Goal: Task Accomplishment & Management: Use online tool/utility

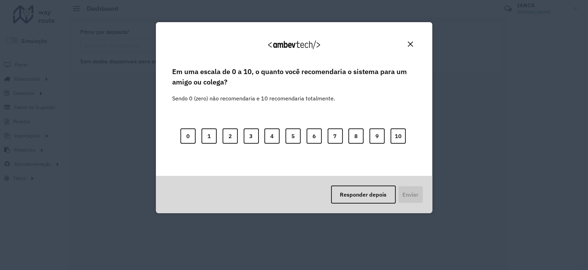
click at [410, 45] on img "Close" at bounding box center [410, 43] width 5 height 5
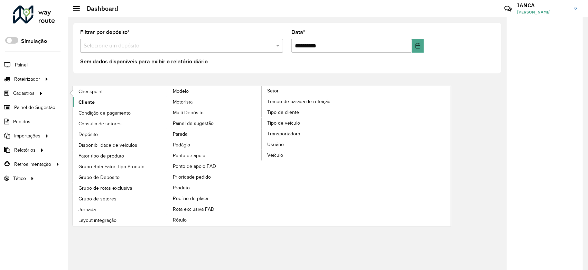
drag, startPoint x: 91, startPoint y: 101, endPoint x: 87, endPoint y: 100, distance: 4.5
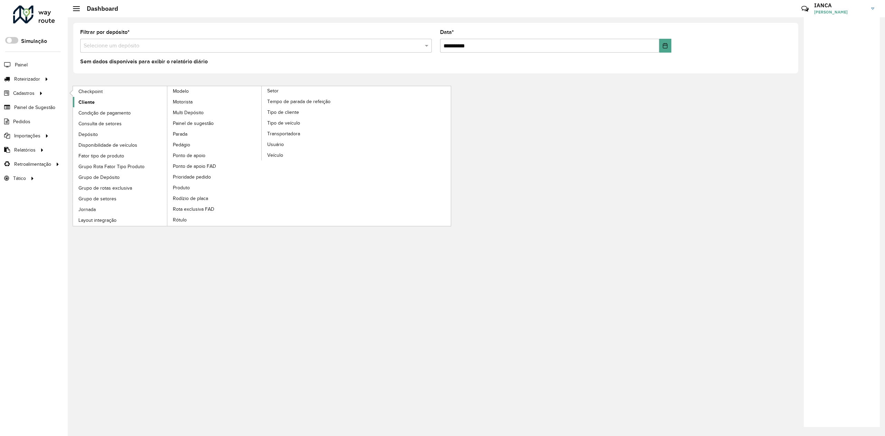
drag, startPoint x: 82, startPoint y: 104, endPoint x: 88, endPoint y: 103, distance: 6.1
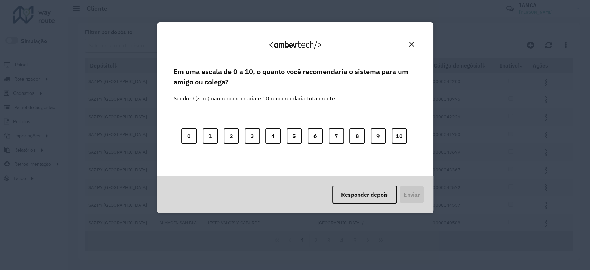
drag, startPoint x: 410, startPoint y: 44, endPoint x: 405, endPoint y: 46, distance: 4.8
click at [410, 44] on img "Close" at bounding box center [411, 43] width 5 height 5
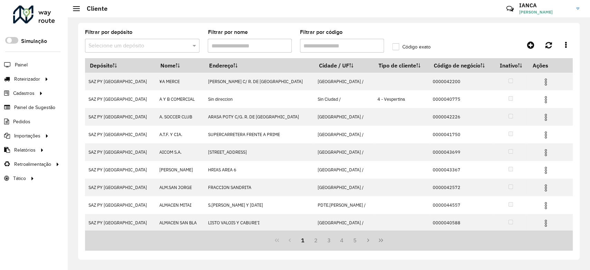
click at [328, 43] on input "Filtrar por código" at bounding box center [342, 46] width 84 height 14
paste input "******"
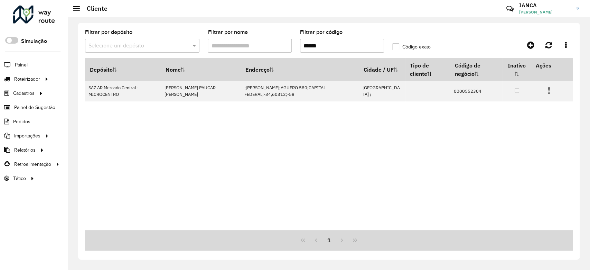
click at [303, 44] on input "******" at bounding box center [342, 46] width 84 height 14
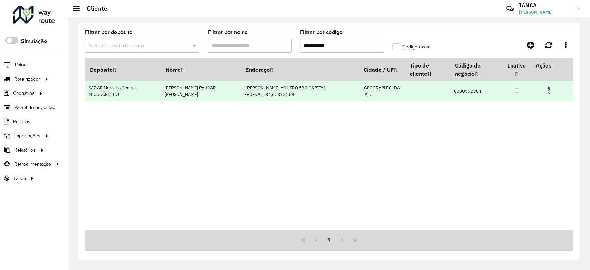
type input "**********"
click at [551, 93] on img at bounding box center [549, 90] width 8 height 8
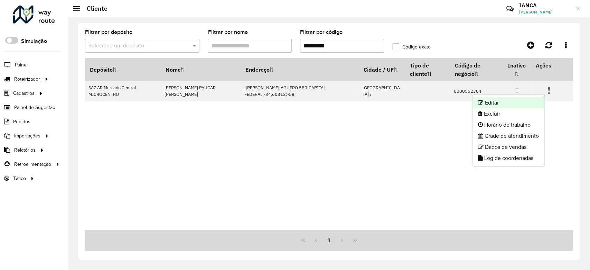
click at [534, 103] on li "Editar" at bounding box center [509, 102] width 72 height 11
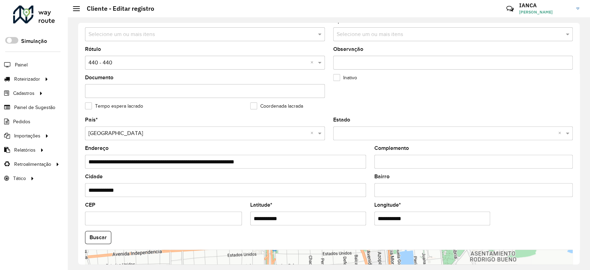
scroll to position [184, 0]
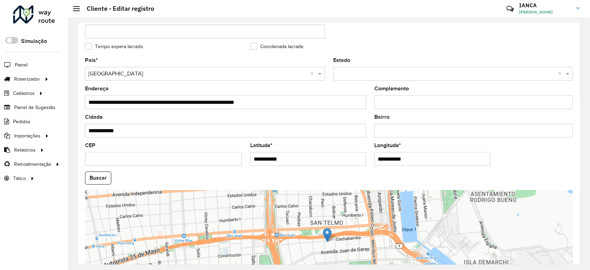
drag, startPoint x: 316, startPoint y: 162, endPoint x: 209, endPoint y: 151, distance: 107.7
click at [188, 154] on formly-group "**********" at bounding box center [329, 176] width 496 height 236
paste input "*******"
type input "**********"
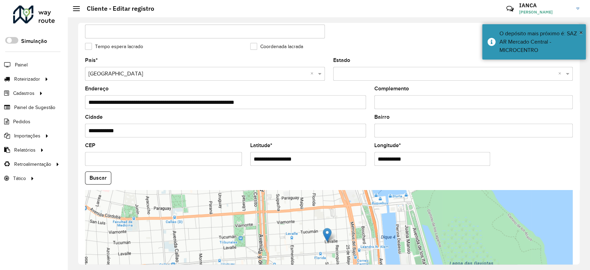
drag, startPoint x: 369, startPoint y: 154, endPoint x: 342, endPoint y: 157, distance: 26.8
click at [351, 154] on formly-group "**********" at bounding box center [329, 176] width 496 height 236
paste input "*******"
type input "**********"
click at [102, 180] on hb-app "Aguarde... Pop-up bloqueado! Seu navegador bloqueou automáticamente a abertura …" at bounding box center [295, 135] width 590 height 270
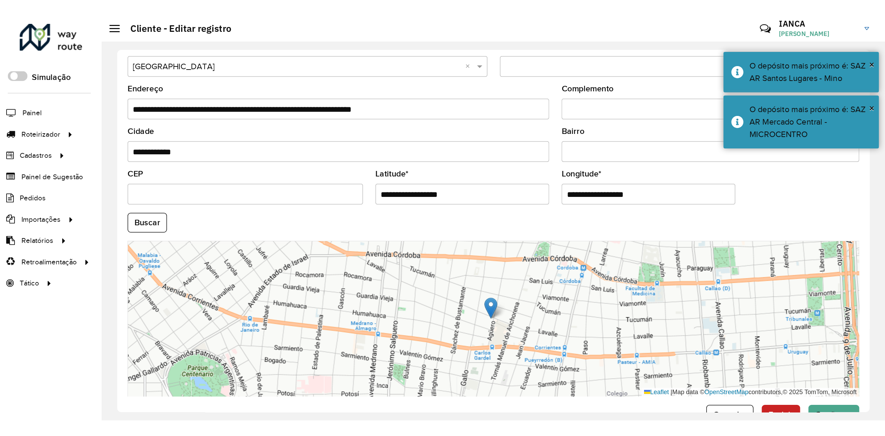
scroll to position [245, 0]
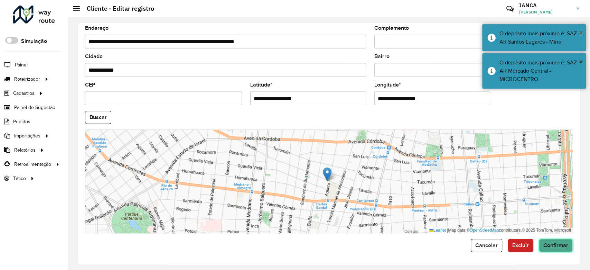
click at [561, 242] on span "Confirmar" at bounding box center [556, 245] width 25 height 6
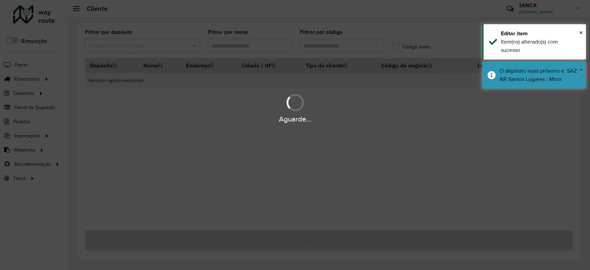
type input "**********"
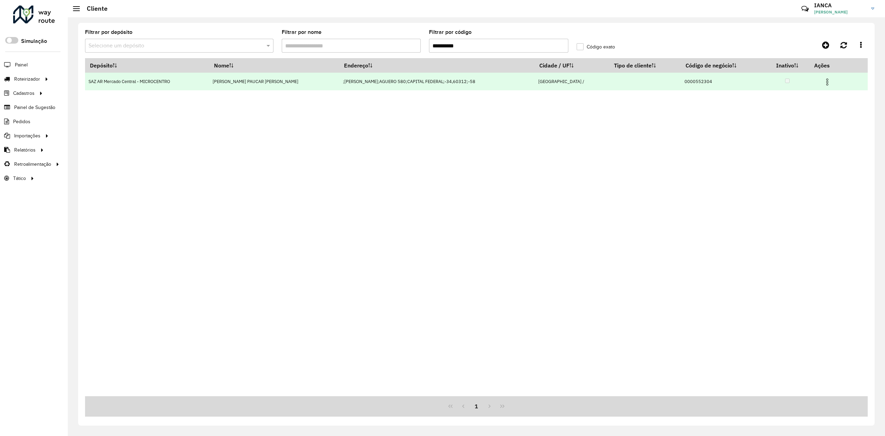
click at [590, 82] on img at bounding box center [827, 82] width 8 height 8
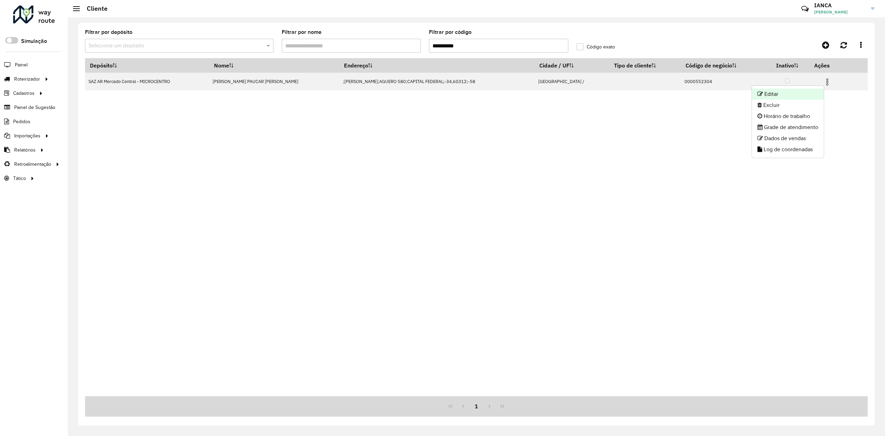
click at [590, 90] on li "Editar" at bounding box center [788, 94] width 72 height 11
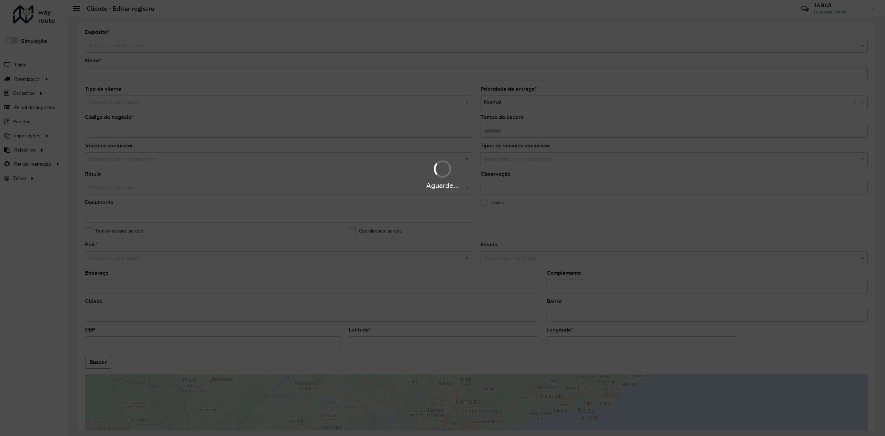
type input "**********"
type input "********"
type input "**********"
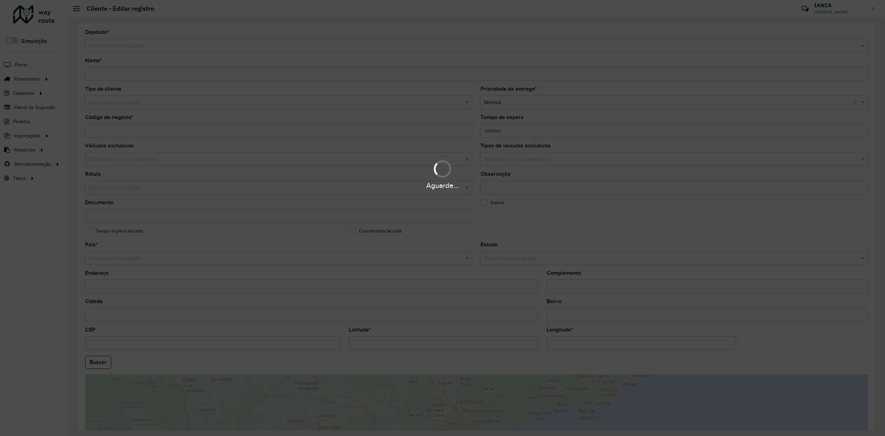
type input "**********"
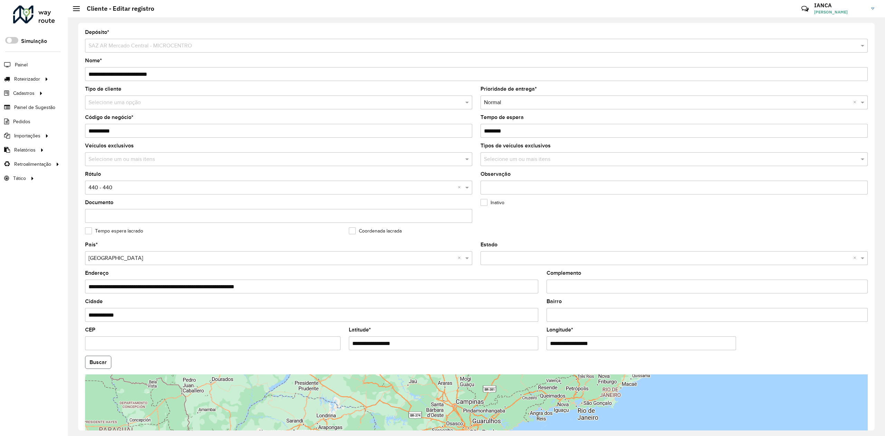
click at [95, 269] on button "Buscar" at bounding box center [98, 361] width 26 height 13
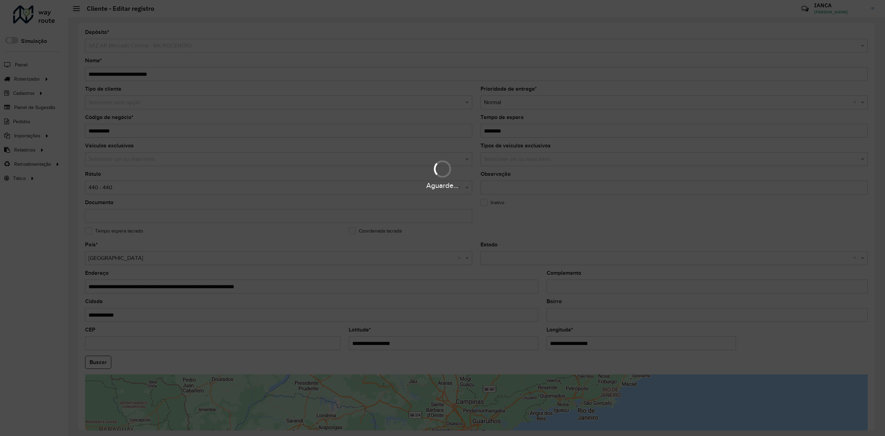
type input "**********"
type input "*********"
type input "********"
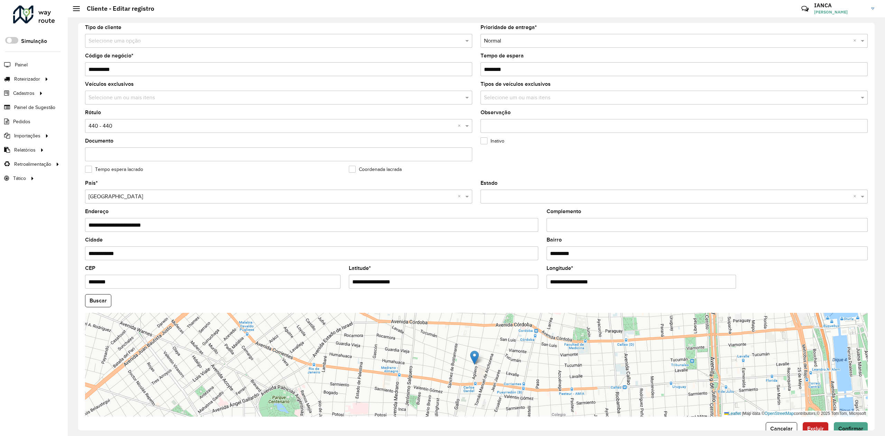
scroll to position [78, 0]
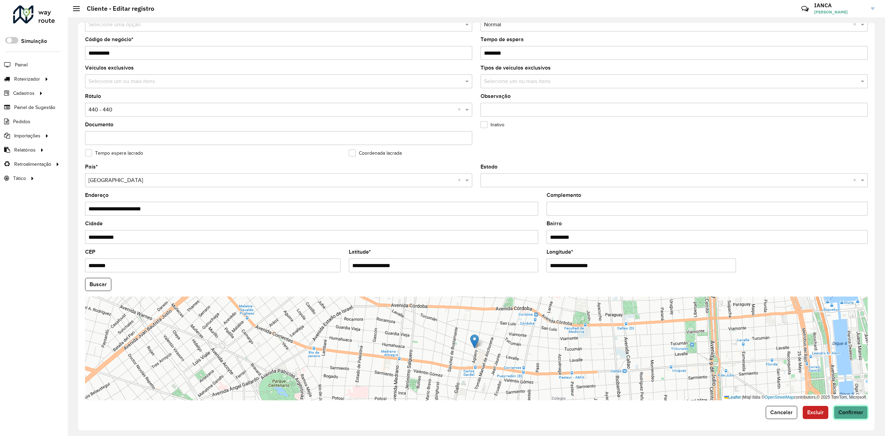
click at [590, 269] on button "Confirmar" at bounding box center [851, 412] width 34 height 13
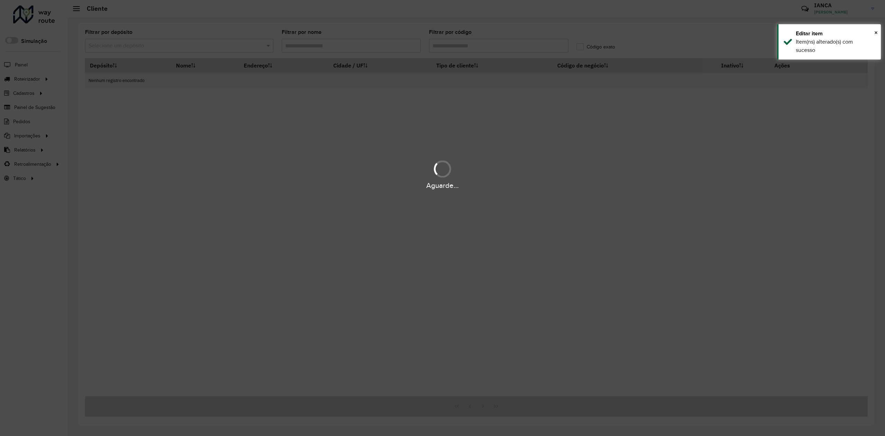
type input "**********"
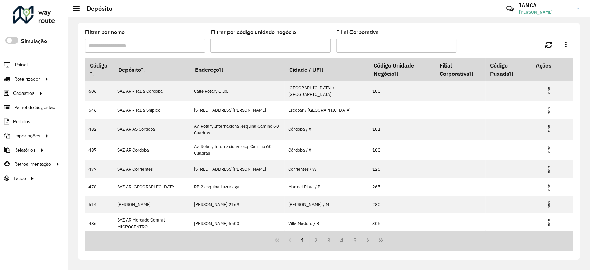
click at [176, 42] on input "Filtrar por nome" at bounding box center [145, 46] width 120 height 14
type input "*******"
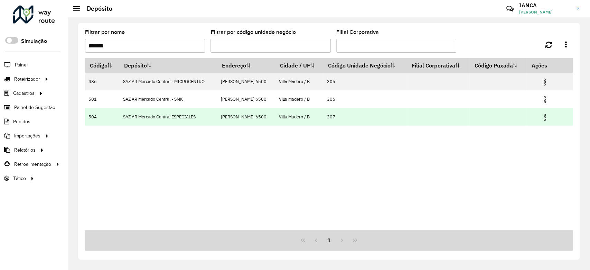
click at [545, 118] on img at bounding box center [545, 117] width 8 height 8
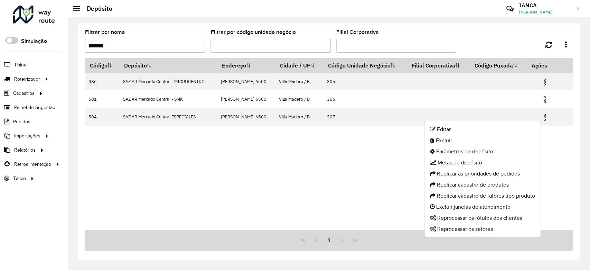
click at [474, 157] on li "Metas de depósito" at bounding box center [483, 162] width 116 height 11
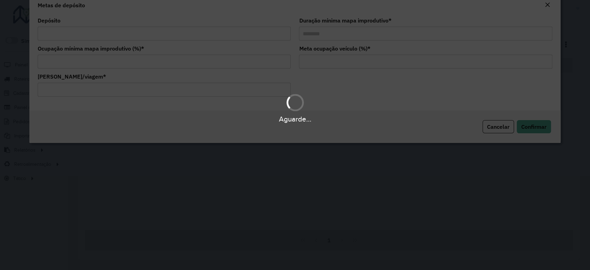
type input "**********"
type input "********"
type input "**"
type input "******"
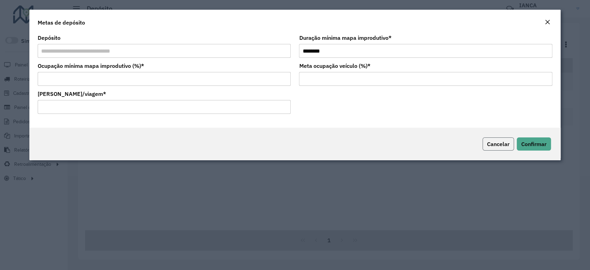
click at [495, 143] on span "Cancelar" at bounding box center [498, 143] width 22 height 7
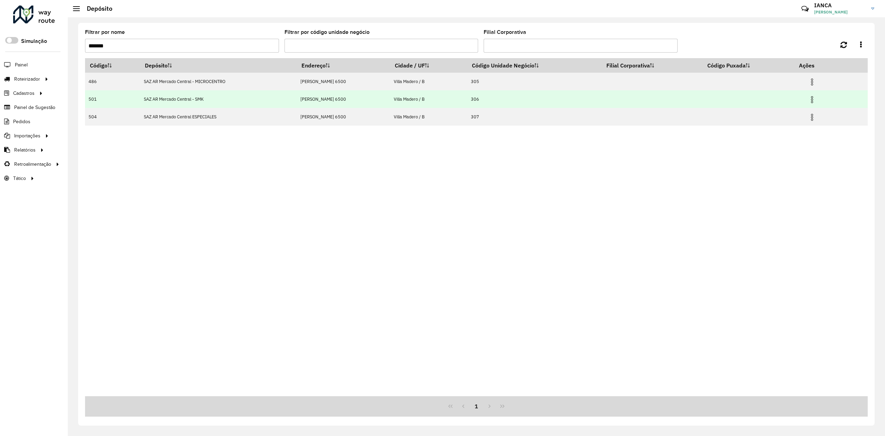
click at [590, 99] on img at bounding box center [812, 99] width 8 height 8
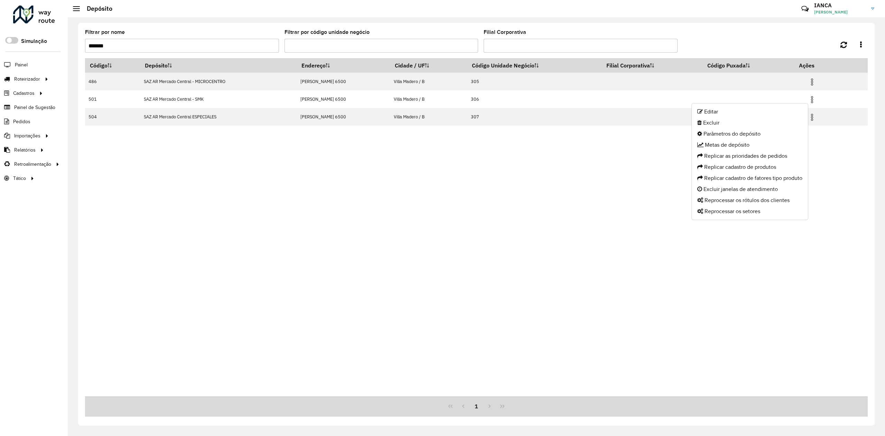
click at [590, 176] on div "Código Depósito Endereço Cidade / UF Código Unidade Negócio Filial Corporativa …" at bounding box center [476, 227] width 783 height 338
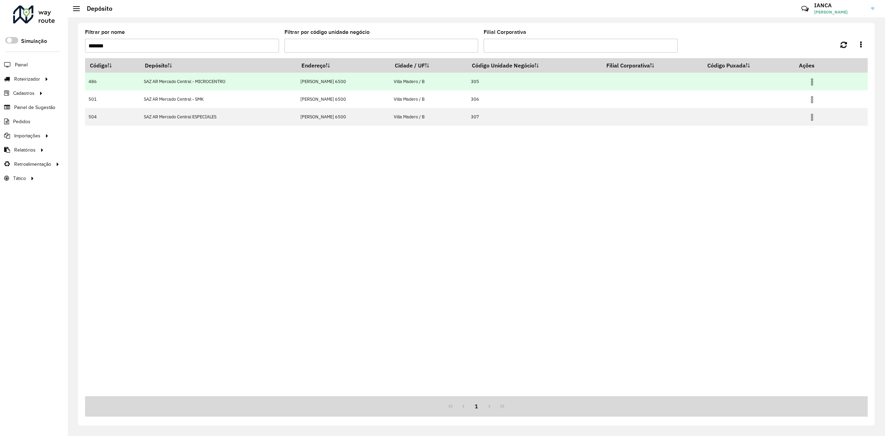
click at [590, 78] on img at bounding box center [812, 82] width 8 height 8
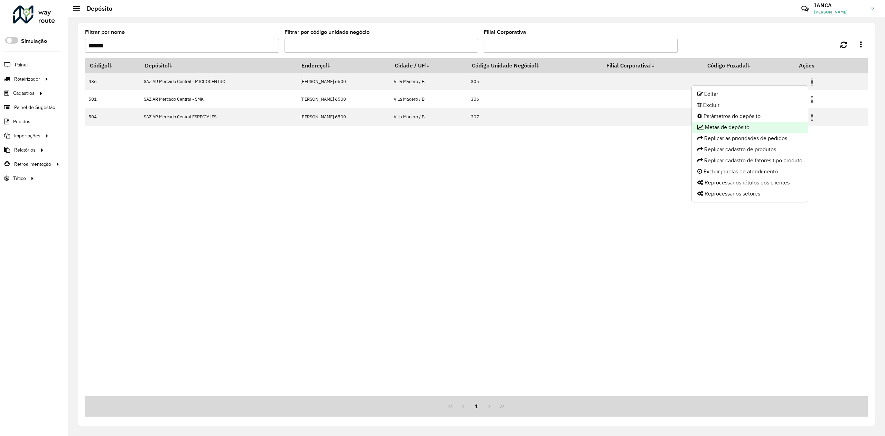
click at [590, 128] on li "Metas de depósito" at bounding box center [750, 127] width 116 height 11
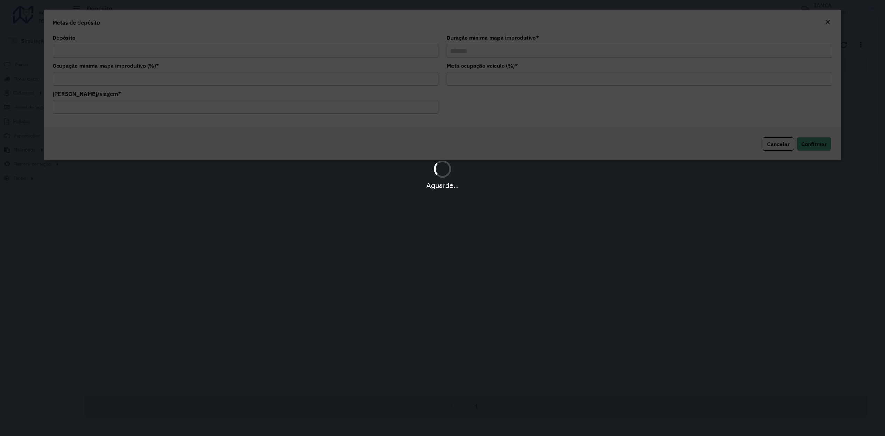
type input "**********"
type input "********"
type input "**"
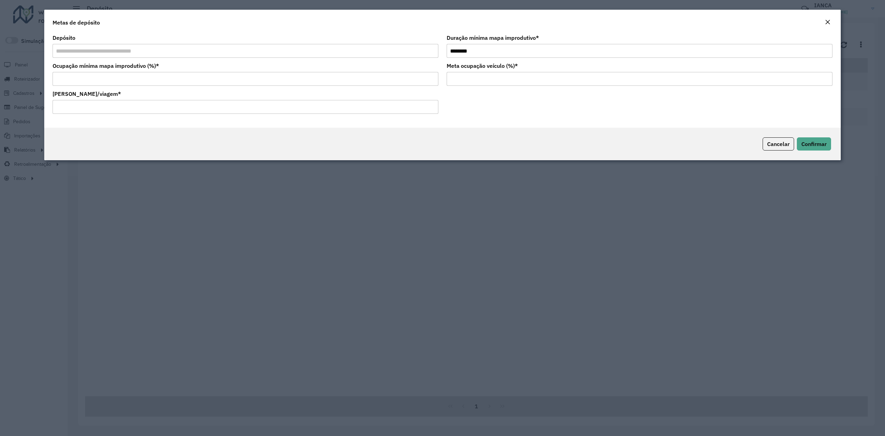
drag, startPoint x: 98, startPoint y: 109, endPoint x: 28, endPoint y: 104, distance: 70.0
click at [28, 104] on modal-container "**********" at bounding box center [442, 218] width 885 height 436
paste input "number"
drag, startPoint x: 67, startPoint y: 106, endPoint x: 84, endPoint y: 125, distance: 25.7
click at [67, 107] on input "******" at bounding box center [246, 107] width 386 height 14
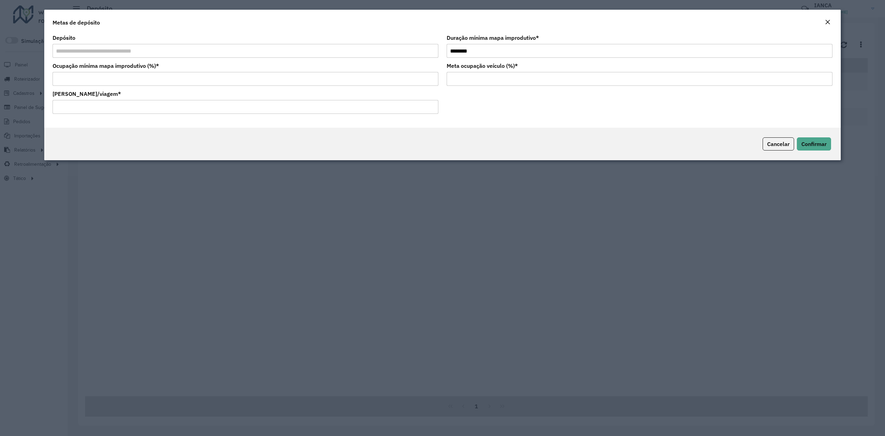
drag, startPoint x: 132, startPoint y: 111, endPoint x: 21, endPoint y: 106, distance: 111.1
click at [21, 106] on modal-container "**********" at bounding box center [442, 218] width 885 height 436
type input "******"
click at [590, 143] on span "Confirmar" at bounding box center [814, 143] width 25 height 7
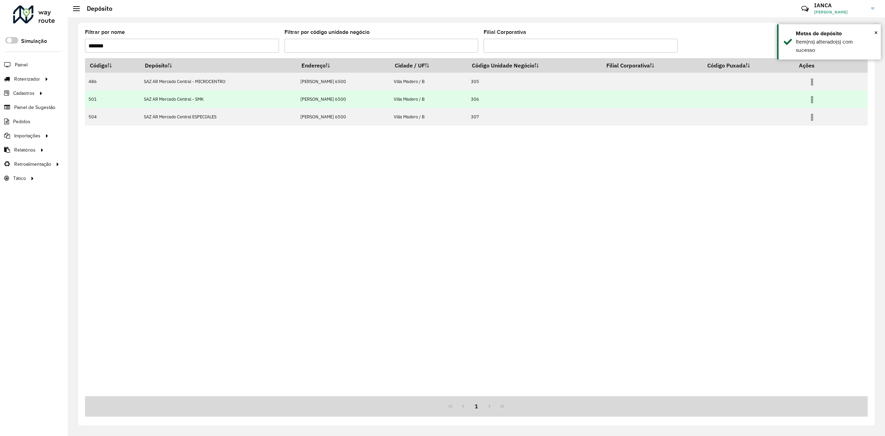
click at [590, 100] on img at bounding box center [812, 99] width 8 height 8
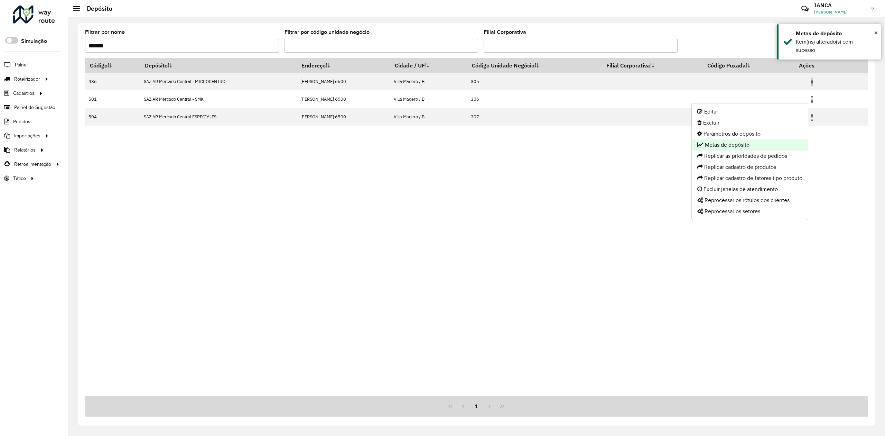
click at [590, 144] on li "Metas de depósito" at bounding box center [750, 144] width 116 height 11
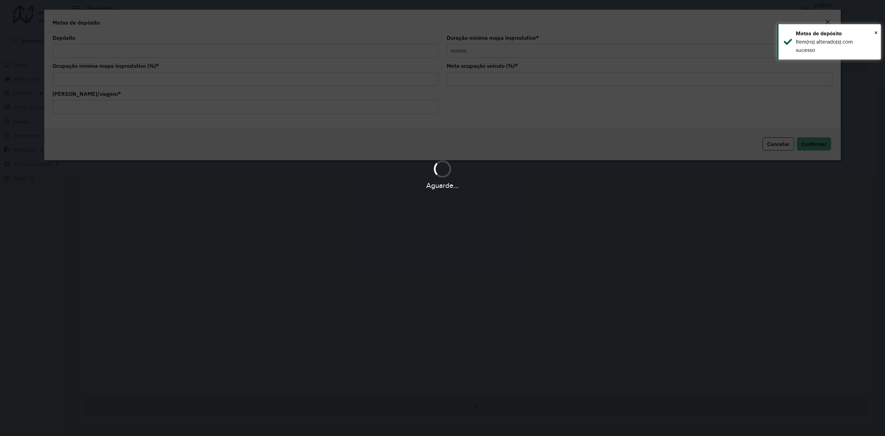
type input "**********"
type input "********"
type input "**"
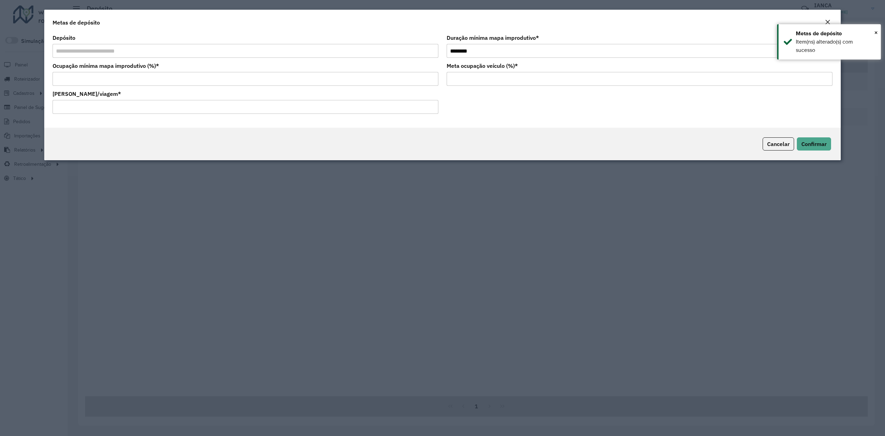
drag, startPoint x: 89, startPoint y: 106, endPoint x: 68, endPoint y: 113, distance: 21.9
click at [25, 107] on modal-container "**********" at bounding box center [442, 218] width 885 height 436
paste input "number"
type input "******"
click at [590, 147] on span "Confirmar" at bounding box center [814, 143] width 25 height 7
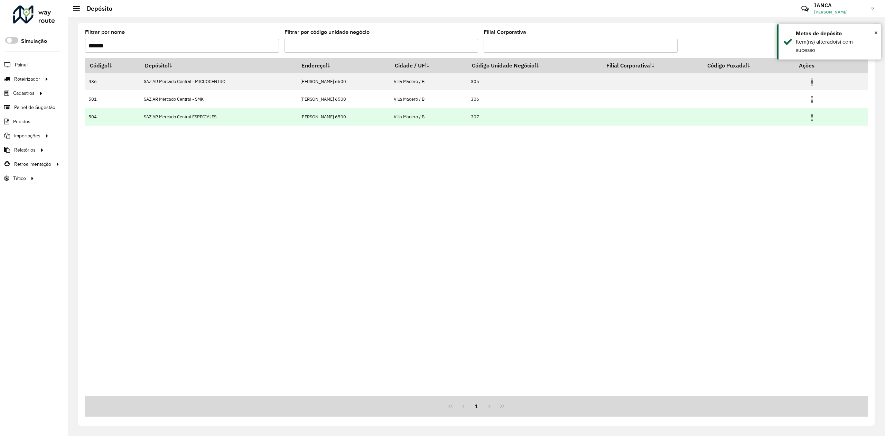
click at [590, 117] on img at bounding box center [812, 117] width 8 height 8
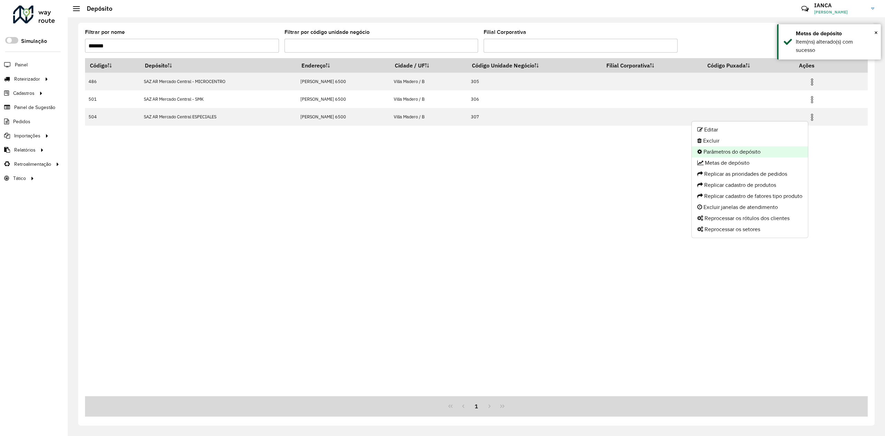
click at [590, 148] on li "Parâmetros do depósito" at bounding box center [750, 151] width 116 height 11
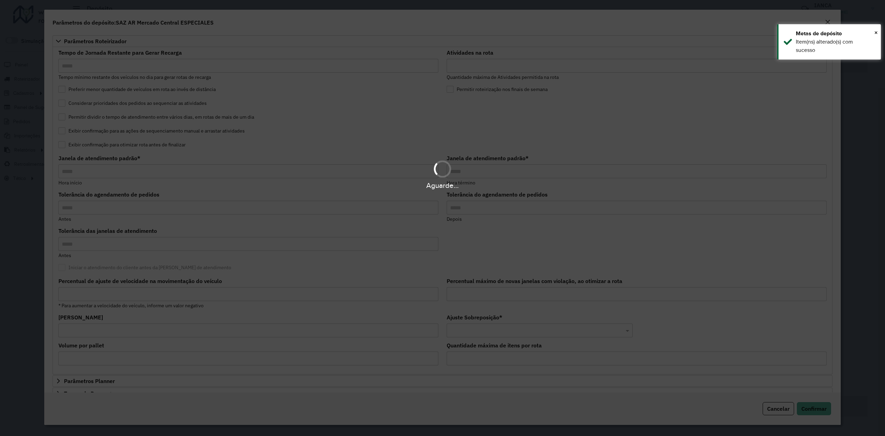
type input "*****"
type input "**"
type input "*****"
type input "**"
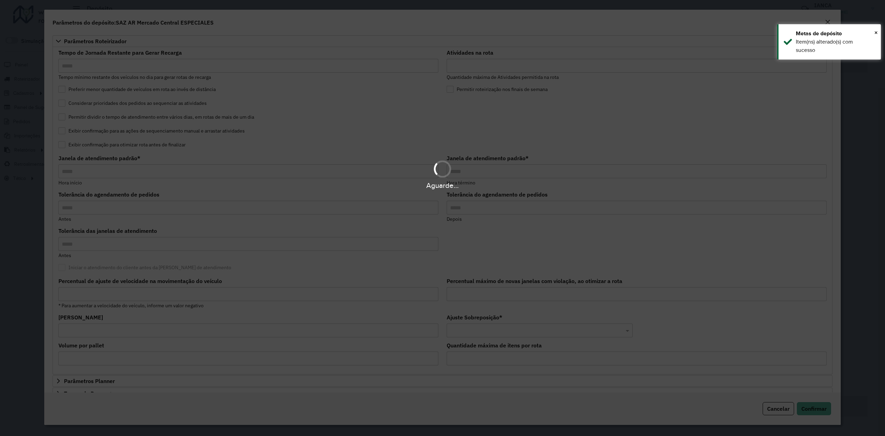
type input "**"
type input "*****"
type input "********"
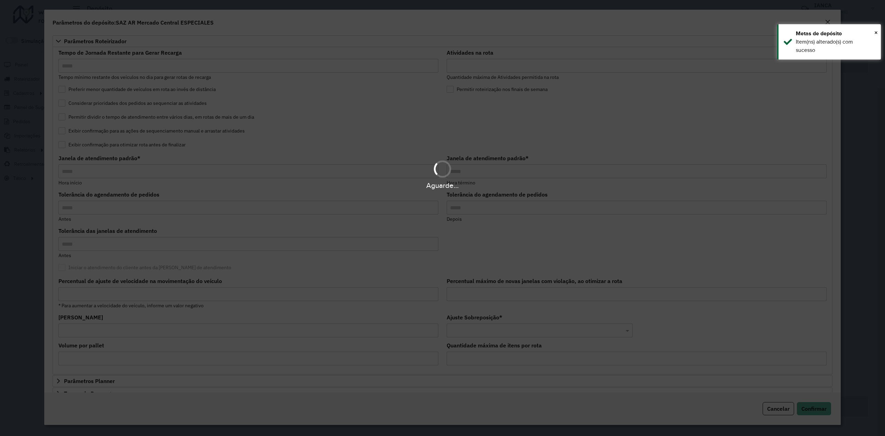
type input "*"
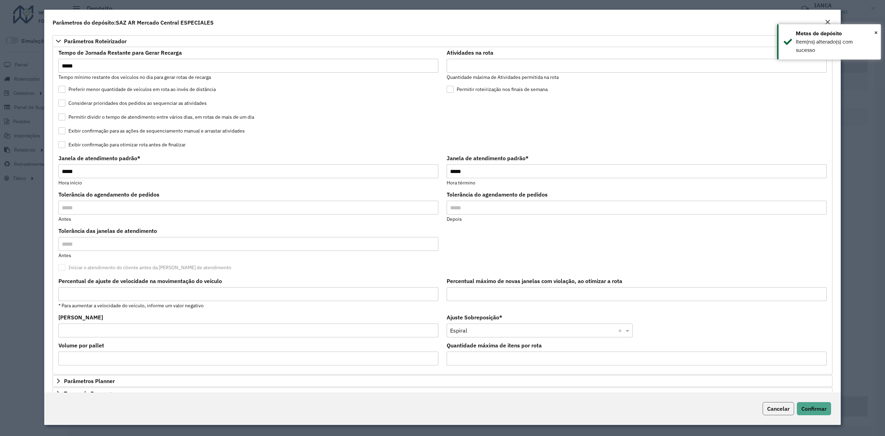
click at [590, 269] on span "Cancelar" at bounding box center [778, 408] width 22 height 7
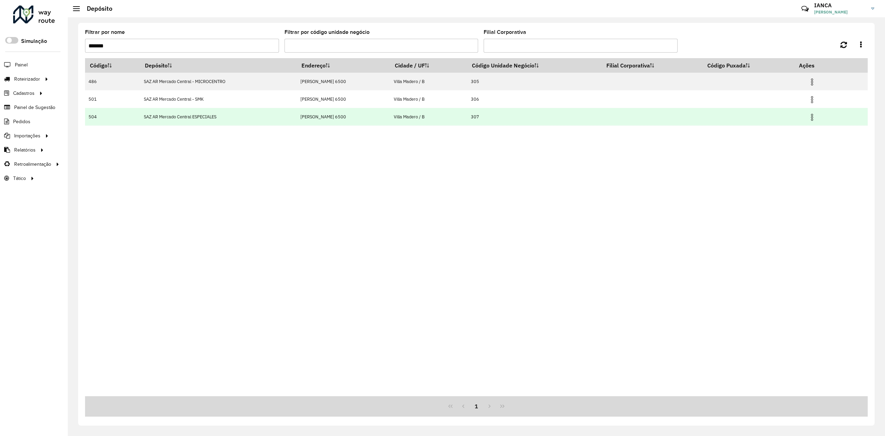
click at [590, 118] on img at bounding box center [812, 117] width 8 height 8
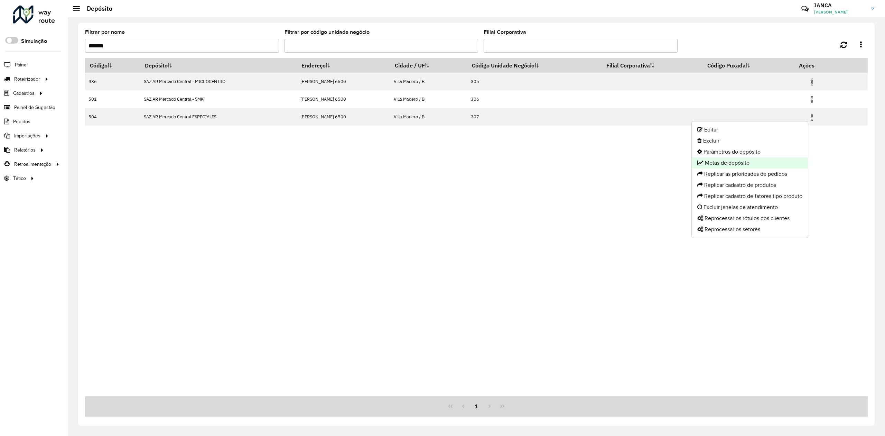
click at [590, 162] on li "Metas de depósito" at bounding box center [750, 162] width 116 height 11
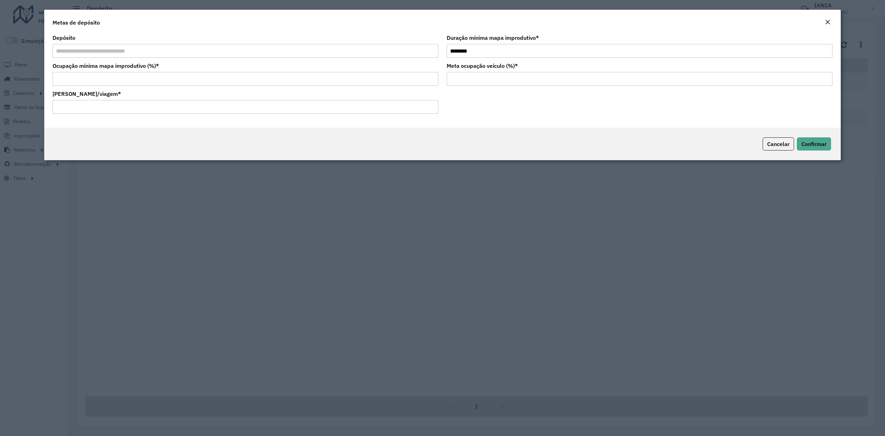
drag, startPoint x: 98, startPoint y: 110, endPoint x: 24, endPoint y: 103, distance: 73.6
click at [26, 103] on modal-container "**********" at bounding box center [442, 218] width 885 height 436
paste input "number"
type input "******"
click at [590, 144] on span "Confirmar" at bounding box center [814, 143] width 25 height 7
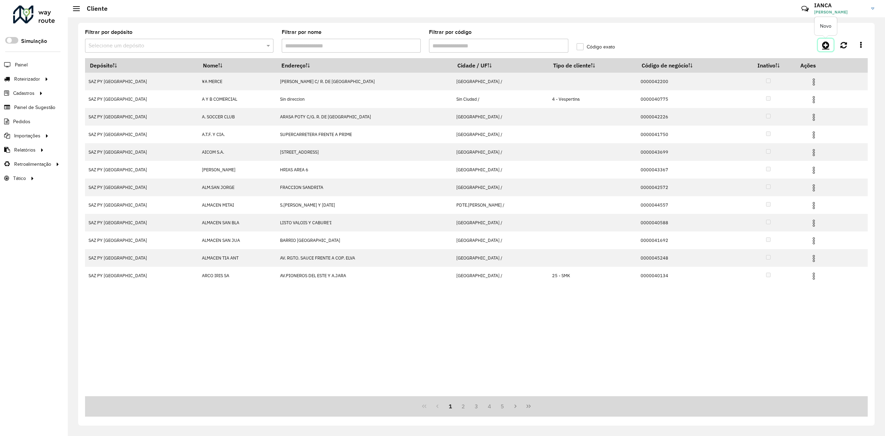
drag, startPoint x: 0, startPoint y: 0, endPoint x: 829, endPoint y: 44, distance: 829.7
click at [829, 44] on icon at bounding box center [825, 45] width 7 height 8
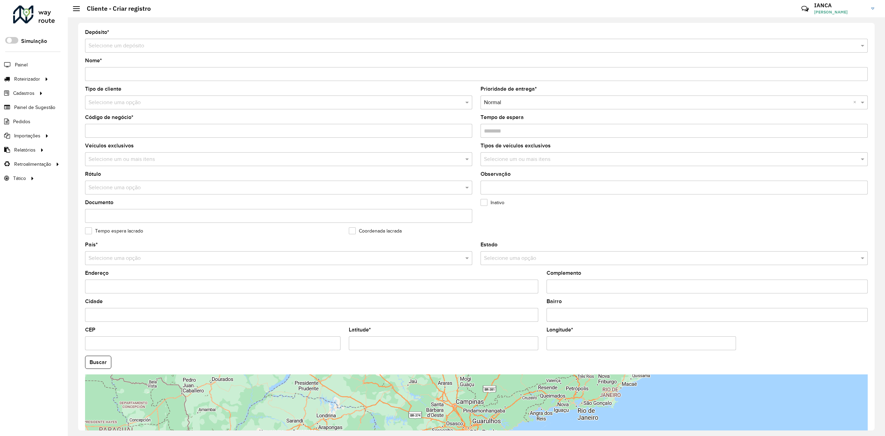
click at [150, 45] on input "text" at bounding box center [470, 46] width 762 height 8
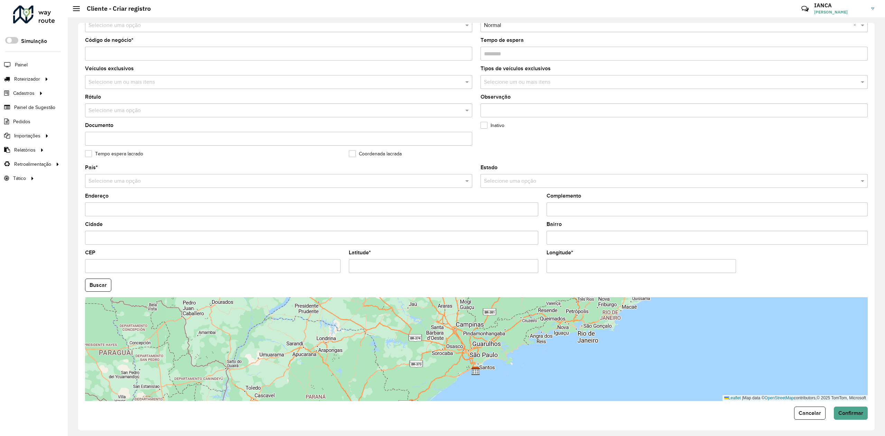
scroll to position [86, 0]
click at [800, 413] on span "Cancelar" at bounding box center [810, 412] width 22 height 6
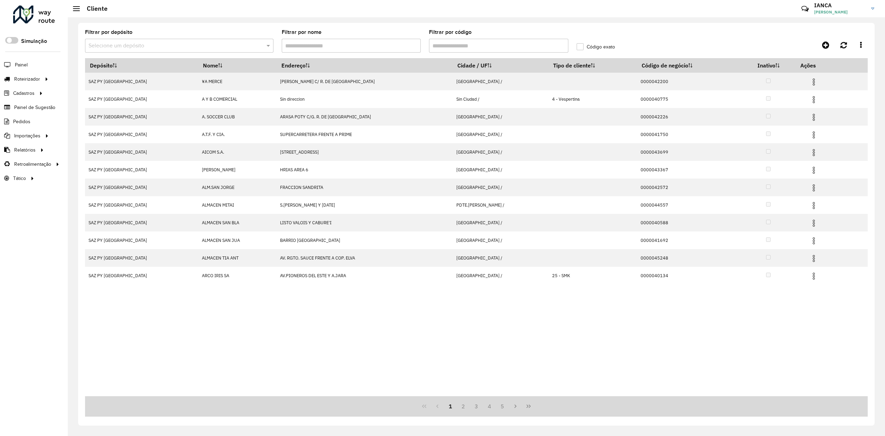
click at [476, 41] on input "Filtrar por código" at bounding box center [498, 46] width 139 height 14
paste input "******"
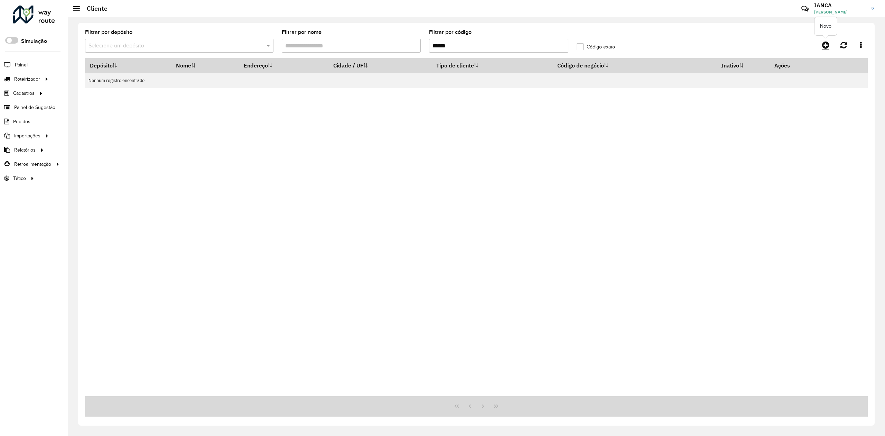
type input "******"
click at [822, 50] on link at bounding box center [826, 45] width 16 height 12
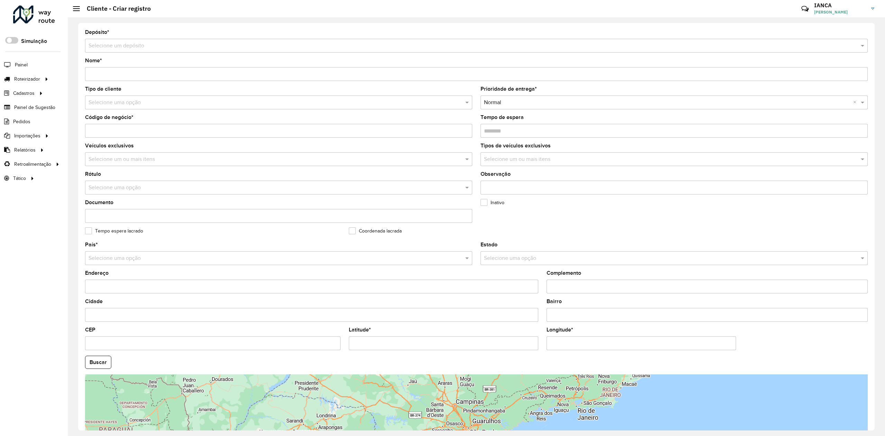
click at [153, 44] on input "text" at bounding box center [470, 46] width 762 height 8
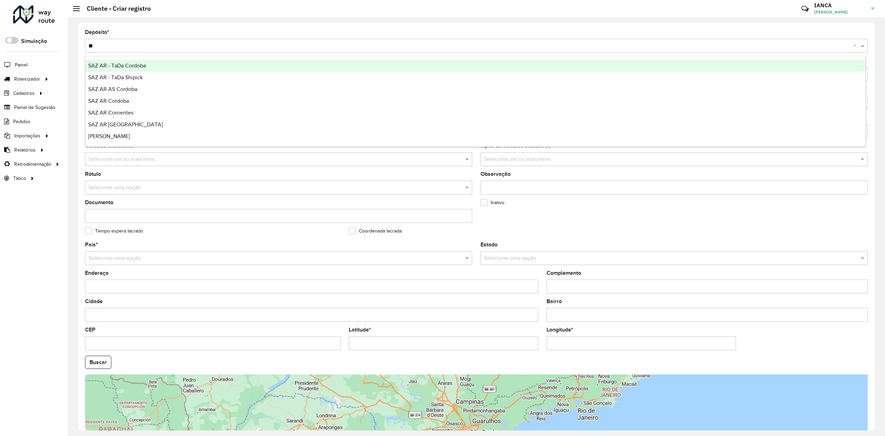
type input "***"
click at [162, 66] on span "SAZ AR Mercado Central - SMK" at bounding box center [126, 66] width 76 height 6
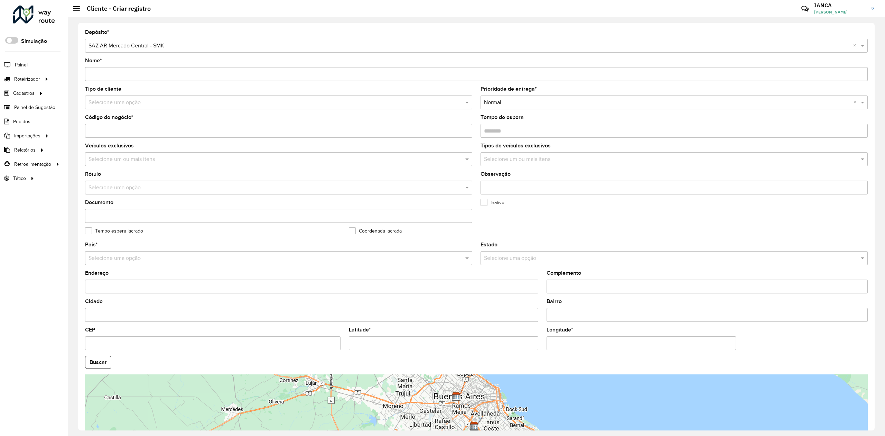
click at [117, 73] on input "Nome *" at bounding box center [476, 74] width 783 height 14
click at [108, 132] on div "Código de negócio *" at bounding box center [278, 126] width 387 height 23
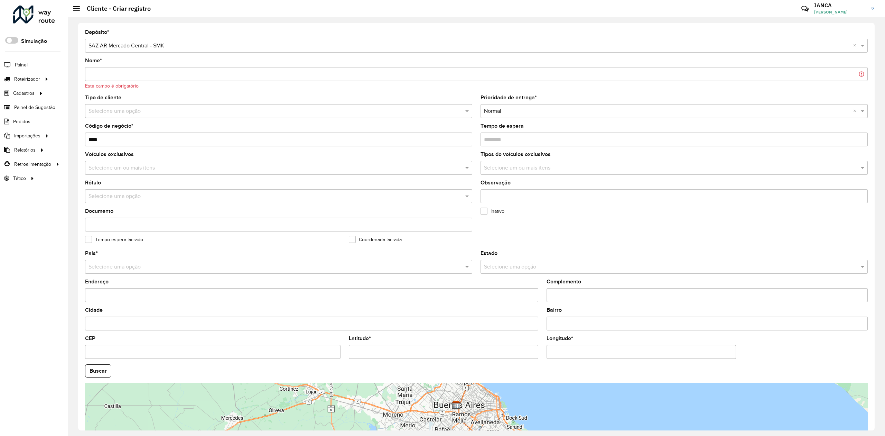
paste input "******"
type input "**********"
click at [129, 79] on input "Nome *" at bounding box center [476, 74] width 783 height 14
drag, startPoint x: 589, startPoint y: 354, endPoint x: 584, endPoint y: 355, distance: 5.6
click at [589, 354] on input "Longitude *" at bounding box center [641, 352] width 189 height 14
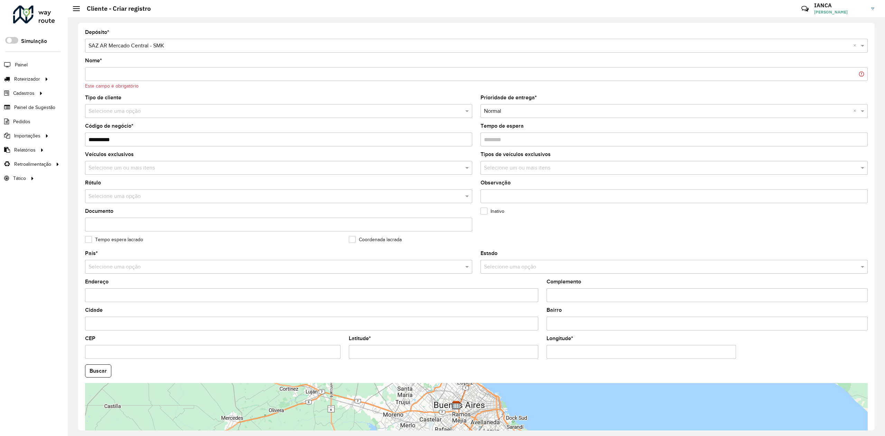
paste input "**********"
type input "**********"
click at [453, 351] on input "Latitude *" at bounding box center [443, 352] width 189 height 14
paste input "**********"
type input "**********"
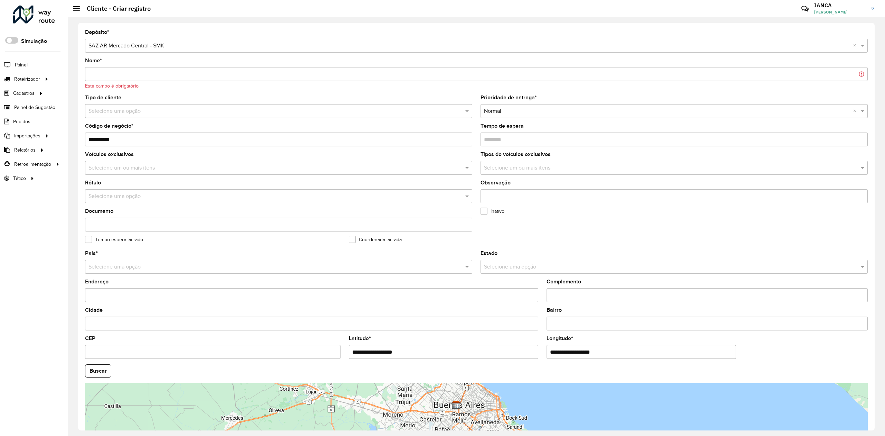
click at [100, 363] on hb-app "Aguarde... Pop-up bloqueado! Seu navegador bloqueou automáticamente a abertura …" at bounding box center [442, 218] width 885 height 436
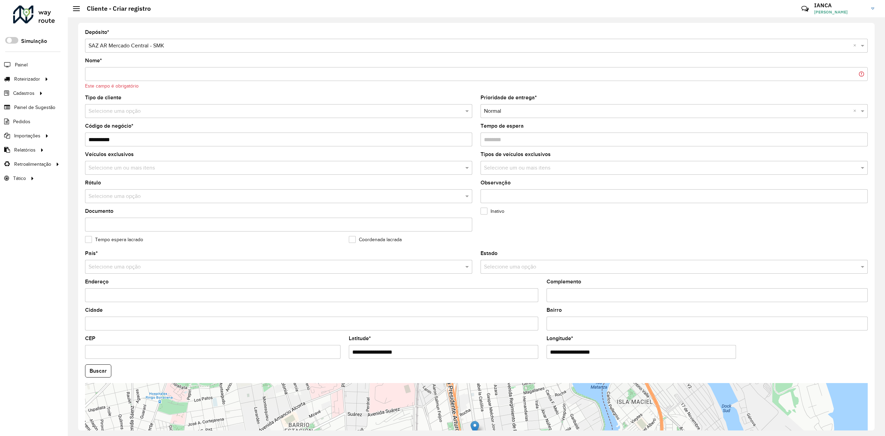
click at [174, 114] on input "text" at bounding box center [272, 111] width 367 height 8
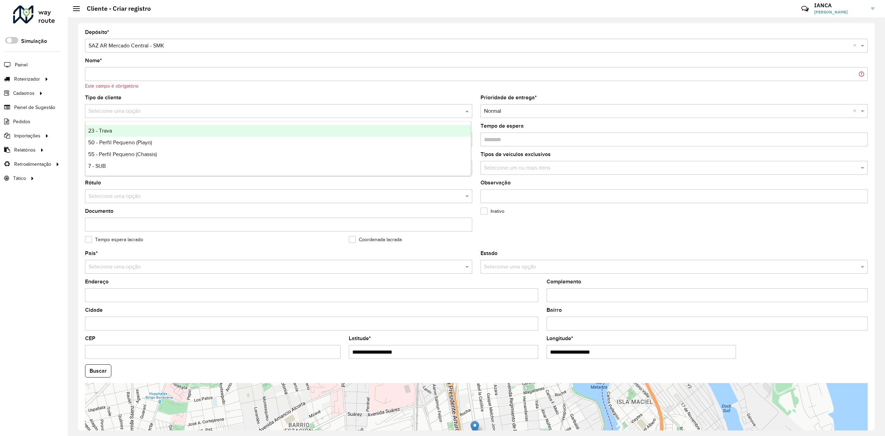
click at [119, 70] on input "Nome *" at bounding box center [476, 74] width 783 height 14
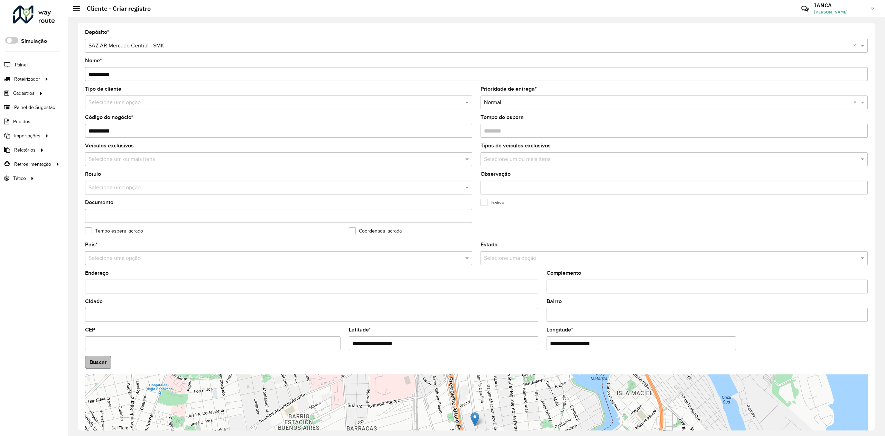
type input "**********"
click at [93, 358] on button "Buscar" at bounding box center [98, 361] width 26 height 13
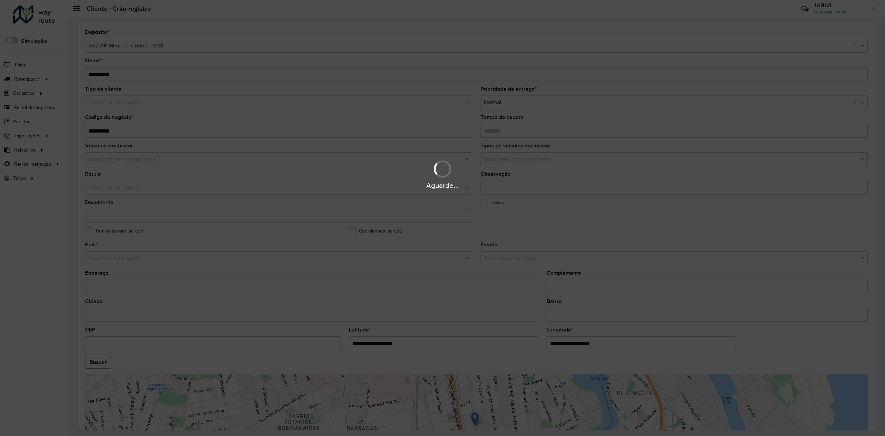
type input "**********"
type input "********"
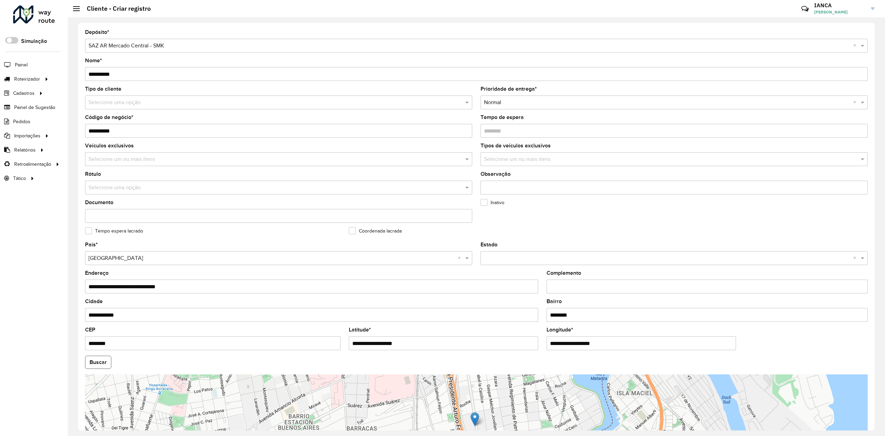
click at [100, 357] on button "Buscar" at bounding box center [98, 361] width 26 height 13
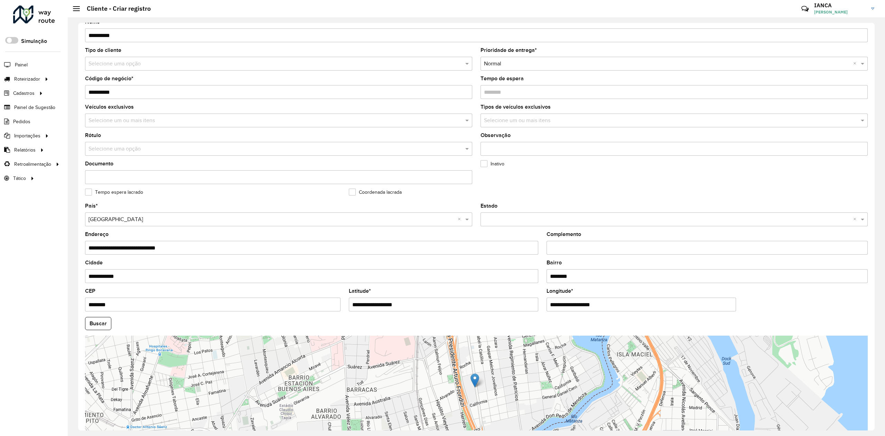
scroll to position [78, 0]
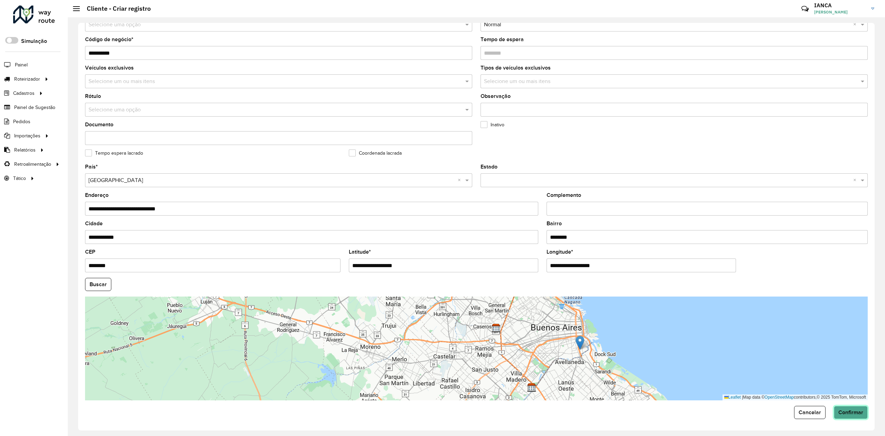
click at [855, 413] on span "Confirmar" at bounding box center [851, 412] width 25 height 6
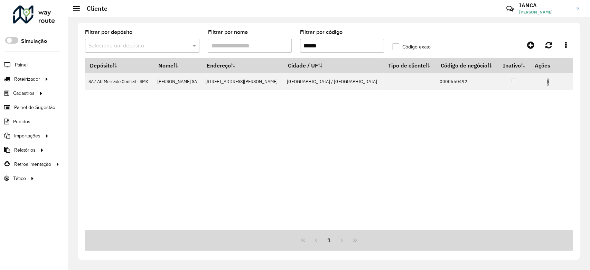
drag, startPoint x: 329, startPoint y: 48, endPoint x: 285, endPoint y: 45, distance: 44.1
click at [286, 45] on formly-group "Filtrar por depósito Selecione um depósito Filtrar por nome Filtrar por código …" at bounding box center [265, 44] width 369 height 28
paste input "text"
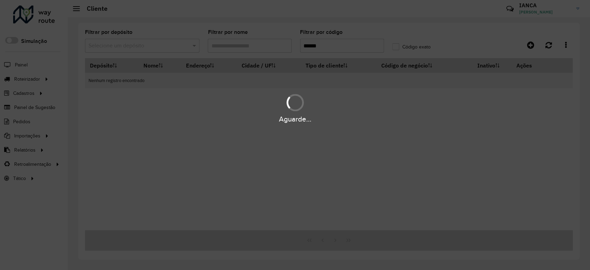
type input "******"
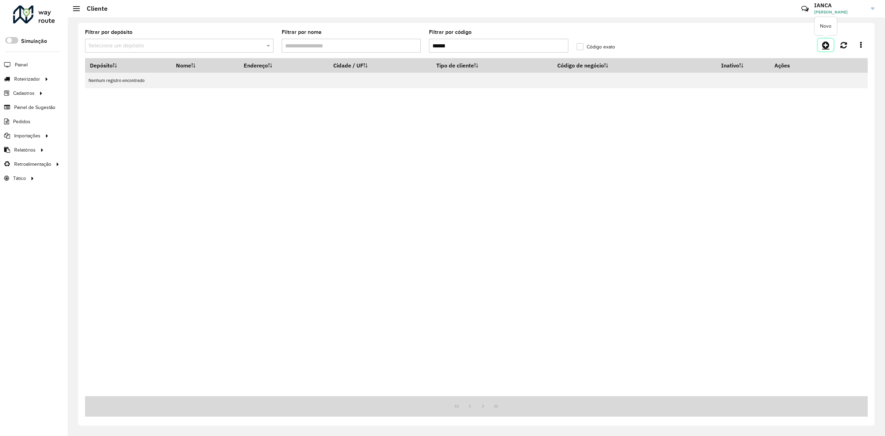
click at [827, 45] on icon at bounding box center [825, 45] width 7 height 8
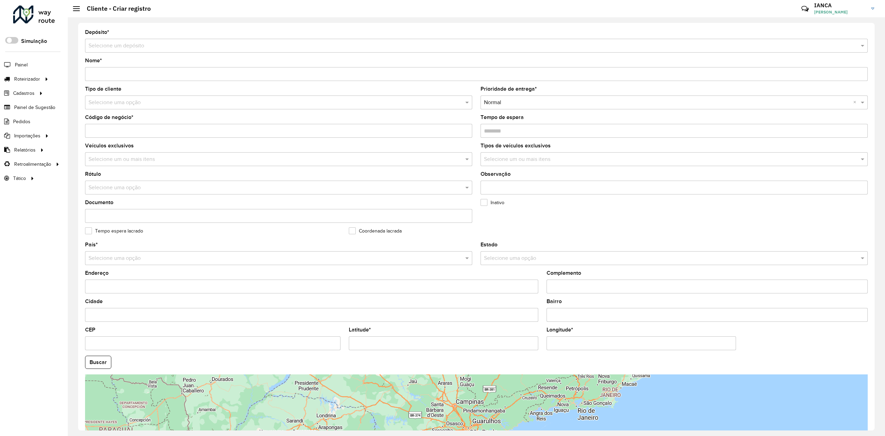
click at [138, 47] on input "text" at bounding box center [470, 46] width 762 height 8
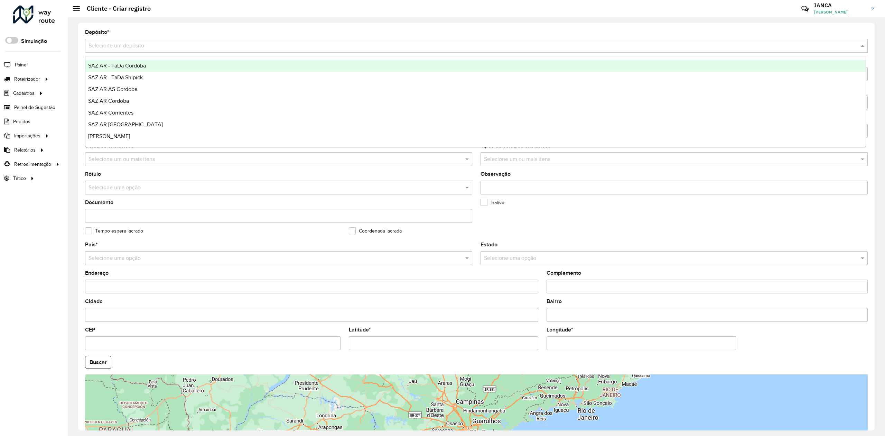
click at [169, 39] on div "Selecione um depósito" at bounding box center [476, 46] width 783 height 14
type input "***"
click at [168, 63] on div "SAZ AR Mercado Central - SMK" at bounding box center [475, 66] width 780 height 12
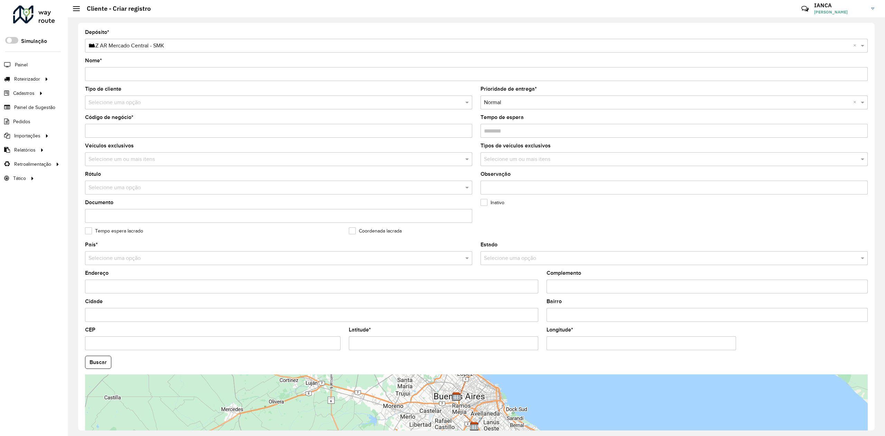
click at [107, 128] on input "Código de negócio *" at bounding box center [278, 131] width 387 height 14
paste input "******"
type input "**********"
click at [111, 72] on input "Nome *" at bounding box center [476, 74] width 783 height 14
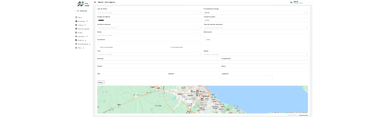
scroll to position [86, 0]
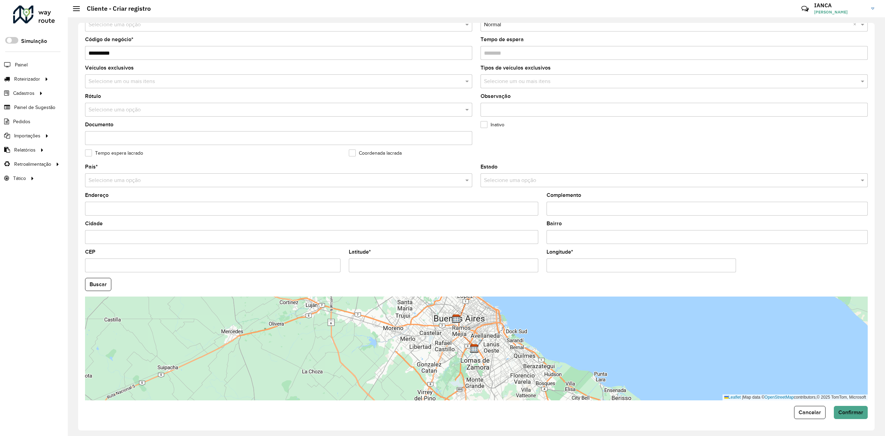
click at [440, 259] on input "Latitude *" at bounding box center [443, 265] width 189 height 14
paste input "**********"
type input "**********"
drag, startPoint x: 585, startPoint y: 259, endPoint x: 534, endPoint y: 270, distance: 52.3
click at [585, 259] on input "Longitude *" at bounding box center [641, 265] width 189 height 14
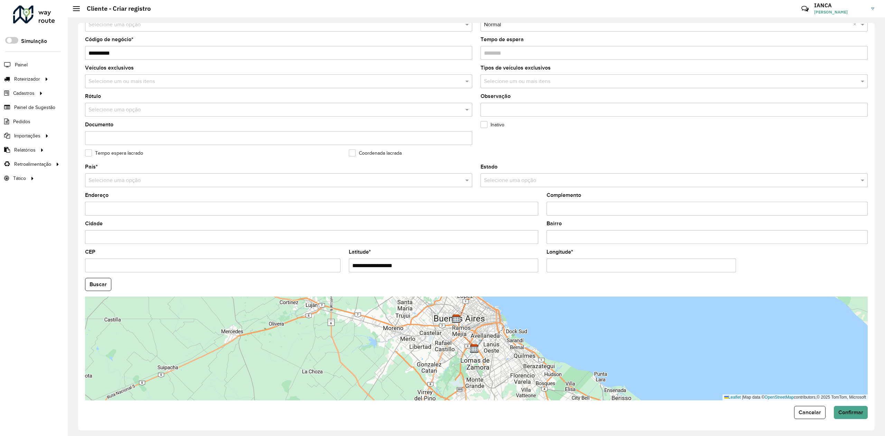
paste input "**********"
type input "**********"
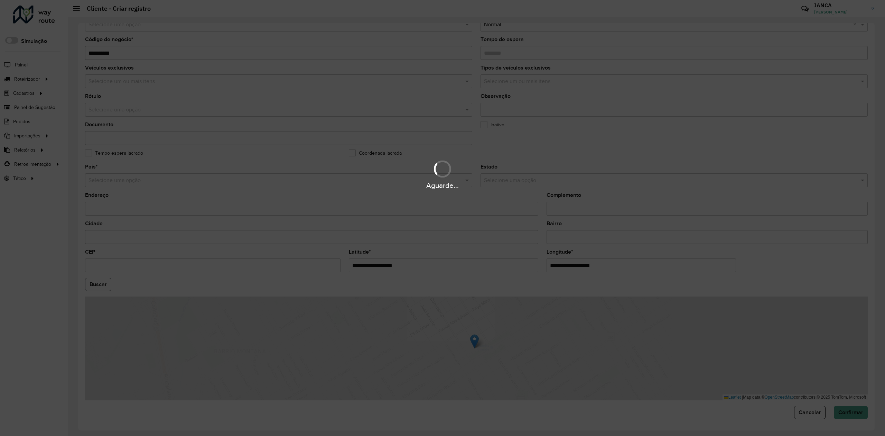
click at [92, 282] on hb-app "Aguarde... Pop-up bloqueado! Seu navegador bloqueou automáticamente a abertura …" at bounding box center [442, 218] width 885 height 436
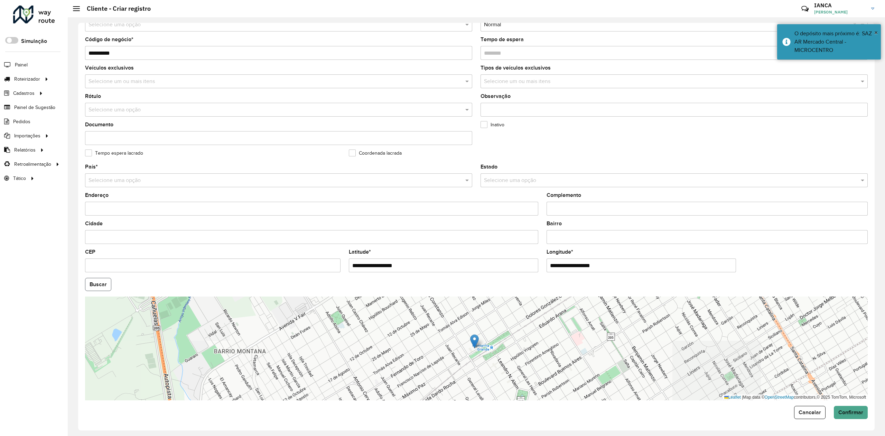
click at [92, 280] on button "Buscar" at bounding box center [98, 284] width 26 height 13
click at [100, 281] on button "Buscar" at bounding box center [98, 284] width 26 height 13
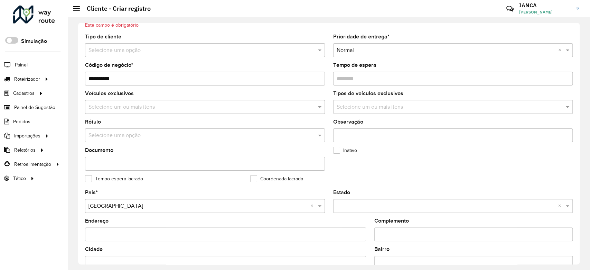
scroll to position [0, 0]
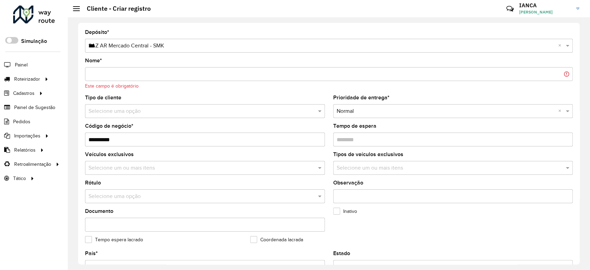
click at [132, 71] on input "Nome *" at bounding box center [329, 74] width 488 height 14
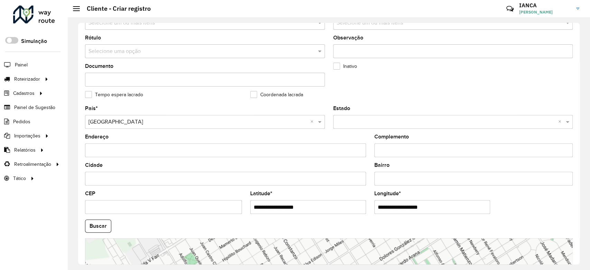
scroll to position [138, 0]
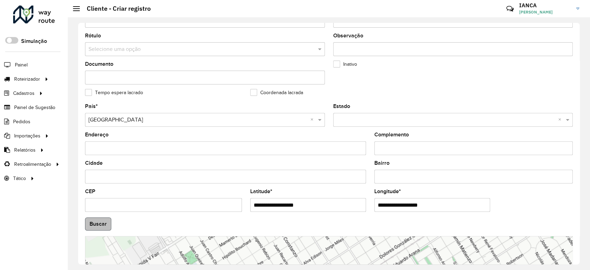
type input "**********"
click at [101, 224] on button "Buscar" at bounding box center [98, 223] width 26 height 13
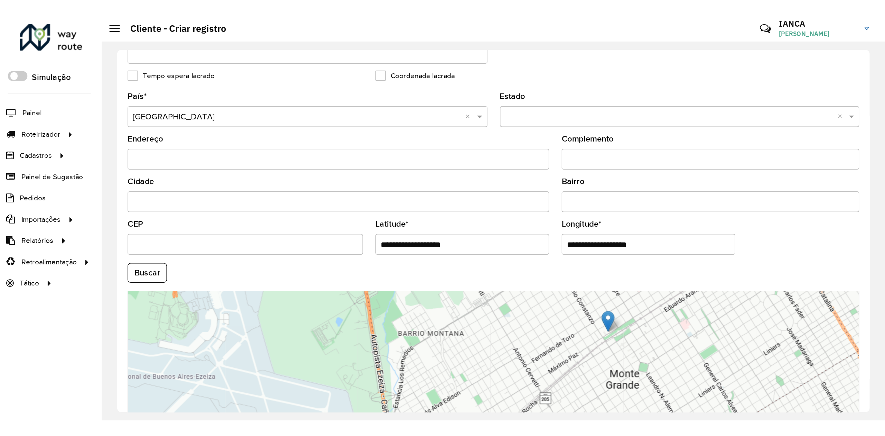
scroll to position [230, 0]
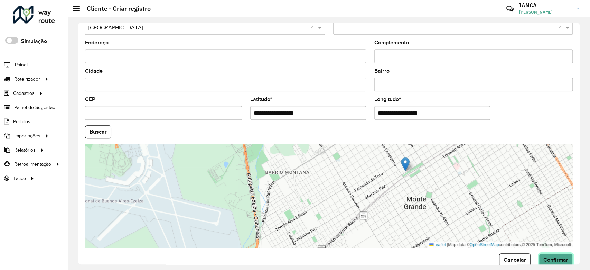
click at [560, 262] on span "Confirmar" at bounding box center [556, 260] width 25 height 6
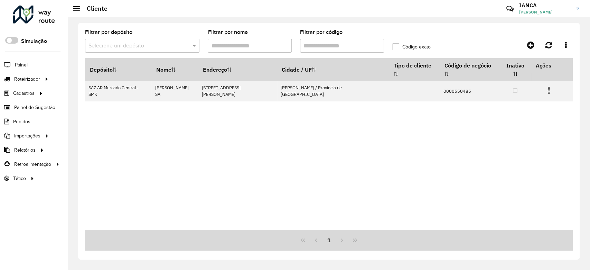
click at [266, 129] on div "Depósito Nome Endereço Cidade / UF Tipo de cliente Código de negócio Inativo Aç…" at bounding box center [329, 144] width 488 height 172
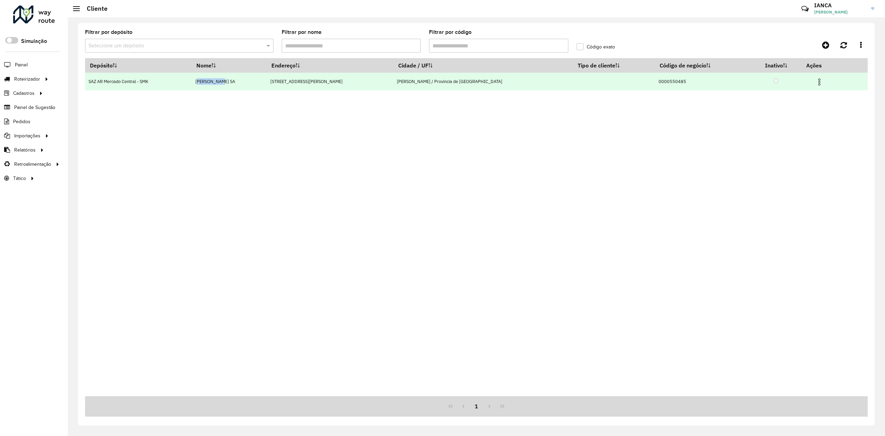
drag, startPoint x: 210, startPoint y: 83, endPoint x: 256, endPoint y: 84, distance: 45.7
click at [256, 84] on td "JOSIMAR SA" at bounding box center [229, 82] width 75 height 18
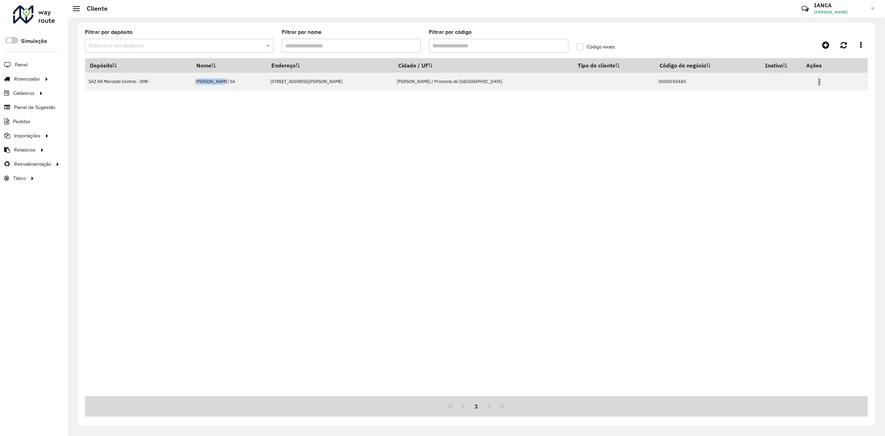
copy td "JOSIMAR SA"
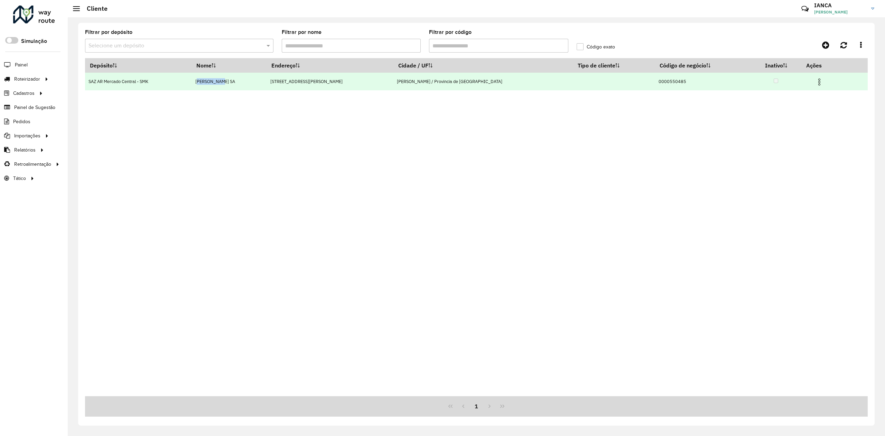
click at [815, 79] on img at bounding box center [819, 82] width 8 height 8
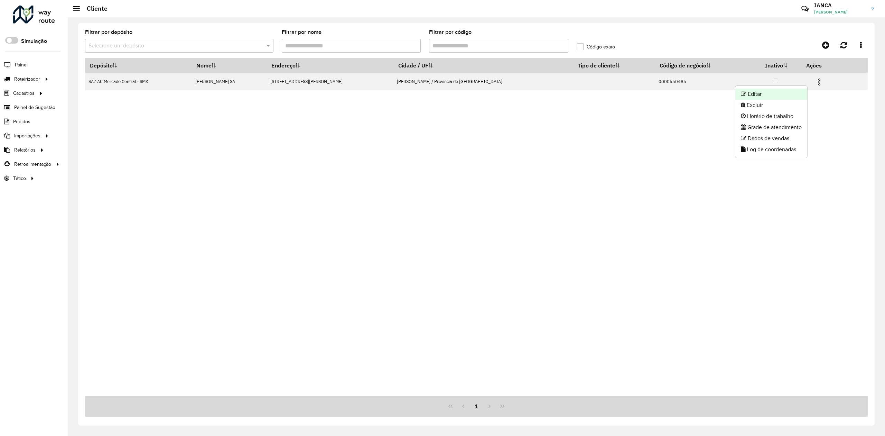
click at [801, 93] on li "Editar" at bounding box center [772, 94] width 72 height 11
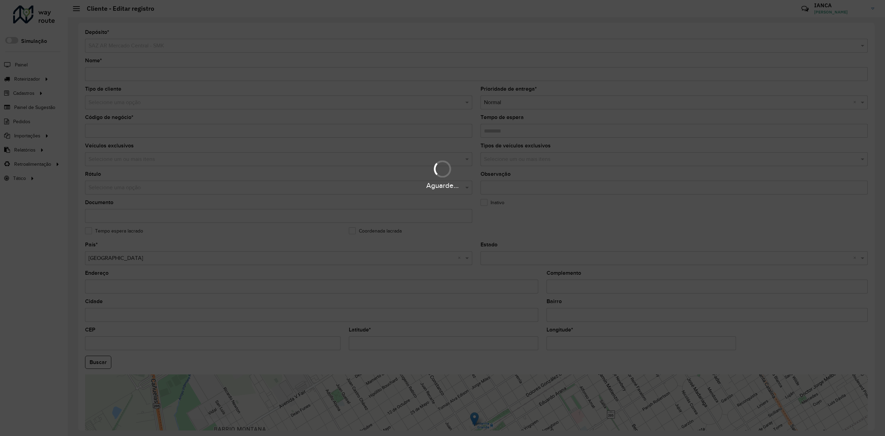
drag, startPoint x: 424, startPoint y: 342, endPoint x: 400, endPoint y: 342, distance: 23.2
click at [382, 342] on div "Aguarde..." at bounding box center [442, 218] width 885 height 436
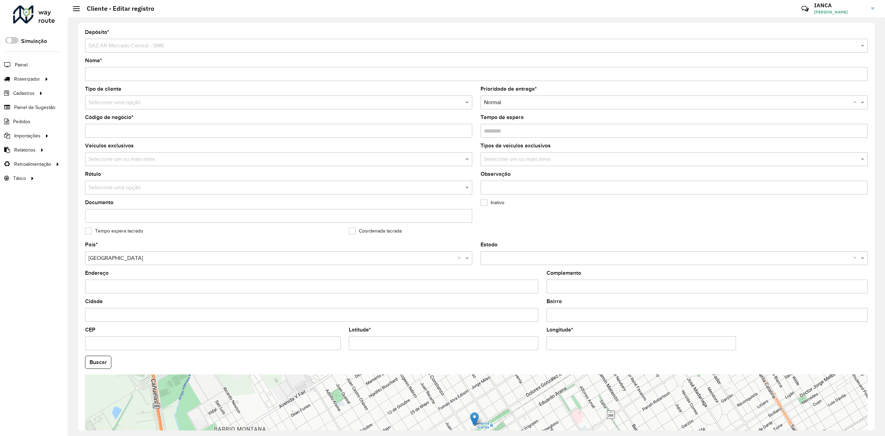
type input "**********"
drag, startPoint x: 389, startPoint y: 338, endPoint x: 329, endPoint y: 339, distance: 59.8
click at [329, 339] on formly-group "**********" at bounding box center [476, 360] width 791 height 236
drag, startPoint x: 631, startPoint y: 347, endPoint x: 425, endPoint y: 348, distance: 205.8
click at [513, 331] on formly-group "**********" at bounding box center [476, 360] width 791 height 236
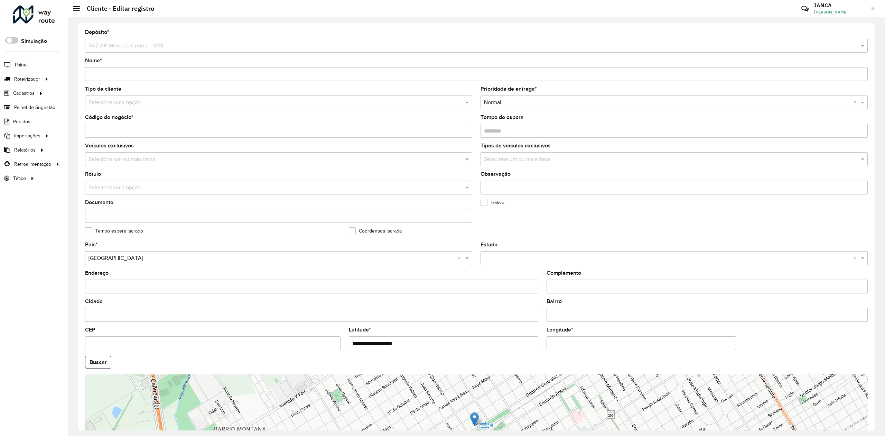
type input "**********"
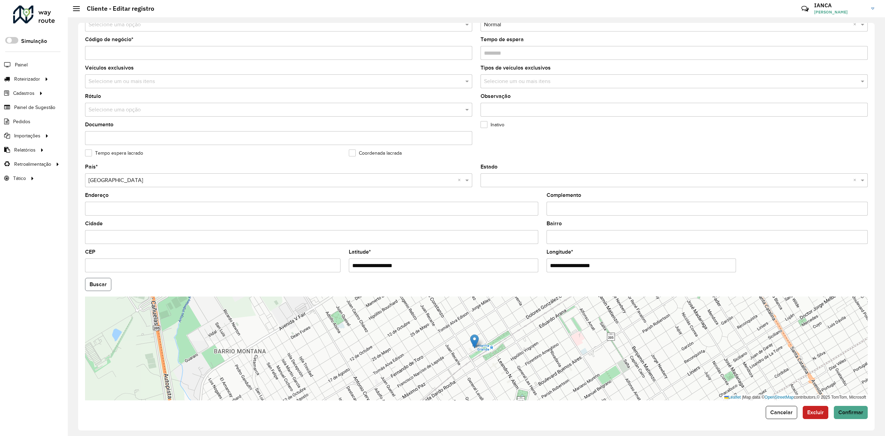
click at [101, 281] on button "Buscar" at bounding box center [98, 284] width 26 height 13
click at [850, 409] on span "Confirmar" at bounding box center [851, 412] width 25 height 6
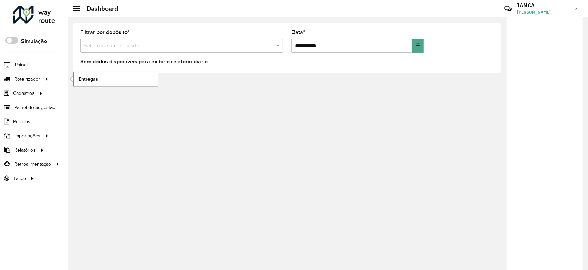
click at [90, 78] on span "Entregas" at bounding box center [88, 78] width 20 height 7
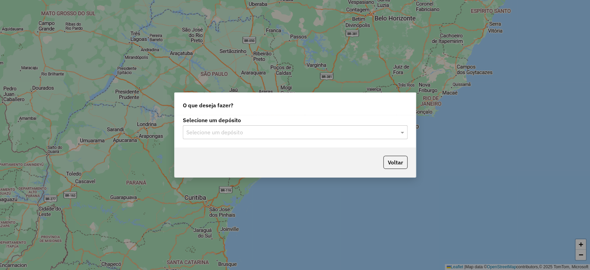
click at [241, 128] on input "text" at bounding box center [288, 132] width 204 height 8
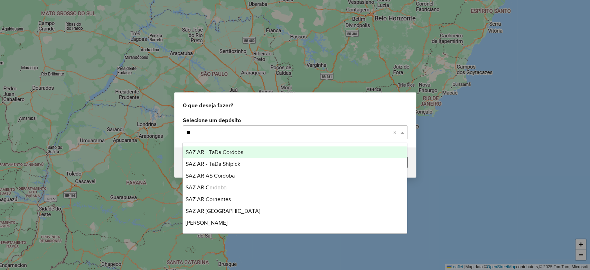
type input "***"
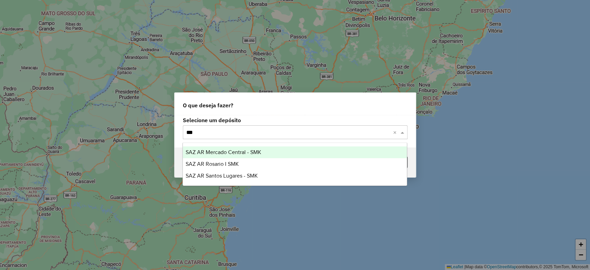
click at [248, 147] on div "SAZ AR Mercado Central - SMK" at bounding box center [295, 152] width 224 height 12
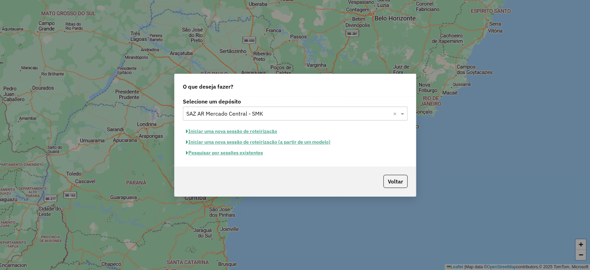
click at [259, 127] on button "Iniciar uma nova sessão de roteirização" at bounding box center [232, 131] width 98 height 11
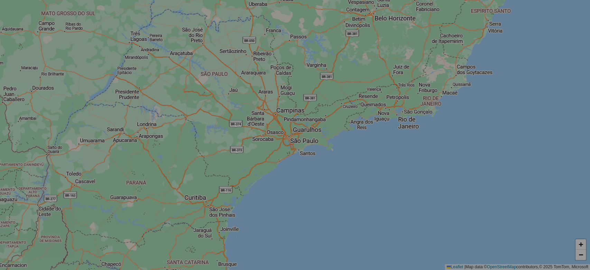
select select "*"
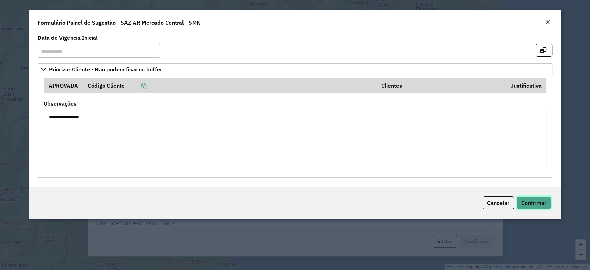
click at [539, 200] on span "Confirmar" at bounding box center [533, 202] width 25 height 7
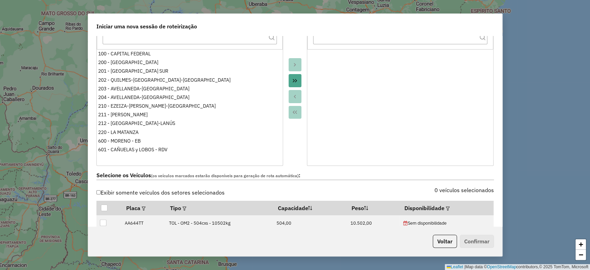
scroll to position [138, 0]
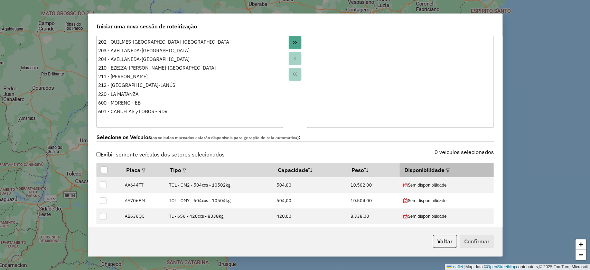
click at [446, 170] on em at bounding box center [448, 170] width 4 height 4
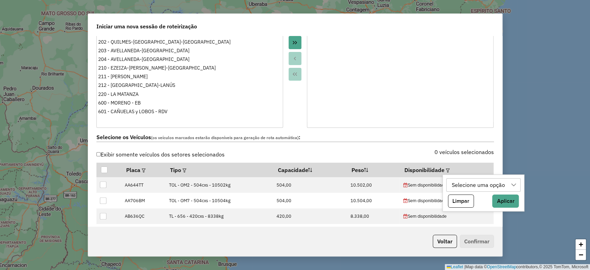
click at [466, 183] on div "Selecione uma opção" at bounding box center [479, 184] width 58 height 13
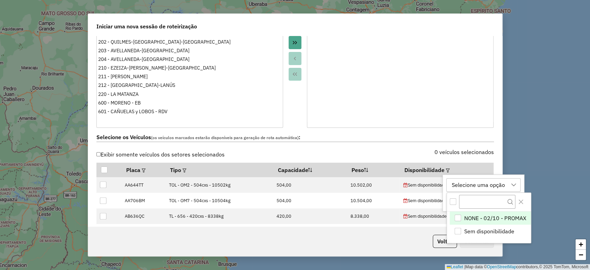
click at [412, 142] on div "Selecione os Veículos (os veículos marcados estarão disponíveis para geração de…" at bounding box center [295, 139] width 406 height 22
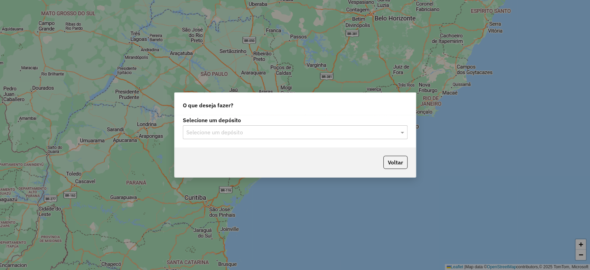
click at [231, 132] on input "text" at bounding box center [288, 132] width 204 height 8
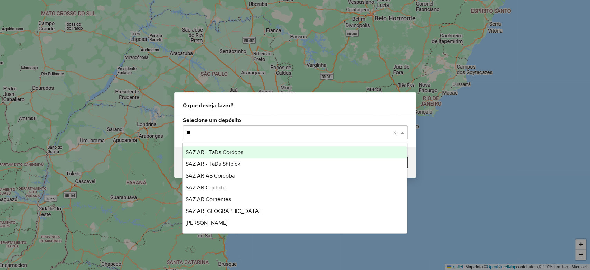
type input "***"
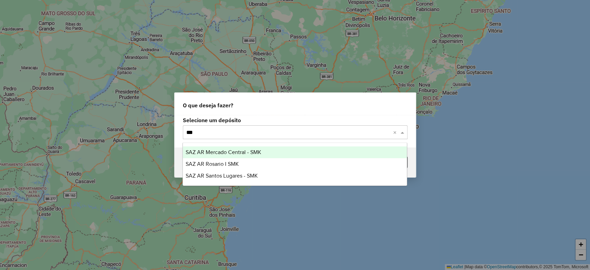
click at [241, 152] on span "SAZ AR Mercado Central - SMK" at bounding box center [224, 152] width 76 height 6
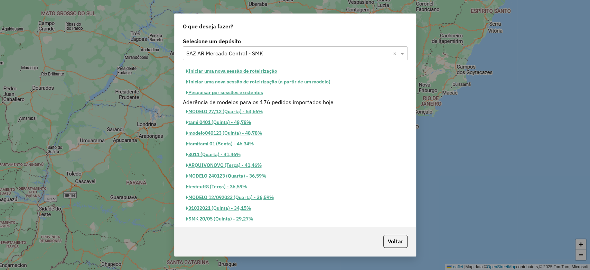
click at [250, 95] on button "Pesquisar por sessões existentes" at bounding box center [224, 92] width 83 height 11
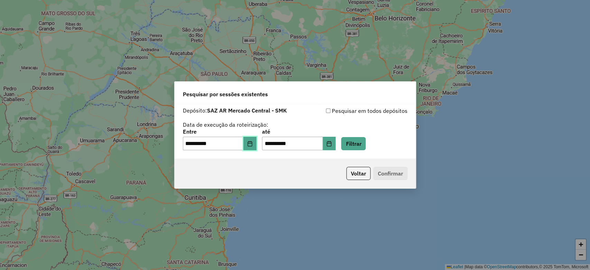
click at [252, 145] on icon "Choose Date" at bounding box center [250, 144] width 6 height 6
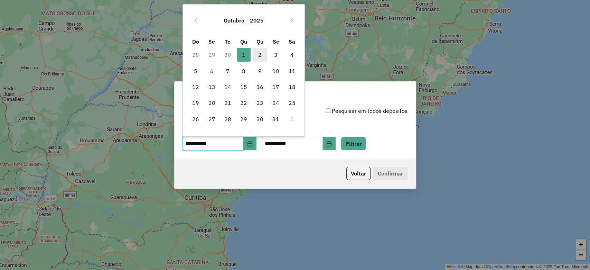
click at [260, 51] on span "2" at bounding box center [260, 55] width 14 height 14
type input "**********"
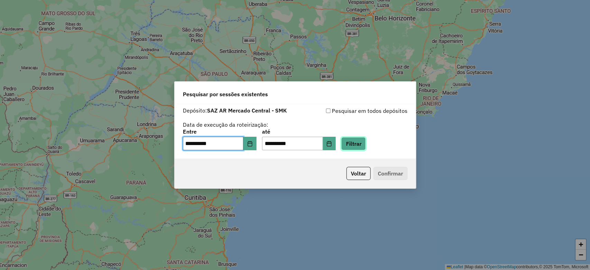
click at [366, 146] on button "Filtrar" at bounding box center [353, 143] width 25 height 13
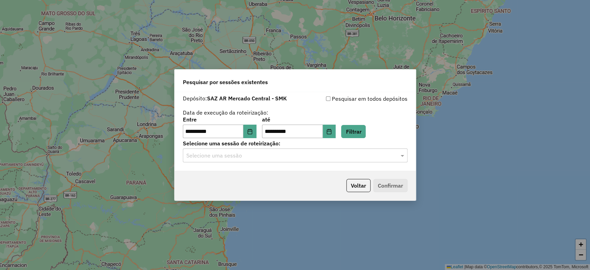
click at [238, 150] on div "Selecione uma sessão" at bounding box center [295, 155] width 225 height 14
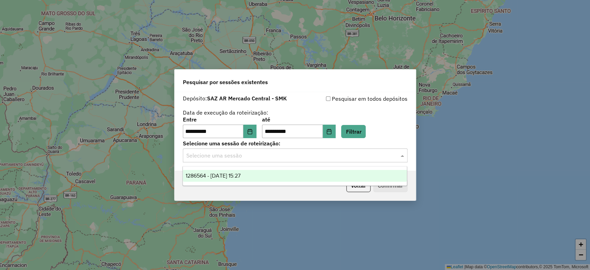
drag, startPoint x: 277, startPoint y: 175, endPoint x: 283, endPoint y: 178, distance: 7.0
click at [277, 174] on div "1286564 - 02/10/2025 15:27" at bounding box center [295, 176] width 224 height 12
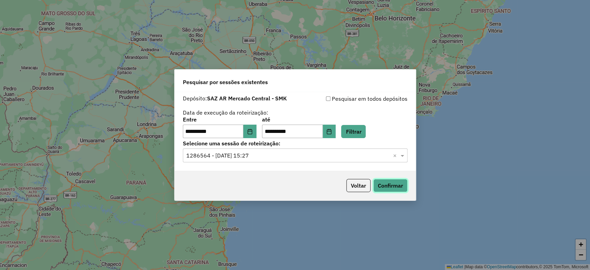
click at [384, 183] on button "Confirmar" at bounding box center [390, 185] width 34 height 13
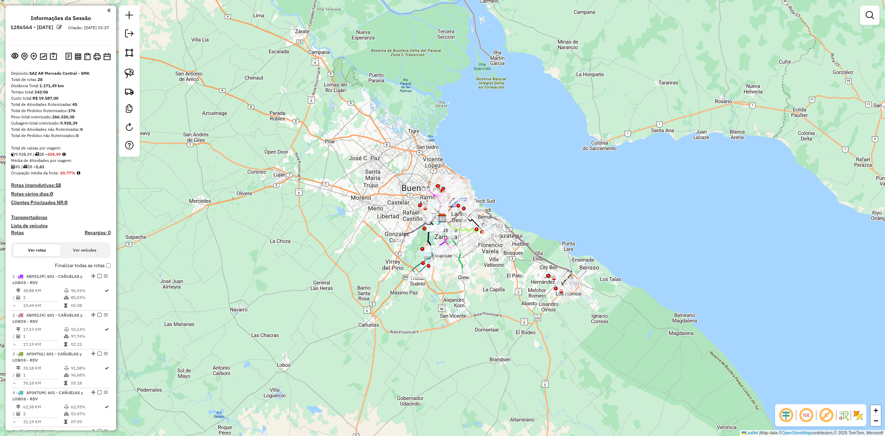
click at [590, 269] on img at bounding box center [858, 414] width 11 height 11
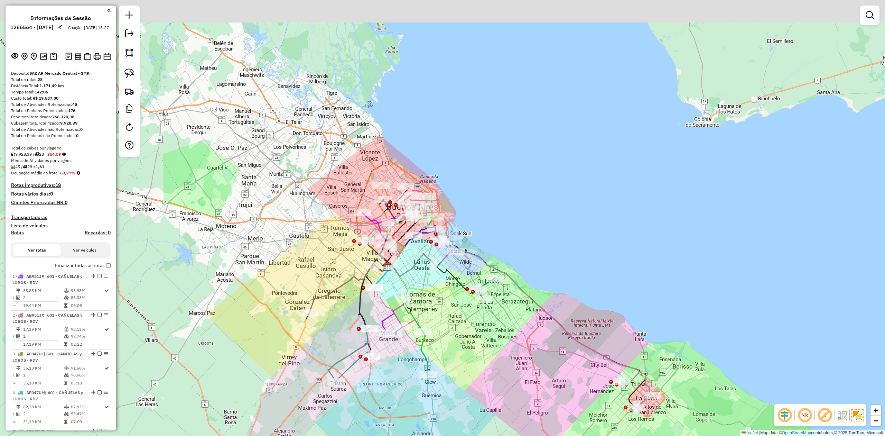
drag, startPoint x: 479, startPoint y: 185, endPoint x: 529, endPoint y: 237, distance: 72.4
click at [543, 241] on div "Janela de atendimento Grade de atendimento Capacidade Transportadoras Veículos …" at bounding box center [442, 218] width 885 height 436
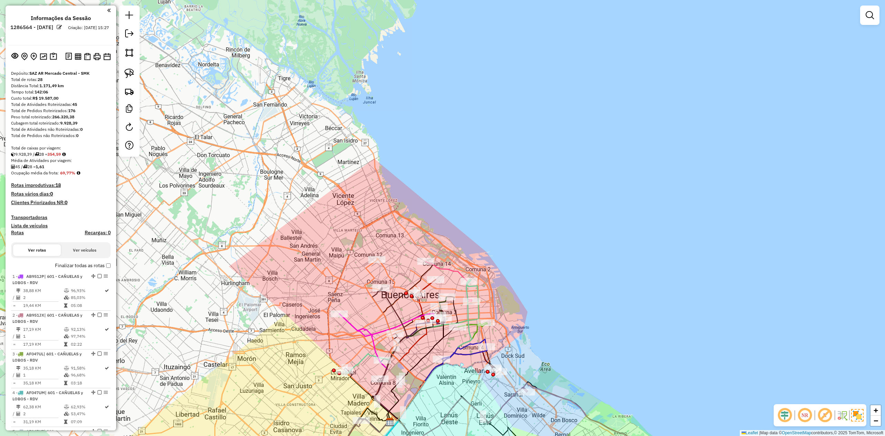
drag, startPoint x: 405, startPoint y: 229, endPoint x: 407, endPoint y: 221, distance: 7.6
click at [407, 223] on div "Janela de atendimento Grade de atendimento Capacidade Transportadoras Veículos …" at bounding box center [442, 218] width 885 height 436
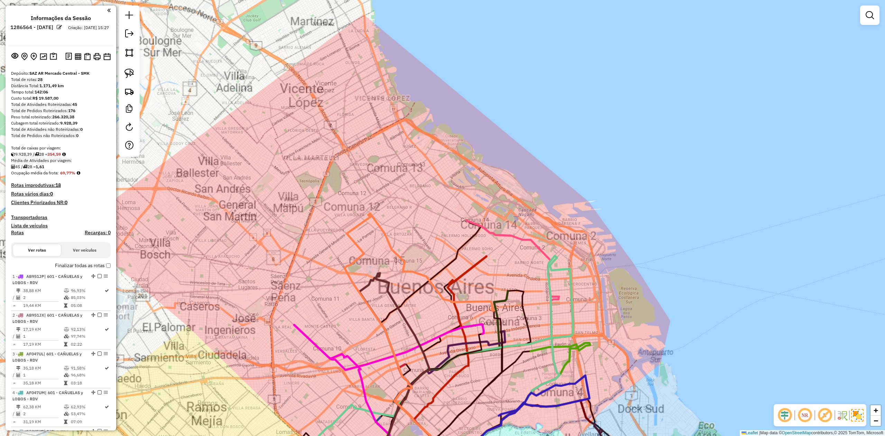
click at [407, 229] on div "Janela de atendimento Grade de atendimento Capacidade Transportadoras Veículos …" at bounding box center [442, 218] width 885 height 436
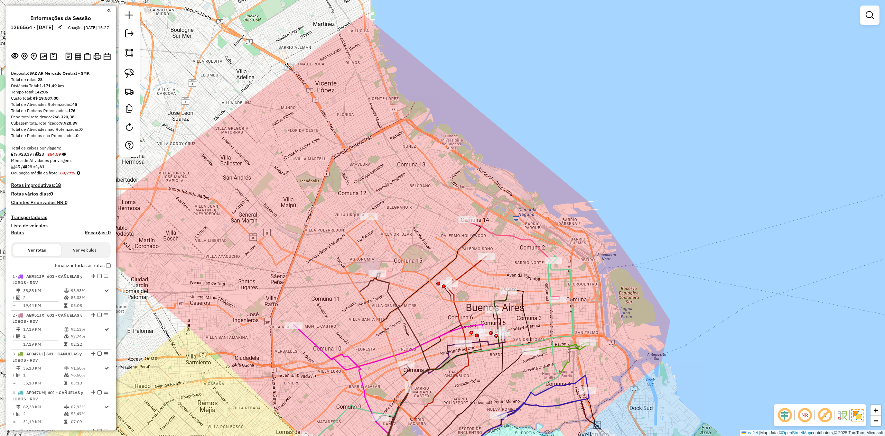
click at [386, 235] on icon at bounding box center [432, 262] width 124 height 95
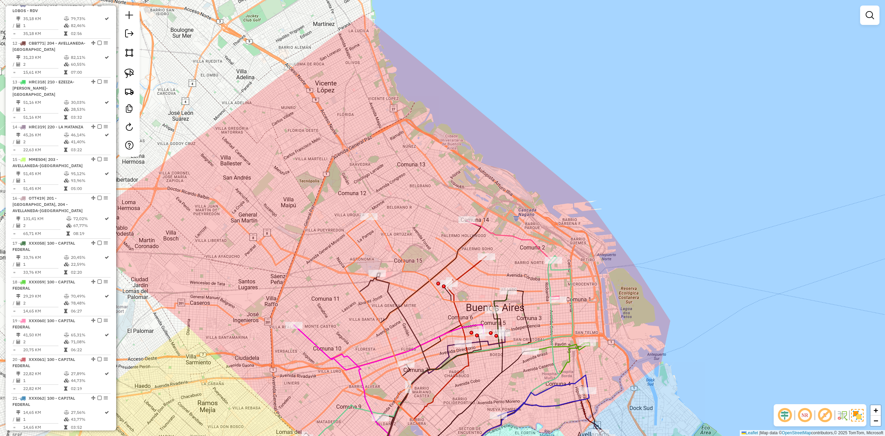
select select "**********"
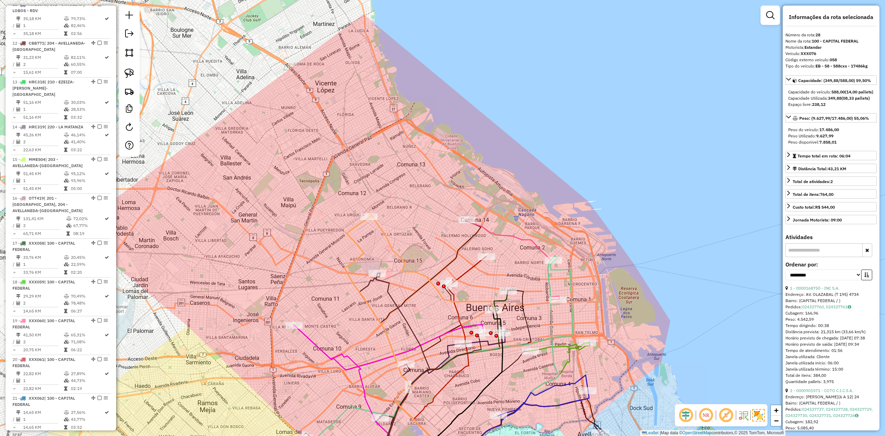
scroll to position [981, 0]
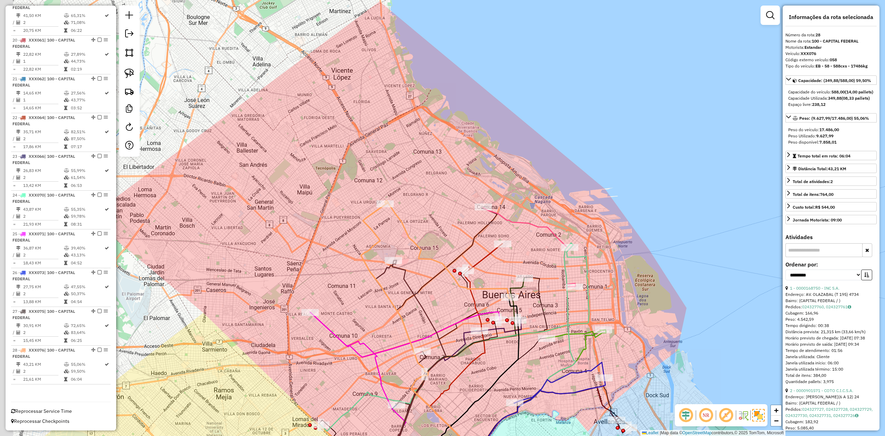
drag, startPoint x: 400, startPoint y: 229, endPoint x: 419, endPoint y: 221, distance: 20.5
click at [419, 221] on div "Janela de atendimento Grade de atendimento Capacidade Transportadoras Veículos …" at bounding box center [442, 218] width 885 height 436
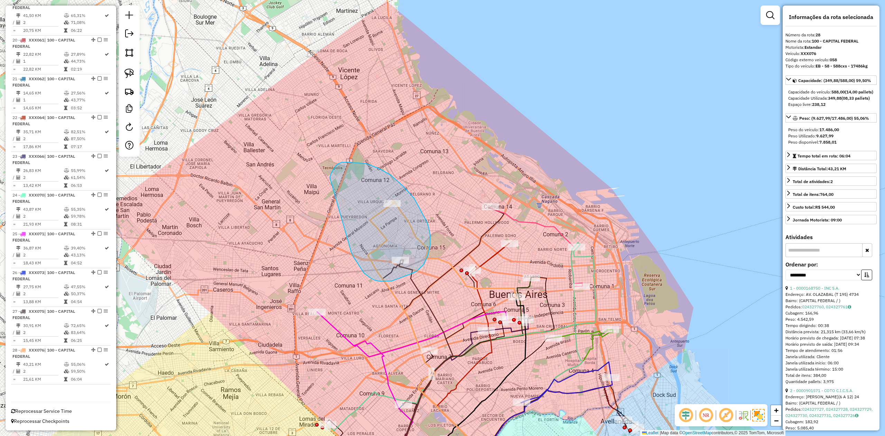
drag, startPoint x: 375, startPoint y: 280, endPoint x: 330, endPoint y: 179, distance: 110.7
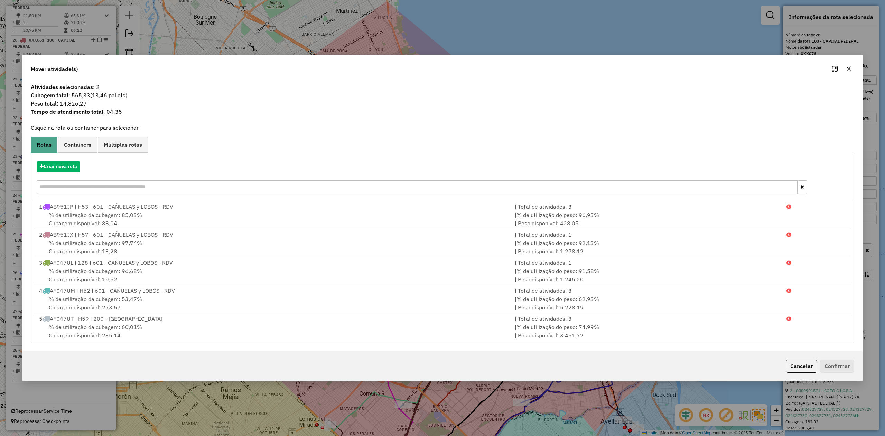
click at [590, 66] on icon "button" at bounding box center [849, 69] width 6 height 6
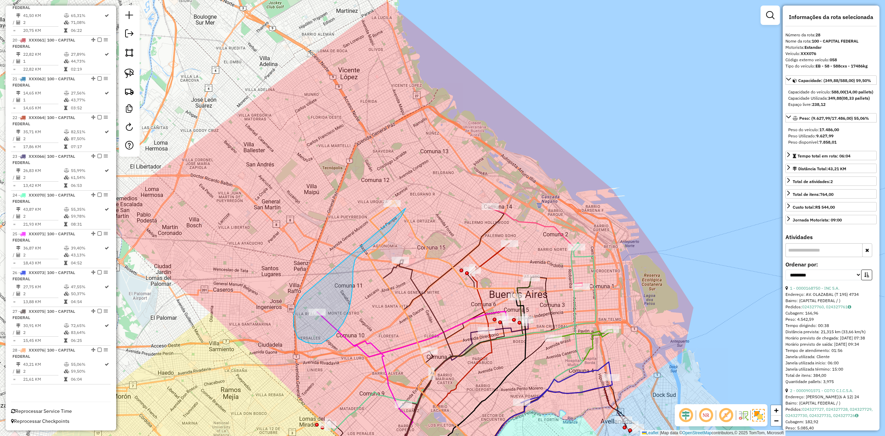
drag, startPoint x: 321, startPoint y: 343, endPoint x: 377, endPoint y: 173, distance: 179.0
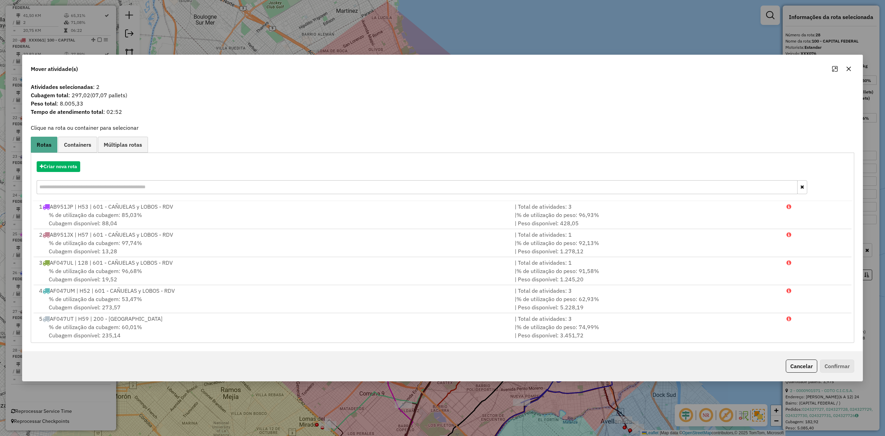
drag, startPoint x: 845, startPoint y: 67, endPoint x: 665, endPoint y: 168, distance: 206.2
click at [590, 67] on button "button" at bounding box center [848, 68] width 11 height 11
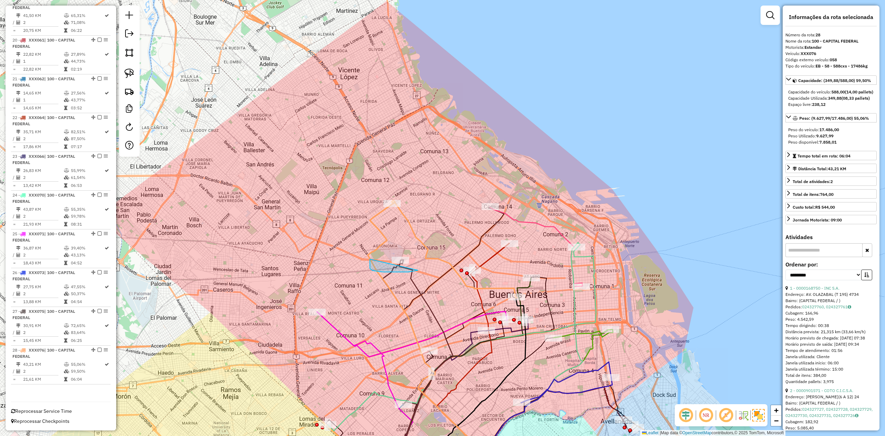
drag, startPoint x: 383, startPoint y: 272, endPoint x: 366, endPoint y: 176, distance: 97.4
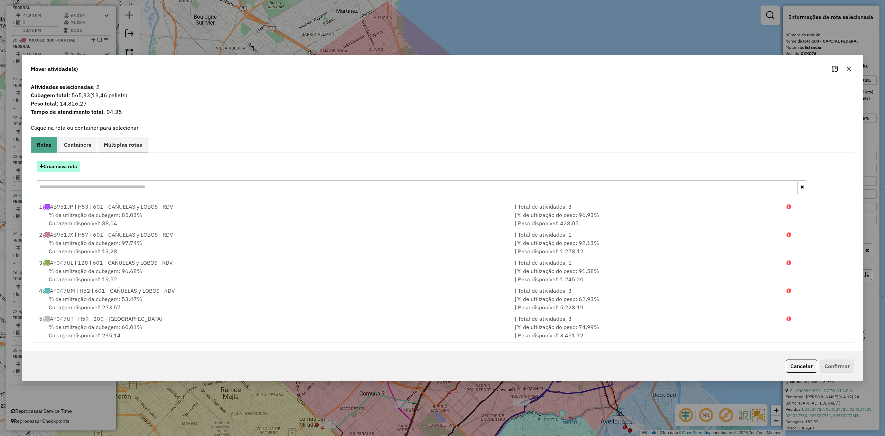
click at [66, 167] on button "Criar nova rota" at bounding box center [59, 166] width 44 height 11
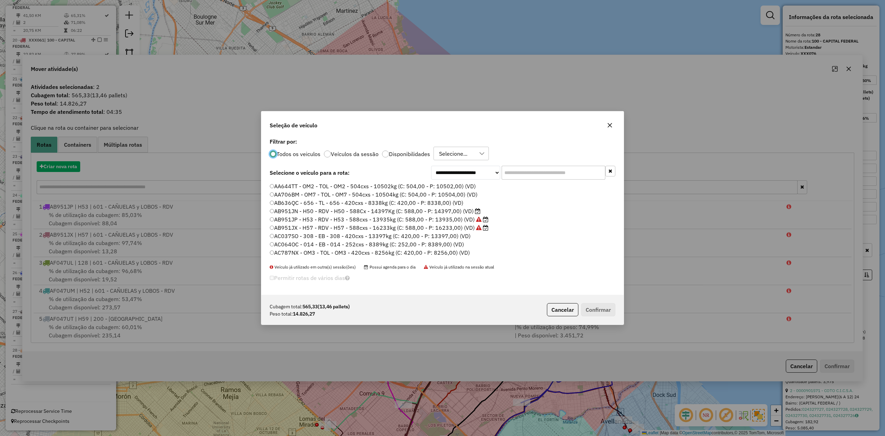
scroll to position [3, 2]
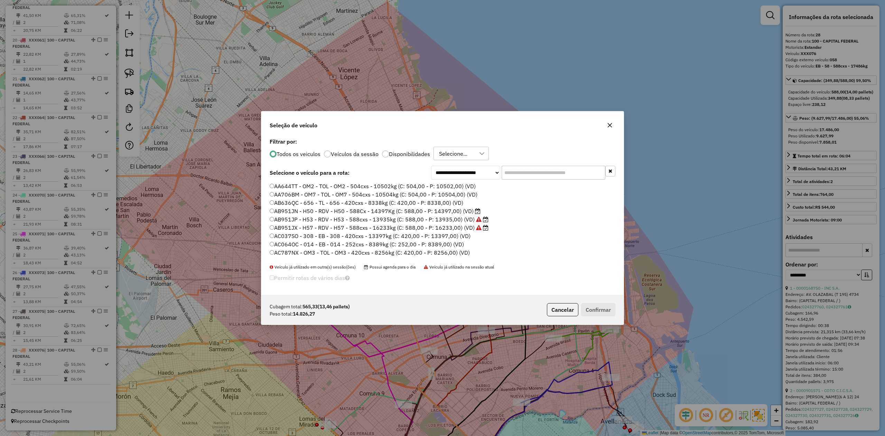
click at [407, 152] on label "Disponibilidades" at bounding box center [409, 154] width 41 height 6
click at [516, 169] on input "text" at bounding box center [554, 173] width 104 height 14
type input "**"
click at [454, 229] on label "XXX063 - 058 - EB - 58 - 588cxs - 17486kg (C: 588,00 - P: 17486,00) (VD)" at bounding box center [370, 227] width 201 height 8
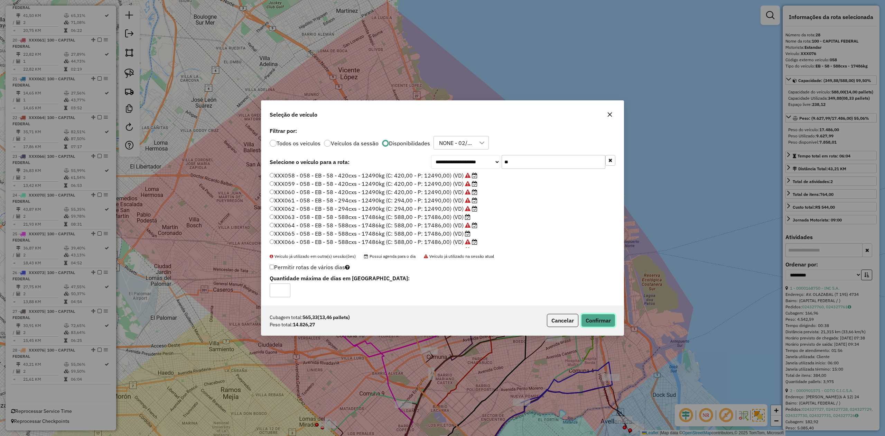
drag, startPoint x: 593, startPoint y: 315, endPoint x: 597, endPoint y: 318, distance: 5.4
click at [590, 269] on button "Confirmar" at bounding box center [598, 320] width 34 height 13
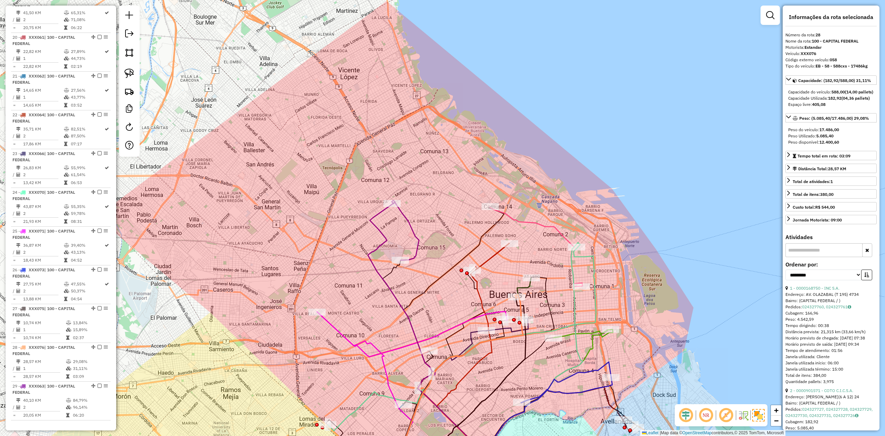
scroll to position [1020, 0]
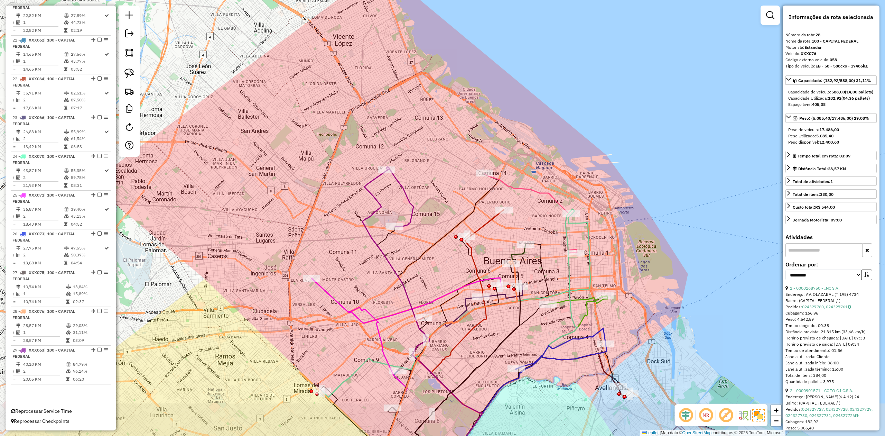
drag, startPoint x: 364, startPoint y: 223, endPoint x: 357, endPoint y: 158, distance: 65.1
click at [358, 158] on div "Janela de atendimento Grade de atendimento Capacidade Transportadoras Veículos …" at bounding box center [442, 218] width 885 height 436
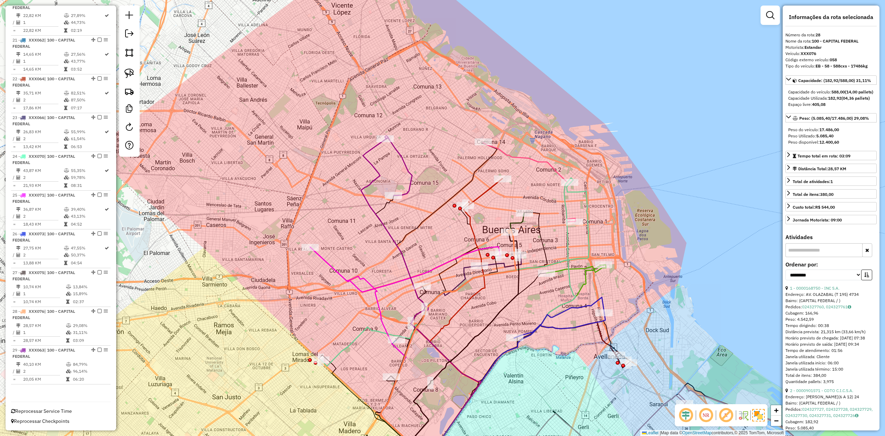
click at [321, 152] on div "Janela de atendimento Grade de atendimento Capacidade Transportadoras Veículos …" at bounding box center [442, 218] width 885 height 436
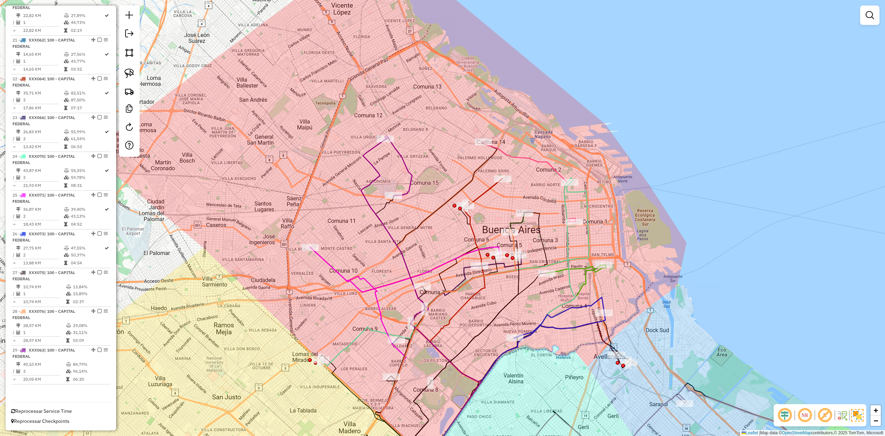
click at [367, 165] on icon at bounding box center [421, 299] width 120 height 327
select select "**********"
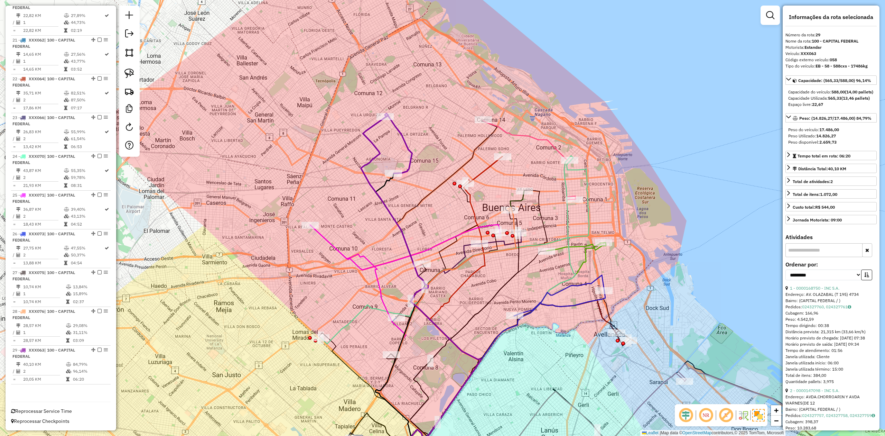
drag, startPoint x: 368, startPoint y: 178, endPoint x: 369, endPoint y: 156, distance: 22.1
click at [369, 156] on div "Janela de atendimento Grade de atendimento Capacidade Transportadoras Veículos …" at bounding box center [442, 218] width 885 height 436
click at [590, 101] on strong "(13,46 pallets)" at bounding box center [856, 97] width 28 height 5
click at [416, 128] on div "Janela de atendimento Grade de atendimento Capacidade Transportadoras Veículos …" at bounding box center [442, 218] width 885 height 436
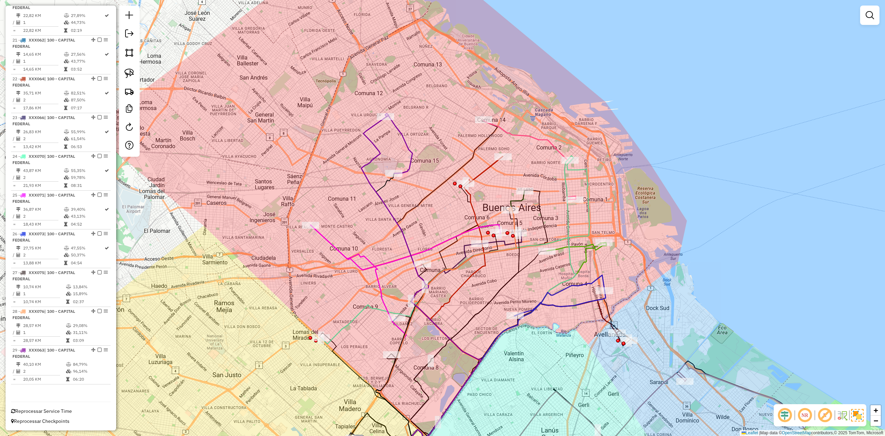
click at [407, 136] on icon at bounding box center [399, 144] width 26 height 58
select select "**********"
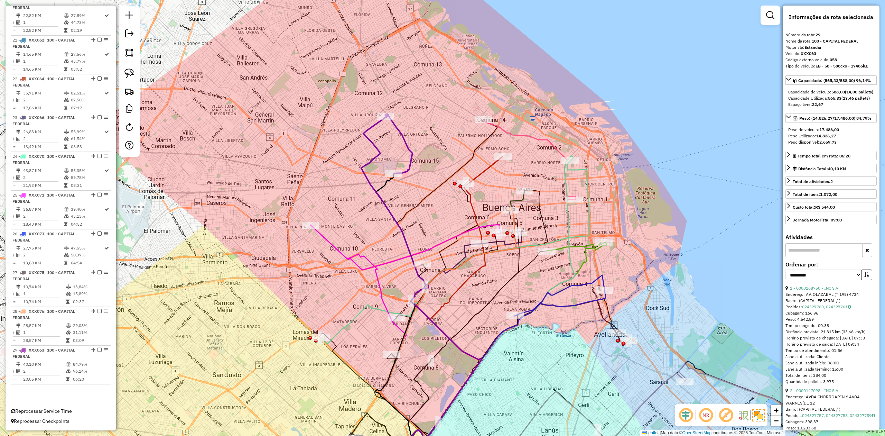
click at [417, 131] on div "Janela de atendimento Grade de atendimento Capacidade Transportadoras Veículos …" at bounding box center [442, 218] width 885 height 436
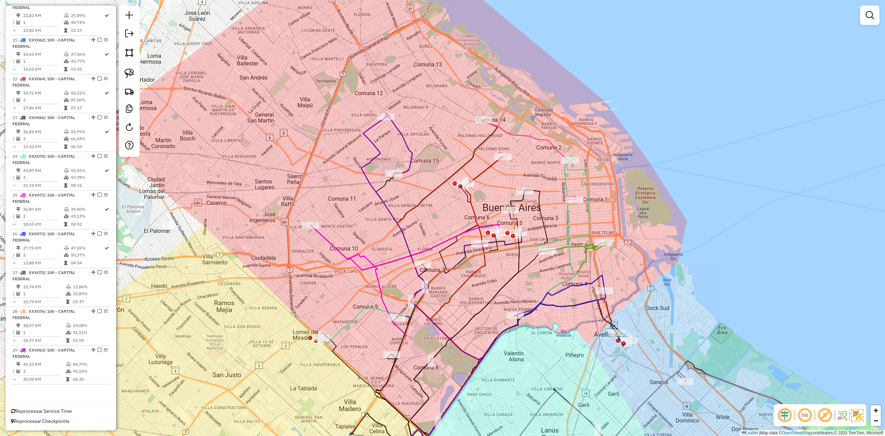
click at [403, 144] on icon at bounding box center [399, 144] width 26 height 58
select select "**********"
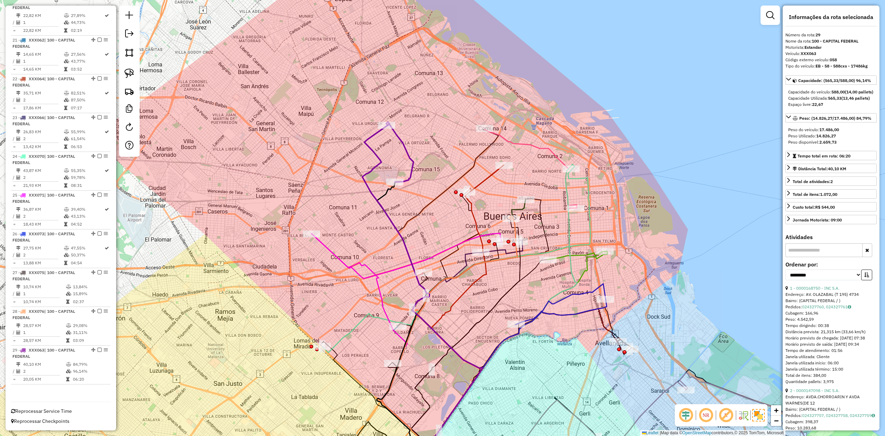
drag, startPoint x: 411, startPoint y: 143, endPoint x: 411, endPoint y: 157, distance: 14.2
click at [411, 157] on icon at bounding box center [400, 153] width 26 height 58
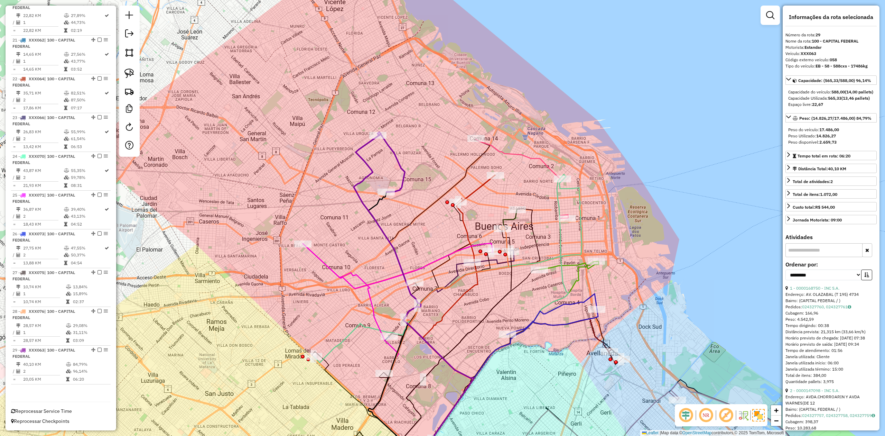
click at [412, 149] on div "Janela de atendimento Grade de atendimento Capacidade Transportadoras Veículos …" at bounding box center [442, 218] width 885 height 436
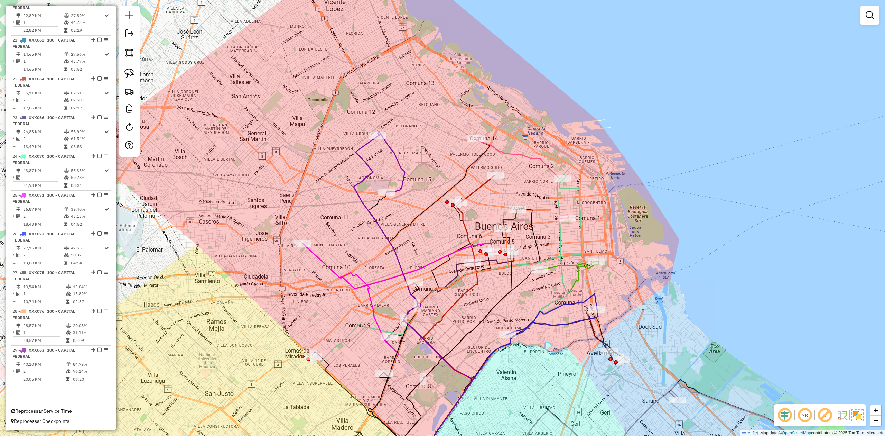
click at [399, 159] on icon at bounding box center [392, 163] width 26 height 58
select select "**********"
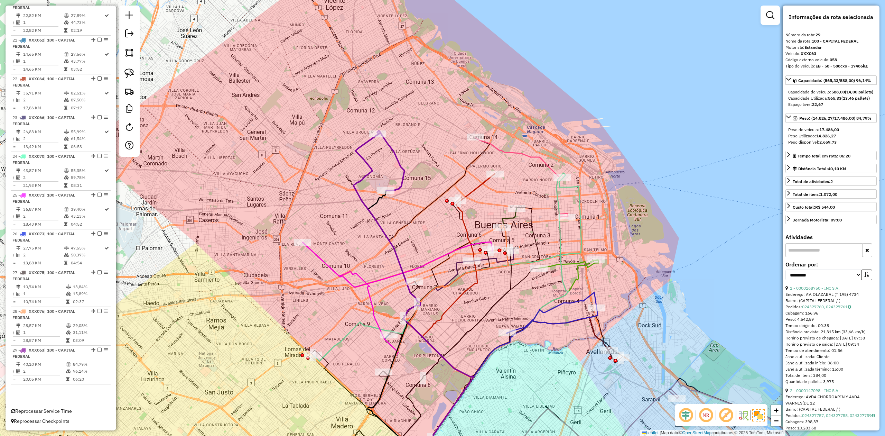
drag, startPoint x: 429, startPoint y: 161, endPoint x: 461, endPoint y: 159, distance: 31.9
click at [428, 161] on div "Janela de atendimento Grade de atendimento Capacidade Transportadoras Veículos …" at bounding box center [442, 218] width 885 height 436
click at [506, 146] on div "Janela de atendimento Grade de atendimento Capacidade Transportadoras Veículos …" at bounding box center [442, 218] width 885 height 436
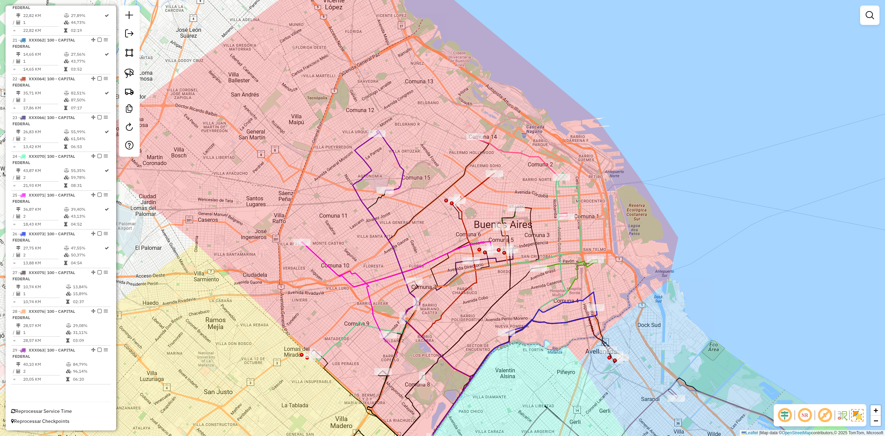
click at [505, 153] on icon at bounding box center [521, 176] width 93 height 79
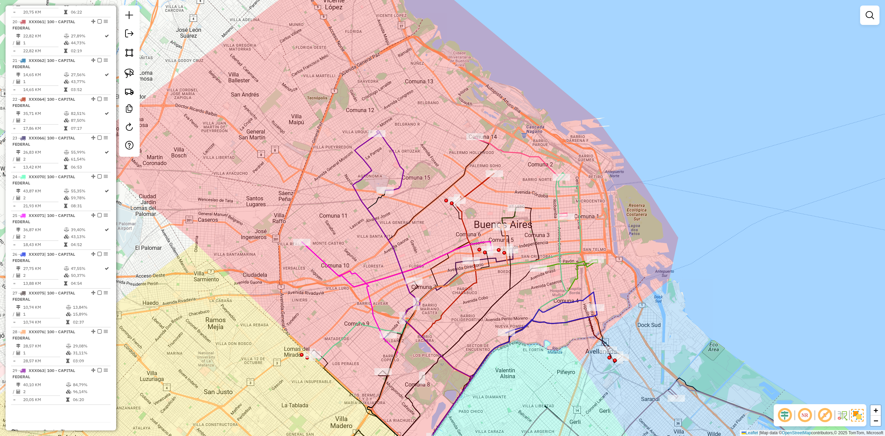
select select "**********"
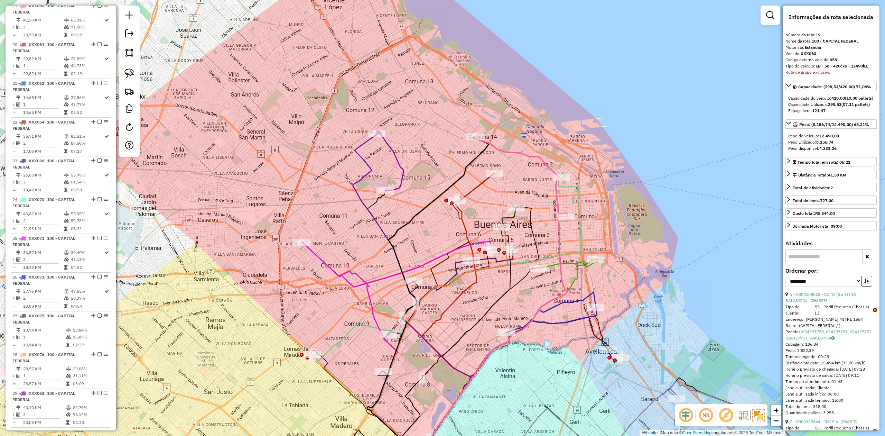
scroll to position [971, 0]
click at [356, 117] on div "Janela de atendimento Grade de atendimento Capacidade Transportadoras Veículos …" at bounding box center [442, 218] width 885 height 436
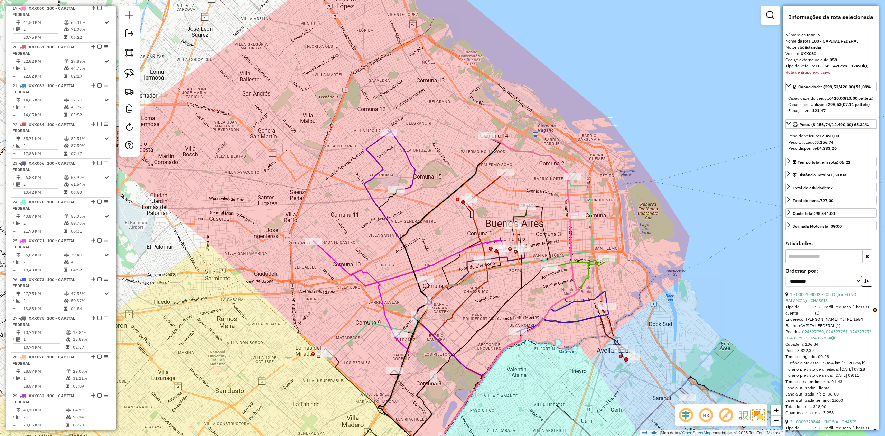
click at [424, 145] on div "Janela de atendimento Grade de atendimento Capacidade Transportadoras Veículos …" at bounding box center [442, 218] width 885 height 436
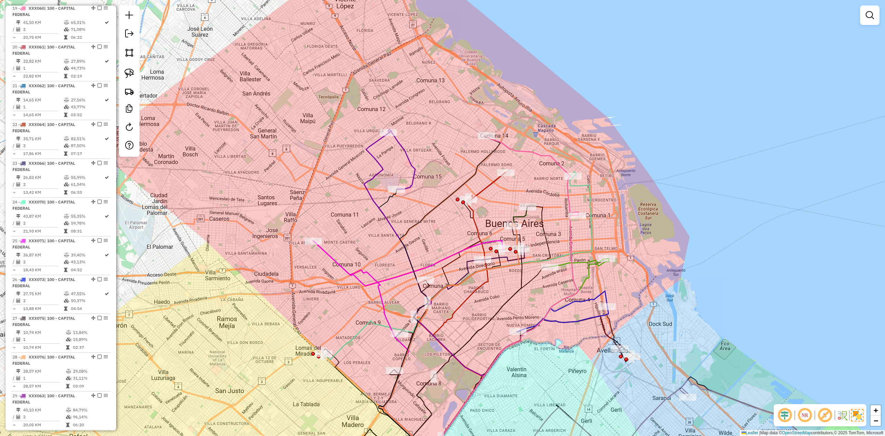
click at [407, 156] on icon at bounding box center [402, 160] width 26 height 58
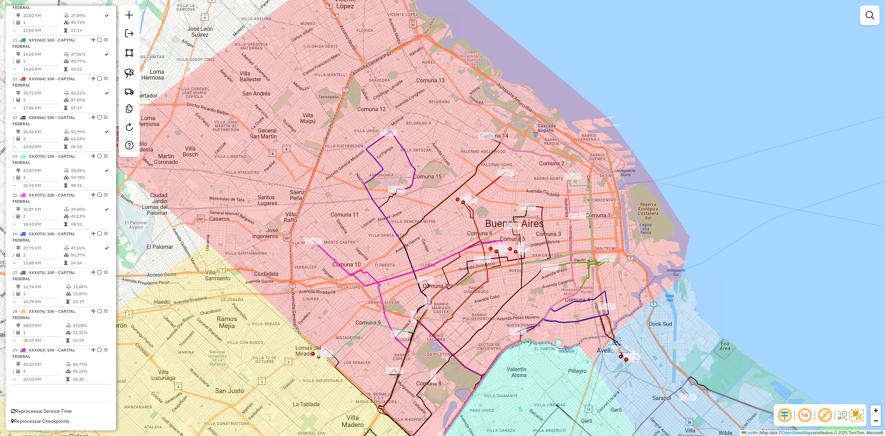
select select "**********"
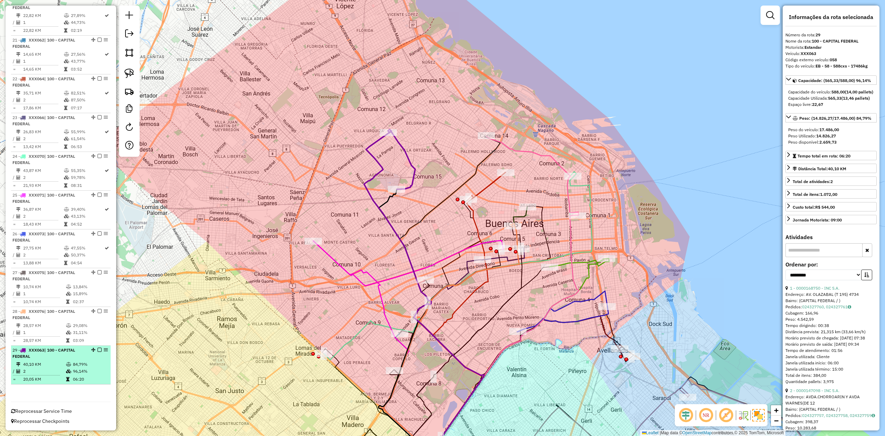
click at [98, 269] on em at bounding box center [100, 350] width 4 height 4
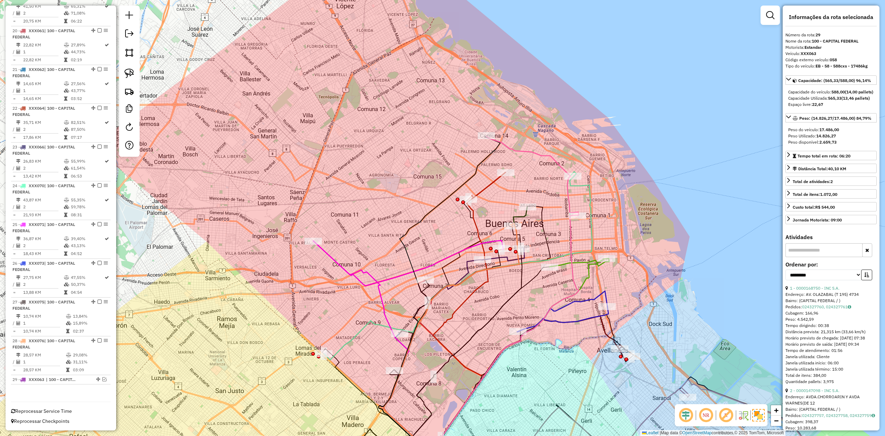
drag, startPoint x: 372, startPoint y: 215, endPoint x: 370, endPoint y: 246, distance: 31.2
click at [370, 246] on div "Janela de atendimento Grade de atendimento Capacidade Transportadoras Veículos …" at bounding box center [442, 218] width 885 height 436
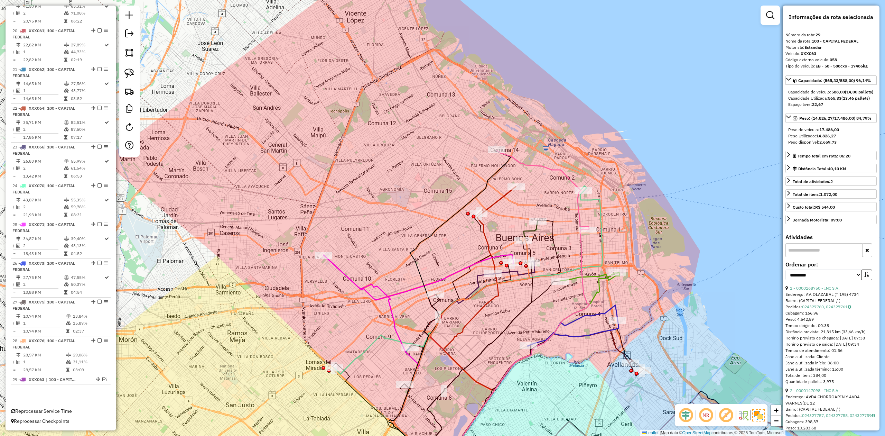
drag, startPoint x: 375, startPoint y: 252, endPoint x: 388, endPoint y: 231, distance: 24.9
click at [388, 231] on div "Janela de atendimento Grade de atendimento Capacidade Transportadoras Veículos …" at bounding box center [442, 218] width 885 height 436
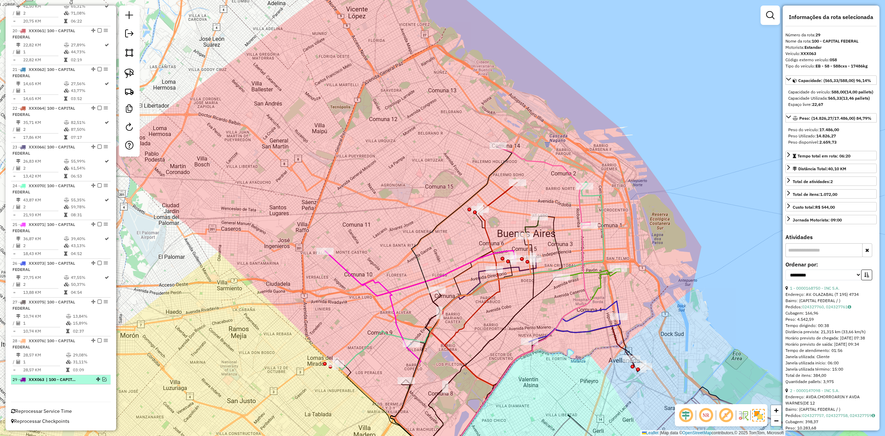
click at [103, 269] on em at bounding box center [104, 379] width 4 height 4
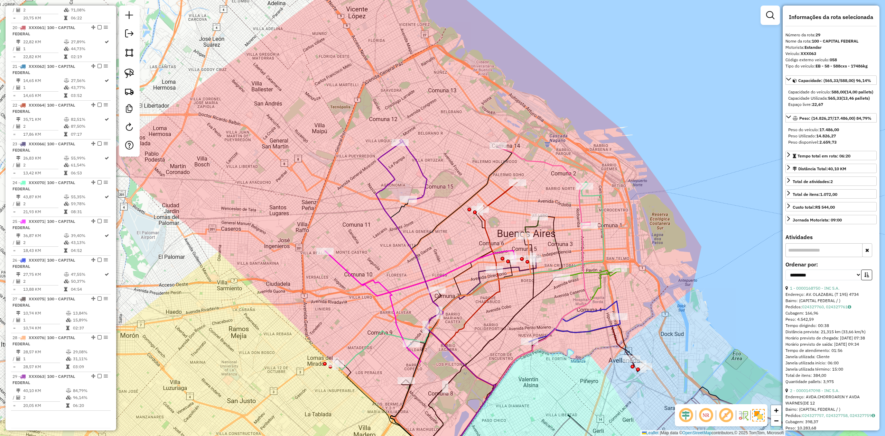
scroll to position [1020, 0]
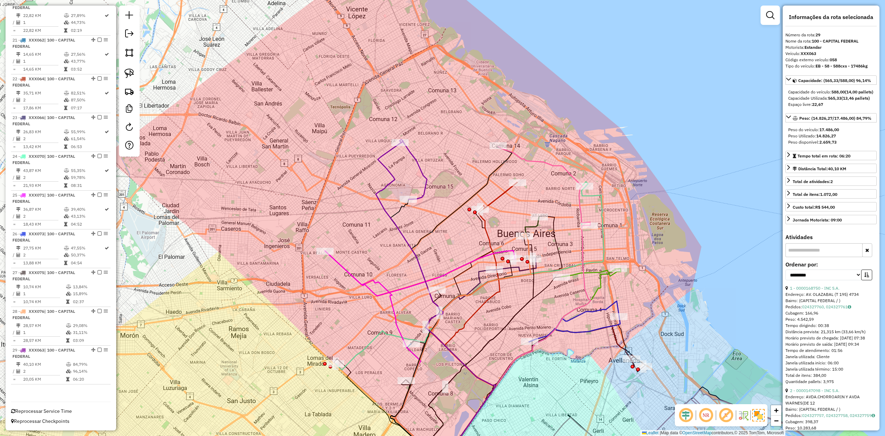
drag, startPoint x: 348, startPoint y: 205, endPoint x: 348, endPoint y: 216, distance: 11.1
click at [348, 216] on div "Janela de atendimento Grade de atendimento Capacidade Transportadoras Veículos …" at bounding box center [442, 218] width 885 height 436
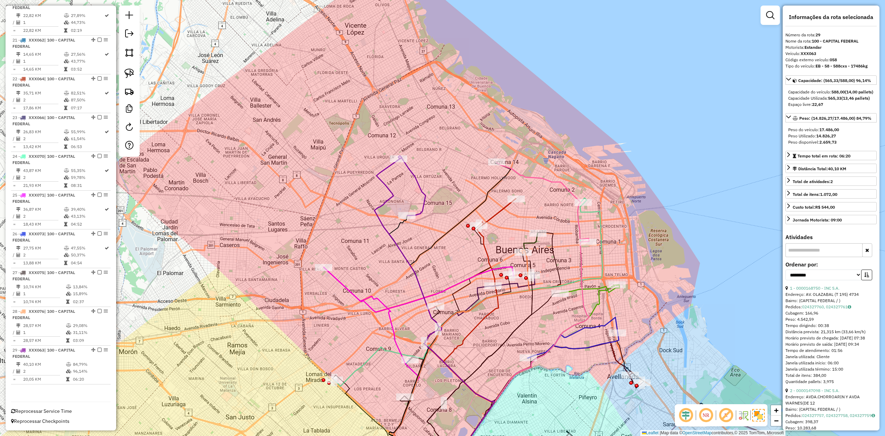
click at [423, 183] on div "Janela de atendimento Grade de atendimento Capacidade Transportadoras Veículos …" at bounding box center [442, 218] width 885 height 436
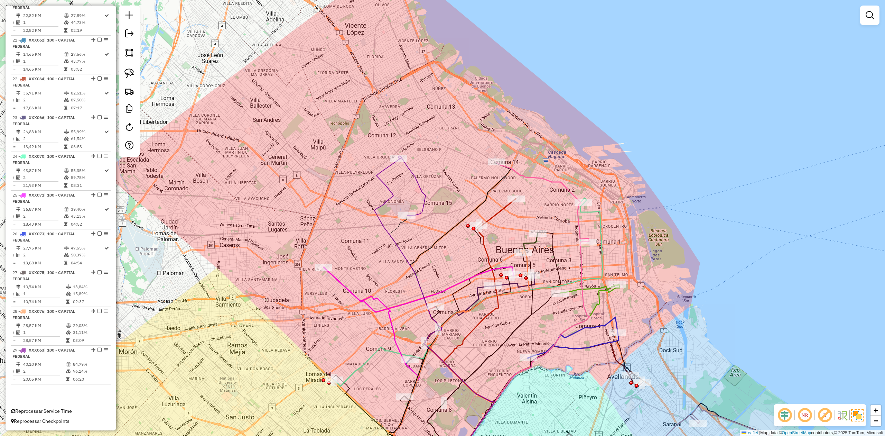
click at [421, 185] on icon at bounding box center [412, 187] width 26 height 58
select select "**********"
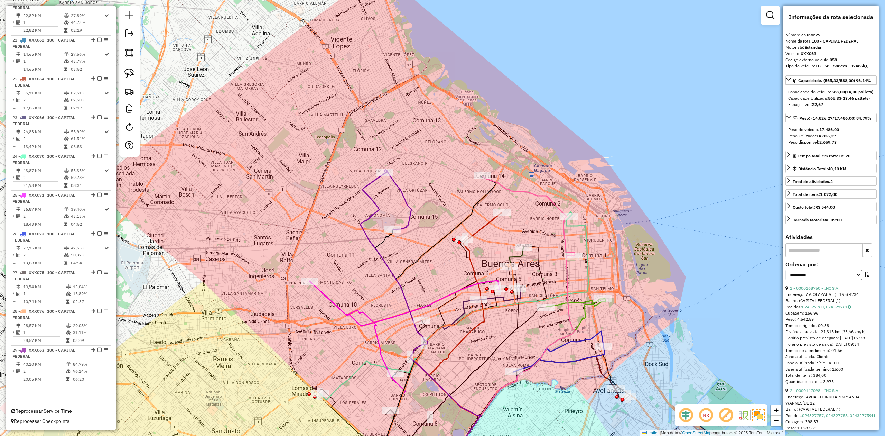
drag, startPoint x: 385, startPoint y: 255, endPoint x: 460, endPoint y: 219, distance: 82.8
click at [371, 267] on div "Janela de atendimento Grade de atendimento Capacidade Transportadoras Veículos …" at bounding box center [442, 218] width 885 height 436
drag, startPoint x: 477, startPoint y: 186, endPoint x: 465, endPoint y: 178, distance: 14.7
click at [466, 176] on div "Janela de atendimento Grade de atendimento Capacidade Transportadoras Veículos …" at bounding box center [442, 218] width 885 height 436
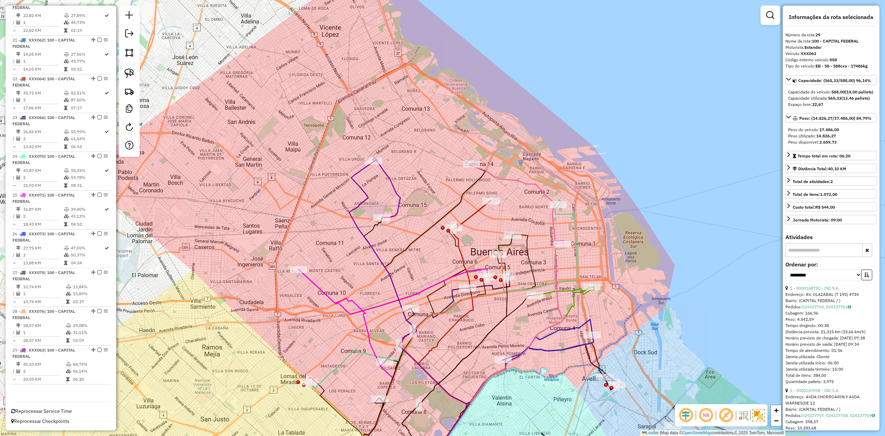
drag, startPoint x: 441, startPoint y: 188, endPoint x: 435, endPoint y: 178, distance: 12.4
click at [435, 178] on div "Janela de atendimento Grade de atendimento Capacidade Transportadoras Veículos …" at bounding box center [442, 218] width 885 height 436
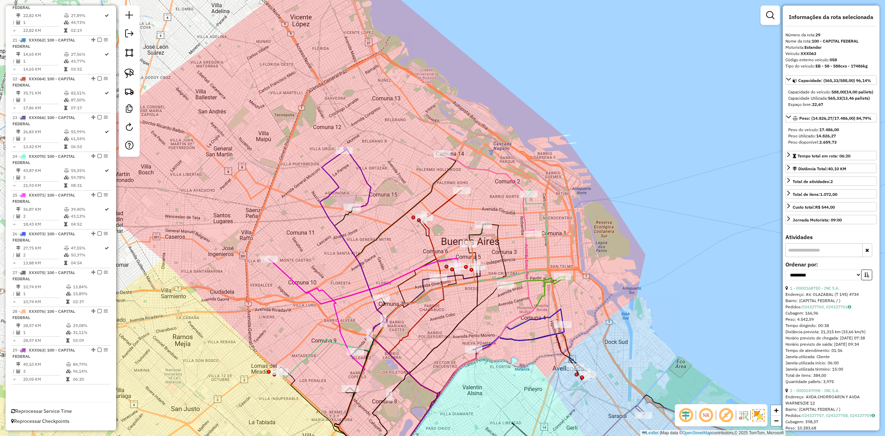
click at [466, 140] on div "Janela de atendimento Grade de atendimento Capacidade Transportadoras Veículos …" at bounding box center [442, 218] width 885 height 436
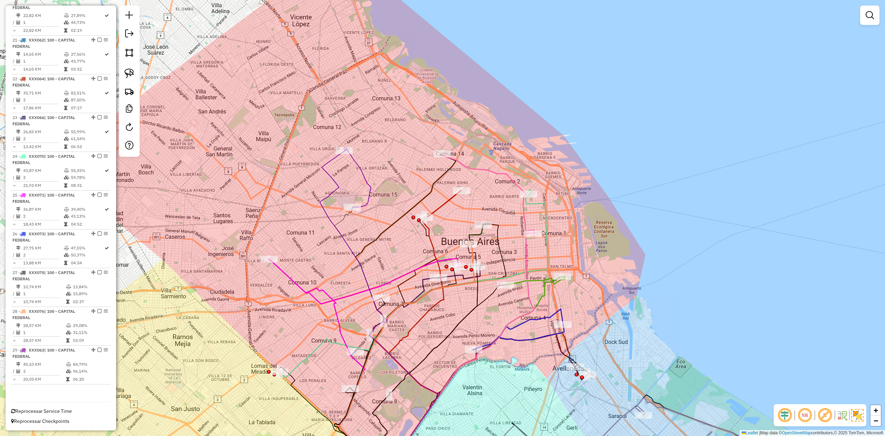
click at [469, 168] on icon at bounding box center [488, 193] width 93 height 79
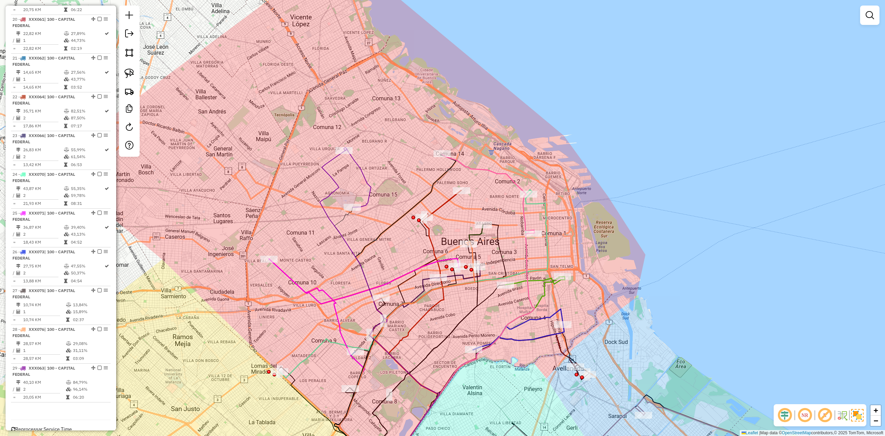
select select "**********"
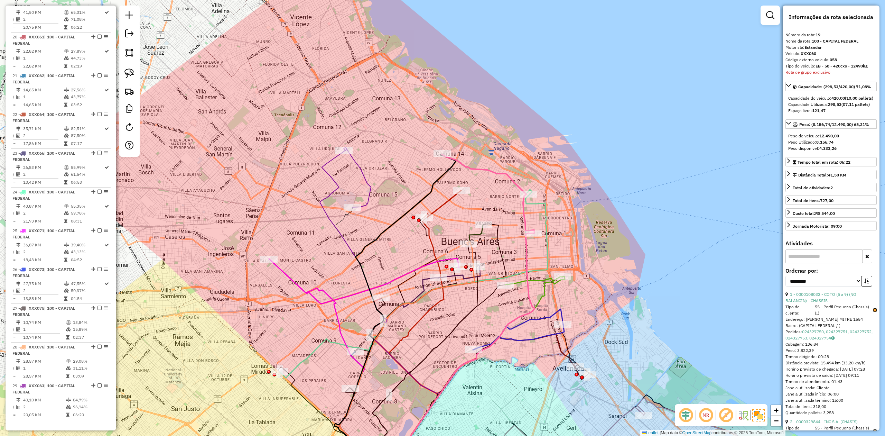
scroll to position [971, 0]
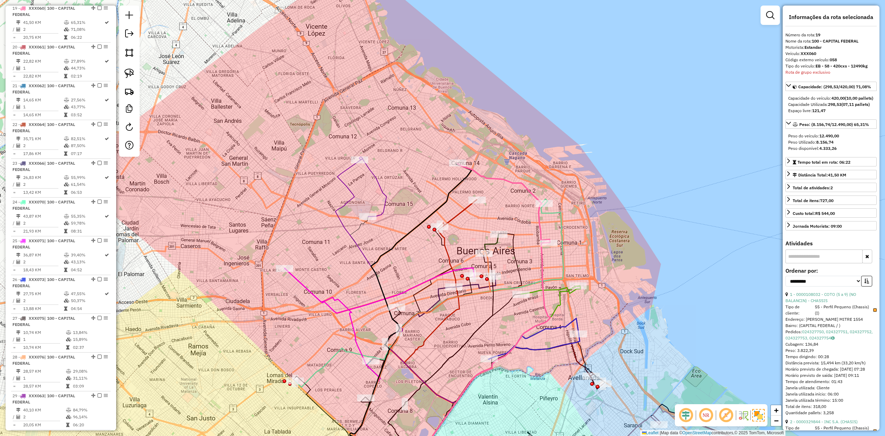
drag, startPoint x: 420, startPoint y: 170, endPoint x: 461, endPoint y: 170, distance: 40.8
click at [429, 172] on div "Janela de atendimento Grade de atendimento Capacidade Transportadoras Veículos …" at bounding box center [442, 218] width 885 height 436
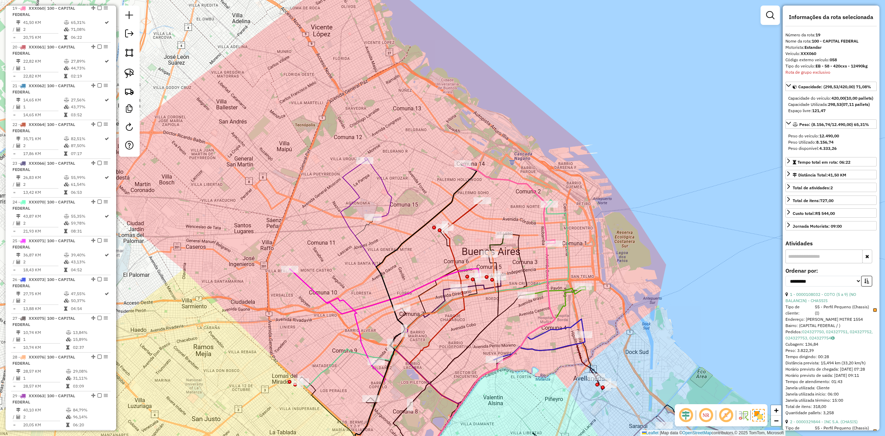
click at [590, 65] on strong "EB - 58 - 420cxs - 12490kg" at bounding box center [842, 65] width 52 height 5
click at [383, 162] on div "Janela de atendimento Grade de atendimento Capacidade Transportadoras Veículos …" at bounding box center [442, 218] width 885 height 436
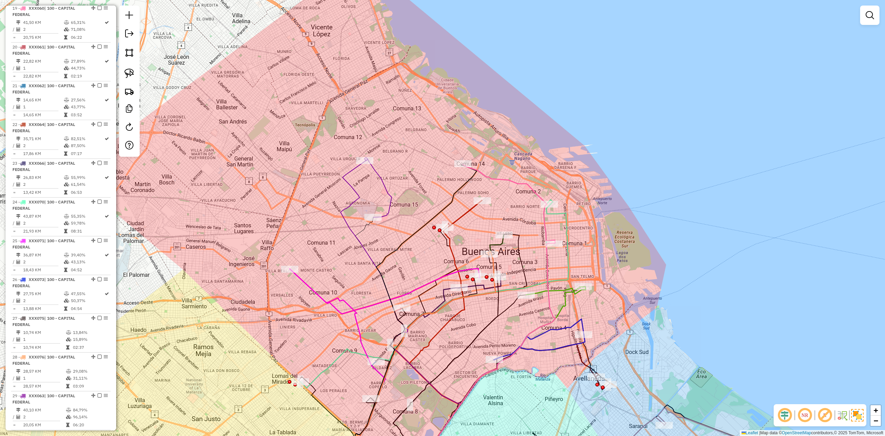
click at [378, 182] on icon at bounding box center [379, 188] width 26 height 58
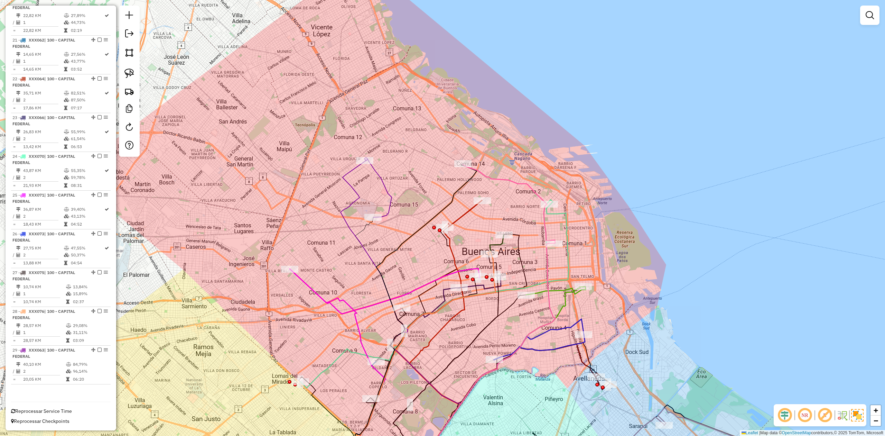
select select "**********"
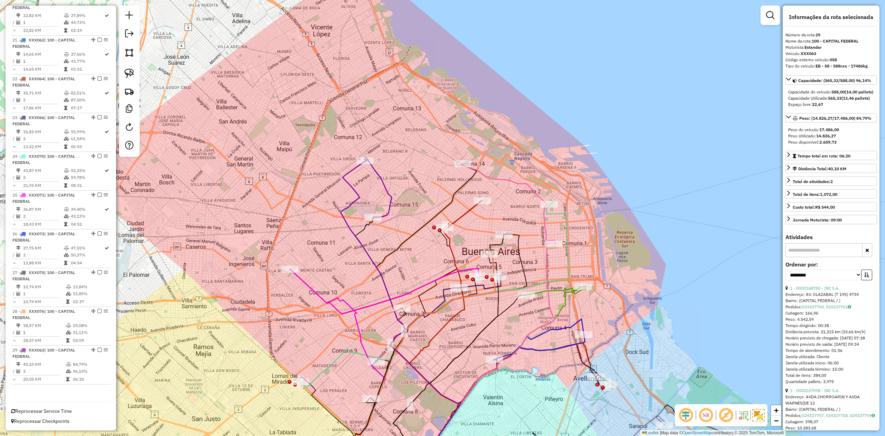
click at [387, 158] on div "Janela de atendimento Grade de atendimento Capacidade Transportadoras Veículos …" at bounding box center [442, 218] width 885 height 436
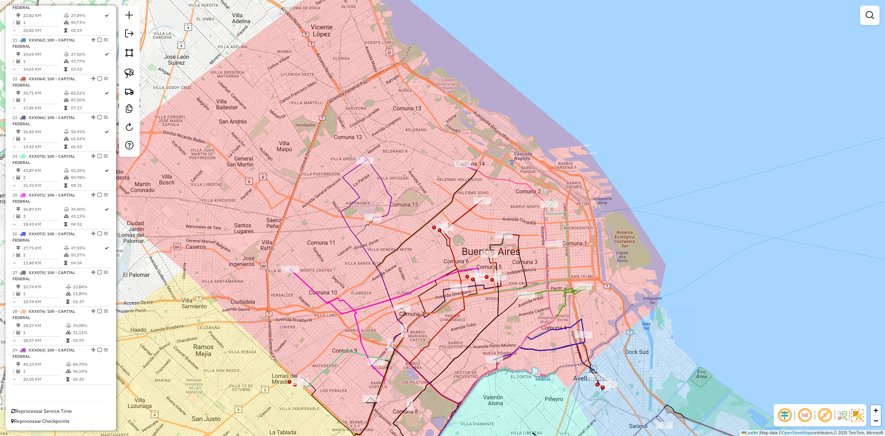
click at [382, 180] on icon at bounding box center [379, 188] width 26 height 58
select select "**********"
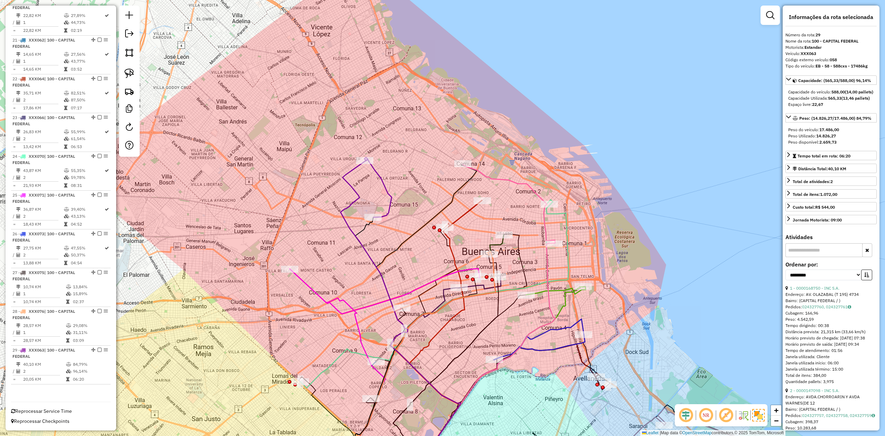
click at [391, 168] on div "Janela de atendimento Grade de atendimento Capacidade Transportadoras Veículos …" at bounding box center [442, 218] width 885 height 436
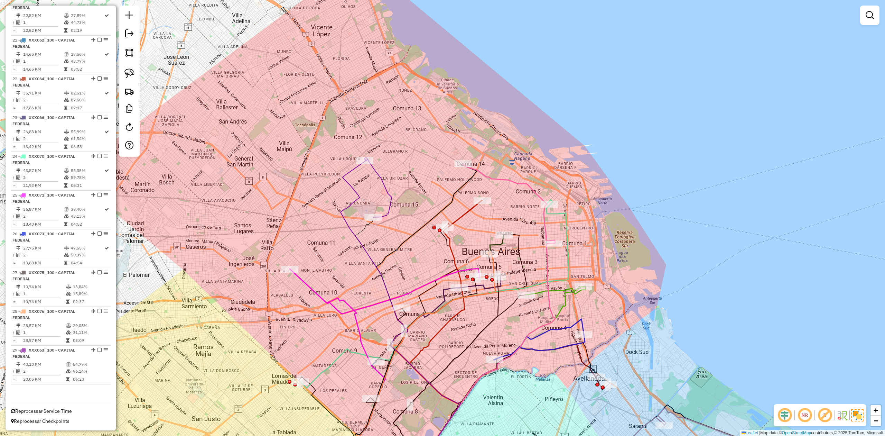
click at [381, 179] on icon at bounding box center [379, 188] width 26 height 58
select select "**********"
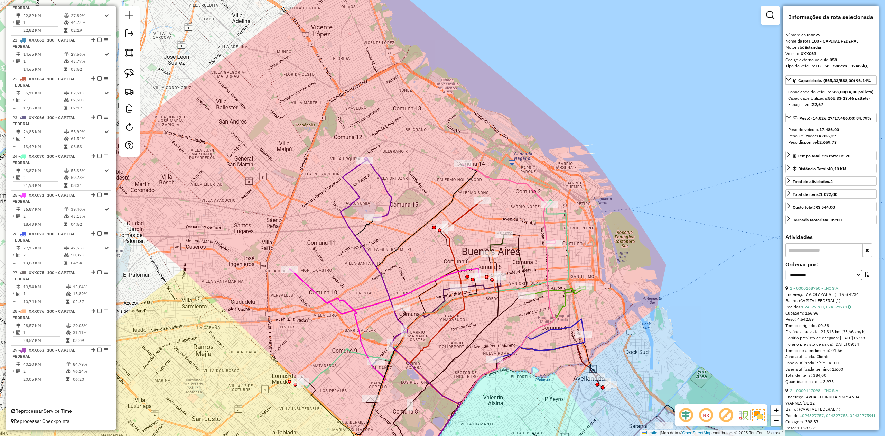
click at [590, 101] on strong "(13,46 pallets)" at bounding box center [856, 97] width 28 height 5
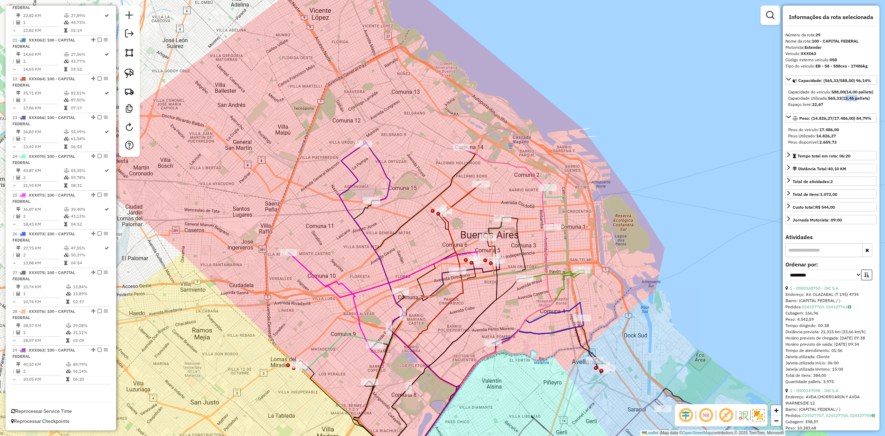
drag, startPoint x: 443, startPoint y: 185, endPoint x: 438, endPoint y: 157, distance: 28.4
click at [443, 155] on div "Janela de atendimento Grade de atendimento Capacidade Transportadoras Veículos …" at bounding box center [442, 218] width 885 height 436
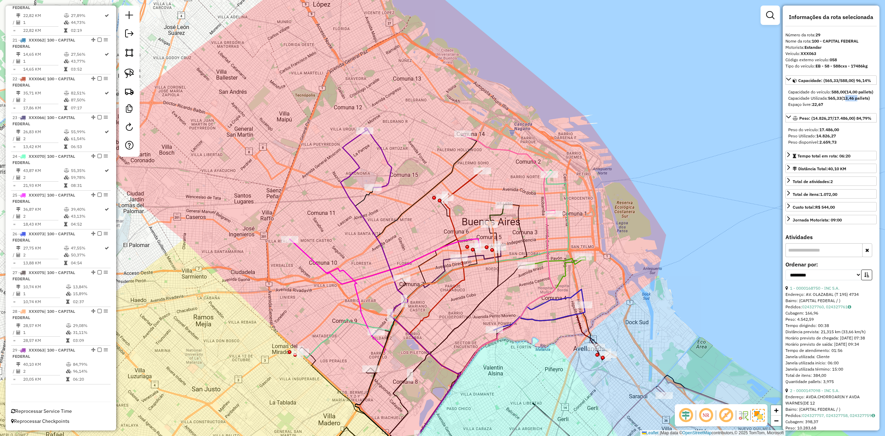
drag, startPoint x: 411, startPoint y: 148, endPoint x: 425, endPoint y: 164, distance: 20.8
click at [425, 163] on div "Janela de atendimento Grade de atendimento Capacidade Transportadoras Veículos …" at bounding box center [442, 218] width 885 height 436
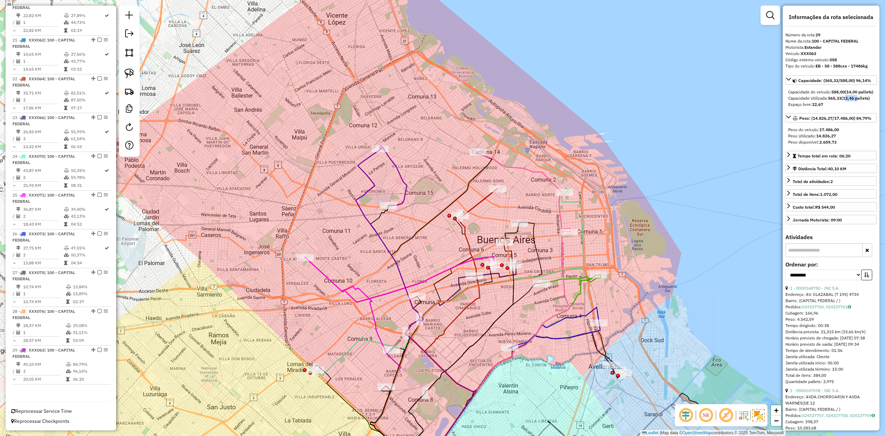
drag, startPoint x: 317, startPoint y: 238, endPoint x: 340, endPoint y: 221, distance: 29.0
click at [340, 221] on div "Janela de atendimento Grade de atendimento Capacidade Transportadoras Veículos …" at bounding box center [442, 218] width 885 height 436
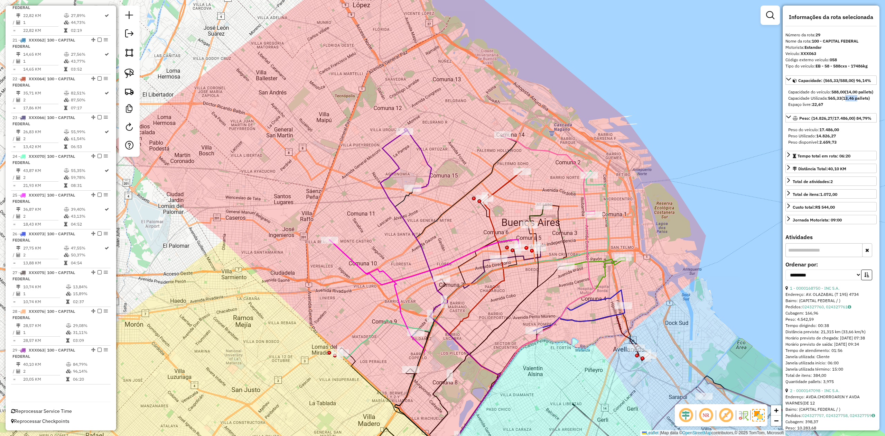
click at [356, 262] on icon at bounding box center [425, 261] width 190 height 45
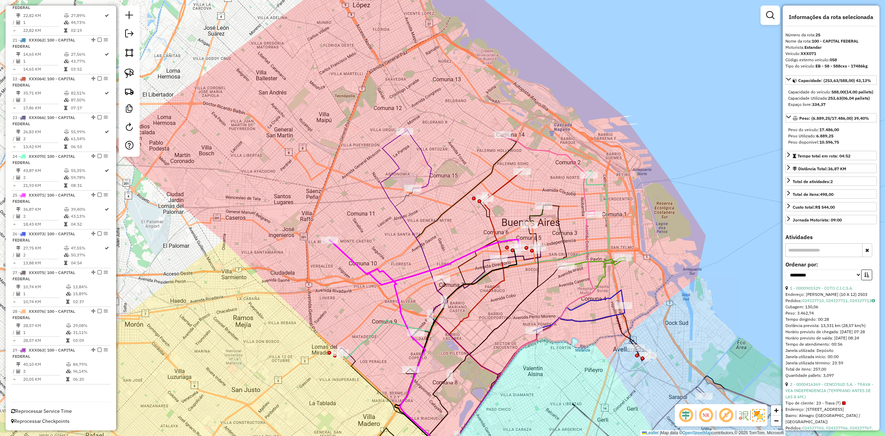
click at [590, 188] on icon at bounding box center [474, 267] width 268 height 183
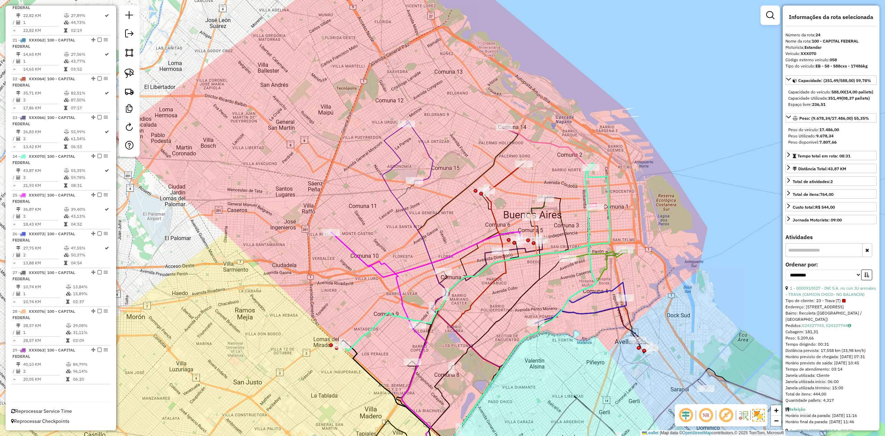
drag, startPoint x: 626, startPoint y: 198, endPoint x: 629, endPoint y: 188, distance: 10.8
click at [590, 188] on div "Janela de atendimento Grade de atendimento Capacidade Transportadoras Veículos …" at bounding box center [442, 218] width 885 height 436
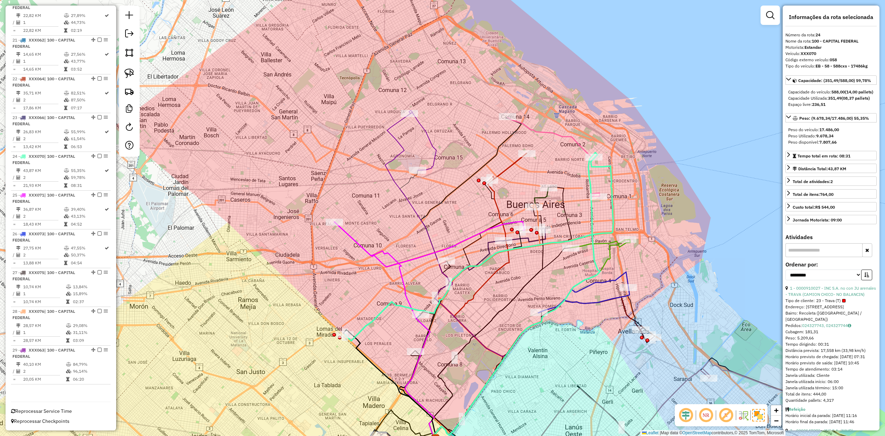
drag, startPoint x: 552, startPoint y: 293, endPoint x: 559, endPoint y: 302, distance: 11.1
click at [556, 269] on div "Janela de atendimento Grade de atendimento Capacidade Transportadoras Veículos …" at bounding box center [442, 218] width 885 height 436
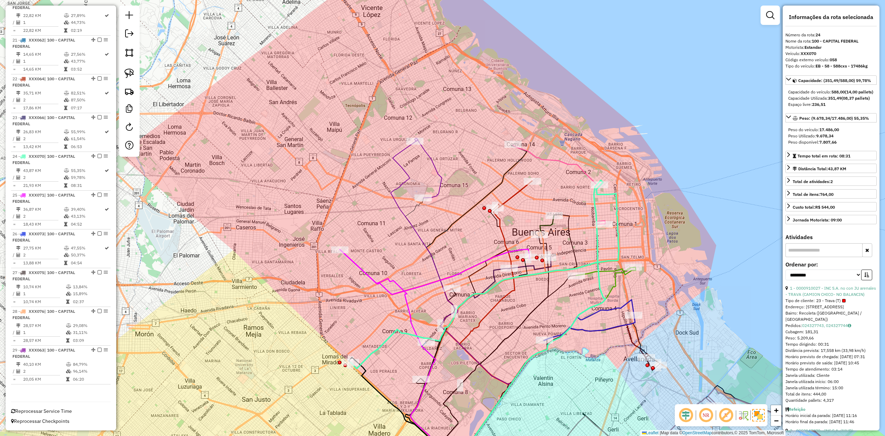
drag, startPoint x: 453, startPoint y: 218, endPoint x: 456, endPoint y: 183, distance: 34.8
click at [456, 228] on div "Janela de atendimento Grade de atendimento Capacidade Transportadoras Veículos …" at bounding box center [442, 218] width 885 height 436
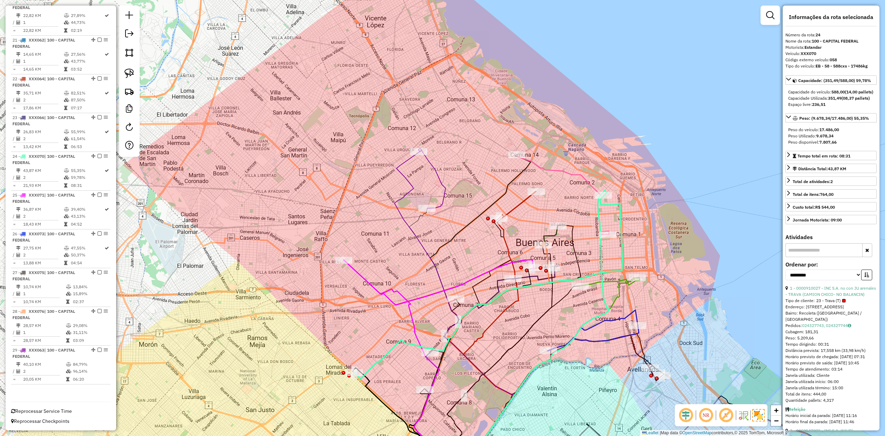
click at [455, 161] on div "Janela de atendimento Grade de atendimento Capacidade Transportadoras Veículos …" at bounding box center [442, 218] width 885 height 436
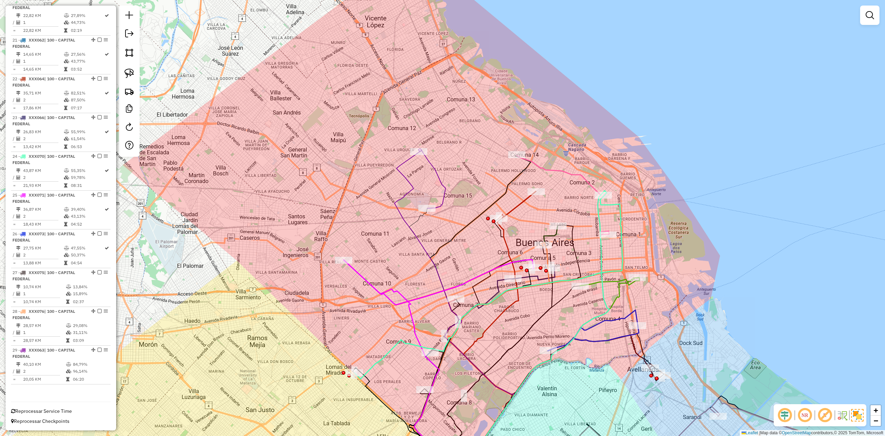
click at [438, 175] on icon at bounding box center [432, 179] width 26 height 58
select select "**********"
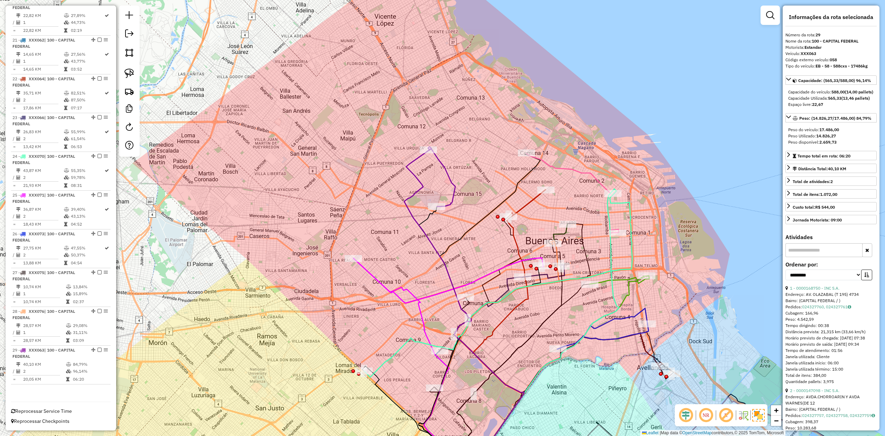
drag, startPoint x: 455, startPoint y: 179, endPoint x: 476, endPoint y: 176, distance: 20.9
click at [468, 176] on div "Janela de atendimento Grade de atendimento Capacidade Transportadoras Veículos …" at bounding box center [442, 218] width 885 height 436
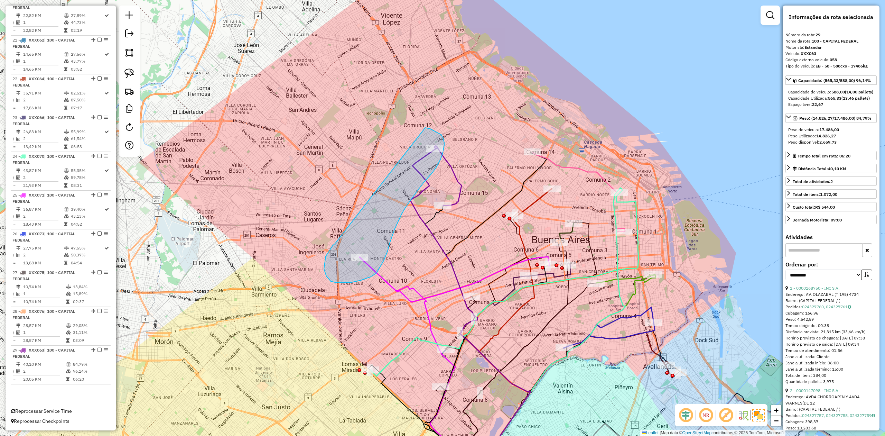
drag, startPoint x: 324, startPoint y: 269, endPoint x: 418, endPoint y: 127, distance: 170.0
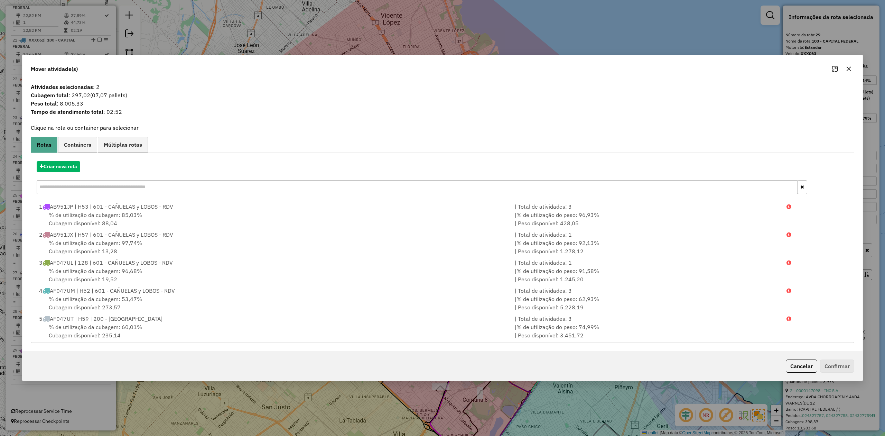
drag, startPoint x: 849, startPoint y: 70, endPoint x: 788, endPoint y: 116, distance: 77.3
click at [590, 69] on icon "button" at bounding box center [849, 69] width 6 height 6
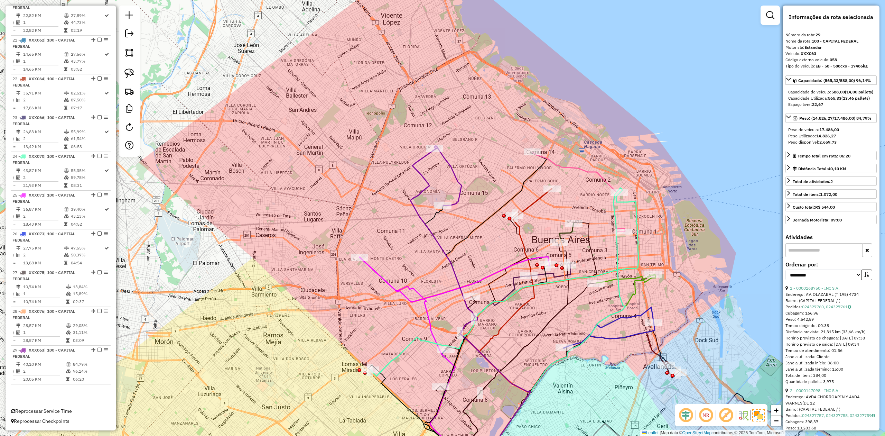
click at [468, 176] on div "Janela de atendimento Grade de atendimento Capacidade Transportadoras Veículos …" at bounding box center [442, 218] width 885 height 436
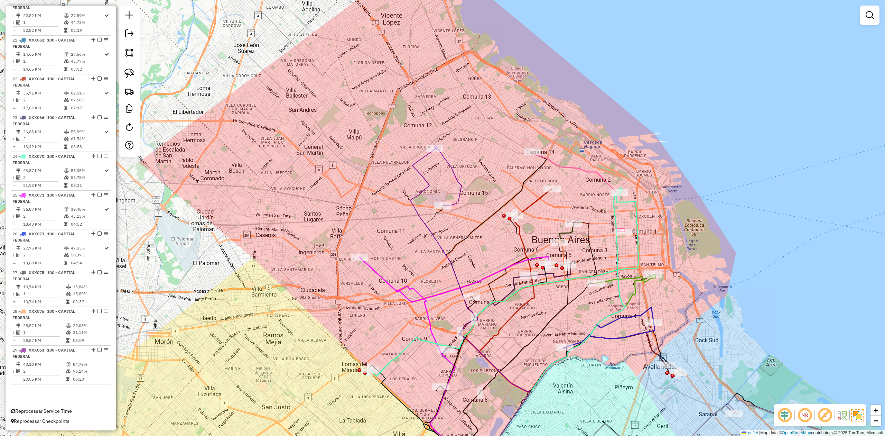
click at [457, 179] on icon at bounding box center [448, 177] width 26 height 58
select select "**********"
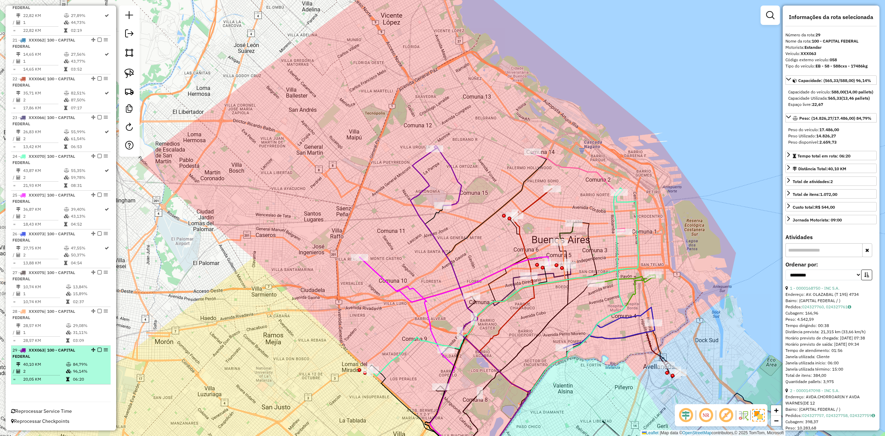
click at [98, 269] on em at bounding box center [100, 350] width 4 height 4
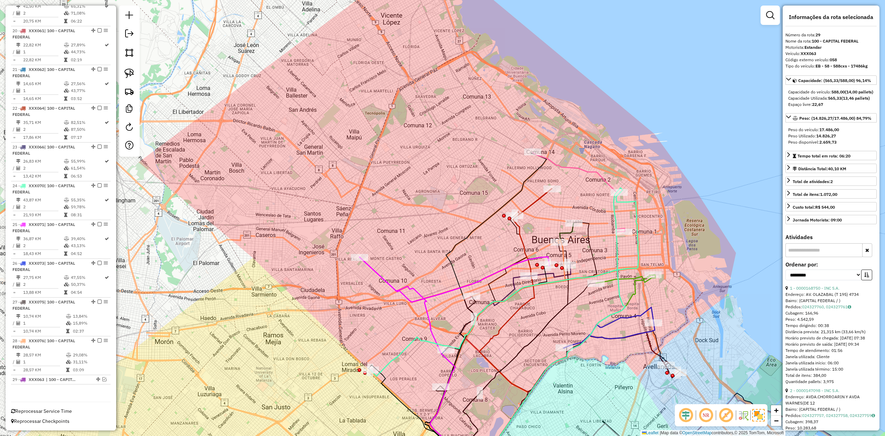
scroll to position [991, 0]
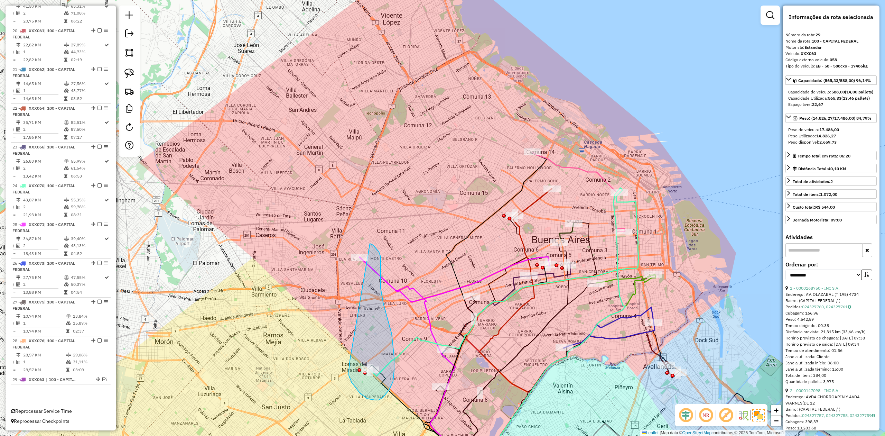
drag, startPoint x: 349, startPoint y: 370, endPoint x: 335, endPoint y: 249, distance: 121.5
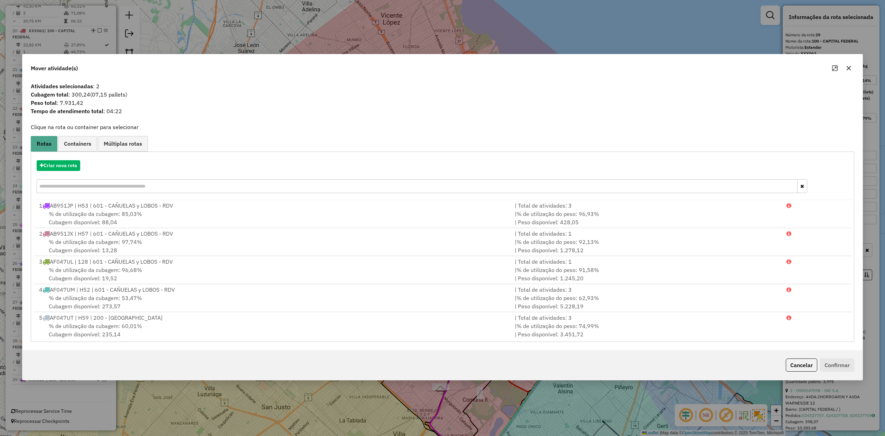
click at [590, 68] on icon "button" at bounding box center [849, 68] width 4 height 4
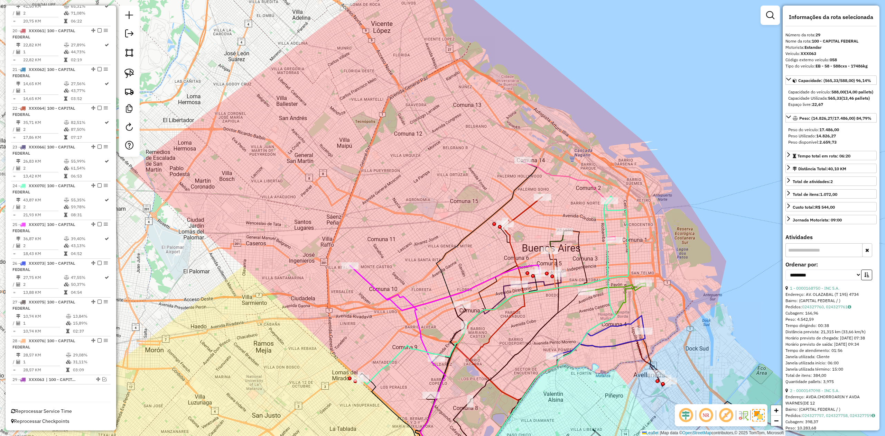
drag, startPoint x: 472, startPoint y: 196, endPoint x: 473, endPoint y: 205, distance: 8.8
click at [463, 204] on div "Janela de atendimento Grade de atendimento Capacidade Transportadoras Veículos …" at bounding box center [442, 218] width 885 height 436
drag, startPoint x: 530, startPoint y: 206, endPoint x: 500, endPoint y: 167, distance: 49.3
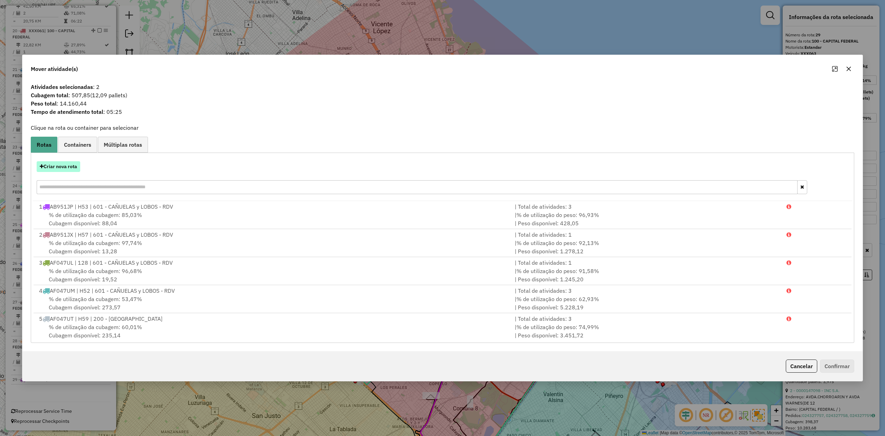
click at [61, 168] on button "Criar nova rota" at bounding box center [59, 166] width 44 height 11
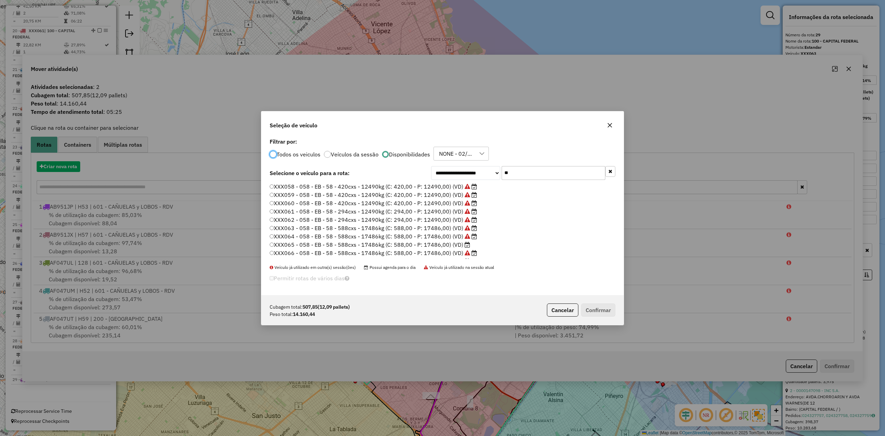
scroll to position [3, 2]
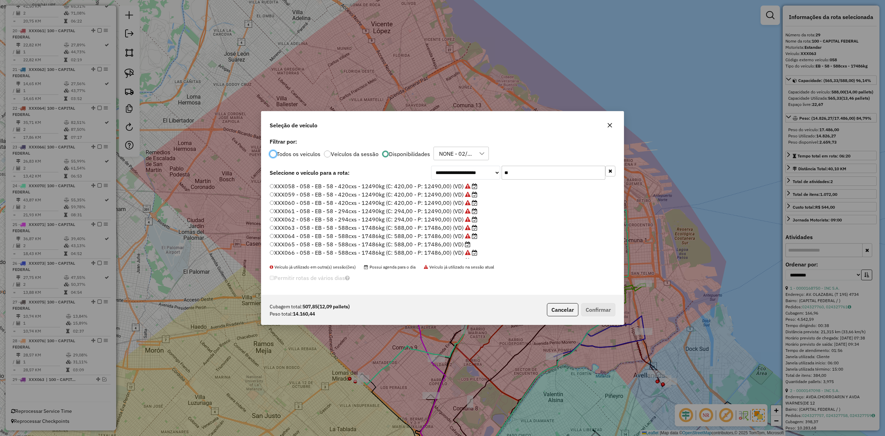
click at [590, 123] on icon "button" at bounding box center [610, 125] width 6 height 6
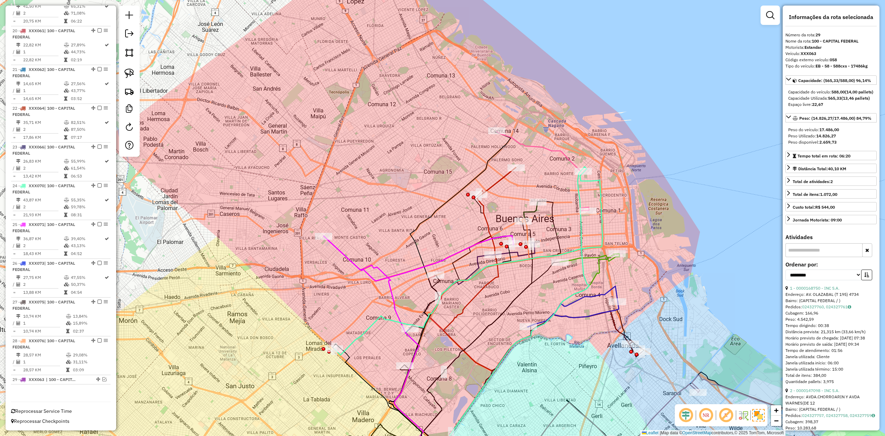
click at [542, 189] on div "Janela de atendimento Grade de atendimento Capacidade Transportadoras Veículos …" at bounding box center [442, 218] width 885 height 436
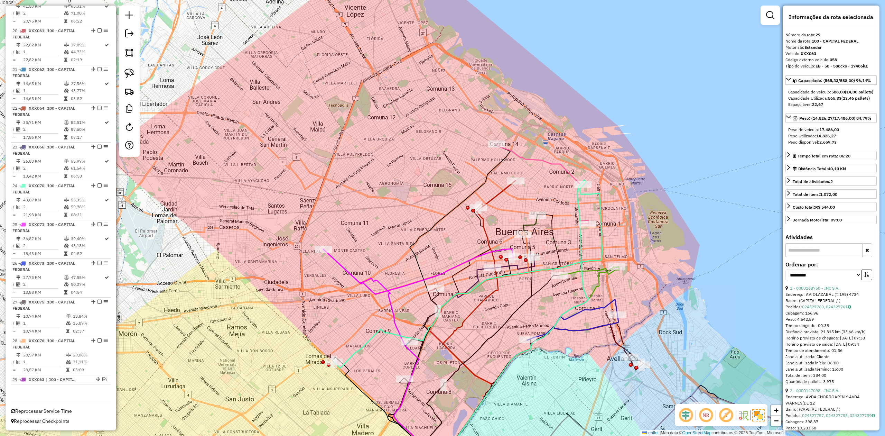
drag, startPoint x: 540, startPoint y: 183, endPoint x: 540, endPoint y: 189, distance: 6.2
click at [540, 189] on div "Janela de atendimento Grade de atendimento Capacidade Transportadoras Veículos …" at bounding box center [442, 218] width 885 height 436
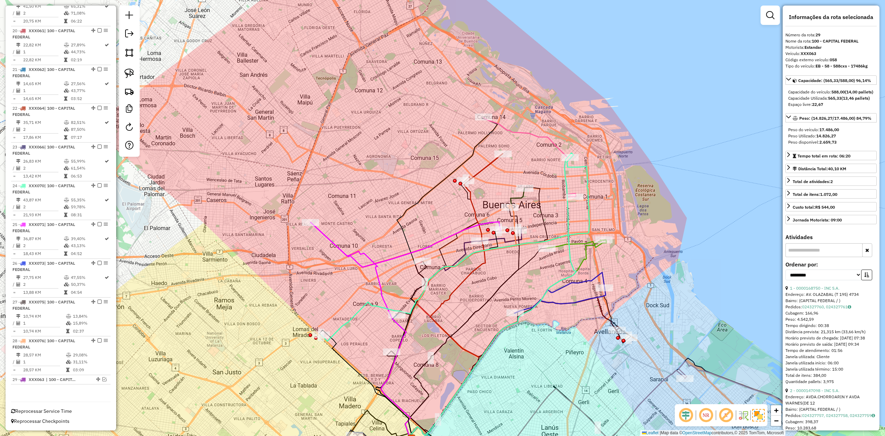
drag, startPoint x: 511, startPoint y: 205, endPoint x: 498, endPoint y: 179, distance: 29.2
click at [498, 179] on div "Janela de atendimento Grade de atendimento Capacidade Transportadoras Veículos …" at bounding box center [442, 218] width 885 height 436
drag, startPoint x: 450, startPoint y: 165, endPoint x: 507, endPoint y: 137, distance: 63.7
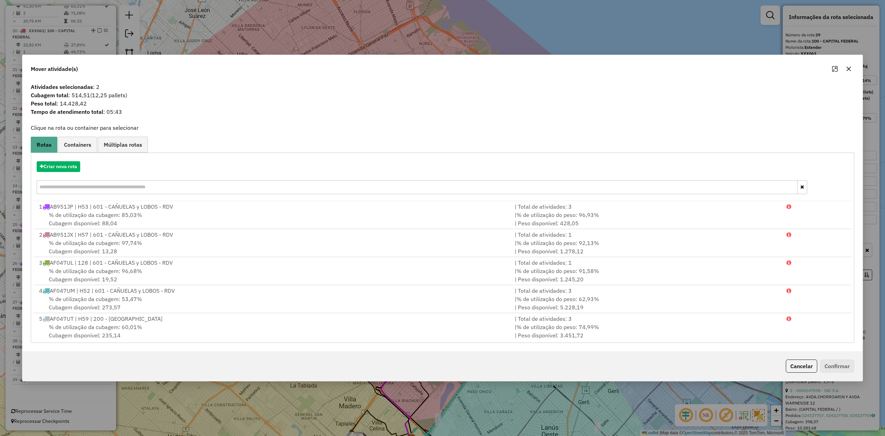
click at [590, 70] on icon "button" at bounding box center [849, 69] width 6 height 6
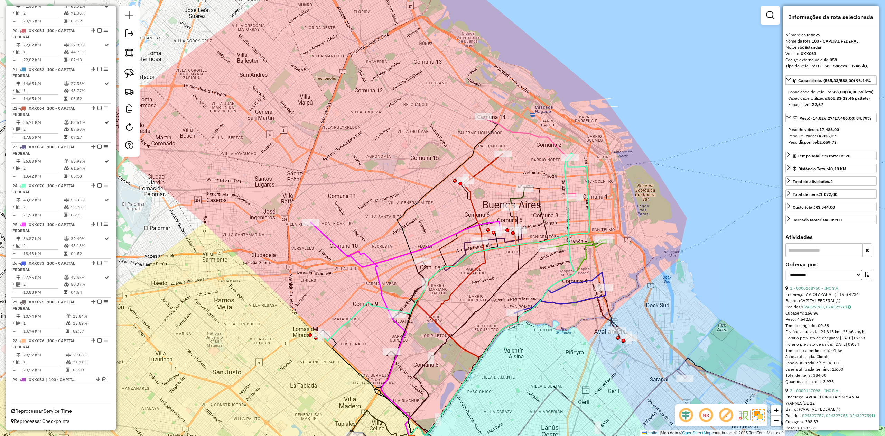
click at [488, 173] on div "Rota 22 - Placa XXX064 0000901572 - COTO C.I.C.S.A. (No camión LEVON) (NO 670, …" at bounding box center [442, 218] width 885 height 436
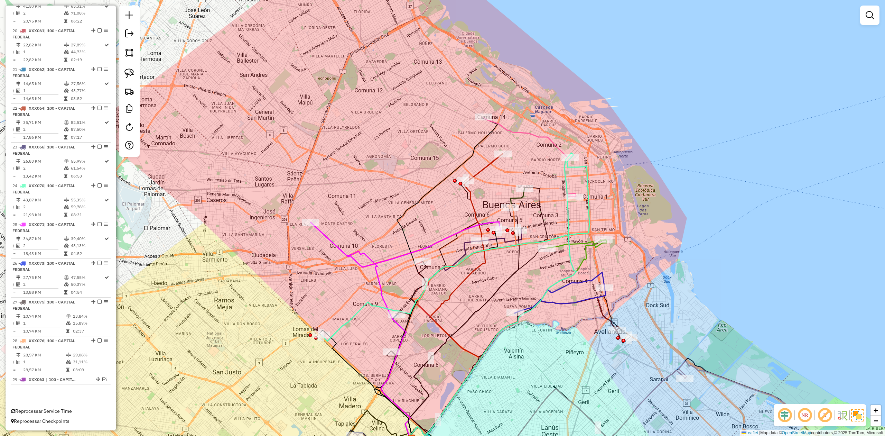
drag, startPoint x: 487, startPoint y: 167, endPoint x: 487, endPoint y: 172, distance: 4.5
click at [486, 167] on icon at bounding box center [484, 167] width 37 height 27
drag, startPoint x: 497, startPoint y: 184, endPoint x: 511, endPoint y: 185, distance: 14.2
click at [511, 185] on div "Janela de atendimento Grade de atendimento Capacidade Transportadoras Veículos …" at bounding box center [442, 218] width 885 height 436
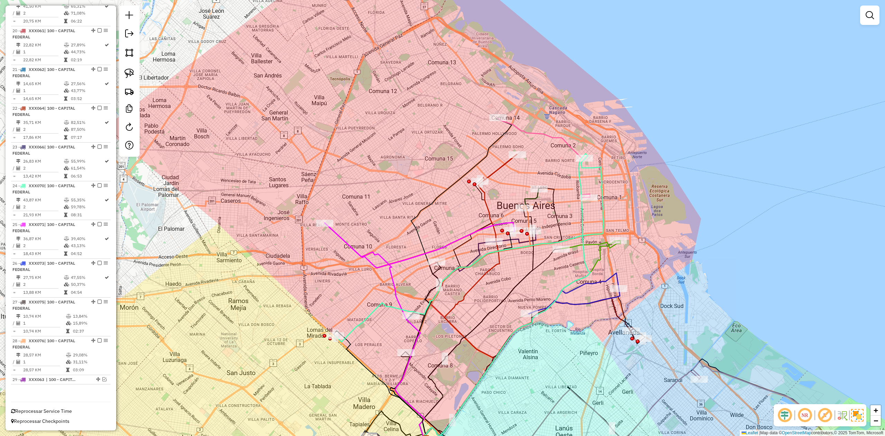
click at [508, 170] on div "Janela de atendimento Grade de atendimento Capacidade Transportadoras Veículos …" at bounding box center [442, 218] width 885 height 436
click at [506, 163] on icon at bounding box center [498, 167] width 37 height 27
click at [503, 163] on icon at bounding box center [497, 167] width 37 height 27
select select "**********"
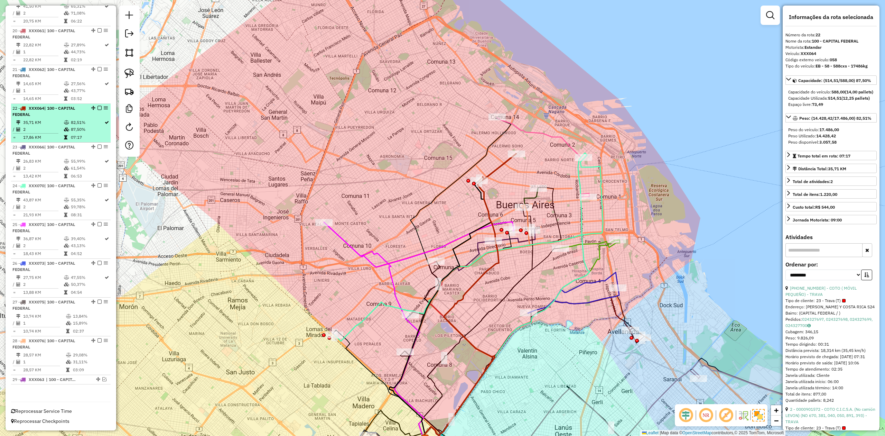
click at [98, 106] on em at bounding box center [100, 108] width 4 height 4
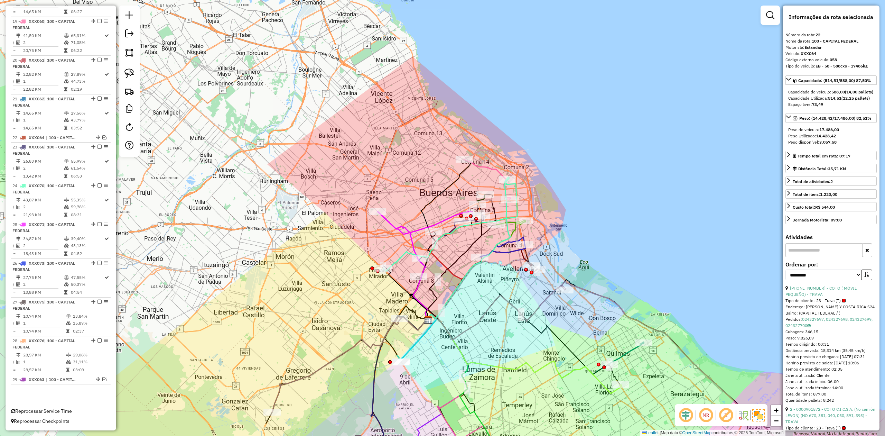
drag, startPoint x: 468, startPoint y: 193, endPoint x: 438, endPoint y: 197, distance: 30.4
click at [438, 197] on icon at bounding box center [440, 239] width 61 height 160
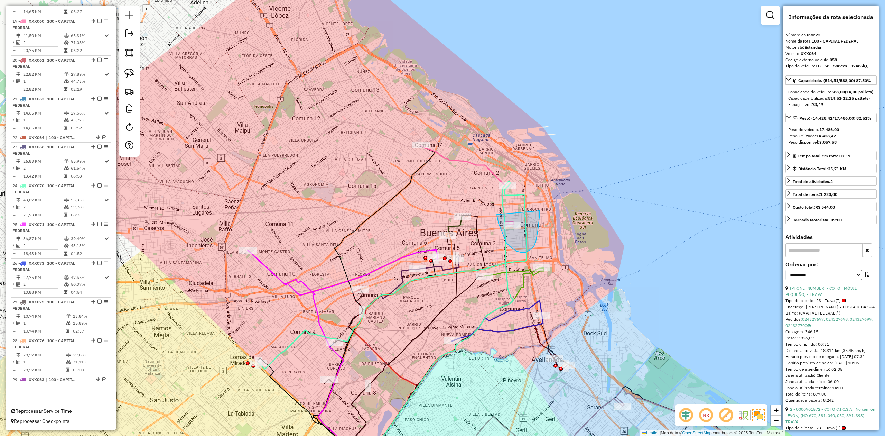
drag, startPoint x: 507, startPoint y: 243, endPoint x: 539, endPoint y: 213, distance: 43.8
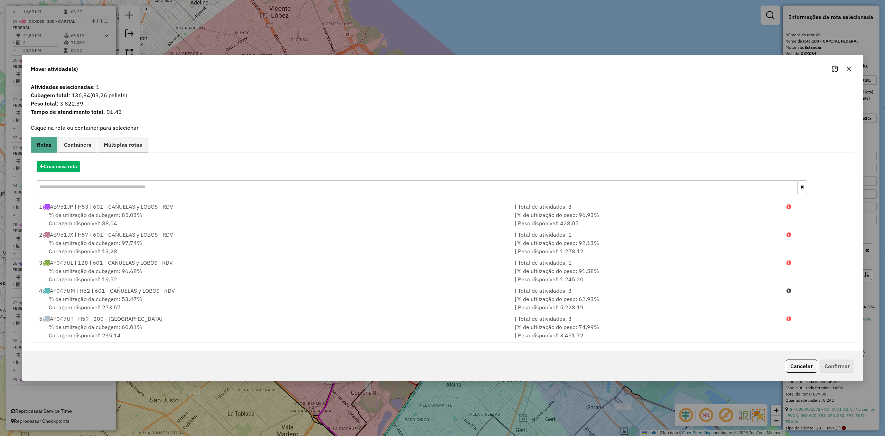
drag, startPoint x: 851, startPoint y: 71, endPoint x: 821, endPoint y: 86, distance: 33.9
click at [590, 70] on icon "button" at bounding box center [849, 69] width 6 height 6
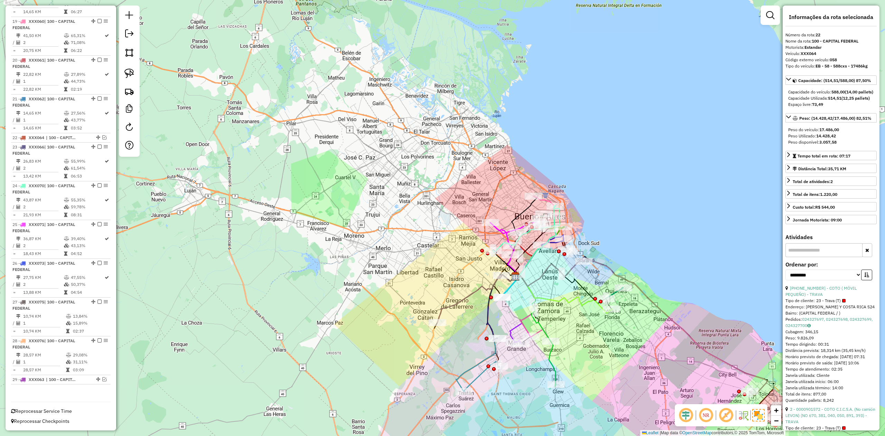
drag, startPoint x: 613, startPoint y: 214, endPoint x: 581, endPoint y: 229, distance: 34.8
click at [582, 229] on div "Janela de atendimento Grade de atendimento Capacidade Transportadoras Veículos …" at bounding box center [442, 218] width 885 height 436
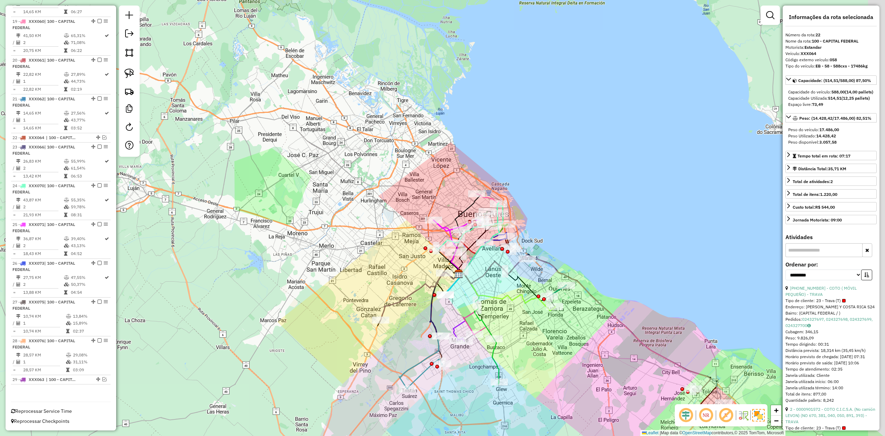
drag, startPoint x: 628, startPoint y: 247, endPoint x: 606, endPoint y: 177, distance: 72.9
click at [563, 240] on div "Janela de atendimento Grade de atendimento Capacidade Transportadoras Veículos …" at bounding box center [442, 218] width 885 height 436
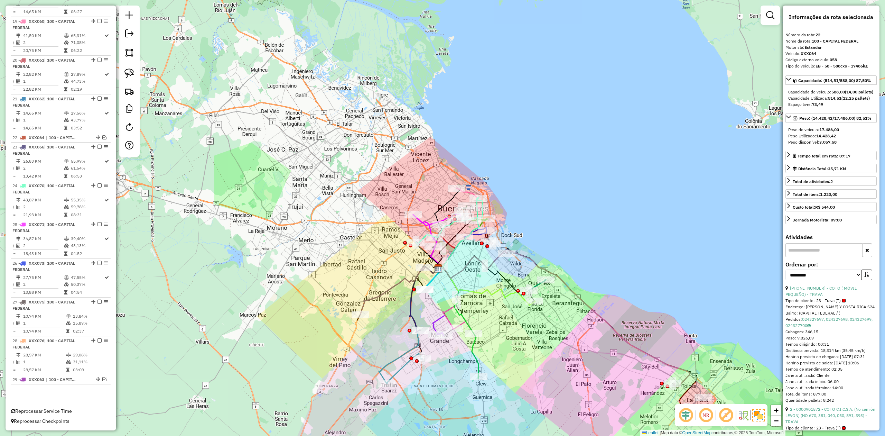
click at [590, 269] on img at bounding box center [758, 415] width 12 height 12
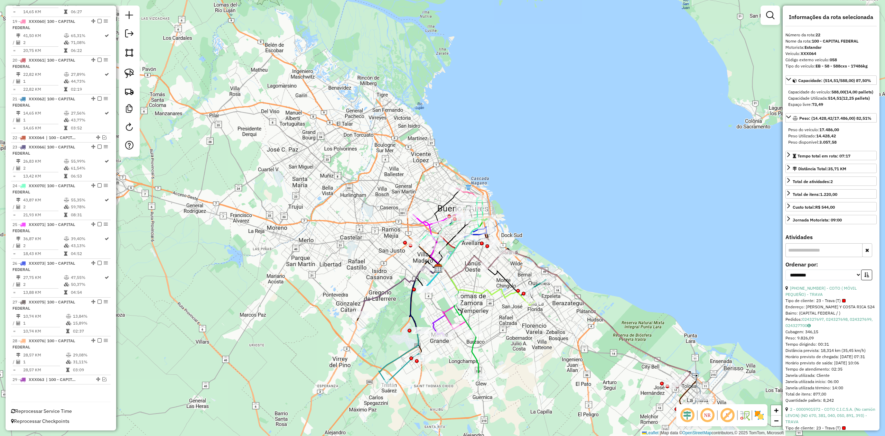
click at [590, 269] on img at bounding box center [759, 414] width 11 height 11
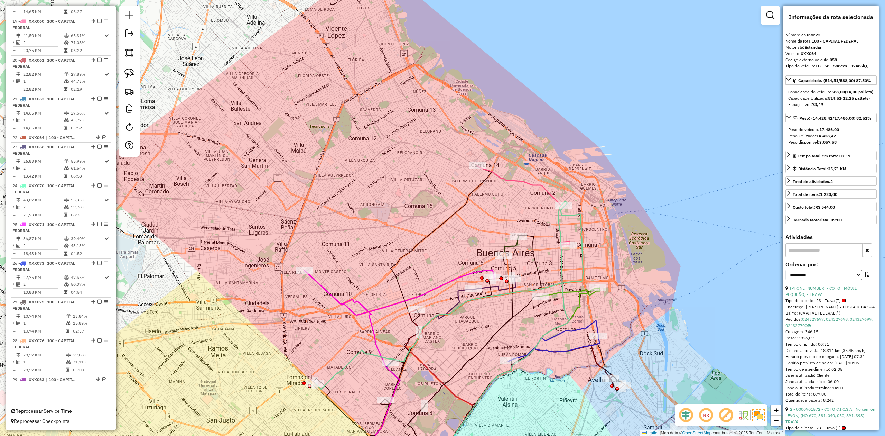
click at [489, 218] on div "Janela de atendimento Grade de atendimento Capacidade Transportadoras Veículos …" at bounding box center [442, 218] width 885 height 436
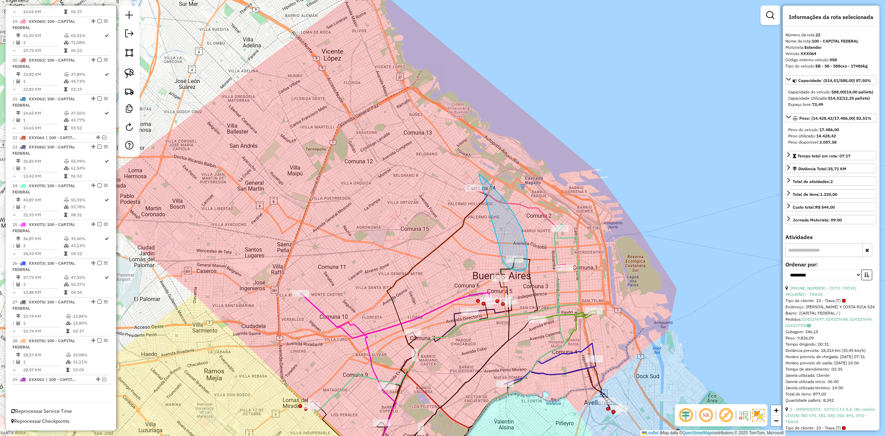
drag, startPoint x: 500, startPoint y: 248, endPoint x: 450, endPoint y: 186, distance: 79.5
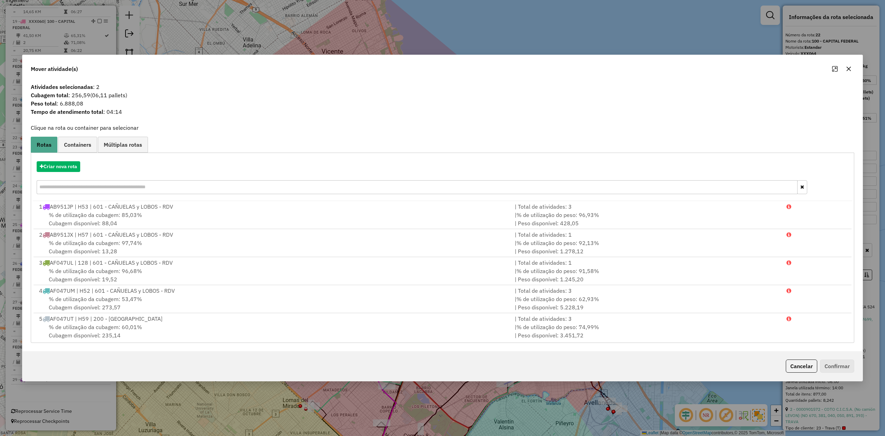
click at [590, 69] on icon "button" at bounding box center [849, 69] width 4 height 4
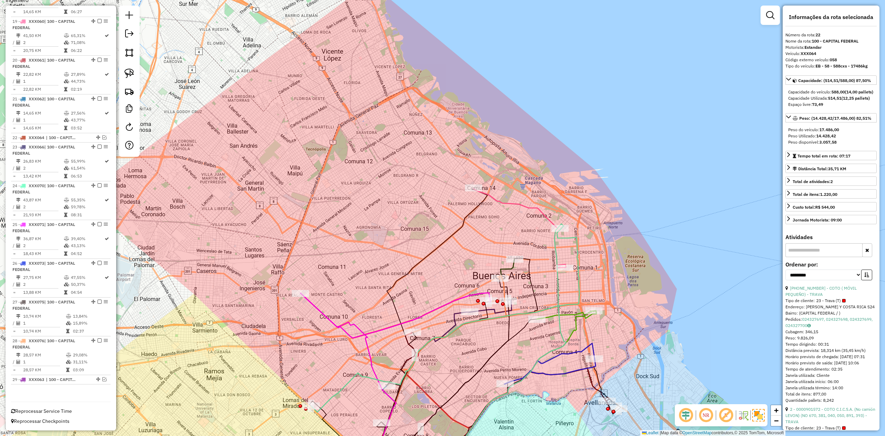
click at [474, 179] on div "Janela de atendimento Grade de atendimento Capacidade Transportadoras Veículos …" at bounding box center [442, 218] width 885 height 436
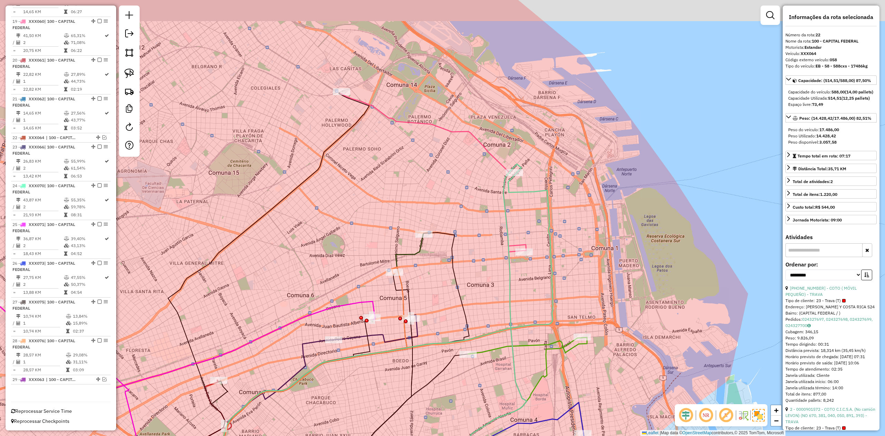
drag, startPoint x: 562, startPoint y: 228, endPoint x: 564, endPoint y: 234, distance: 6.4
click at [564, 234] on div "Janela de atendimento Grade de atendimento Capacidade Transportadoras Veículos …" at bounding box center [442, 218] width 885 height 436
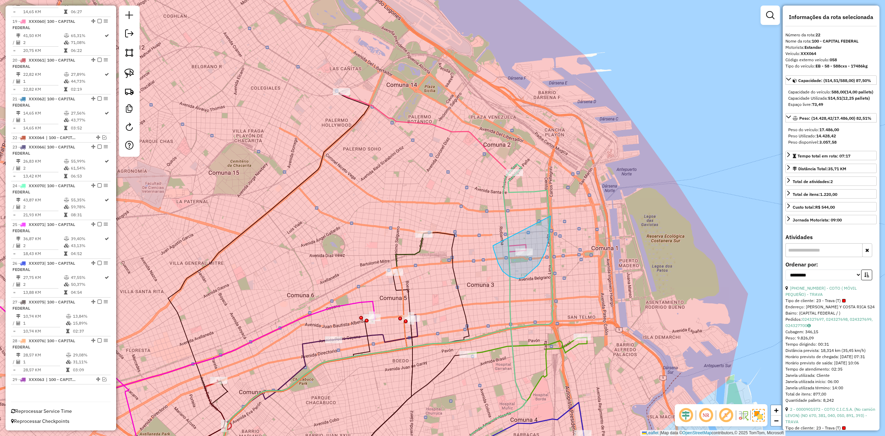
drag, startPoint x: 509, startPoint y: 276, endPoint x: 466, endPoint y: 169, distance: 115.3
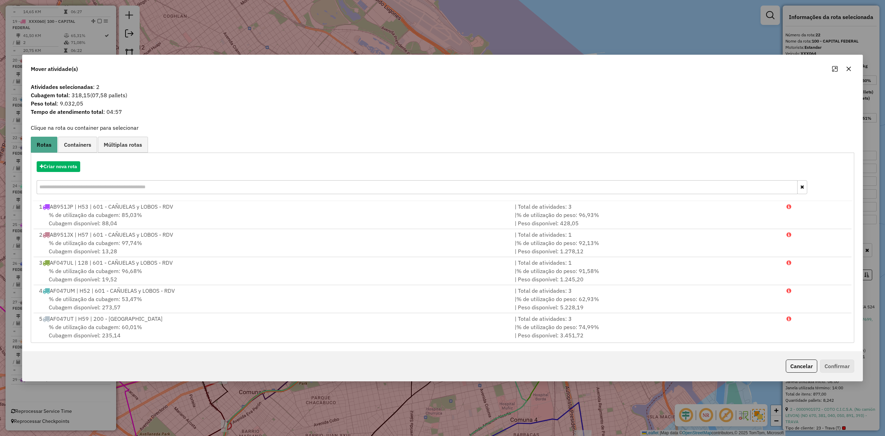
click at [590, 70] on icon "button" at bounding box center [849, 69] width 6 height 6
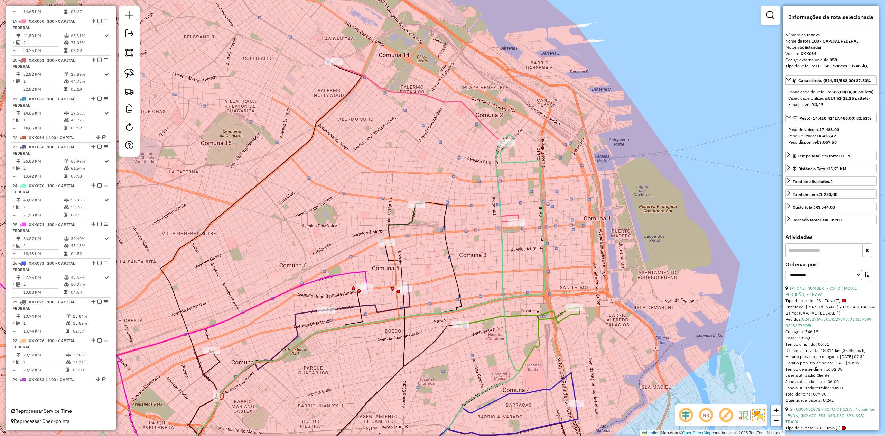
drag, startPoint x: 636, startPoint y: 238, endPoint x: 631, endPoint y: 214, distance: 24.7
click at [590, 215] on div "Janela de atendimento Grade de atendimento Capacidade Transportadoras Veículos …" at bounding box center [442, 218] width 885 height 436
click at [556, 160] on div "Janela de atendimento Grade de atendimento Capacidade Transportadoras Veículos …" at bounding box center [442, 218] width 885 height 436
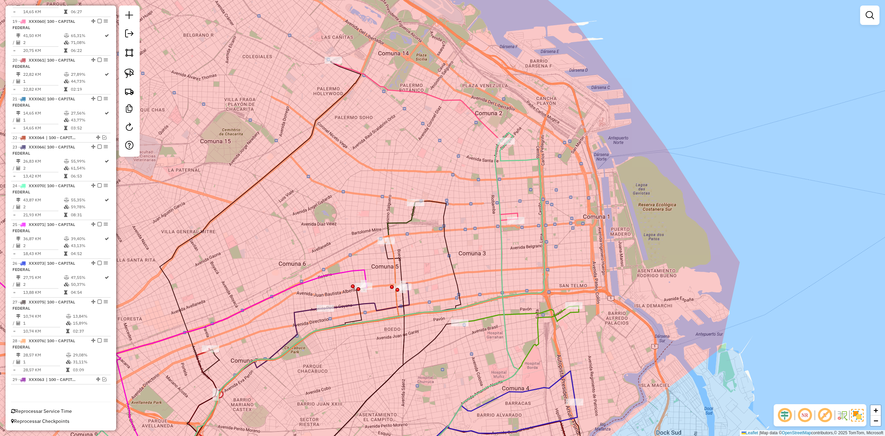
click at [590, 184] on div "Janela de atendimento Grade de atendimento Capacidade Transportadoras Veículos …" at bounding box center [442, 218] width 885 height 436
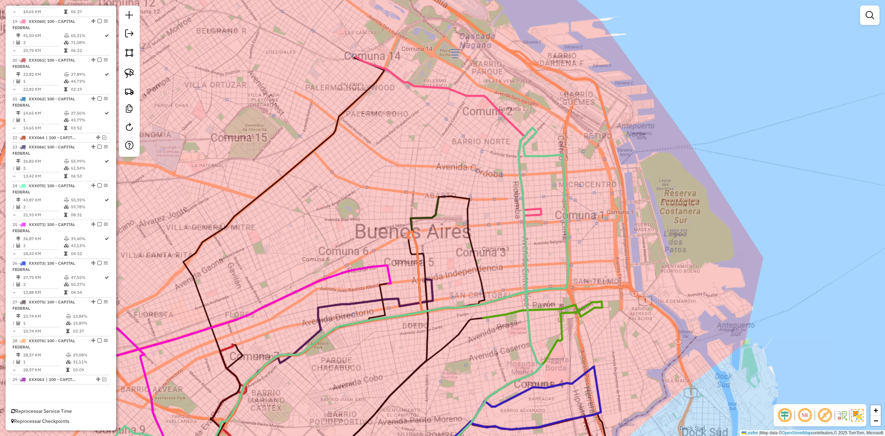
click at [584, 176] on div "Janela de atendimento Grade de atendimento Capacidade Transportadoras Veículos …" at bounding box center [442, 218] width 885 height 436
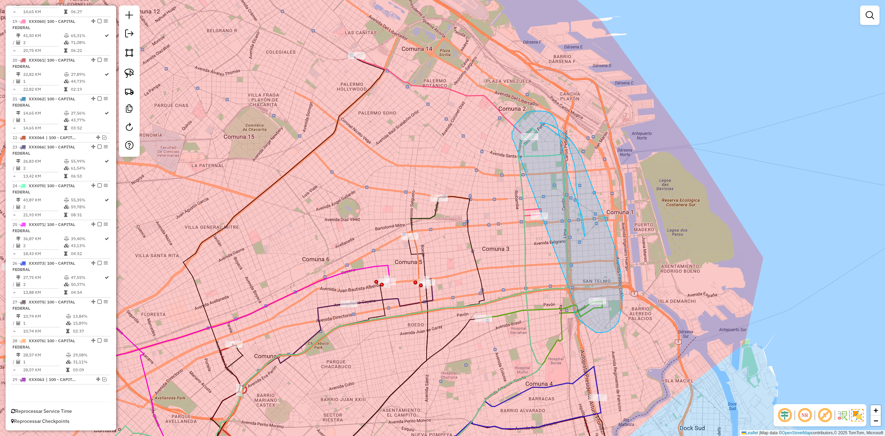
drag, startPoint x: 608, startPoint y: 331, endPoint x: 514, endPoint y: 140, distance: 213.3
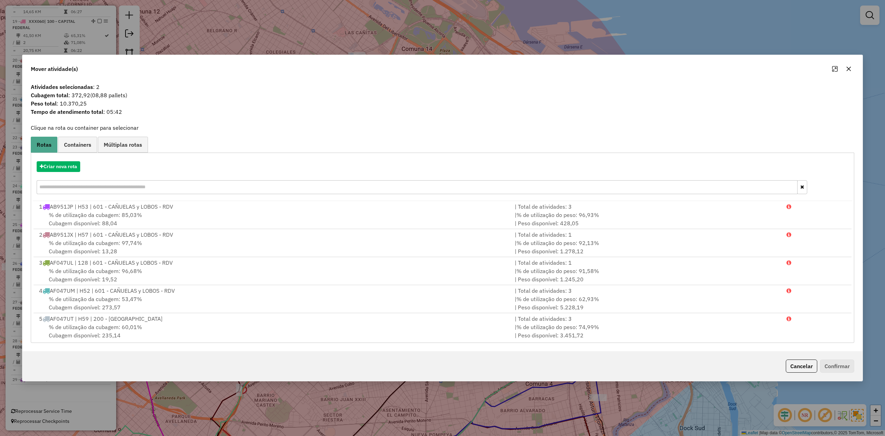
drag, startPoint x: 846, startPoint y: 68, endPoint x: 833, endPoint y: 94, distance: 28.8
click at [590, 68] on button "button" at bounding box center [848, 68] width 11 height 11
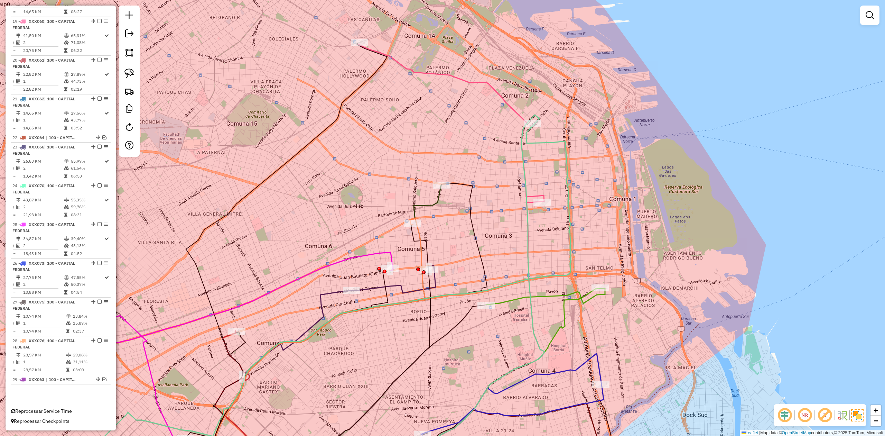
drag, startPoint x: 512, startPoint y: 278, endPoint x: 523, endPoint y: 255, distance: 25.7
click at [523, 252] on div "Janela de atendimento Grade de atendimento Capacidade Transportadoras Veículos …" at bounding box center [442, 218] width 885 height 436
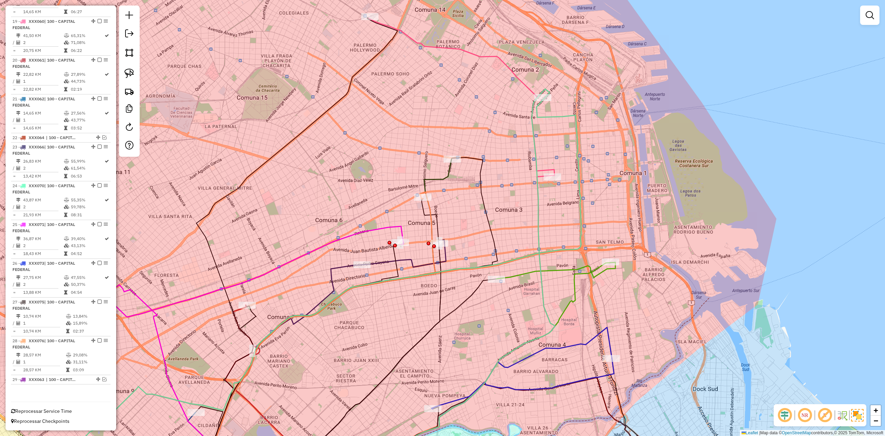
click at [523, 269] on icon at bounding box center [556, 270] width 119 height 17
select select "**********"
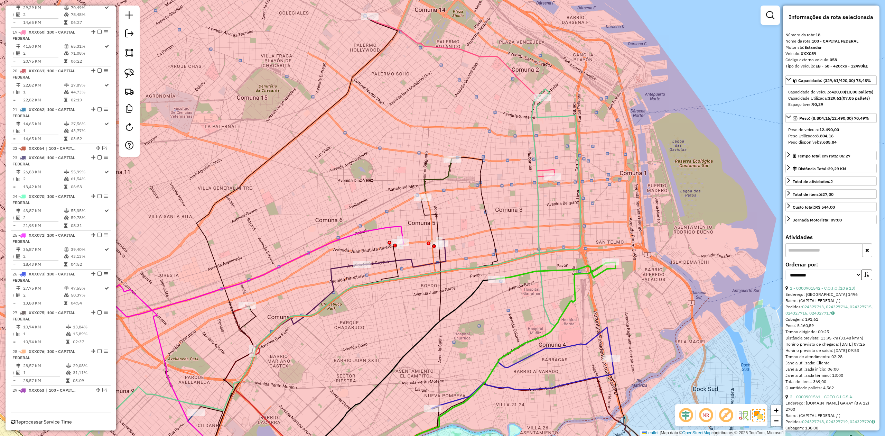
scroll to position [933, 0]
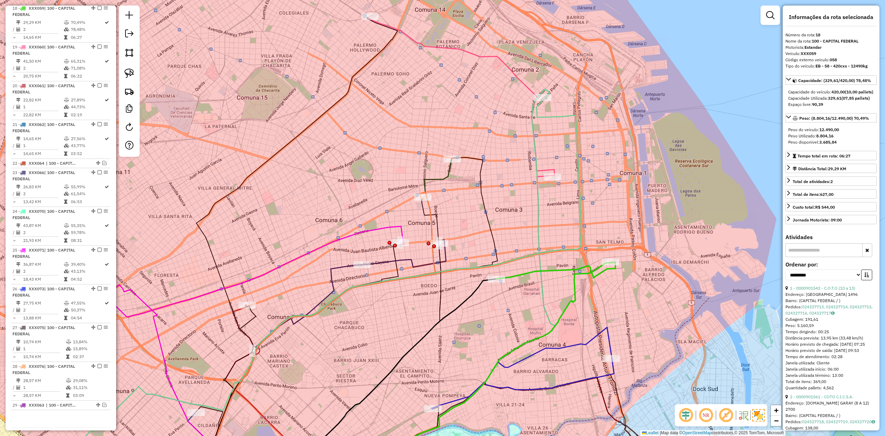
drag, startPoint x: 523, startPoint y: 288, endPoint x: 537, endPoint y: 259, distance: 32.7
click at [536, 260] on div "Janela de atendimento Grade de atendimento Capacidade Transportadoras Veículos …" at bounding box center [442, 218] width 885 height 436
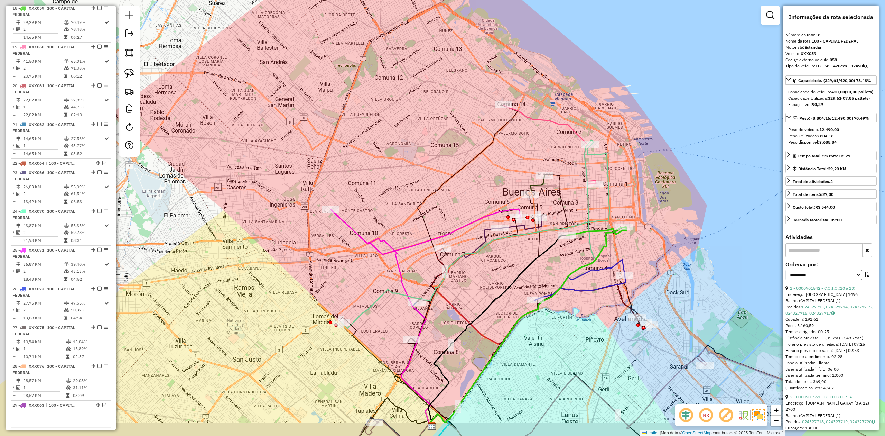
drag, startPoint x: 559, startPoint y: 267, endPoint x: 570, endPoint y: 259, distance: 13.6
click at [581, 259] on div "Janela de atendimento Grade de atendimento Capacidade Transportadoras Veículos …" at bounding box center [442, 218] width 885 height 436
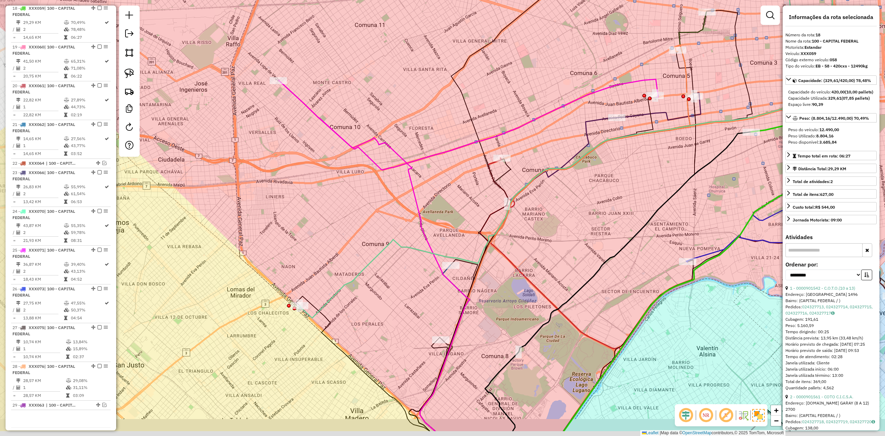
drag, startPoint x: 444, startPoint y: 249, endPoint x: 472, endPoint y: 213, distance: 45.8
click at [472, 213] on div "Janela de atendimento Grade de atendimento Capacidade Transportadoras Veículos …" at bounding box center [442, 218] width 885 height 436
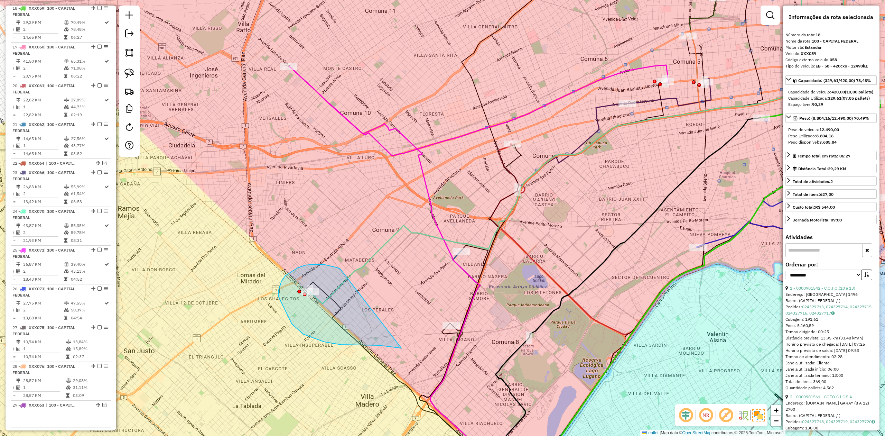
drag, startPoint x: 306, startPoint y: 265, endPoint x: 472, endPoint y: 290, distance: 167.8
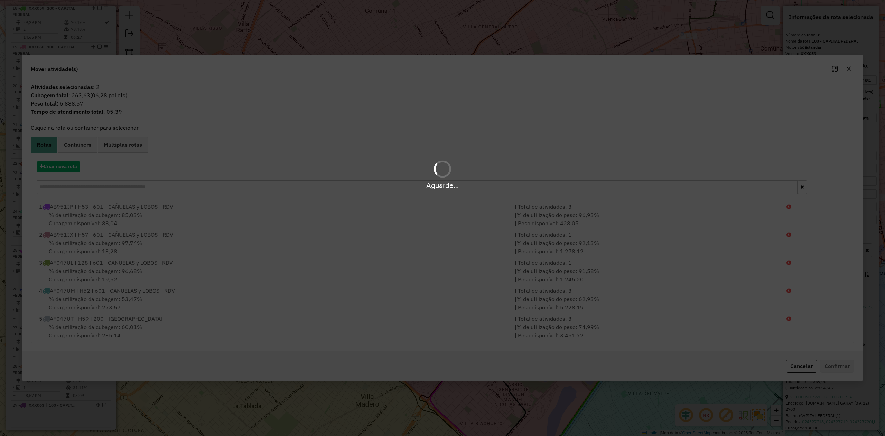
click at [590, 69] on div "Aguarde..." at bounding box center [442, 218] width 885 height 436
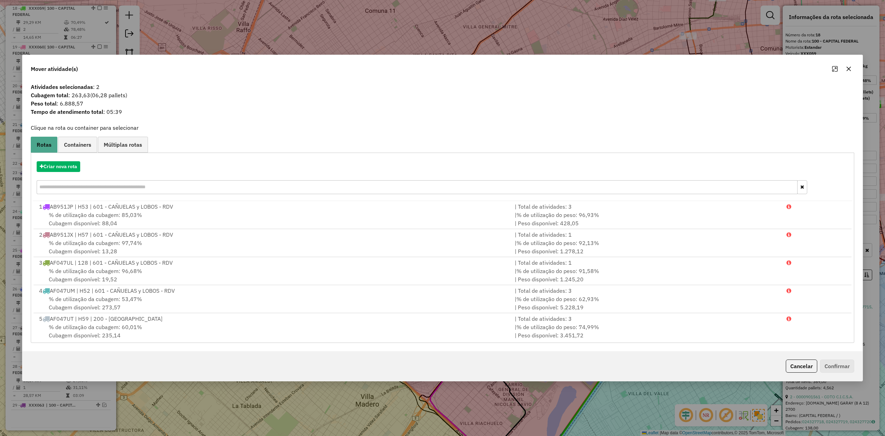
click at [590, 67] on icon "button" at bounding box center [849, 69] width 4 height 4
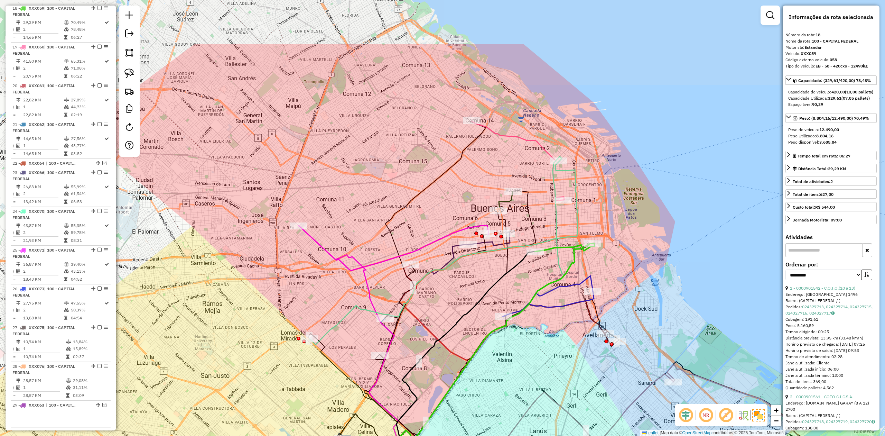
drag, startPoint x: 507, startPoint y: 130, endPoint x: 434, endPoint y: 214, distance: 111.3
click at [418, 214] on div "Janela de atendimento Grade de atendimento Capacidade Transportadoras Veículos …" at bounding box center [442, 218] width 885 height 436
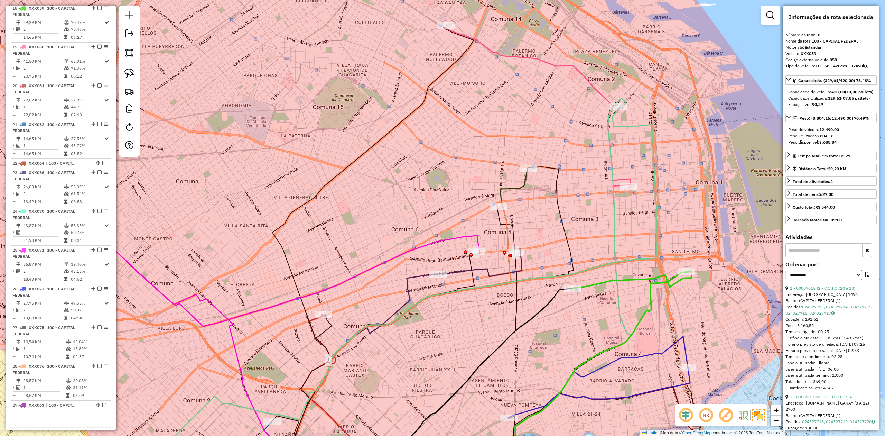
click at [507, 222] on icon at bounding box center [395, 340] width 231 height 278
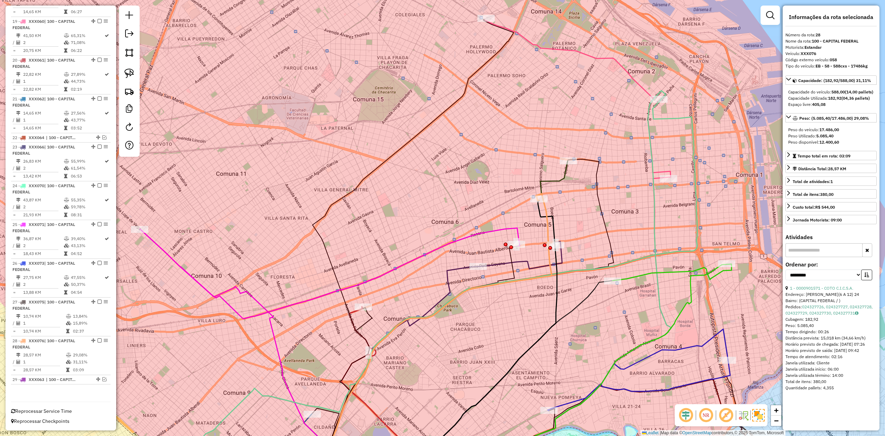
drag, startPoint x: 528, startPoint y: 212, endPoint x: 562, endPoint y: 194, distance: 38.5
click at [557, 200] on icon at bounding box center [482, 335] width 149 height 271
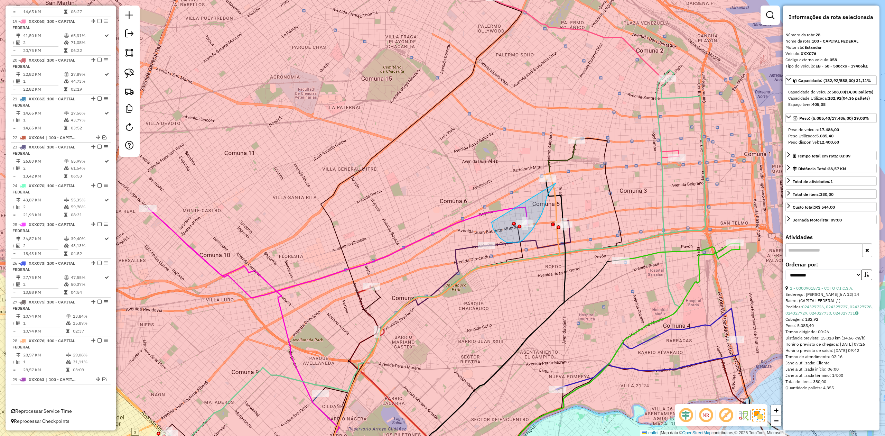
drag, startPoint x: 512, startPoint y: 243, endPoint x: 539, endPoint y: 163, distance: 84.6
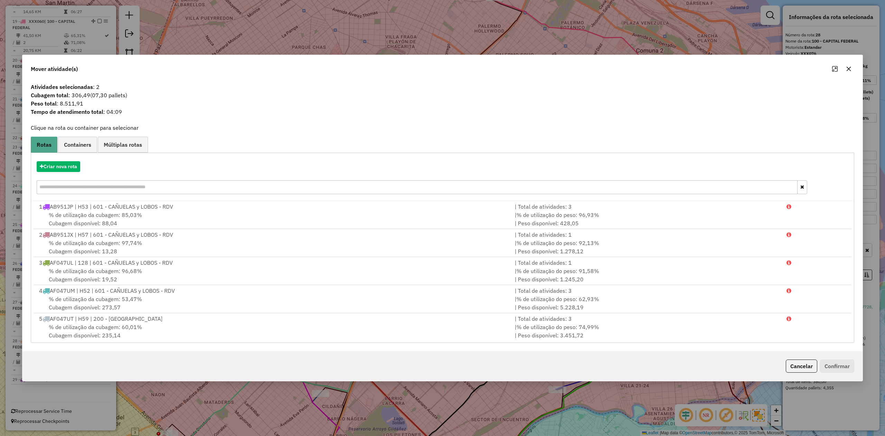
click at [590, 70] on icon "button" at bounding box center [849, 69] width 4 height 4
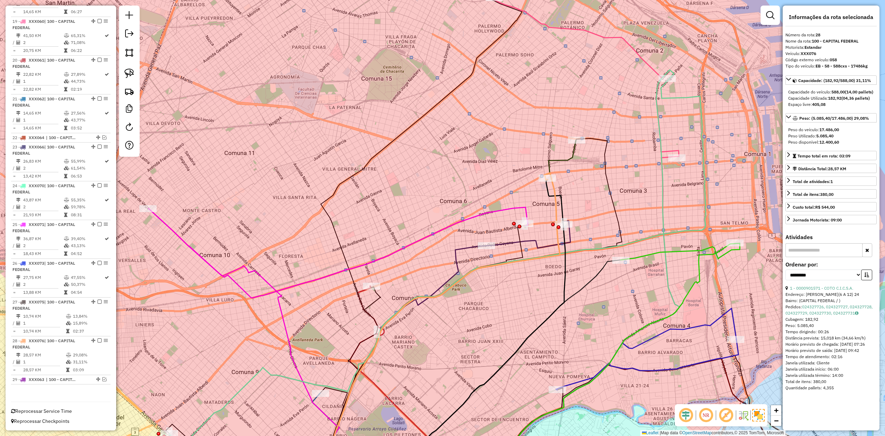
drag, startPoint x: 531, startPoint y: 255, endPoint x: 515, endPoint y: 241, distance: 22.1
click at [531, 255] on icon at bounding box center [439, 326] width 242 height 306
click at [512, 239] on icon at bounding box center [529, 234] width 84 height 27
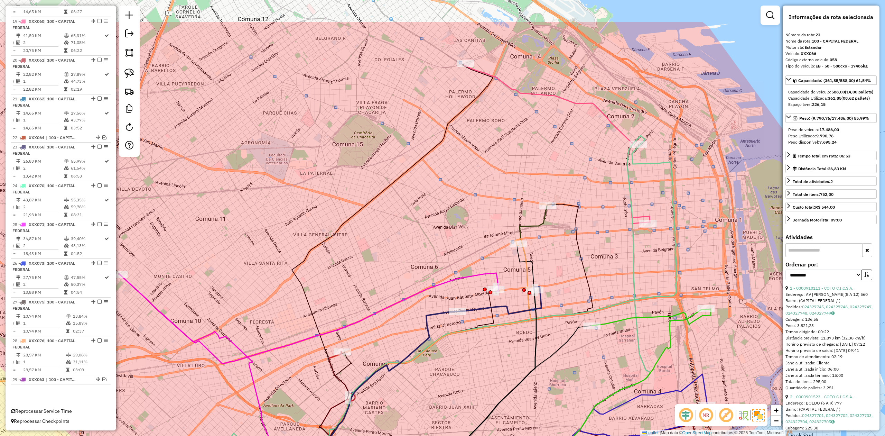
drag, startPoint x: 511, startPoint y: 248, endPoint x: 519, endPoint y: 329, distance: 81.3
click at [479, 269] on div "Janela de atendimento Grade de atendimento Capacidade Transportadoras Veículos …" at bounding box center [442, 218] width 885 height 436
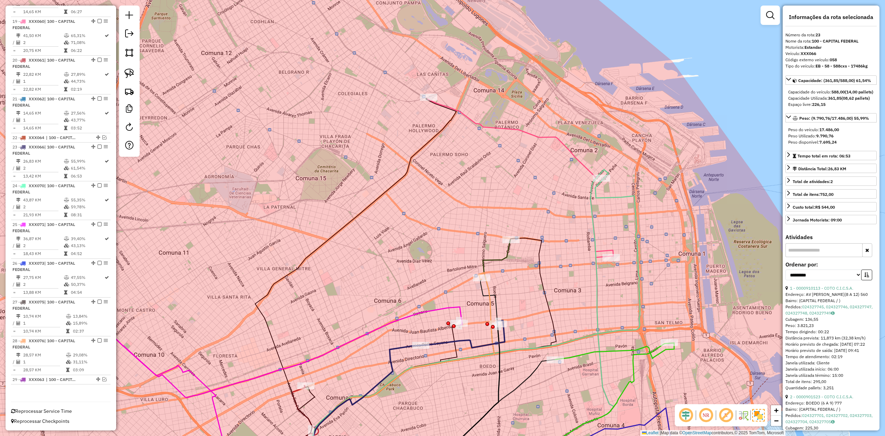
drag, startPoint x: 584, startPoint y: 289, endPoint x: 551, endPoint y: 302, distance: 35.7
click at [551, 269] on icon at bounding box center [420, 365] width 273 height 255
drag, startPoint x: 556, startPoint y: 176, endPoint x: 570, endPoint y: 149, distance: 30.5
click at [556, 176] on div "Janela de atendimento Grade de atendimento Capacidade Transportadoras Veículos …" at bounding box center [442, 218] width 885 height 436
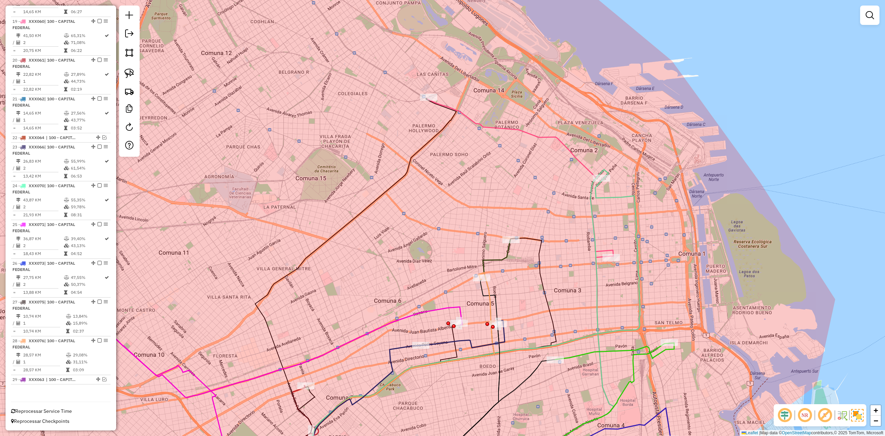
click at [572, 144] on div "Janela de atendimento Grade de atendimento Capacidade Transportadoras Veículos …" at bounding box center [442, 218] width 885 height 436
click at [570, 151] on icon at bounding box center [521, 177] width 186 height 157
select select "**********"
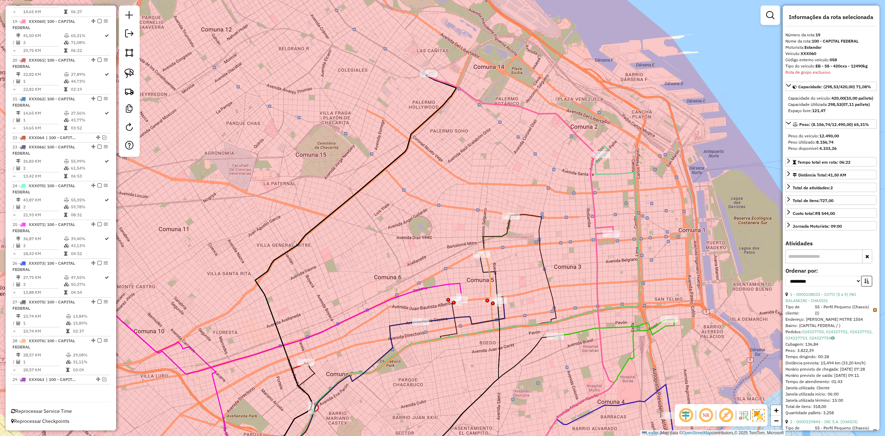
drag, startPoint x: 563, startPoint y: 179, endPoint x: 563, endPoint y: 154, distance: 24.9
click at [563, 154] on div "Janela de atendimento Grade de atendimento Capacidade Transportadoras Veículos …" at bounding box center [442, 218] width 885 height 436
click at [517, 125] on div "Janela de atendimento Grade de atendimento Capacidade Transportadoras Veículos …" at bounding box center [442, 218] width 885 height 436
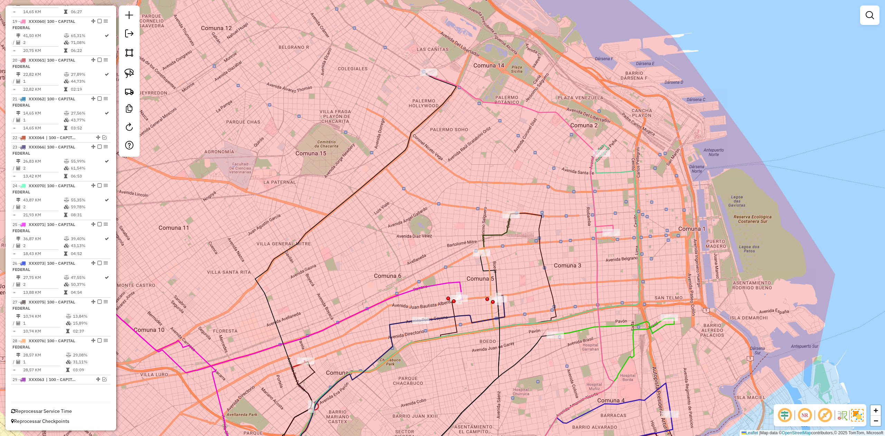
click at [524, 109] on icon at bounding box center [521, 152] width 186 height 157
select select "**********"
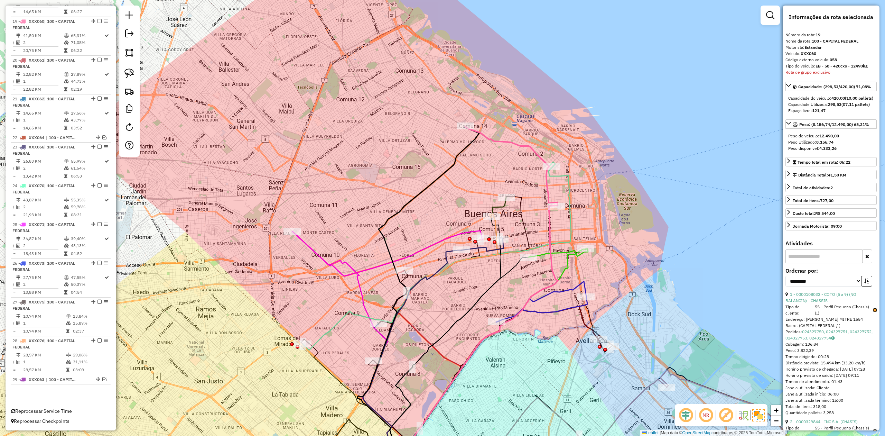
drag, startPoint x: 483, startPoint y: 170, endPoint x: 467, endPoint y: 196, distance: 30.9
click at [467, 196] on div "Janela de atendimento Grade de atendimento Capacidade Transportadoras Veículos …" at bounding box center [442, 218] width 885 height 436
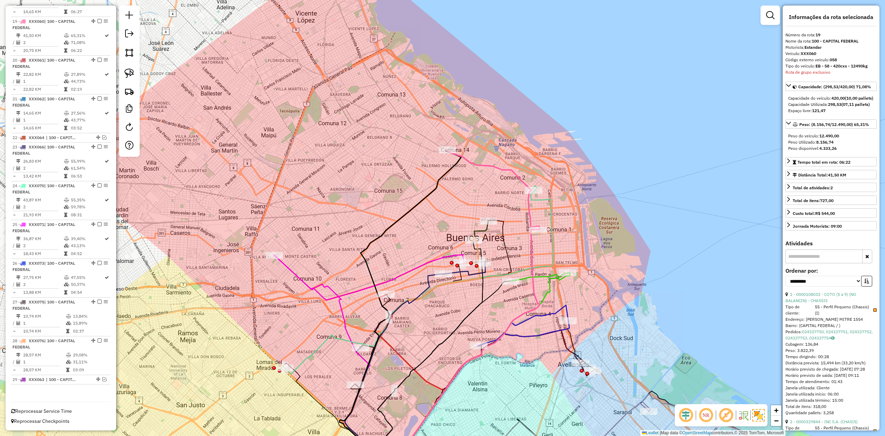
drag, startPoint x: 490, startPoint y: 210, endPoint x: 488, endPoint y: 207, distance: 4.4
click at [488, 207] on div "Janela de atendimento Grade de atendimento Capacidade Transportadoras Veículos …" at bounding box center [442, 218] width 885 height 436
click at [493, 187] on div "Janela de atendimento Grade de atendimento Capacidade Transportadoras Veículos …" at bounding box center [442, 218] width 885 height 436
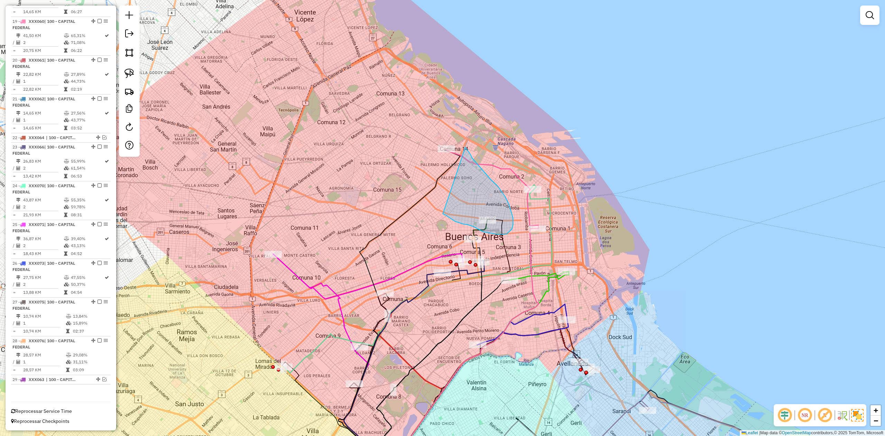
drag, startPoint x: 450, startPoint y: 218, endPoint x: 414, endPoint y: 150, distance: 77.1
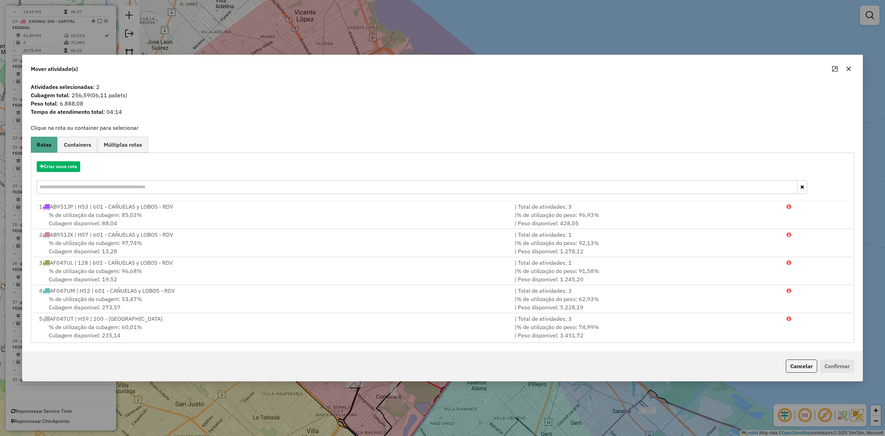
click at [590, 67] on icon "button" at bounding box center [849, 69] width 6 height 6
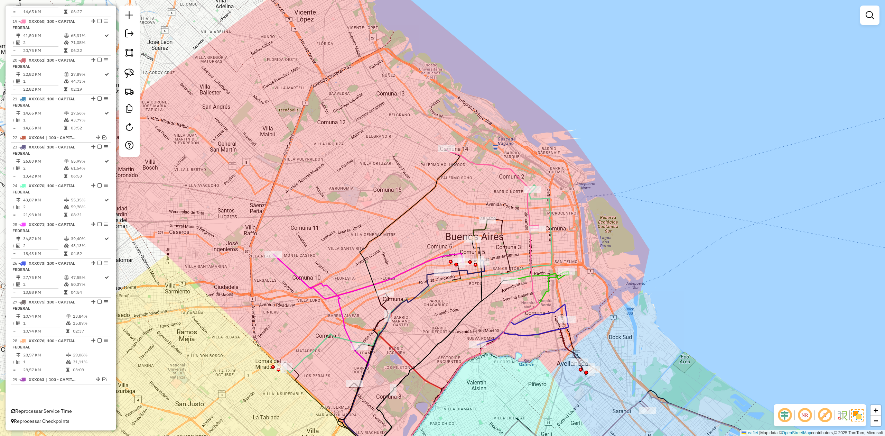
click at [490, 187] on div "Rota 24 - Placa XXX070 0000910027 - INC S.A. no con JU arenales - TRAVA (CAMION…" at bounding box center [442, 218] width 885 height 436
click at [488, 166] on icon at bounding box center [492, 188] width 93 height 79
select select "**********"
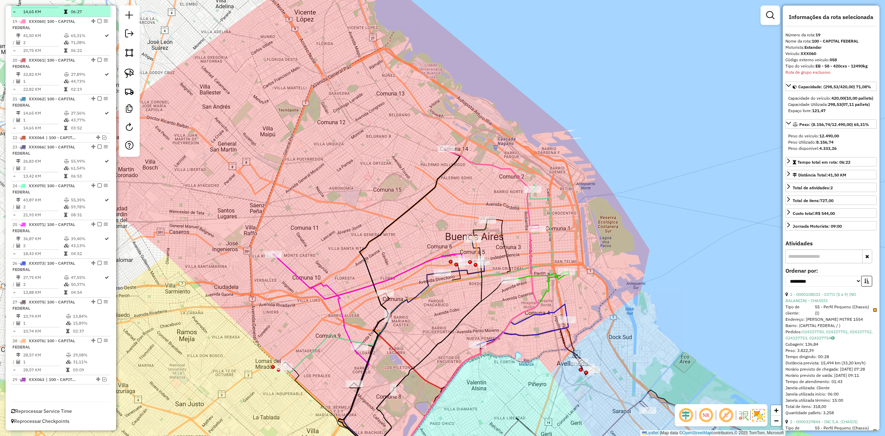
click at [98, 19] on em at bounding box center [100, 21] width 4 height 4
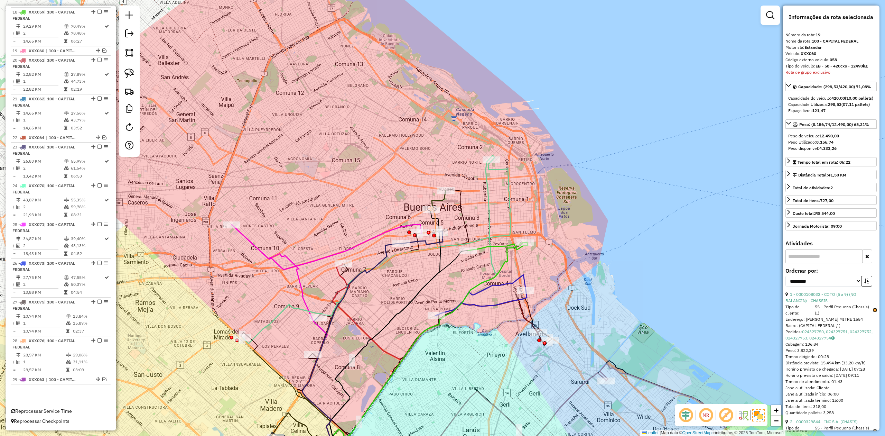
drag, startPoint x: 485, startPoint y: 210, endPoint x: 466, endPoint y: 181, distance: 34.0
click at [443, 180] on div "Janela de atendimento Grade de atendimento Capacidade Transportadoras Veículos …" at bounding box center [442, 218] width 885 height 436
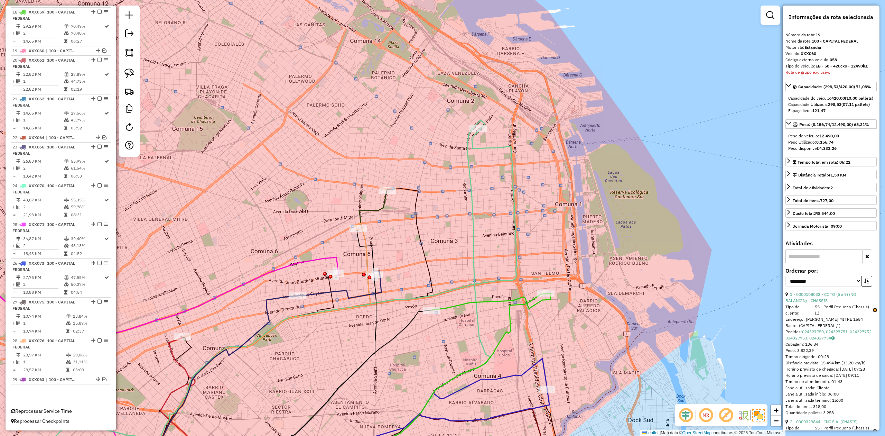
drag, startPoint x: 501, startPoint y: 194, endPoint x: 486, endPoint y: 186, distance: 16.6
click at [498, 172] on div "Janela de atendimento Grade de atendimento Capacidade Transportadoras Veículos …" at bounding box center [442, 218] width 885 height 436
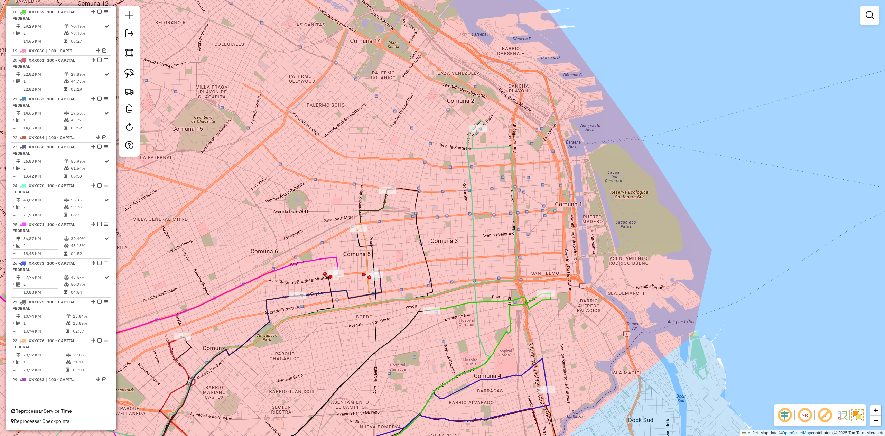
click at [468, 179] on icon at bounding box center [412, 299] width 155 height 359
select select "**********"
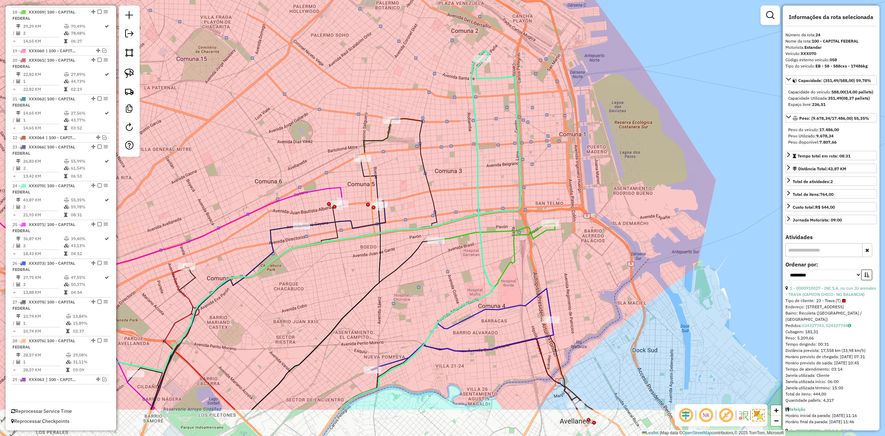
drag, startPoint x: 480, startPoint y: 210, endPoint x: 484, endPoint y: 129, distance: 81.4
click at [484, 128] on div "Janela de atendimento Grade de atendimento Capacidade Transportadoras Veículos …" at bounding box center [442, 218] width 885 height 436
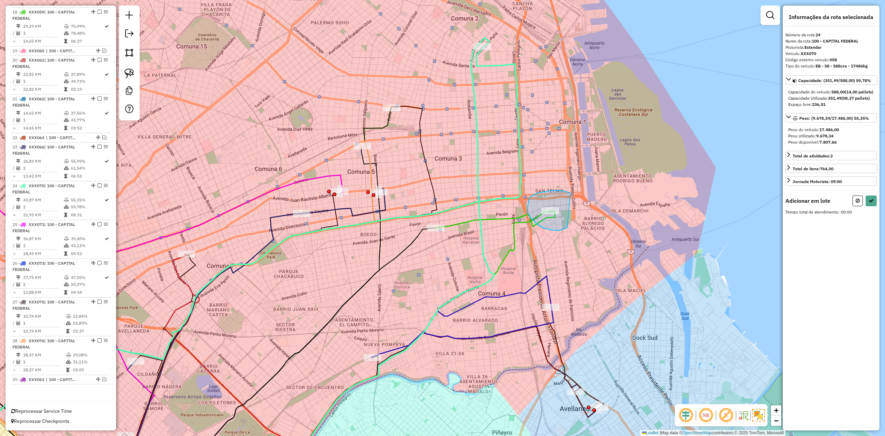
drag, startPoint x: 564, startPoint y: 191, endPoint x: 574, endPoint y: 205, distance: 17.5
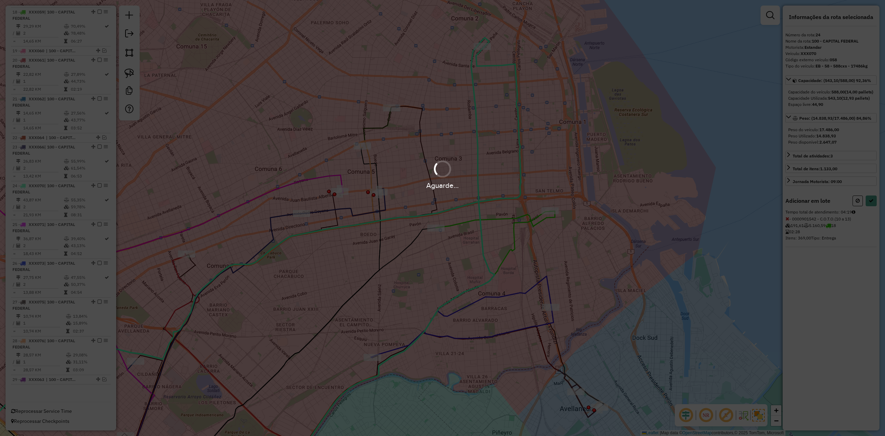
select select "**********"
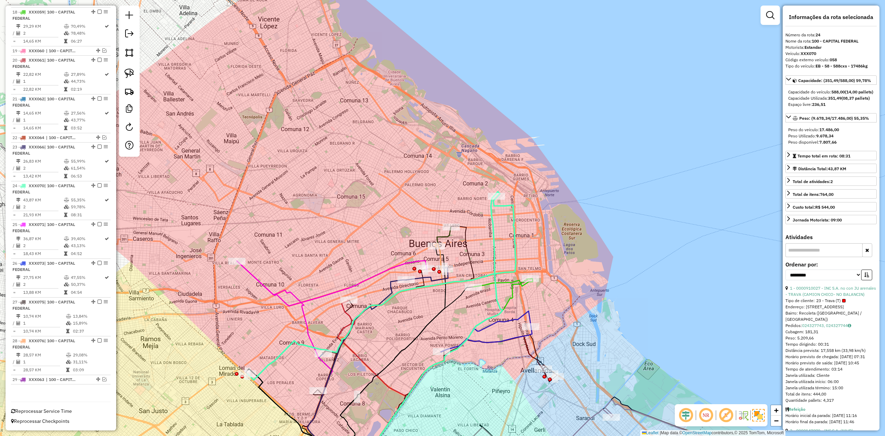
drag, startPoint x: 403, startPoint y: 342, endPoint x: 405, endPoint y: 322, distance: 20.2
click at [405, 269] on div "Janela de atendimento Grade de atendimento Capacidade Transportadoras Veículos …" at bounding box center [442, 218] width 885 height 436
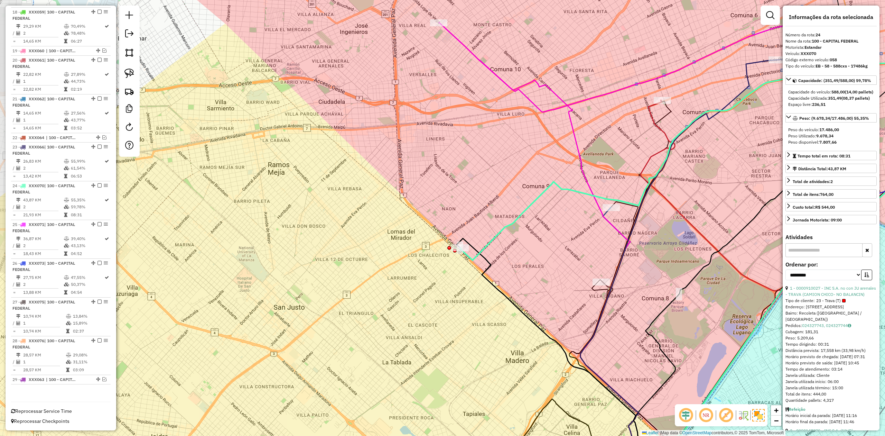
drag, startPoint x: 469, startPoint y: 257, endPoint x: 336, endPoint y: 279, distance: 135.0
click at [341, 269] on div "Janela de atendimento Grade de atendimento Capacidade Transportadoras Veículos …" at bounding box center [442, 218] width 885 height 436
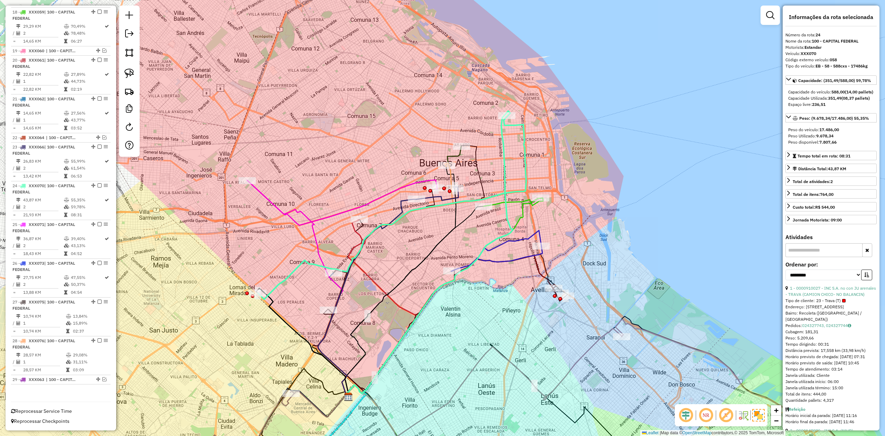
drag, startPoint x: 415, startPoint y: 257, endPoint x: 422, endPoint y: 298, distance: 41.4
click at [378, 269] on div "Janela de atendimento Grade de atendimento Capacidade Transportadoras Veículos …" at bounding box center [442, 218] width 885 height 436
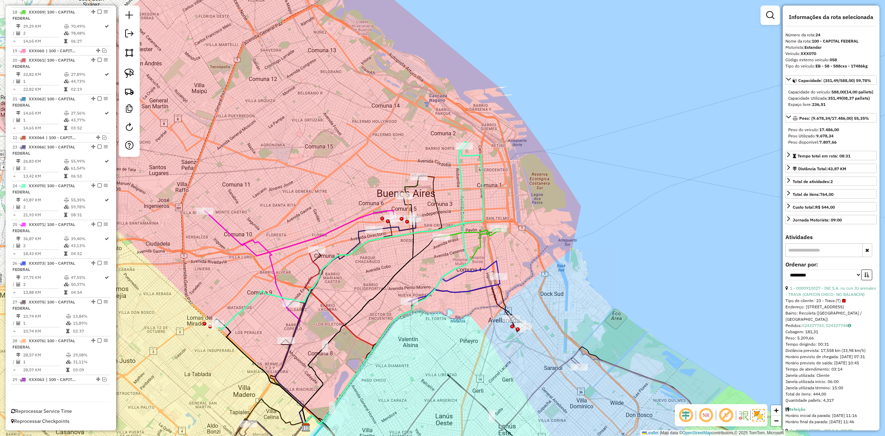
click at [590, 269] on em at bounding box center [686, 415] width 17 height 17
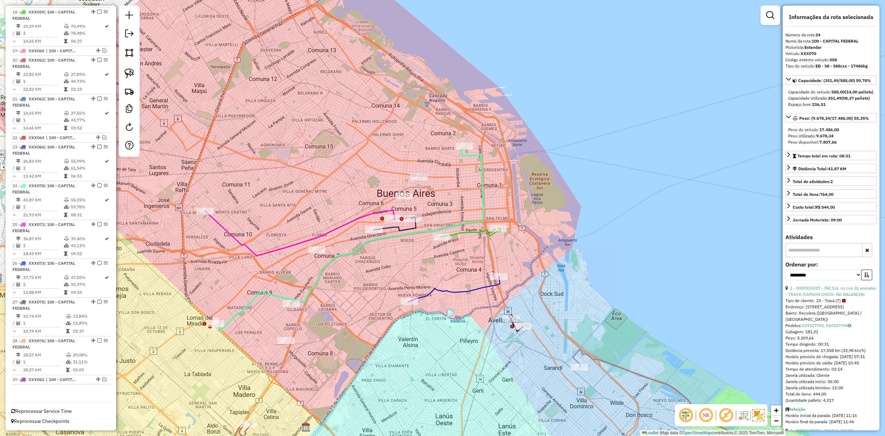
drag, startPoint x: 525, startPoint y: 158, endPoint x: 542, endPoint y: 182, distance: 29.1
click at [542, 181] on div "Janela de atendimento Grade de atendimento Capacidade Transportadoras Veículos …" at bounding box center [442, 218] width 885 height 436
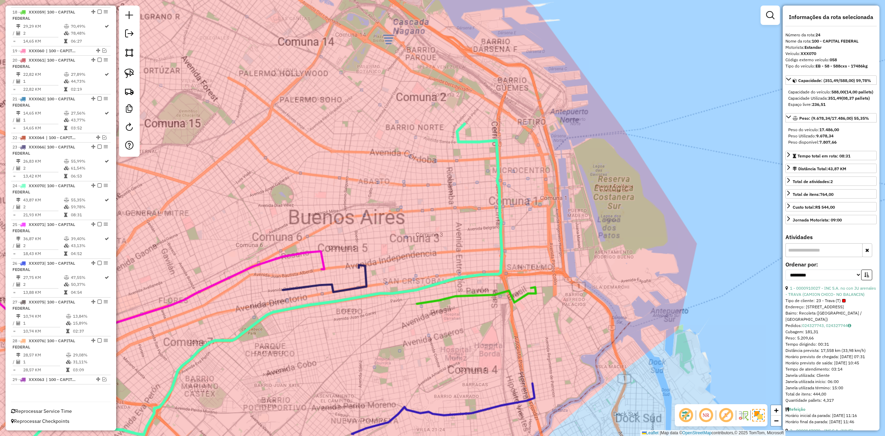
click at [511, 224] on div "Janela de atendimento Grade de atendimento Capacidade Transportadoras Veículos …" at bounding box center [442, 218] width 885 height 436
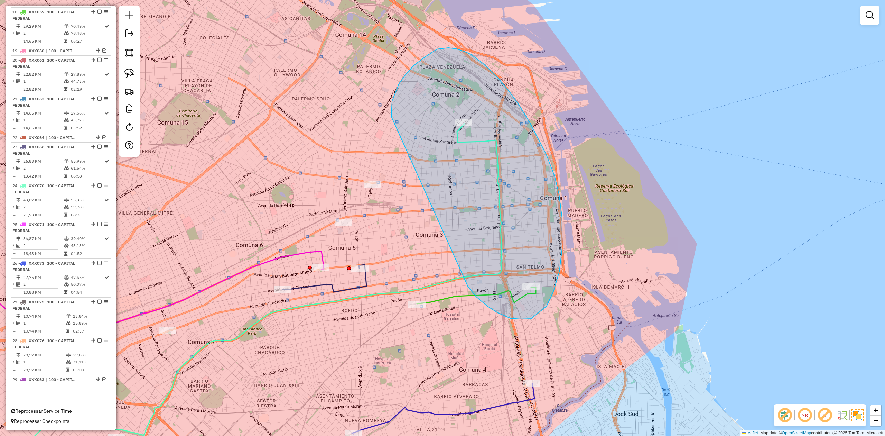
drag, startPoint x: 477, startPoint y: 297, endPoint x: 406, endPoint y: 149, distance: 163.3
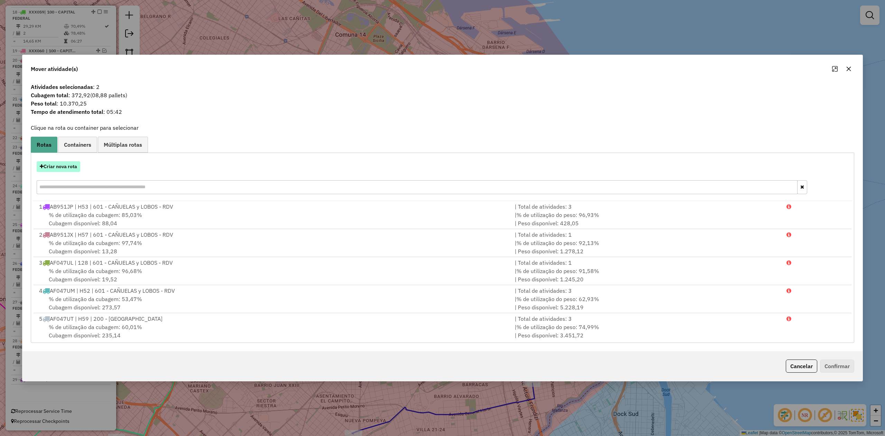
click at [72, 172] on button "Criar nova rota" at bounding box center [59, 166] width 44 height 11
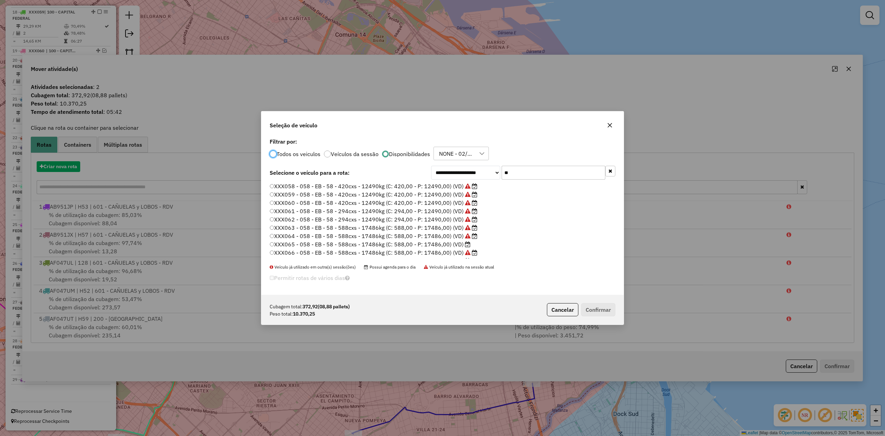
scroll to position [3, 2]
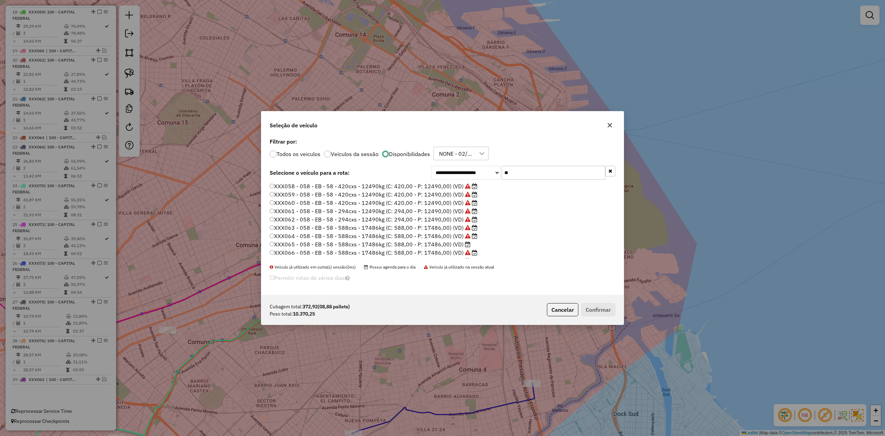
drag, startPoint x: 516, startPoint y: 172, endPoint x: 479, endPoint y: 166, distance: 38.1
click at [479, 166] on div "**********" at bounding box center [523, 173] width 184 height 14
type input "**"
drag, startPoint x: 457, startPoint y: 242, endPoint x: 524, endPoint y: 288, distance: 80.6
click at [457, 242] on label "XXX065 - 058 - EB - 58 - 588cxs - 17486kg (C: 588,00 - P: 17486,00) (VD)" at bounding box center [370, 244] width 201 height 8
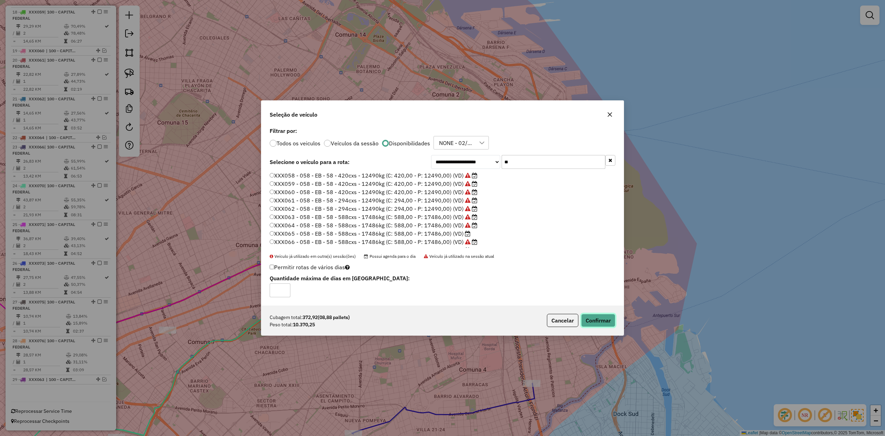
click at [590, 269] on button "Confirmar" at bounding box center [598, 320] width 34 height 13
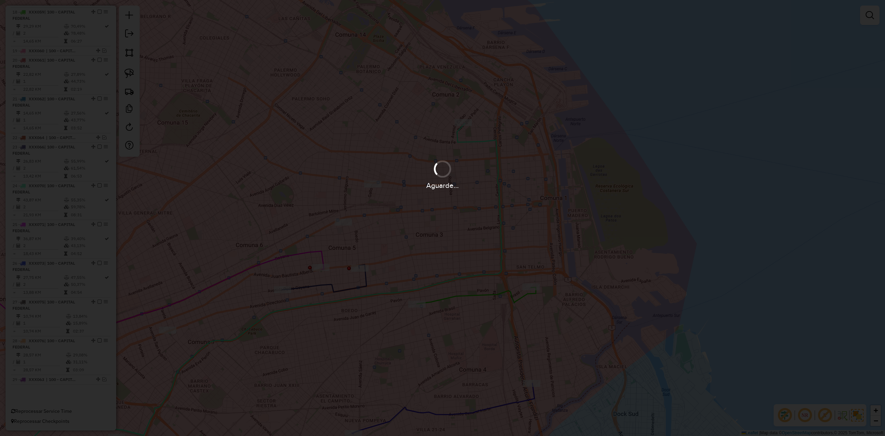
scroll to position [923, 0]
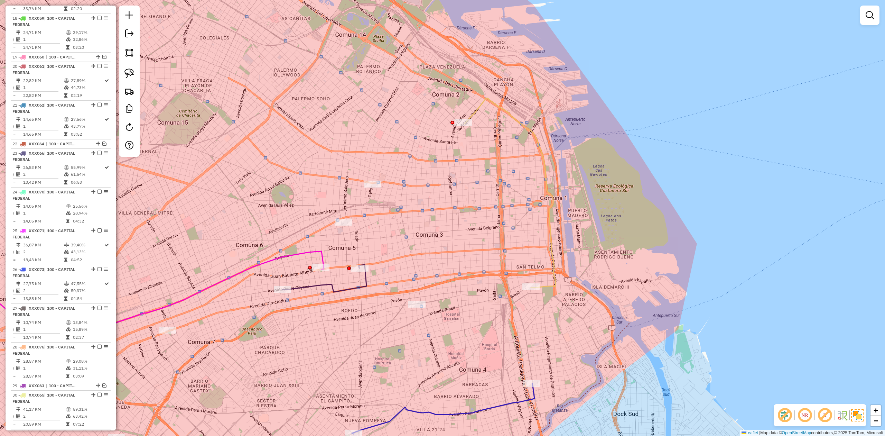
click at [520, 215] on div "Janela de atendimento Grade de atendimento Capacidade Transportadoras Veículos …" at bounding box center [442, 218] width 885 height 436
click at [530, 136] on icon at bounding box center [510, 192] width 91 height 189
select select "**********"
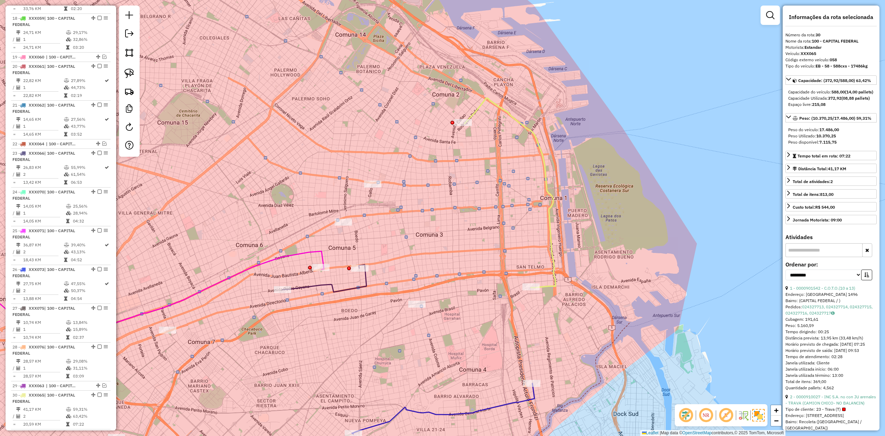
scroll to position [970, 0]
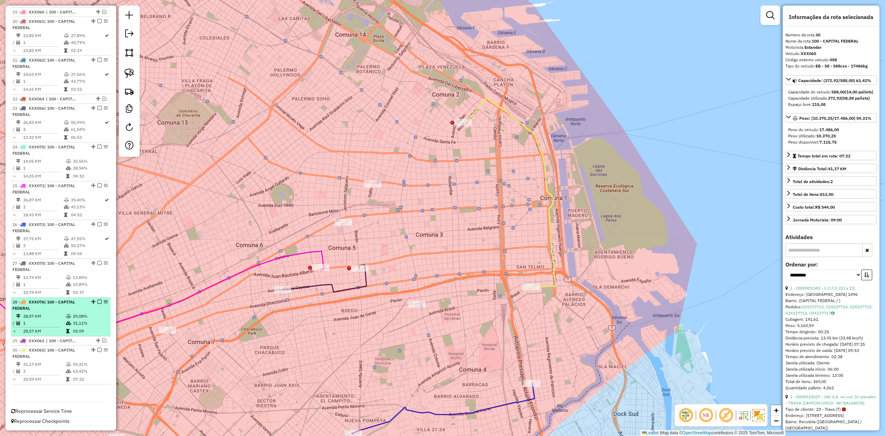
click at [98, 269] on em at bounding box center [100, 350] width 4 height 4
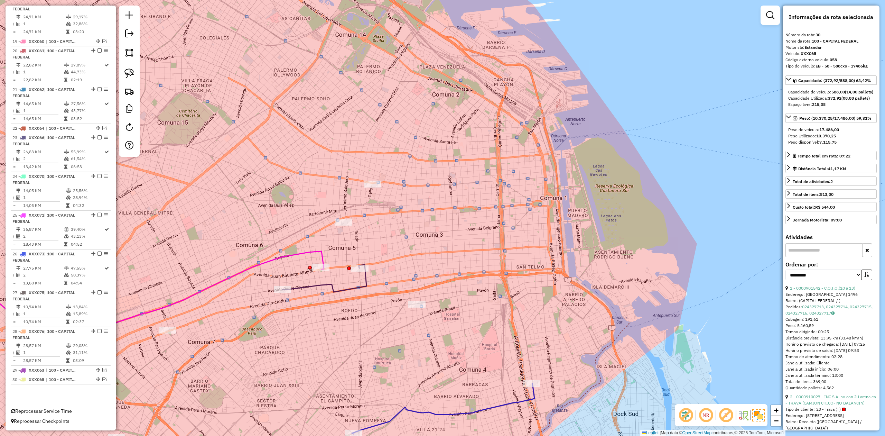
scroll to position [941, 0]
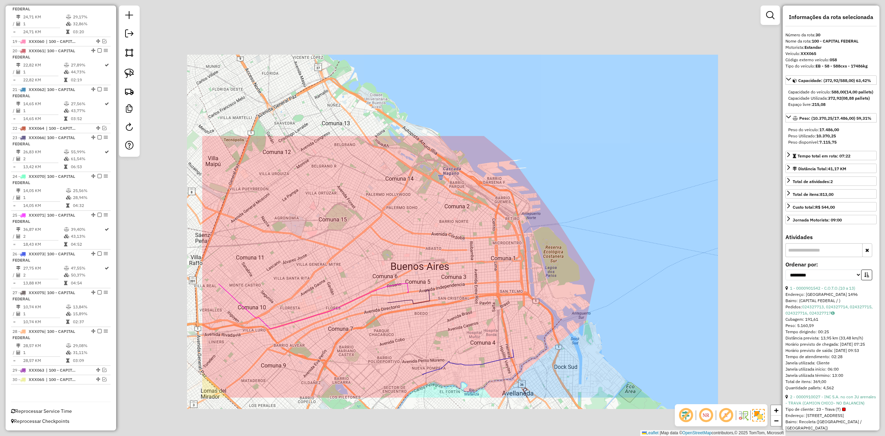
drag, startPoint x: 490, startPoint y: 328, endPoint x: 497, endPoint y: 285, distance: 43.5
click at [505, 269] on div "Janela de atendimento Grade de atendimento Capacidade Transportadoras Veículos …" at bounding box center [442, 218] width 885 height 436
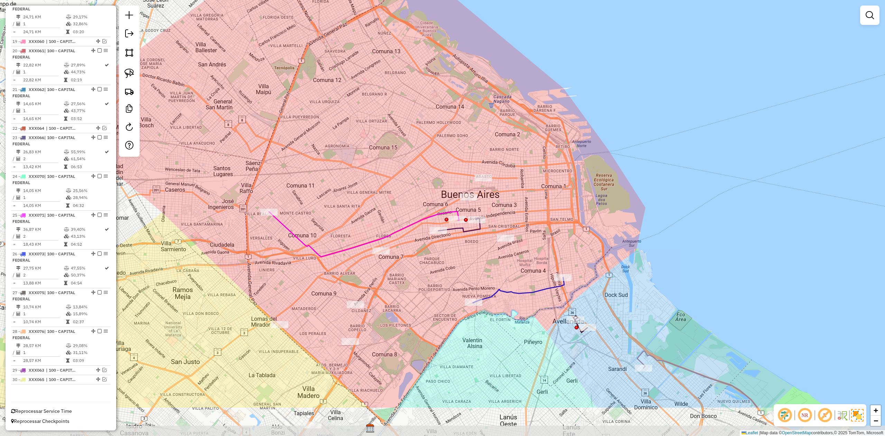
drag, startPoint x: 486, startPoint y: 299, endPoint x: 534, endPoint y: 233, distance: 82.2
click at [534, 233] on div "Janela de atendimento Grade de atendimento Capacidade Transportadoras Veículos …" at bounding box center [442, 218] width 885 height 436
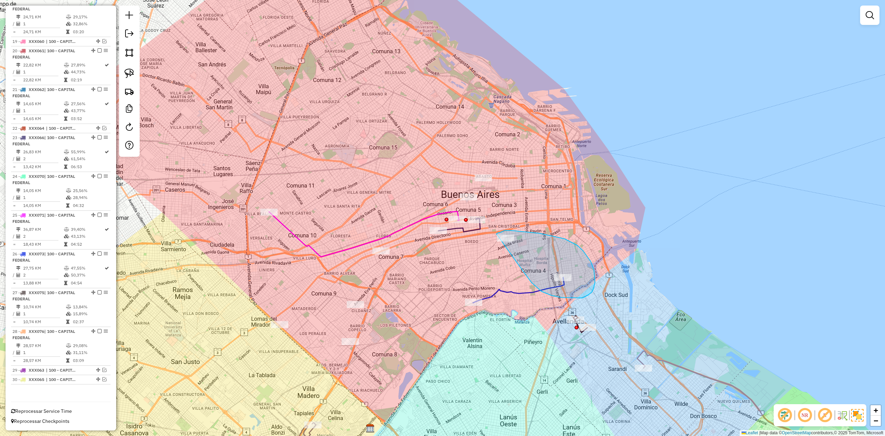
drag, startPoint x: 531, startPoint y: 282, endPoint x: 492, endPoint y: 256, distance: 47.7
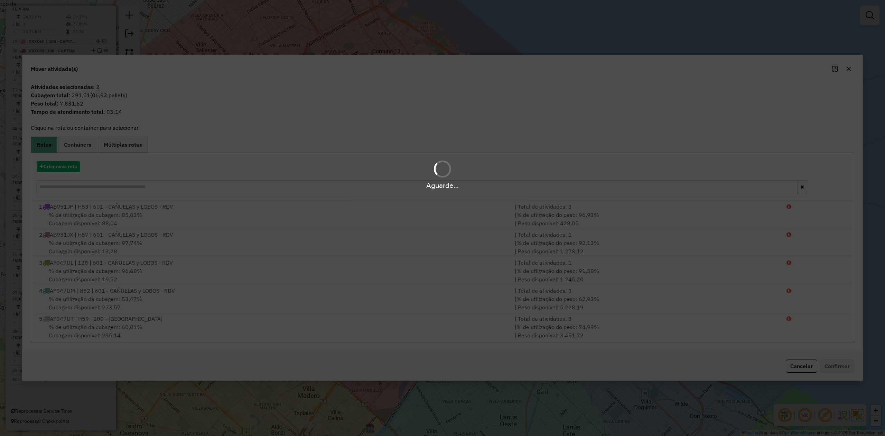
click at [590, 70] on div "Aguarde..." at bounding box center [442, 218] width 885 height 436
click at [590, 68] on div "Aguarde..." at bounding box center [442, 218] width 885 height 436
click at [590, 69] on div "Aguarde..." at bounding box center [442, 218] width 885 height 436
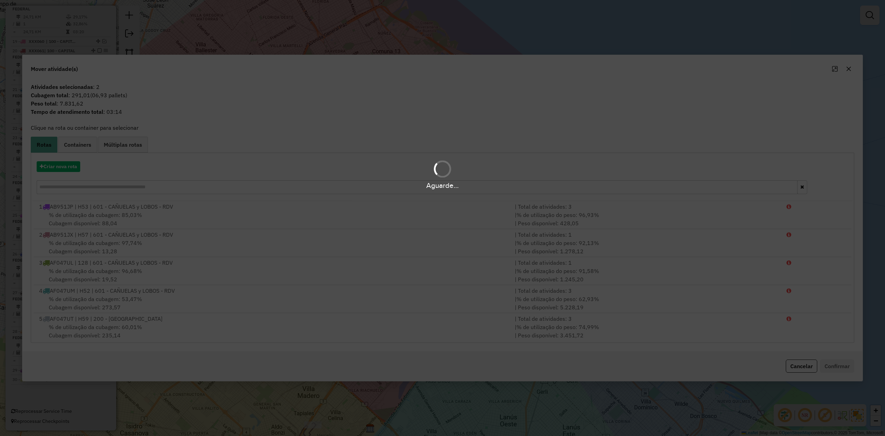
click at [590, 68] on div "Aguarde..." at bounding box center [442, 218] width 885 height 436
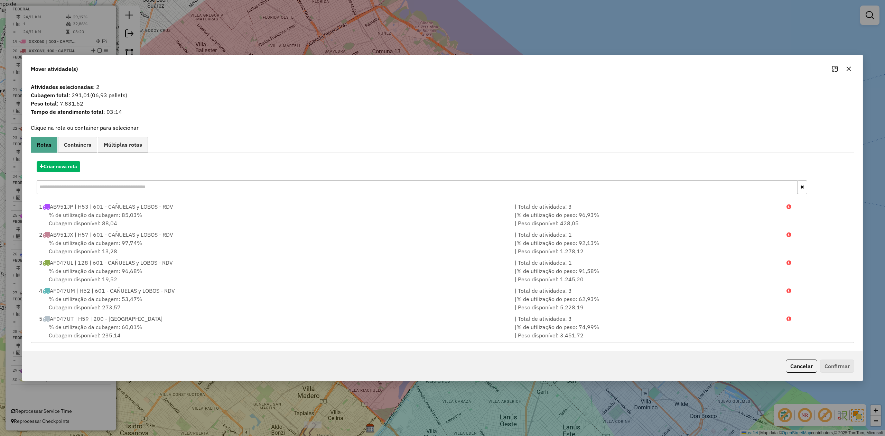
click at [590, 68] on icon "button" at bounding box center [849, 69] width 4 height 4
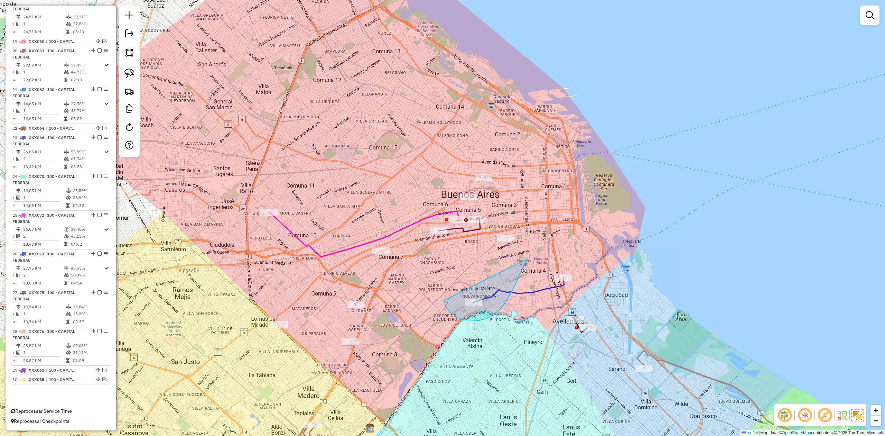
drag, startPoint x: 444, startPoint y: 301, endPoint x: 505, endPoint y: 217, distance: 103.3
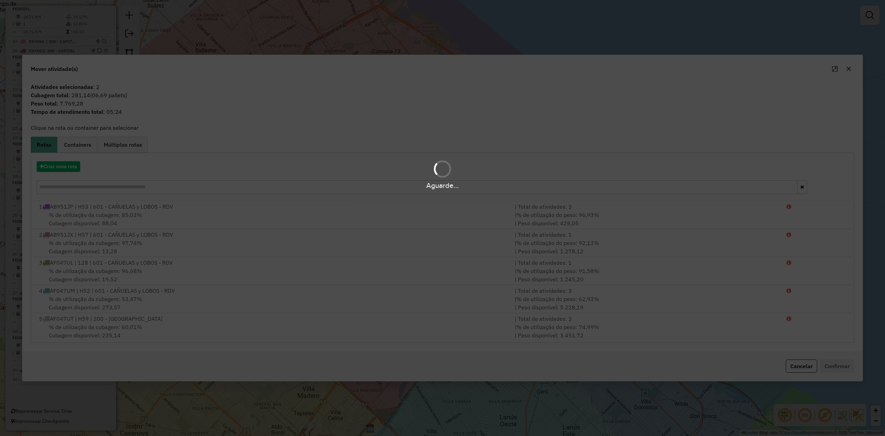
click at [590, 70] on div "Aguarde..." at bounding box center [442, 218] width 885 height 436
click at [590, 68] on div "Aguarde..." at bounding box center [442, 218] width 885 height 436
click at [590, 68] on icon "button" at bounding box center [849, 69] width 4 height 4
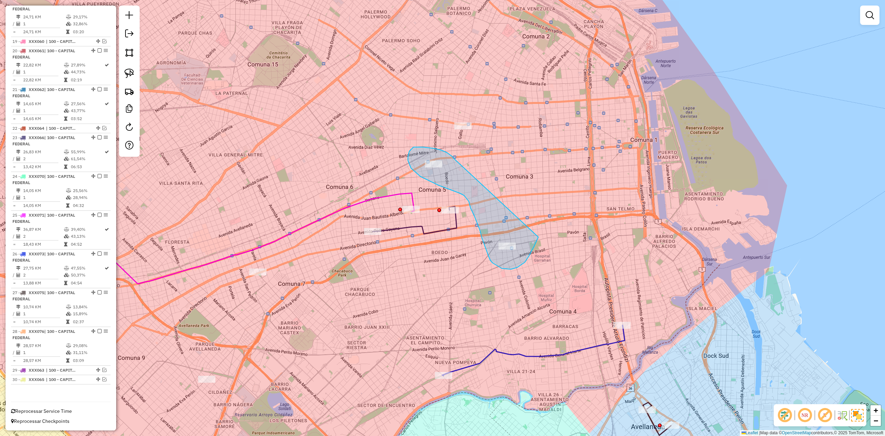
drag, startPoint x: 418, startPoint y: 147, endPoint x: 541, endPoint y: 231, distance: 148.8
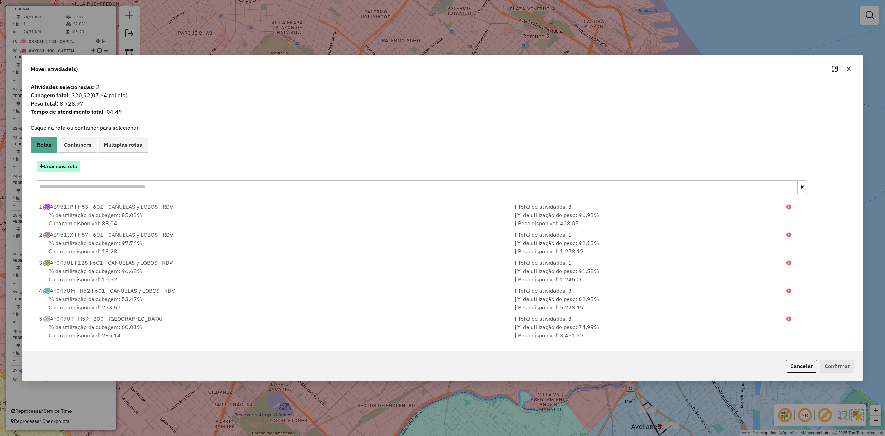
click at [57, 165] on button "Criar nova rota" at bounding box center [59, 166] width 44 height 11
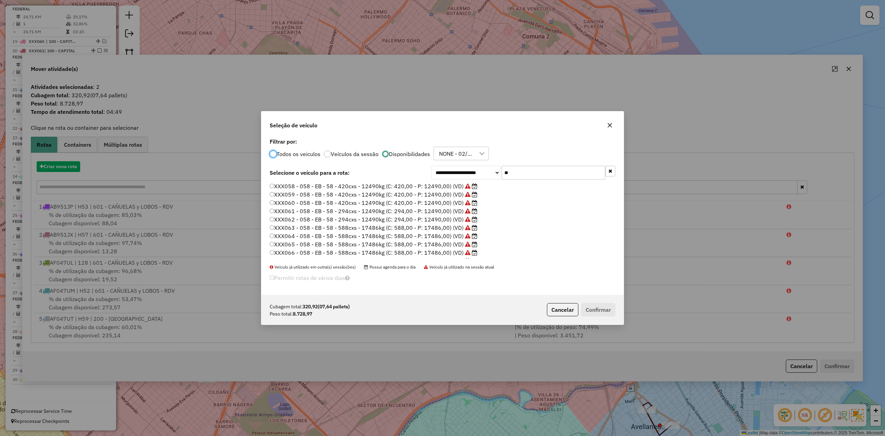
scroll to position [3, 2]
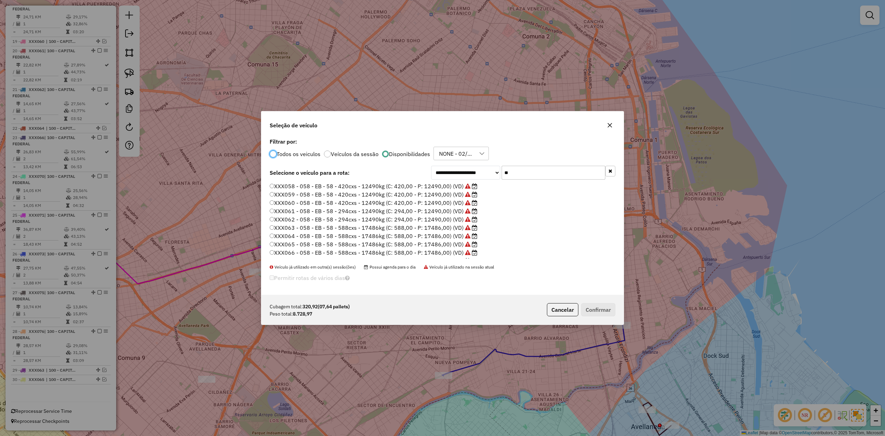
click at [450, 202] on label "XXX060 - 058 - EB - 58 - 420cxs - 12490kg (C: 420,00 - P: 12490,00) (VD)" at bounding box center [374, 202] width 208 height 8
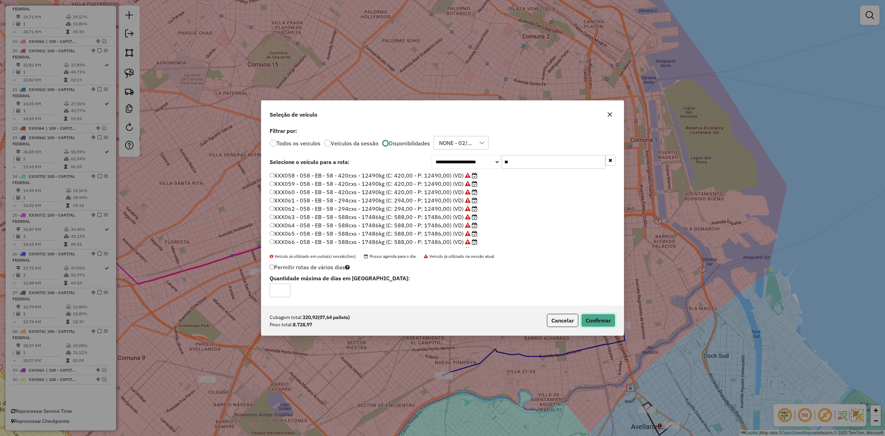
click at [590, 269] on button "Confirmar" at bounding box center [598, 320] width 34 height 13
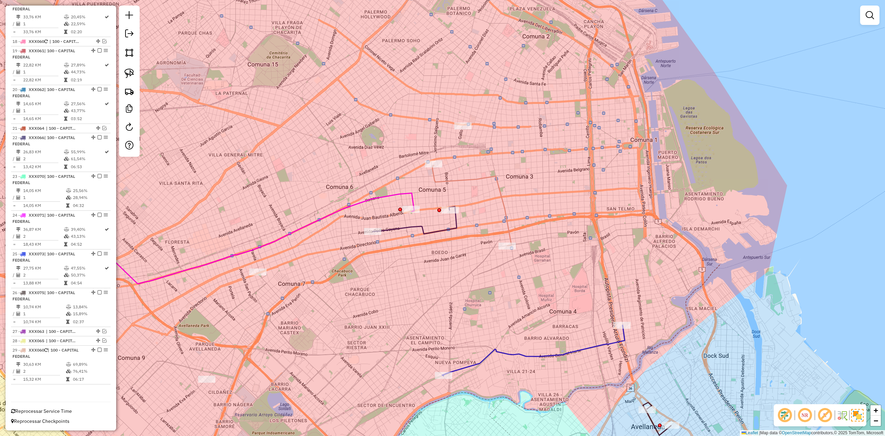
scroll to position [902, 0]
click at [498, 200] on icon at bounding box center [472, 205] width 79 height 80
select select "**********"
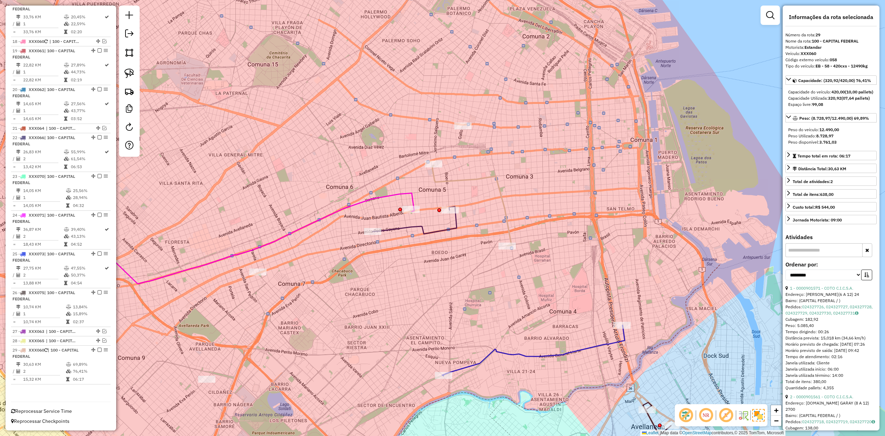
click at [499, 185] on icon at bounding box center [472, 205] width 79 height 80
click at [98, 269] on em at bounding box center [100, 350] width 4 height 4
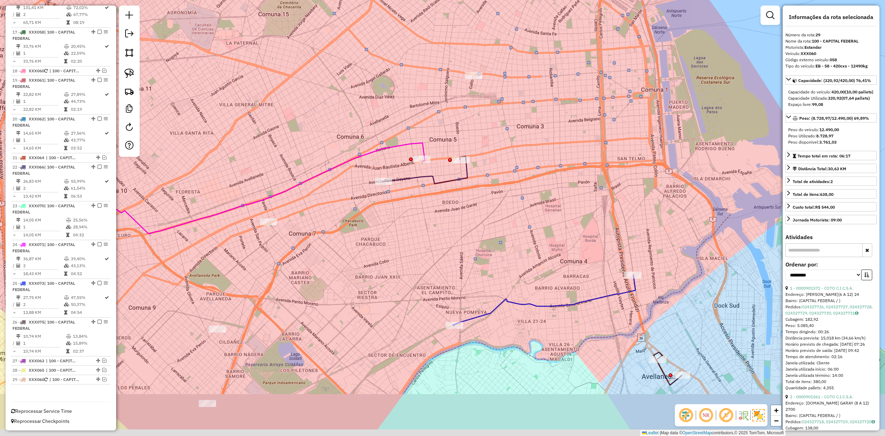
drag, startPoint x: 442, startPoint y: 306, endPoint x: 454, endPoint y: 263, distance: 44.6
click at [454, 263] on div "Janela de atendimento Grade de atendimento Capacidade Transportadoras Veículos …" at bounding box center [442, 218] width 885 height 436
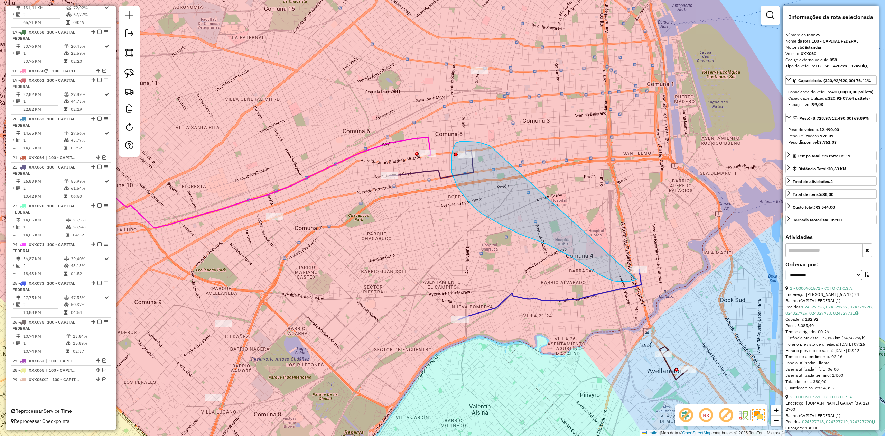
drag, startPoint x: 487, startPoint y: 145, endPoint x: 669, endPoint y: 240, distance: 205.1
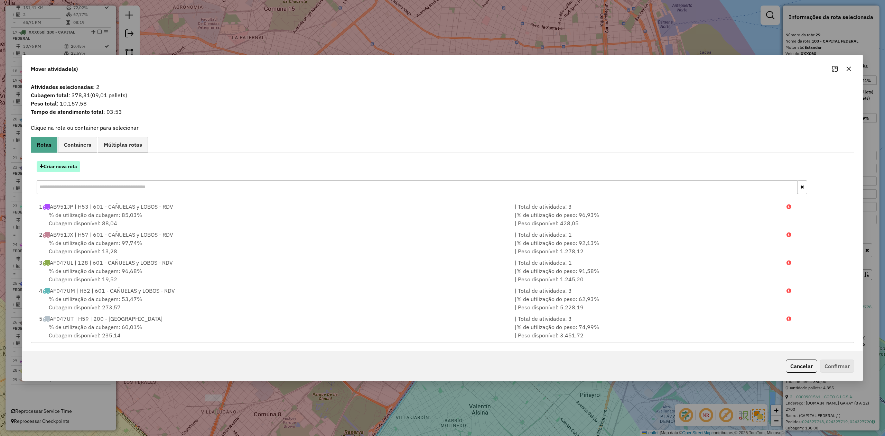
click at [63, 167] on button "Criar nova rota" at bounding box center [59, 166] width 44 height 11
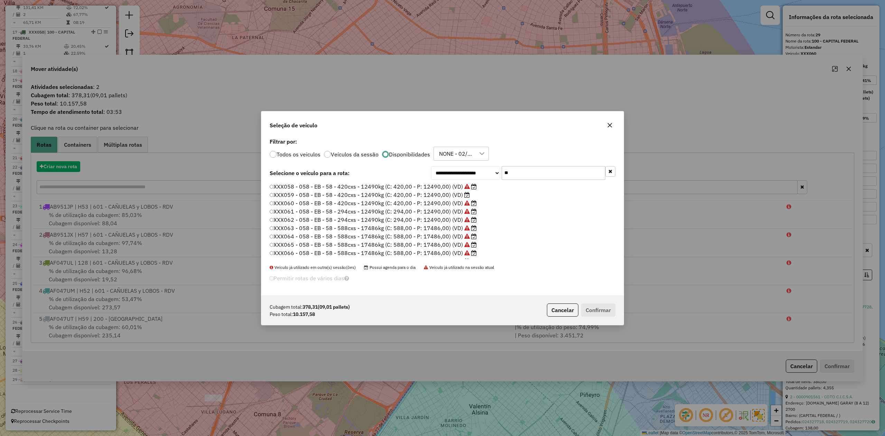
scroll to position [3, 2]
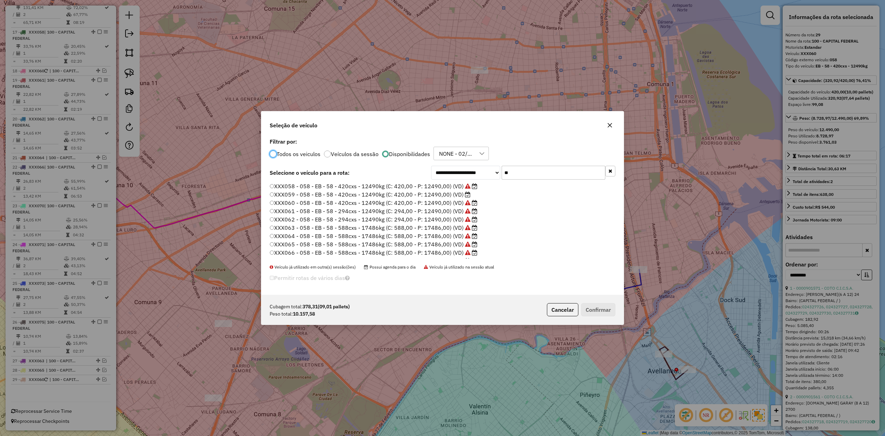
click at [453, 196] on label "XXX059 - 058 - EB - 58 - 420cxs - 12490kg (C: 420,00 - P: 12490,00) (VD)" at bounding box center [370, 194] width 201 height 8
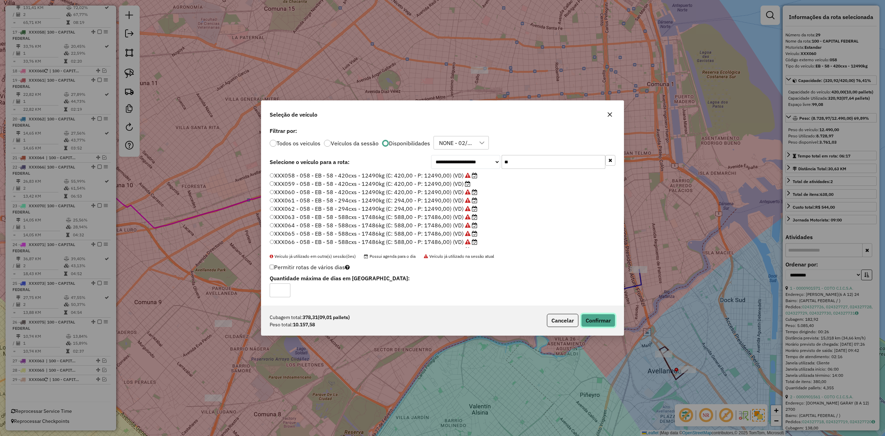
click at [590, 269] on button "Confirmar" at bounding box center [598, 320] width 34 height 13
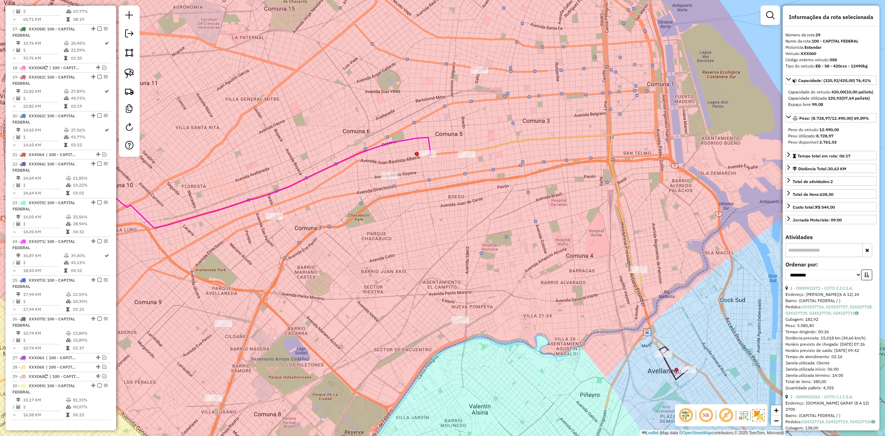
scroll to position [912, 0]
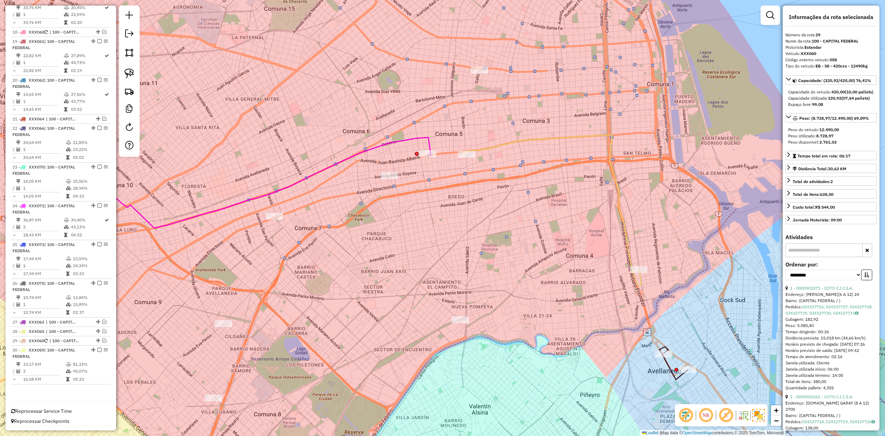
click at [590, 174] on div "Janela de atendimento Grade de atendimento Capacidade Transportadoras Veículos …" at bounding box center [442, 218] width 885 height 436
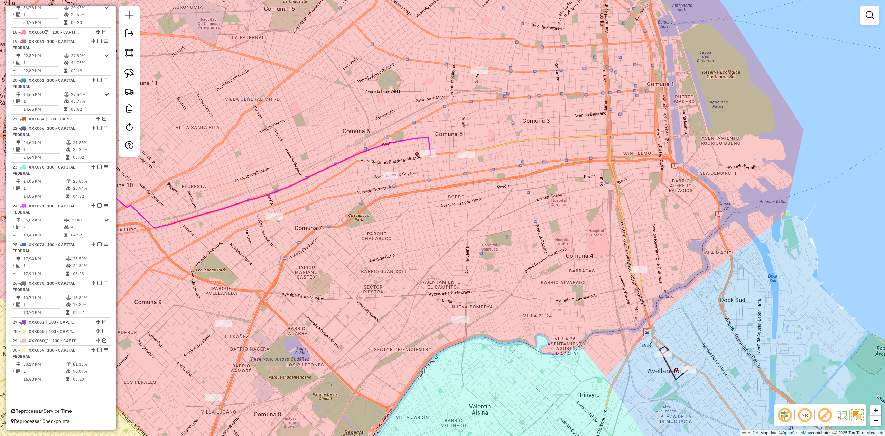
click at [590, 162] on icon at bounding box center [554, 210] width 176 height 150
select select "**********"
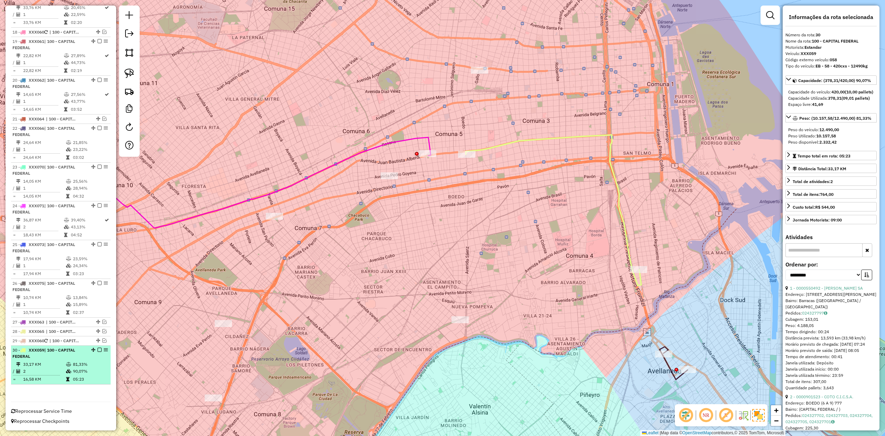
click at [99, 269] on em at bounding box center [100, 350] width 4 height 4
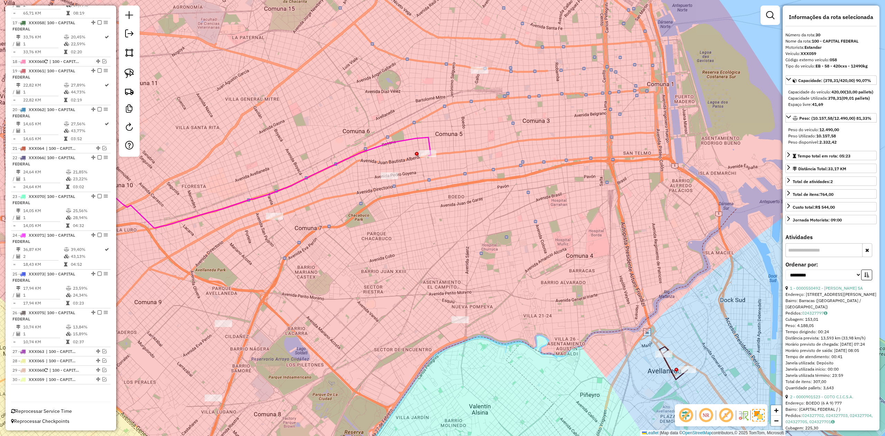
scroll to position [882, 0]
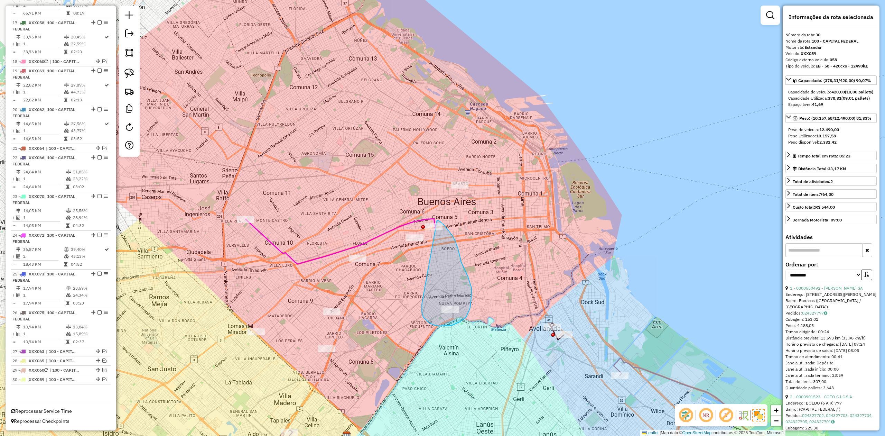
drag, startPoint x: 422, startPoint y: 306, endPoint x: 432, endPoint y: 221, distance: 86.0
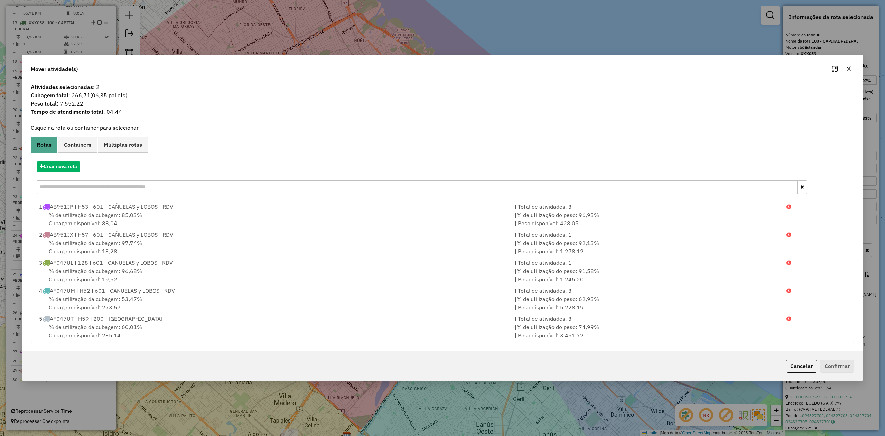
click at [590, 71] on button "button" at bounding box center [848, 68] width 11 height 11
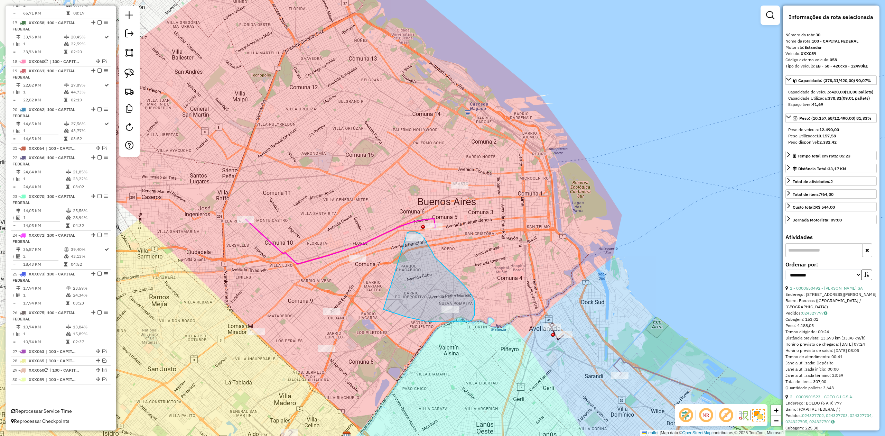
drag, startPoint x: 425, startPoint y: 321, endPoint x: 406, endPoint y: 237, distance: 86.6
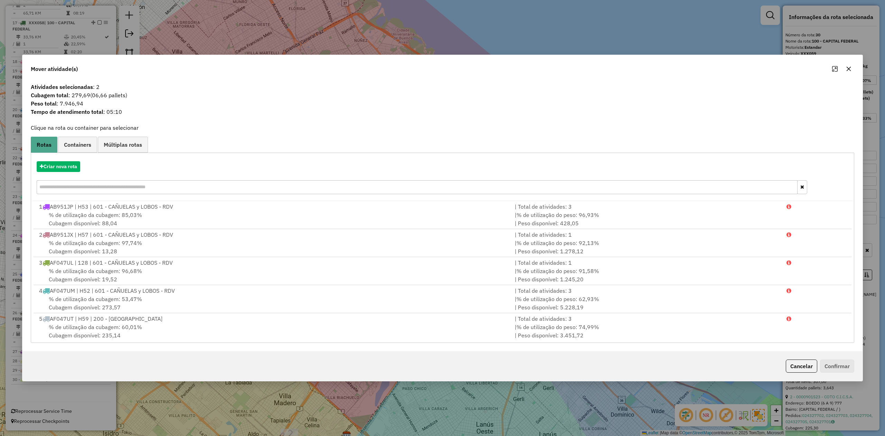
click at [590, 67] on icon "button" at bounding box center [849, 69] width 6 height 6
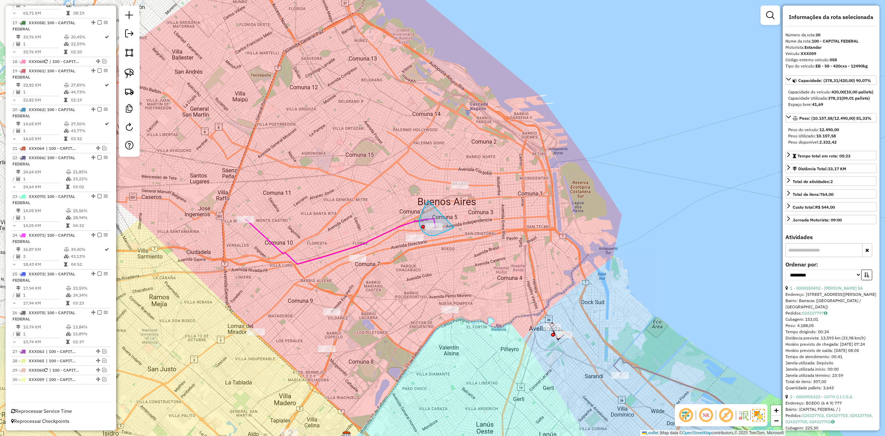
drag, startPoint x: 427, startPoint y: 202, endPoint x: 465, endPoint y: 166, distance: 52.6
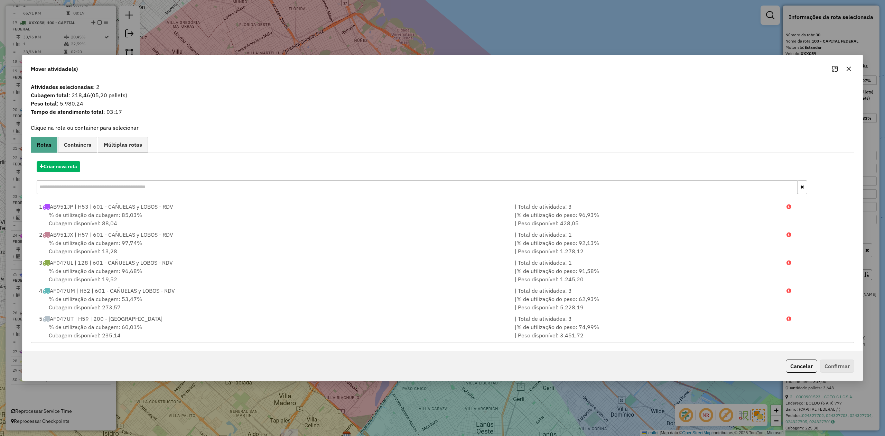
click at [590, 69] on icon "button" at bounding box center [849, 69] width 4 height 4
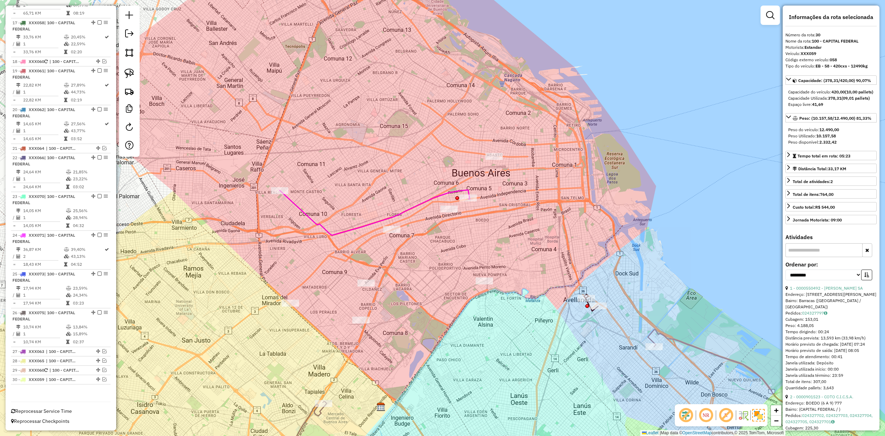
drag, startPoint x: 452, startPoint y: 222, endPoint x: 456, endPoint y: 218, distance: 6.1
click at [457, 216] on div "Janela de atendimento Grade de atendimento Capacidade Transportadoras Veículos …" at bounding box center [442, 218] width 885 height 436
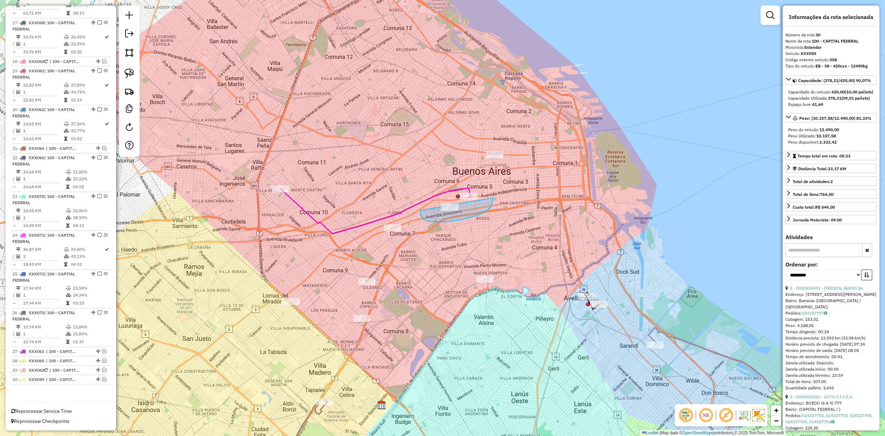
drag, startPoint x: 420, startPoint y: 210, endPoint x: 486, endPoint y: 180, distance: 71.9
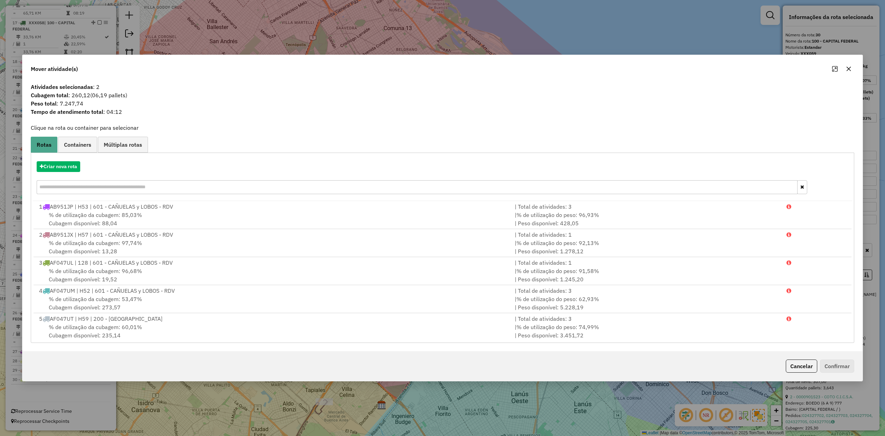
click at [590, 67] on icon "button" at bounding box center [849, 69] width 6 height 6
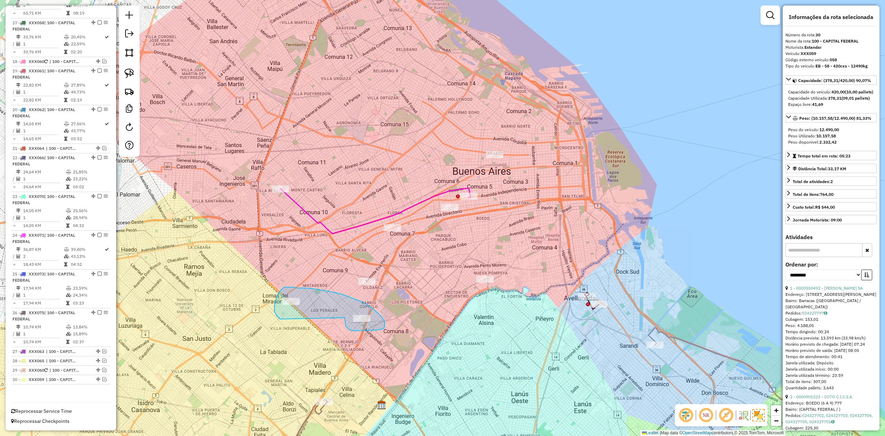
drag, startPoint x: 346, startPoint y: 326, endPoint x: 282, endPoint y: 320, distance: 63.9
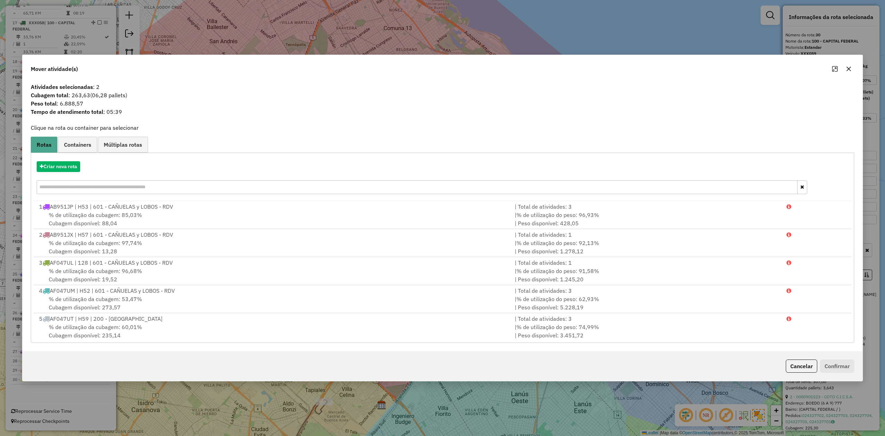
click at [590, 67] on icon "button" at bounding box center [849, 69] width 4 height 4
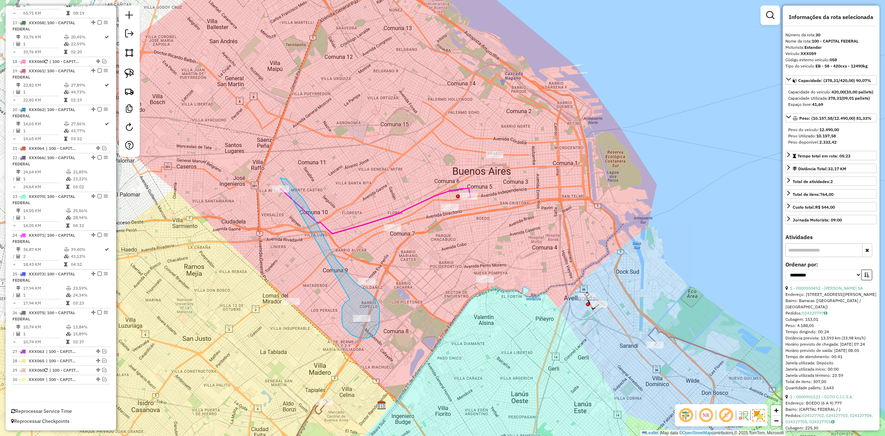
drag, startPoint x: 350, startPoint y: 299, endPoint x: 266, endPoint y: 194, distance: 134.5
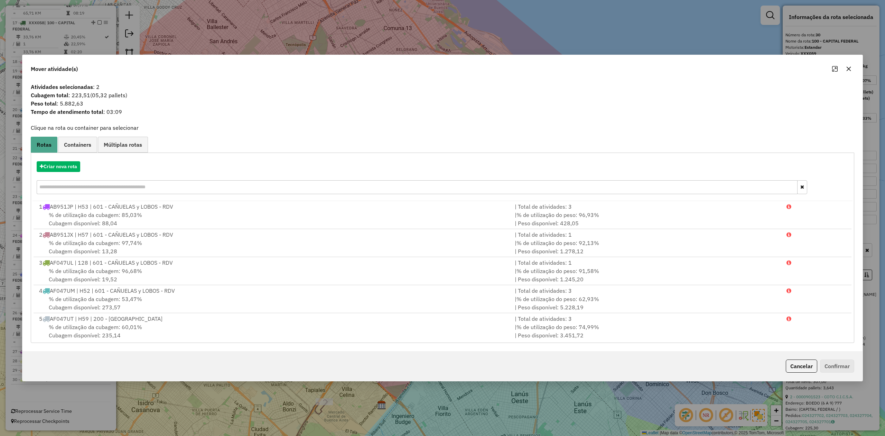
click at [590, 70] on icon "button" at bounding box center [849, 69] width 4 height 4
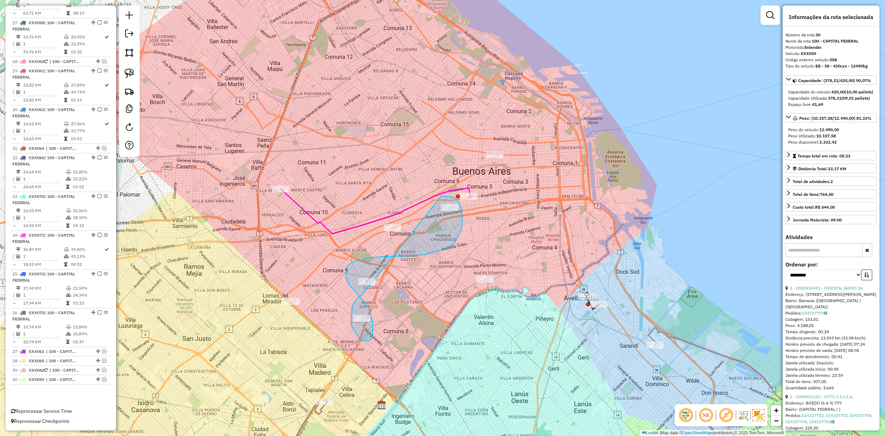
drag, startPoint x: 360, startPoint y: 296, endPoint x: 442, endPoint y: 196, distance: 129.3
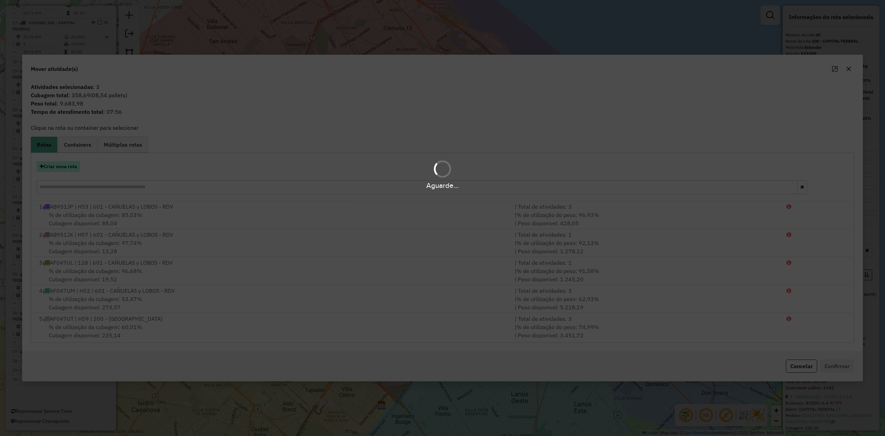
click at [71, 163] on button "Criar nova rota" at bounding box center [59, 166] width 44 height 11
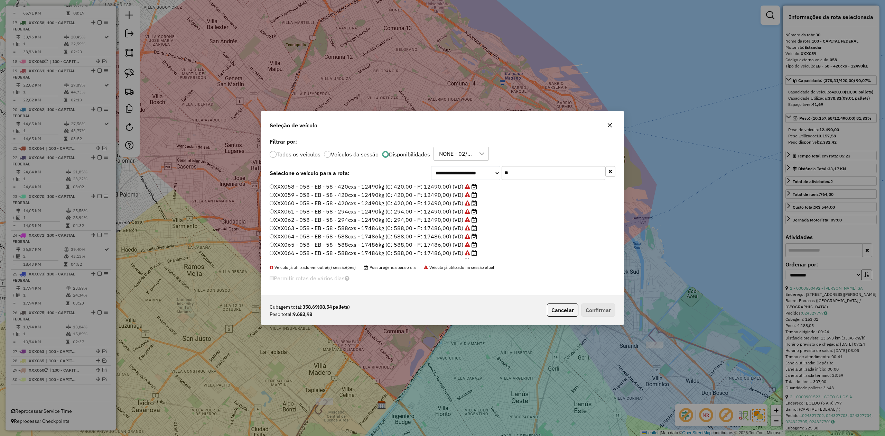
scroll to position [3, 2]
click at [454, 241] on label "XXX065 - 058 - EB - 58 - 588cxs - 17486kg (C: 588,00 - P: 17486,00) (VD)" at bounding box center [374, 244] width 208 height 8
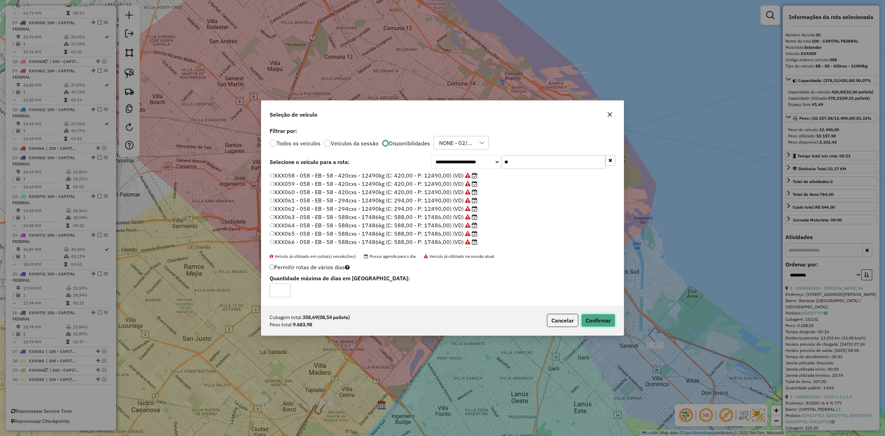
drag, startPoint x: 596, startPoint y: 314, endPoint x: 598, endPoint y: 318, distance: 4.8
click at [590, 269] on button "Confirmar" at bounding box center [598, 320] width 34 height 13
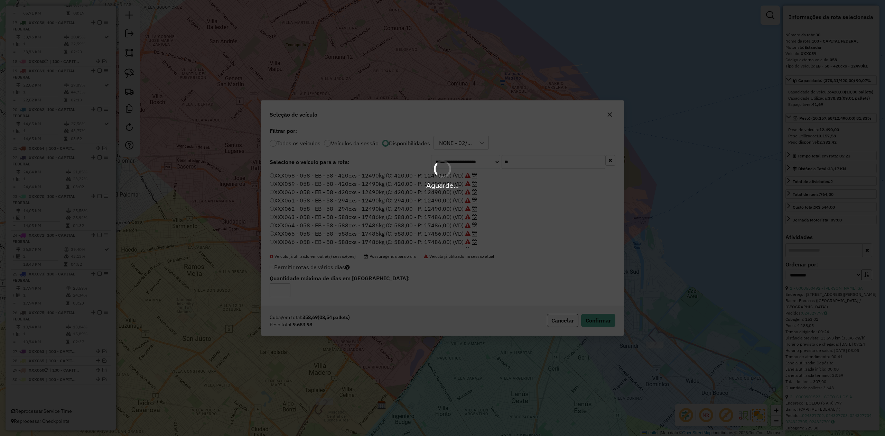
click at [590, 269] on div "Aguarde..." at bounding box center [442, 218] width 885 height 436
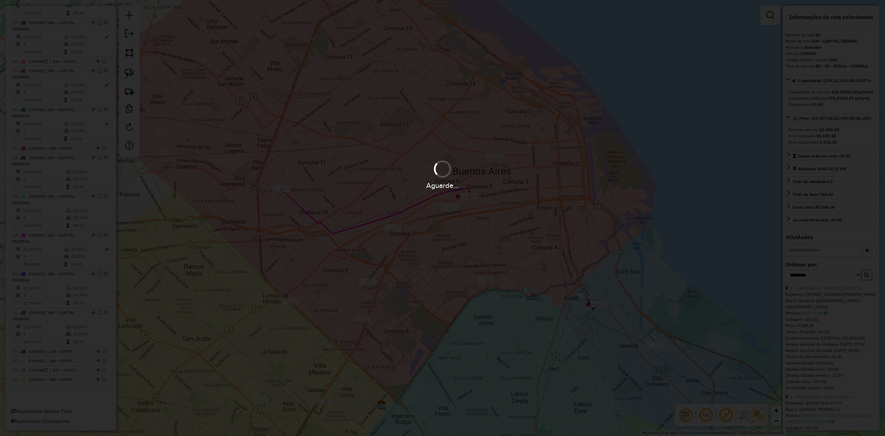
scroll to position [805, 0]
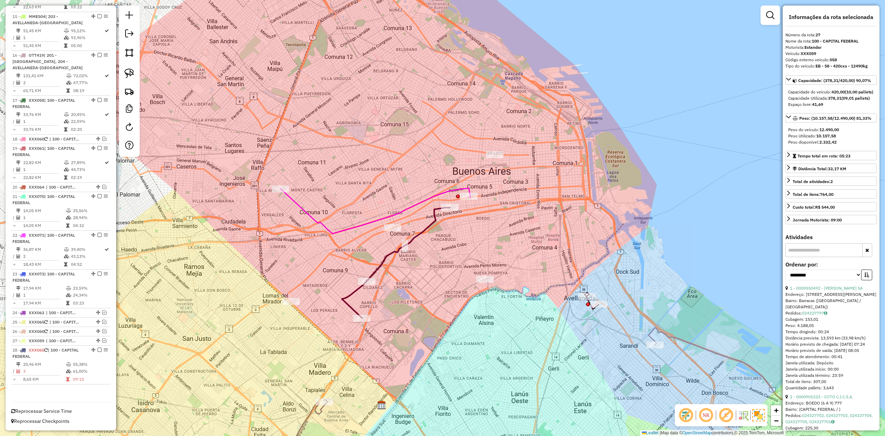
click at [448, 266] on div "Janela de atendimento Grade de atendimento Capacidade Transportadoras Veículos …" at bounding box center [442, 218] width 885 height 436
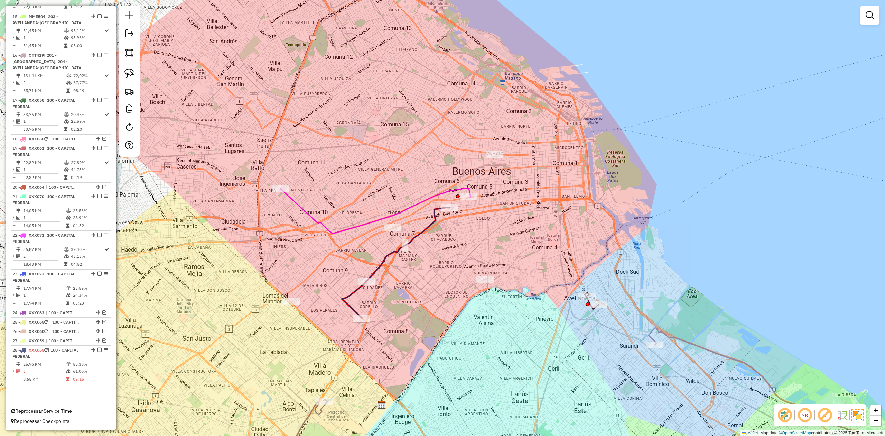
click at [435, 238] on div "Janela de atendimento Grade de atendimento Capacidade Transportadoras Veículos …" at bounding box center [442, 218] width 885 height 436
click at [432, 223] on icon at bounding box center [396, 262] width 108 height 110
select select "**********"
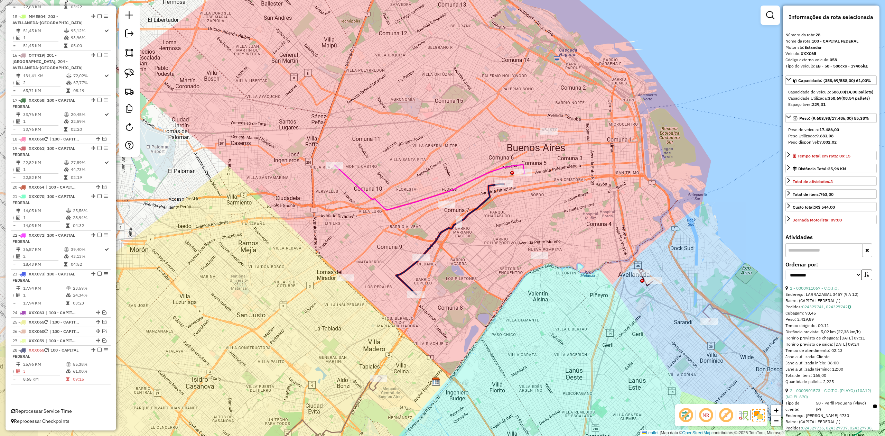
drag, startPoint x: 456, startPoint y: 247, endPoint x: 497, endPoint y: 227, distance: 45.5
click at [497, 227] on div "Janela de atendimento Grade de atendimento Capacidade Transportadoras Veículos …" at bounding box center [442, 218] width 885 height 436
click at [470, 252] on div "Janela de atendimento Grade de atendimento Capacidade Transportadoras Veículos …" at bounding box center [442, 218] width 885 height 436
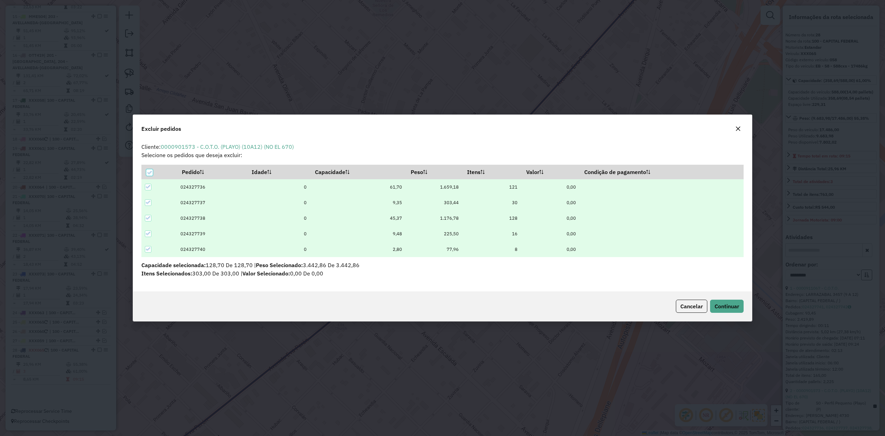
scroll to position [0, 0]
drag, startPoint x: 735, startPoint y: 295, endPoint x: 735, endPoint y: 301, distance: 5.9
click at [590, 269] on div "Cancelar Continuar" at bounding box center [442, 306] width 619 height 30
click at [590, 269] on span "Continuar" at bounding box center [727, 306] width 25 height 7
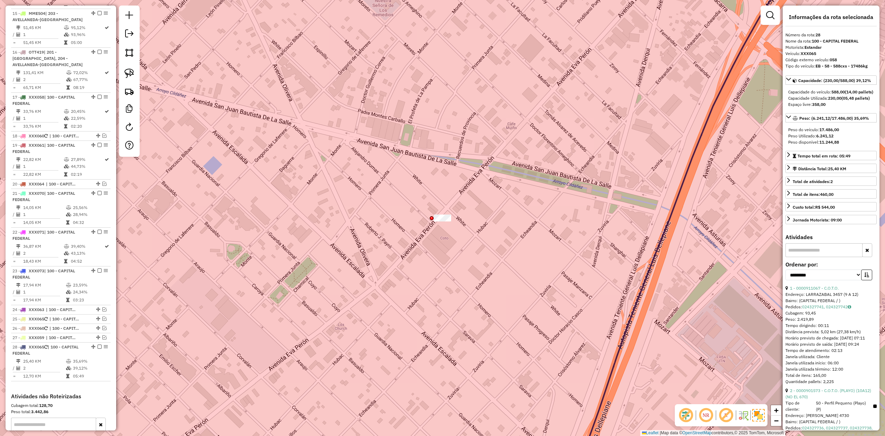
scroll to position [914, 0]
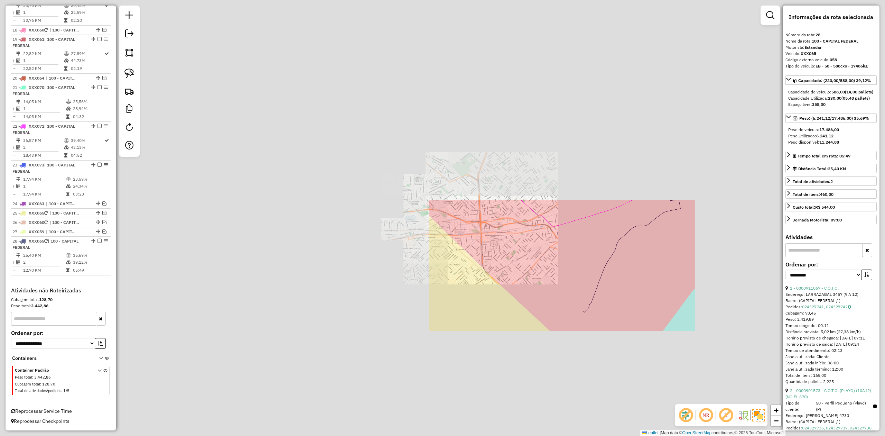
drag, startPoint x: 607, startPoint y: 287, endPoint x: 613, endPoint y: 281, distance: 8.1
click at [590, 269] on div "Janela de atendimento Grade de atendimento Capacidade Transportadoras Veículos …" at bounding box center [442, 218] width 885 height 436
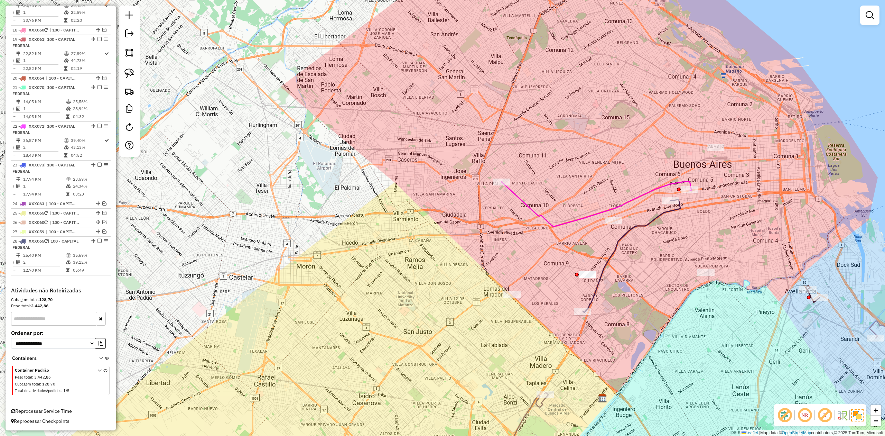
click at [590, 223] on icon at bounding box center [632, 256] width 98 height 113
select select "**********"
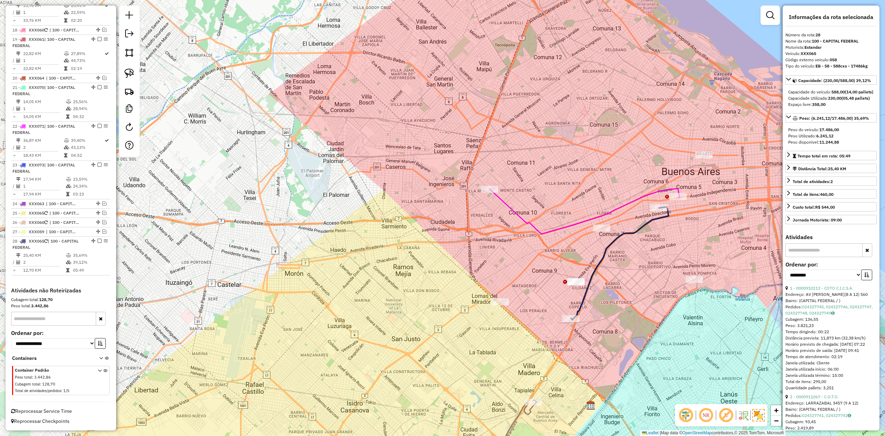
drag, startPoint x: 656, startPoint y: 243, endPoint x: 645, endPoint y: 248, distance: 12.7
click at [590, 248] on div "Janela de atendimento Grade de atendimento Capacidade Transportadoras Veículos …" at bounding box center [442, 218] width 885 height 436
drag, startPoint x: 555, startPoint y: 320, endPoint x: 510, endPoint y: 334, distance: 47.4
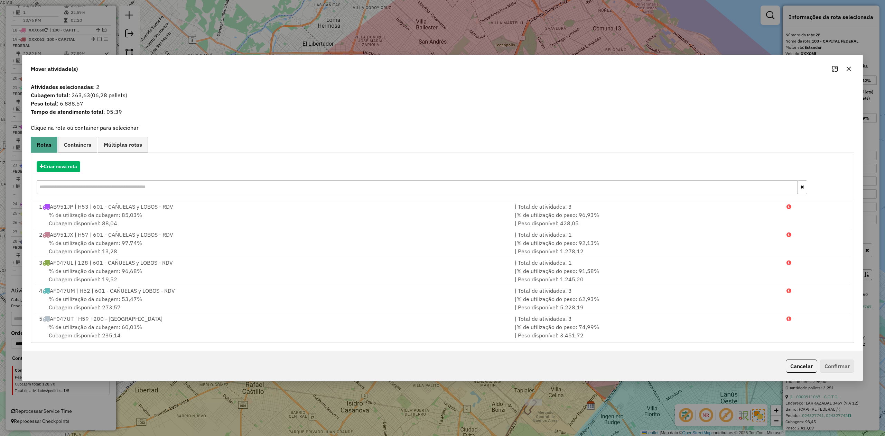
drag, startPoint x: 847, startPoint y: 68, endPoint x: 830, endPoint y: 88, distance: 25.3
click at [590, 68] on icon "button" at bounding box center [849, 69] width 6 height 6
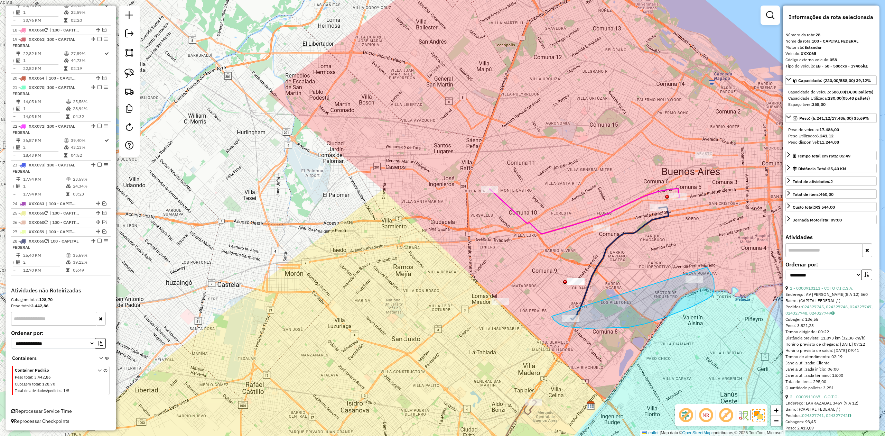
drag, startPoint x: 552, startPoint y: 316, endPoint x: 707, endPoint y: 266, distance: 162.5
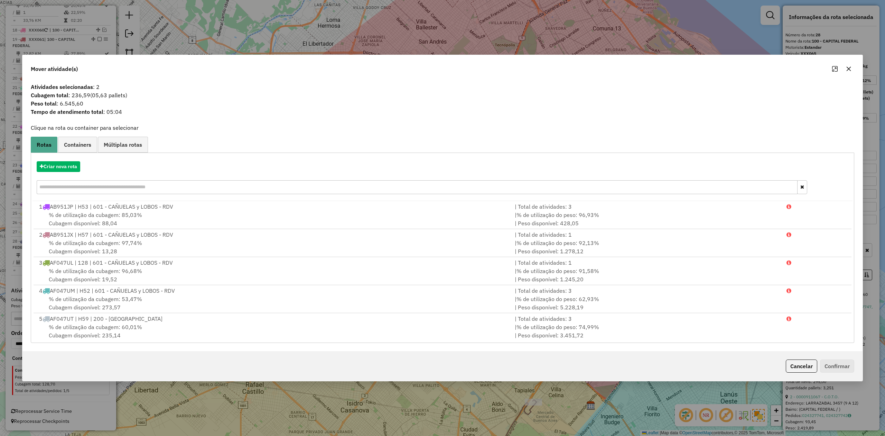
click at [590, 71] on button "button" at bounding box center [848, 68] width 11 height 11
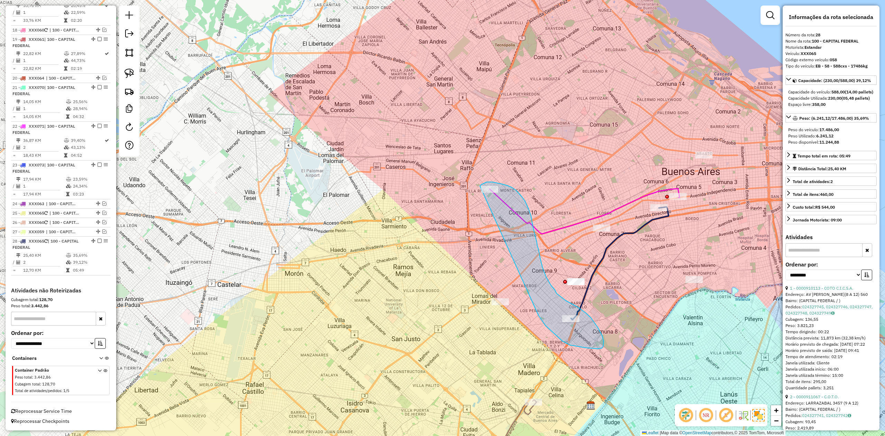
drag, startPoint x: 546, startPoint y: 325, endPoint x: 474, endPoint y: 193, distance: 150.4
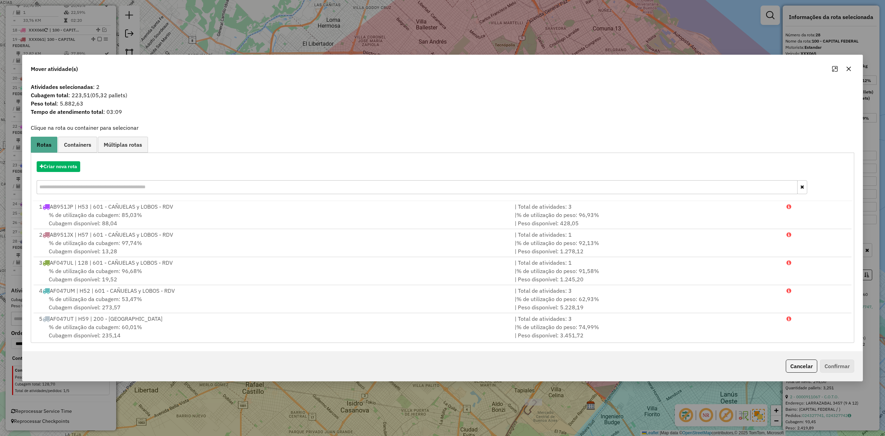
click at [590, 68] on icon "button" at bounding box center [849, 69] width 4 height 4
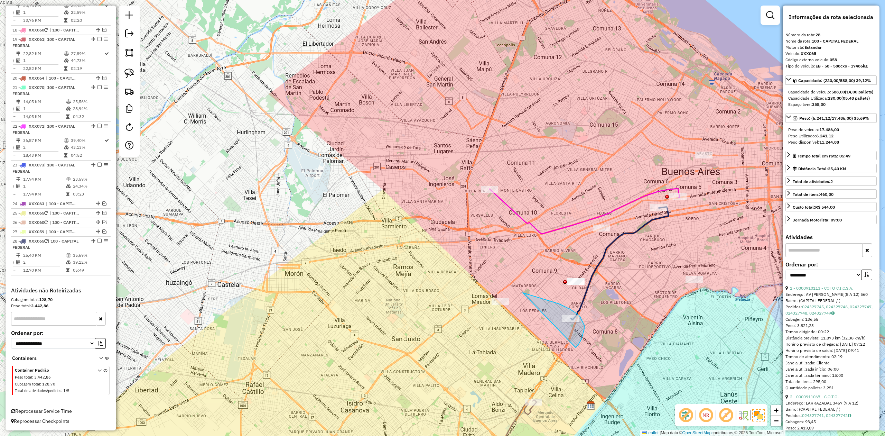
drag, startPoint x: 579, startPoint y: 344, endPoint x: 480, endPoint y: 317, distance: 102.4
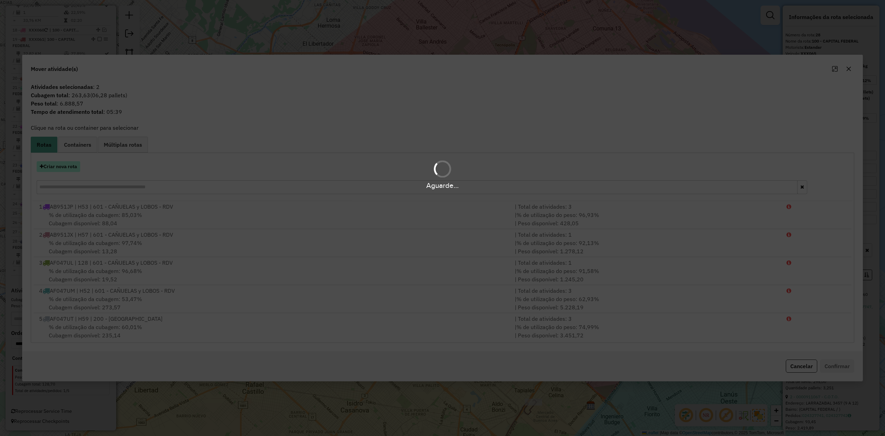
click at [63, 166] on button "Criar nova rota" at bounding box center [59, 166] width 44 height 11
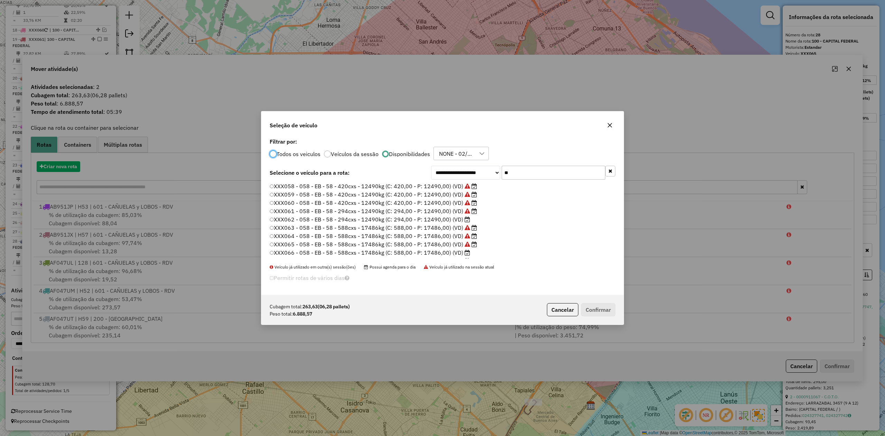
scroll to position [3, 2]
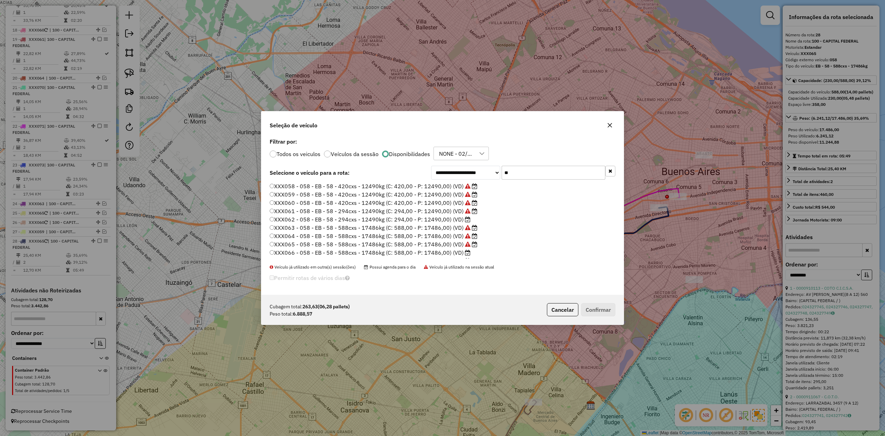
click at [457, 214] on label "XXX061 - 058 - EB - 58 - 294cxs - 12490kg (C: 294,00 - P: 12490,00) (VD)" at bounding box center [374, 211] width 208 height 8
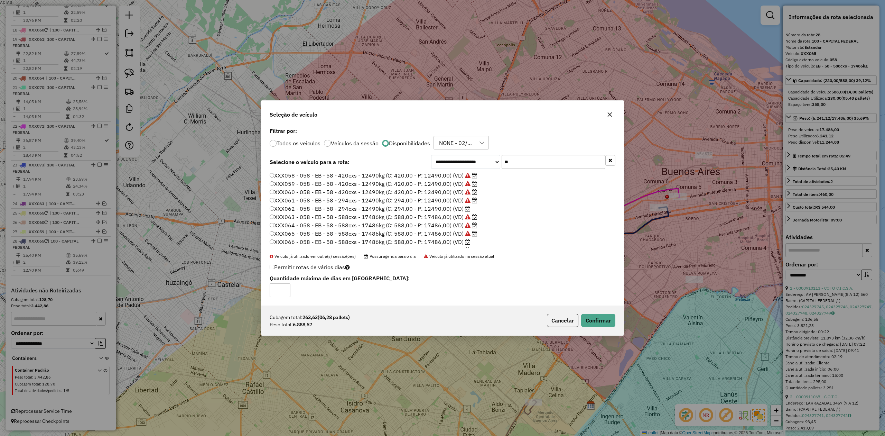
click at [453, 209] on label "XXX062 - 058 - EB - 58 - 294cxs - 12490kg (C: 294,00 - P: 12490,00) (VD)" at bounding box center [370, 208] width 201 height 8
click at [590, 269] on button "Confirmar" at bounding box center [598, 320] width 34 height 13
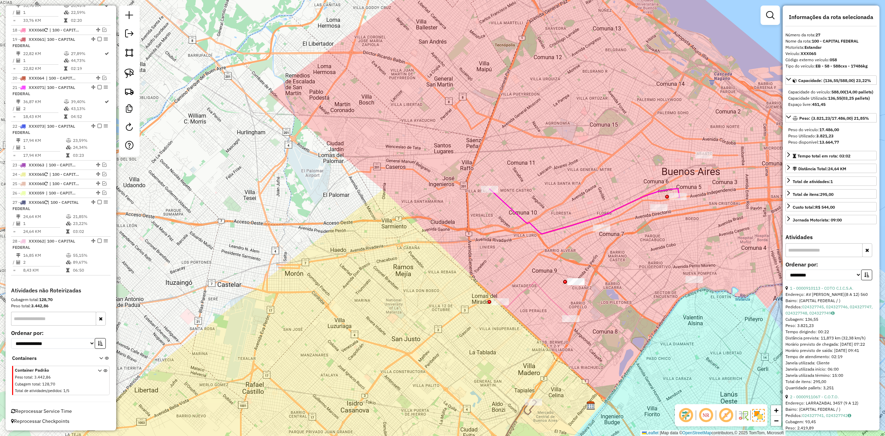
click at [554, 269] on div "Janela de atendimento Grade de atendimento Capacidade Transportadoras Veículos …" at bounding box center [442, 218] width 885 height 436
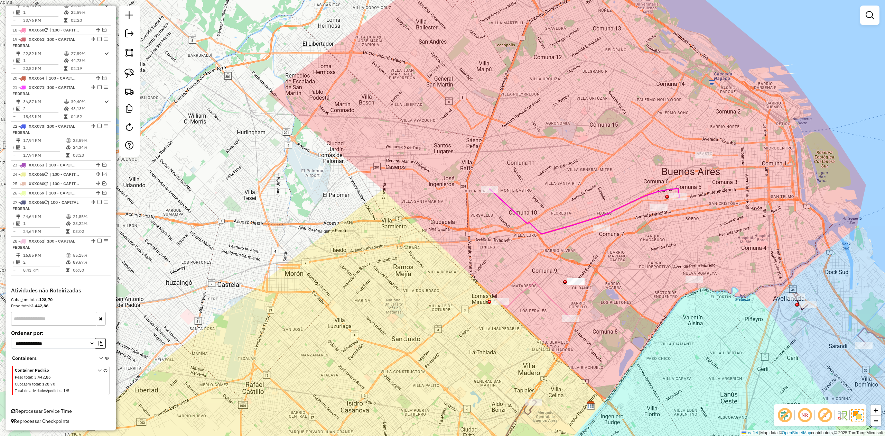
click at [546, 269] on icon at bounding box center [535, 299] width 71 height 37
select select "**********"
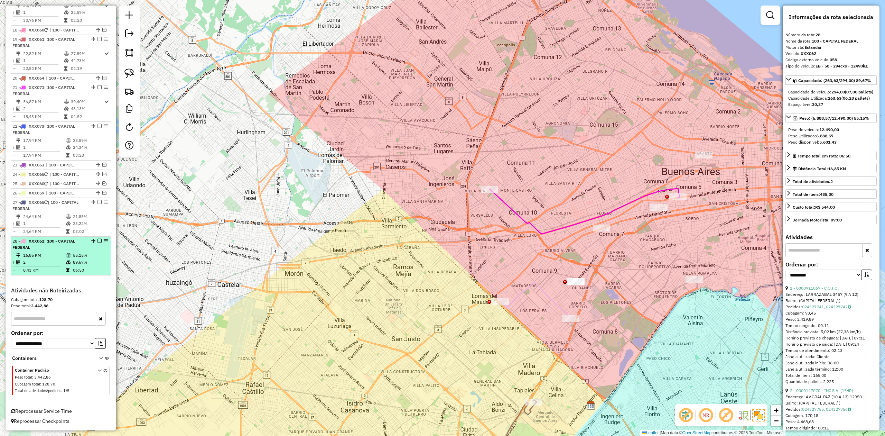
click at [98, 240] on em at bounding box center [100, 241] width 4 height 4
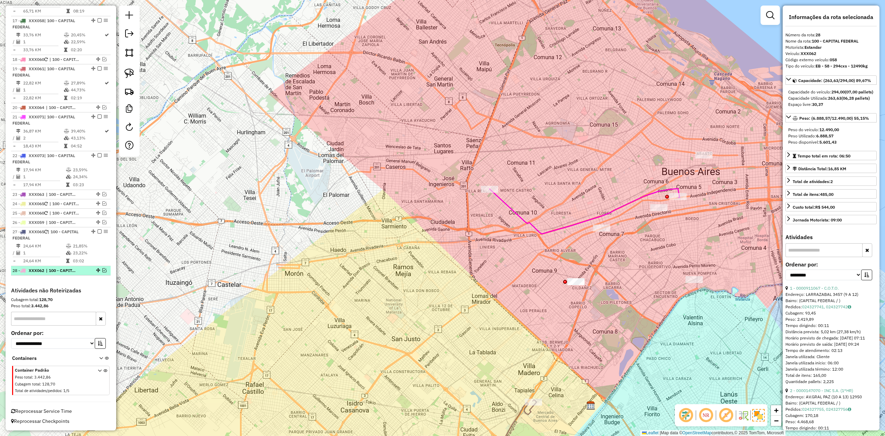
scroll to position [885, 0]
drag, startPoint x: 395, startPoint y: 250, endPoint x: 363, endPoint y: 270, distance: 37.4
click at [360, 269] on div "Janela de atendimento Grade de atendimento Capacidade Transportadoras Veículos …" at bounding box center [442, 218] width 885 height 436
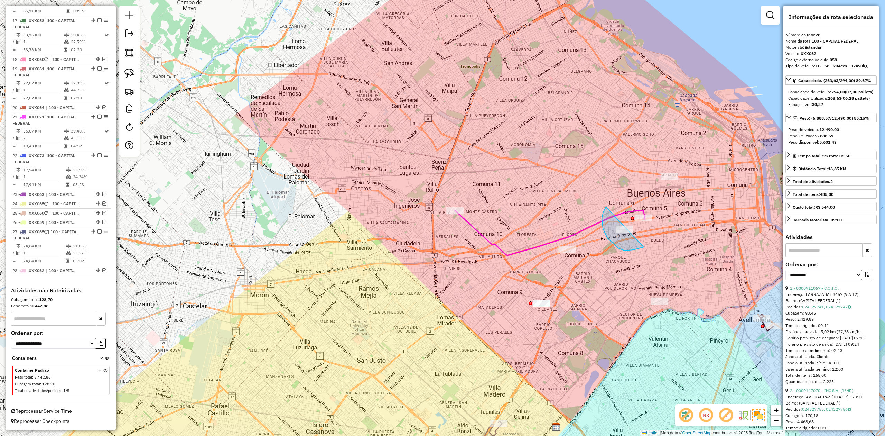
drag, startPoint x: 603, startPoint y: 212, endPoint x: 666, endPoint y: 205, distance: 62.6
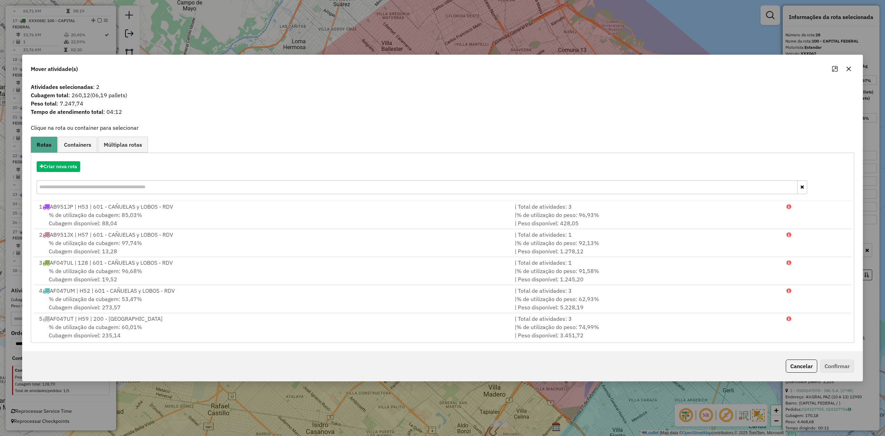
drag, startPoint x: 851, startPoint y: 70, endPoint x: 840, endPoint y: 83, distance: 17.9
click at [590, 69] on icon "button" at bounding box center [849, 69] width 6 height 6
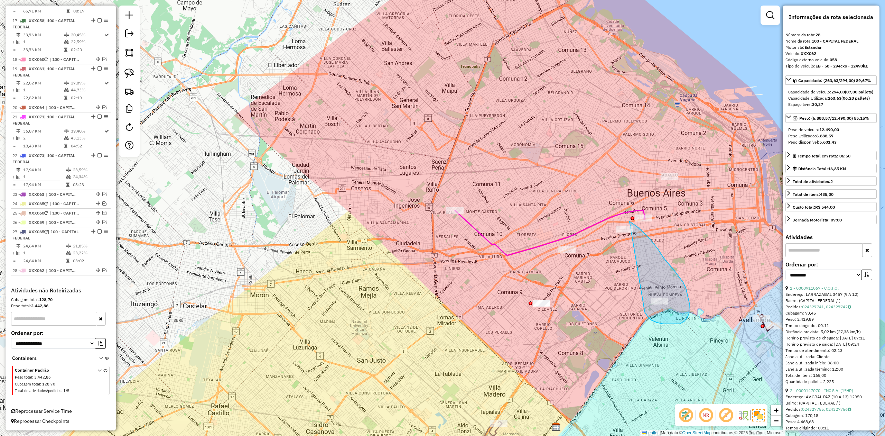
drag, startPoint x: 648, startPoint y: 316, endPoint x: 598, endPoint y: 237, distance: 93.4
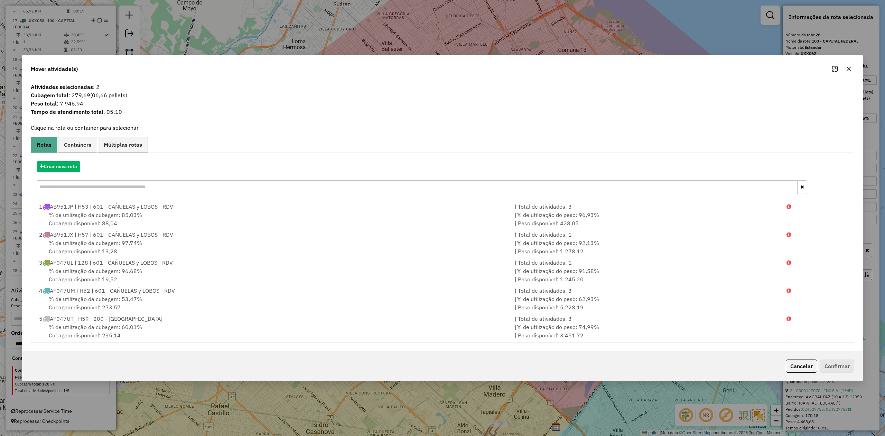
click at [590, 67] on icon "button" at bounding box center [849, 69] width 6 height 6
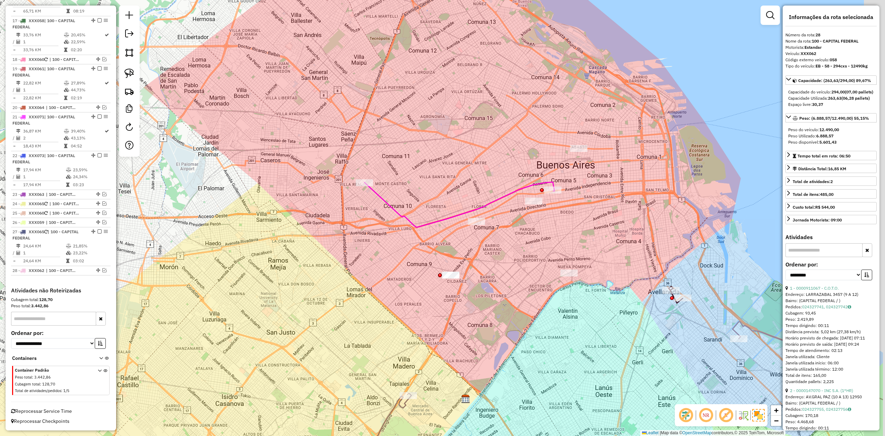
drag, startPoint x: 646, startPoint y: 271, endPoint x: 568, endPoint y: 253, distance: 80.2
click at [567, 253] on div "Janela de atendimento Grade de atendimento Capacidade Transportadoras Veículos …" at bounding box center [442, 218] width 885 height 436
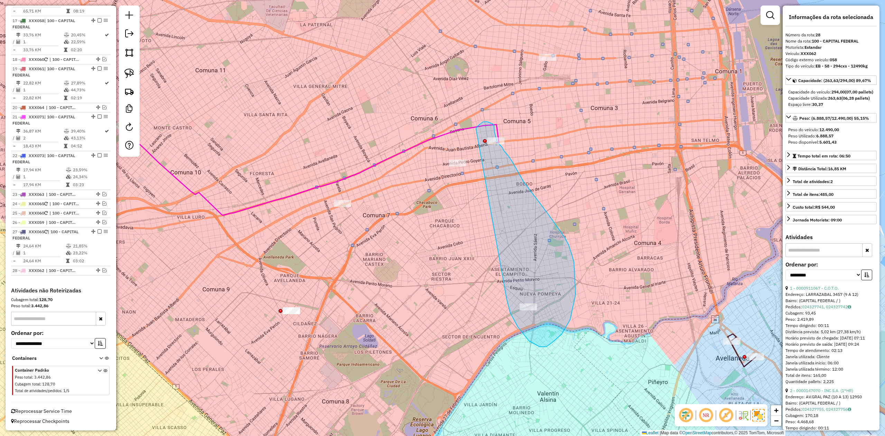
drag, startPoint x: 510, startPoint y: 313, endPoint x: 476, endPoint y: 129, distance: 186.4
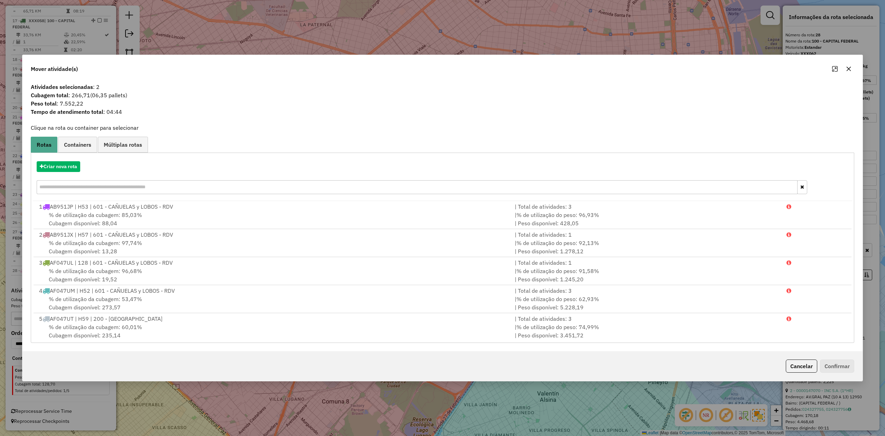
click at [590, 67] on icon "button" at bounding box center [849, 69] width 4 height 4
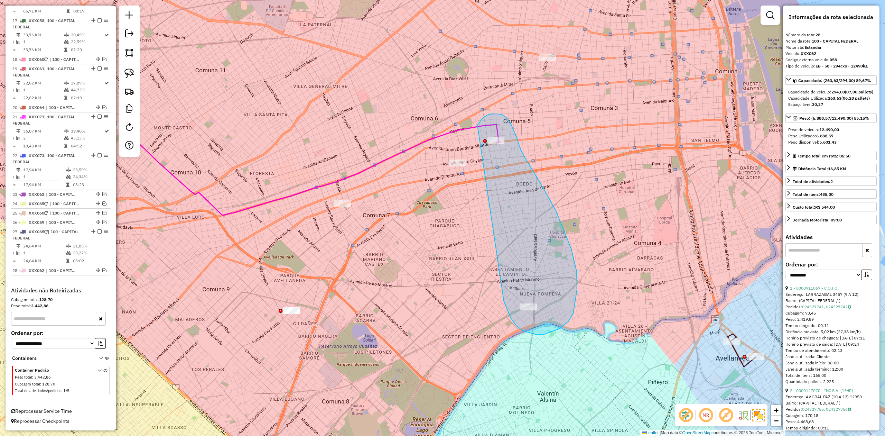
drag, startPoint x: 516, startPoint y: 325, endPoint x: 478, endPoint y: 126, distance: 202.9
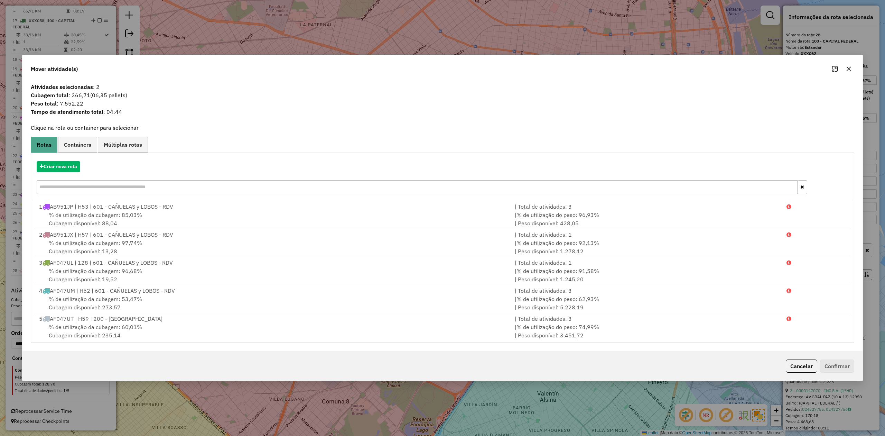
click at [590, 66] on button "button" at bounding box center [848, 68] width 11 height 11
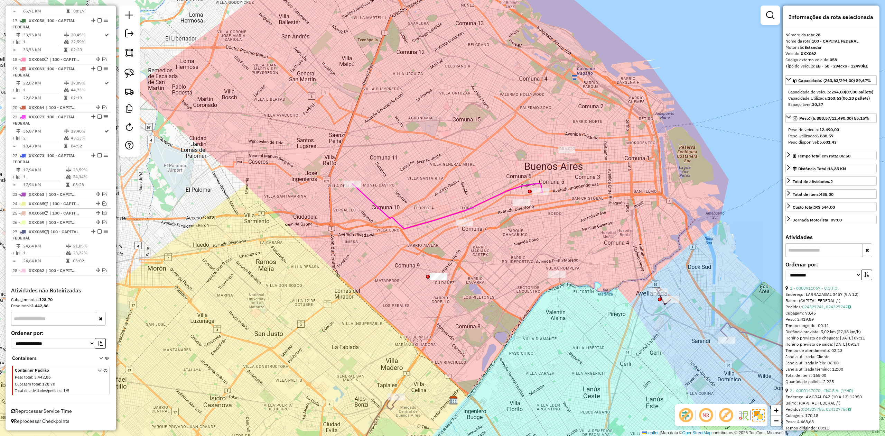
drag, startPoint x: 584, startPoint y: 211, endPoint x: 580, endPoint y: 231, distance: 20.4
click at [585, 241] on div "Janela de atendimento Grade de atendimento Capacidade Transportadoras Veículos …" at bounding box center [442, 218] width 885 height 436
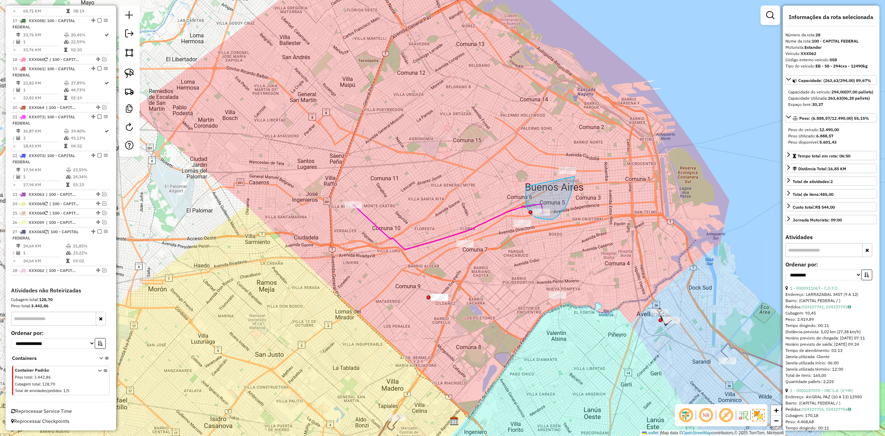
drag, startPoint x: 527, startPoint y: 186, endPoint x: 571, endPoint y: 152, distance: 55.5
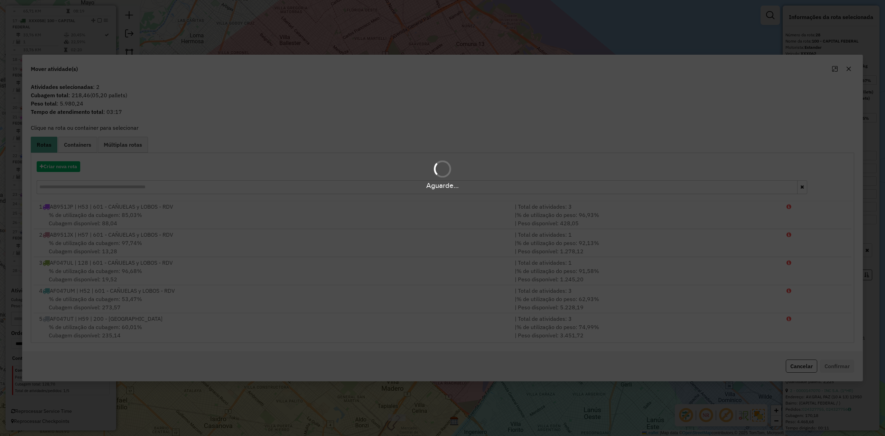
click at [590, 71] on div "Aguarde..." at bounding box center [442, 218] width 885 height 436
click at [590, 68] on div "Aguarde..." at bounding box center [442, 218] width 885 height 436
click at [590, 71] on div "Aguarde..." at bounding box center [442, 218] width 885 height 436
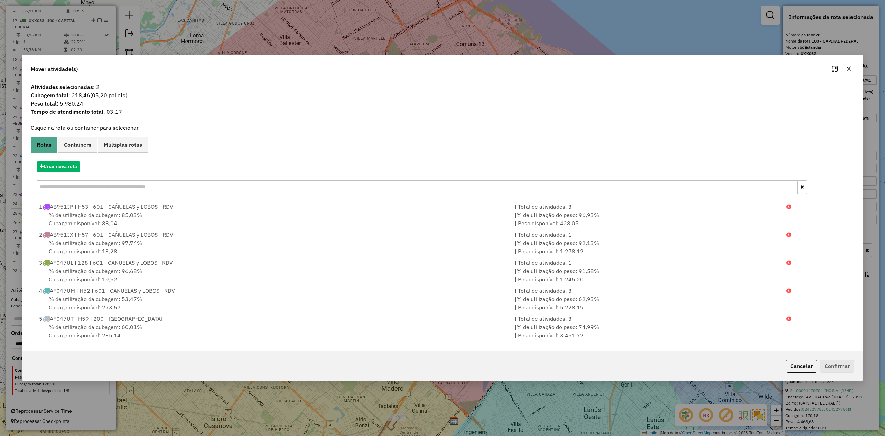
click at [590, 70] on icon "button" at bounding box center [849, 69] width 4 height 4
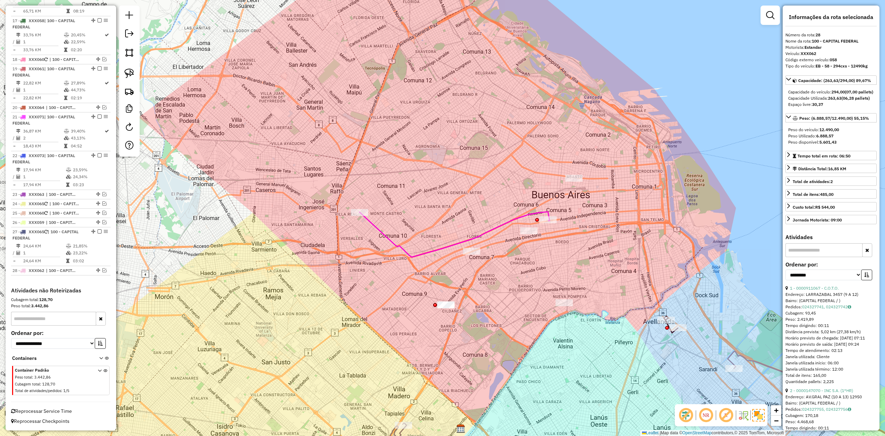
drag, startPoint x: 535, startPoint y: 266, endPoint x: 526, endPoint y: 272, distance: 11.3
click at [537, 266] on div "Janela de atendimento Grade de atendimento Capacidade Transportadoras Veículos …" at bounding box center [442, 218] width 885 height 436
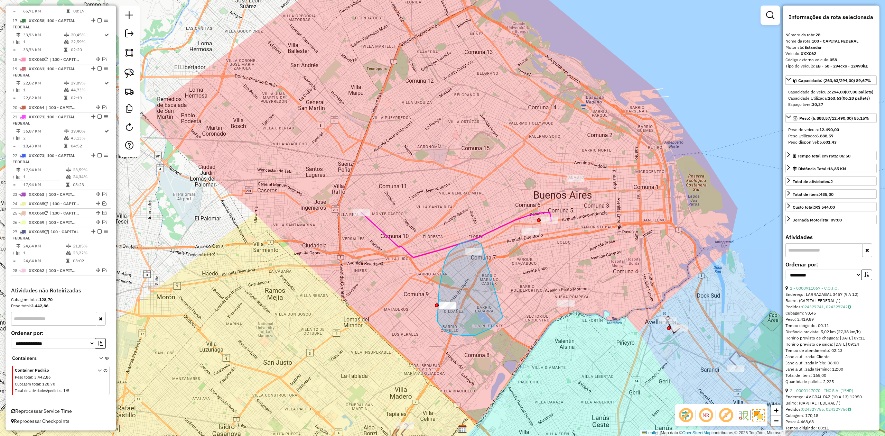
drag, startPoint x: 463, startPoint y: 242, endPoint x: 514, endPoint y: 279, distance: 63.2
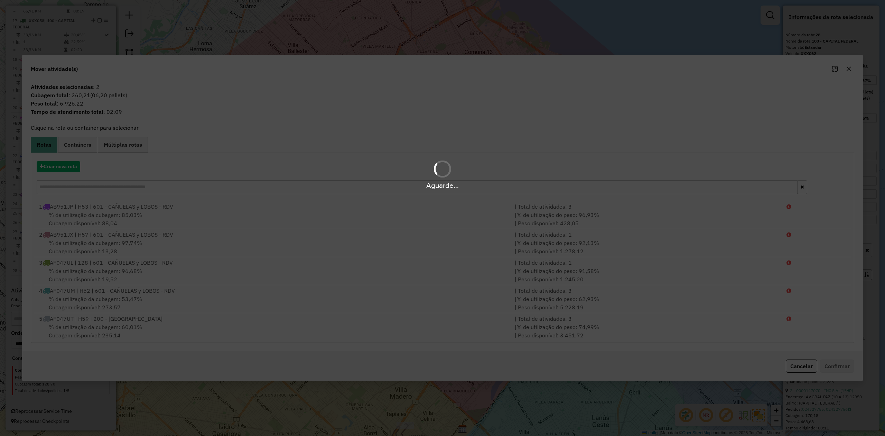
click at [64, 164] on div "Aguarde..." at bounding box center [442, 174] width 885 height 33
click at [61, 164] on div "Aguarde..." at bounding box center [442, 174] width 885 height 33
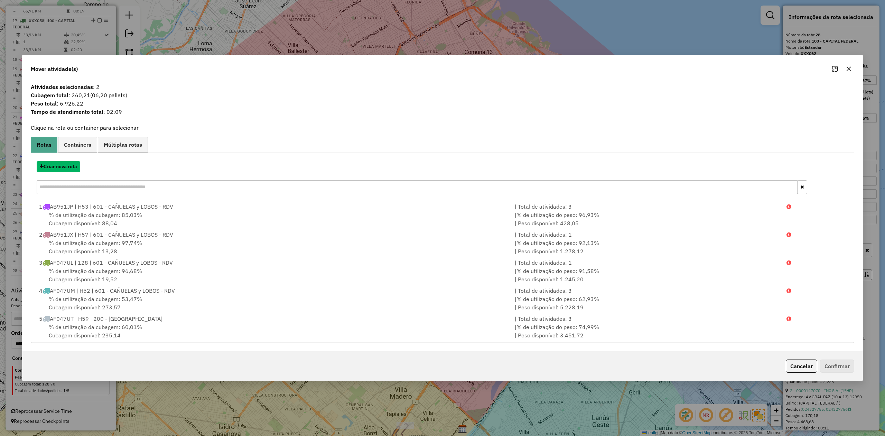
click at [61, 165] on button "Criar nova rota" at bounding box center [59, 166] width 44 height 11
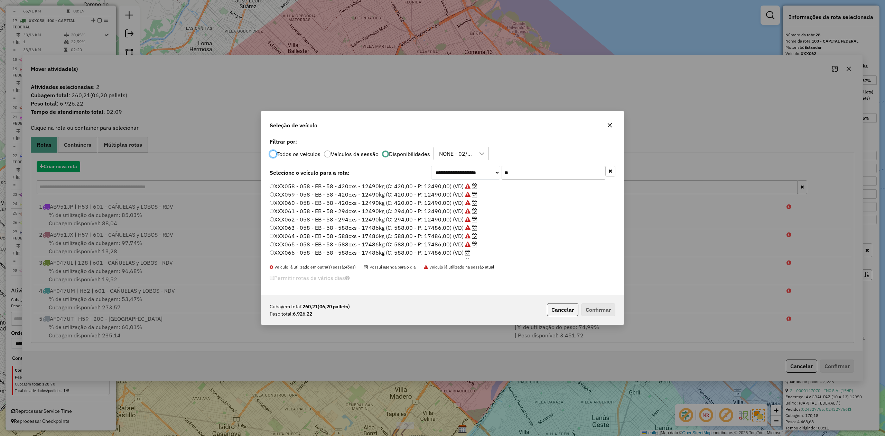
scroll to position [3, 2]
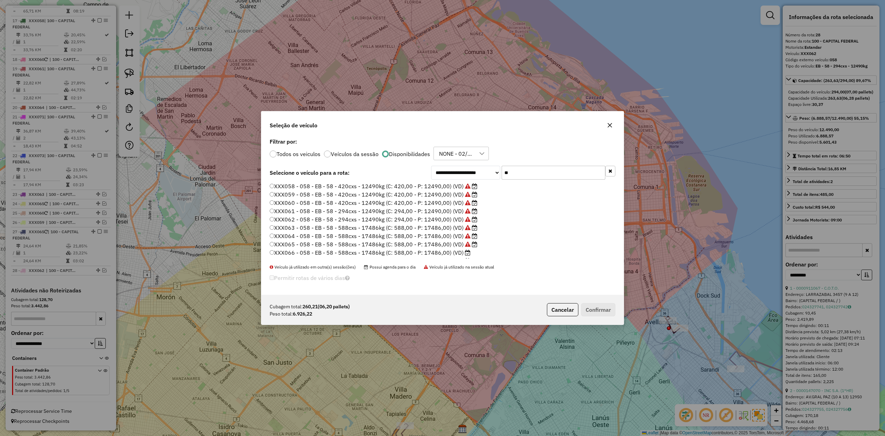
drag, startPoint x: 529, startPoint y: 173, endPoint x: 485, endPoint y: 165, distance: 44.9
click at [486, 166] on div "**********" at bounding box center [523, 173] width 184 height 14
type input "*"
type input "**"
drag, startPoint x: 458, startPoint y: 253, endPoint x: 486, endPoint y: 260, distance: 28.9
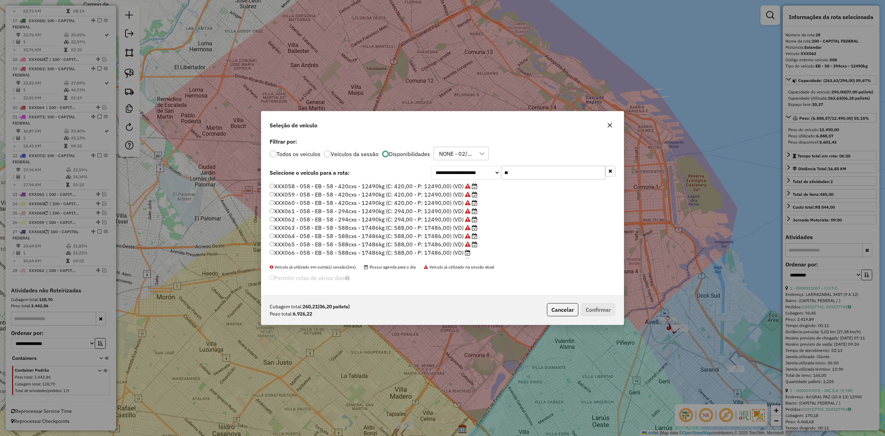
click at [458, 253] on label "XXX066 - 058 - EB - 58 - 588cxs - 17486kg (C: 588,00 - P: 17486,00) (VD)" at bounding box center [370, 252] width 201 height 8
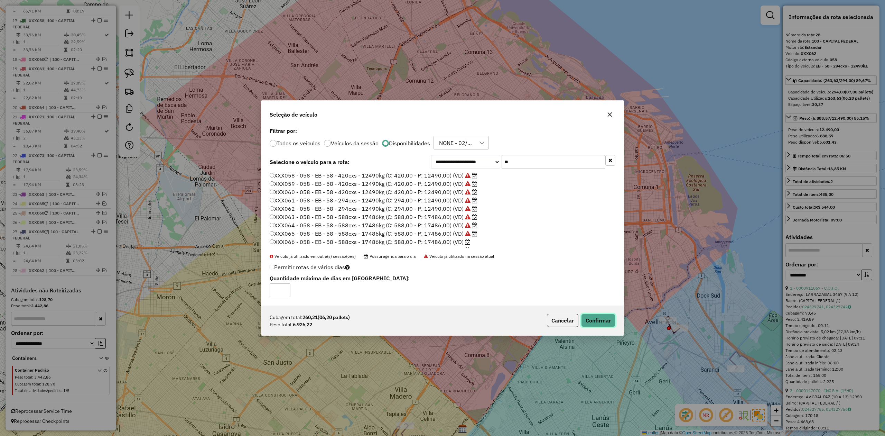
click at [590, 269] on button "Confirmar" at bounding box center [598, 320] width 34 height 13
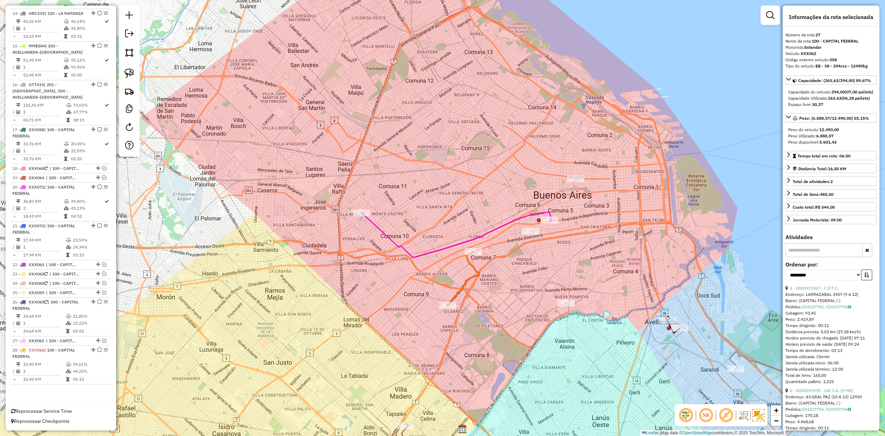
scroll to position [775, 0]
drag, startPoint x: 499, startPoint y: 262, endPoint x: 478, endPoint y: 269, distance: 21.9
click at [498, 262] on div "Janela de atendimento Grade de atendimento Capacidade Transportadoras Veículos …" at bounding box center [442, 218] width 885 height 436
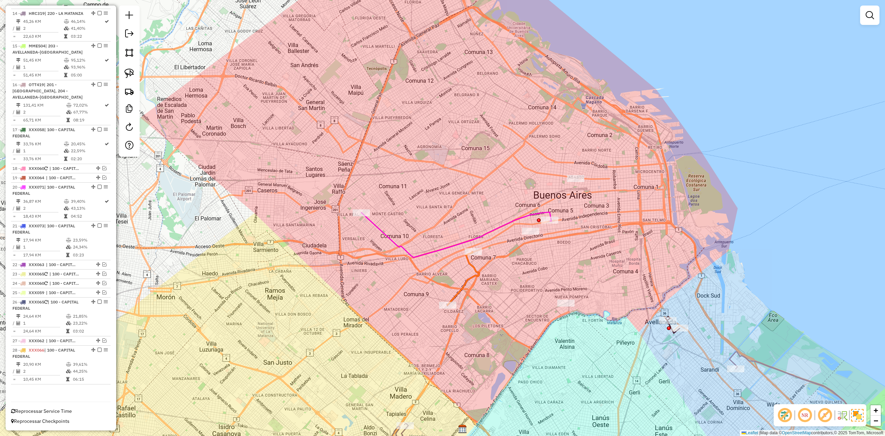
click at [474, 269] on icon at bounding box center [463, 278] width 32 height 54
select select "**********"
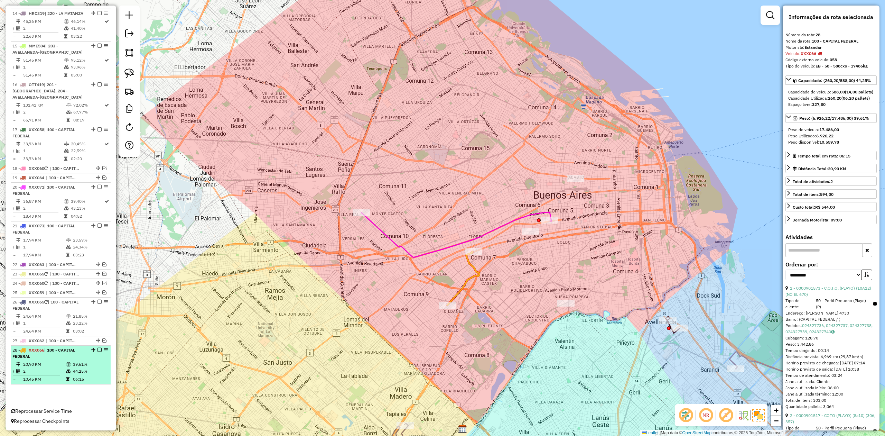
click at [98, 269] on em at bounding box center [100, 350] width 4 height 4
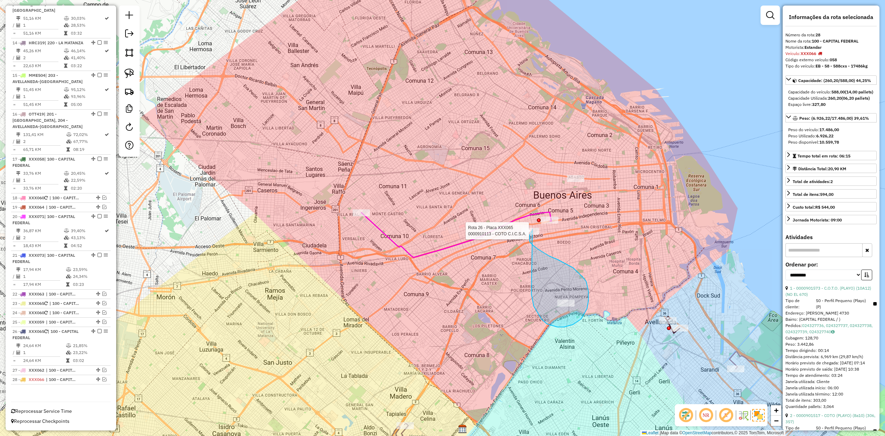
drag, startPoint x: 531, startPoint y: 294, endPoint x: 506, endPoint y: 225, distance: 73.9
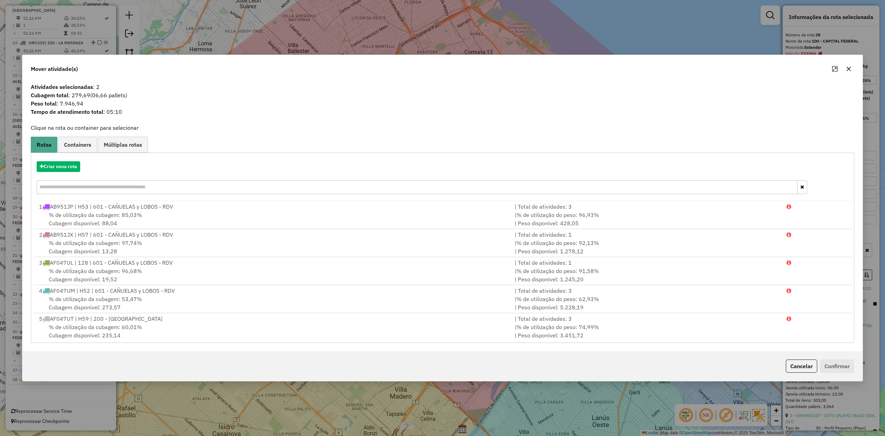
click at [590, 70] on icon "button" at bounding box center [849, 69] width 6 height 6
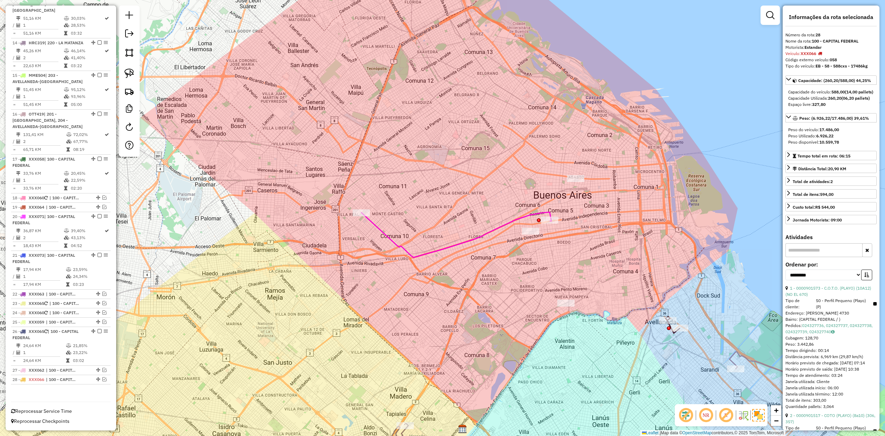
click at [472, 239] on icon at bounding box center [456, 234] width 190 height 45
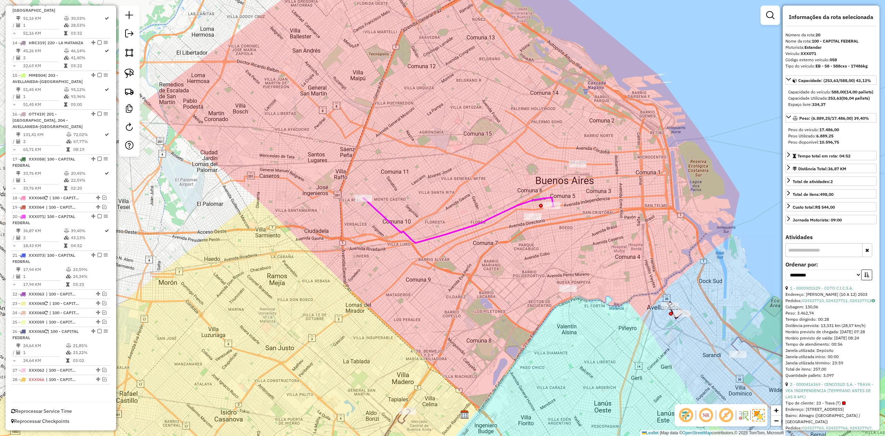
drag, startPoint x: 476, startPoint y: 231, endPoint x: 491, endPoint y: 251, distance: 24.9
click at [476, 229] on icon at bounding box center [458, 219] width 190 height 45
click at [499, 252] on div "Janela de atendimento Grade de atendimento Capacidade Transportadoras Veículos …" at bounding box center [442, 218] width 885 height 436
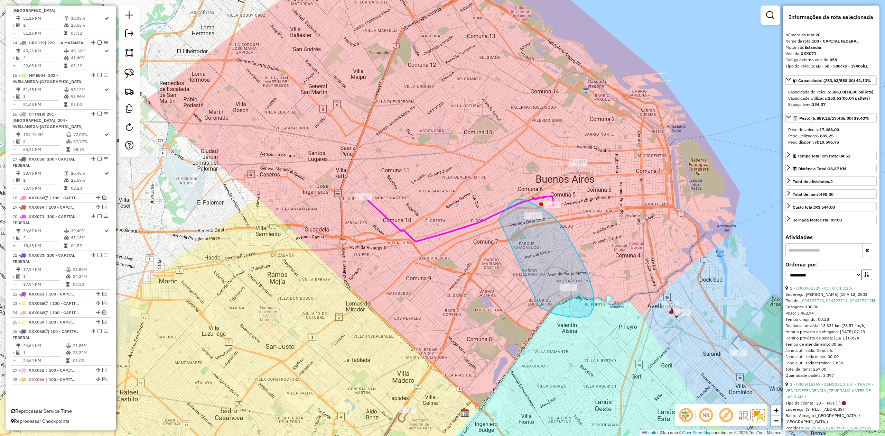
drag, startPoint x: 594, startPoint y: 299, endPoint x: 496, endPoint y: 228, distance: 121.1
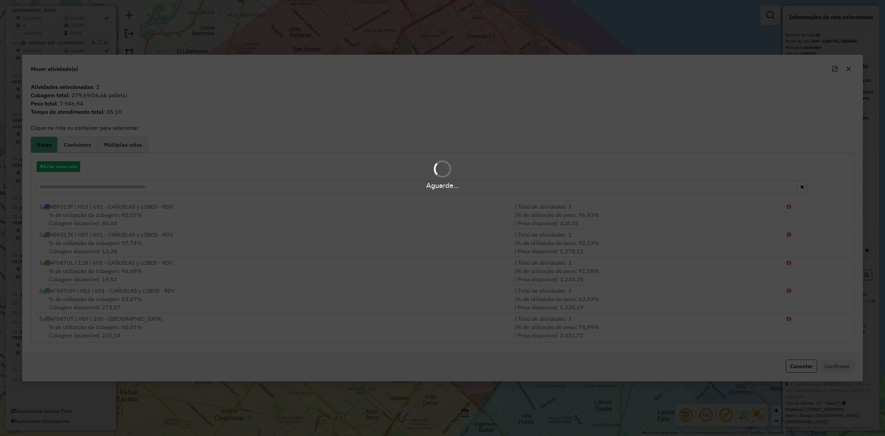
click at [64, 169] on div "Aguarde..." at bounding box center [442, 174] width 885 height 33
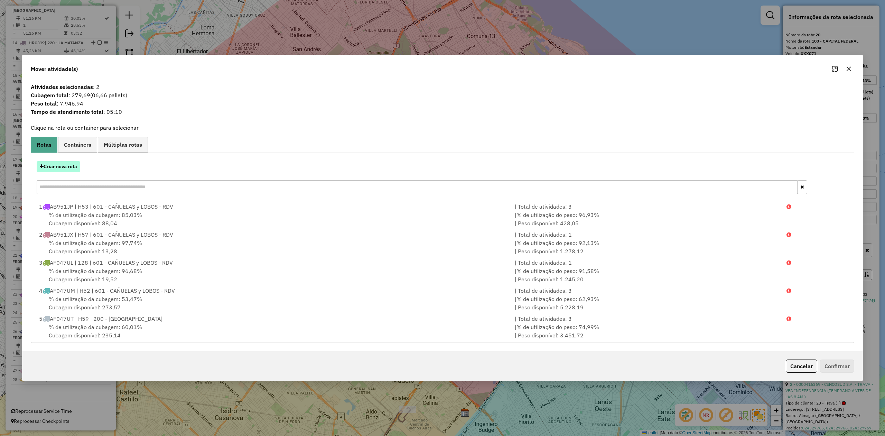
click at [61, 166] on button "Criar nova rota" at bounding box center [59, 166] width 44 height 11
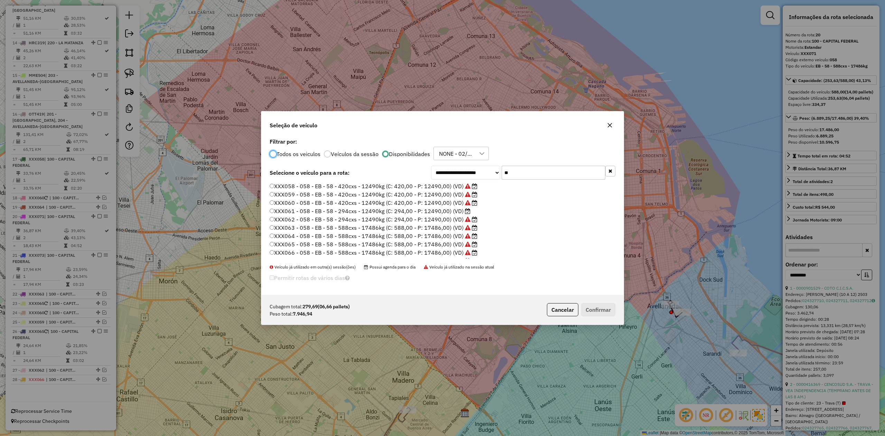
scroll to position [3, 2]
click at [457, 211] on label "XXX061 - 058 - EB - 58 - 294cxs - 12490kg (C: 294,00 - P: 12490,00) (VD)" at bounding box center [370, 211] width 201 height 8
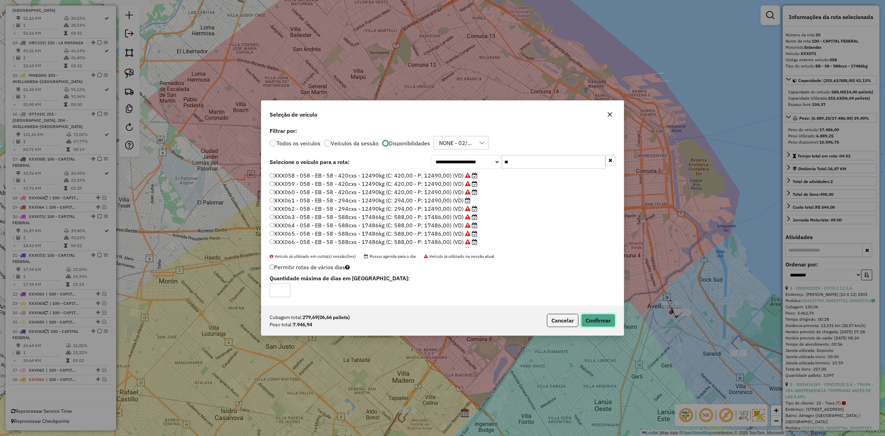
click at [590, 269] on button "Confirmar" at bounding box center [598, 320] width 34 height 13
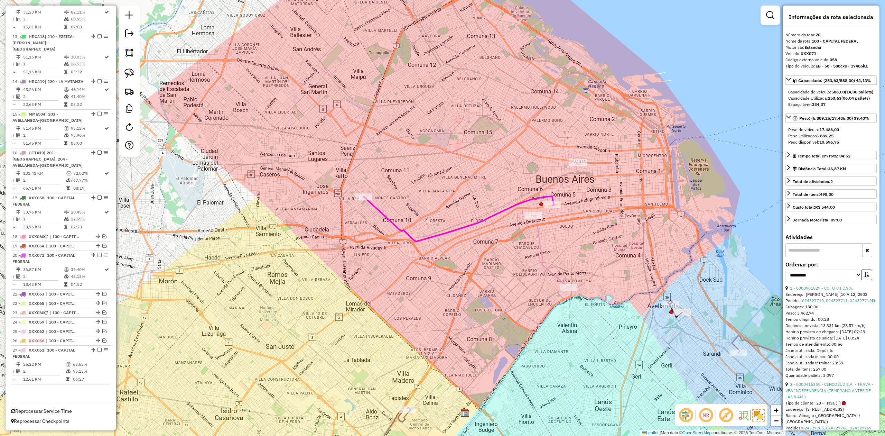
scroll to position [707, 0]
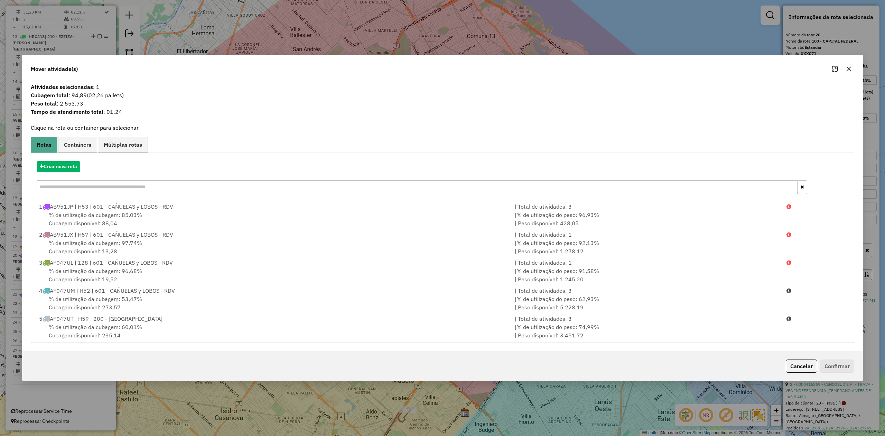
click at [590, 65] on button "button" at bounding box center [848, 68] width 11 height 11
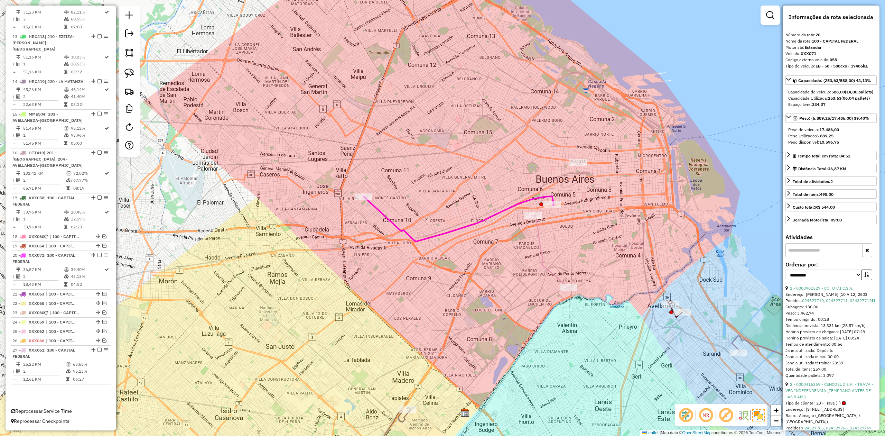
click at [545, 237] on div "Janela de atendimento Grade de atendimento Capacidade Transportadoras Veículos …" at bounding box center [442, 218] width 885 height 436
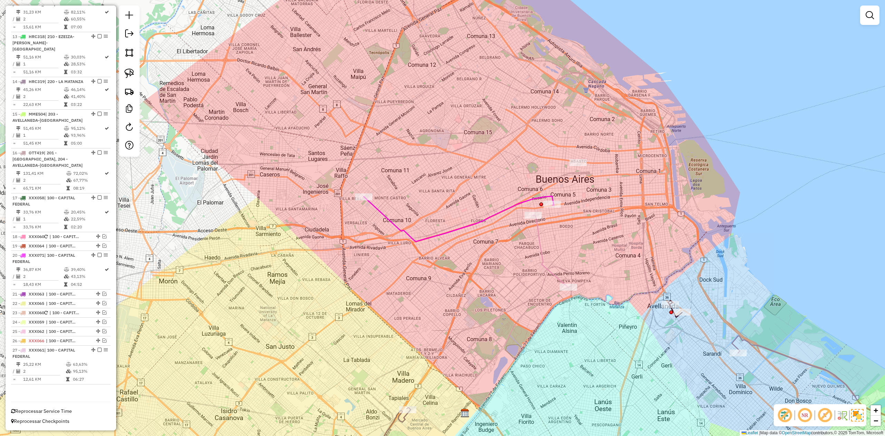
click at [538, 242] on icon at bounding box center [550, 251] width 35 height 72
select select "**********"
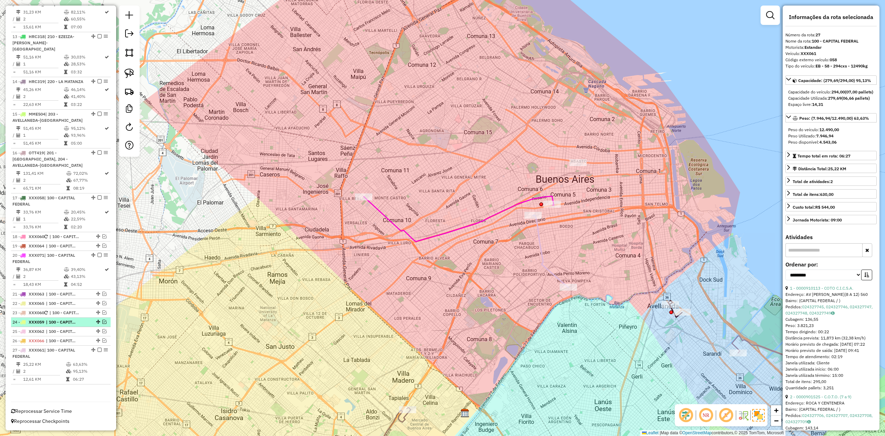
click at [98, 269] on em at bounding box center [100, 350] width 4 height 4
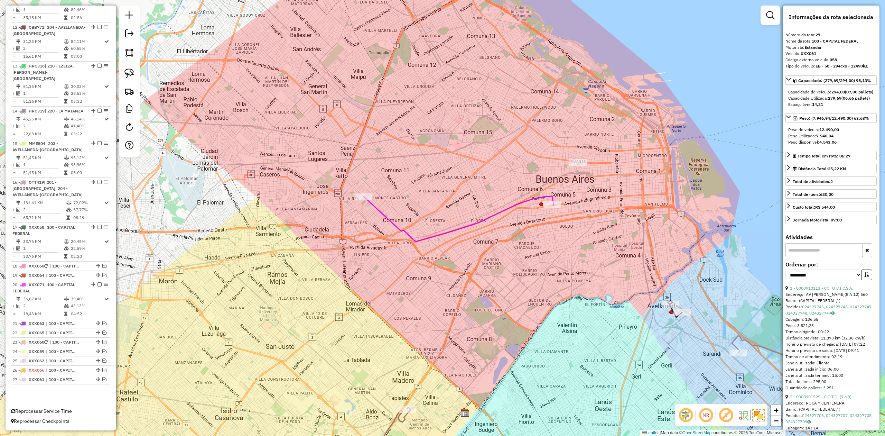
scroll to position [678, 0]
drag, startPoint x: 447, startPoint y: 251, endPoint x: 460, endPoint y: 245, distance: 13.5
click at [450, 253] on div "Janela de atendimento Grade de atendimento Capacidade Transportadoras Veículos …" at bounding box center [442, 218] width 885 height 436
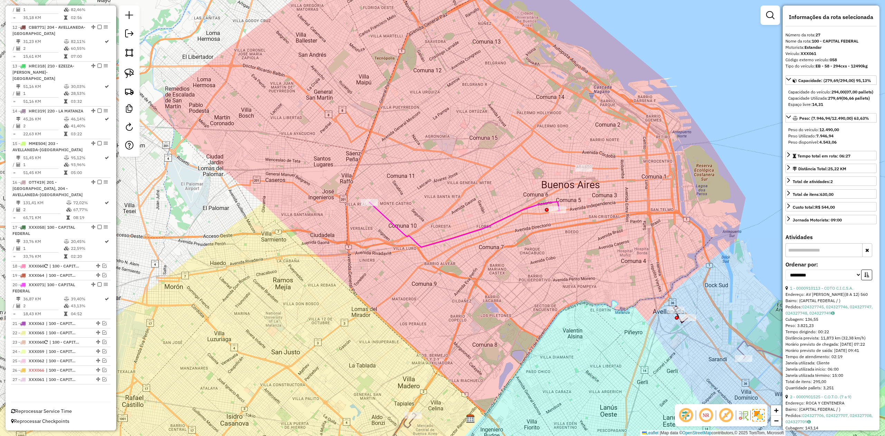
click at [468, 231] on icon at bounding box center [464, 224] width 190 height 45
drag, startPoint x: 98, startPoint y: 283, endPoint x: 110, endPoint y: 282, distance: 11.4
click at [98, 269] on em at bounding box center [100, 284] width 4 height 4
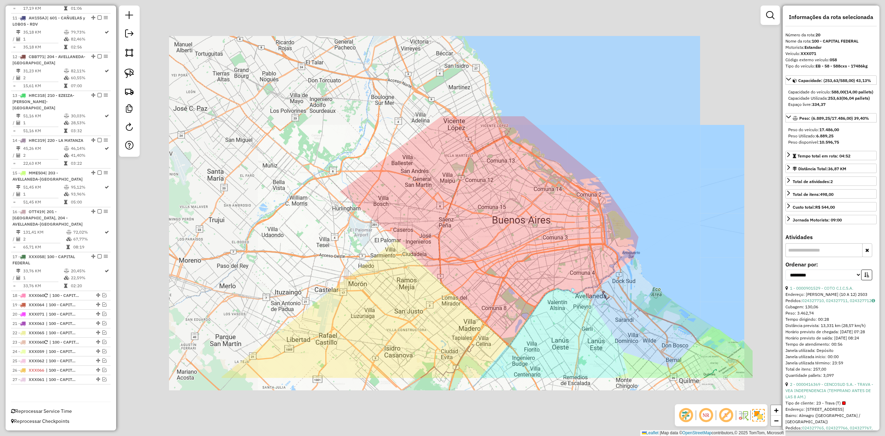
drag, startPoint x: 497, startPoint y: 276, endPoint x: 480, endPoint y: 302, distance: 31.1
click at [480, 269] on div "Janela de atendimento Grade de atendimento Capacidade Transportadoras Veículos …" at bounding box center [442, 218] width 885 height 436
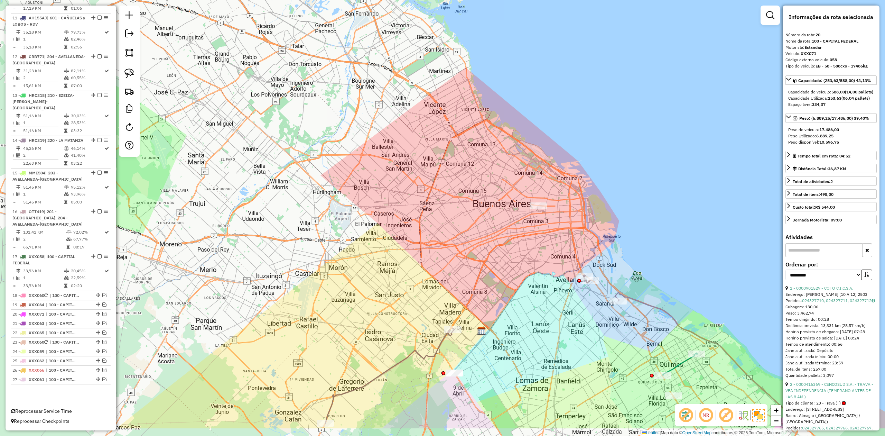
drag, startPoint x: 478, startPoint y: 303, endPoint x: 478, endPoint y: 276, distance: 27.0
click at [478, 269] on div "Janela de atendimento Grade de atendimento Capacidade Transportadoras Veículos …" at bounding box center [442, 218] width 885 height 436
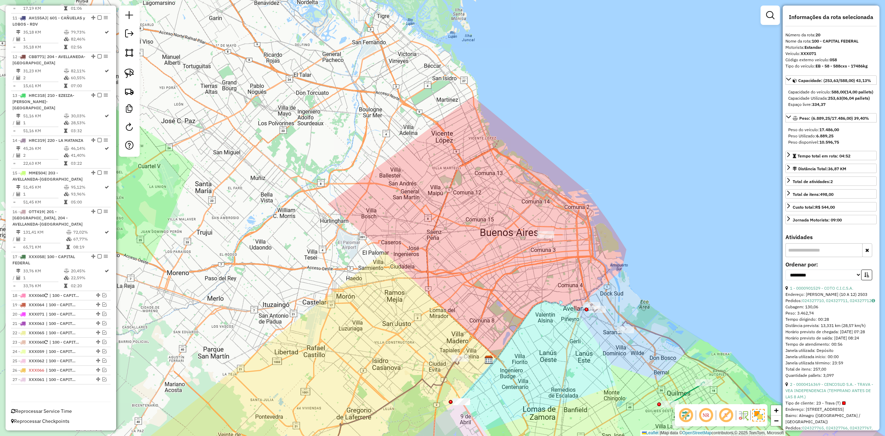
drag, startPoint x: 292, startPoint y: 309, endPoint x: 252, endPoint y: 314, distance: 40.2
click at [317, 269] on div "Janela de atendimento Grade de atendimento Capacidade Transportadoras Veículos …" at bounding box center [442, 218] width 885 height 436
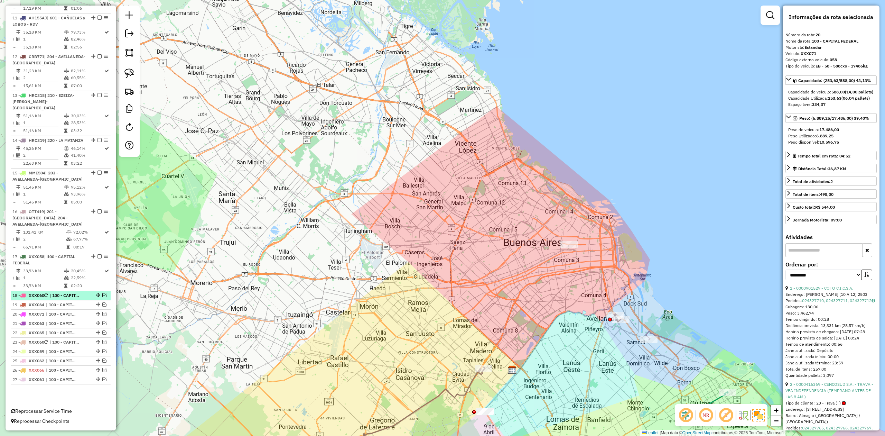
click at [70, 269] on span "| 100 - CAPITAL FEDERAL" at bounding box center [65, 295] width 32 height 6
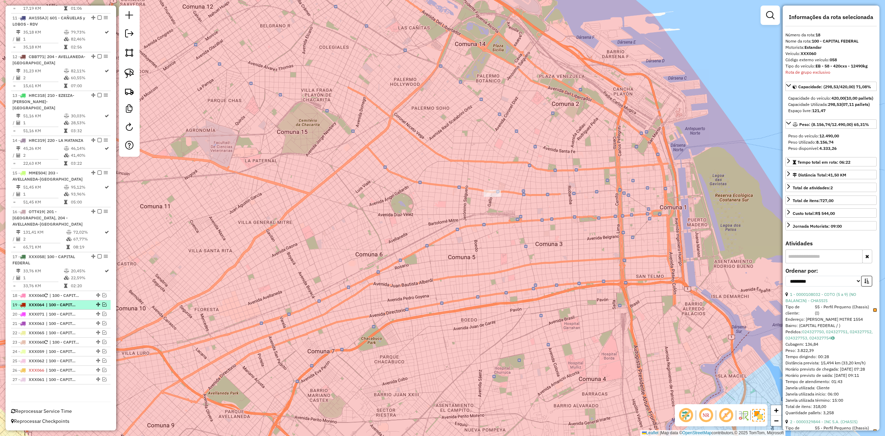
click at [67, 269] on span "| 100 - CAPITAL FEDERAL" at bounding box center [62, 305] width 32 height 6
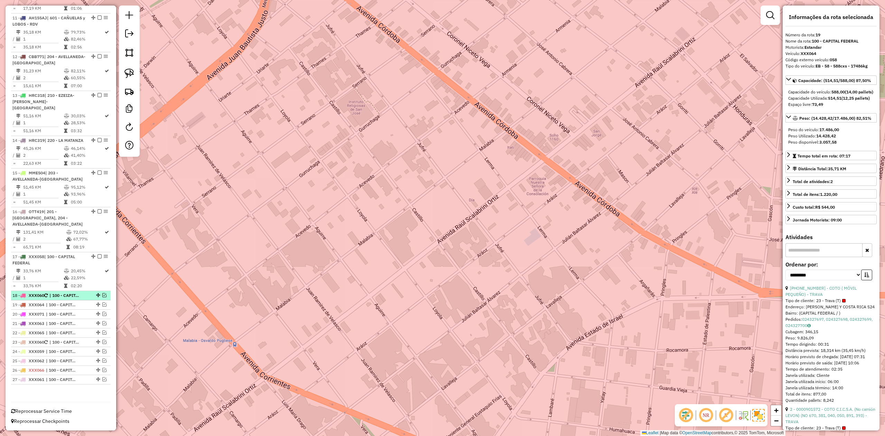
click at [68, 269] on li "18 - XXX060 | 100 - CAPITAL FEDERAL" at bounding box center [61, 295] width 100 height 9
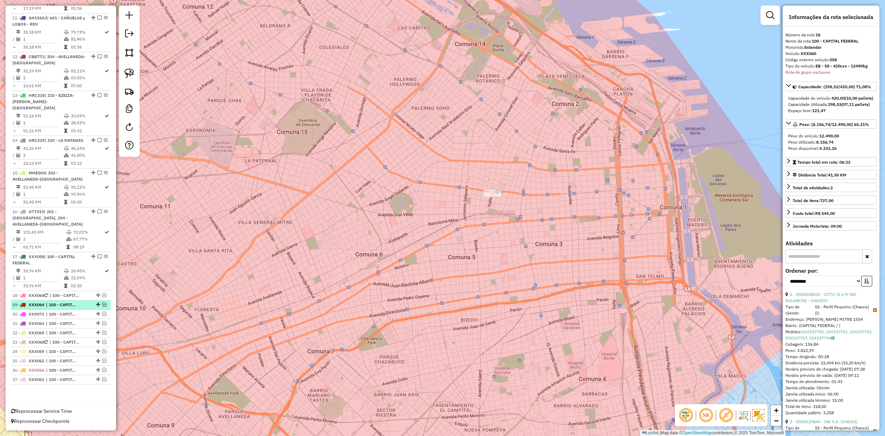
click at [67, 269] on span "| 100 - CAPITAL FEDERAL" at bounding box center [62, 305] width 32 height 6
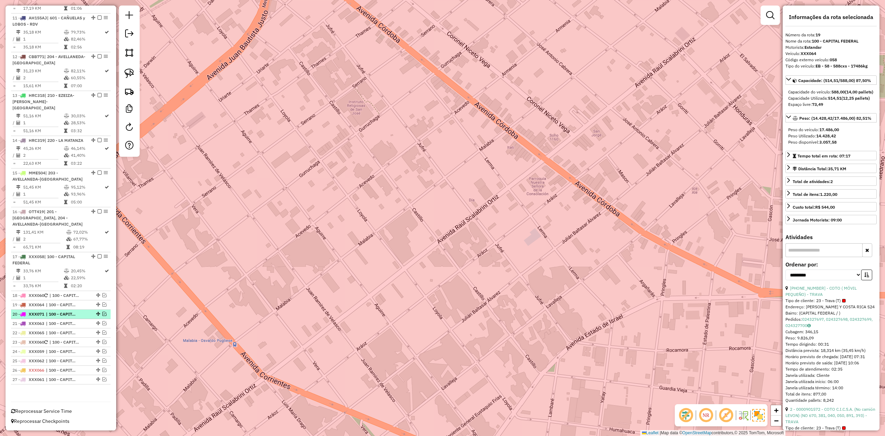
click at [66, 269] on li "20 - XXX071 | 100 - CAPITAL FEDERAL" at bounding box center [61, 313] width 100 height 9
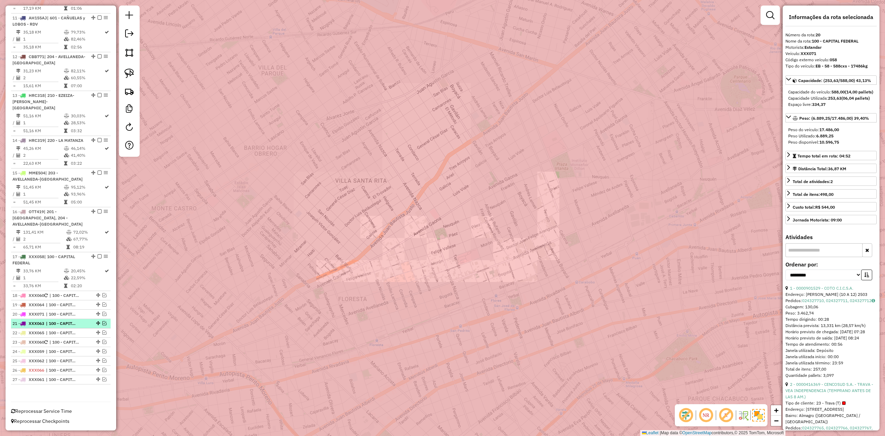
click at [66, 269] on span "| 100 - CAPITAL FEDERAL" at bounding box center [62, 323] width 32 height 6
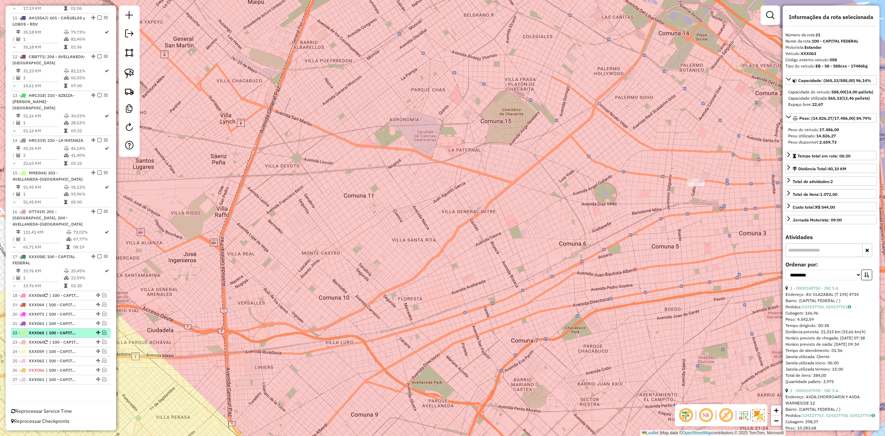
click at [66, 269] on span "| 100 - CAPITAL FEDERAL" at bounding box center [62, 333] width 32 height 6
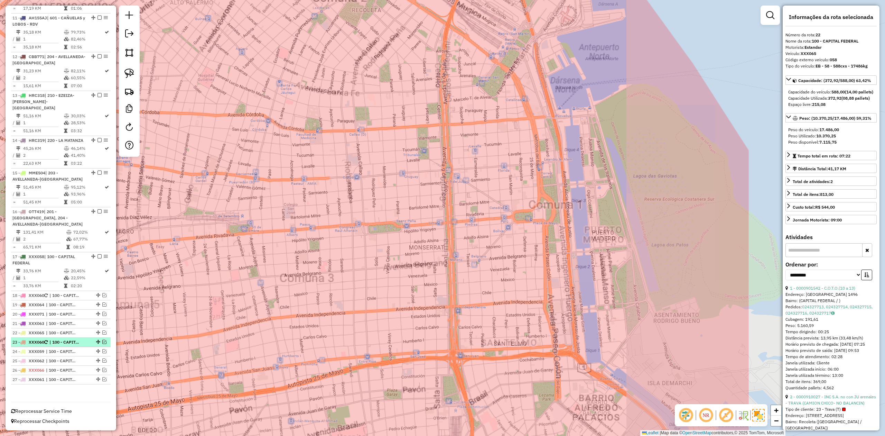
click at [66, 269] on span "| 100 - CAPITAL FEDERAL" at bounding box center [65, 342] width 32 height 6
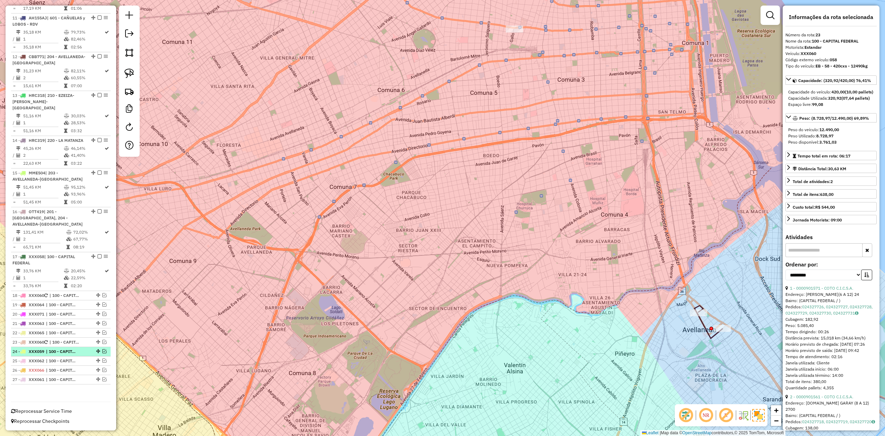
click at [64, 269] on span "| 100 - CAPITAL FEDERAL" at bounding box center [62, 351] width 32 height 6
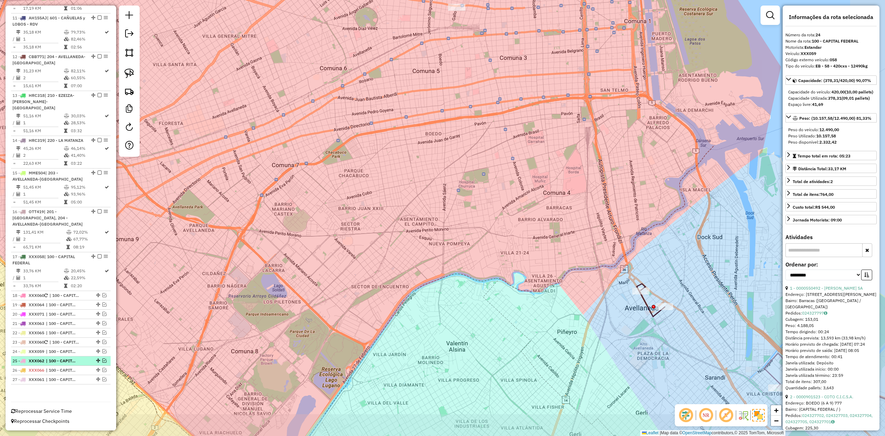
click at [64, 269] on span "| 100 - CAPITAL FEDERAL" at bounding box center [62, 361] width 32 height 6
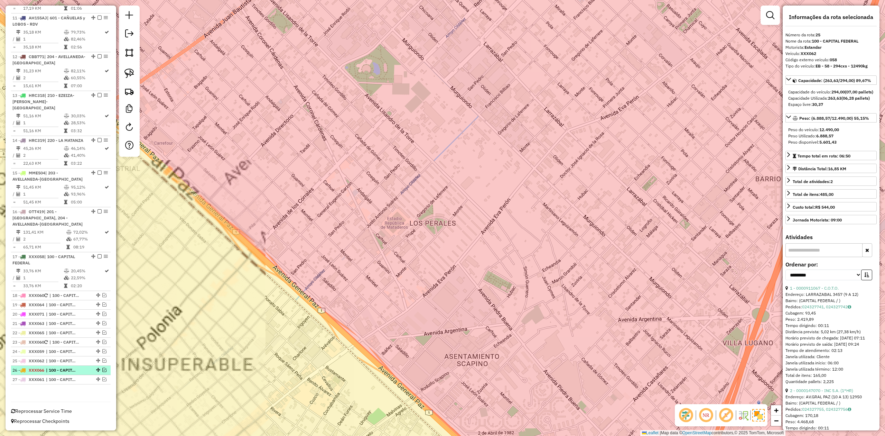
click at [64, 269] on span "| 100 - CAPITAL FEDERAL" at bounding box center [62, 370] width 32 height 6
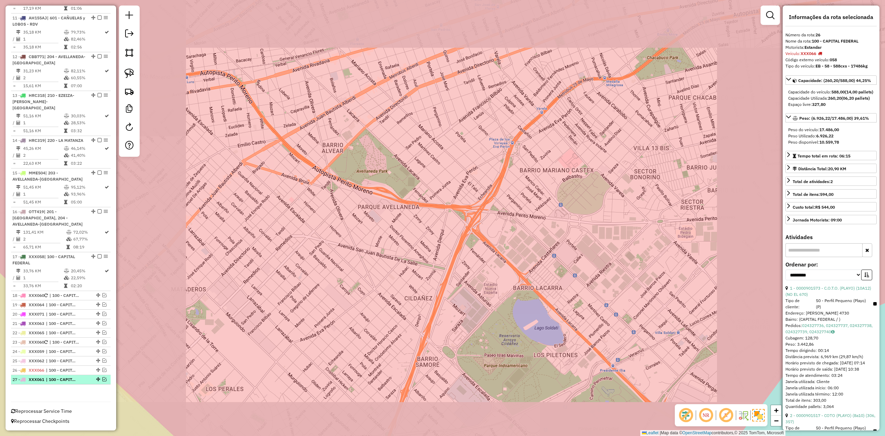
click at [64, 269] on span "| 100 - CAPITAL FEDERAL" at bounding box center [62, 379] width 32 height 6
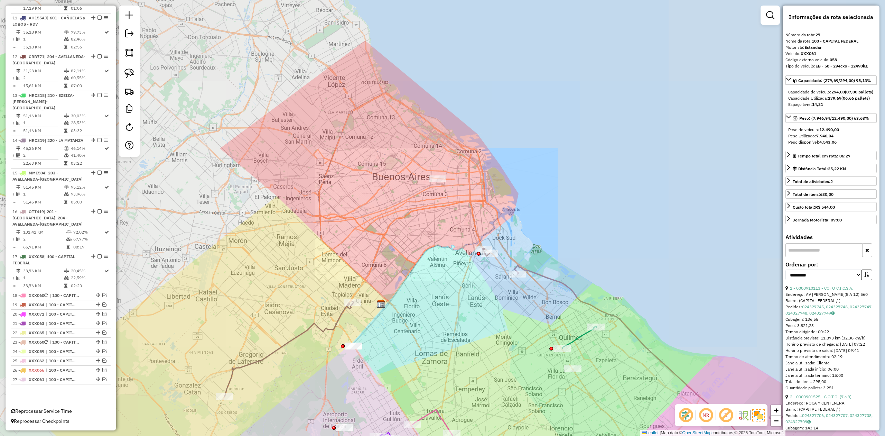
drag, startPoint x: 386, startPoint y: 232, endPoint x: 421, endPoint y: 250, distance: 39.3
click at [399, 257] on div "Janela de atendimento Grade de atendimento Capacidade Transportadoras Veículos …" at bounding box center [442, 218] width 885 height 436
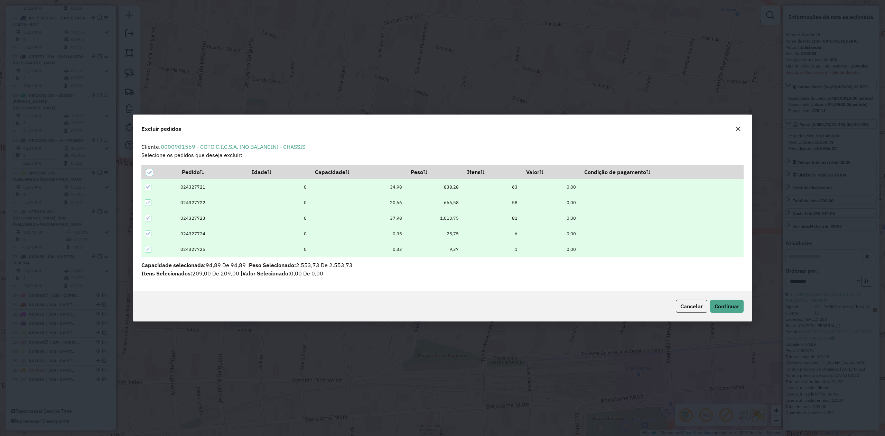
scroll to position [0, 0]
click at [590, 269] on span "Continuar" at bounding box center [727, 306] width 25 height 7
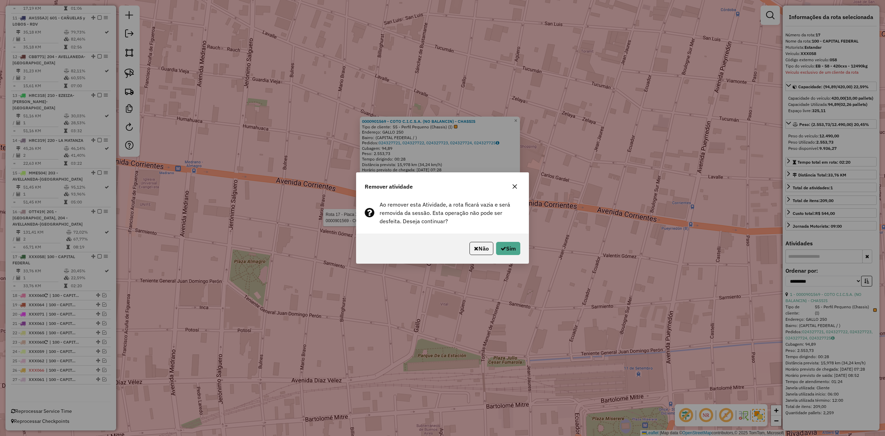
click at [508, 240] on div "Não Sim" at bounding box center [443, 248] width 172 height 30
click at [508, 249] on button "Sim" at bounding box center [508, 248] width 24 height 13
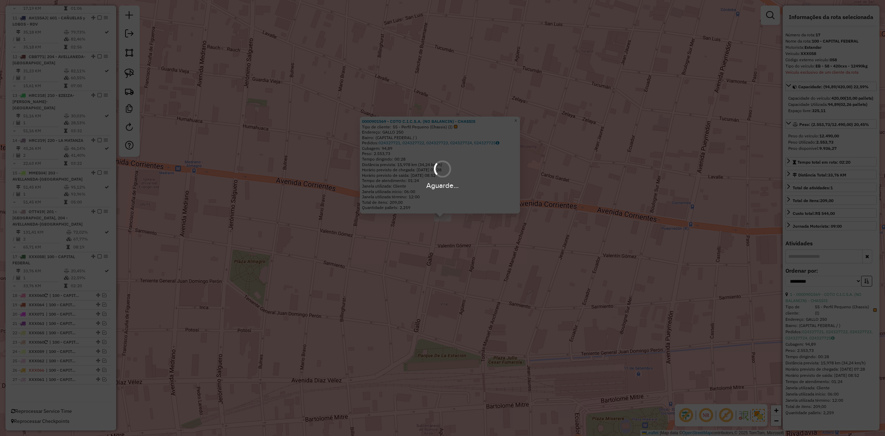
scroll to position [719, 0]
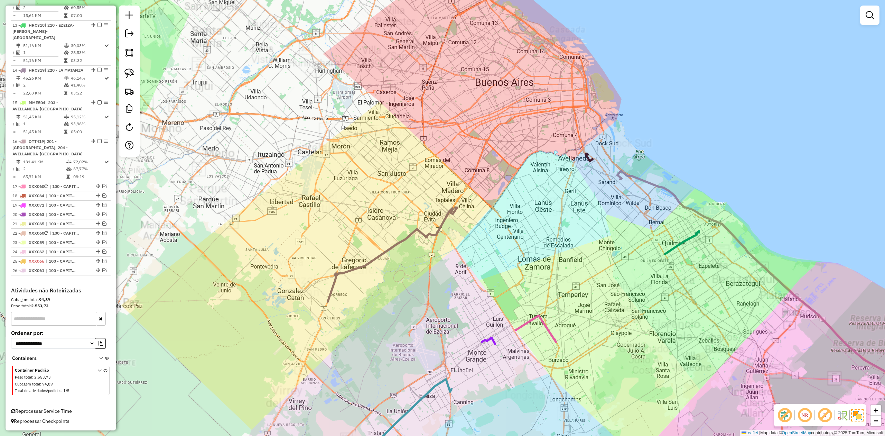
click at [439, 244] on div "Janela de atendimento Grade de atendimento Capacidade Transportadoras Veículos …" at bounding box center [442, 218] width 885 height 436
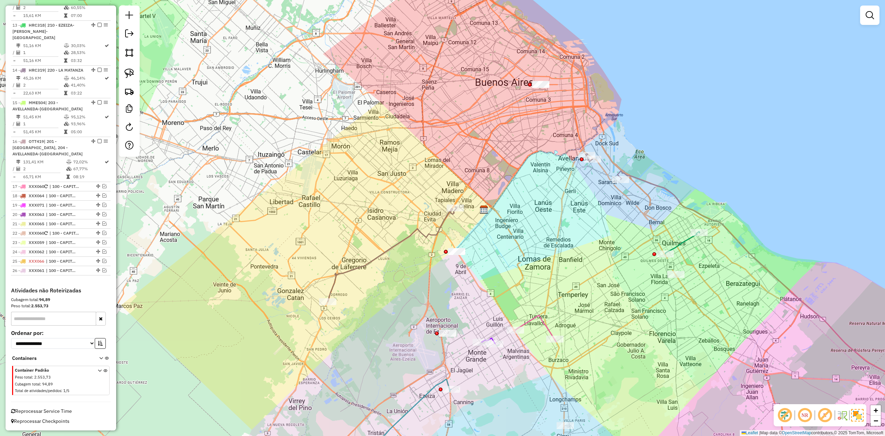
click at [429, 237] on icon at bounding box center [392, 254] width 129 height 95
select select "**********"
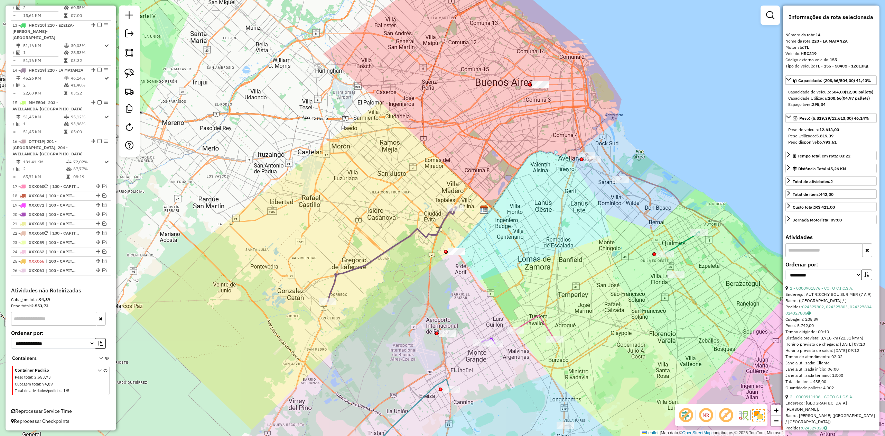
click at [409, 269] on div "Janela de atendimento Grade de atendimento Capacidade Transportadoras Veículos …" at bounding box center [442, 218] width 885 height 436
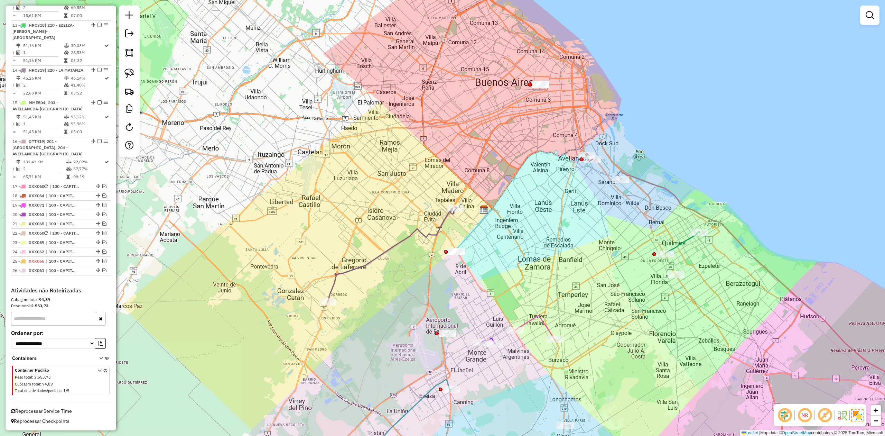
click at [405, 260] on div "Janela de atendimento Grade de atendimento Capacidade Transportadoras Veículos …" at bounding box center [442, 218] width 885 height 436
click at [400, 241] on icon at bounding box center [392, 254] width 129 height 95
select select "**********"
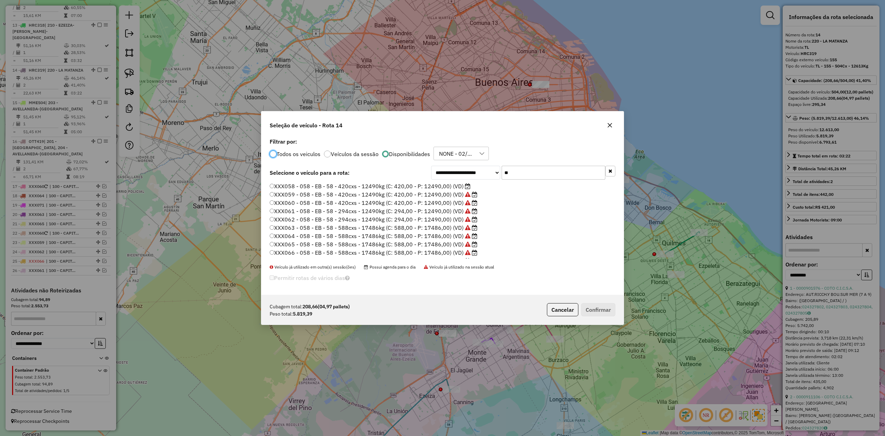
scroll to position [3, 2]
drag, startPoint x: 520, startPoint y: 167, endPoint x: 486, endPoint y: 165, distance: 34.7
click at [487, 165] on div "**********" at bounding box center [442, 215] width 362 height 159
type input "**"
click at [447, 187] on label "XXX058 - 058 - EB - 58 - 420cxs - 12490kg (C: 420,00 - P: 12490,00) (VD)" at bounding box center [370, 186] width 201 height 8
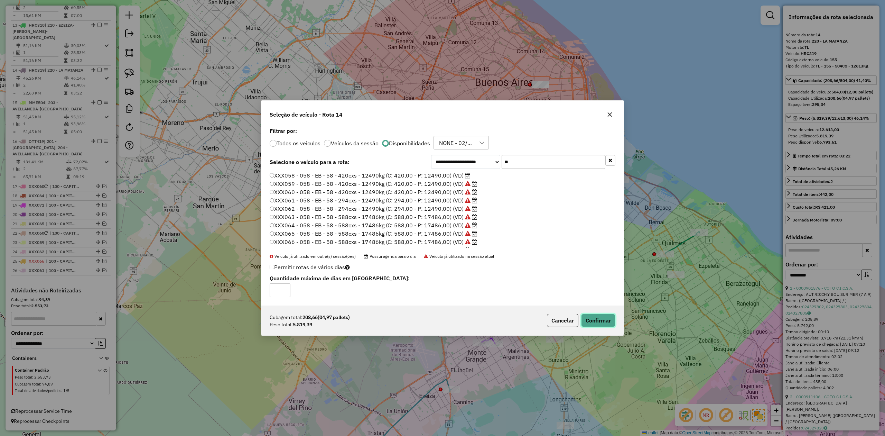
drag, startPoint x: 614, startPoint y: 325, endPoint x: 604, endPoint y: 321, distance: 10.9
click at [590, 269] on button "Confirmar" at bounding box center [598, 320] width 34 height 13
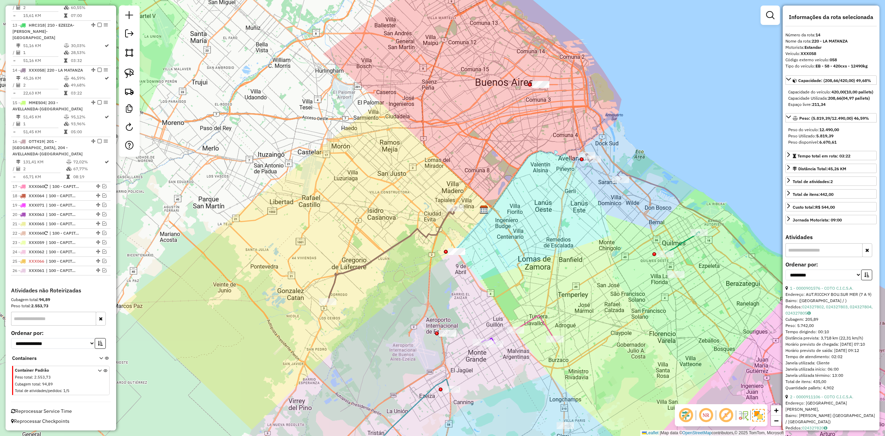
click at [412, 269] on div "Janela de atendimento Grade de atendimento Capacidade Transportadoras Veículos …" at bounding box center [442, 218] width 885 height 436
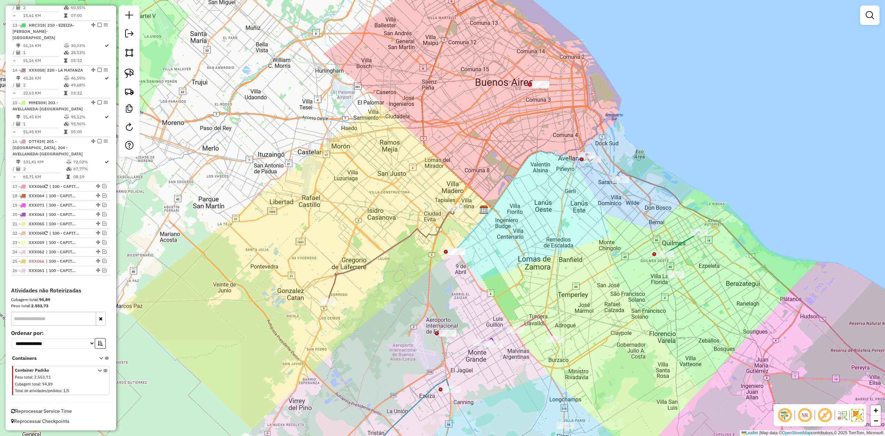
click at [406, 257] on div "Janela de atendimento Grade de atendimento Capacidade Transportadoras Veículos …" at bounding box center [442, 218] width 885 height 436
click at [407, 241] on icon at bounding box center [392, 254] width 129 height 95
select select "**********"
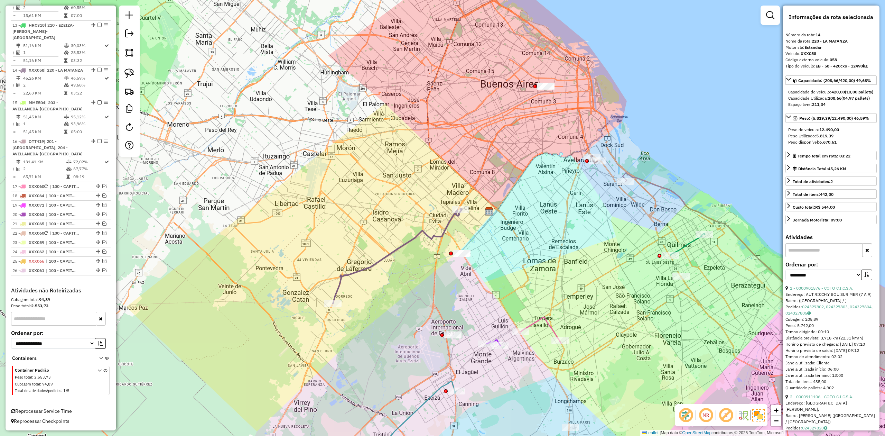
drag, startPoint x: 408, startPoint y: 243, endPoint x: 418, endPoint y: 245, distance: 9.8
click at [418, 245] on icon at bounding box center [397, 256] width 129 height 95
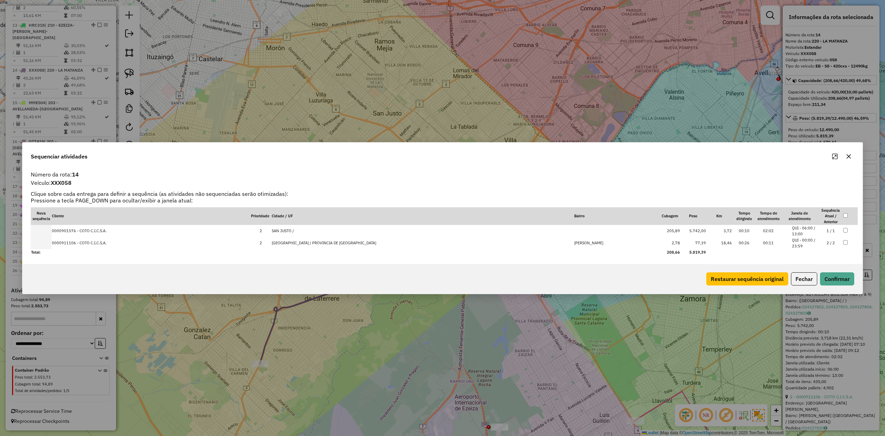
click at [590, 155] on icon "button" at bounding box center [849, 157] width 6 height 6
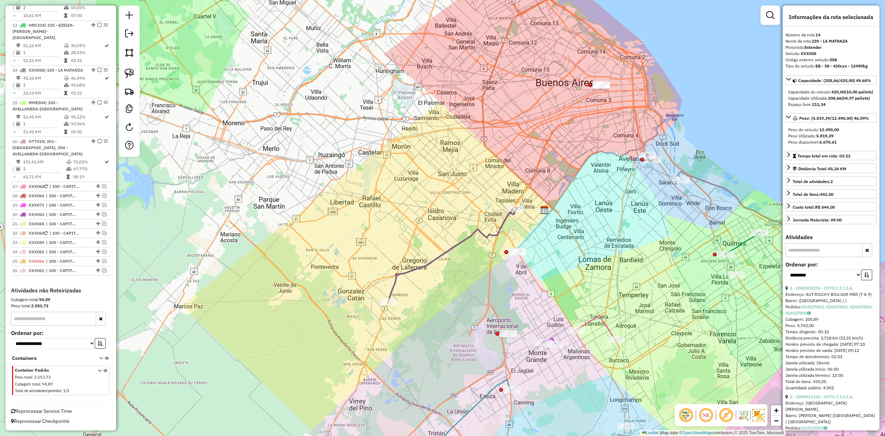
drag, startPoint x: 511, startPoint y: 265, endPoint x: 501, endPoint y: 266, distance: 9.5
click at [507, 265] on div "Janela de atendimento Grade de atendimento Capacidade Transportadoras Veículos …" at bounding box center [442, 218] width 885 height 436
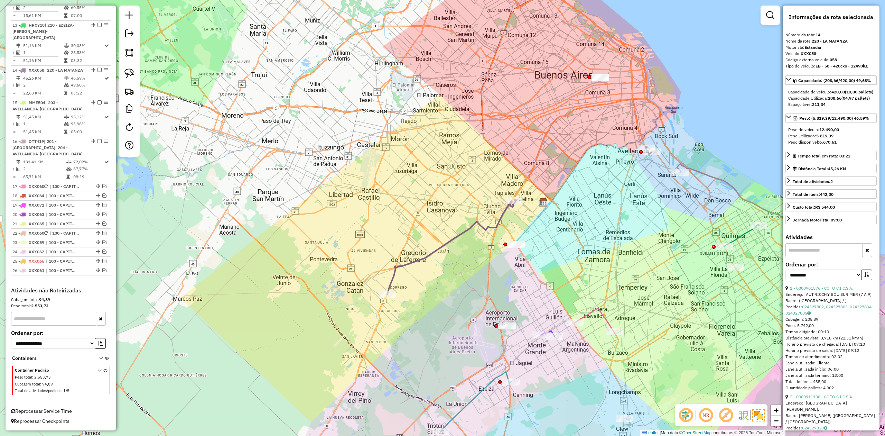
drag, startPoint x: 498, startPoint y: 266, endPoint x: 493, endPoint y: 244, distance: 22.5
click at [493, 244] on div "Janela de atendimento Grade de atendimento Capacidade Transportadoras Veículos …" at bounding box center [442, 218] width 885 height 436
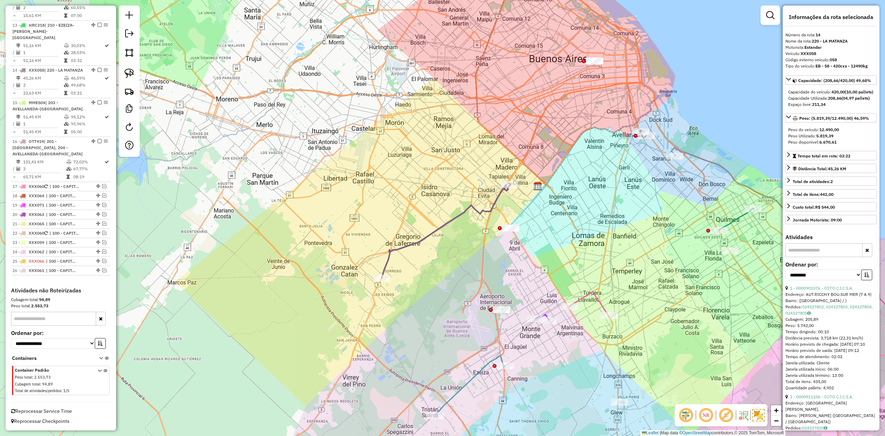
click at [522, 266] on div "Janela de atendimento Grade de atendimento Capacidade Transportadoras Veículos …" at bounding box center [442, 218] width 885 height 436
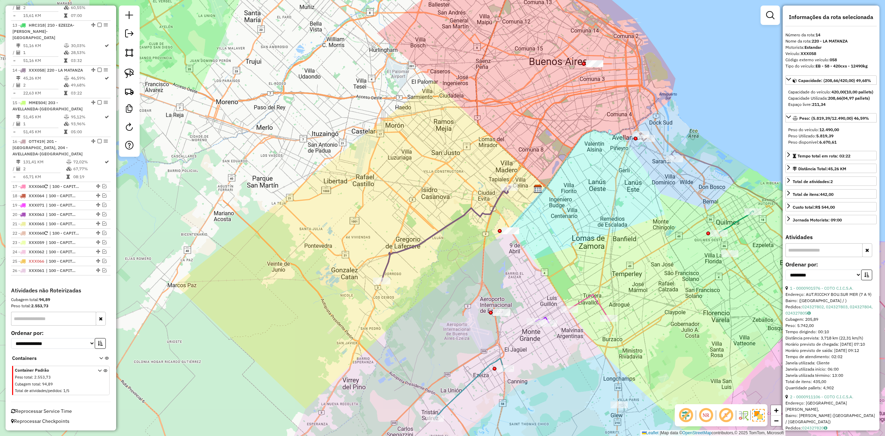
click at [590, 198] on div "Janela de atendimento Grade de atendimento Capacidade Transportadoras Veículos …" at bounding box center [442, 218] width 885 height 436
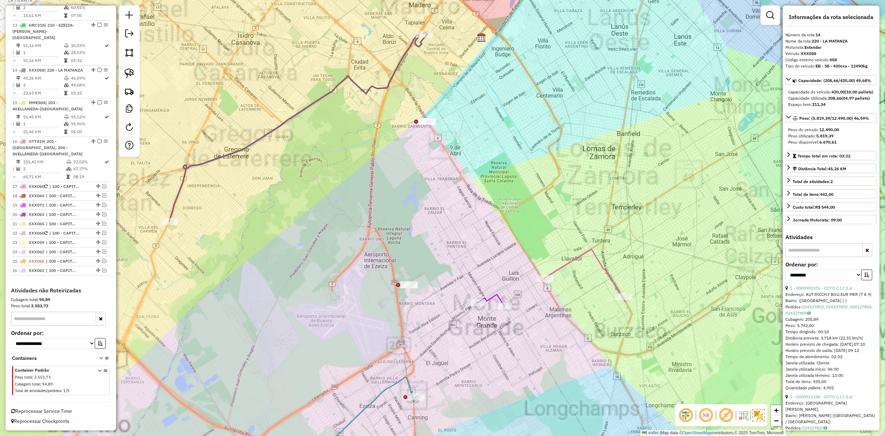
drag, startPoint x: 552, startPoint y: 200, endPoint x: 566, endPoint y: 223, distance: 27.6
click at [565, 223] on div "Janela de atendimento Grade de atendimento Capacidade Transportadoras Veículos …" at bounding box center [442, 218] width 885 height 436
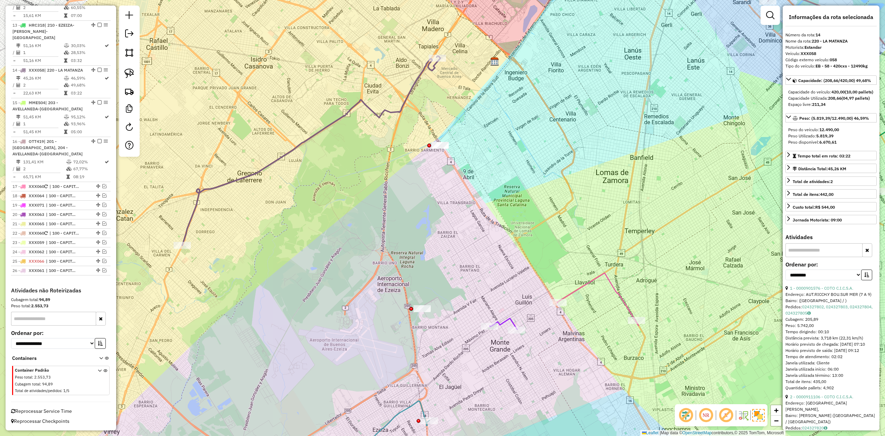
drag, startPoint x: 577, startPoint y: 225, endPoint x: 577, endPoint y: 220, distance: 4.9
click at [577, 221] on div "Janela de atendimento Grade de atendimento Capacidade Transportadoras Veículos …" at bounding box center [442, 218] width 885 height 436
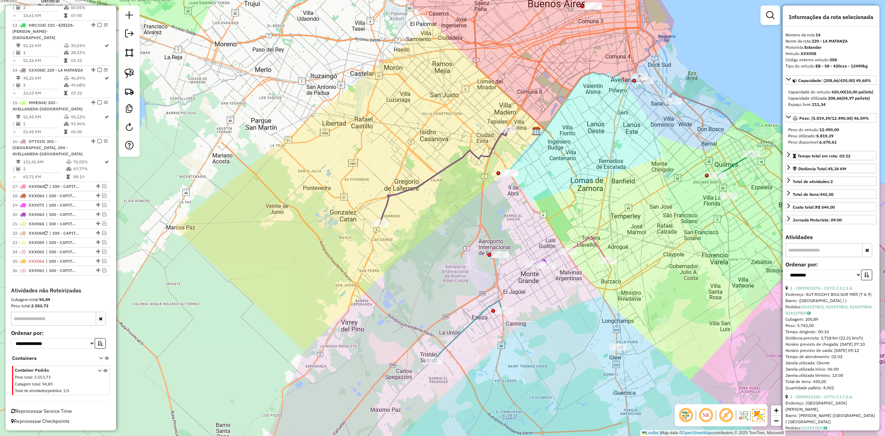
click at [454, 162] on icon at bounding box center [444, 175] width 129 height 95
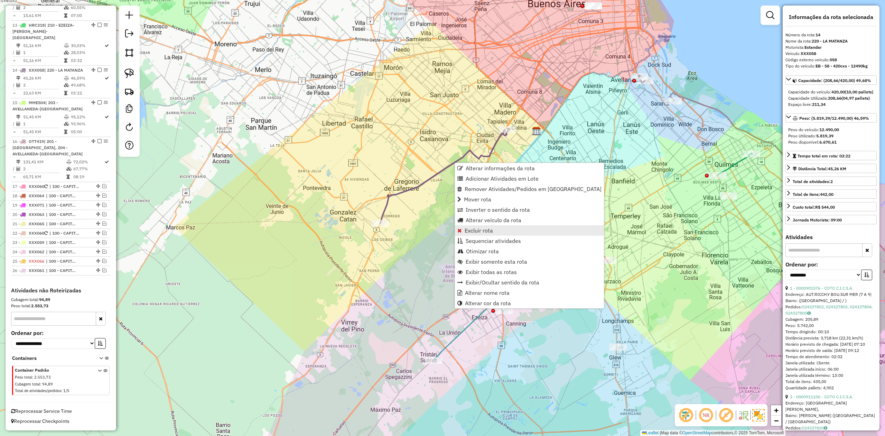
click at [500, 230] on link "Excluir rota" at bounding box center [529, 230] width 149 height 10
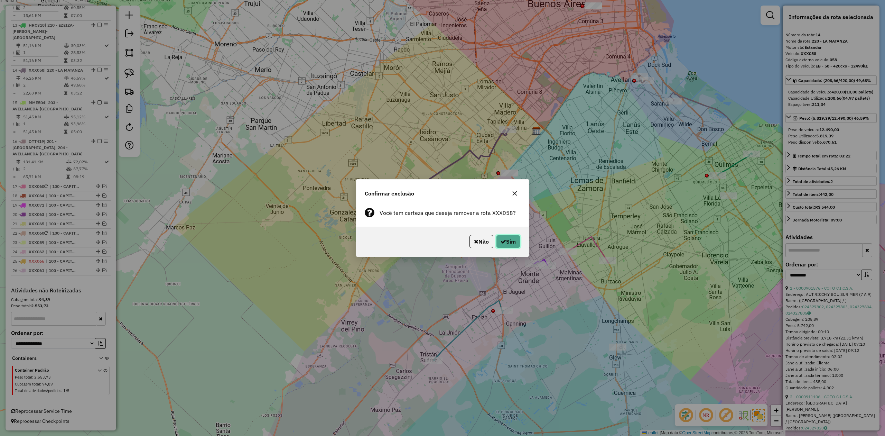
click at [508, 241] on button "Sim" at bounding box center [508, 241] width 24 height 13
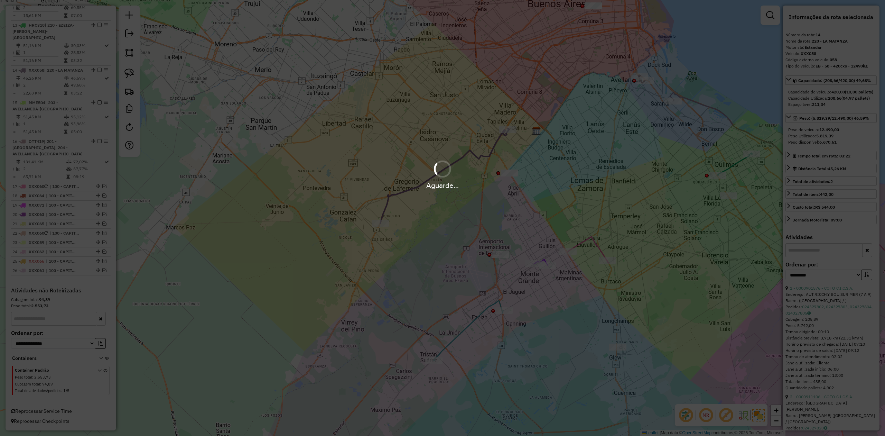
scroll to position [680, 0]
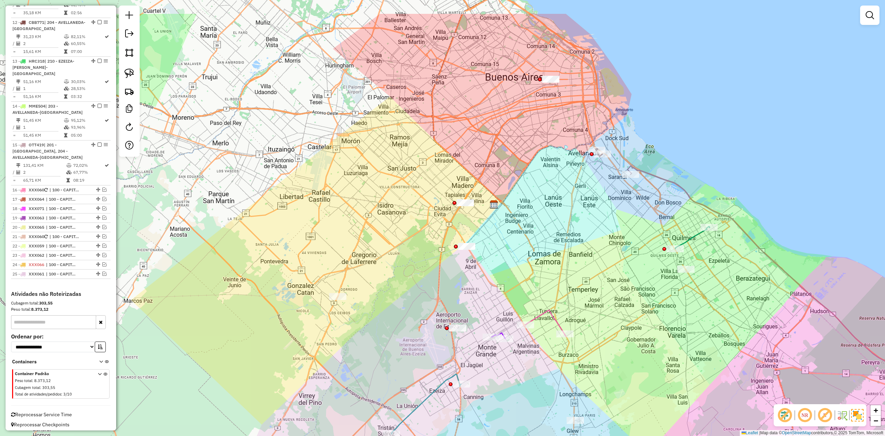
drag, startPoint x: 400, startPoint y: 262, endPoint x: 417, endPoint y: 298, distance: 39.2
click at [417, 269] on div "Janela de atendimento Grade de atendimento Capacidade Transportadoras Veículos …" at bounding box center [442, 218] width 885 height 436
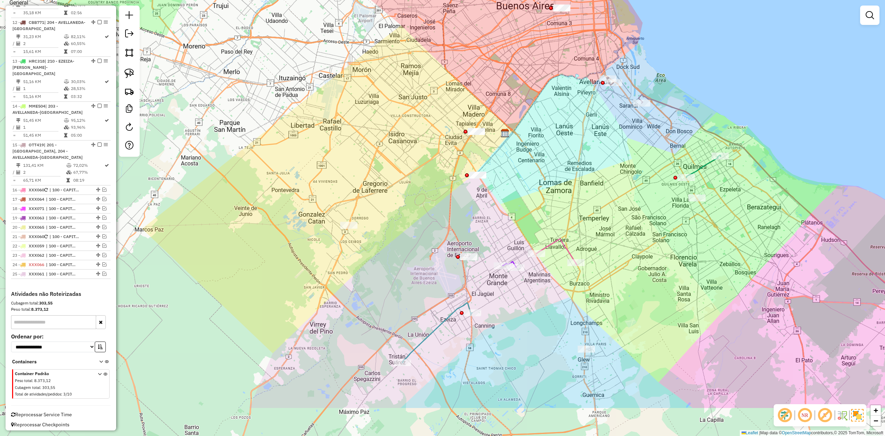
drag, startPoint x: 262, startPoint y: 239, endPoint x: 268, endPoint y: 147, distance: 92.5
click at [269, 147] on div "Janela de atendimento Grade de atendimento Capacidade Transportadoras Veículos …" at bounding box center [442, 218] width 885 height 436
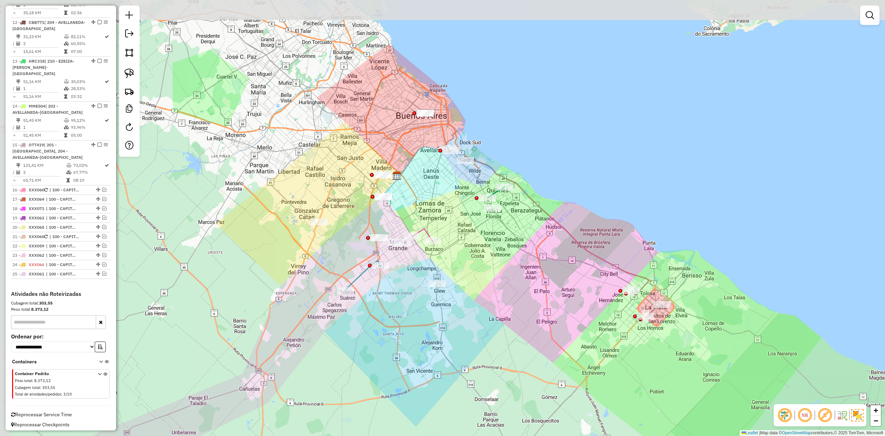
drag, startPoint x: 260, startPoint y: 154, endPoint x: 278, endPoint y: 187, distance: 38.2
click at [278, 187] on div "Janela de atendimento Grade de atendimento Capacidade Transportadoras Veículos …" at bounding box center [442, 218] width 885 height 436
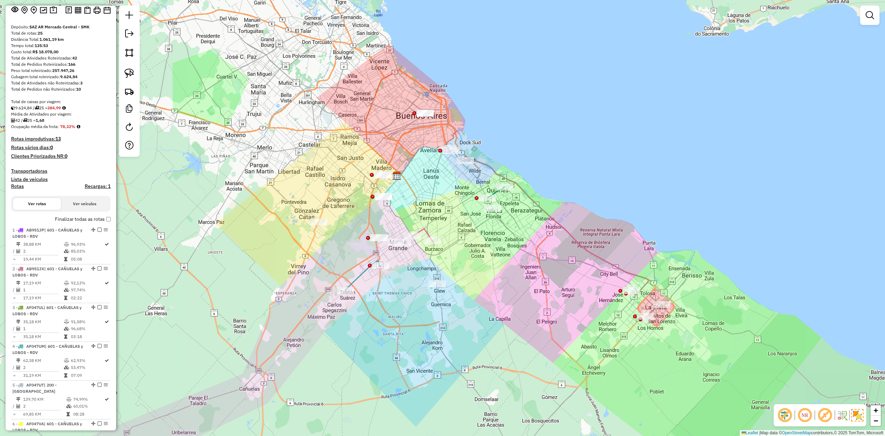
scroll to position [0, 0]
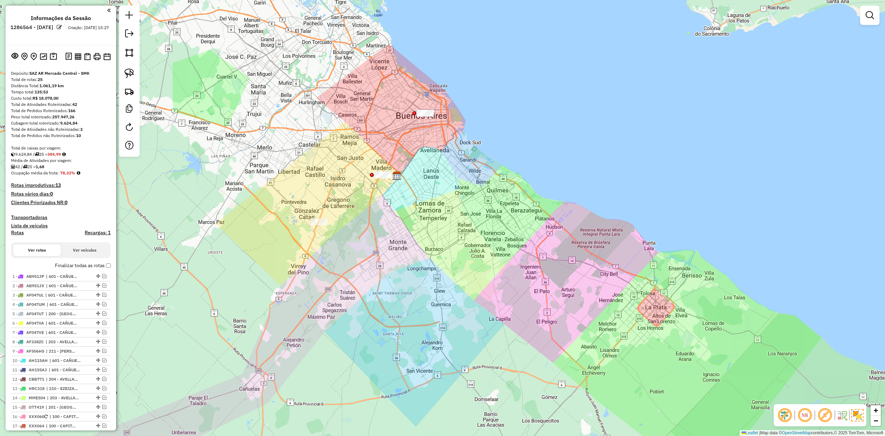
click at [498, 229] on div "Janela de atendimento Grade de atendimento Capacidade Transportadoras Veículos …" at bounding box center [442, 218] width 885 height 436
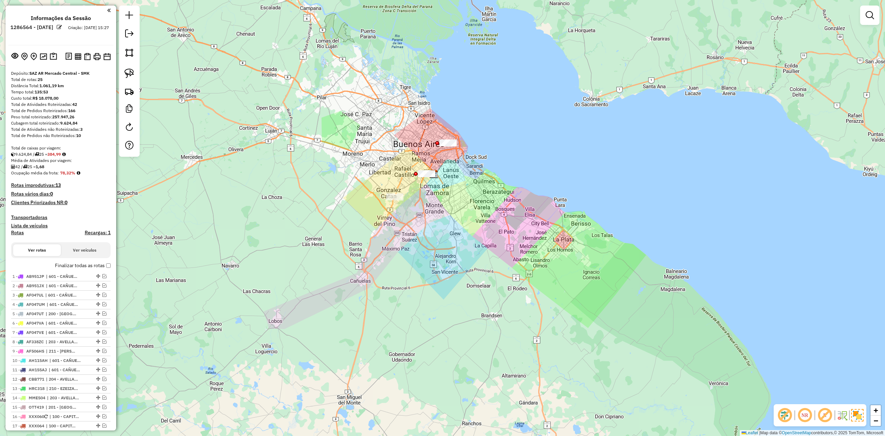
drag, startPoint x: 41, startPoint y: 210, endPoint x: 41, endPoint y: 213, distance: 3.5
click at [41, 210] on div "Depósito: SAZ AR Mercado Central - SMK Total de rotas: 25 Distância Total: 1.06…" at bounding box center [60, 293] width 105 height 447
click at [40, 215] on h4 "Transportadoras" at bounding box center [61, 217] width 100 height 6
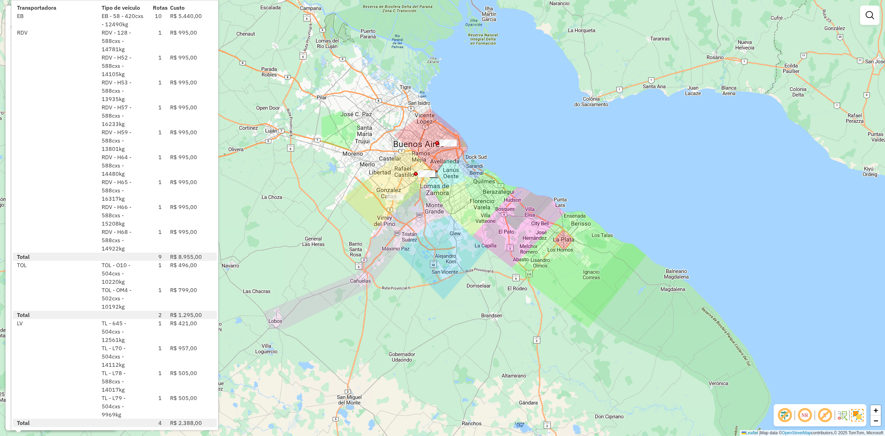
click at [441, 288] on div "Janela de atendimento Grade de atendimento Capacidade Transportadoras Veículos …" at bounding box center [442, 218] width 885 height 436
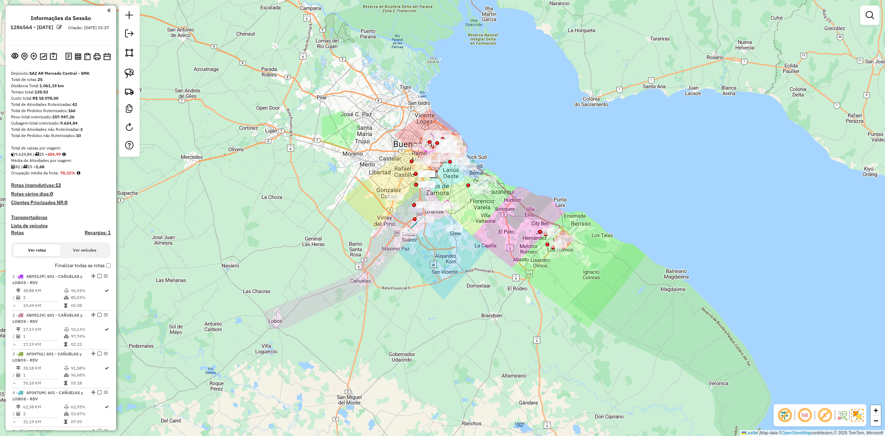
click at [22, 231] on h4 "Rotas" at bounding box center [17, 233] width 13 height 6
select select
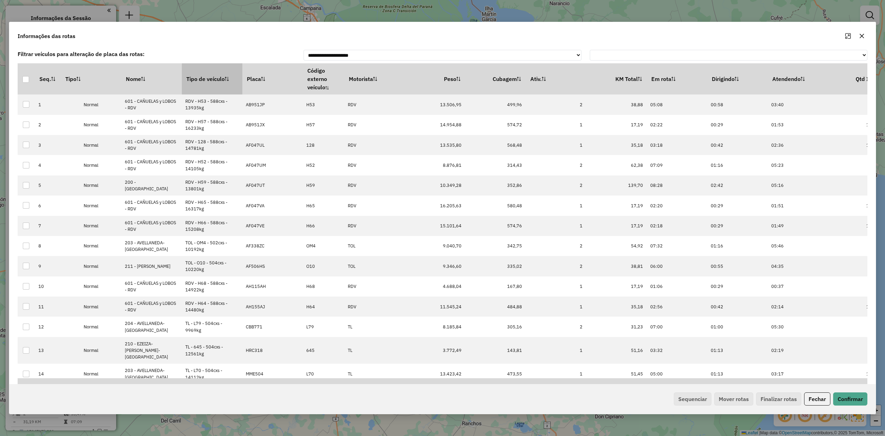
click at [193, 78] on th "Tipo de veículo" at bounding box center [212, 78] width 61 height 31
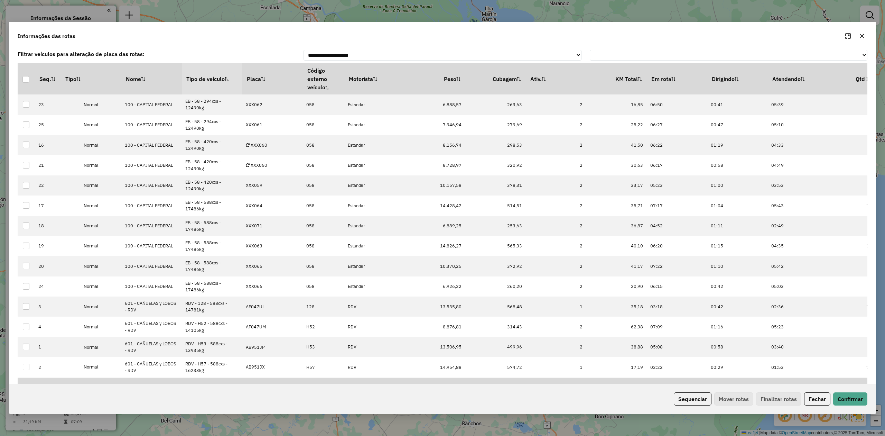
click at [197, 75] on th "Tipo de veículo" at bounding box center [212, 78] width 61 height 31
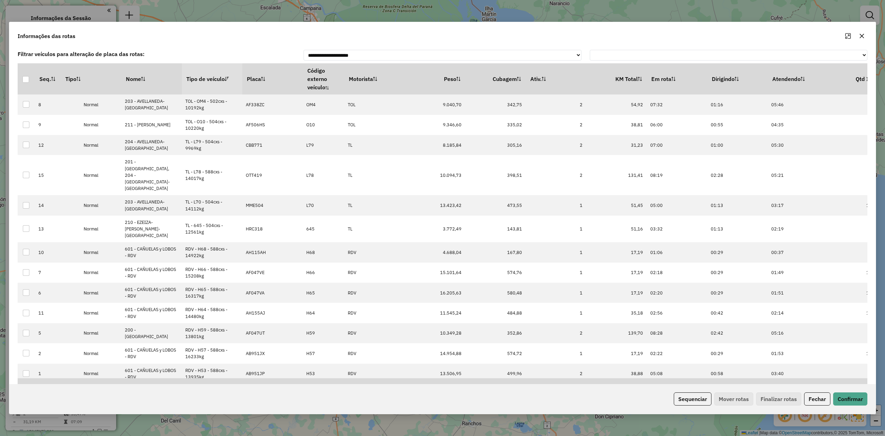
drag, startPoint x: 198, startPoint y: 75, endPoint x: 281, endPoint y: 108, distance: 89.4
click at [198, 74] on th "Tipo de veículo" at bounding box center [212, 78] width 61 height 31
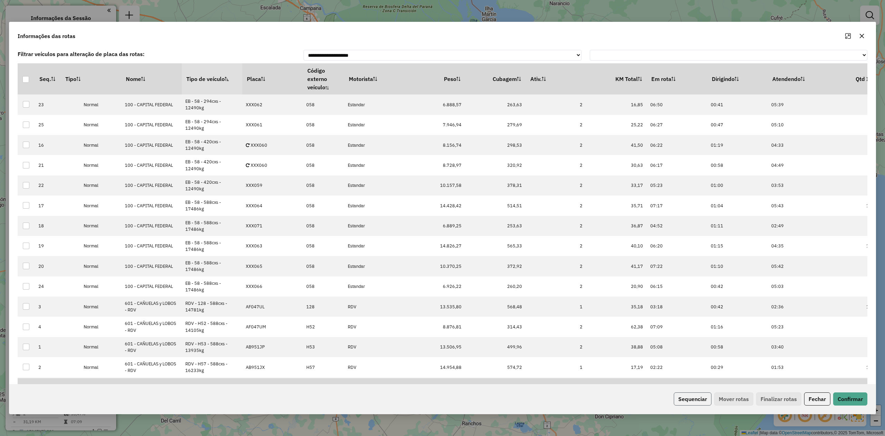
click at [686, 399] on button "Sequenciar" at bounding box center [693, 398] width 38 height 13
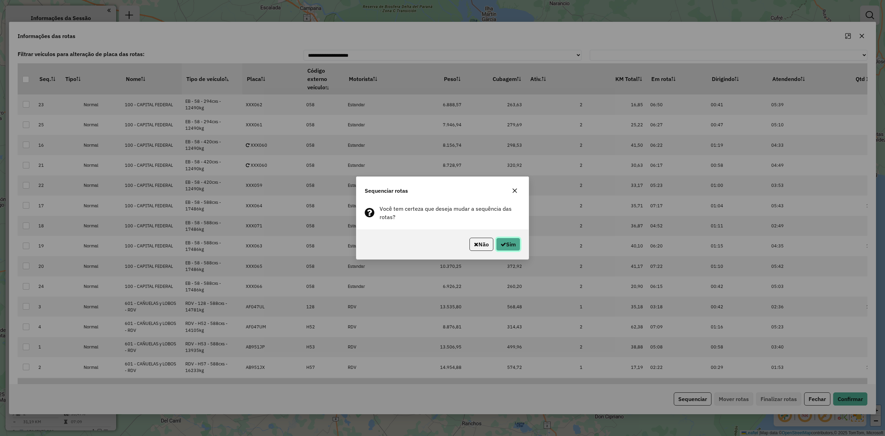
click at [515, 244] on button "Sim" at bounding box center [508, 244] width 24 height 13
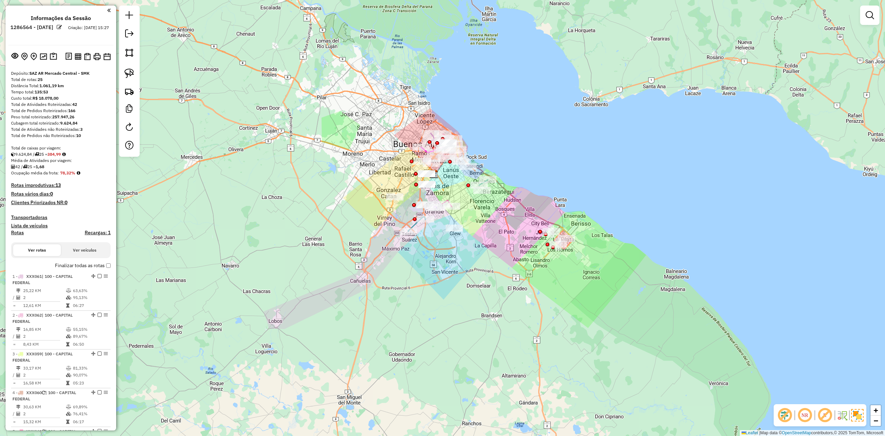
click at [871, 17] on em at bounding box center [870, 15] width 8 height 8
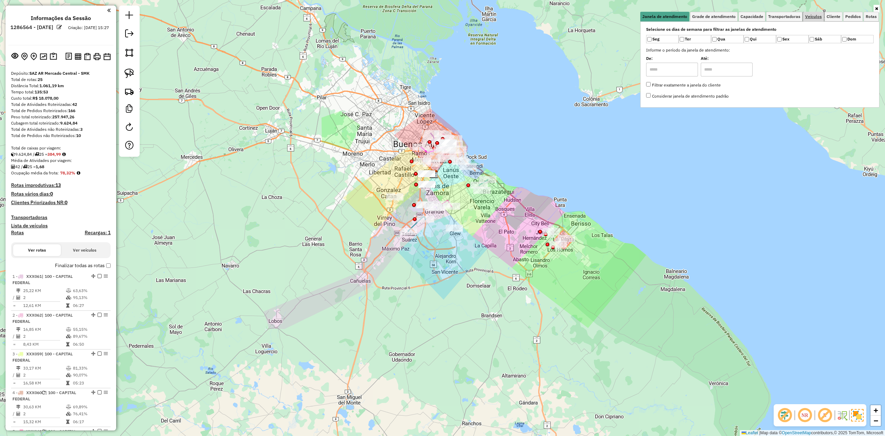
click at [816, 17] on span "Veículos" at bounding box center [813, 17] width 17 height 4
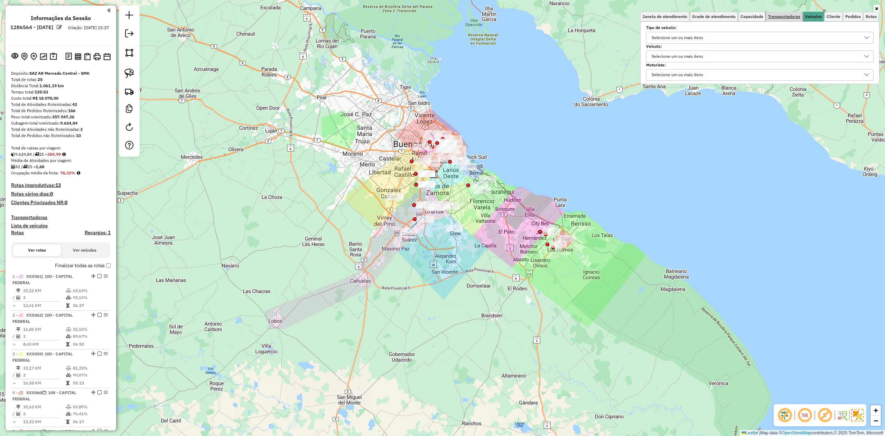
click at [786, 16] on span "Transportadoras" at bounding box center [784, 17] width 32 height 4
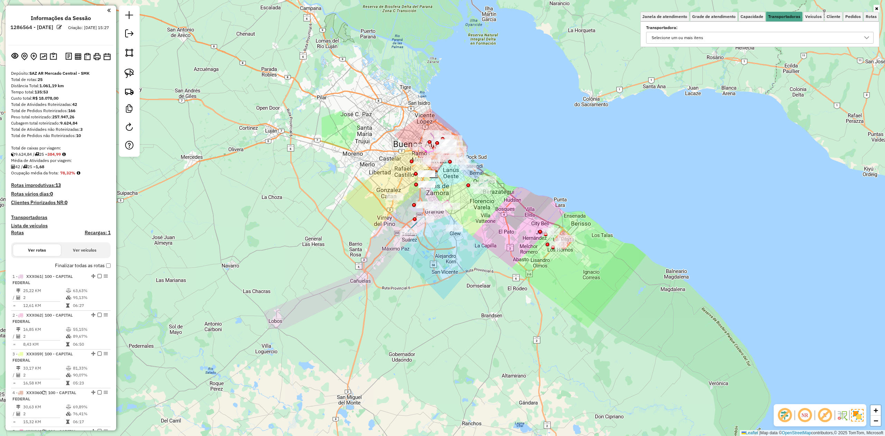
click at [710, 37] on div "Selecione um ou mais itens" at bounding box center [754, 37] width 211 height 11
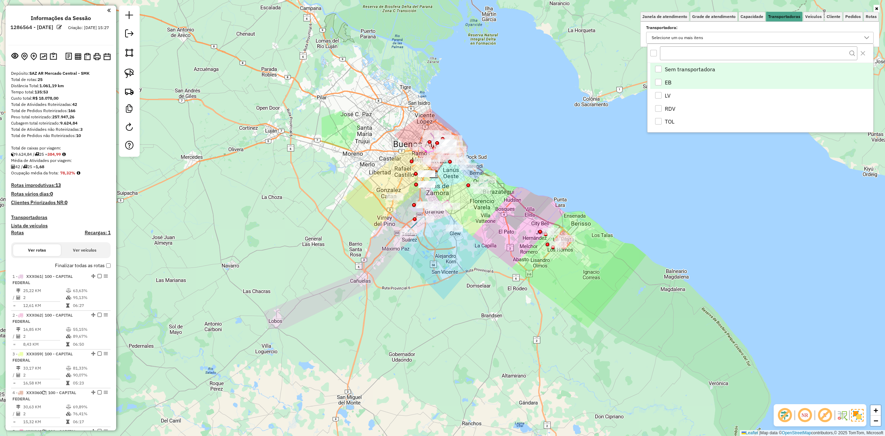
click at [658, 81] on div "EB" at bounding box center [658, 82] width 7 height 7
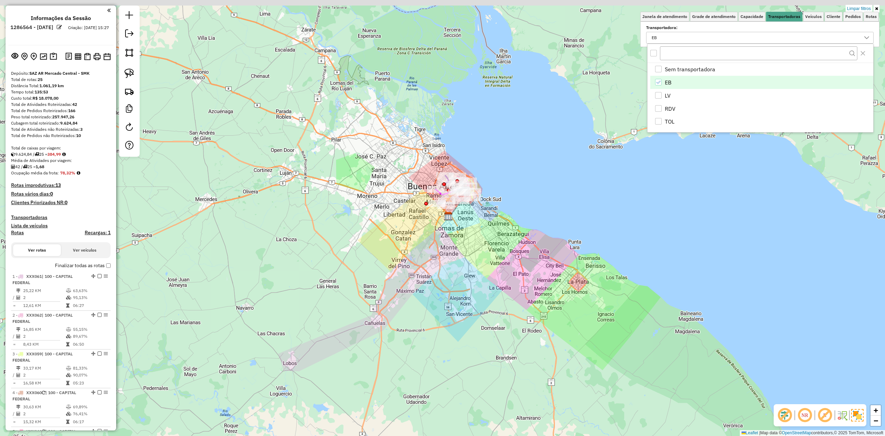
drag, startPoint x: 370, startPoint y: 223, endPoint x: 420, endPoint y: 210, distance: 52.0
click at [370, 224] on div "Limpar filtros Janela de atendimento Grade de atendimento Capacidade Transporta…" at bounding box center [442, 218] width 885 height 436
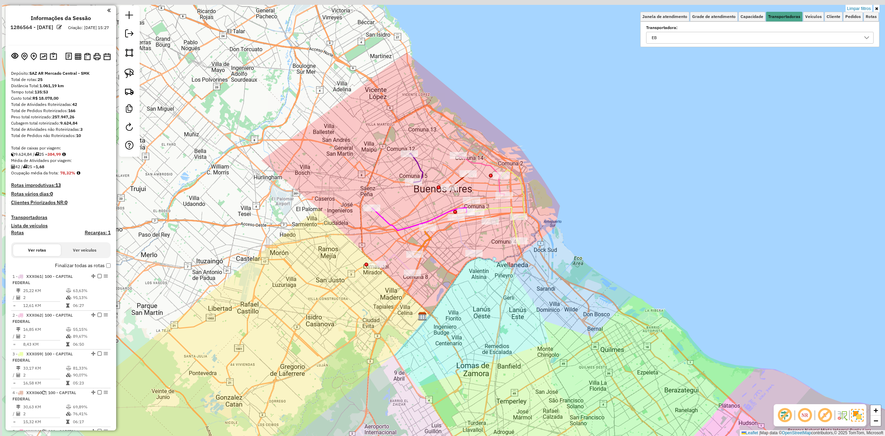
drag, startPoint x: 477, startPoint y: 294, endPoint x: 498, endPoint y: 295, distance: 21.8
click at [477, 294] on div "Limpar filtros Janela de atendimento Grade de atendimento Capacidade Transporta…" at bounding box center [442, 218] width 885 height 436
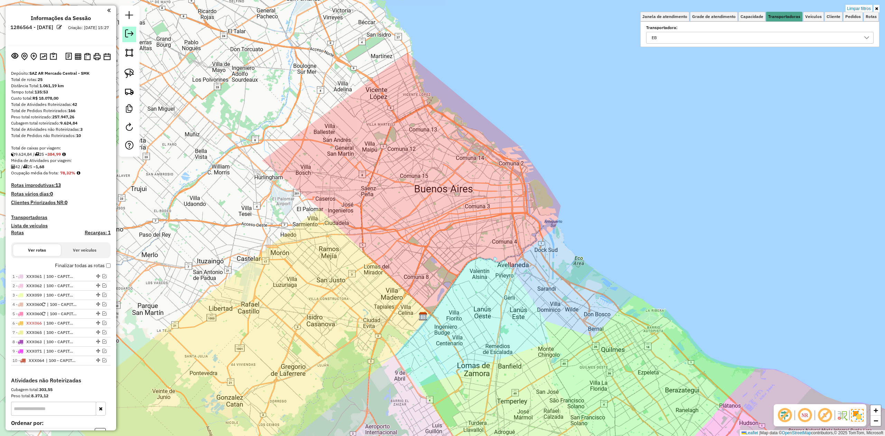
click at [127, 36] on em at bounding box center [129, 33] width 8 height 8
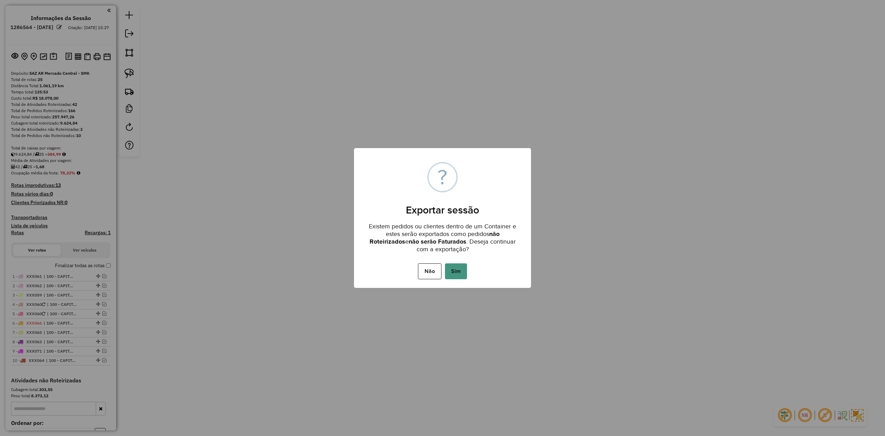
click at [454, 271] on button "Sim" at bounding box center [456, 271] width 22 height 16
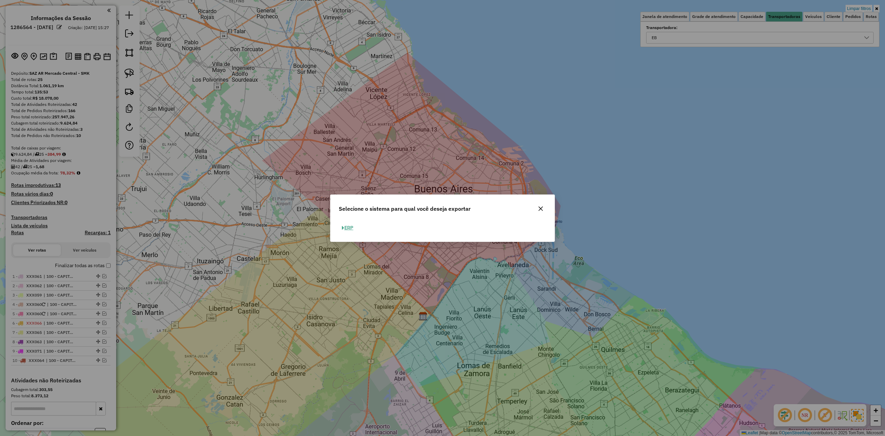
click at [353, 230] on button "ERP" at bounding box center [348, 227] width 18 height 11
select select "**"
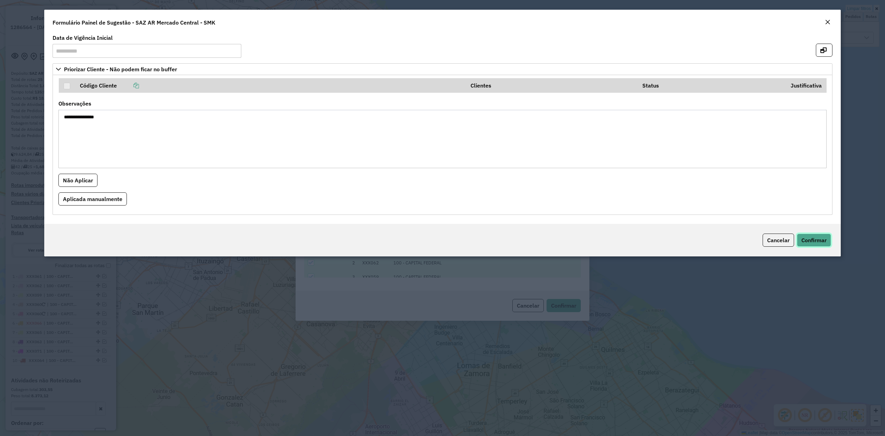
click at [813, 242] on span "Confirmar" at bounding box center [814, 240] width 25 height 7
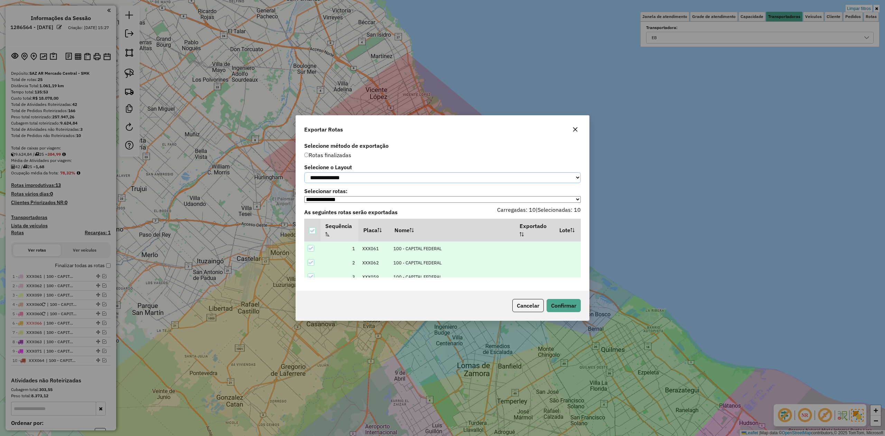
click at [365, 175] on select "**********" at bounding box center [442, 177] width 277 height 11
select select "*********"
click at [304, 172] on select "**********" at bounding box center [442, 177] width 277 height 11
click at [568, 308] on button "Confirmar" at bounding box center [564, 305] width 34 height 13
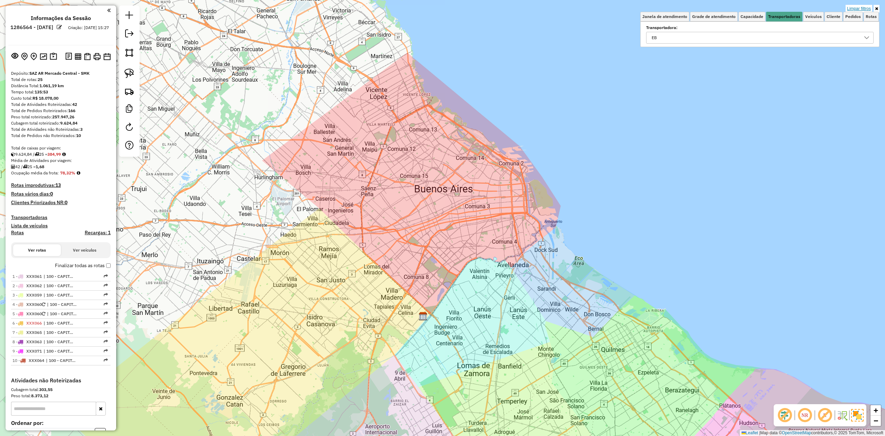
click at [863, 10] on link "Limpar filtros" at bounding box center [859, 9] width 27 height 8
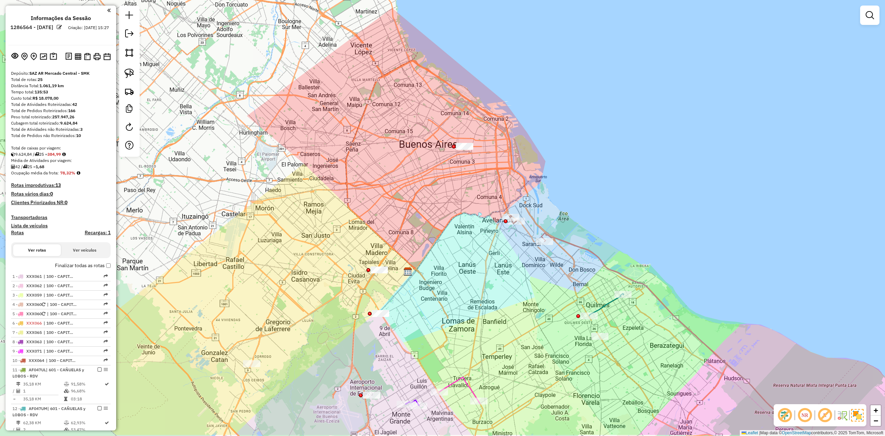
drag, startPoint x: 403, startPoint y: 273, endPoint x: 388, endPoint y: 230, distance: 45.4
click at [389, 237] on div "Janela de atendimento Grade de atendimento Capacidade Transportadoras Veículos …" at bounding box center [442, 218] width 885 height 436
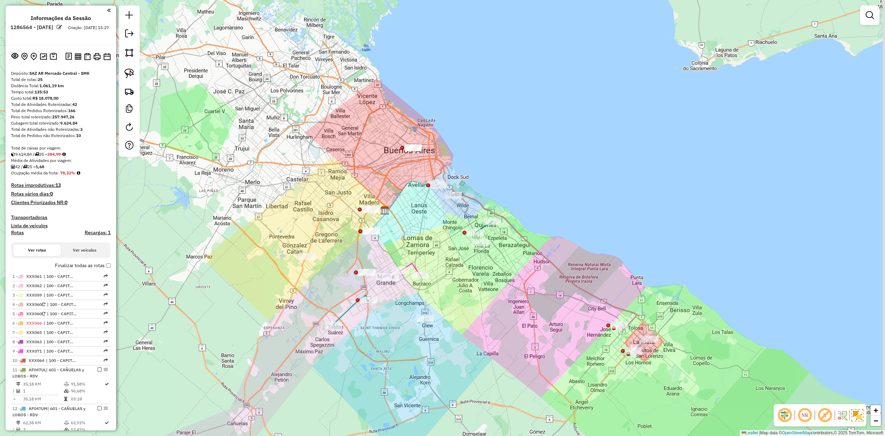
drag, startPoint x: 409, startPoint y: 257, endPoint x: 412, endPoint y: 230, distance: 26.9
click at [397, 234] on div "Rota 24 - Placa AF506HS 0000416274 - CENCOSUD S.A. (1°HR) Janela de atendimento…" at bounding box center [442, 218] width 885 height 436
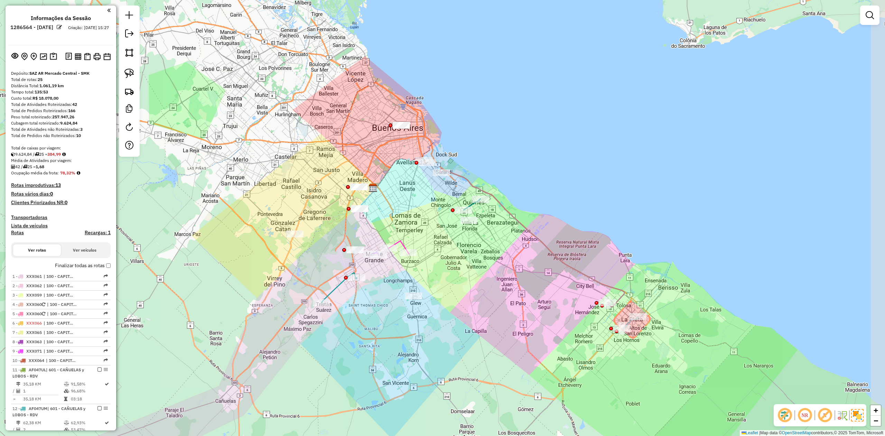
drag, startPoint x: 441, startPoint y: 224, endPoint x: 413, endPoint y: 204, distance: 34.7
click at [413, 204] on div "Janela de atendimento Grade de atendimento Capacidade Transportadoras Veículos …" at bounding box center [442, 218] width 885 height 436
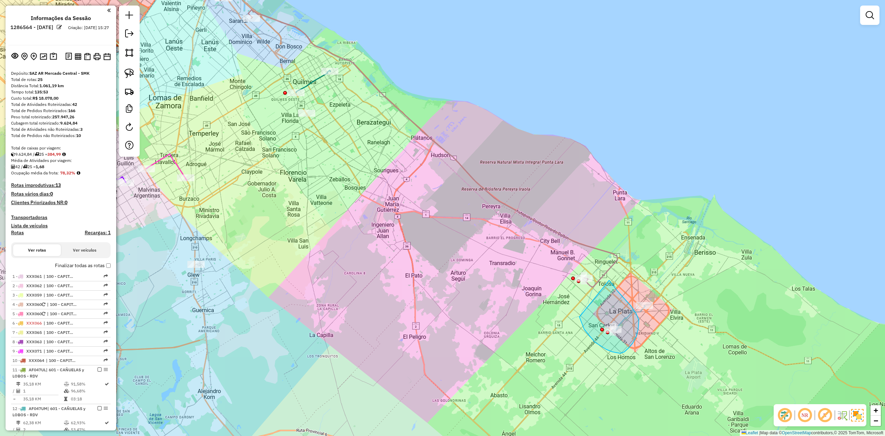
drag, startPoint x: 607, startPoint y: 349, endPoint x: 550, endPoint y: 297, distance: 76.9
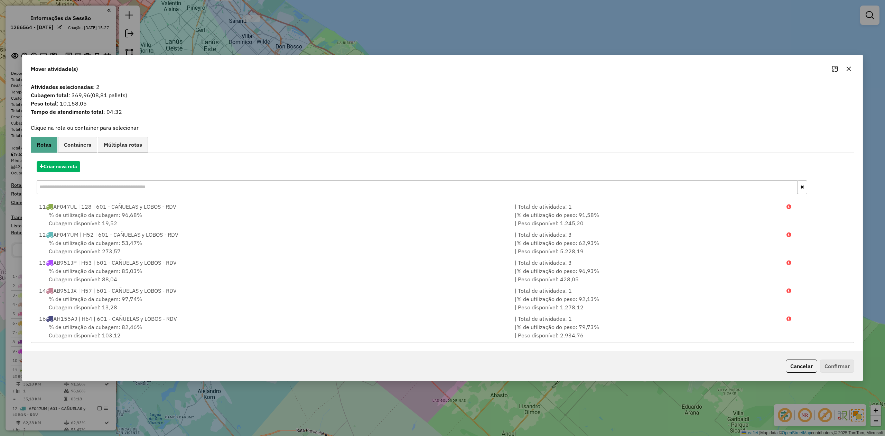
click at [854, 68] on div "Mover atividade(s)" at bounding box center [442, 67] width 840 height 25
click at [851, 68] on button "button" at bounding box center [848, 68] width 11 height 11
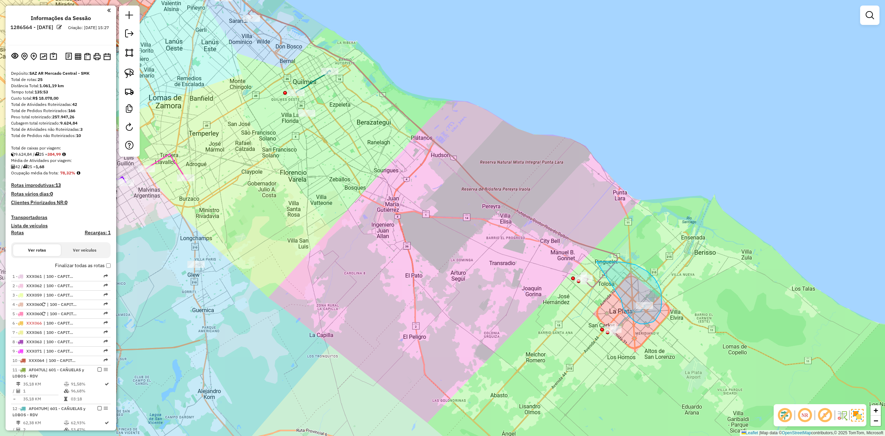
drag, startPoint x: 631, startPoint y: 317, endPoint x: 569, endPoint y: 297, distance: 65.0
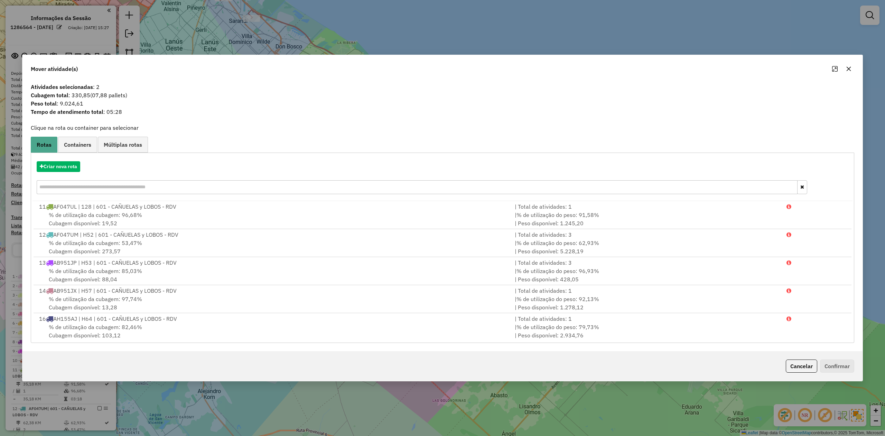
click at [851, 71] on icon "button" at bounding box center [849, 69] width 6 height 6
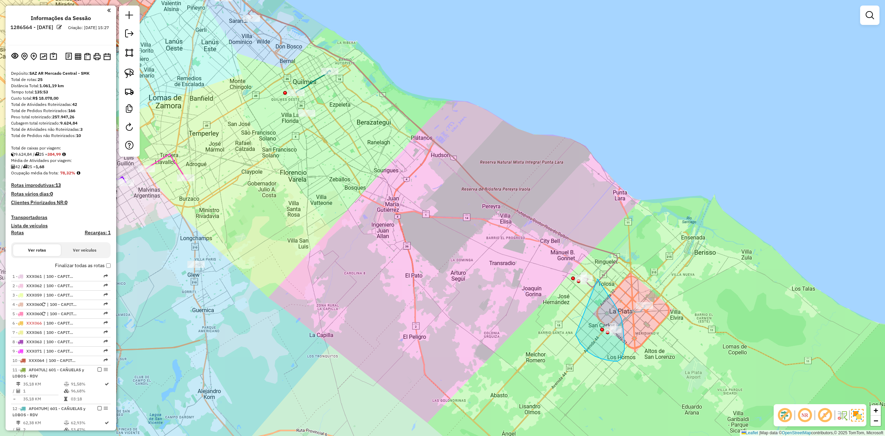
drag, startPoint x: 588, startPoint y: 352, endPoint x: 543, endPoint y: 296, distance: 71.5
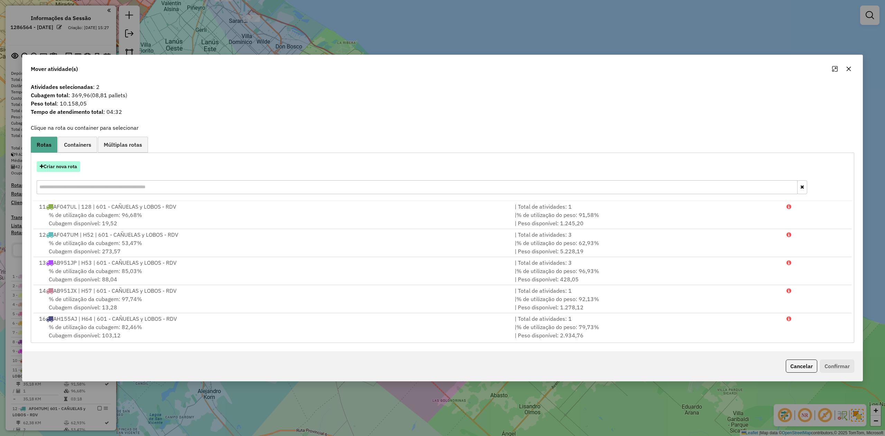
click at [65, 165] on button "Criar nova rota" at bounding box center [59, 166] width 44 height 11
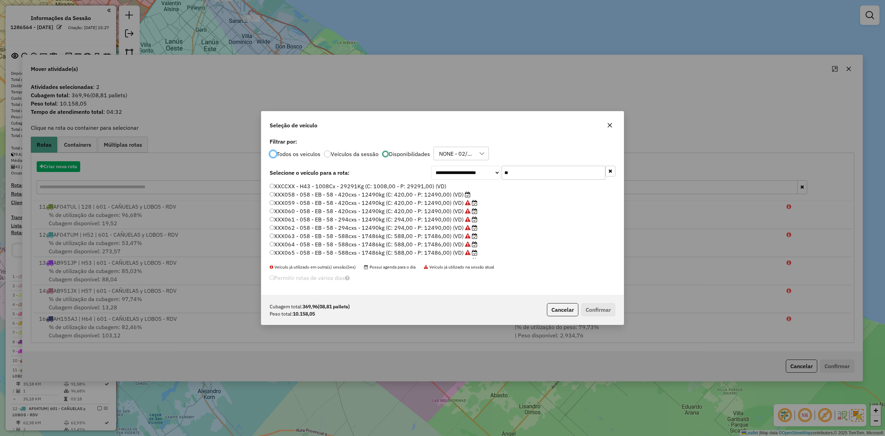
scroll to position [3, 2]
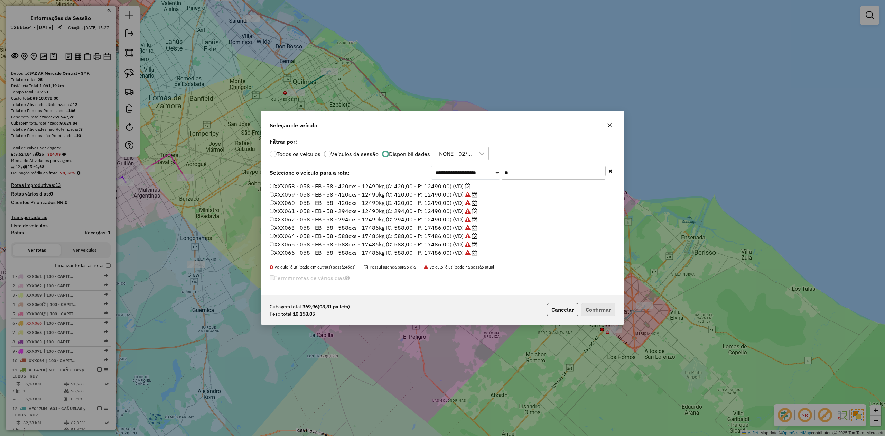
drag, startPoint x: 533, startPoint y: 170, endPoint x: 400, endPoint y: 149, distance: 134.1
click at [401, 149] on div "**********" at bounding box center [442, 215] width 362 height 159
type input "***"
click at [473, 220] on label "AF047UV - H63 - RDV - H63 - 588cxs - 13704kg (C: 588,00 - P: 13704,00) (VD)" at bounding box center [376, 220] width 213 height 8
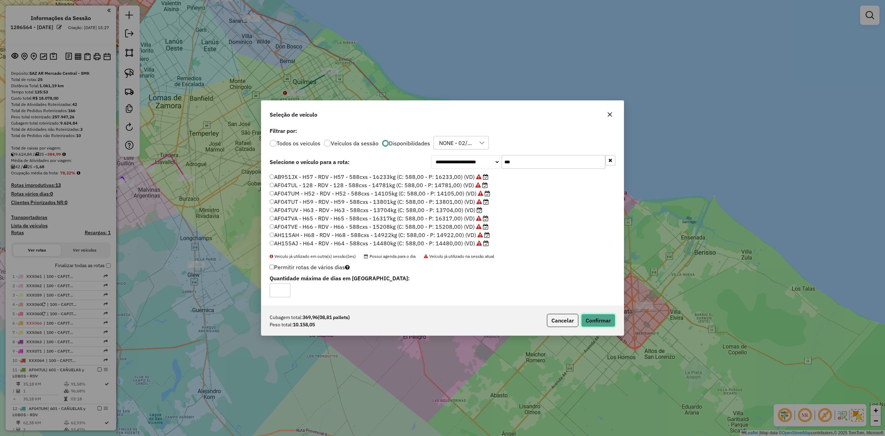
click at [586, 324] on button "Confirmar" at bounding box center [598, 320] width 34 height 13
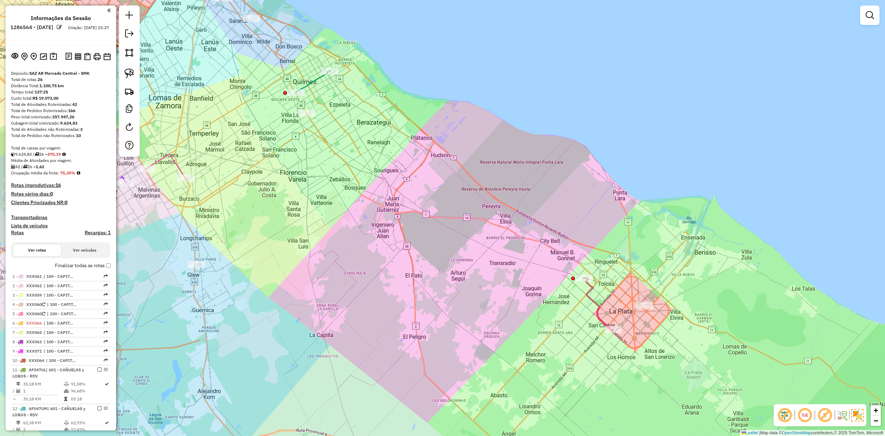
drag, startPoint x: 570, startPoint y: 308, endPoint x: 593, endPoint y: 303, distance: 23.6
click at [570, 307] on div "Janela de atendimento Grade de atendimento Capacidade Transportadoras Veículos …" at bounding box center [442, 218] width 885 height 436
click at [595, 301] on icon at bounding box center [598, 304] width 29 height 52
select select "**********"
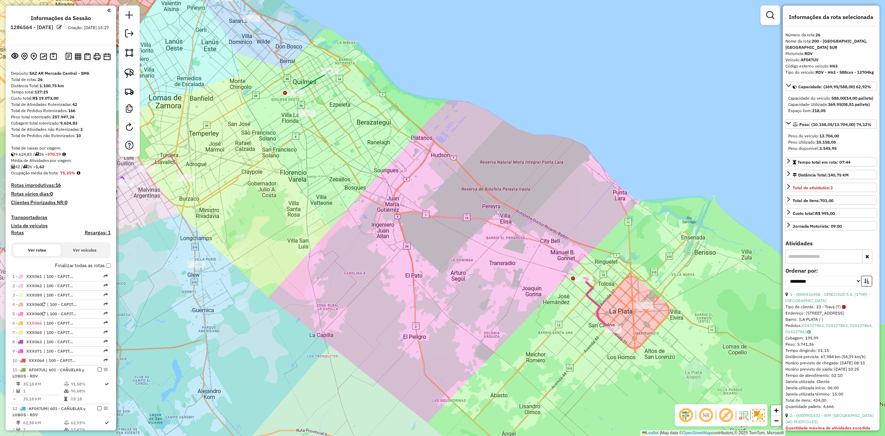
scroll to position [719, 0]
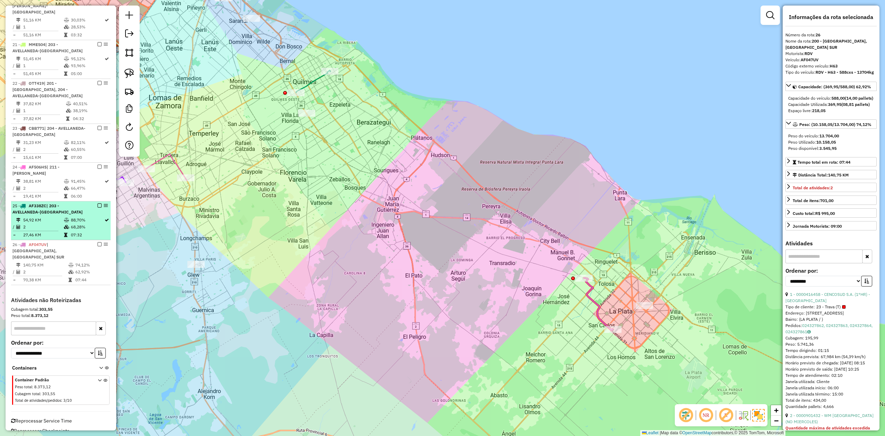
click at [98, 242] on em at bounding box center [100, 244] width 4 height 4
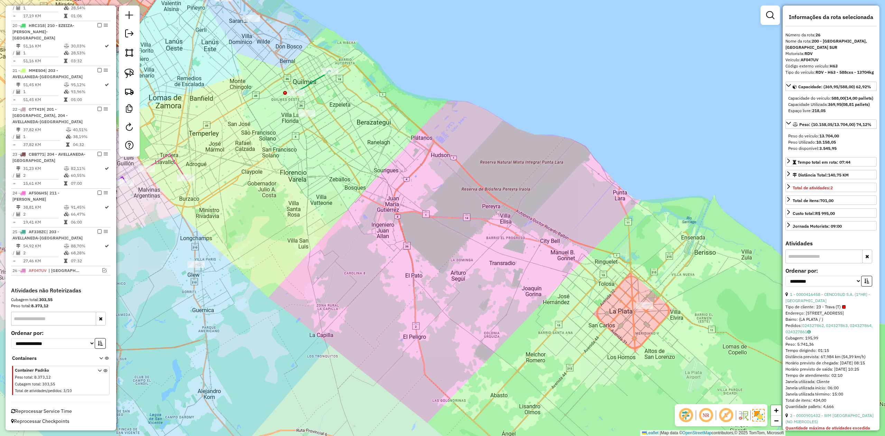
scroll to position [689, 0]
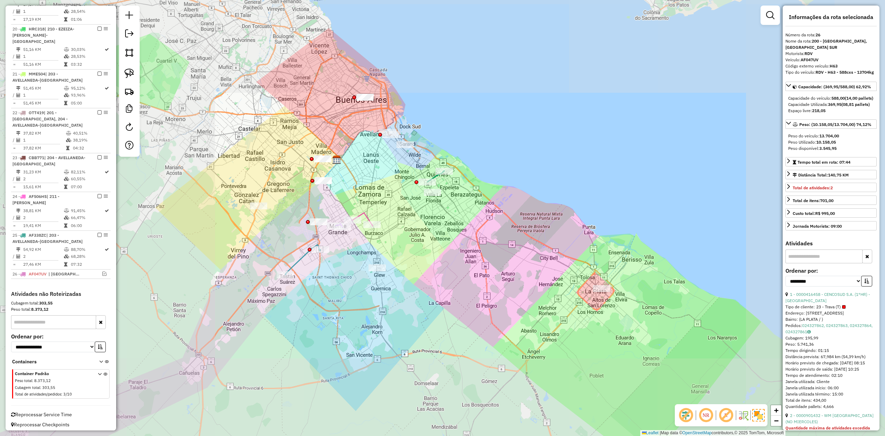
drag, startPoint x: 544, startPoint y: 270, endPoint x: 535, endPoint y: 275, distance: 9.9
click at [546, 287] on div "Janela de atendimento Grade de atendimento Capacidade Transportadoras Veículos …" at bounding box center [442, 218] width 885 height 436
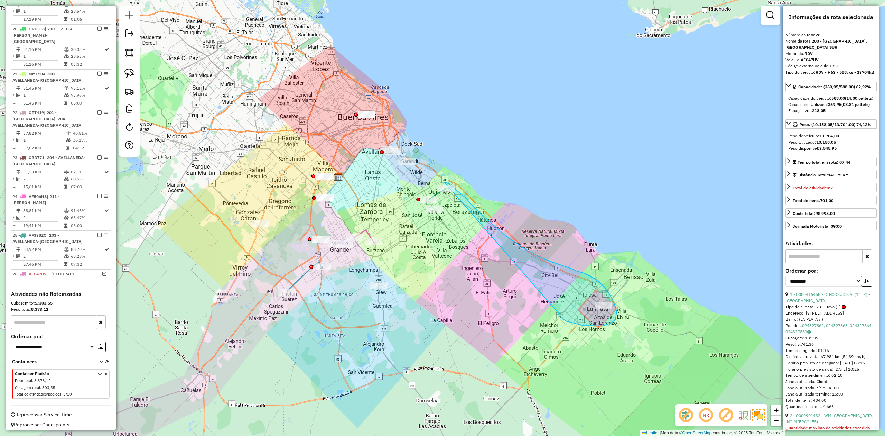
drag, startPoint x: 603, startPoint y: 326, endPoint x: 440, endPoint y: 183, distance: 216.9
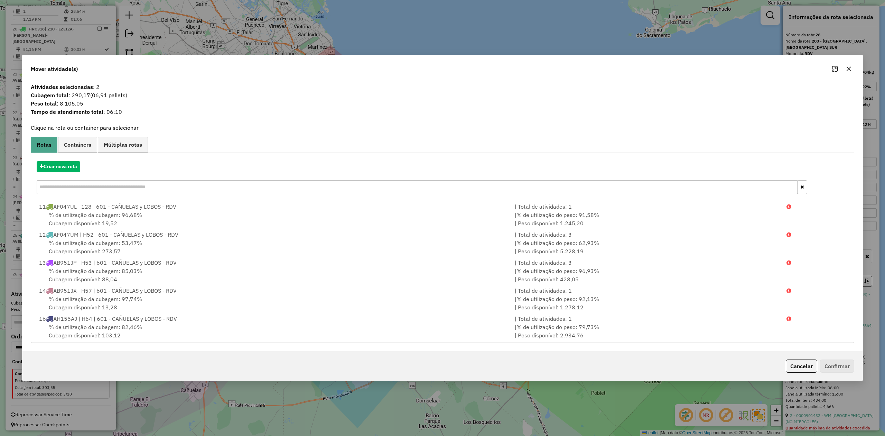
click at [848, 68] on icon "button" at bounding box center [849, 69] width 4 height 4
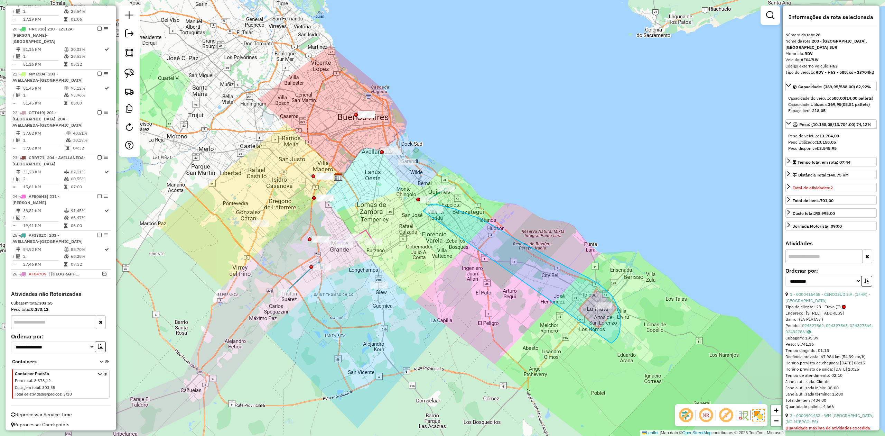
drag, startPoint x: 612, startPoint y: 343, endPoint x: 416, endPoint y: 224, distance: 229.3
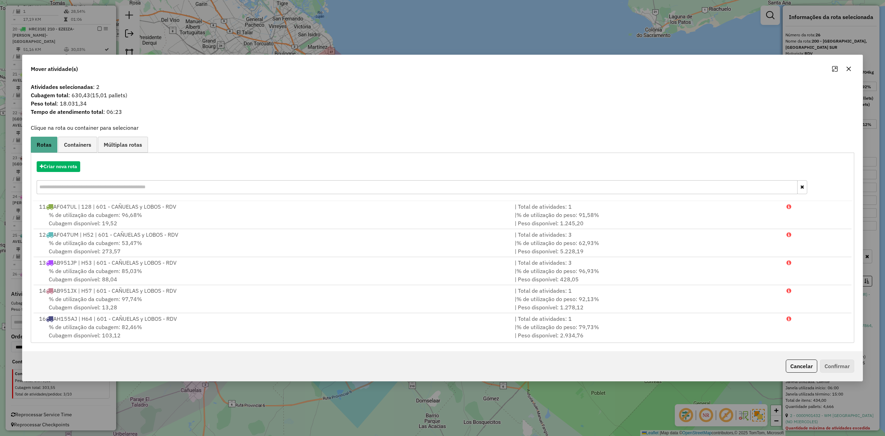
click at [850, 70] on icon "button" at bounding box center [849, 69] width 4 height 4
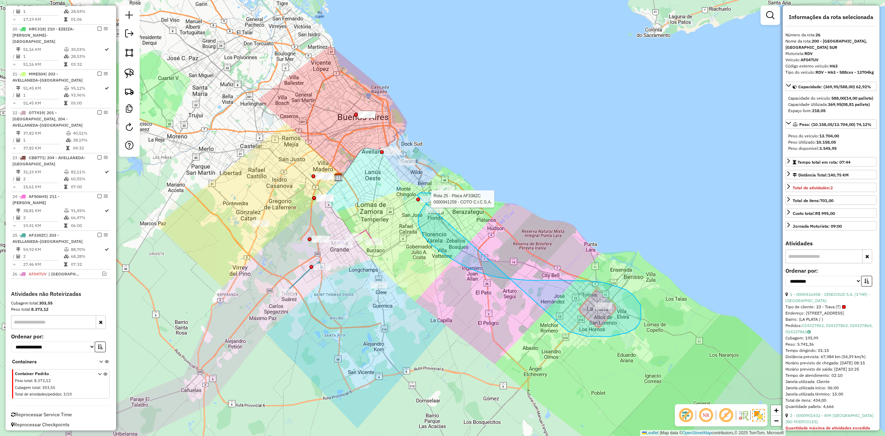
drag, startPoint x: 627, startPoint y: 333, endPoint x: 413, endPoint y: 202, distance: 251.1
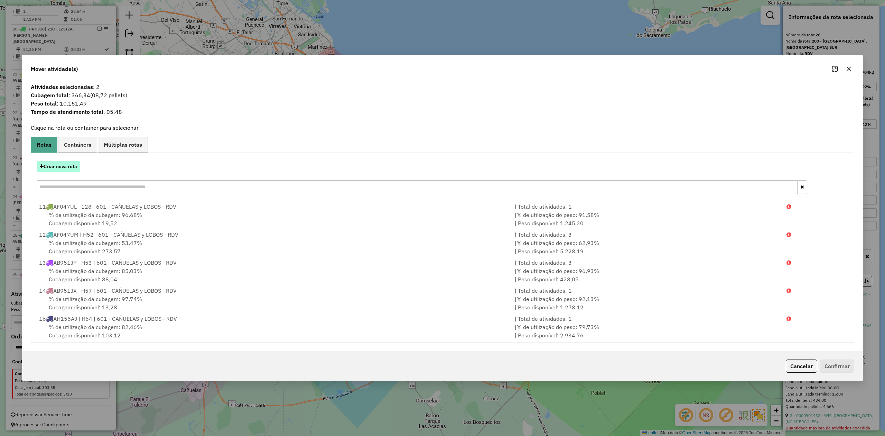
click at [64, 162] on button "Criar nova rota" at bounding box center [59, 166] width 44 height 11
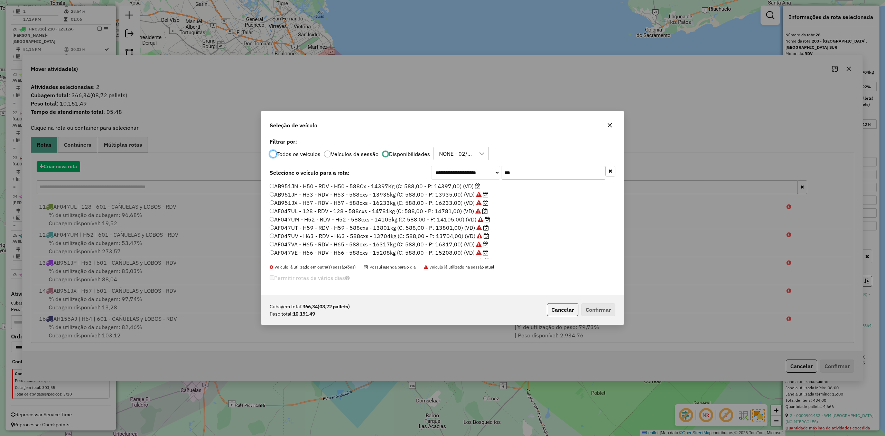
scroll to position [3, 2]
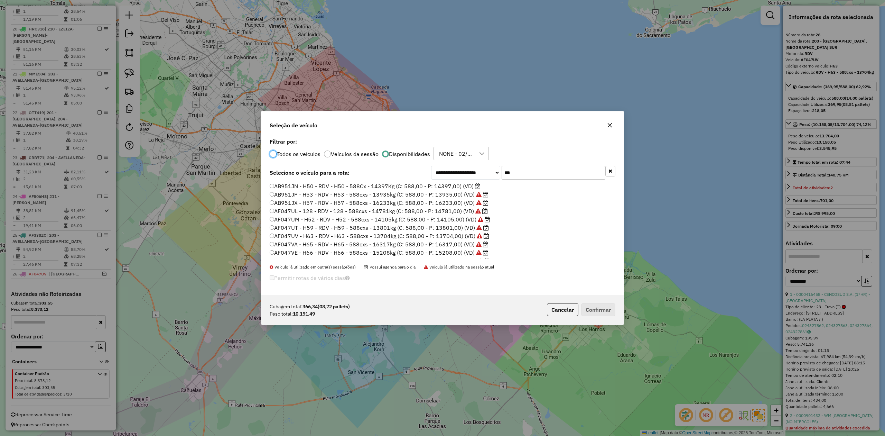
click at [465, 225] on label "AF047UT - H59 - RDV - H59 - 588cxs - 13801kg (C: 588,00 - P: 13801,00) (VD)" at bounding box center [379, 227] width 219 height 8
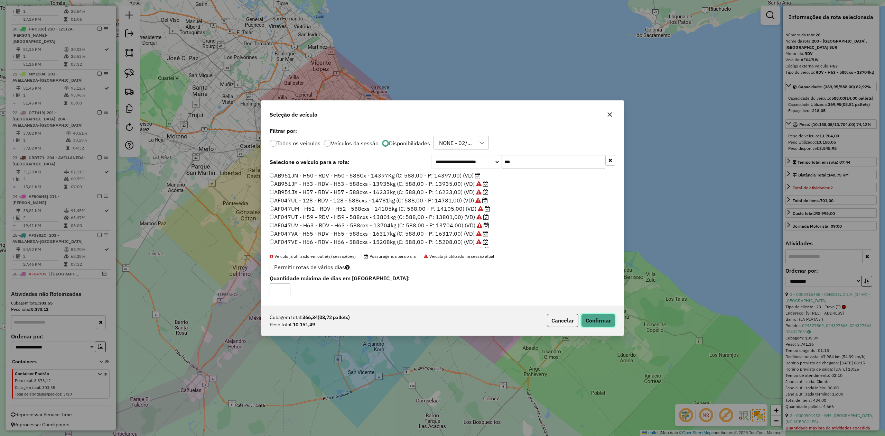
click at [595, 320] on button "Confirmar" at bounding box center [598, 320] width 34 height 13
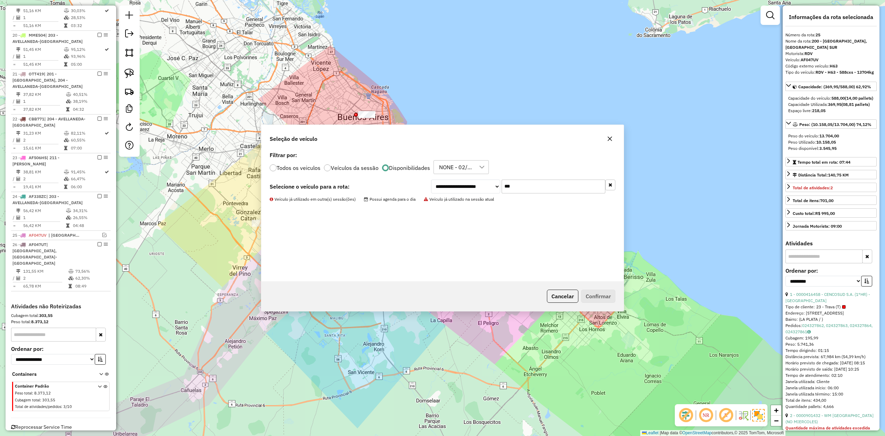
scroll to position [696, 0]
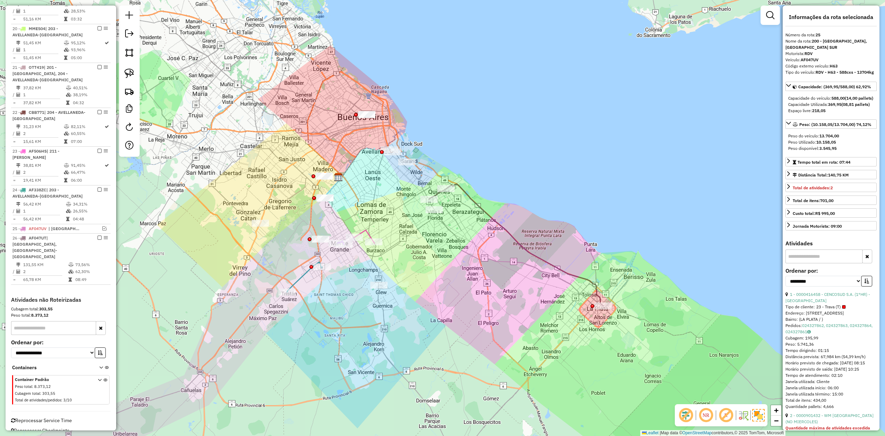
click at [566, 272] on icon at bounding box center [516, 245] width 174 height 122
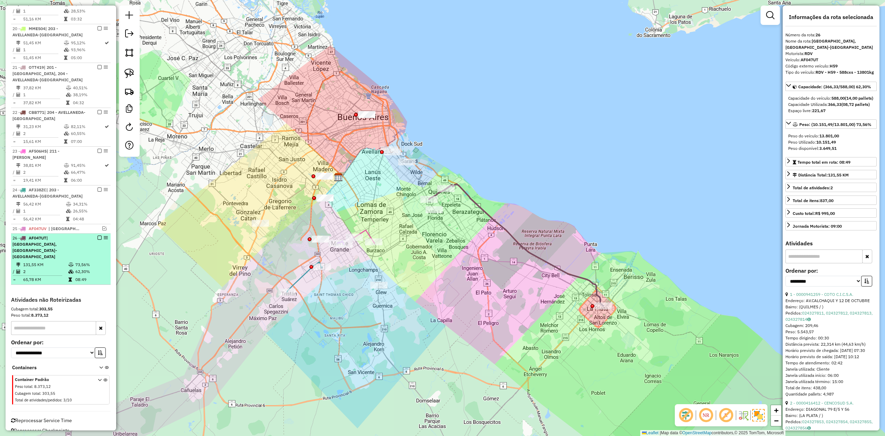
click at [98, 235] on em at bounding box center [100, 237] width 4 height 4
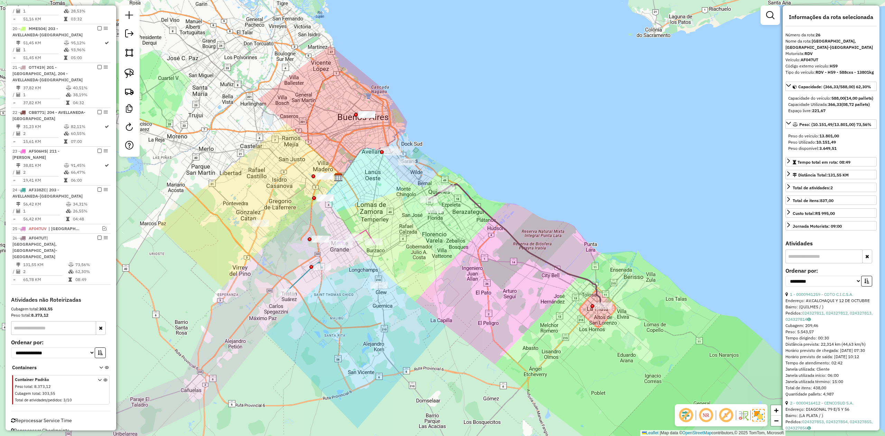
scroll to position [660, 0]
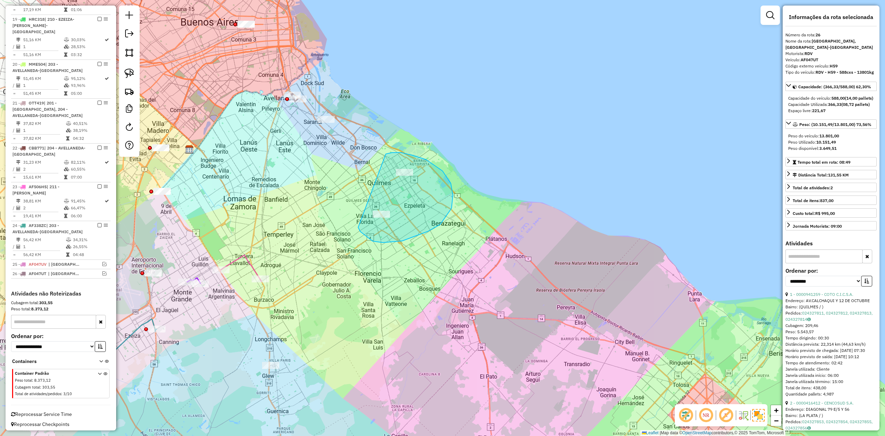
drag, startPoint x: 360, startPoint y: 231, endPoint x: 379, endPoint y: 165, distance: 68.7
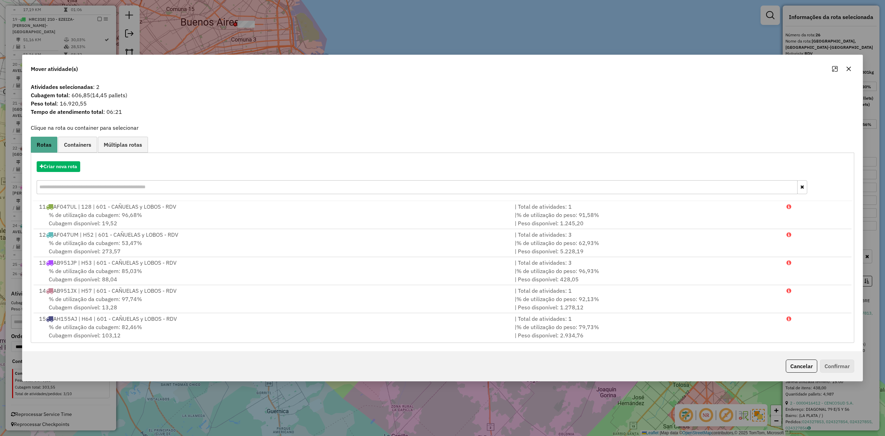
click at [852, 70] on button "button" at bounding box center [848, 68] width 11 height 11
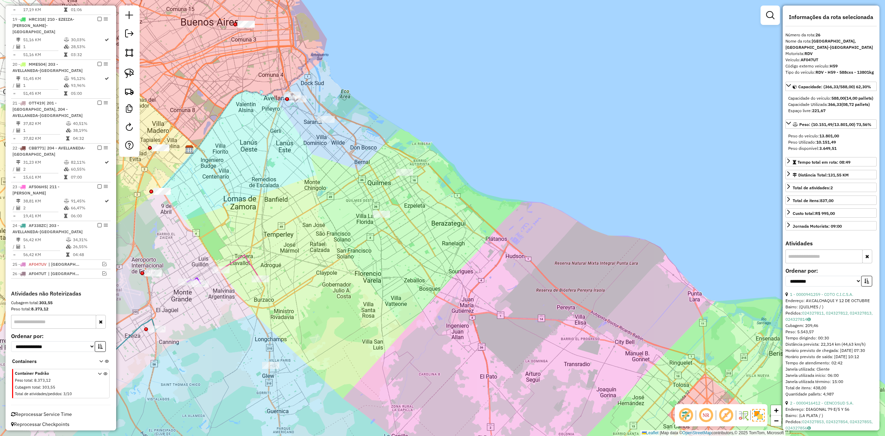
drag, startPoint x: 426, startPoint y: 243, endPoint x: 530, endPoint y: 234, distance: 104.5
click at [530, 234] on div "Janela de atendimento Grade de atendimento Capacidade Transportadoras Veículos …" at bounding box center [442, 218] width 885 height 436
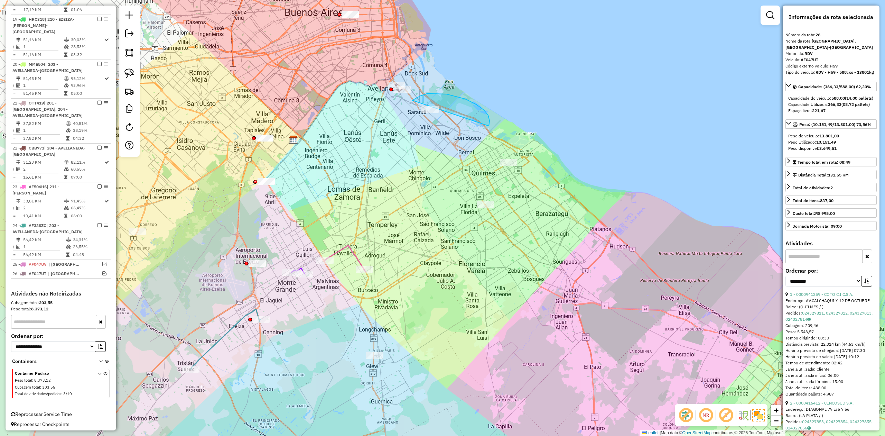
drag, startPoint x: 465, startPoint y: 99, endPoint x: 445, endPoint y: 145, distance: 50.5
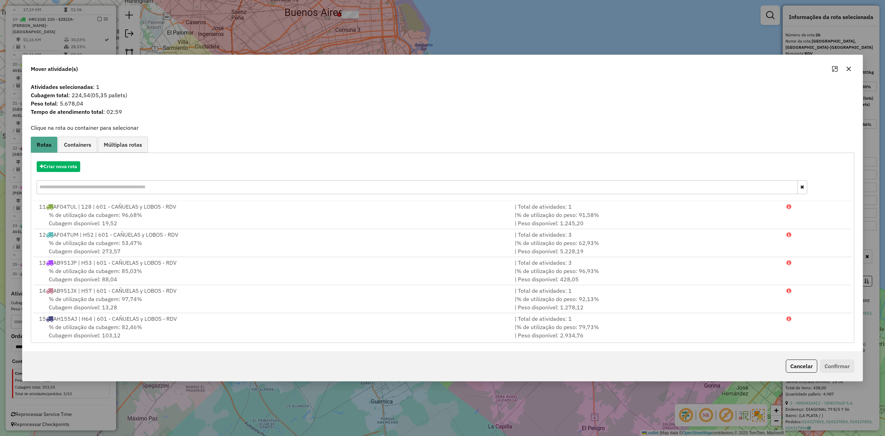
click at [849, 70] on icon "button" at bounding box center [849, 69] width 6 height 6
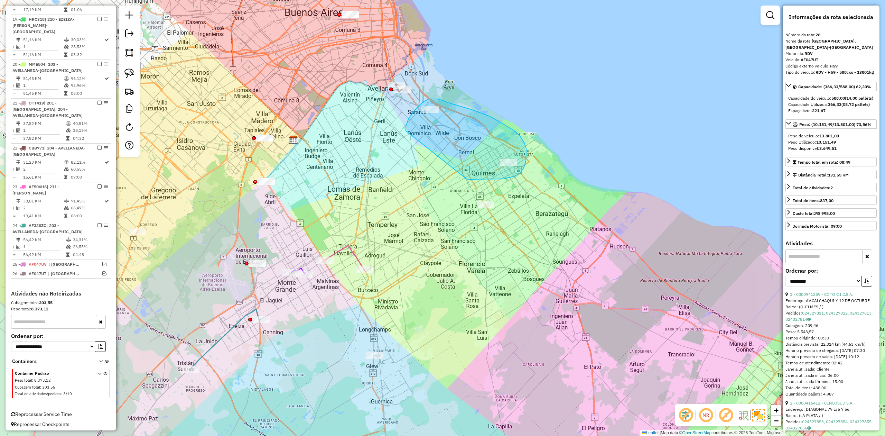
drag, startPoint x: 504, startPoint y: 179, endPoint x: 407, endPoint y: 139, distance: 104.5
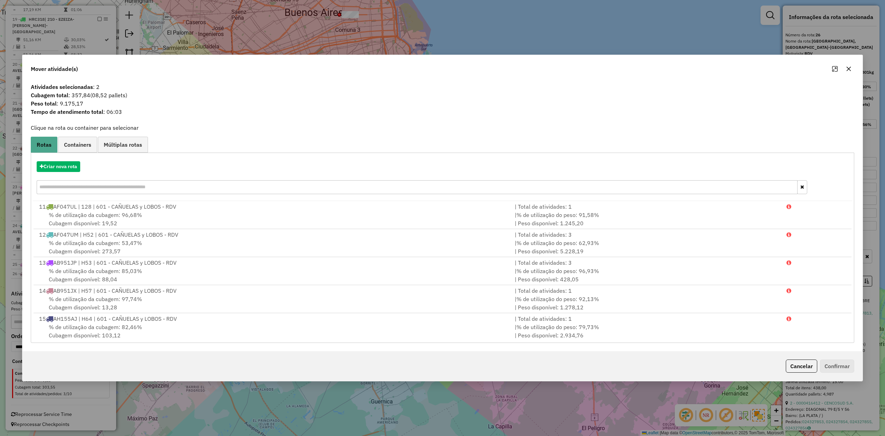
click at [847, 72] on button "button" at bounding box center [848, 68] width 11 height 11
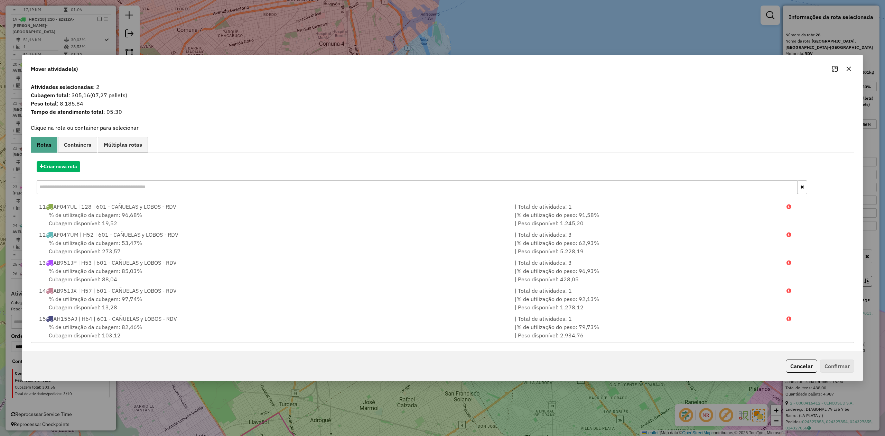
click at [845, 67] on button "button" at bounding box center [848, 68] width 11 height 11
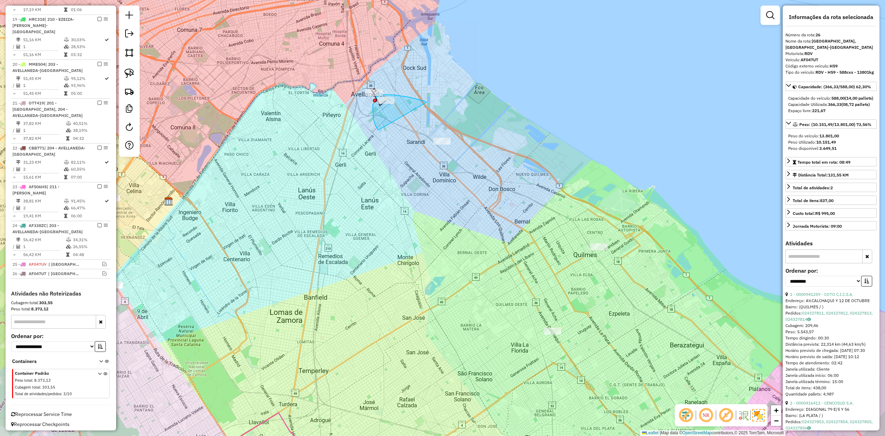
drag, startPoint x: 396, startPoint y: 95, endPoint x: 473, endPoint y: 139, distance: 88.4
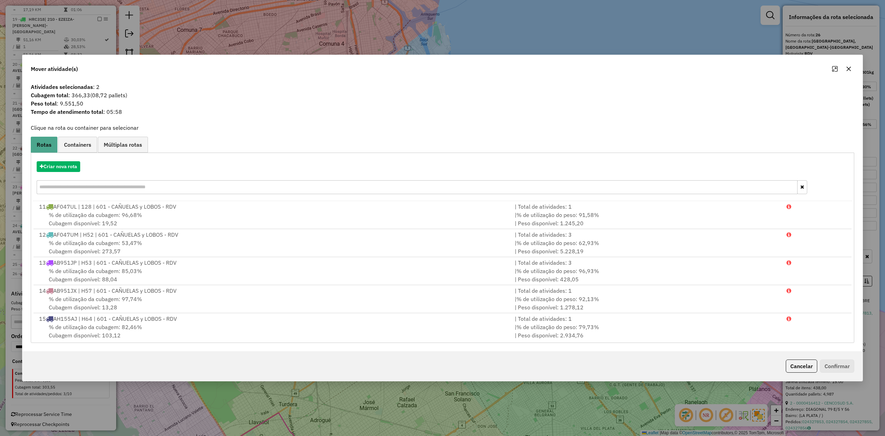
click at [849, 68] on icon "button" at bounding box center [849, 69] width 4 height 4
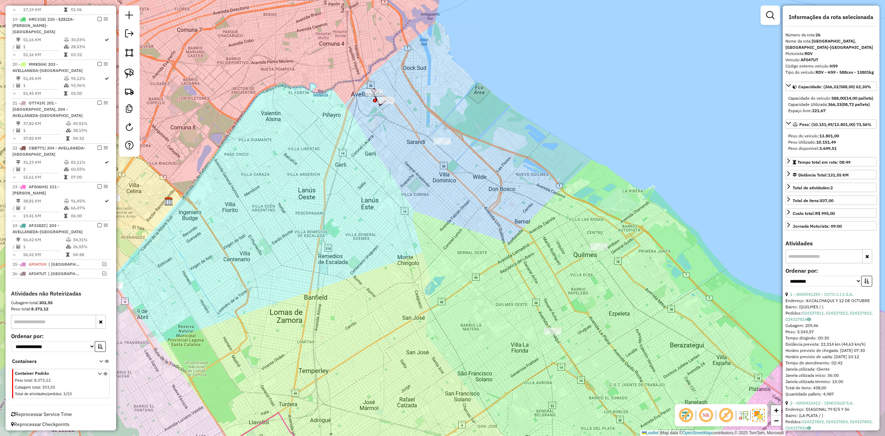
drag, startPoint x: 407, startPoint y: 253, endPoint x: 536, endPoint y: 182, distance: 147.5
click at [512, 193] on div "Janela de atendimento Grade de atendimento Capacidade Transportadoras Veículos …" at bounding box center [442, 218] width 885 height 436
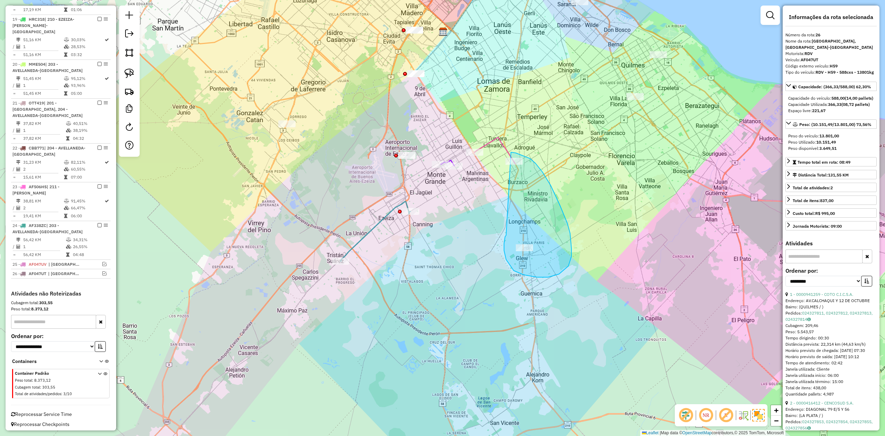
drag, startPoint x: 524, startPoint y: 275, endPoint x: 487, endPoint y: 180, distance: 101.5
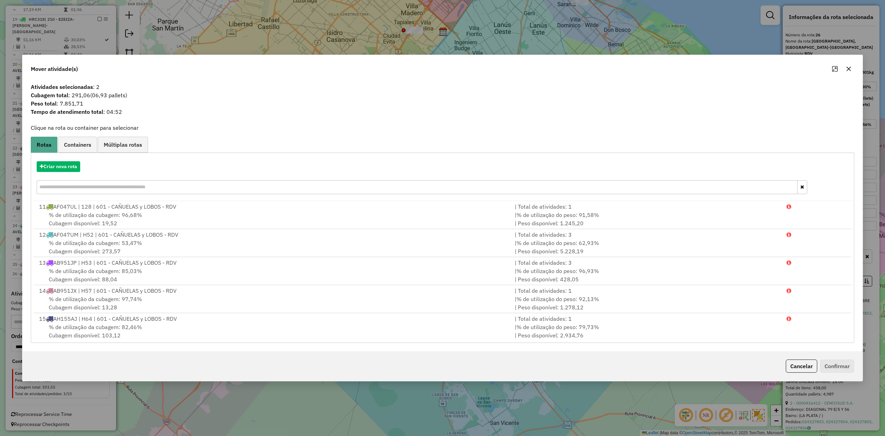
click at [851, 68] on icon "button" at bounding box center [849, 69] width 6 height 6
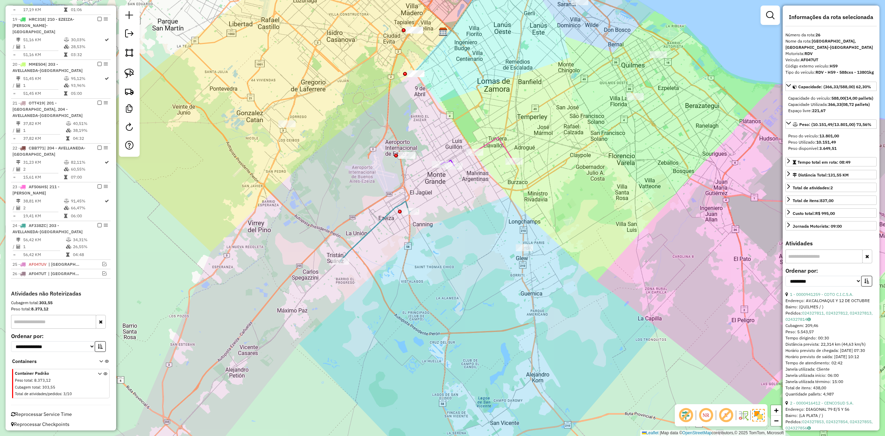
click at [385, 242] on div "Janela de atendimento Grade de atendimento Capacidade Transportadoras Veículos …" at bounding box center [442, 218] width 885 height 436
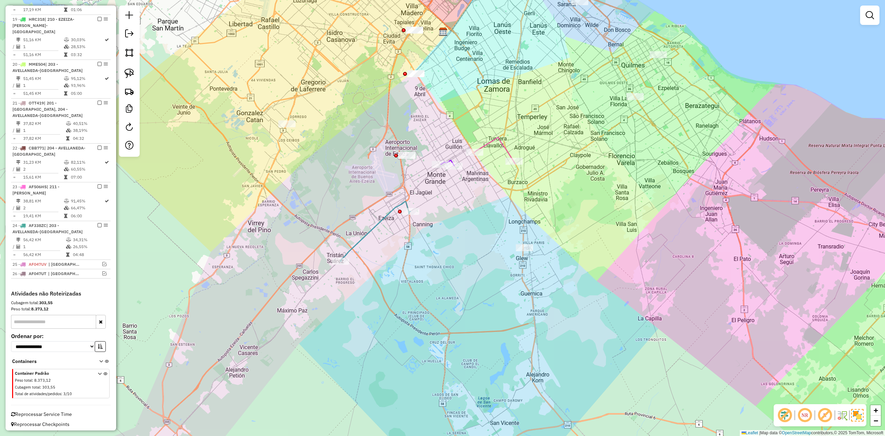
click at [373, 221] on div "Janela de atendimento Grade de atendimento Capacidade Transportadoras Veículos …" at bounding box center [442, 218] width 885 height 436
click at [380, 227] on icon at bounding box center [376, 231] width 70 height 60
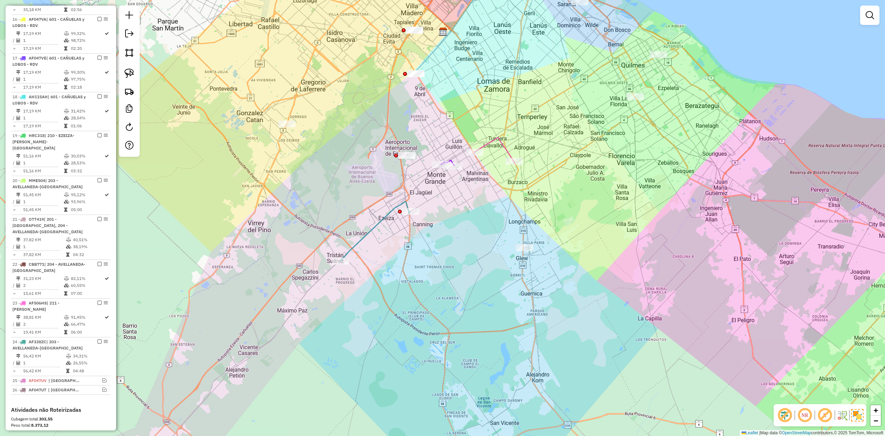
select select "**********"
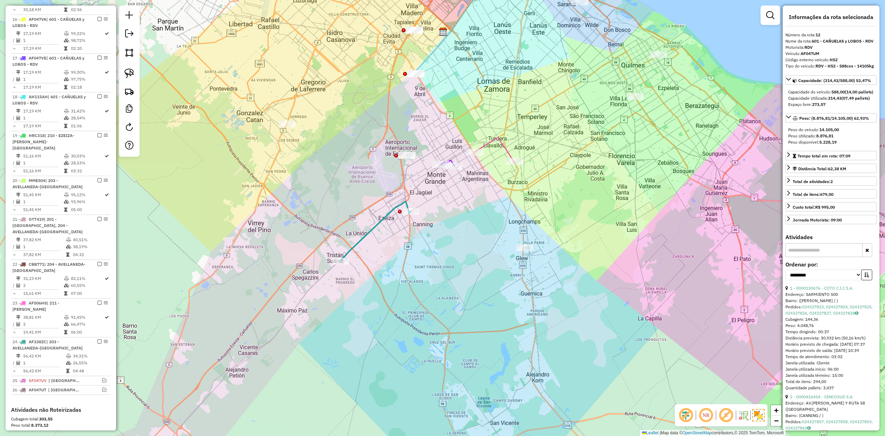
scroll to position [399, 0]
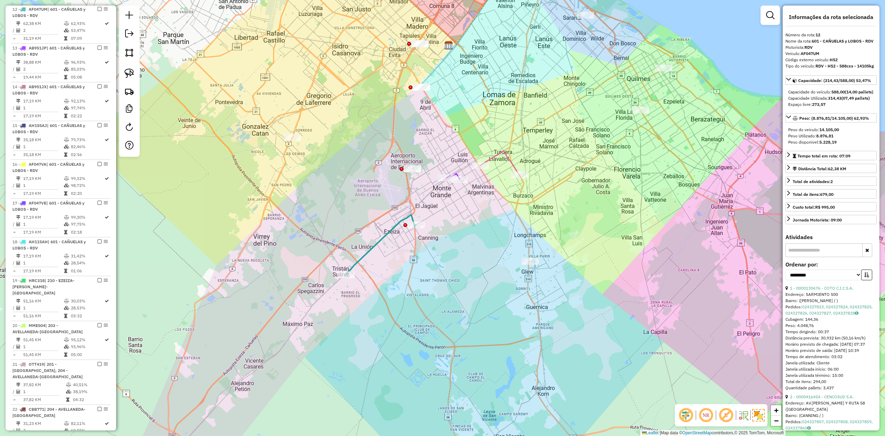
drag, startPoint x: 390, startPoint y: 247, endPoint x: 397, endPoint y: 267, distance: 21.2
click at [397, 267] on div "Janela de atendimento Grade de atendimento Capacidade Transportadoras Veículos …" at bounding box center [442, 218] width 885 height 436
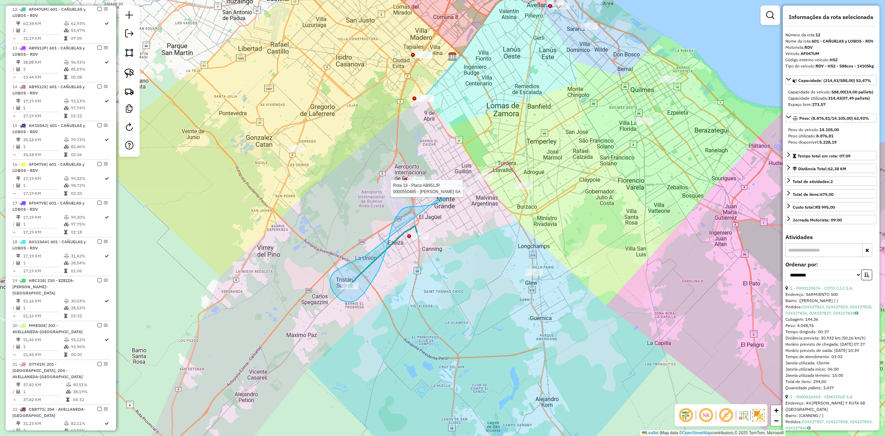
drag, startPoint x: 362, startPoint y: 257, endPoint x: 449, endPoint y: 176, distance: 118.4
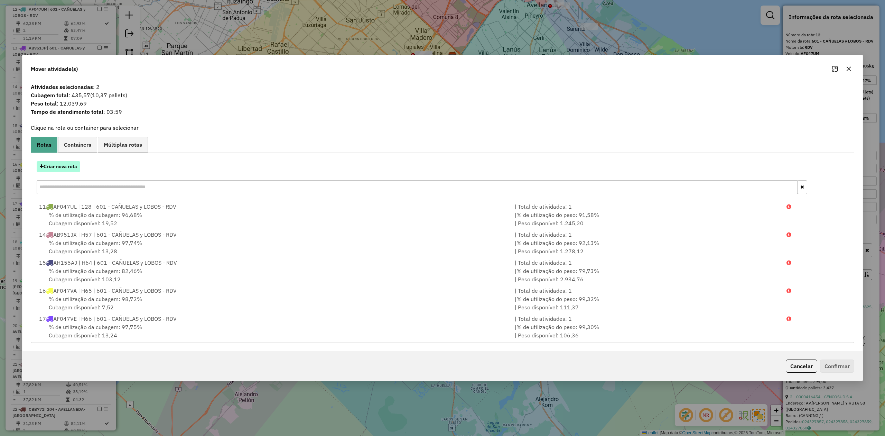
click at [62, 163] on button "Criar nova rota" at bounding box center [59, 166] width 44 height 11
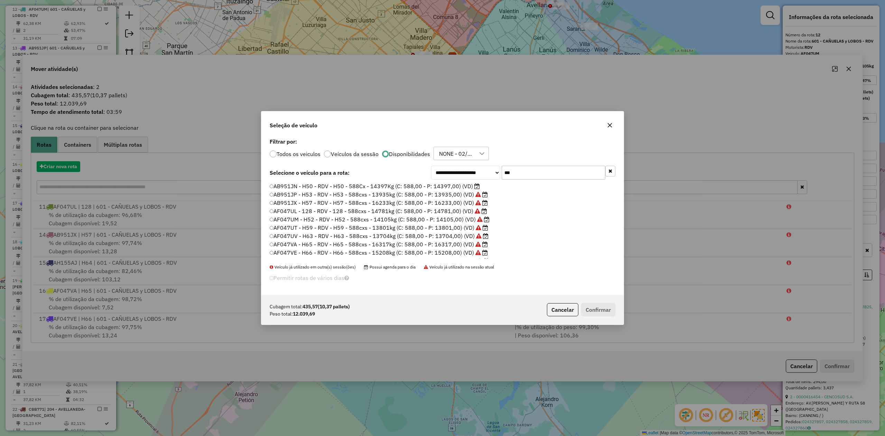
scroll to position [3, 2]
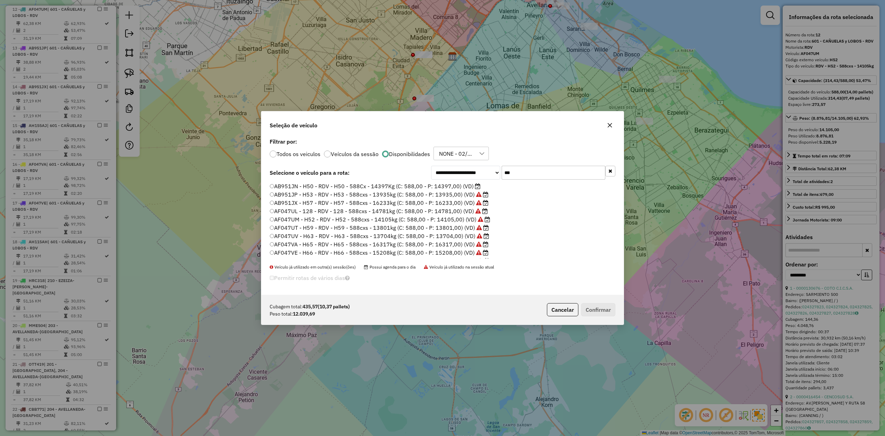
drag, startPoint x: 510, startPoint y: 173, endPoint x: 488, endPoint y: 168, distance: 23.3
click at [488, 168] on div "**********" at bounding box center [523, 173] width 184 height 14
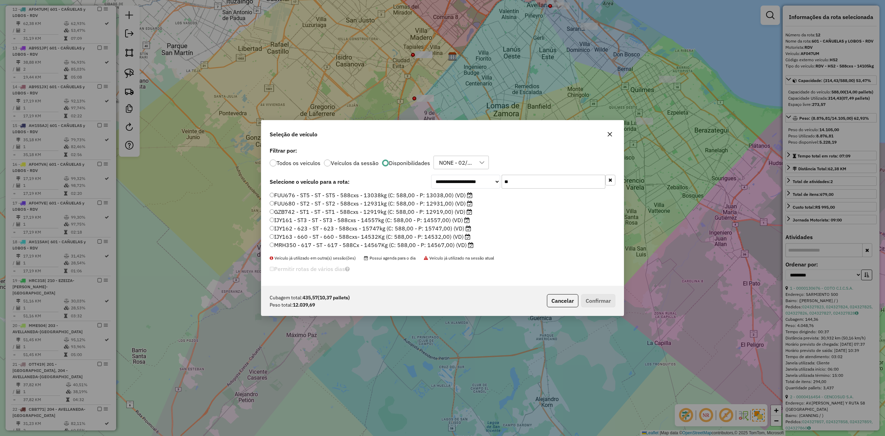
drag, startPoint x: 525, startPoint y: 176, endPoint x: 477, endPoint y: 173, distance: 48.2
click at [477, 173] on div "**********" at bounding box center [442, 215] width 362 height 141
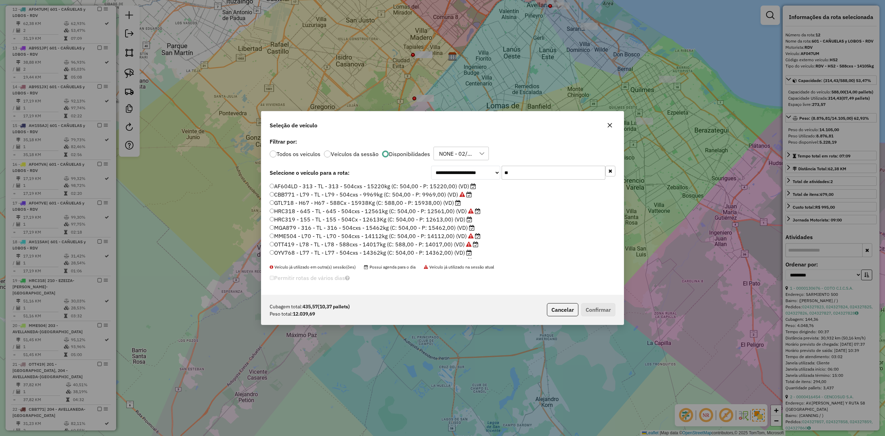
type input "**"
drag, startPoint x: 447, startPoint y: 212, endPoint x: 455, endPoint y: 216, distance: 9.0
click at [447, 212] on label "HRC318 - 645 - TL - 645 - 504cxs - 12561kg (C: 504,00 - P: 12561,00) (VD)" at bounding box center [375, 211] width 211 height 8
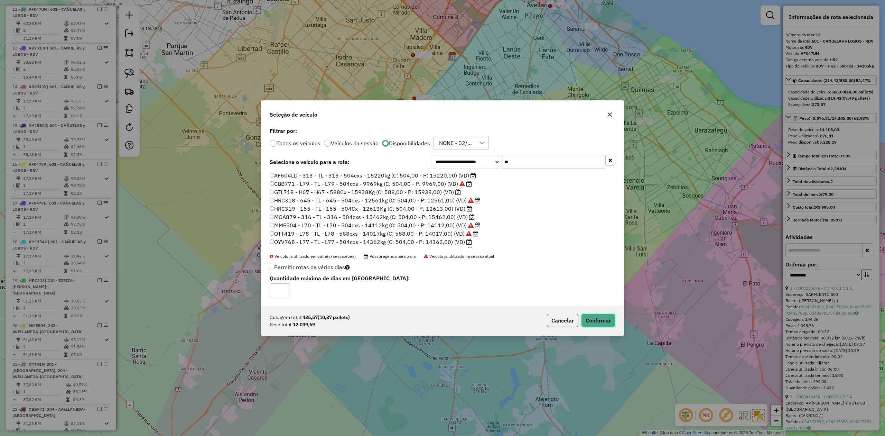
click at [602, 320] on button "Confirmar" at bounding box center [598, 320] width 34 height 13
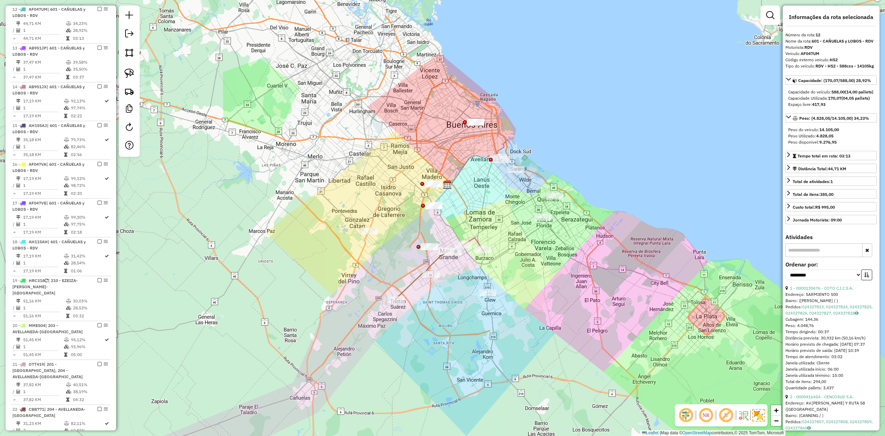
click at [421, 280] on icon at bounding box center [422, 275] width 53 height 50
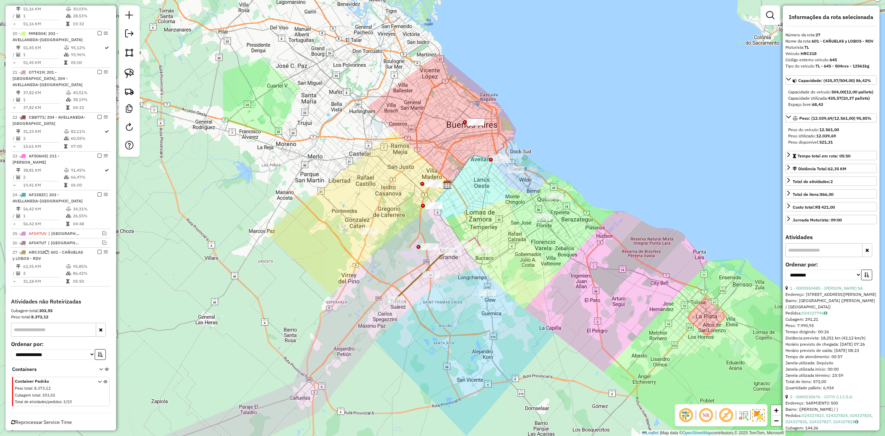
scroll to position [699, 0]
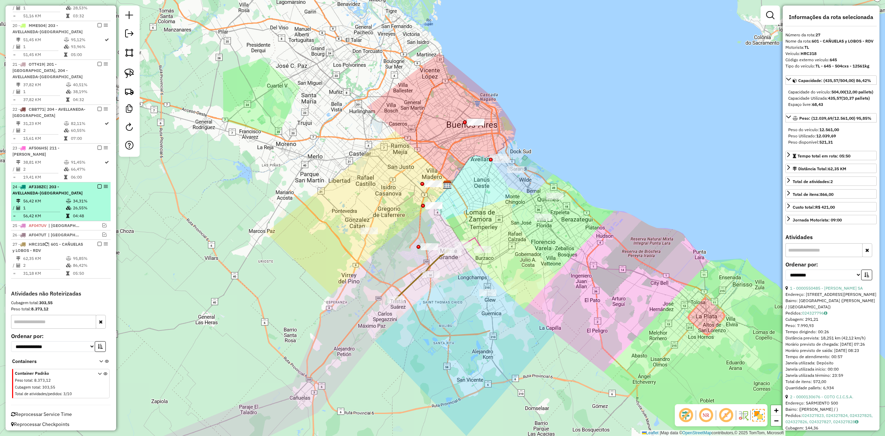
click at [99, 242] on em at bounding box center [100, 244] width 4 height 4
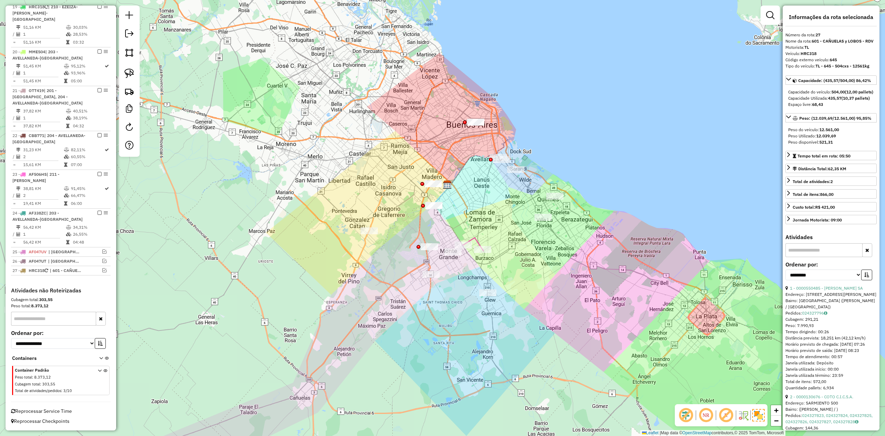
scroll to position [669, 0]
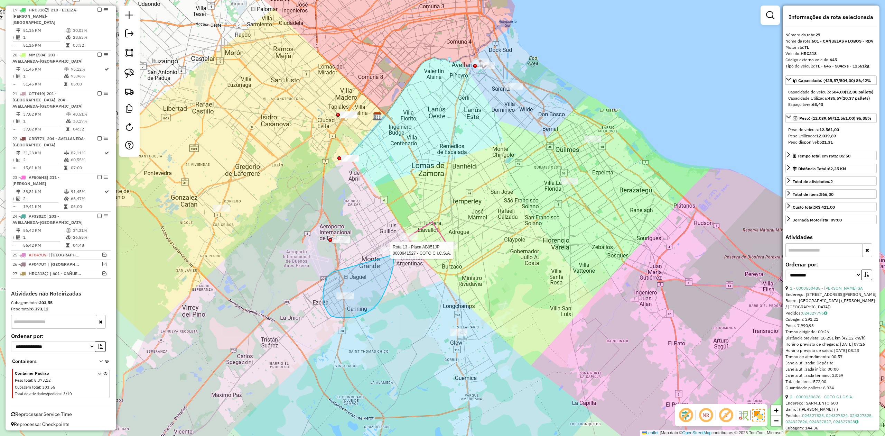
drag, startPoint x: 323, startPoint y: 296, endPoint x: 378, endPoint y: 242, distance: 77.0
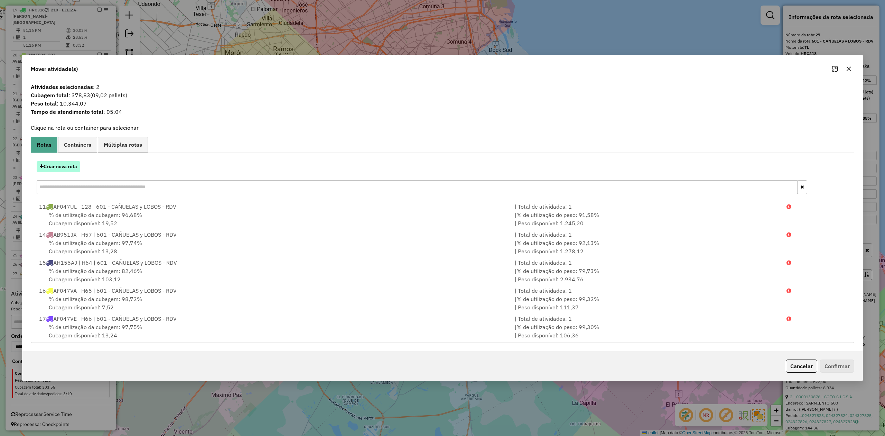
click at [59, 162] on button "Criar nova rota" at bounding box center [59, 166] width 44 height 11
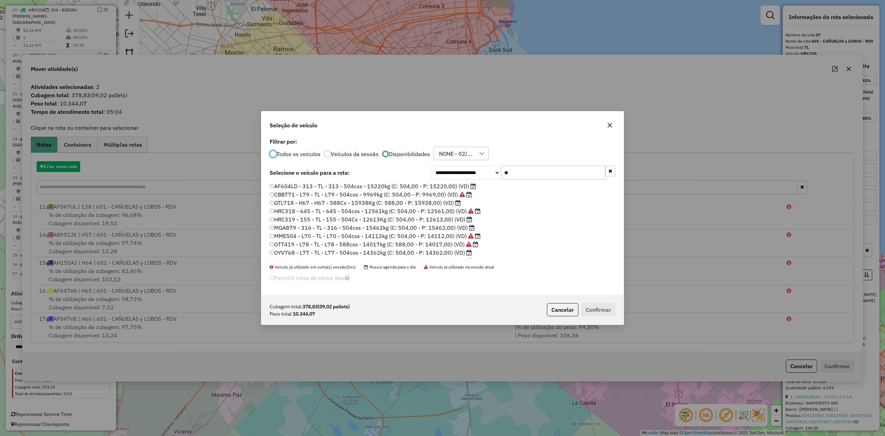
scroll to position [3, 2]
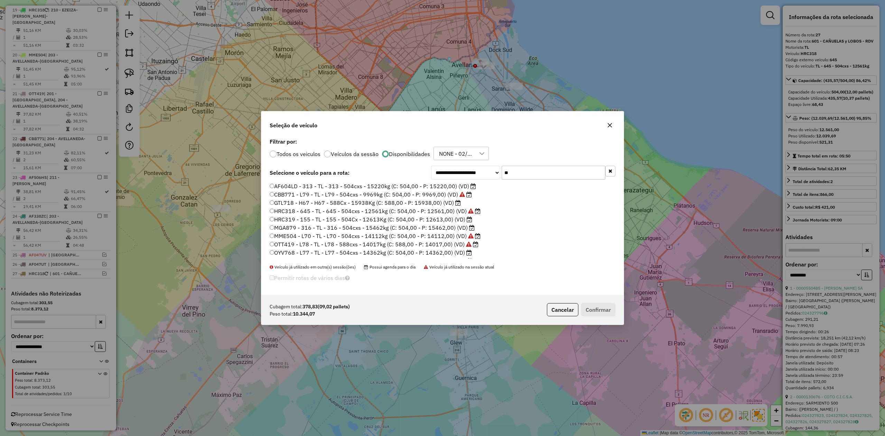
drag, startPoint x: 480, startPoint y: 165, endPoint x: 454, endPoint y: 162, distance: 25.7
click at [454, 161] on div "**********" at bounding box center [442, 215] width 362 height 159
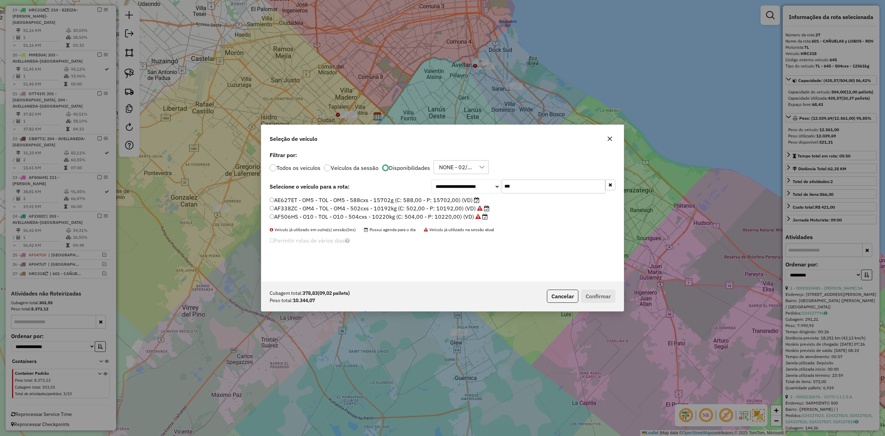
type input "***"
drag, startPoint x: 461, startPoint y: 198, endPoint x: 470, endPoint y: 205, distance: 11.3
click at [461, 198] on label "AE627ET - OM5 - TOL - OM5 - 588cxs - 15702g (C: 588,00 - P: 15702,00) (VD)" at bounding box center [375, 200] width 210 height 8
click at [605, 294] on button "Confirmar" at bounding box center [598, 295] width 34 height 13
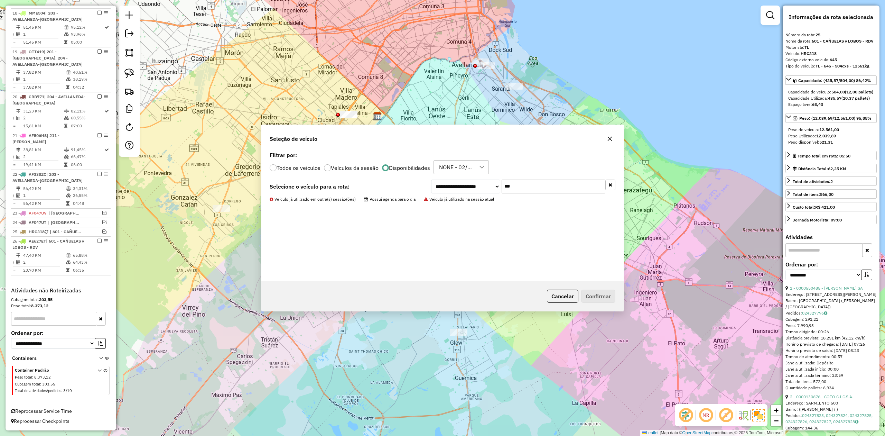
scroll to position [631, 0]
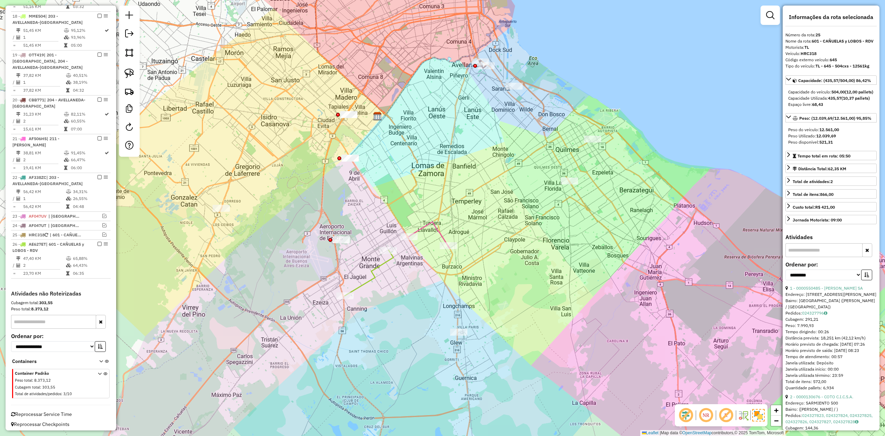
click at [400, 274] on div "Janela de atendimento Grade de atendimento Capacidade Transportadoras Veículos …" at bounding box center [442, 218] width 885 height 436
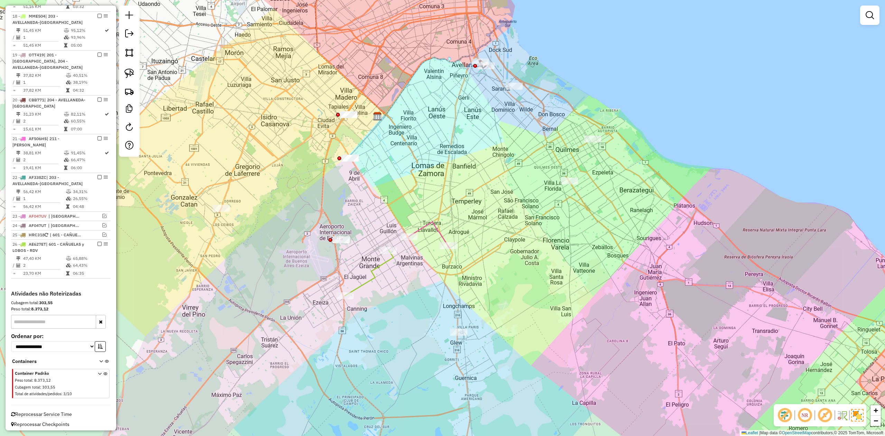
click at [376, 265] on icon at bounding box center [369, 273] width 49 height 46
select select "**********"
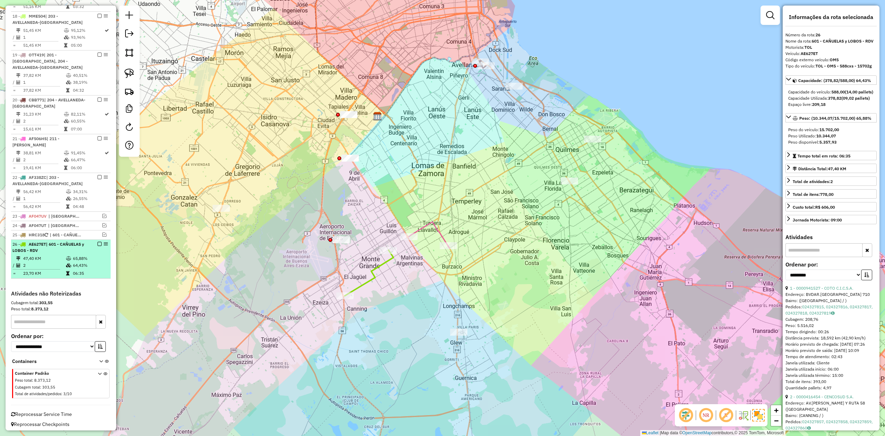
click at [98, 242] on em at bounding box center [100, 244] width 4 height 4
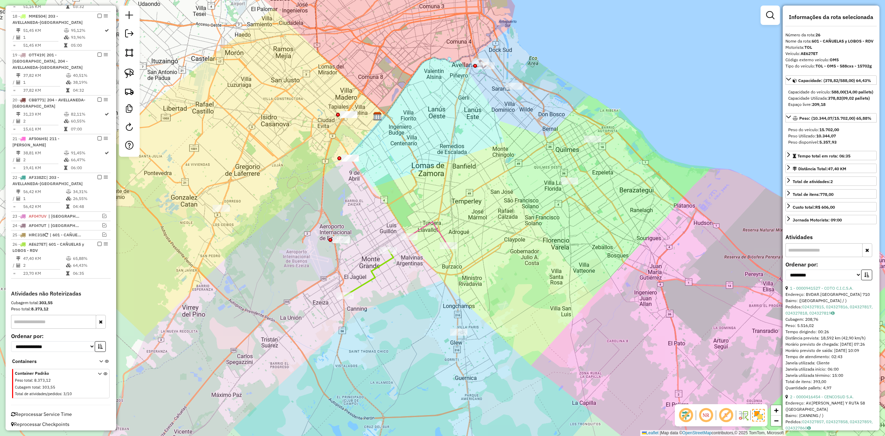
scroll to position [601, 0]
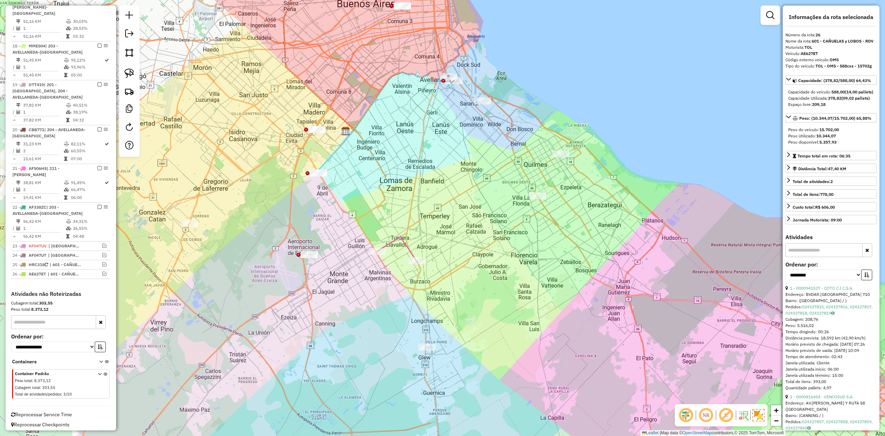
drag, startPoint x: 433, startPoint y: 295, endPoint x: 398, endPoint y: 307, distance: 37.1
click at [398, 310] on div "Janela de atendimento Grade de atendimento Capacidade Transportadoras Veículos …" at bounding box center [442, 218] width 885 height 436
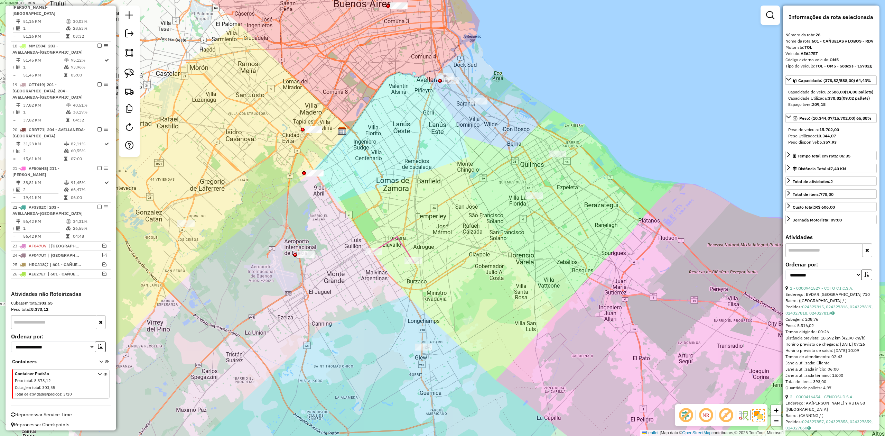
click at [407, 247] on icon at bounding box center [394, 250] width 40 height 26
click at [480, 275] on div "Rota 21 - Placa AF506HS 0000147095 - INC S.A. (2° HR) (11a13) Janela de atendim…" at bounding box center [442, 218] width 885 height 436
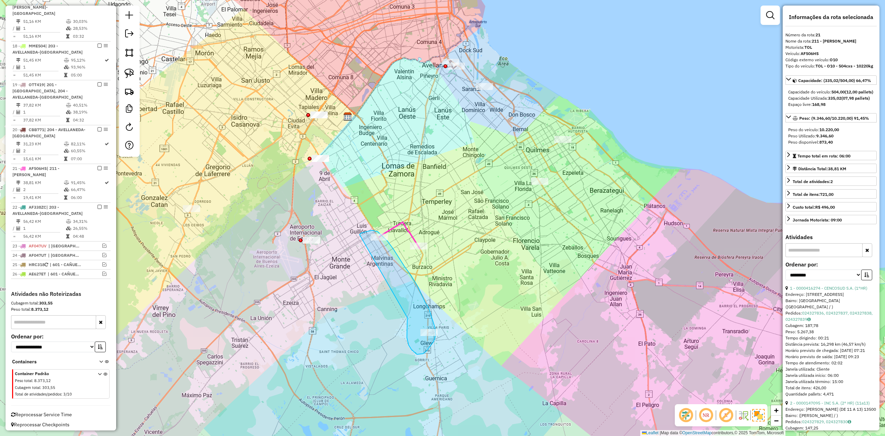
drag, startPoint x: 407, startPoint y: 320, endPoint x: 358, endPoint y: 238, distance: 95.2
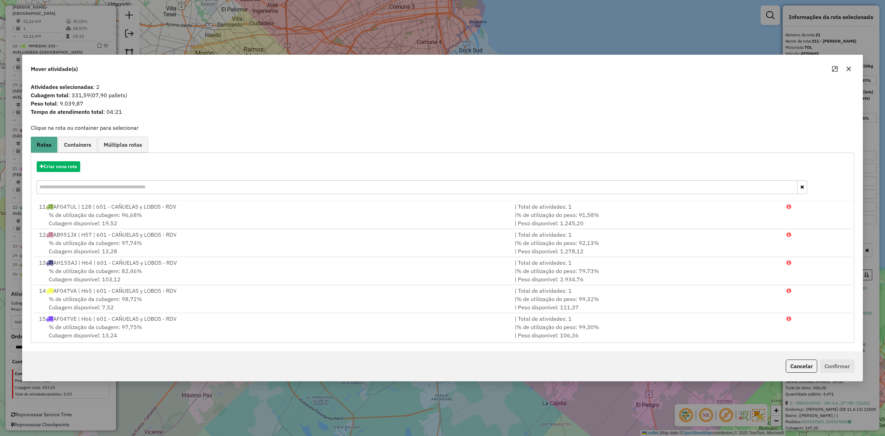
click at [845, 67] on button "button" at bounding box center [848, 68] width 11 height 11
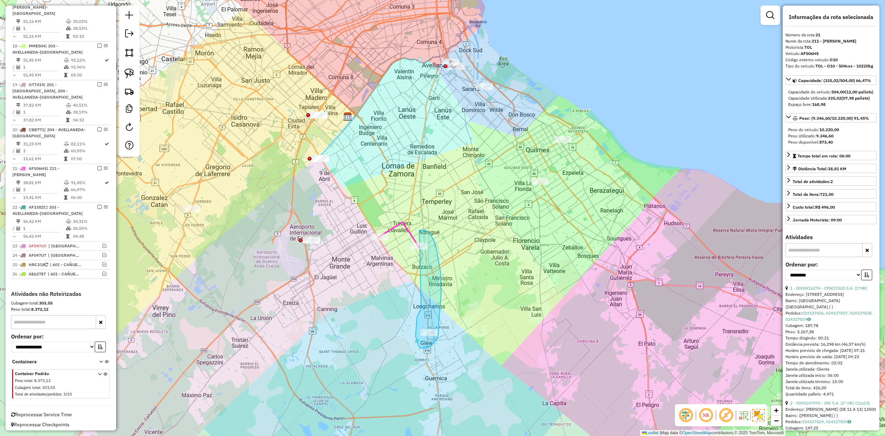
drag, startPoint x: 416, startPoint y: 326, endPoint x: 403, endPoint y: 250, distance: 77.3
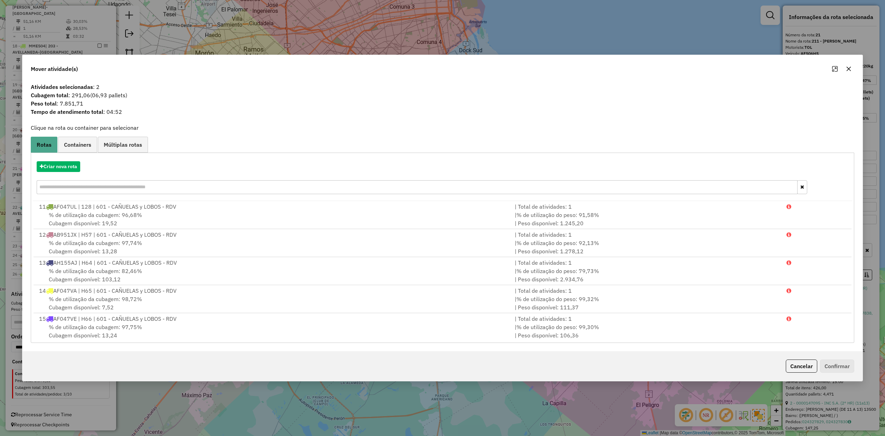
click at [846, 67] on icon "button" at bounding box center [849, 69] width 6 height 6
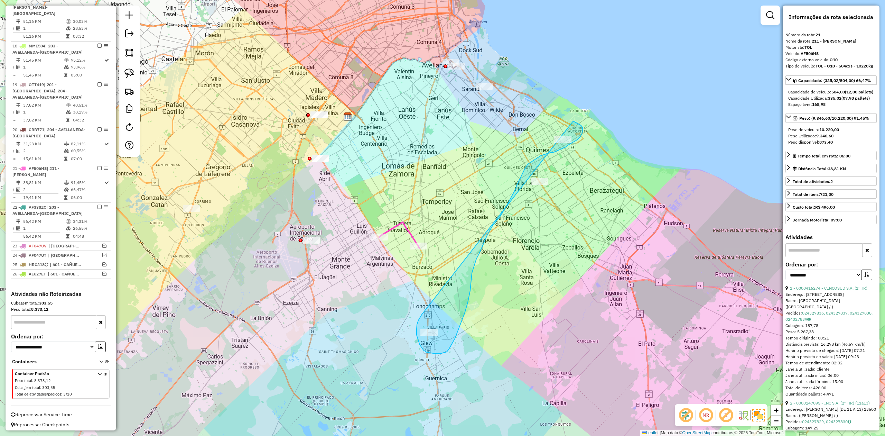
drag, startPoint x: 417, startPoint y: 335, endPoint x: 569, endPoint y: 120, distance: 262.9
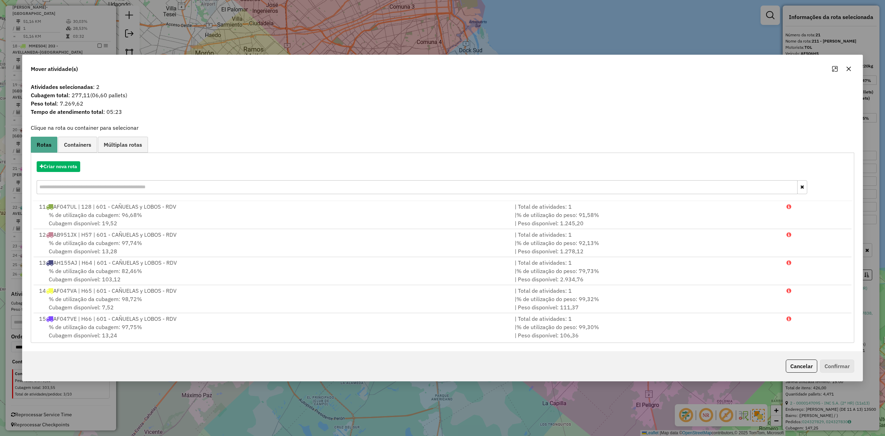
click at [850, 68] on icon "button" at bounding box center [849, 69] width 6 height 6
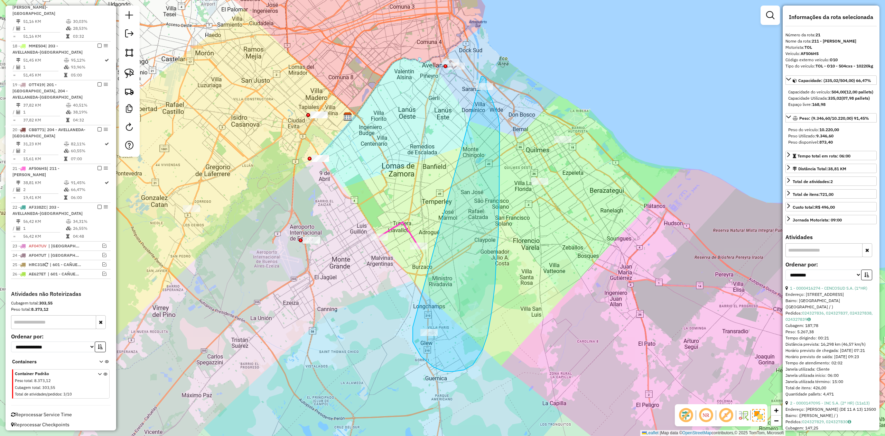
drag, startPoint x: 413, startPoint y: 333, endPoint x: 478, endPoint y: 76, distance: 265.1
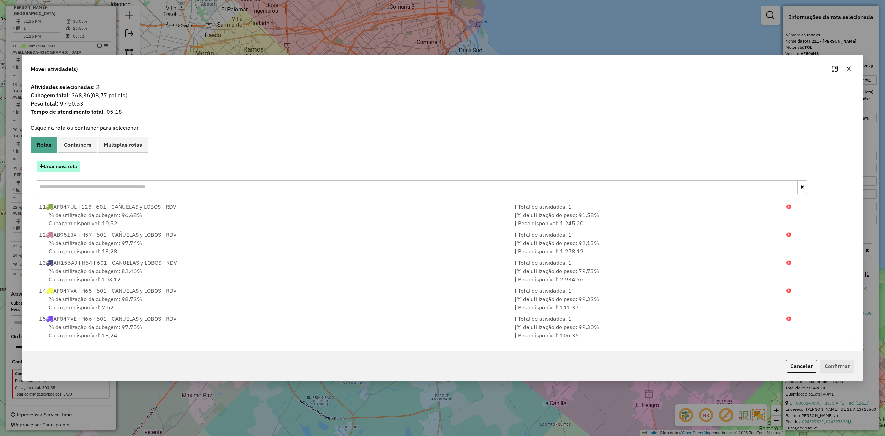
click at [71, 165] on button "Criar nova rota" at bounding box center [59, 166] width 44 height 11
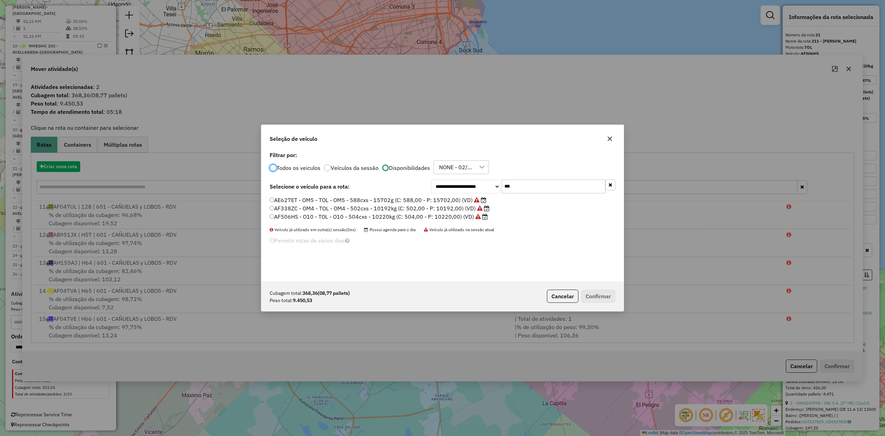
scroll to position [3, 2]
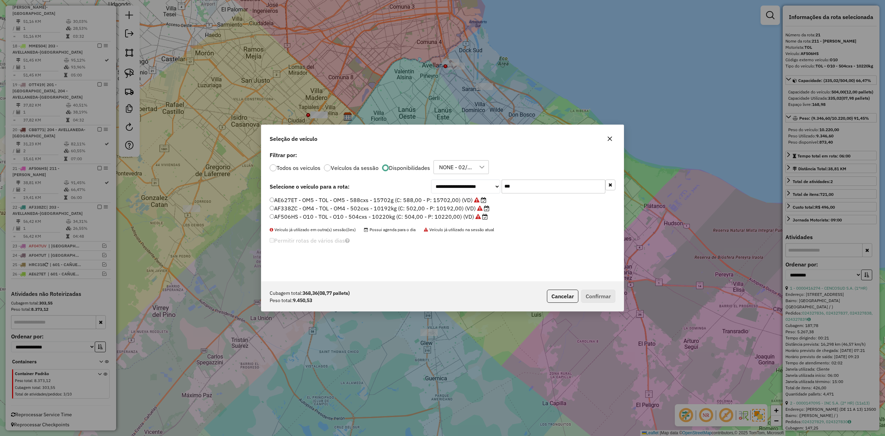
drag, startPoint x: 527, startPoint y: 185, endPoint x: 475, endPoint y: 183, distance: 52.2
click at [475, 183] on div "**********" at bounding box center [523, 186] width 184 height 14
click at [611, 137] on icon "button" at bounding box center [610, 138] width 4 height 4
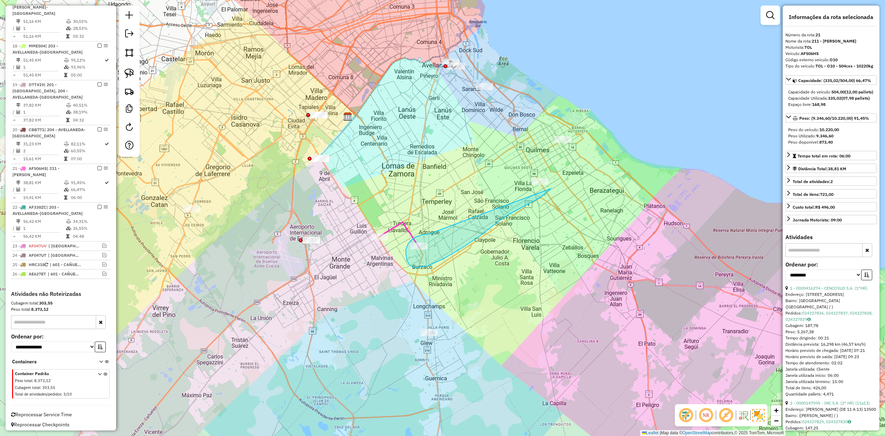
drag, startPoint x: 406, startPoint y: 253, endPoint x: 542, endPoint y: 157, distance: 166.9
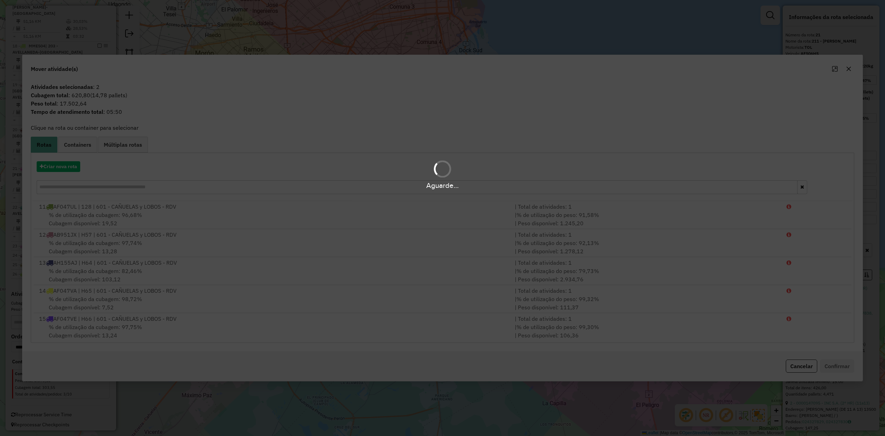
click at [848, 69] on hb-app "Aguarde... Pop-up bloqueado! Seu navegador bloqueou automáticamente a abertura …" at bounding box center [442, 218] width 885 height 436
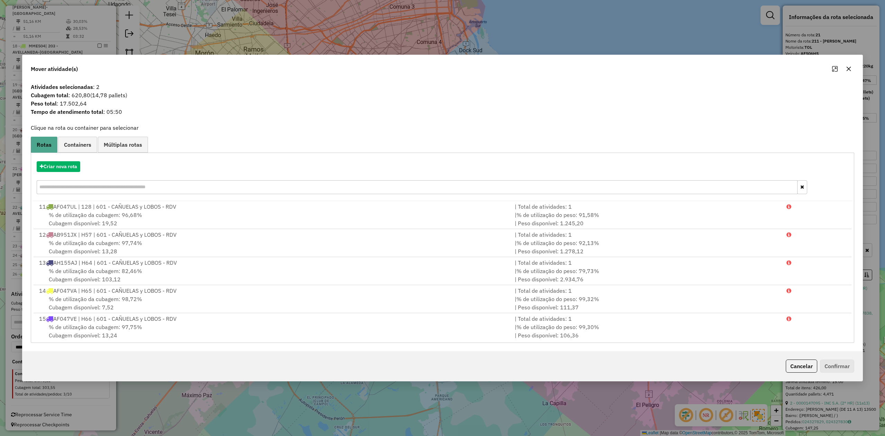
click at [850, 71] on icon "button" at bounding box center [849, 69] width 6 height 6
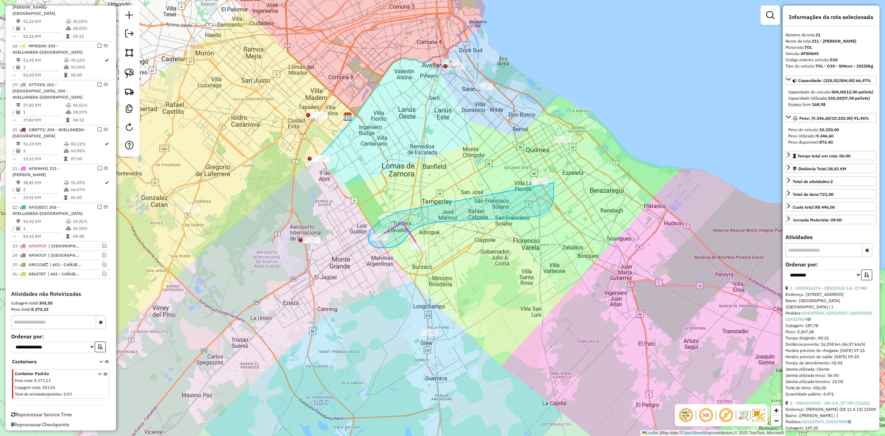
drag, startPoint x: 369, startPoint y: 242, endPoint x: 533, endPoint y: 151, distance: 187.5
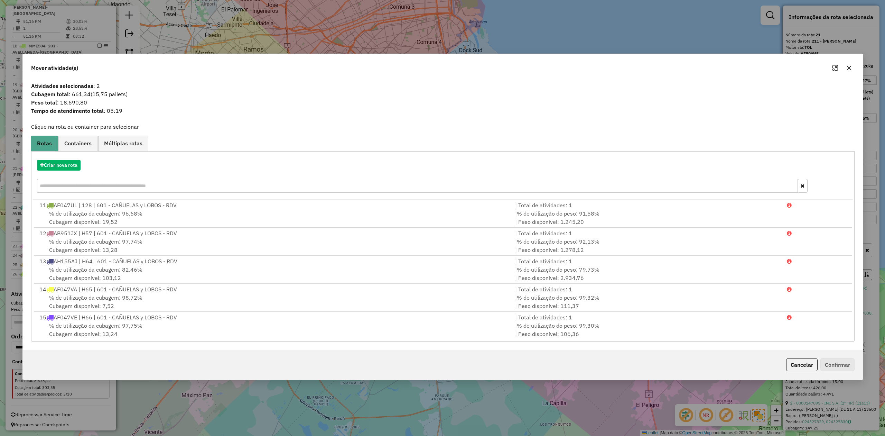
click at [849, 68] on icon "button" at bounding box center [850, 68] width 6 height 6
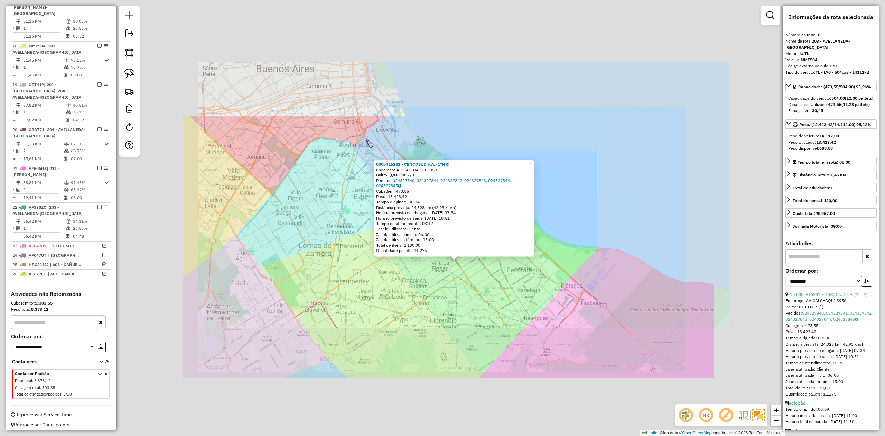
click at [456, 290] on div "0000416281 - CENCOSUD S.A. (1°HR) Endereço: AV. CALCHAQUI 3950 Bairro: (QUILMES…" at bounding box center [442, 218] width 885 height 436
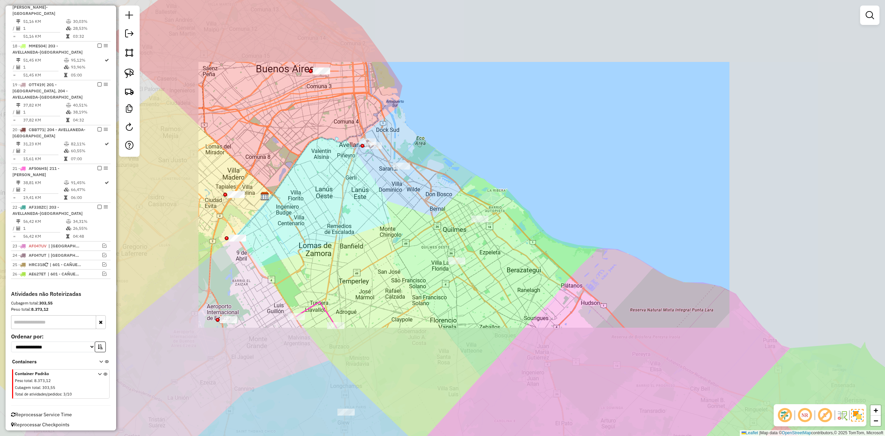
click at [455, 270] on div "0000416281 - CENCOSUD S.A. (1°HR) Endereço: AV. CALCHAQUI 3950 Bairro: (QUILMES…" at bounding box center [442, 218] width 885 height 436
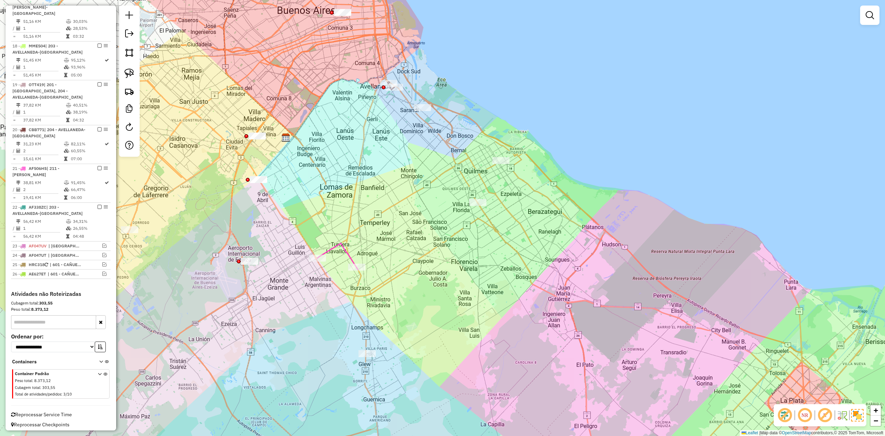
drag, startPoint x: 389, startPoint y: 332, endPoint x: 418, endPoint y: 346, distance: 32.6
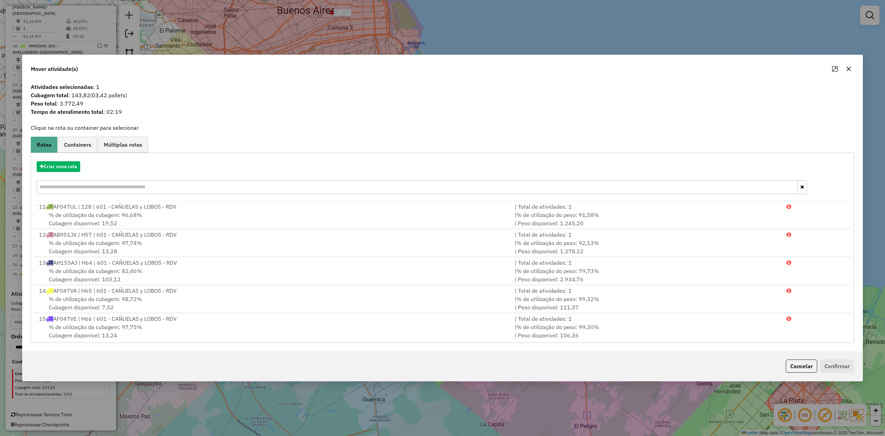
click at [850, 70] on icon "button" at bounding box center [849, 69] width 6 height 6
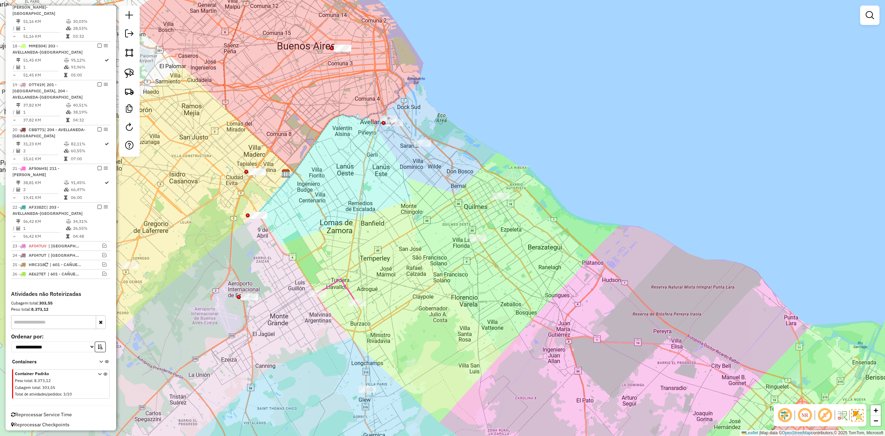
drag, startPoint x: 468, startPoint y: 292, endPoint x: 474, endPoint y: 307, distance: 16.8
click at [472, 320] on div "Janela de atendimento Grade de atendimento Capacidade Transportadoras Veículos …" at bounding box center [442, 218] width 885 height 436
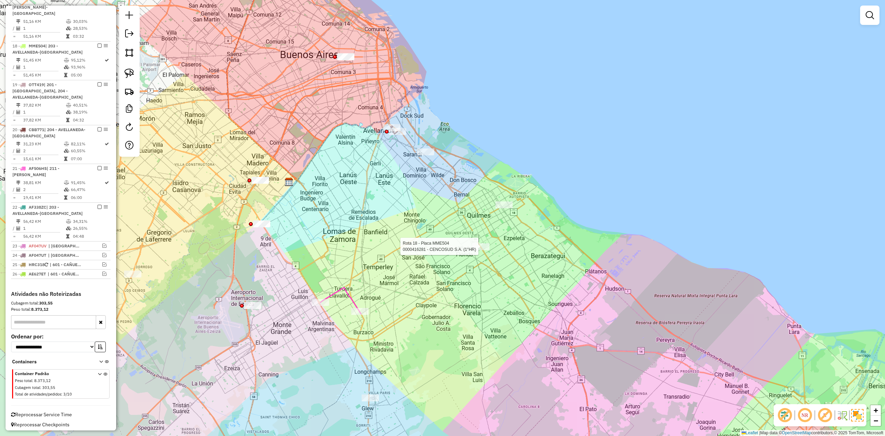
select select "**********"
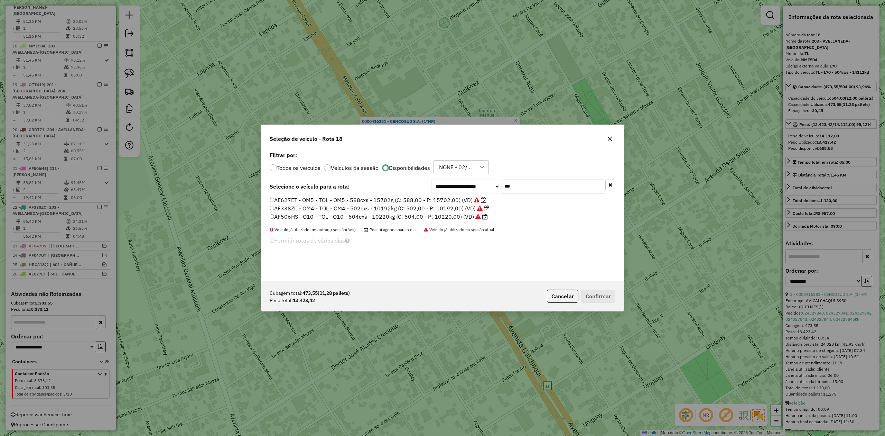
drag, startPoint x: 524, startPoint y: 188, endPoint x: 474, endPoint y: 187, distance: 49.8
click at [474, 187] on div "**********" at bounding box center [523, 186] width 184 height 14
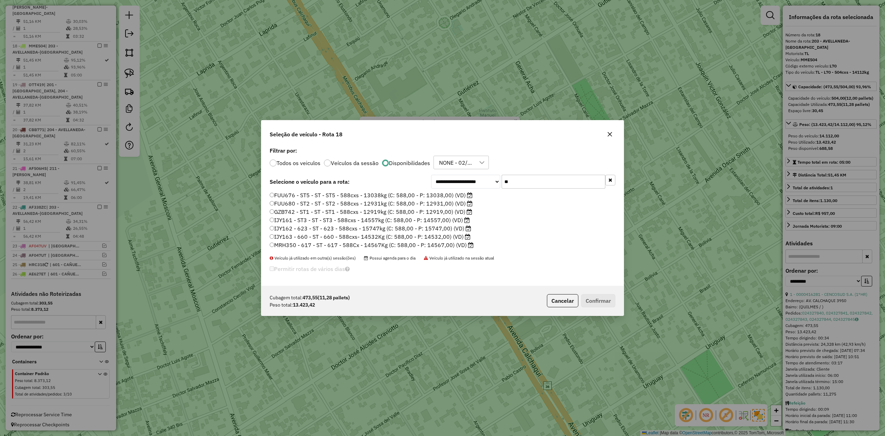
drag, startPoint x: 517, startPoint y: 179, endPoint x: 494, endPoint y: 180, distance: 23.2
click at [494, 180] on div "**********" at bounding box center [523, 182] width 184 height 14
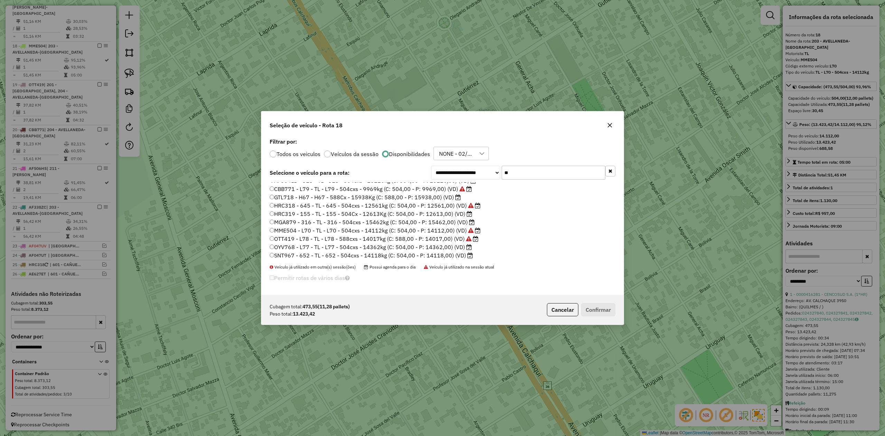
scroll to position [7, 0]
type input "**"
click at [446, 253] on label "SNT967 - 652 - TL - 652 - 504cxs - 14118kg (C: 504,00 - P: 14118,00) (VD)" at bounding box center [371, 254] width 203 height 8
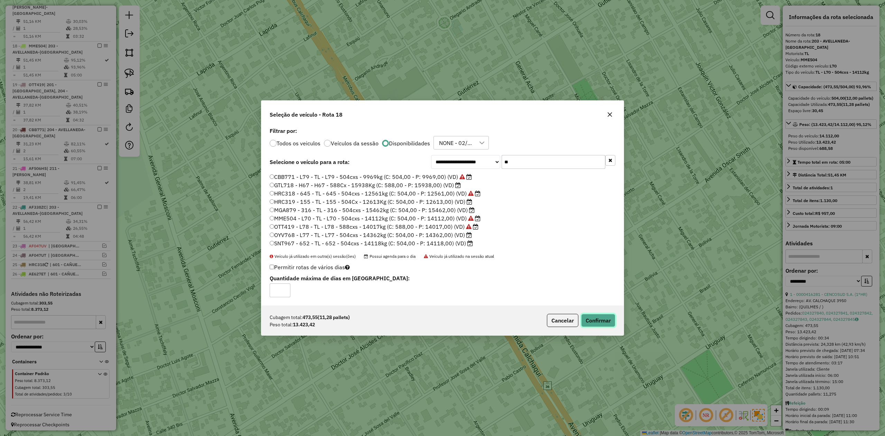
click at [601, 318] on button "Confirmar" at bounding box center [598, 320] width 34 height 13
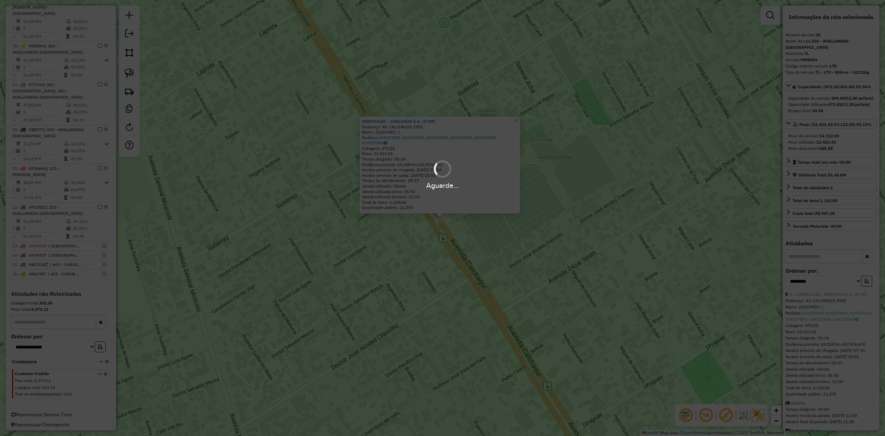
click at [418, 244] on div "Aguarde..." at bounding box center [442, 218] width 885 height 436
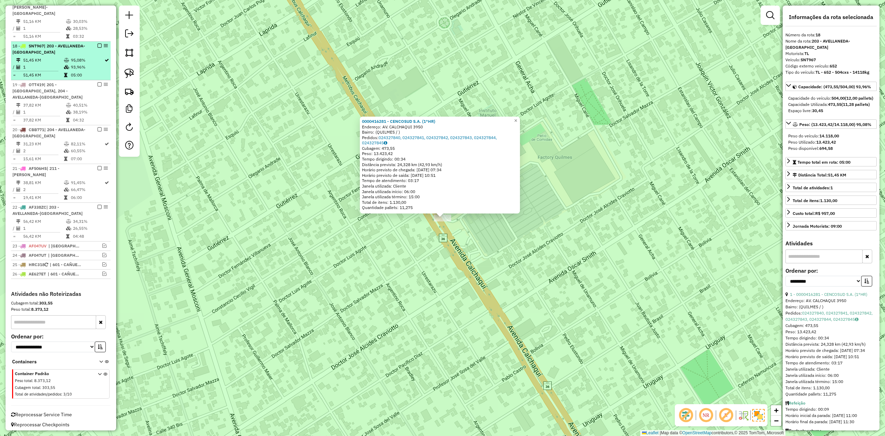
click at [98, 45] on em at bounding box center [100, 46] width 4 height 4
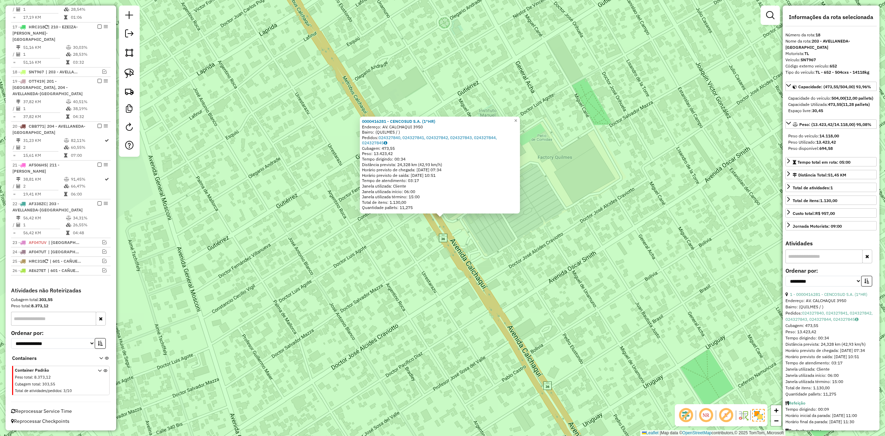
scroll to position [572, 0]
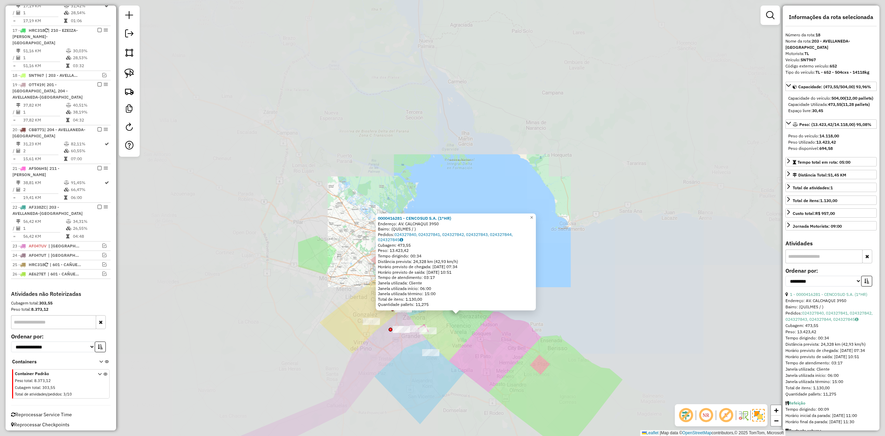
drag, startPoint x: 460, startPoint y: 350, endPoint x: 455, endPoint y: 335, distance: 15.9
click at [455, 335] on div "0000416281 - CENCOSUD S.A. (1°HR) Endereço: AV. CALCHAQUI 3950 Bairro: (QUILMES…" at bounding box center [442, 218] width 885 height 436
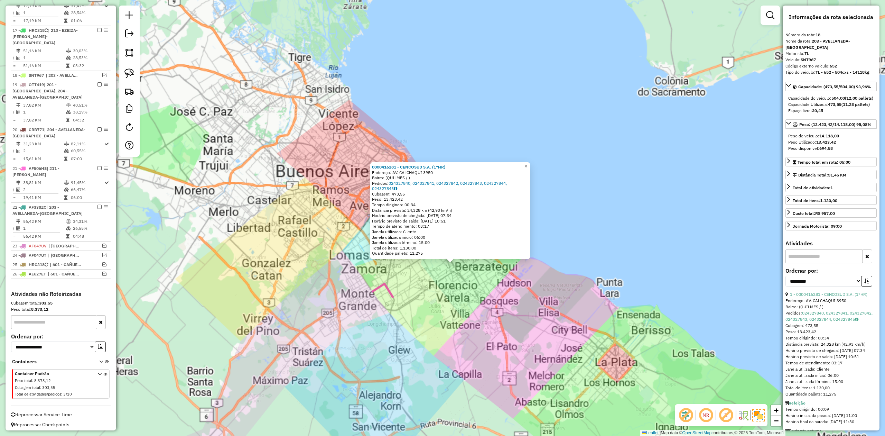
click at [453, 318] on div "0000416281 - CENCOSUD S.A. (1°HR) Endereço: AV. CALCHAQUI 3950 Bairro: (QUILMES…" at bounding box center [442, 218] width 885 height 436
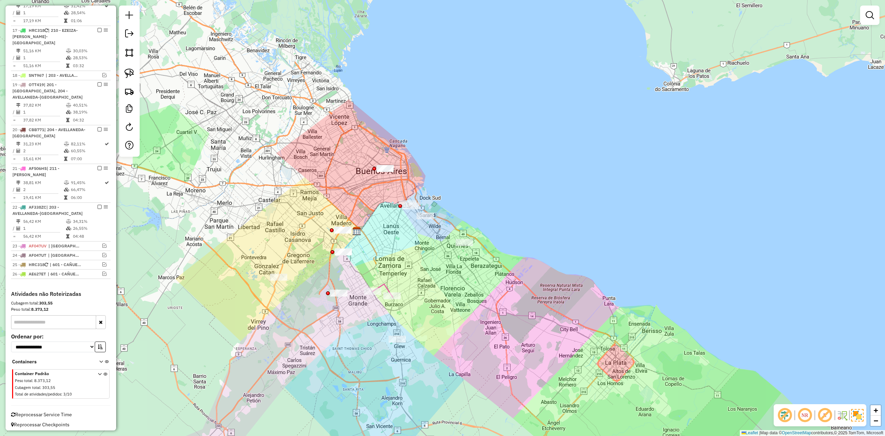
click at [424, 330] on div "Janela de atendimento Grade de atendimento Capacidade Transportadoras Veículos …" at bounding box center [442, 218] width 885 height 436
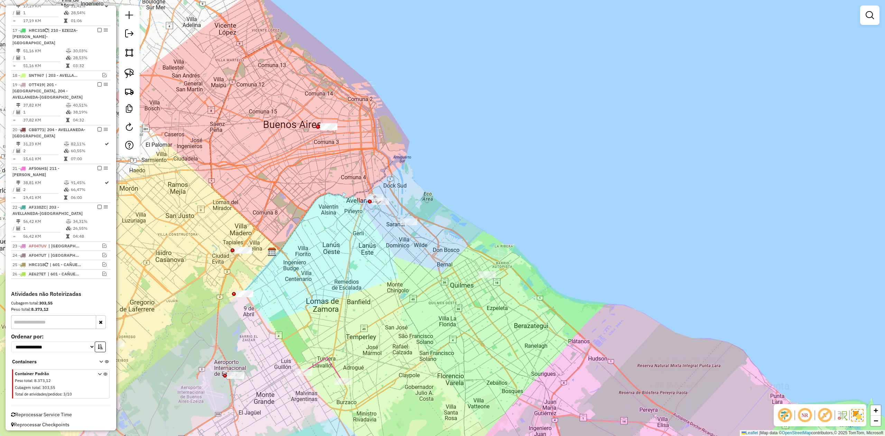
click at [430, 299] on div "Janela de atendimento Grade de atendimento Capacidade Transportadoras Veículos …" at bounding box center [442, 218] width 885 height 436
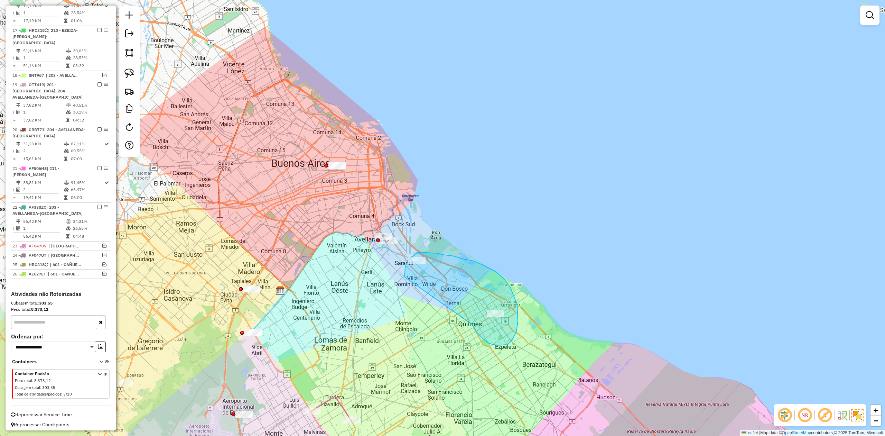
drag, startPoint x: 477, startPoint y: 332, endPoint x: 415, endPoint y: 293, distance: 73.6
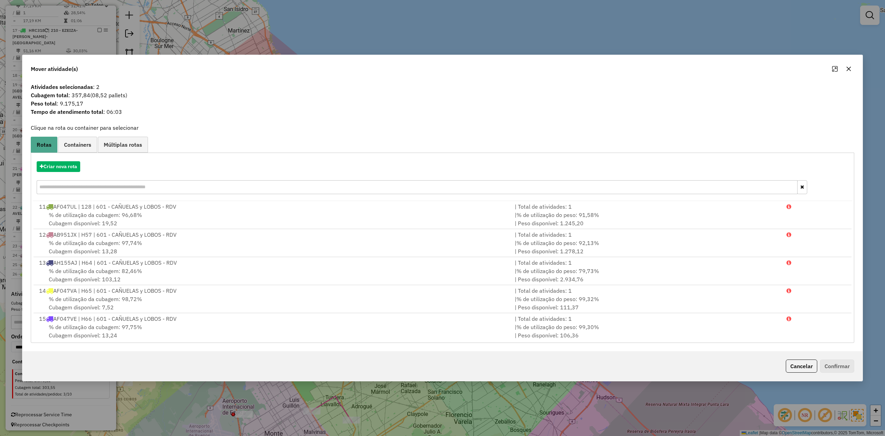
click at [848, 68] on icon "button" at bounding box center [849, 69] width 4 height 4
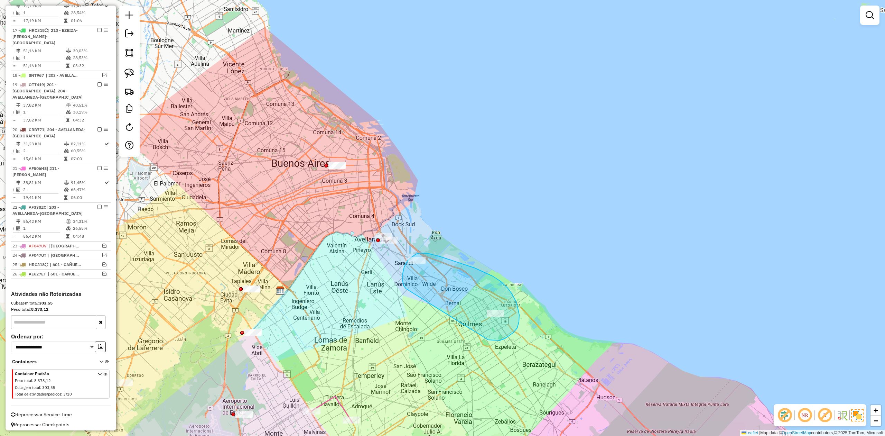
drag, startPoint x: 513, startPoint y: 333, endPoint x: 426, endPoint y: 307, distance: 90.5
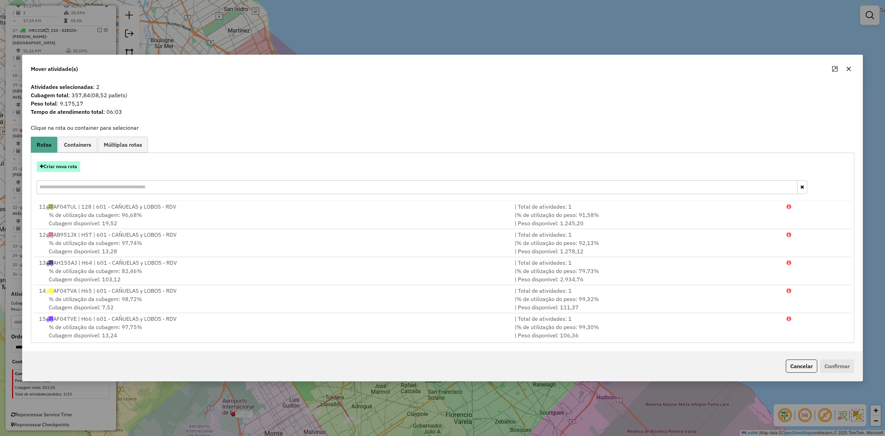
click at [66, 168] on button "Criar nova rota" at bounding box center [59, 166] width 44 height 11
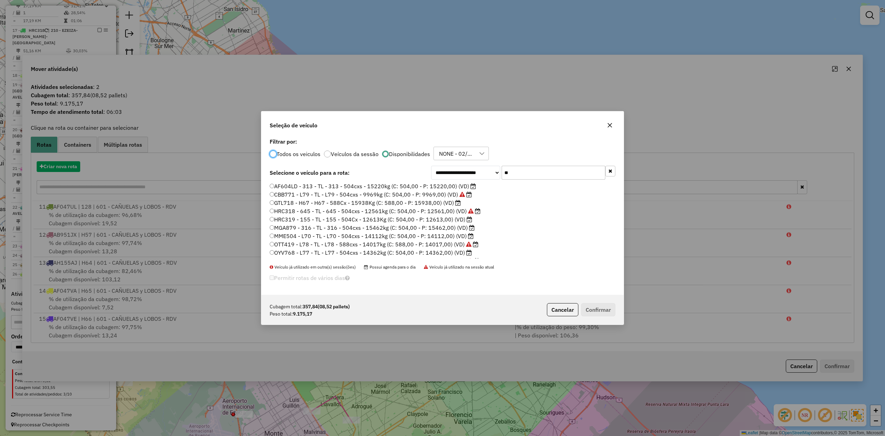
scroll to position [3, 2]
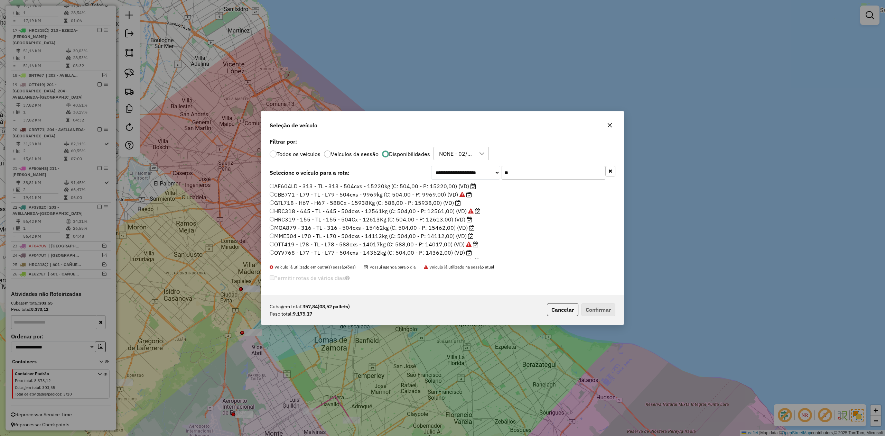
drag, startPoint x: 519, startPoint y: 172, endPoint x: 488, endPoint y: 168, distance: 31.4
click at [484, 168] on div "**********" at bounding box center [523, 173] width 184 height 14
click at [610, 123] on icon "button" at bounding box center [610, 125] width 6 height 6
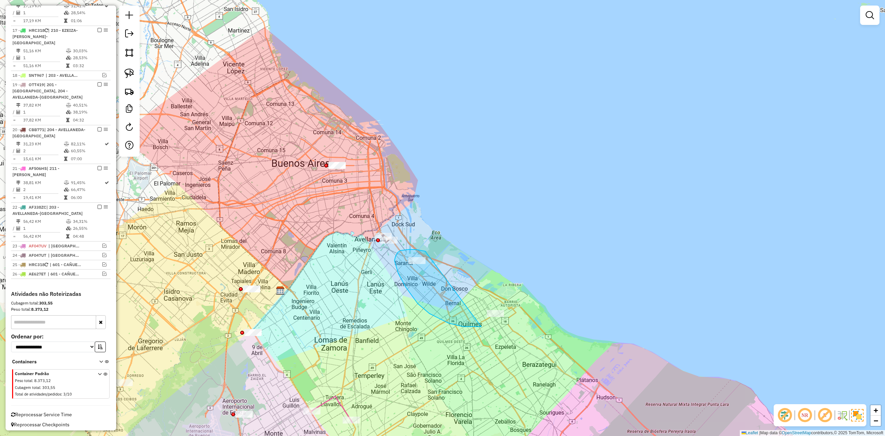
drag, startPoint x: 422, startPoint y: 250, endPoint x: 522, endPoint y: 290, distance: 107.4
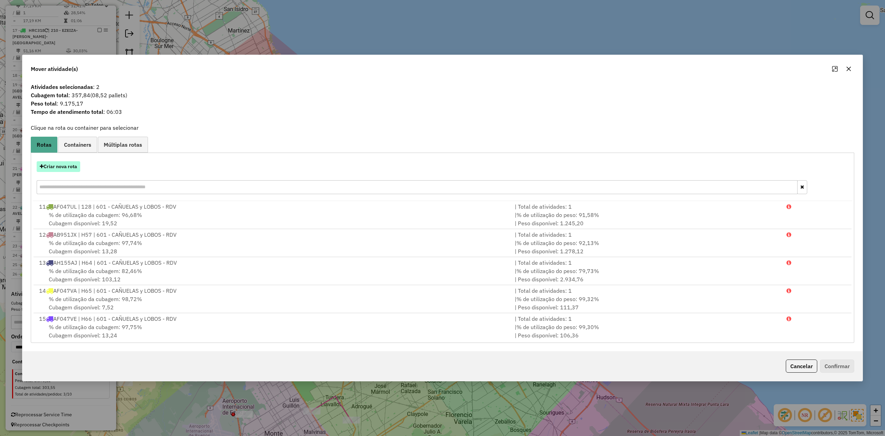
click at [65, 168] on button "Criar nova rota" at bounding box center [59, 166] width 44 height 11
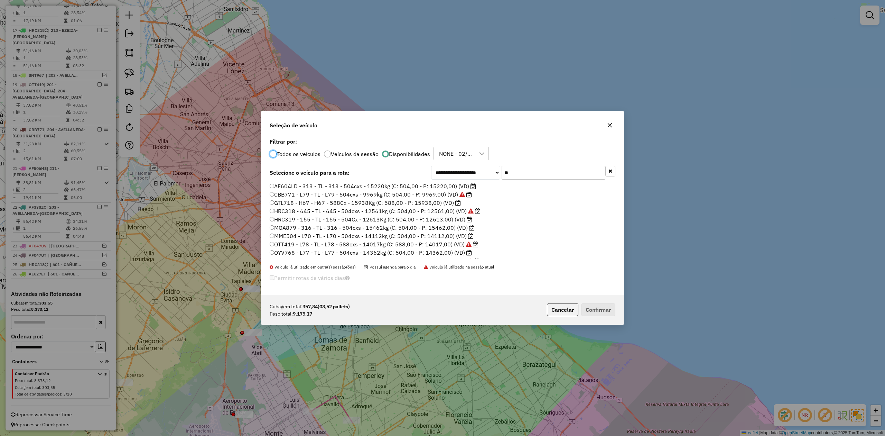
drag, startPoint x: 469, startPoint y: 163, endPoint x: 464, endPoint y: 162, distance: 4.9
click at [464, 162] on div "**********" at bounding box center [442, 215] width 362 height 159
type input "**"
click at [448, 196] on label "CBB771 - L79 - TL - L79 - 504cxs - 9969kg (C: 504,00 - P: 9969,00) (VD)" at bounding box center [371, 194] width 202 height 8
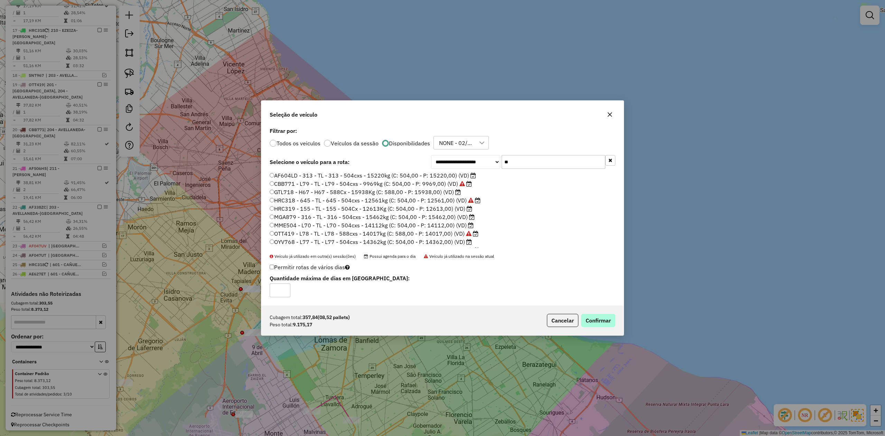
click at [592, 316] on p-footer "Cubagem total: 357,84 (08,52 pallets) Peso total: 9.175,17 Cancelar Confirmar" at bounding box center [579, 320] width 71 height 13
click at [593, 320] on button "Confirmar" at bounding box center [598, 320] width 34 height 13
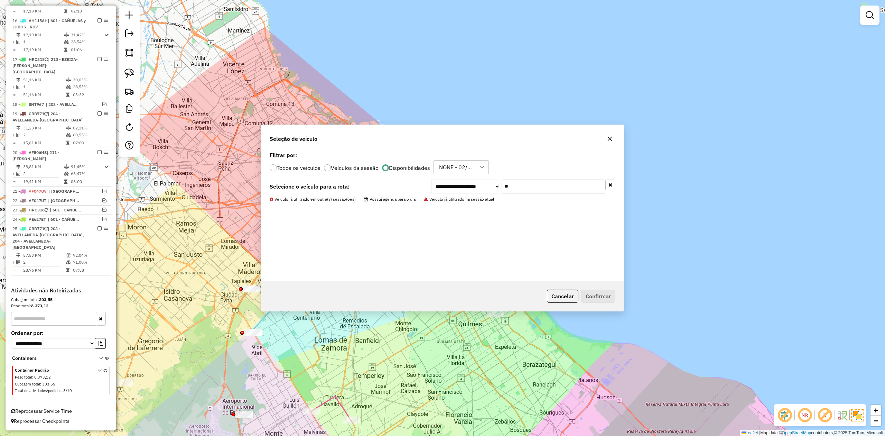
scroll to position [539, 0]
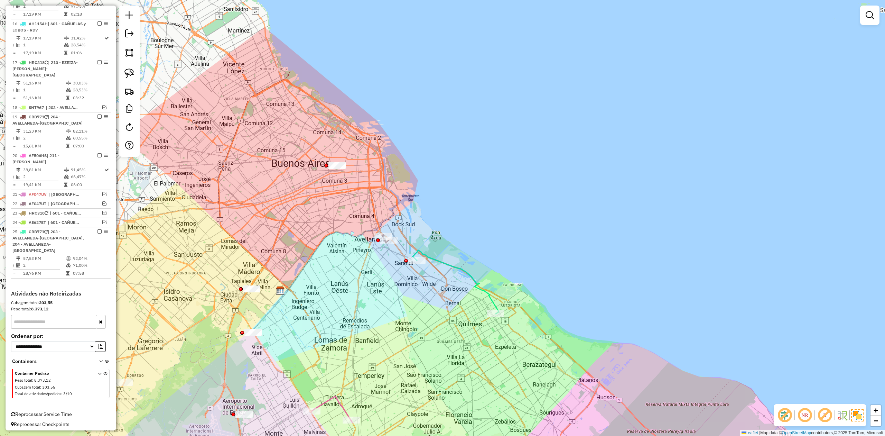
click at [431, 307] on div "Janela de atendimento Grade de atendimento Capacidade Transportadoras Veículos …" at bounding box center [442, 218] width 885 height 436
click at [459, 267] on icon at bounding box center [456, 282] width 86 height 64
select select "**********"
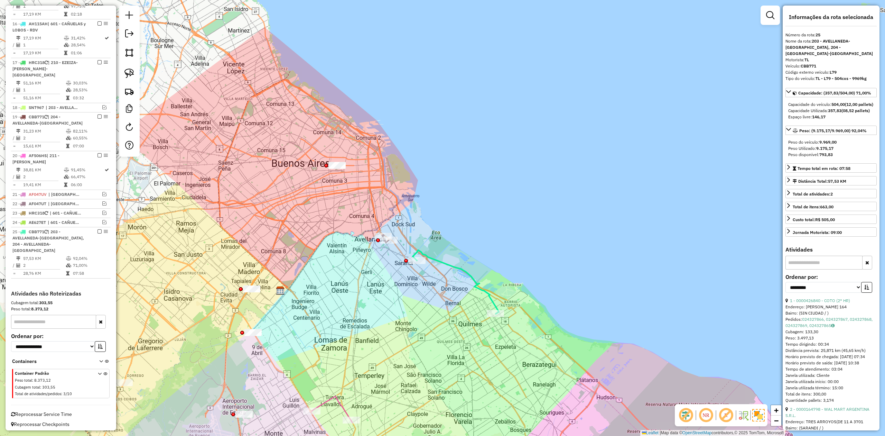
drag, startPoint x: 100, startPoint y: 234, endPoint x: 152, endPoint y: 269, distance: 62.9
click at [99, 233] on em at bounding box center [100, 231] width 4 height 4
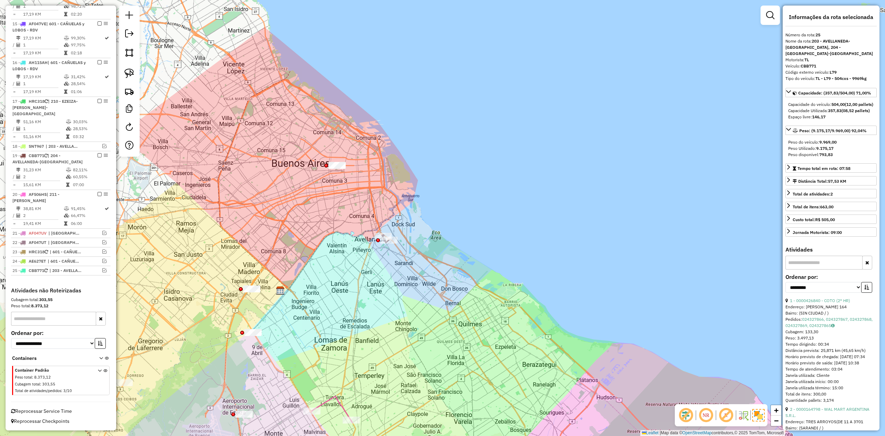
drag, startPoint x: 389, startPoint y: 302, endPoint x: 396, endPoint y: 227, distance: 74.6
click at [396, 227] on div "Janela de atendimento Grade de atendimento Capacidade Transportadoras Veículos …" at bounding box center [442, 218] width 885 height 436
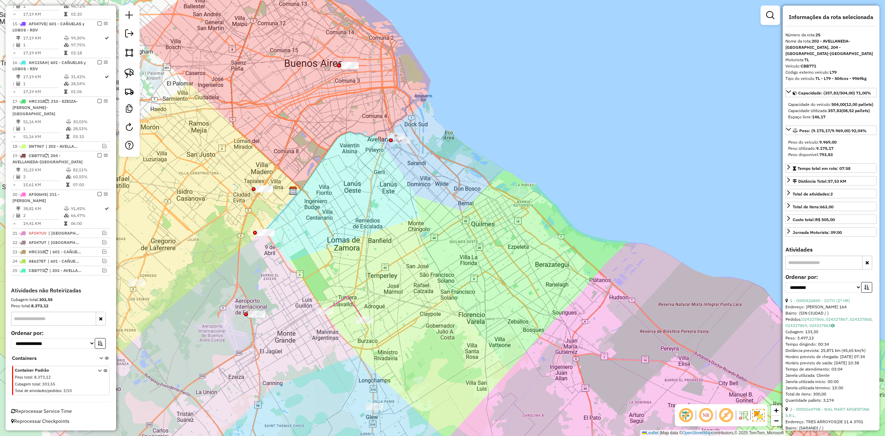
click at [350, 309] on div "Janela de atendimento Grade de atendimento Capacidade Transportadoras Veículos …" at bounding box center [442, 218] width 885 height 436
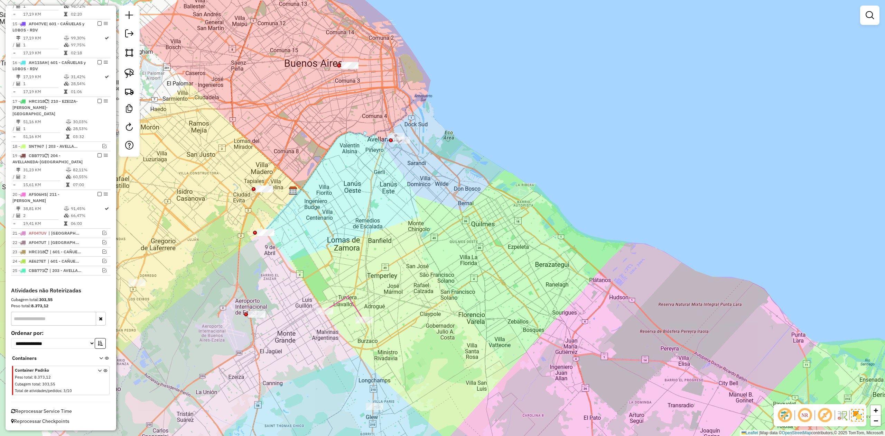
click at [353, 304] on icon at bounding box center [345, 309] width 40 height 26
select select "**********"
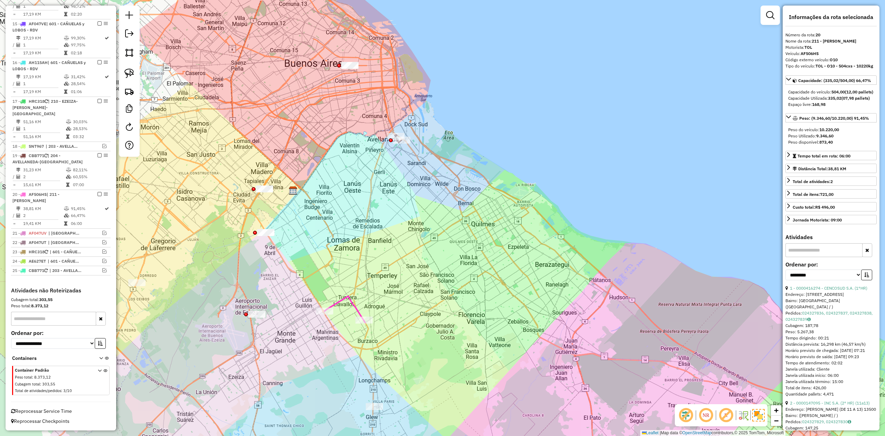
click at [452, 305] on div "Rota 20 - Placa AF506HS 0000147095 - INC S.A. (2° HR) (11a13) Janela de atendim…" at bounding box center [442, 218] width 885 height 436
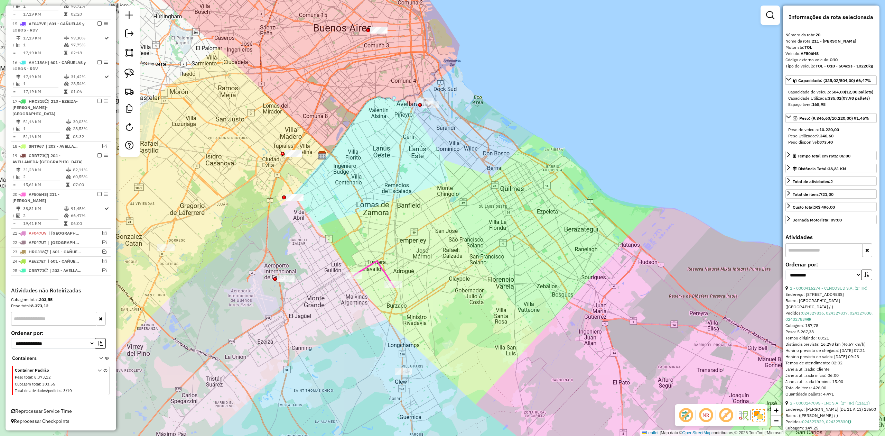
drag, startPoint x: 408, startPoint y: 344, endPoint x: 438, endPoint y: 329, distance: 33.4
click at [440, 330] on div "Janela de atendimento Grade de atendimento Capacidade Transportadoras Veículos …" at bounding box center [442, 218] width 885 height 436
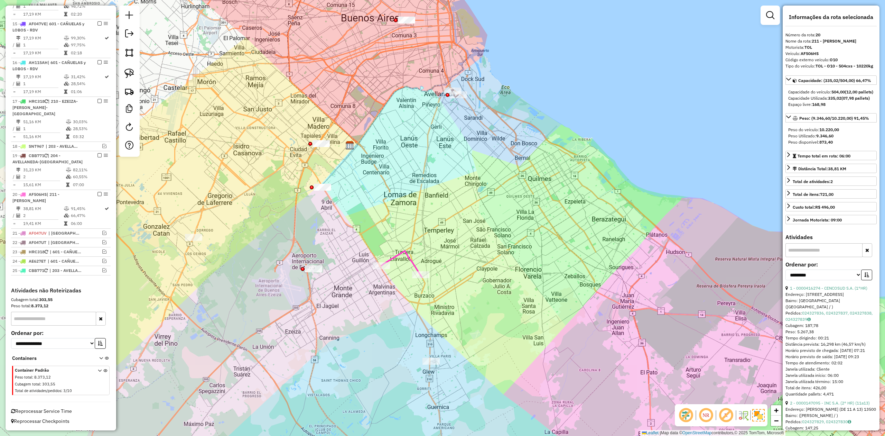
drag, startPoint x: 426, startPoint y: 250, endPoint x: 424, endPoint y: 290, distance: 40.2
click at [424, 289] on div "Janela de atendimento Grade de atendimento Capacidade Transportadoras Veículos …" at bounding box center [442, 218] width 885 height 436
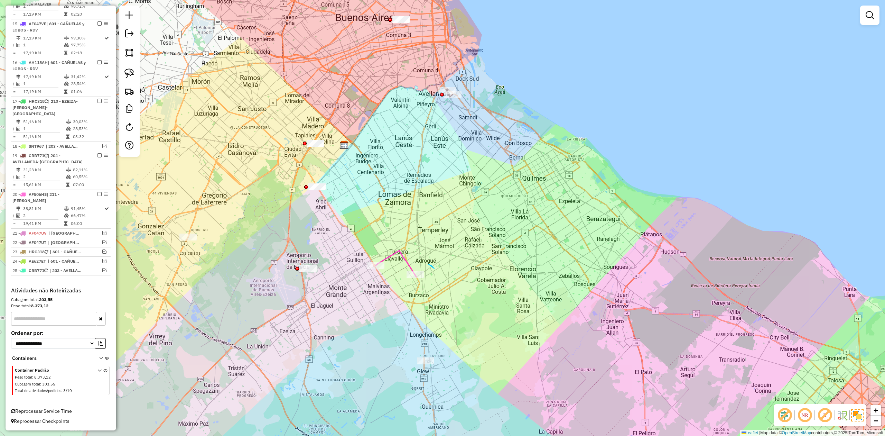
drag, startPoint x: 429, startPoint y: 264, endPoint x: 443, endPoint y: 283, distance: 23.0
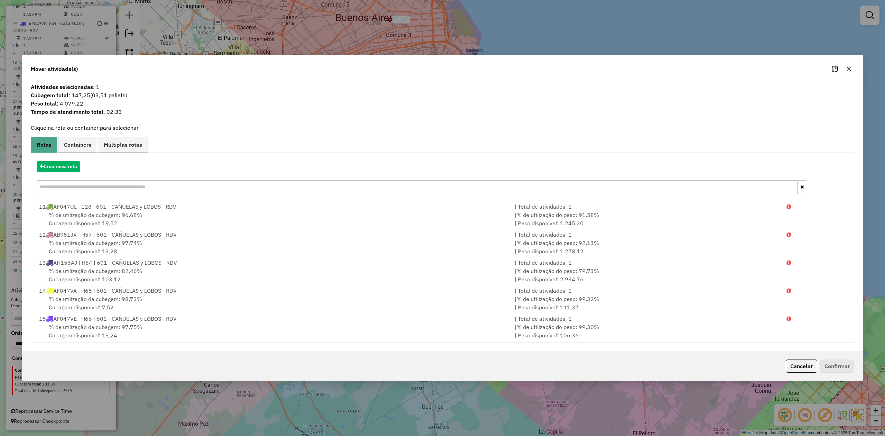
click at [848, 69] on icon "button" at bounding box center [849, 69] width 4 height 4
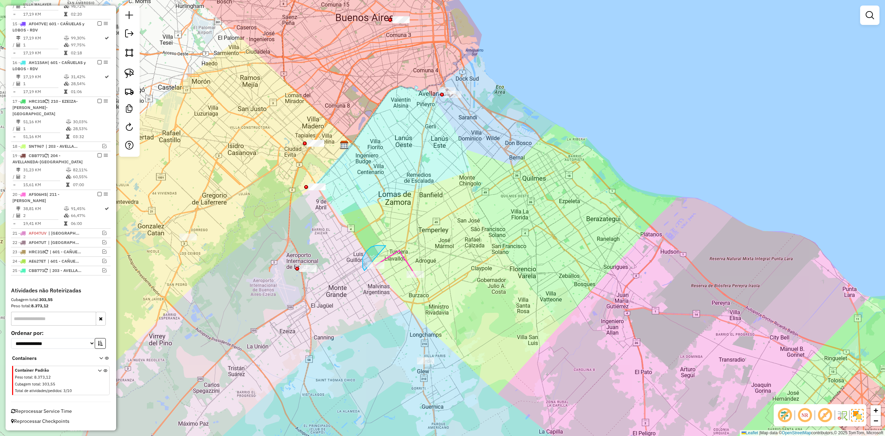
drag, startPoint x: 363, startPoint y: 258, endPoint x: 380, endPoint y: 270, distance: 21.6
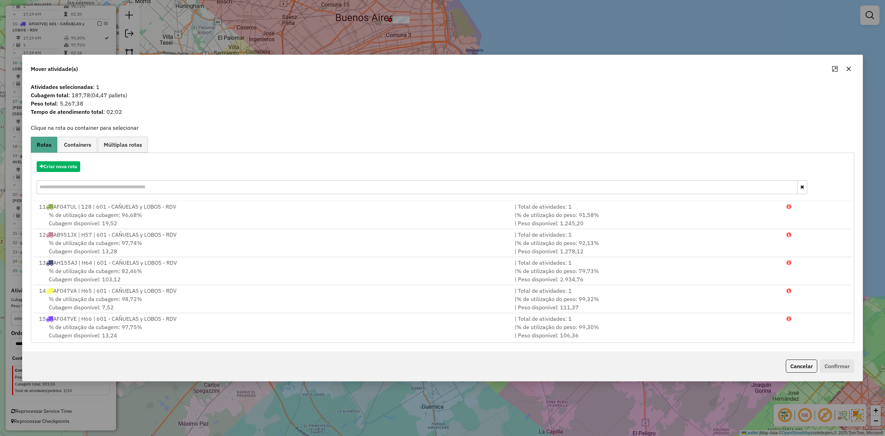
click at [848, 68] on icon "button" at bounding box center [849, 69] width 6 height 6
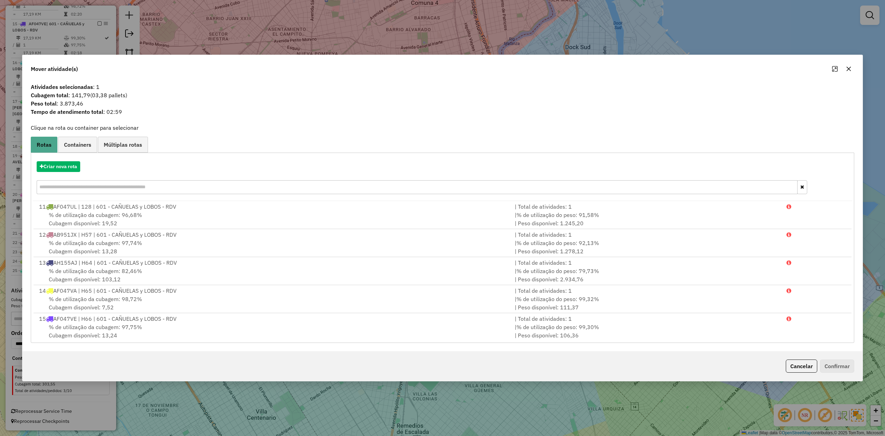
click at [849, 68] on icon "button" at bounding box center [849, 69] width 4 height 4
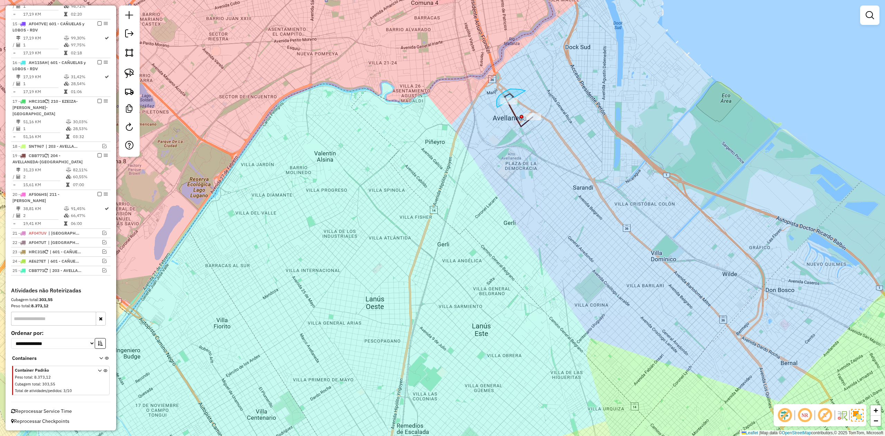
drag, startPoint x: 524, startPoint y: 90, endPoint x: 519, endPoint y: 109, distance: 18.8
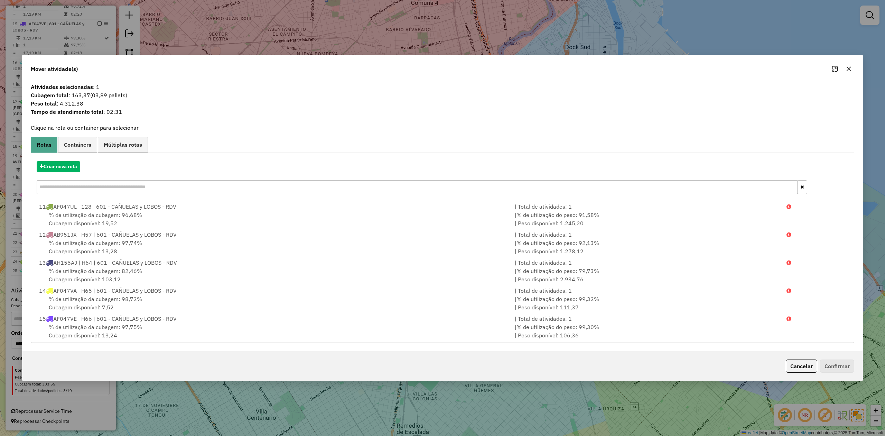
click at [846, 66] on icon "button" at bounding box center [849, 69] width 6 height 6
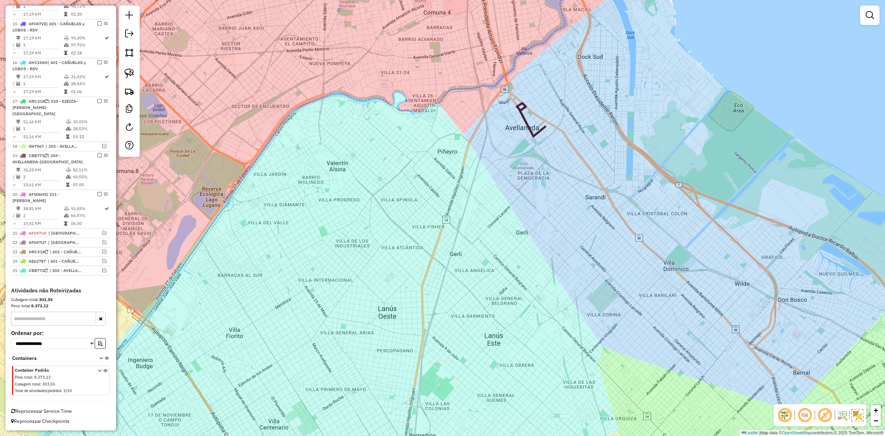
click at [529, 155] on div "Janela de atendimento Grade de atendimento Capacidade Transportadoras Veículos …" at bounding box center [442, 218] width 885 height 436
click at [526, 125] on icon at bounding box center [531, 119] width 28 height 33
select select "**********"
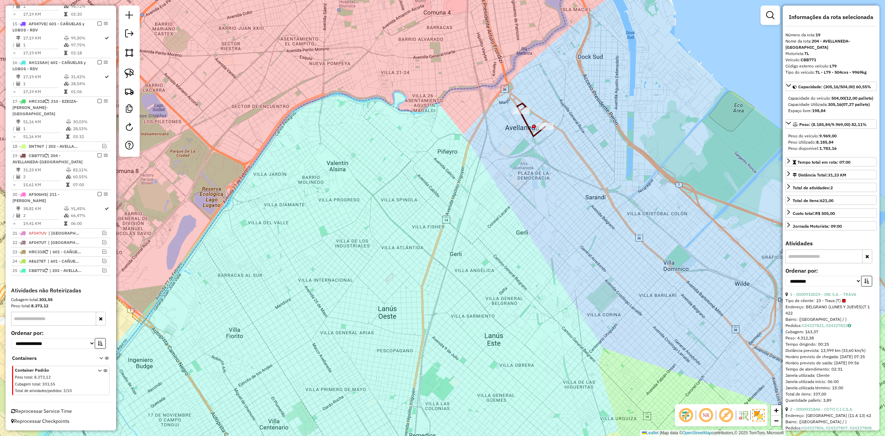
click at [545, 179] on div "Janela de atendimento Grade de atendimento Capacidade Transportadoras Veículos …" at bounding box center [442, 218] width 885 height 436
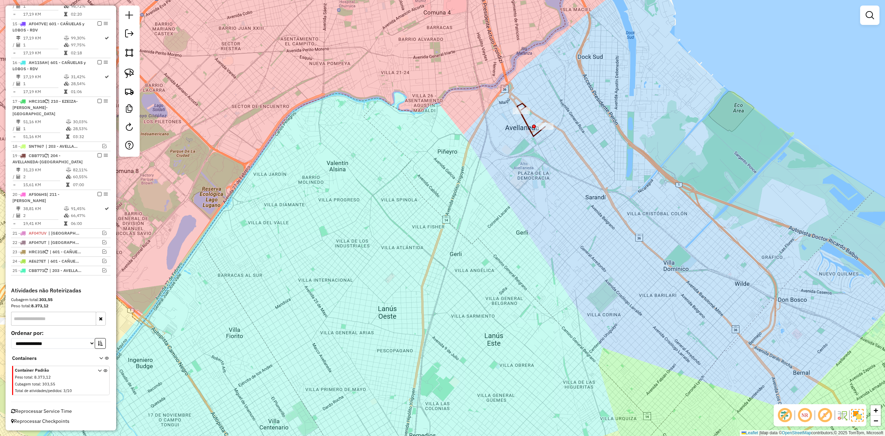
click at [526, 125] on icon at bounding box center [531, 119] width 28 height 33
select select "**********"
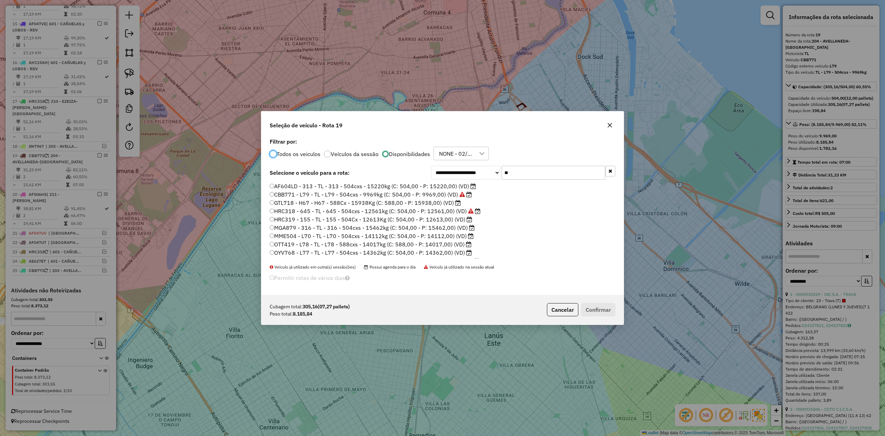
scroll to position [3, 2]
drag, startPoint x: 556, startPoint y: 177, endPoint x: 459, endPoint y: 167, distance: 97.4
click at [459, 167] on div "**********" at bounding box center [523, 173] width 184 height 14
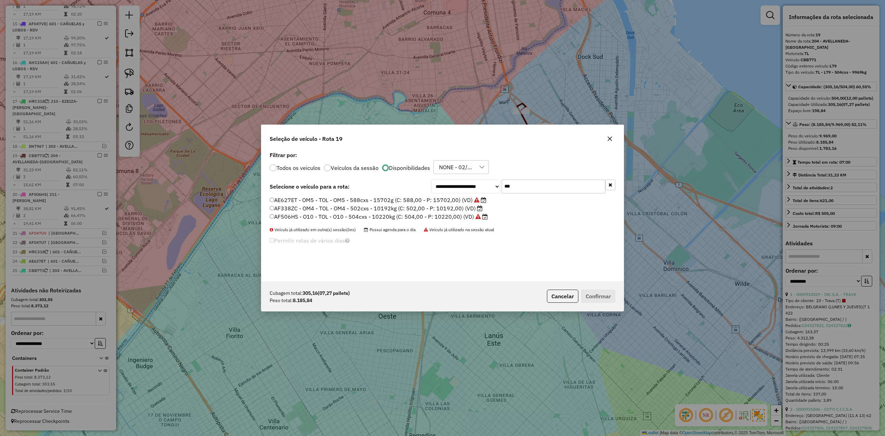
type input "***"
click at [468, 207] on label "AF338ZC - OM4 - TOL - OM4 - 502cxs - 10192kg (C: 502,00 - P: 10192,00) (VD)" at bounding box center [376, 208] width 213 height 8
click at [603, 294] on button "Confirmar" at bounding box center [598, 295] width 34 height 13
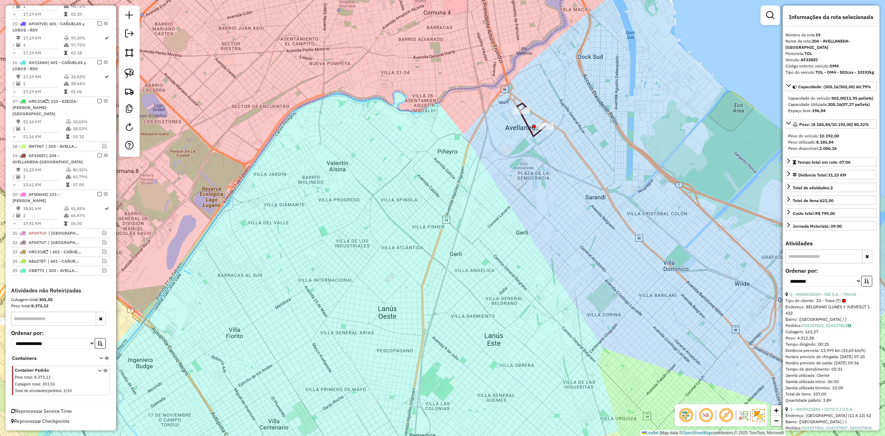
click at [547, 183] on div "Janela de atendimento Grade de atendimento Capacidade Transportadoras Veículos …" at bounding box center [442, 218] width 885 height 436
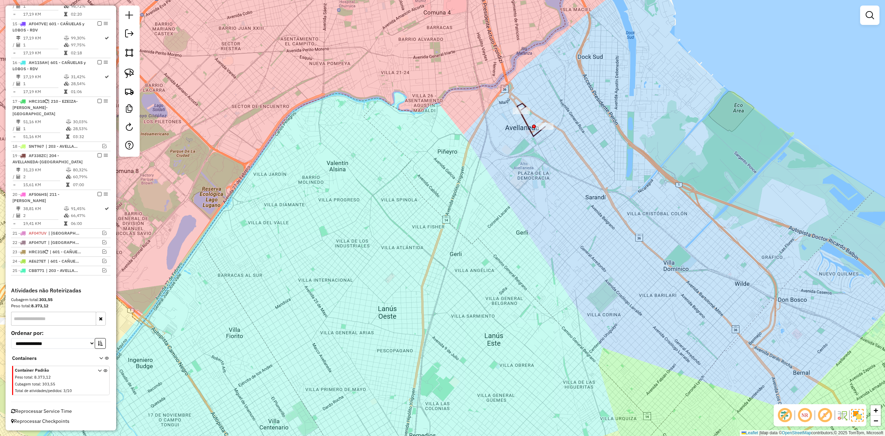
click at [526, 130] on icon at bounding box center [531, 119] width 28 height 33
select select "**********"
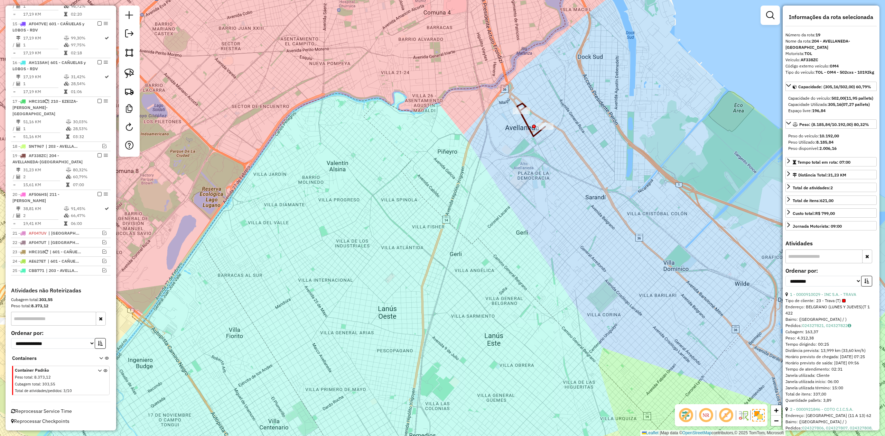
click at [98, 154] on em at bounding box center [100, 155] width 4 height 4
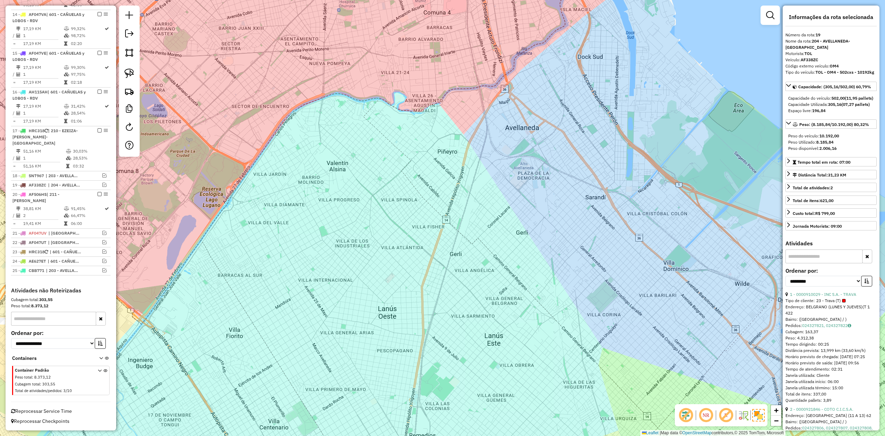
scroll to position [474, 0]
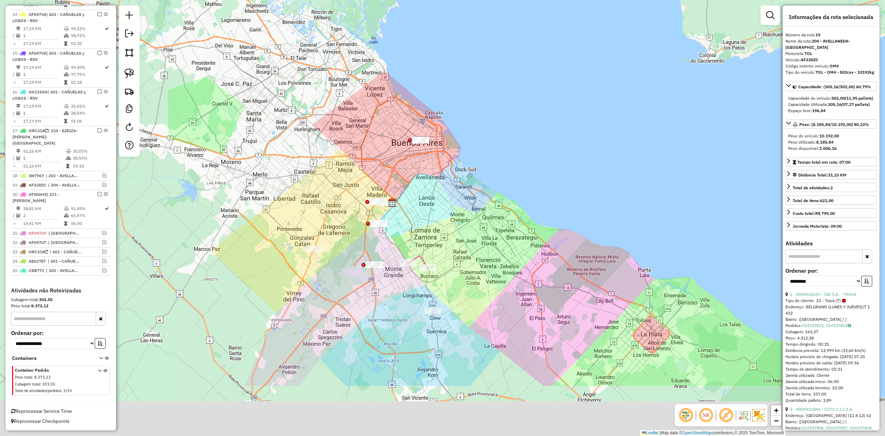
drag, startPoint x: 502, startPoint y: 351, endPoint x: 470, endPoint y: 259, distance: 97.7
click at [471, 259] on div "Janela de atendimento Grade de atendimento Capacidade Transportadoras Veículos …" at bounding box center [442, 218] width 885 height 436
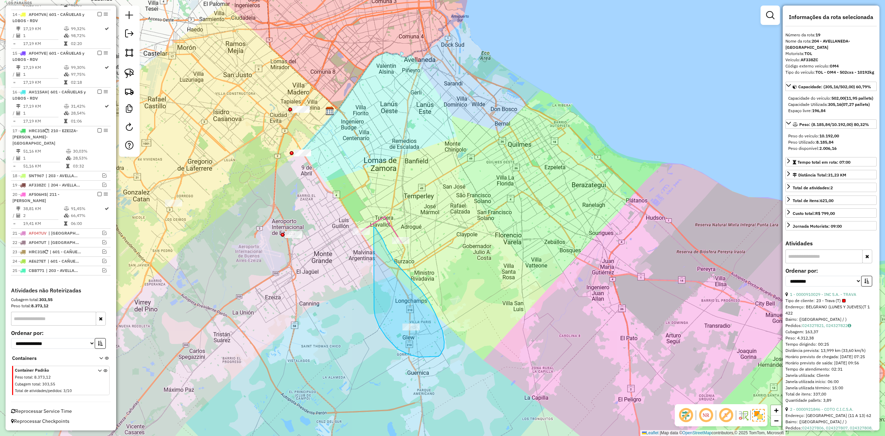
drag, startPoint x: 438, startPoint y: 356, endPoint x: 342, endPoint y: 241, distance: 150.2
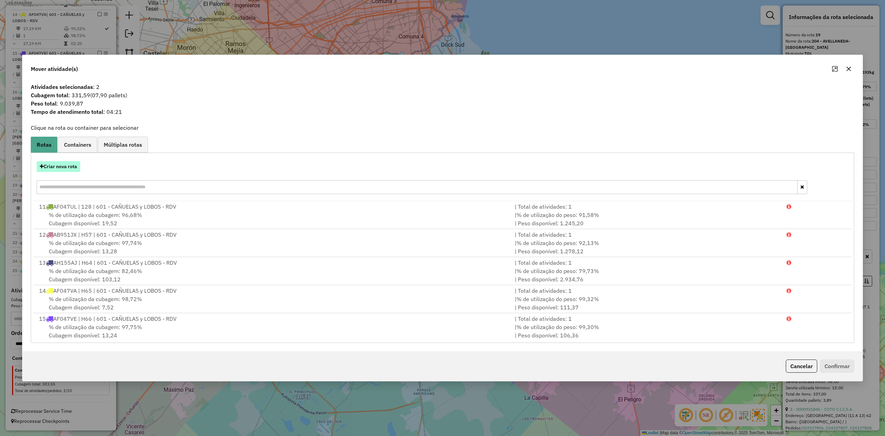
click at [68, 166] on button "Criar nova rota" at bounding box center [59, 166] width 44 height 11
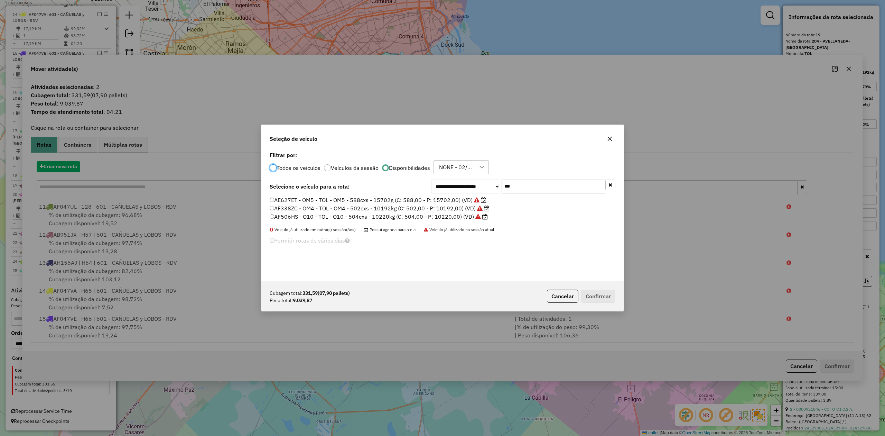
scroll to position [3, 2]
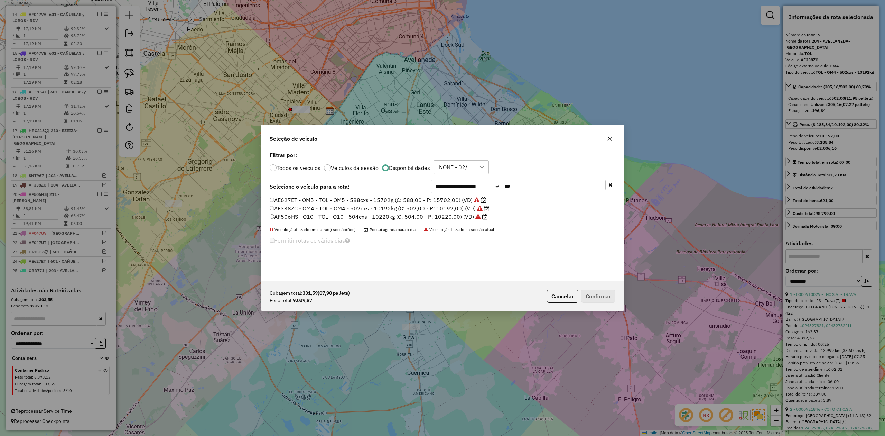
drag, startPoint x: 545, startPoint y: 186, endPoint x: 477, endPoint y: 181, distance: 67.9
click at [477, 181] on div "**********" at bounding box center [523, 186] width 184 height 14
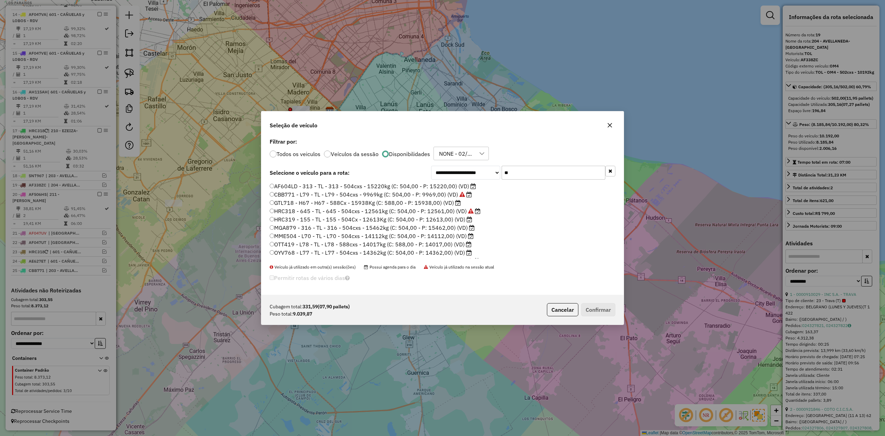
drag, startPoint x: 491, startPoint y: 168, endPoint x: 481, endPoint y: 166, distance: 10.9
click at [481, 166] on div "**********" at bounding box center [523, 173] width 184 height 14
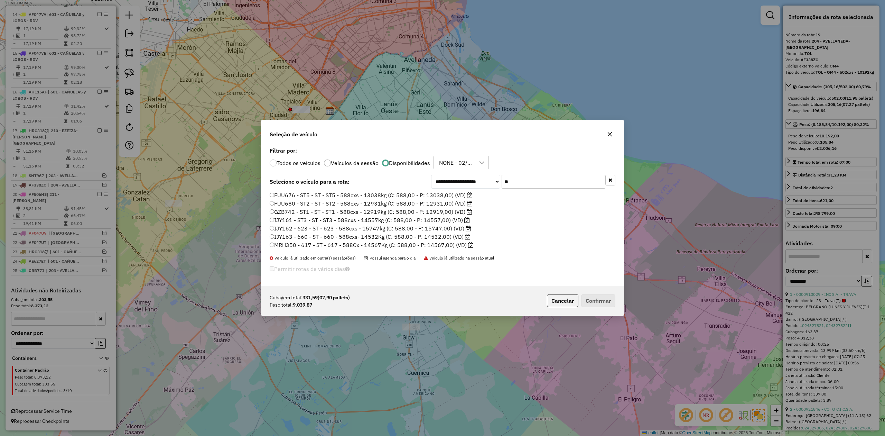
drag, startPoint x: 449, startPoint y: 195, endPoint x: 541, endPoint y: 279, distance: 124.8
click at [449, 195] on label "FUU676 - ST5 - ST - ST5 - 588cxs - 13038kg (C: 588,00 - P: 13038,00) (VD)" at bounding box center [371, 195] width 203 height 8
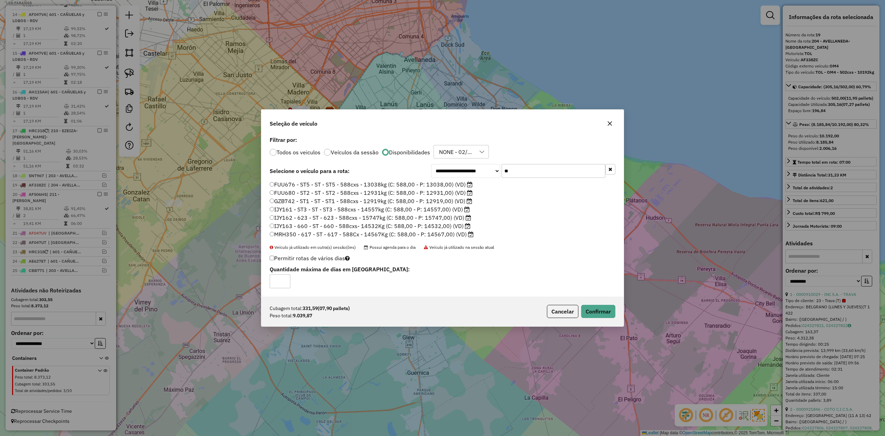
drag, startPoint x: 523, startPoint y: 173, endPoint x: 492, endPoint y: 165, distance: 32.4
click at [492, 165] on div "**********" at bounding box center [523, 171] width 184 height 14
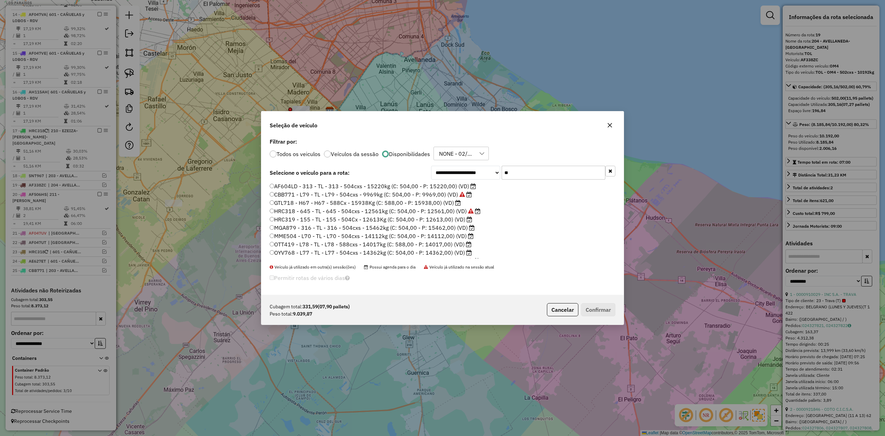
drag, startPoint x: 508, startPoint y: 169, endPoint x: 495, endPoint y: 169, distance: 12.5
click at [496, 168] on div "**********" at bounding box center [523, 173] width 184 height 14
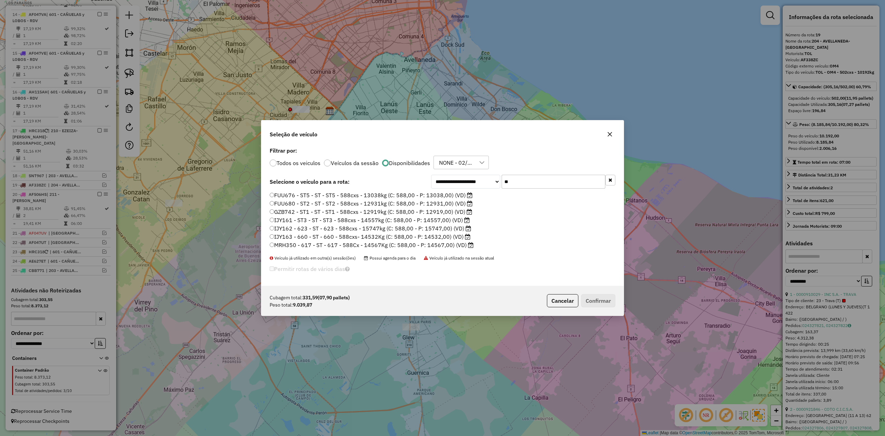
drag, startPoint x: 446, startPoint y: 201, endPoint x: 537, endPoint y: 255, distance: 105.7
click at [446, 202] on label "FUU680 - ST2 - ST - ST2 - 588cxs - 12931kg (C: 588,00 - P: 12931,00) (VD)" at bounding box center [371, 203] width 203 height 8
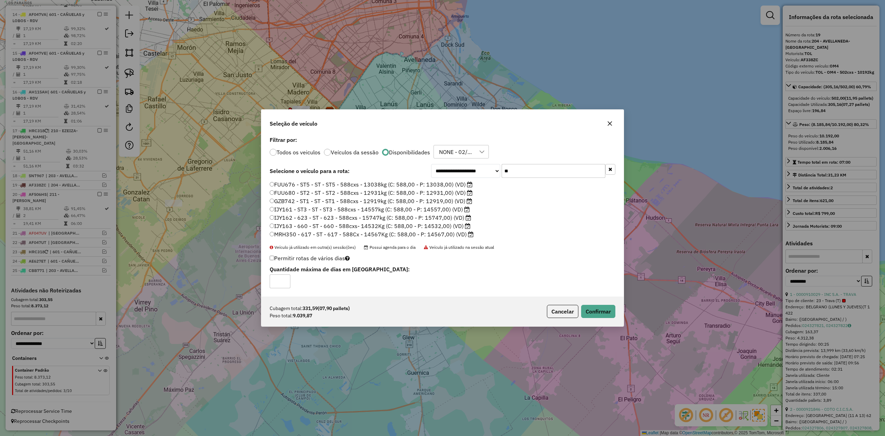
drag, startPoint x: 515, startPoint y: 168, endPoint x: 485, endPoint y: 165, distance: 30.6
click at [485, 165] on div "**********" at bounding box center [523, 171] width 184 height 14
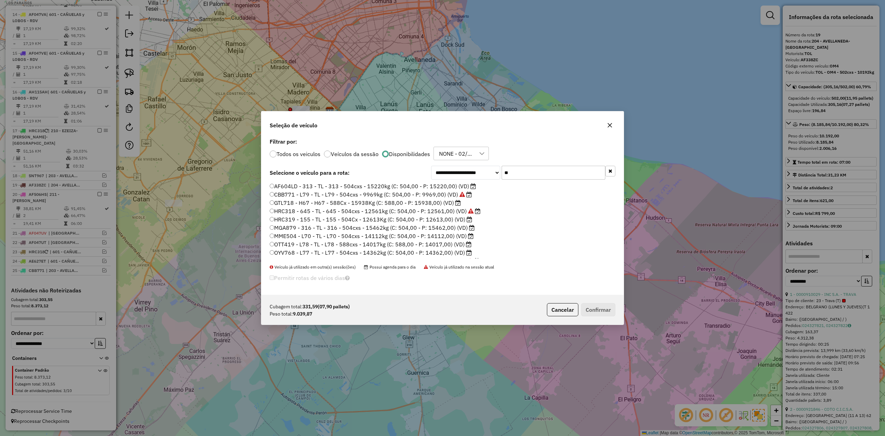
drag, startPoint x: 516, startPoint y: 173, endPoint x: 482, endPoint y: 168, distance: 34.6
click at [483, 168] on div "**********" at bounding box center [523, 173] width 184 height 14
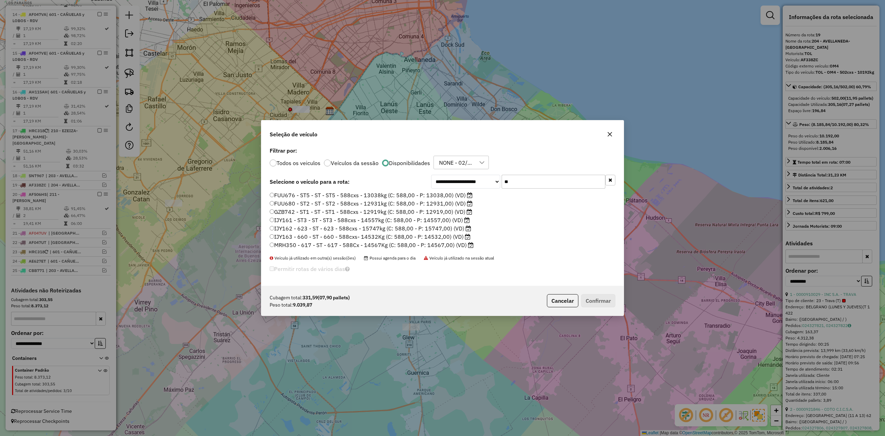
click at [455, 201] on label "FUU680 - ST2 - ST - ST2 - 588cxs - 12931kg (C: 588,00 - P: 12931,00) (VD)" at bounding box center [371, 203] width 203 height 8
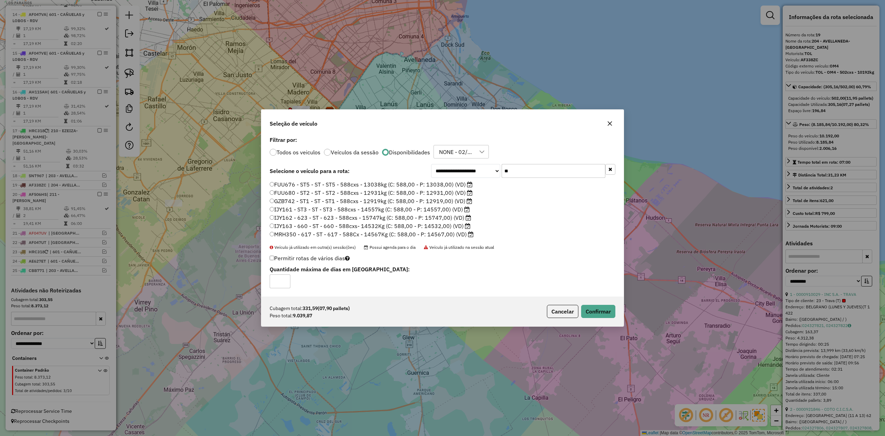
drag, startPoint x: 519, startPoint y: 169, endPoint x: 490, endPoint y: 166, distance: 28.6
click at [490, 166] on div "**********" at bounding box center [523, 171] width 184 height 14
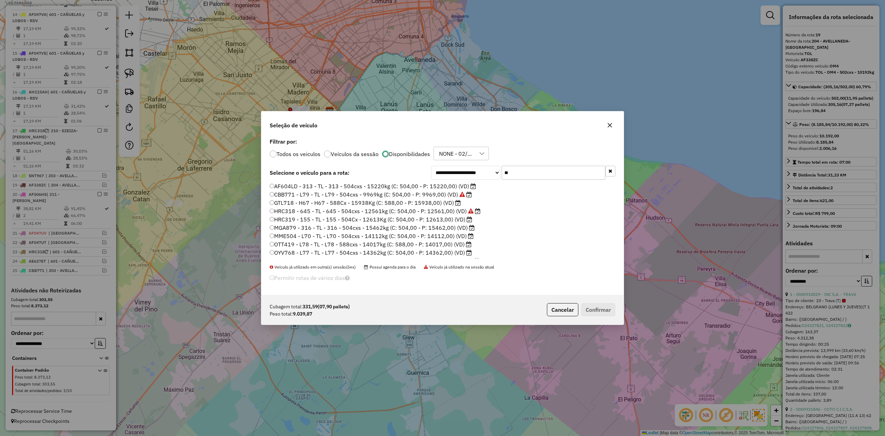
type input "**"
drag, startPoint x: 452, startPoint y: 220, endPoint x: 460, endPoint y: 223, distance: 8.0
click at [452, 220] on label "HRC319 - 155 - TL - 155 - 504Cx - 12613Kg (C: 504,00 - P: 12613,00) (VD)" at bounding box center [371, 219] width 203 height 8
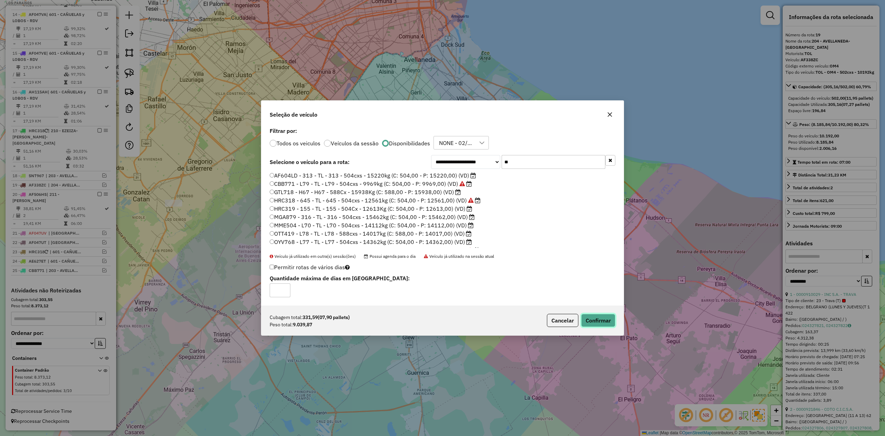
click at [595, 320] on button "Confirmar" at bounding box center [598, 320] width 34 height 13
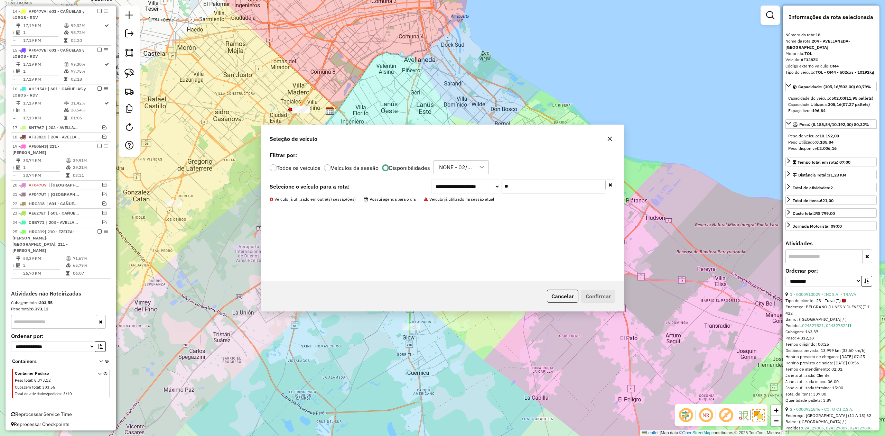
scroll to position [480, 0]
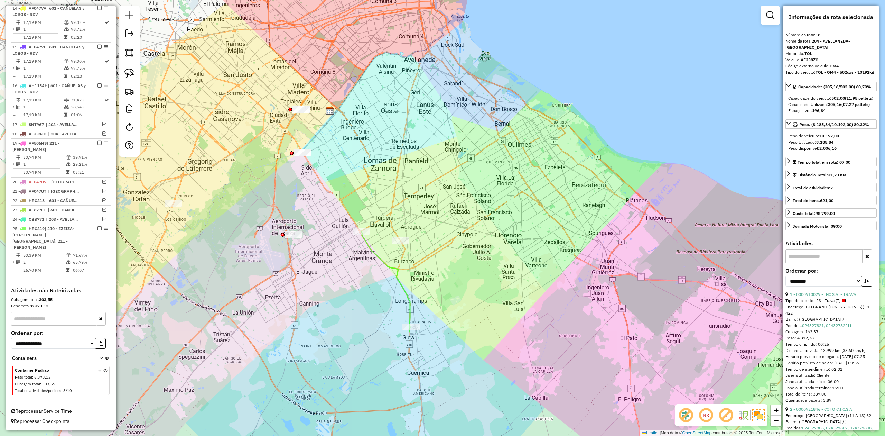
click at [421, 288] on div "Janela de atendimento Grade de atendimento Capacidade Transportadoras Veículos …" at bounding box center [442, 218] width 885 height 436
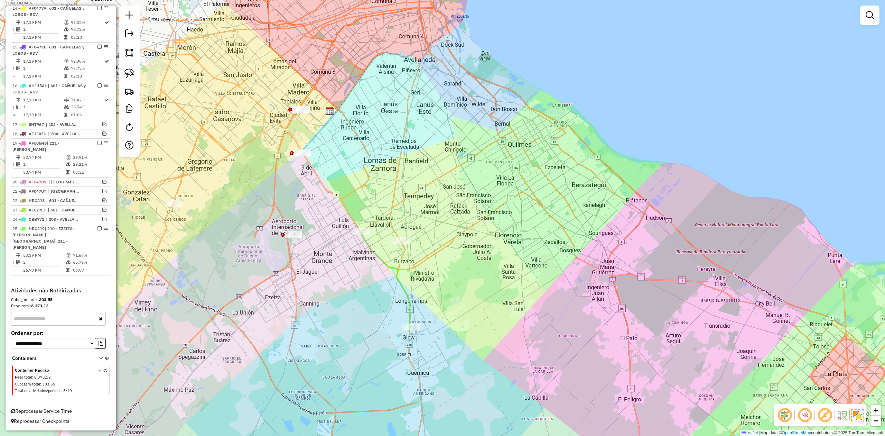
click at [407, 293] on icon at bounding box center [386, 281] width 50 height 100
select select "**********"
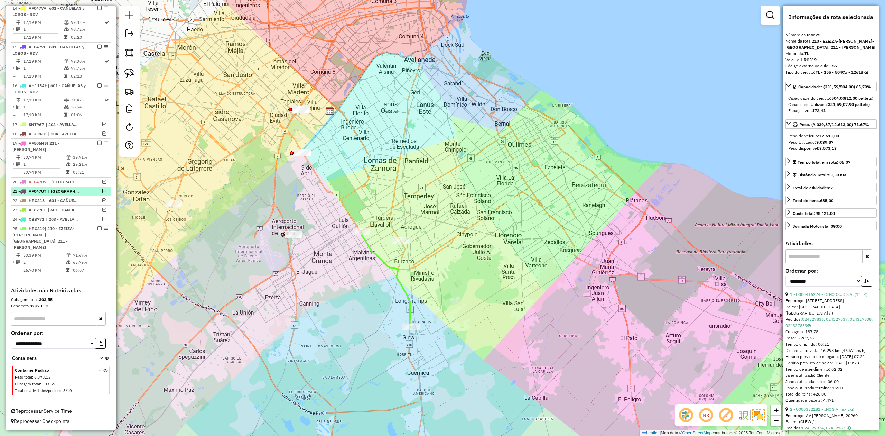
click at [98, 228] on em at bounding box center [100, 228] width 4 height 4
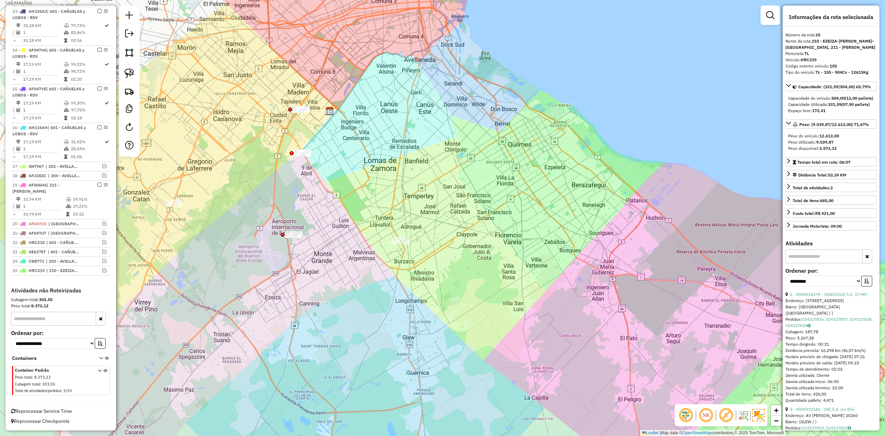
drag, startPoint x: 359, startPoint y: 274, endPoint x: 372, endPoint y: 299, distance: 28.2
click at [371, 299] on div "Janela de atendimento Grade de atendimento Capacidade Transportadoras Veículos …" at bounding box center [442, 218] width 885 height 436
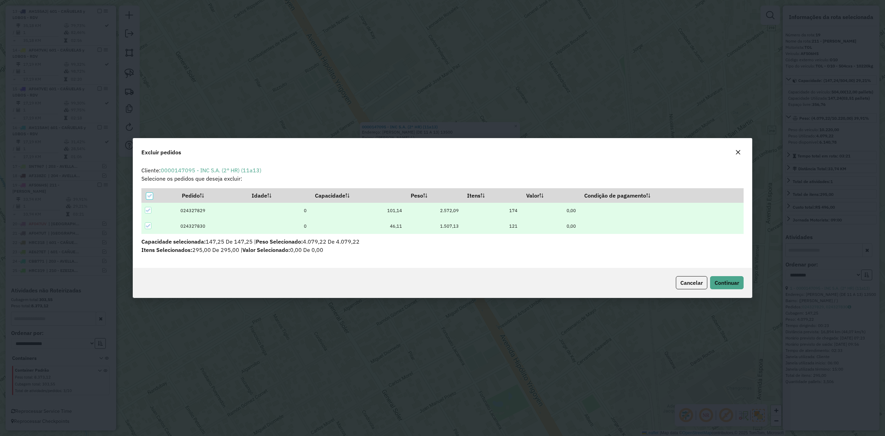
scroll to position [3, 2]
click at [727, 278] on button "Continuar" at bounding box center [727, 282] width 34 height 13
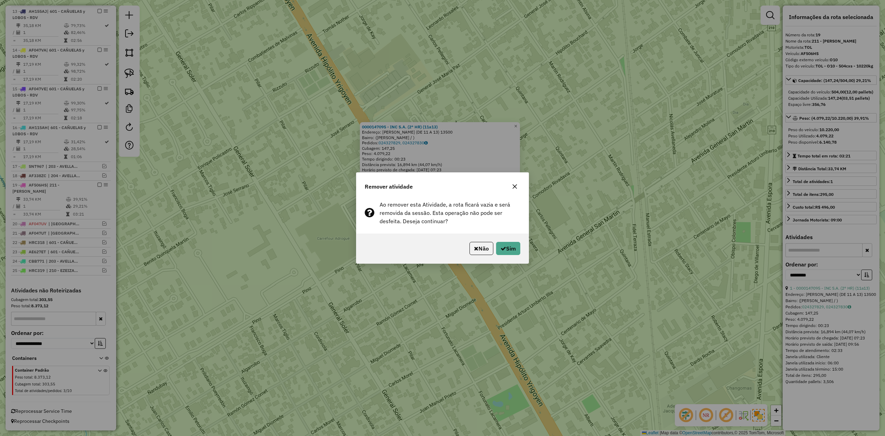
click at [727, 281] on div "Remover atividade Ao remover esta Atividade, a rota ficará vazia e será removid…" at bounding box center [442, 218] width 885 height 436
click at [513, 249] on button "Sim" at bounding box center [508, 248] width 24 height 13
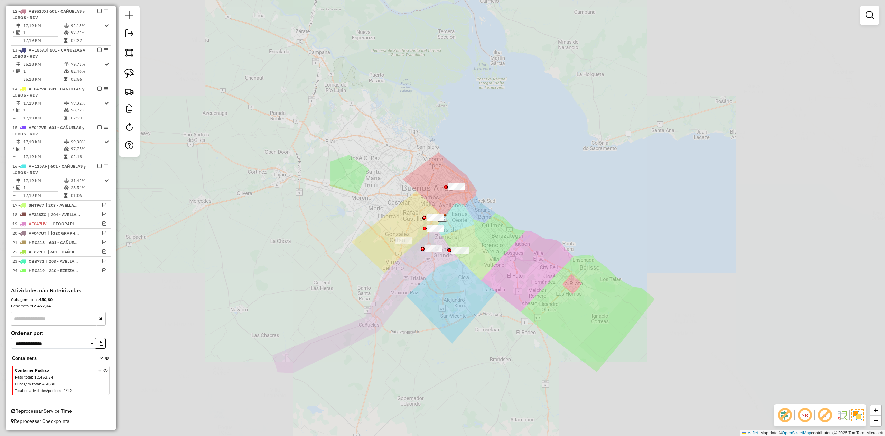
scroll to position [400, 0]
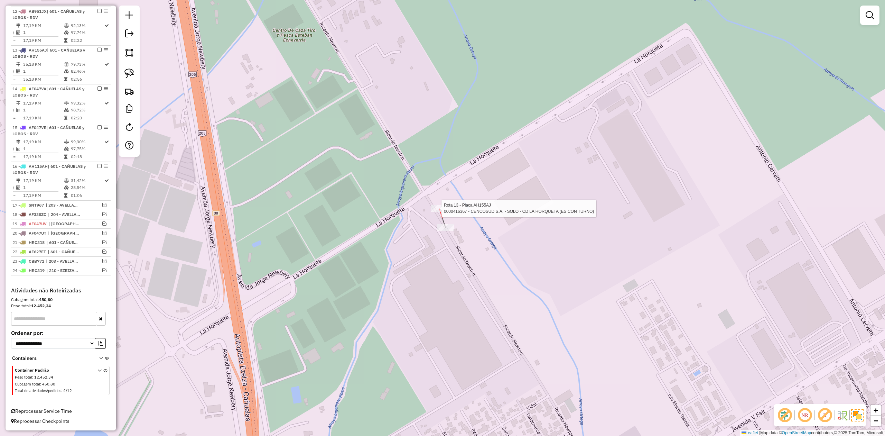
select select "**********"
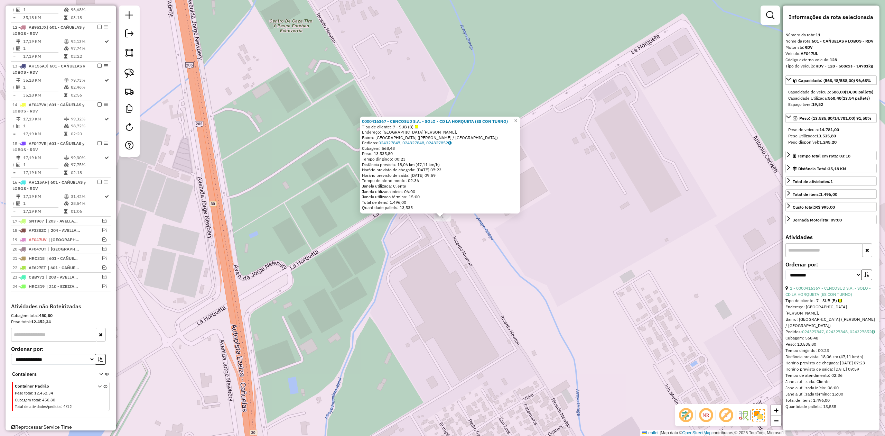
scroll to position [360, 0]
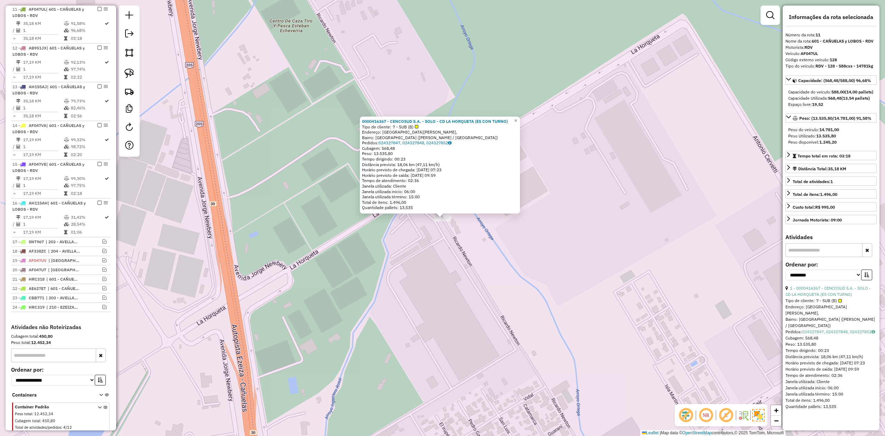
click at [447, 252] on div "0000416367 - CENCOSUD S.A. - SOLO - CD LA HORQUETA (ES CON TURNO) Tipo de clien…" at bounding box center [442, 218] width 885 height 436
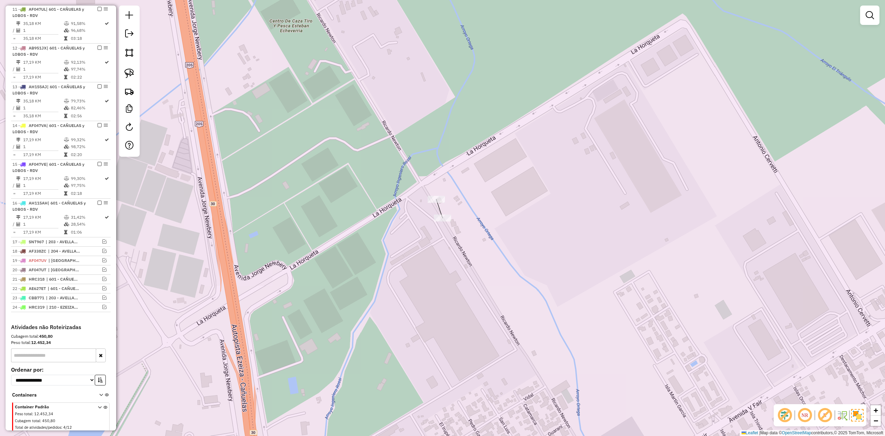
click at [437, 205] on div "Janela de atendimento Grade de atendimento Capacidade Transportadoras Veículos …" at bounding box center [442, 218] width 885 height 436
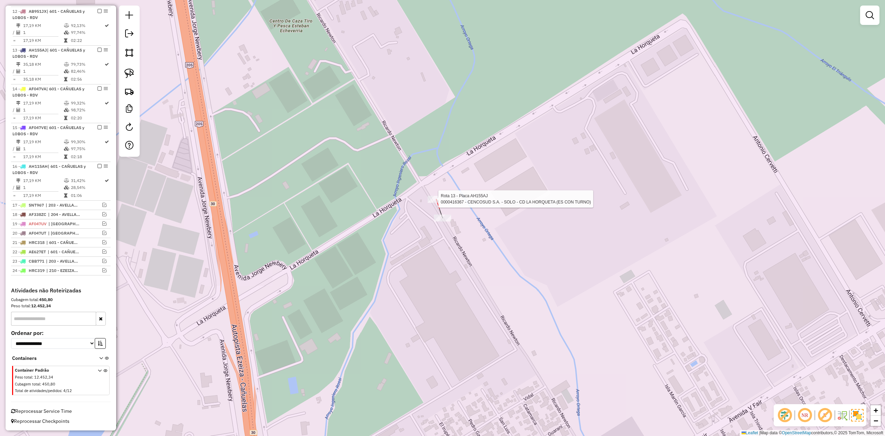
select select "**********"
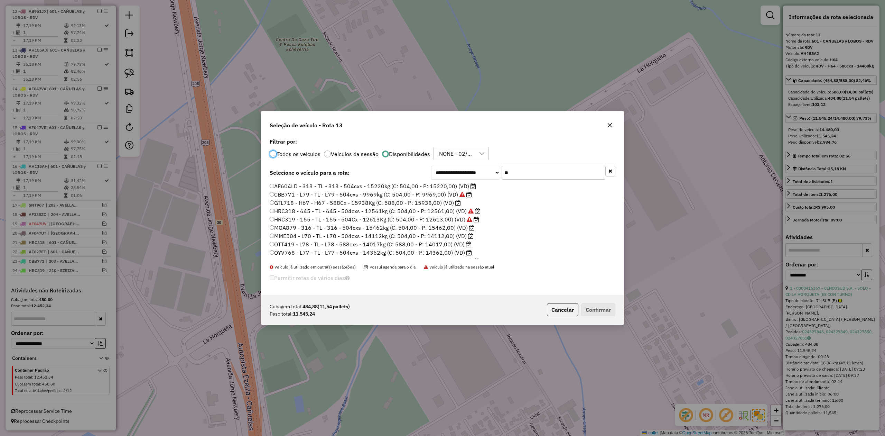
scroll to position [3, 2]
drag, startPoint x: 522, startPoint y: 162, endPoint x: 484, endPoint y: 161, distance: 37.7
click at [484, 161] on div "**********" at bounding box center [442, 215] width 362 height 159
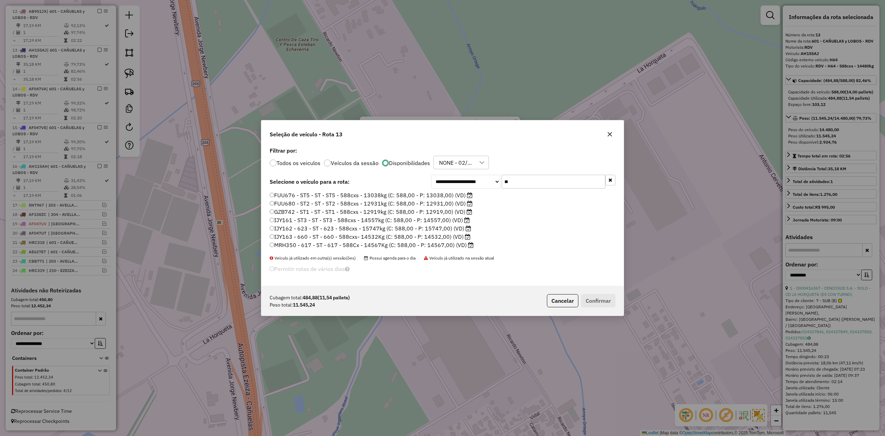
type input "**"
click at [447, 203] on label "FUU680 - ST2 - ST - ST2 - 588cxs - 12931kg (C: 588,00 - P: 12931,00) (VD)" at bounding box center [371, 203] width 203 height 8
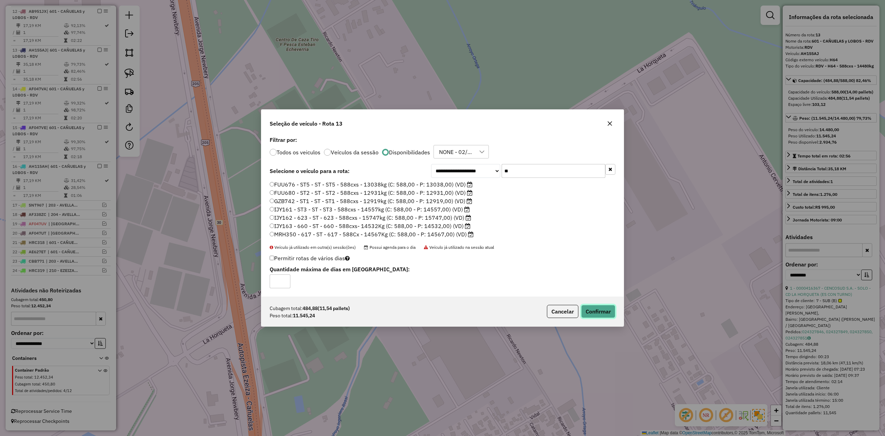
click at [602, 316] on button "Confirmar" at bounding box center [598, 311] width 34 height 13
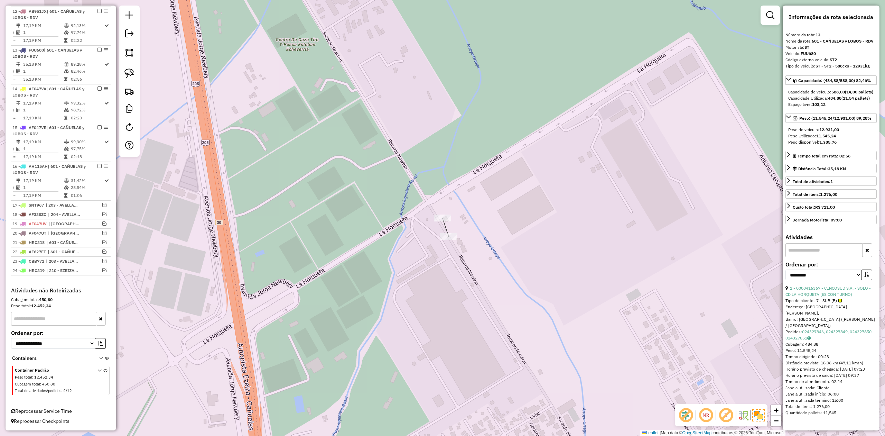
click at [445, 224] on icon at bounding box center [444, 222] width 3 height 9
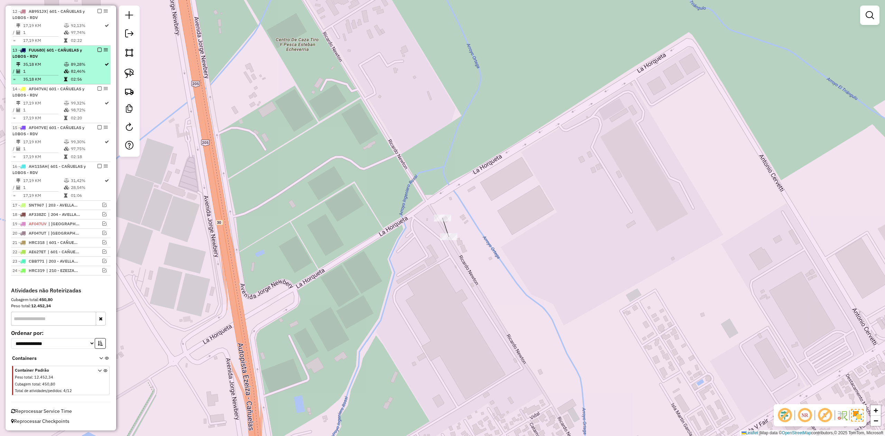
click at [98, 48] on em at bounding box center [100, 50] width 4 height 4
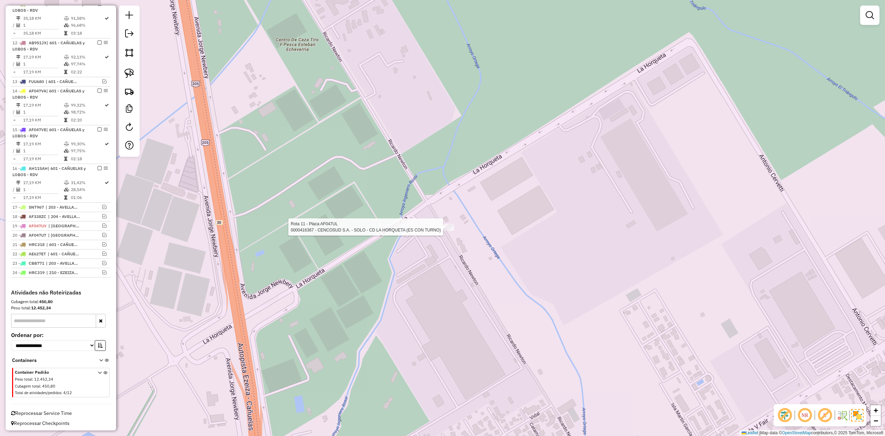
select select "**********"
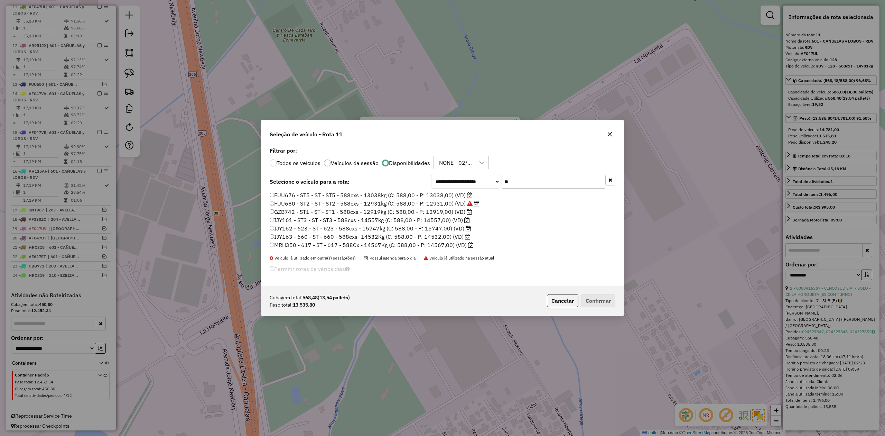
scroll to position [360, 0]
click at [451, 236] on label "IJY163 - 660 - ST - 660 - 588cxs- 14532Kg (C: 588,00 - P: 14532,00) (VD)" at bounding box center [370, 236] width 201 height 8
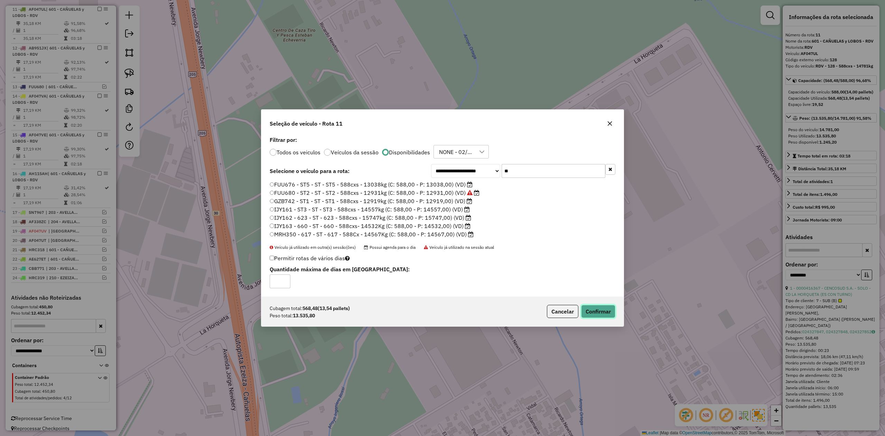
click at [603, 312] on button "Confirmar" at bounding box center [598, 311] width 34 height 13
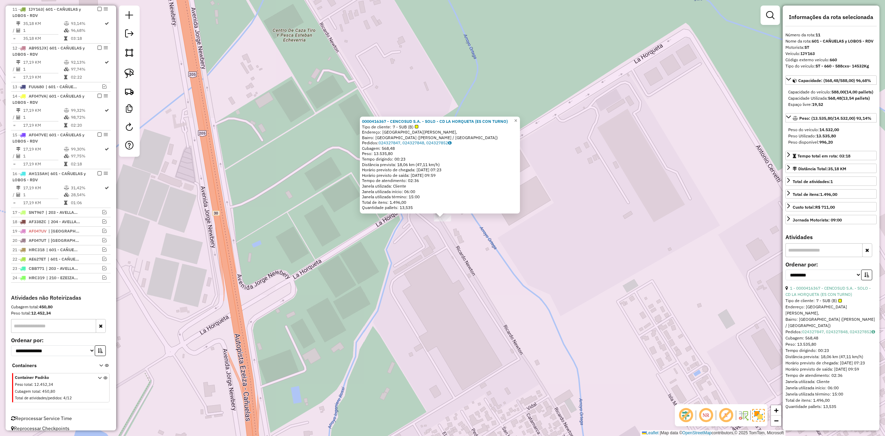
click at [98, 9] on em at bounding box center [100, 9] width 4 height 4
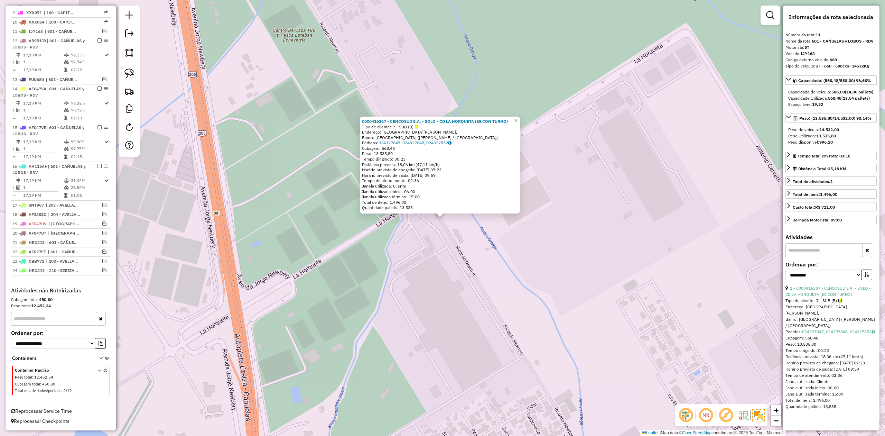
scroll to position [331, 0]
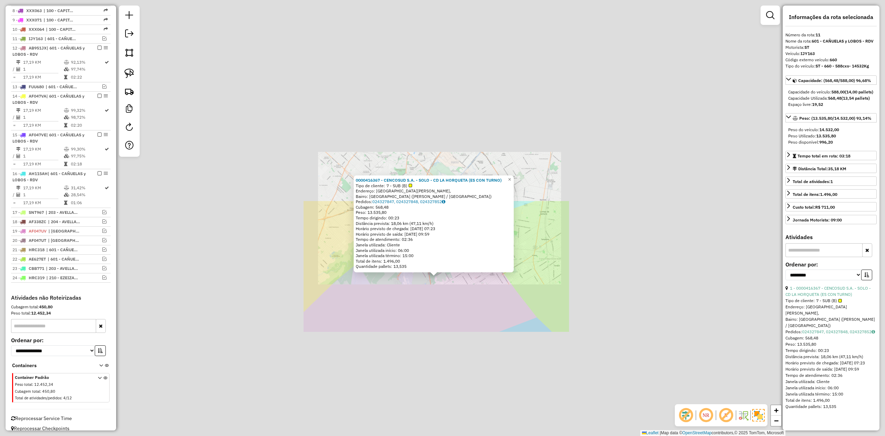
click at [449, 304] on div "0000416367 - CENCOSUD S.A. - SOLO - CD LA HORQUETA (ES CON TURNO) Tipo de clien…" at bounding box center [442, 218] width 885 height 436
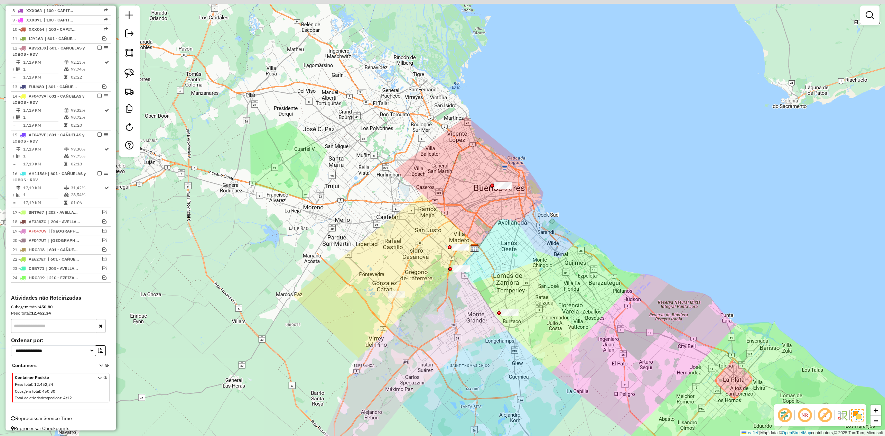
drag, startPoint x: 480, startPoint y: 274, endPoint x: 469, endPoint y: 277, distance: 11.2
click at [480, 284] on div "Janela de atendimento Grade de atendimento Capacidade Transportadoras Veículos …" at bounding box center [442, 218] width 885 height 436
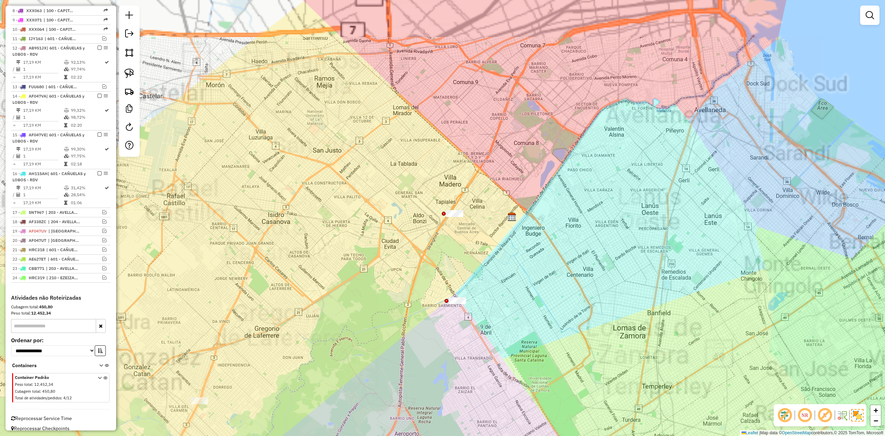
drag, startPoint x: 469, startPoint y: 278, endPoint x: 463, endPoint y: 322, distance: 43.9
click at [463, 322] on div "Janela de atendimento Grade de atendimento Capacidade Transportadoras Veículos …" at bounding box center [442, 218] width 885 height 436
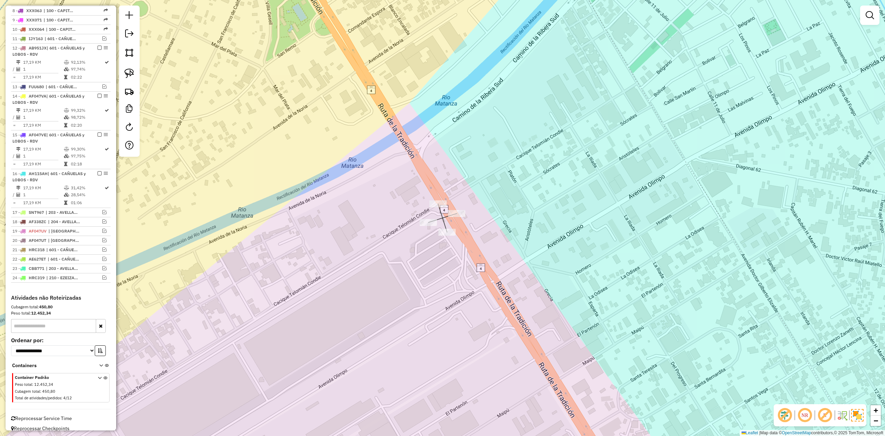
select select "**********"
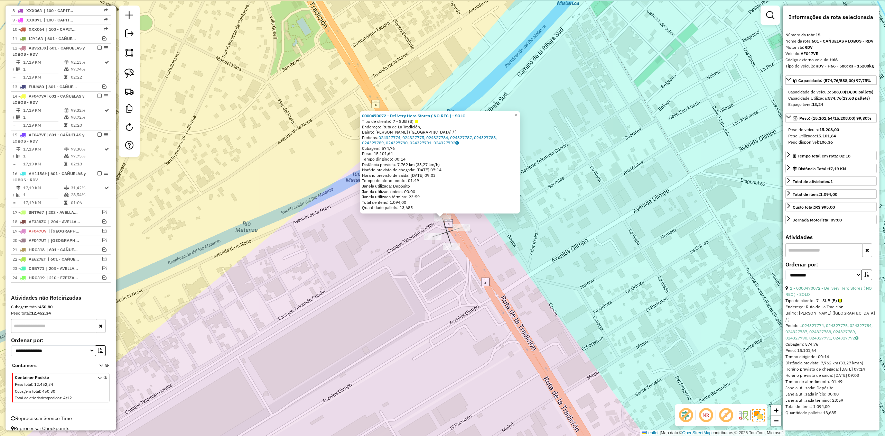
scroll to position [341, 0]
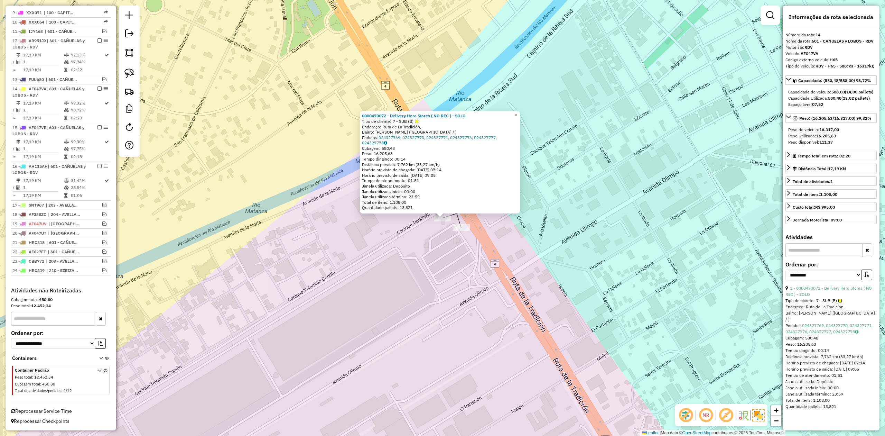
click at [447, 259] on div "0000470072 - Delivery Hero Stores ( NO REC ) - SOLO Tipo de cliente: 7 - SUB (B…" at bounding box center [442, 218] width 885 height 436
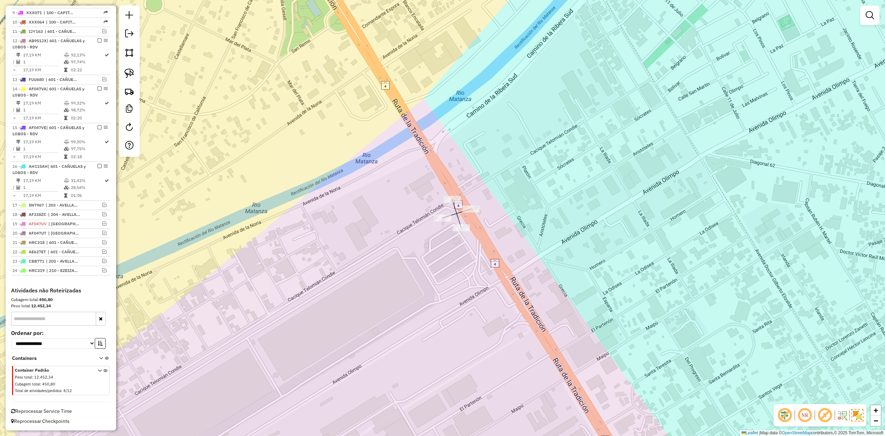
select select "**********"
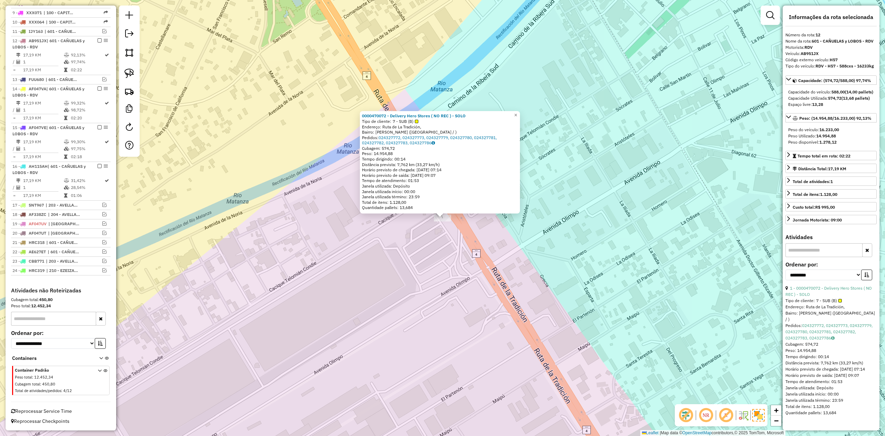
click at [468, 246] on div "0000470072 - Delivery Hero Stores ( NO REC ) - SOLO Tipo de cliente: 7 - SUB (B…" at bounding box center [442, 218] width 885 height 436
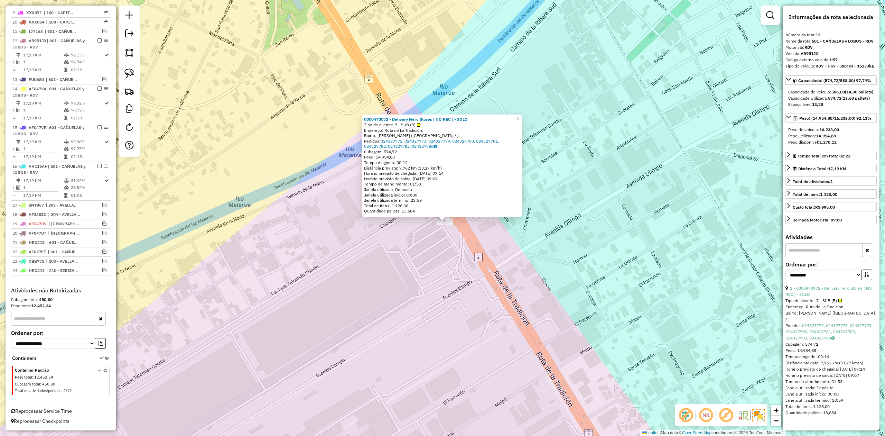
click at [469, 232] on div "0000470072 - Delivery Hero Stores ( NO REC ) - SOLO Tipo de cliente: 7 - SUB (B…" at bounding box center [442, 218] width 885 height 436
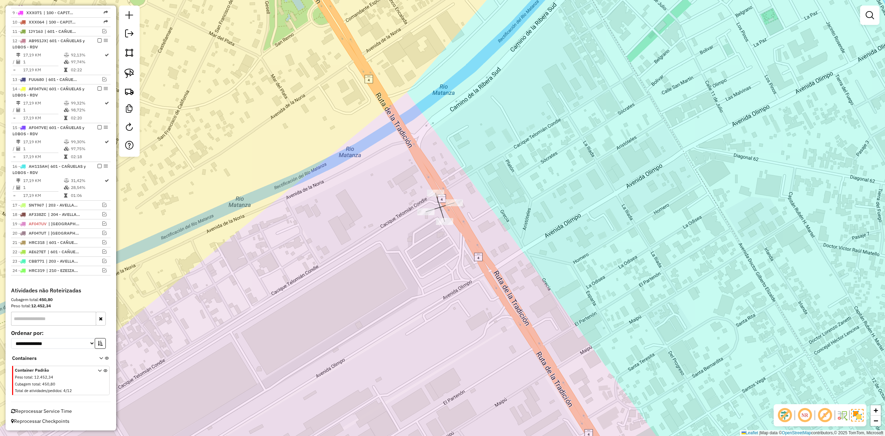
click at [436, 189] on div "Rota 16 - Placa AH115AH 0000470072 - Delivery Hero Stores ( NO REC ) - SOLO Rot…" at bounding box center [442, 218] width 885 height 436
click at [438, 196] on div at bounding box center [435, 192] width 17 height 7
select select "**********"
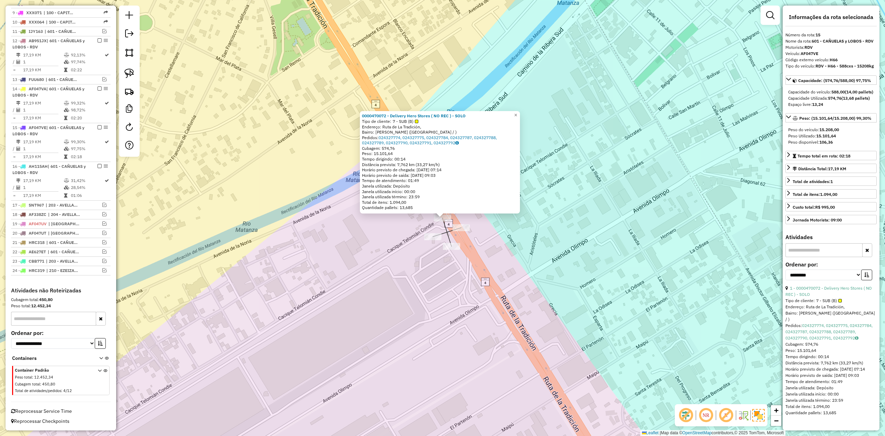
click at [486, 250] on div "Rota 16 - Placa AH115AH 0000470072 - Delivery Hero Stores ( NO REC ) - SOLO 000…" at bounding box center [442, 218] width 885 height 436
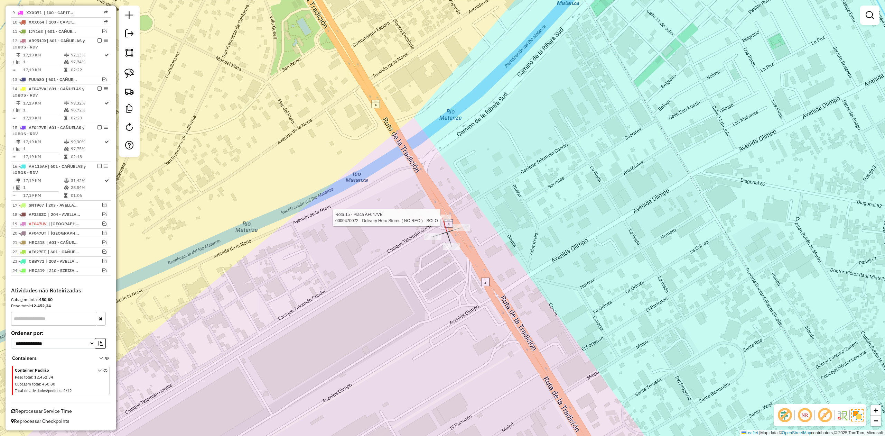
select select "**********"
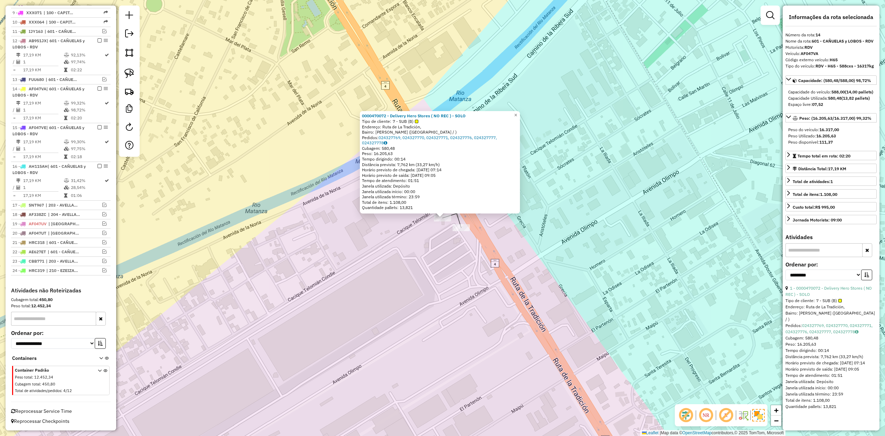
click at [463, 231] on div at bounding box center [461, 227] width 17 height 7
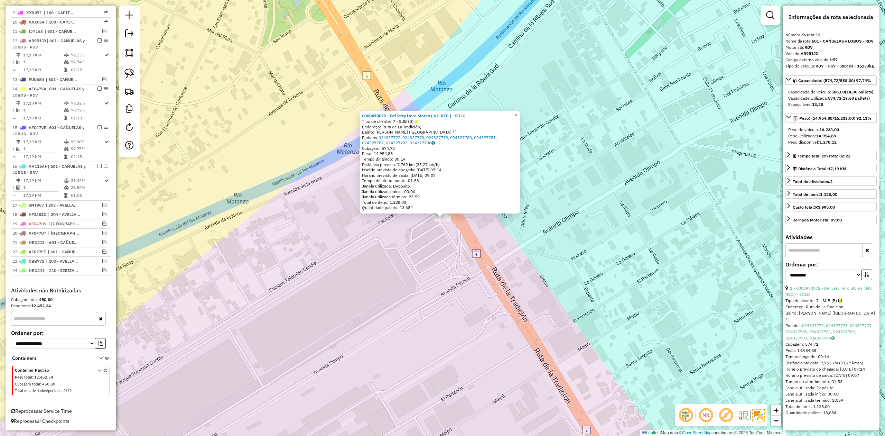
click at [466, 231] on div "0000470072 - Delivery Hero Stores ( NO REC ) - SOLO Tipo de cliente: 7 - SUB (B…" at bounding box center [442, 218] width 885 height 436
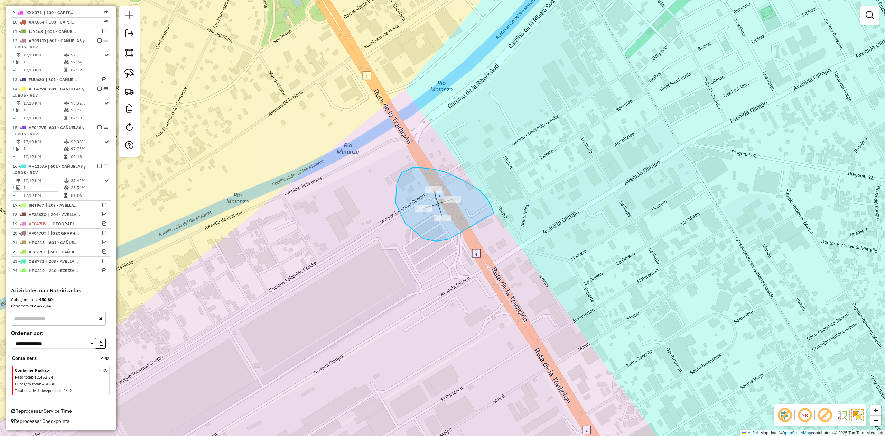
drag, startPoint x: 492, startPoint y: 206, endPoint x: 483, endPoint y: 209, distance: 8.7
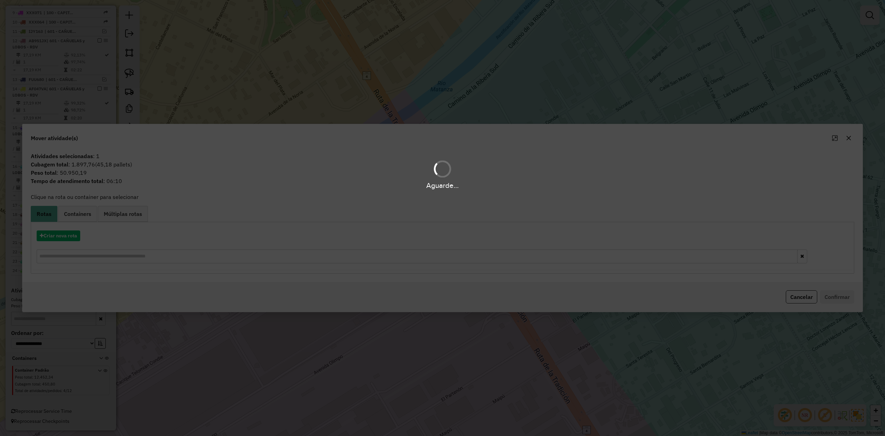
click at [107, 164] on hb-app "Aguarde... Pop-up bloqueado! Seu navegador bloqueou automáticamente a abertura …" at bounding box center [442, 218] width 885 height 436
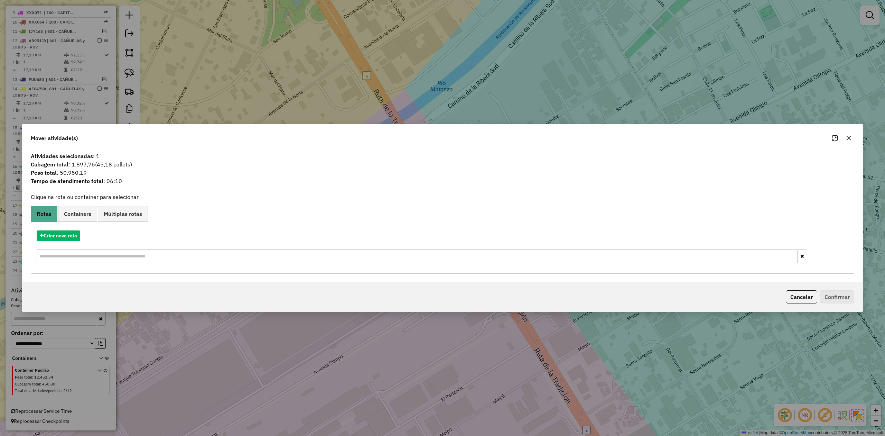
click at [107, 163] on span "(45,18 pallets)" at bounding box center [113, 164] width 37 height 7
copy span "45,18"
click at [848, 135] on icon "button" at bounding box center [849, 138] width 6 height 6
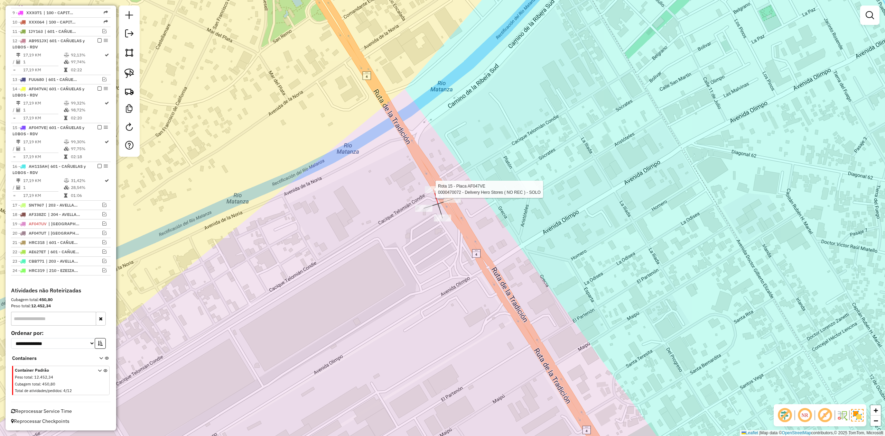
select select "**********"
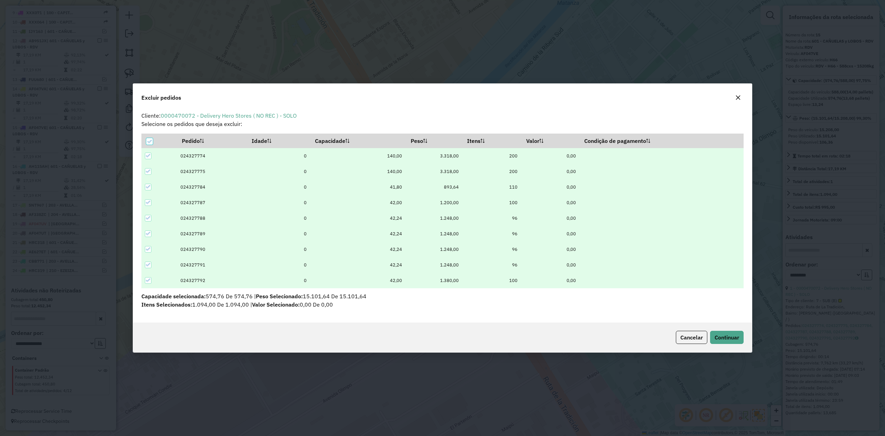
scroll to position [0, 0]
click at [148, 140] on icon at bounding box center [149, 141] width 5 height 5
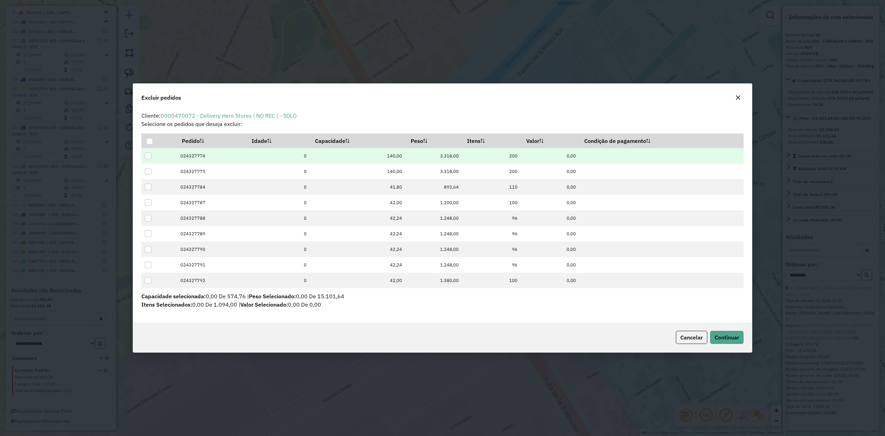
click at [149, 157] on div at bounding box center [148, 155] width 7 height 7
click at [149, 157] on icon at bounding box center [148, 155] width 5 height 5
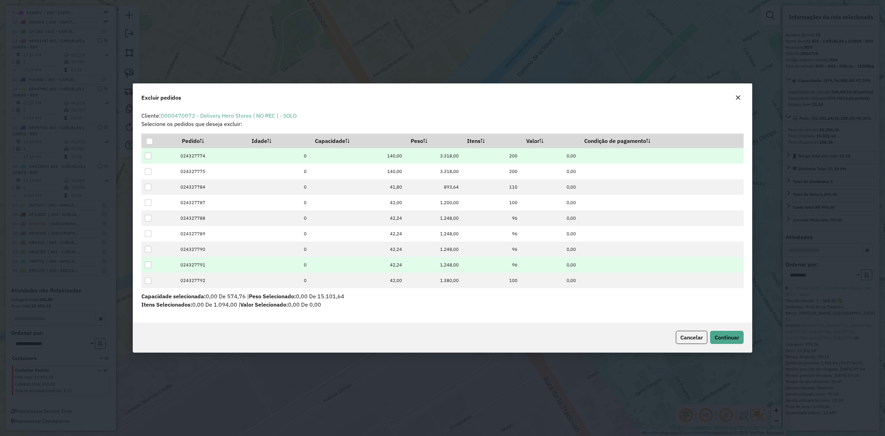
click at [150, 265] on div at bounding box center [148, 264] width 7 height 7
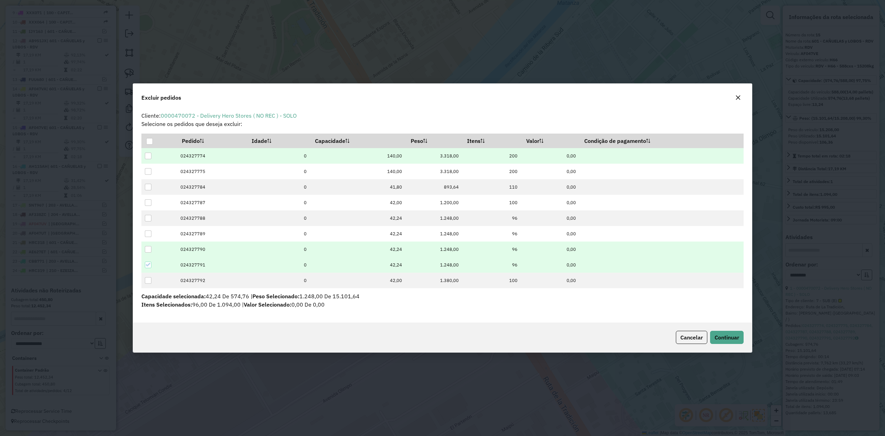
click at [150, 250] on div at bounding box center [148, 249] width 7 height 7
click at [730, 342] on button "Continuar" at bounding box center [727, 337] width 34 height 13
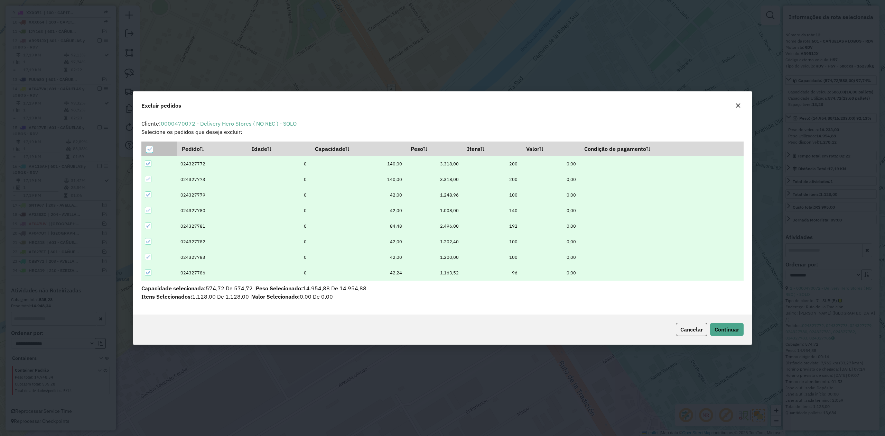
click at [147, 148] on div at bounding box center [149, 149] width 7 height 7
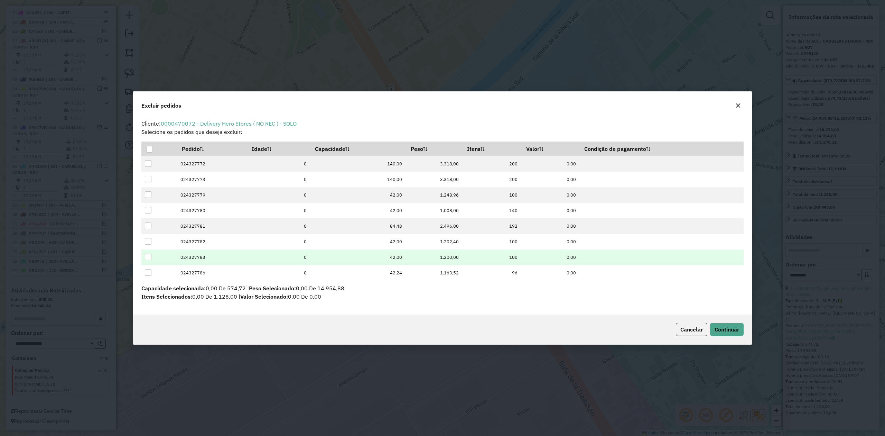
click at [146, 257] on div at bounding box center [148, 256] width 7 height 7
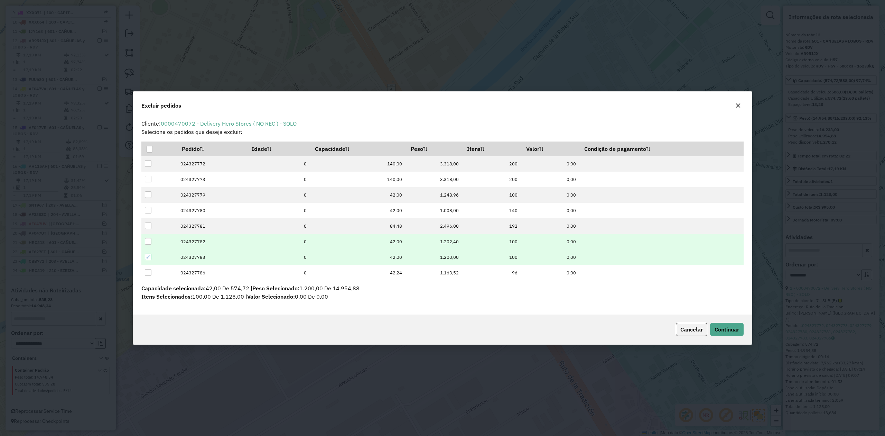
click at [149, 241] on div at bounding box center [148, 241] width 7 height 7
click at [729, 327] on span "Continuar" at bounding box center [727, 329] width 25 height 7
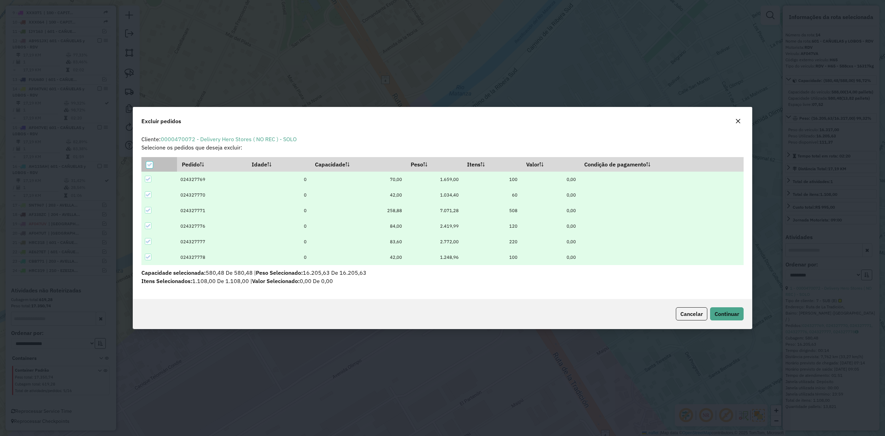
click at [148, 162] on icon at bounding box center [149, 164] width 5 height 5
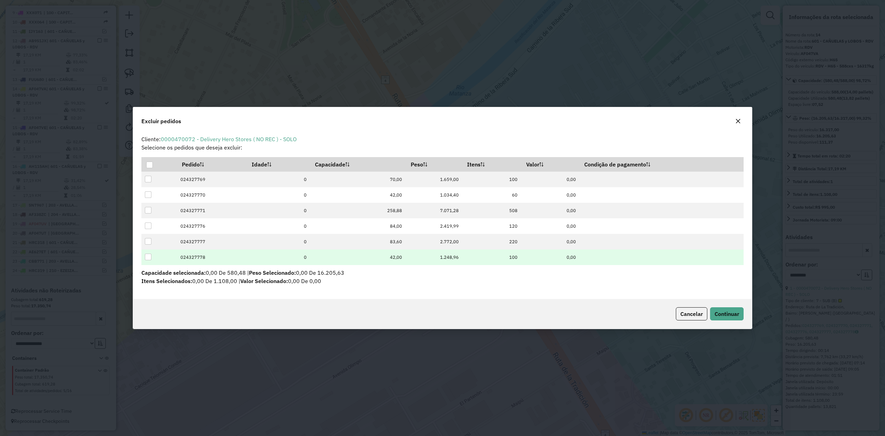
click at [149, 256] on div at bounding box center [148, 256] width 7 height 7
click at [150, 258] on icon at bounding box center [148, 257] width 5 height 5
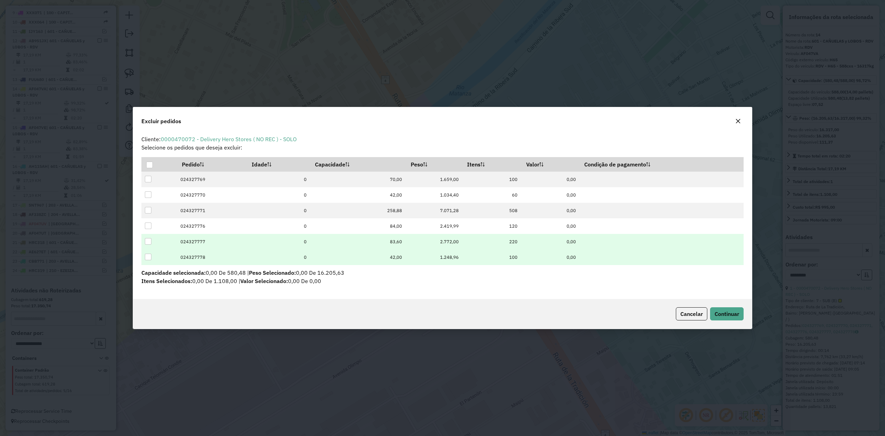
click at [147, 242] on div at bounding box center [148, 241] width 7 height 7
click at [739, 311] on span "Continuar" at bounding box center [727, 313] width 25 height 7
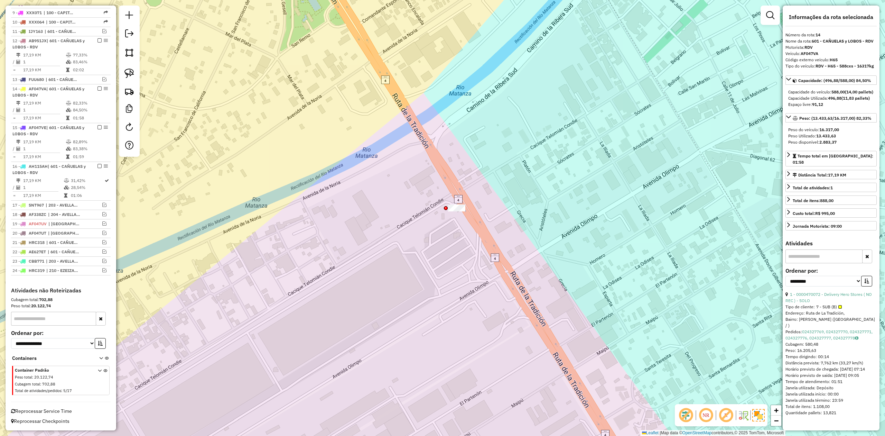
click at [490, 246] on div "Janela de atendimento Grade de atendimento Capacidade Transportadoras Veículos …" at bounding box center [442, 218] width 885 height 436
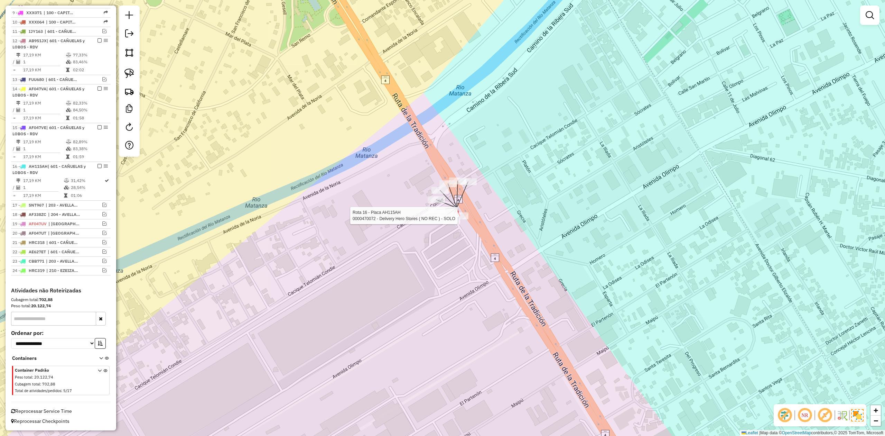
select select "**********"
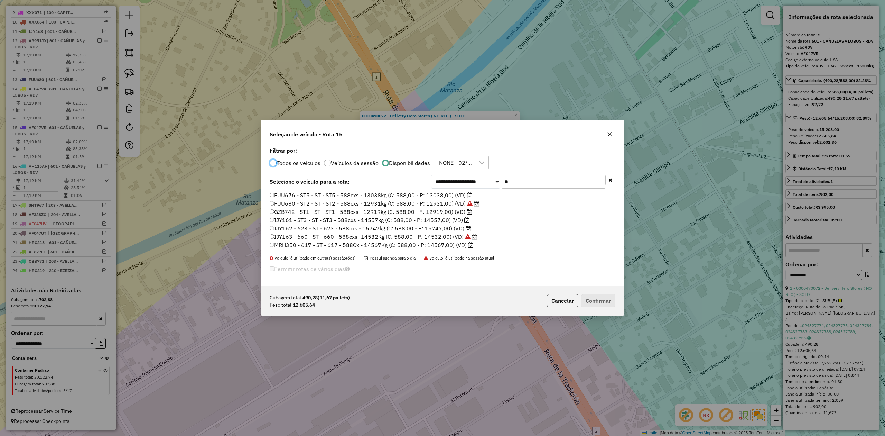
scroll to position [3, 2]
drag, startPoint x: 537, startPoint y: 183, endPoint x: 476, endPoint y: 179, distance: 61.0
click at [477, 179] on div "**********" at bounding box center [523, 182] width 184 height 14
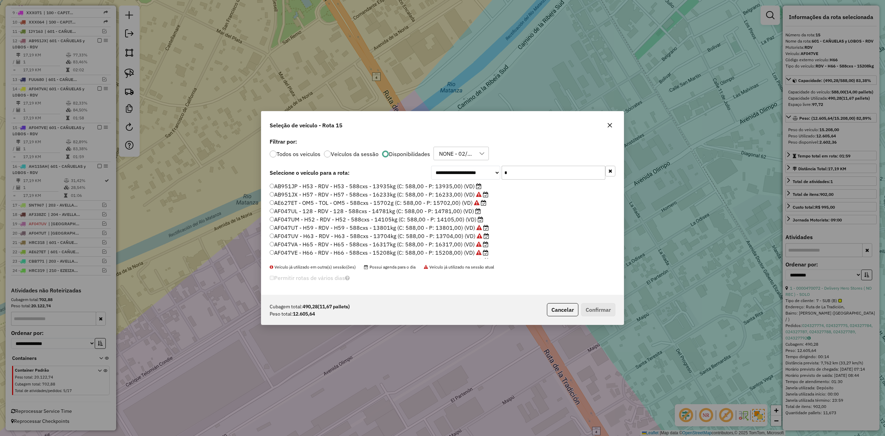
type input "**"
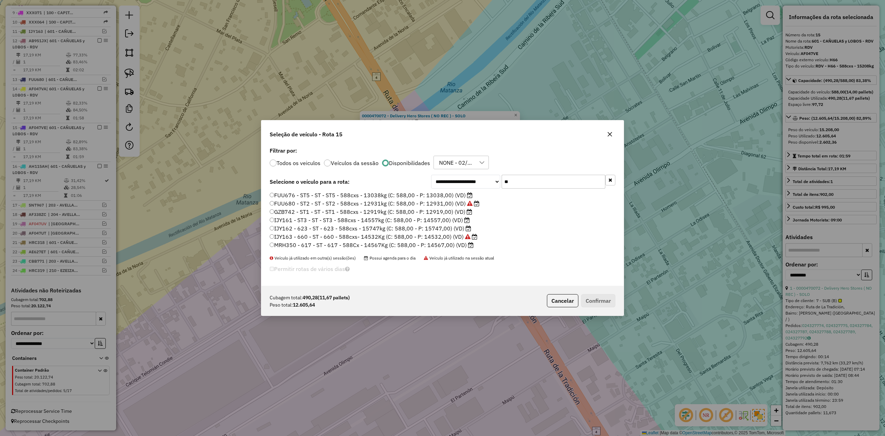
drag, startPoint x: 450, startPoint y: 213, endPoint x: 488, endPoint y: 234, distance: 43.2
click at [450, 213] on label "GZB742 - ST1 - ST - ST1 - 588cxs - 12919kg (C: 588,00 - P: 12919,00) (VD)" at bounding box center [371, 211] width 203 height 8
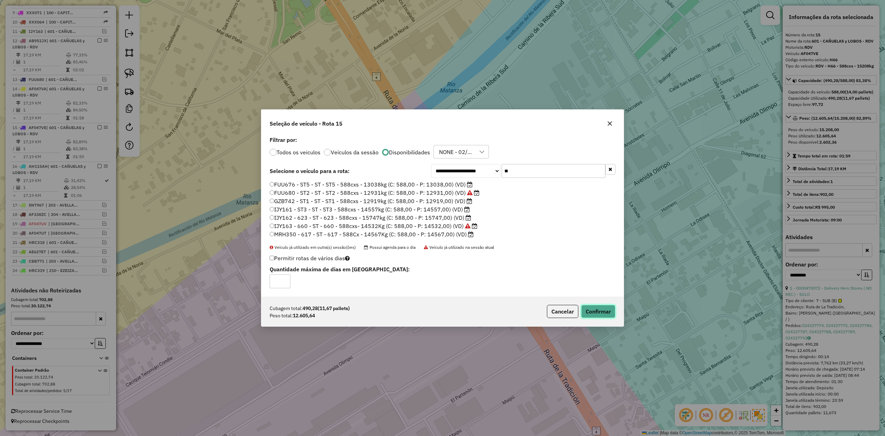
click at [596, 310] on button "Confirmar" at bounding box center [598, 311] width 34 height 13
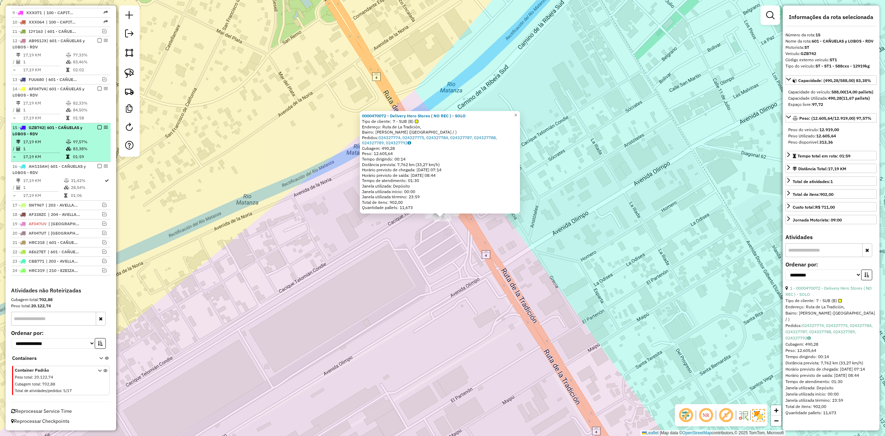
click at [98, 126] on em at bounding box center [100, 127] width 4 height 4
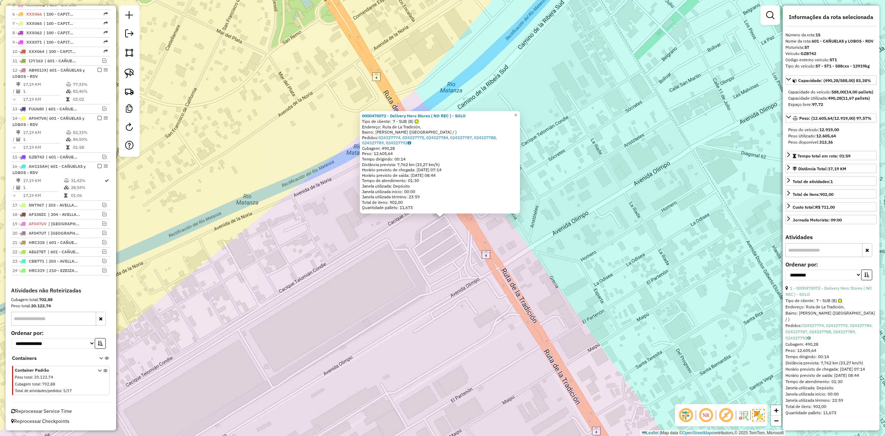
scroll to position [312, 0]
click at [403, 218] on div "0000470072 - Delivery Hero Stores ( NO REC ) - SOLO Tipo de cliente: 7 - SUB (B…" at bounding box center [442, 218] width 885 height 436
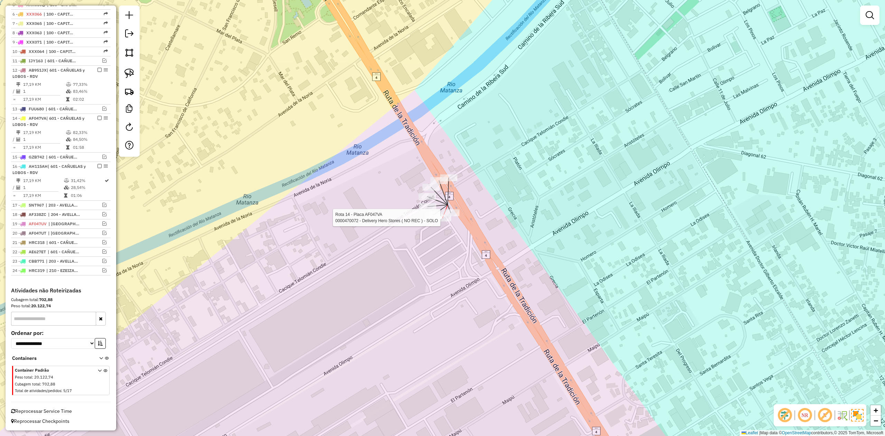
select select "**********"
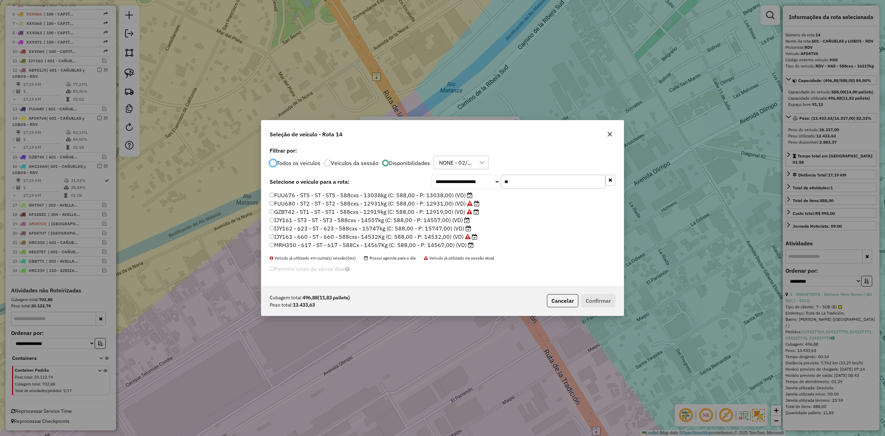
scroll to position [3, 2]
drag, startPoint x: 522, startPoint y: 182, endPoint x: 479, endPoint y: 193, distance: 44.6
click at [487, 179] on div "**********" at bounding box center [523, 182] width 184 height 14
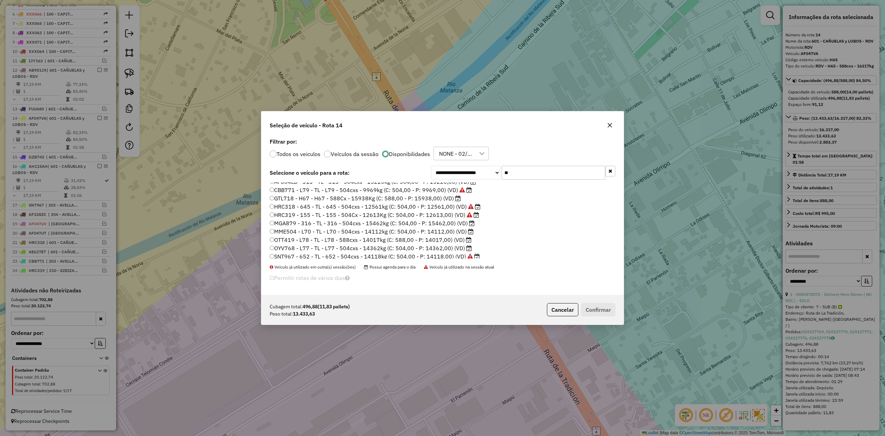
scroll to position [7, 0]
type input "**"
click at [455, 243] on label "OYV768 - L77 - TL - L77 - 504cxs - 14362kg (C: 504,00 - P: 14362,00) (VD)" at bounding box center [371, 245] width 202 height 8
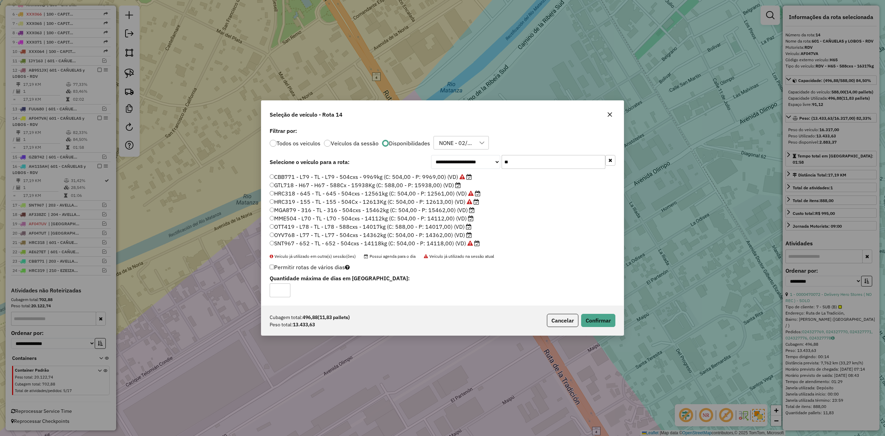
click at [450, 226] on label "OTT419 - L78 - TL - L78 - 588cxs - 14017kg (C: 588,00 - P: 14017,00) (VD)" at bounding box center [371, 226] width 202 height 8
click at [598, 320] on button "Confirmar" at bounding box center [598, 320] width 34 height 13
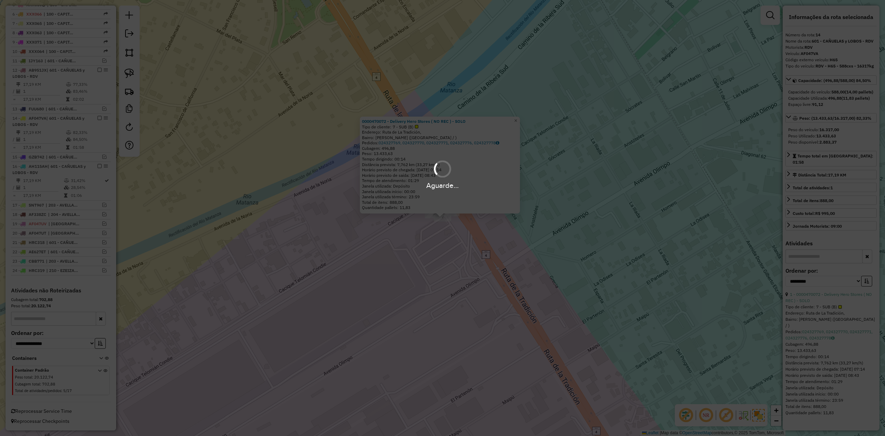
click at [443, 247] on div "Aguarde..." at bounding box center [442, 218] width 885 height 436
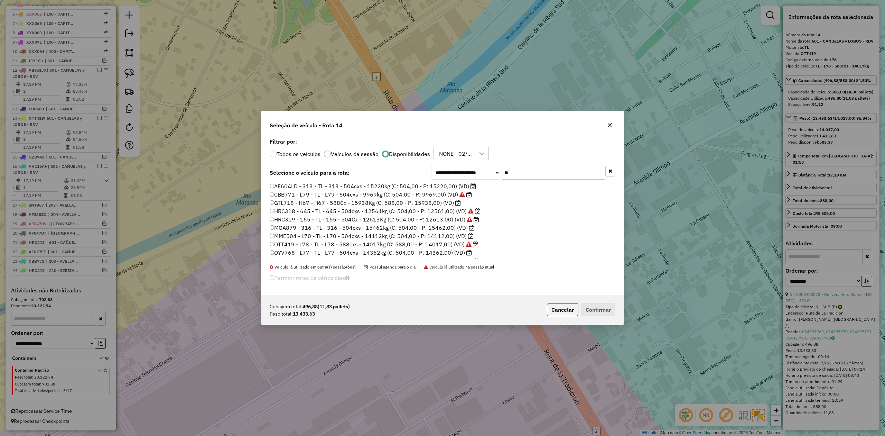
scroll to position [3, 2]
click at [609, 122] on icon "button" at bounding box center [610, 125] width 6 height 6
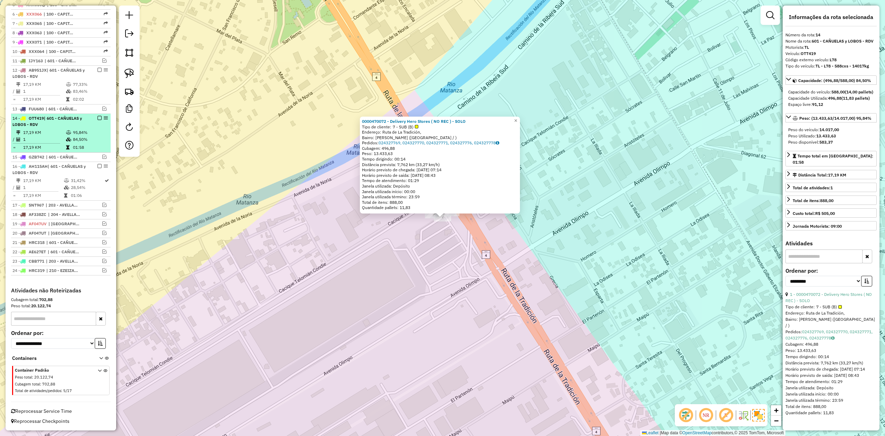
click at [98, 116] on em at bounding box center [100, 118] width 4 height 4
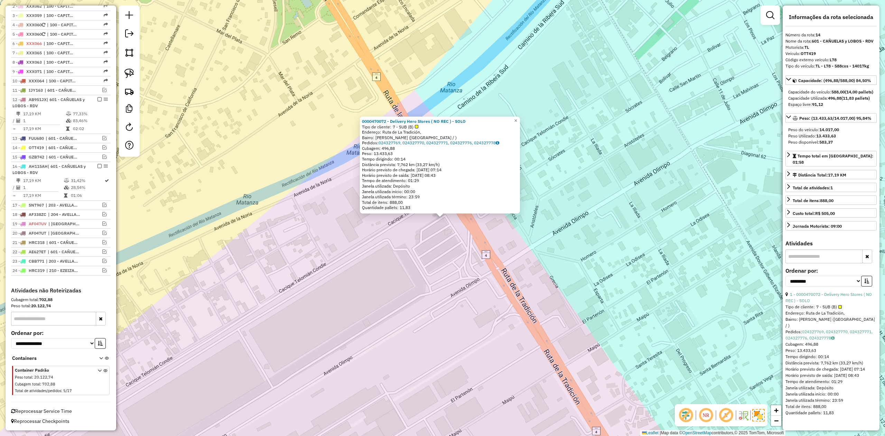
click at [396, 266] on div "0000470072 - Delivery Hero Stores ( NO REC ) - SOLO Tipo de cliente: 7 - SUB (B…" at bounding box center [442, 218] width 885 height 436
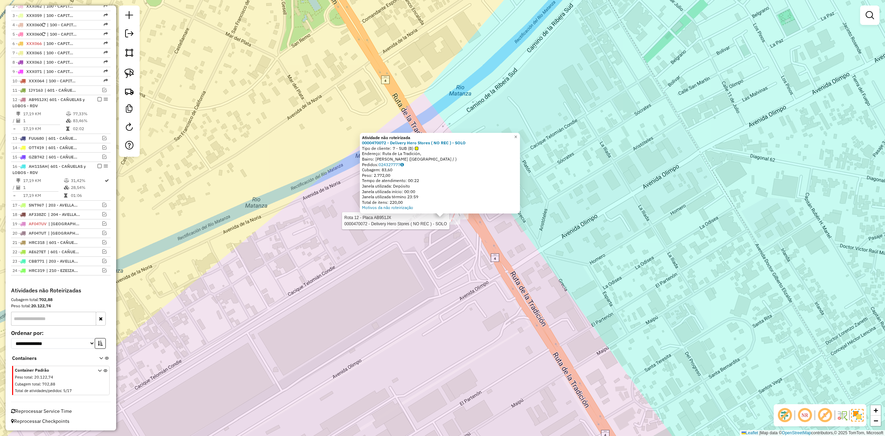
select select "**********"
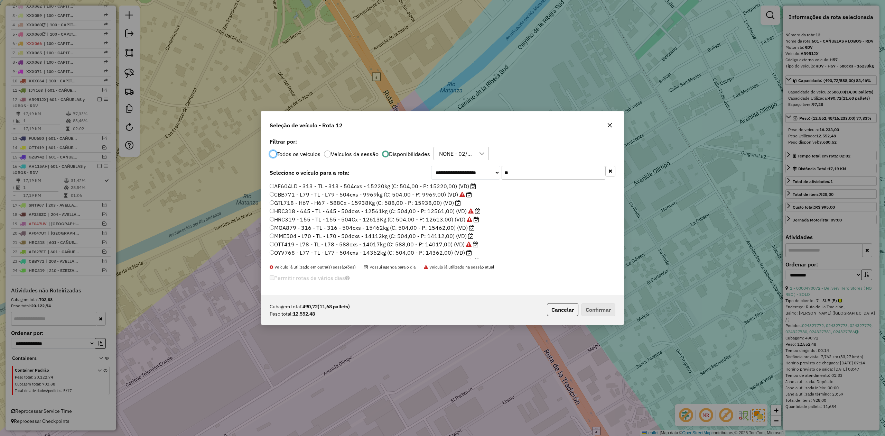
scroll to position [3, 2]
drag, startPoint x: 532, startPoint y: 173, endPoint x: 496, endPoint y: 169, distance: 36.2
click at [497, 169] on div "**********" at bounding box center [523, 173] width 184 height 14
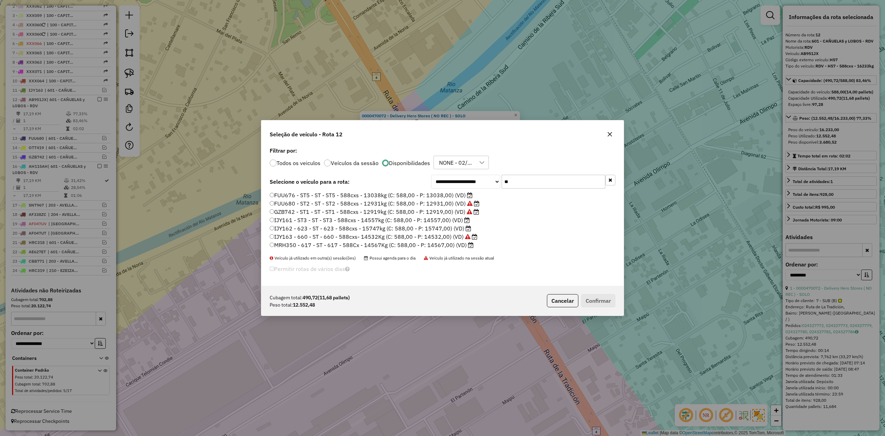
drag, startPoint x: 520, startPoint y: 179, endPoint x: 464, endPoint y: 200, distance: 59.9
click at [507, 181] on input "**" at bounding box center [554, 182] width 104 height 14
type input "**"
click at [458, 194] on label "FUU676 - ST5 - ST - ST5 - 588cxs - 13038kg (C: 588,00 - P: 13038,00) (VD)" at bounding box center [371, 195] width 203 height 8
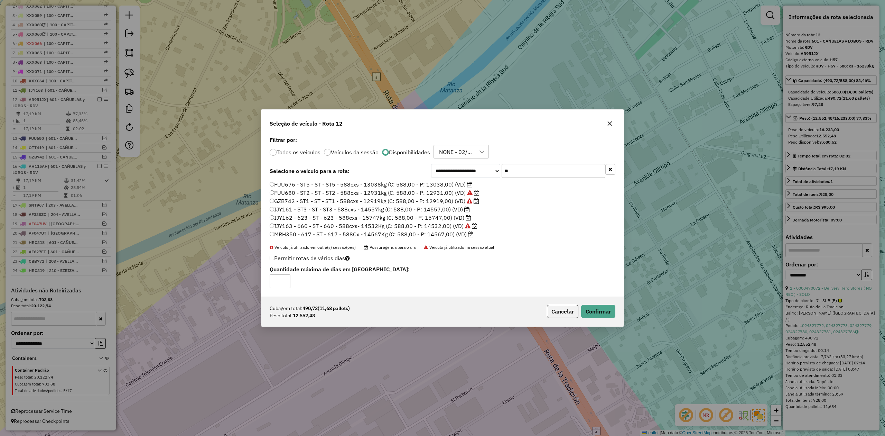
click at [616, 314] on div "Cubagem total: 490,72 (11,68 pallets) Peso total: 12.552,48 Cancelar Confirmar" at bounding box center [442, 311] width 362 height 30
click at [609, 311] on button "Confirmar" at bounding box center [598, 311] width 34 height 13
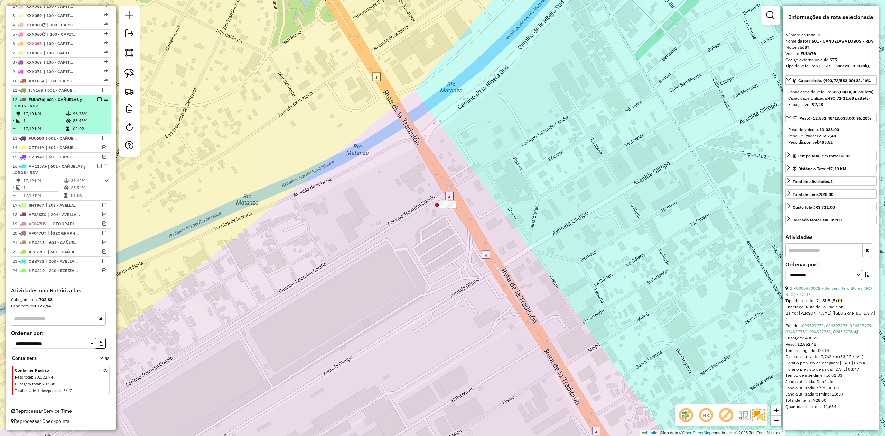
click at [98, 97] on em at bounding box center [100, 99] width 4 height 4
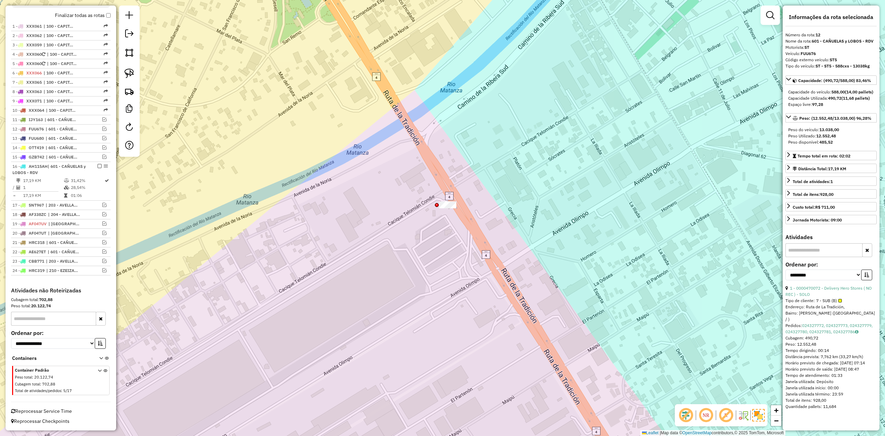
scroll to position [252, 0]
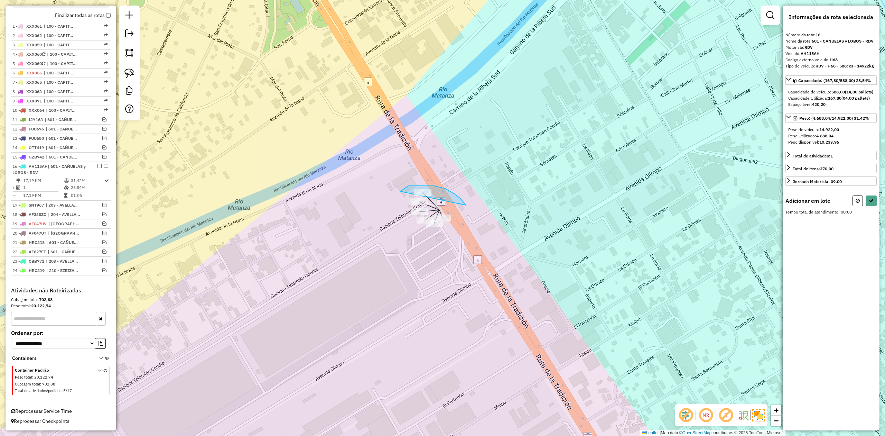
drag, startPoint x: 400, startPoint y: 191, endPoint x: 528, endPoint y: 211, distance: 129.5
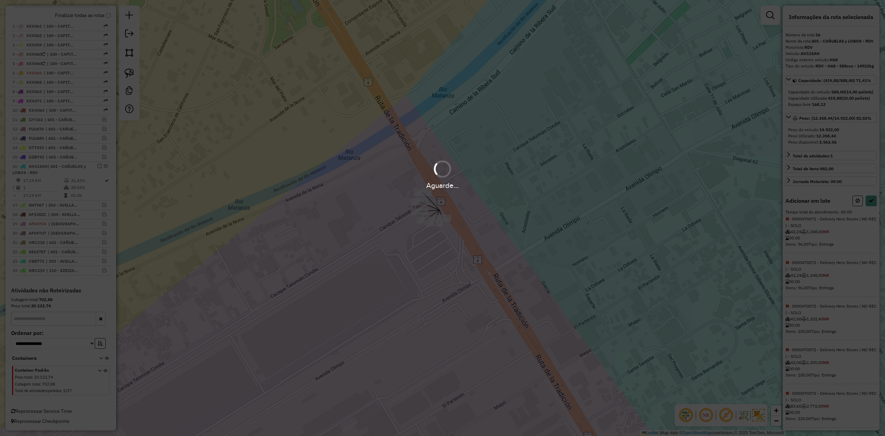
select select "**********"
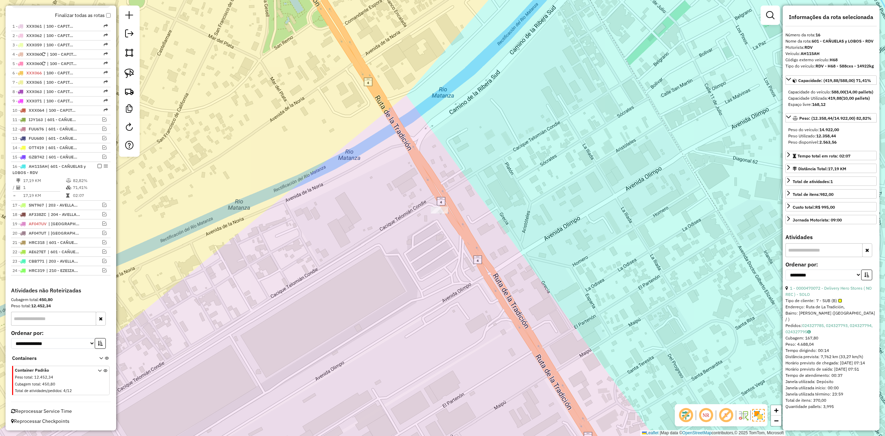
click at [471, 256] on div "Janela de atendimento Grade de atendimento Capacidade Transportadoras Veículos …" at bounding box center [442, 218] width 885 height 436
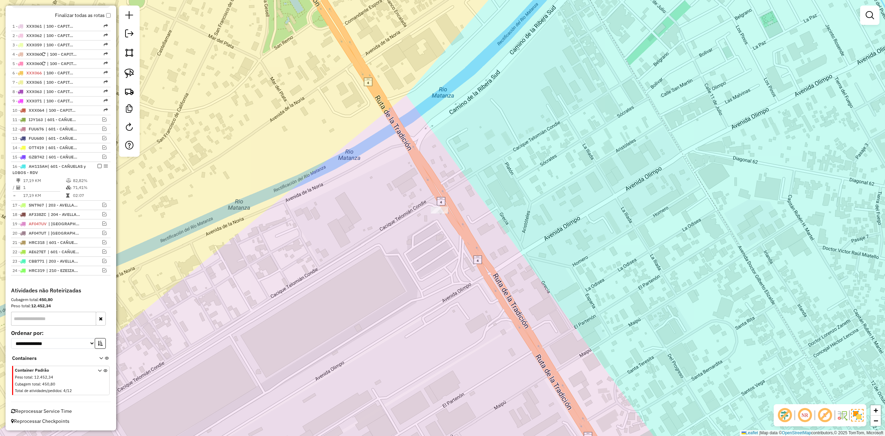
select select "**********"
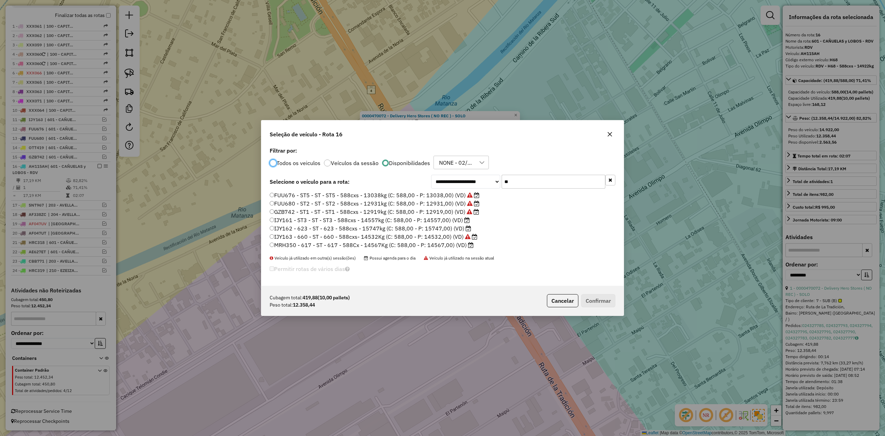
scroll to position [3, 2]
drag, startPoint x: 486, startPoint y: 176, endPoint x: 473, endPoint y: 175, distance: 12.5
click at [474, 175] on div "**********" at bounding box center [523, 182] width 184 height 14
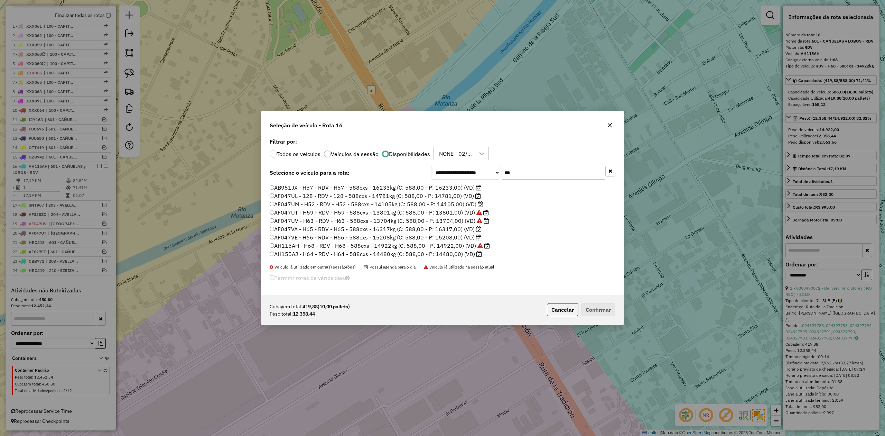
scroll to position [0, 0]
type input "***"
click at [463, 217] on label "AF047UM - H52 - RDV - H52 - 588cxs - 14105kg (C: 588,00 - P: 14105,00) (VD)" at bounding box center [377, 219] width 214 height 8
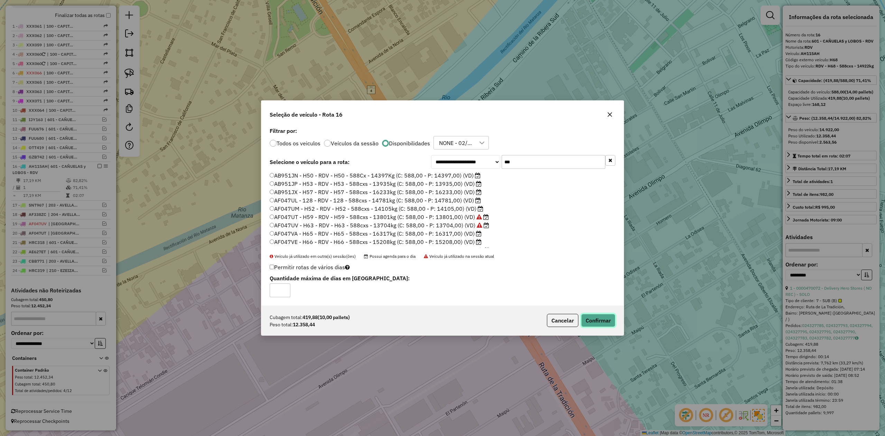
click at [600, 325] on button "Confirmar" at bounding box center [598, 320] width 34 height 13
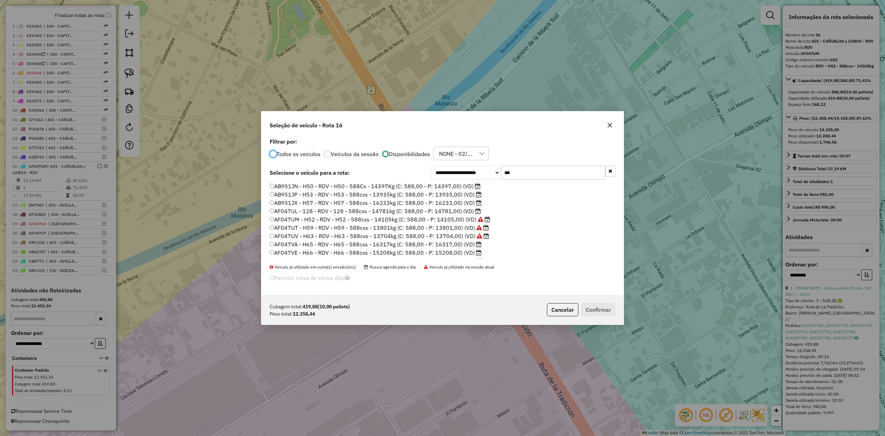
scroll to position [3, 2]
click at [451, 192] on label "AB951JP - H53 - RDV - H53 - 588cxs - 13935kg (C: 588,00 - P: 13935,00) (VD)" at bounding box center [376, 194] width 212 height 8
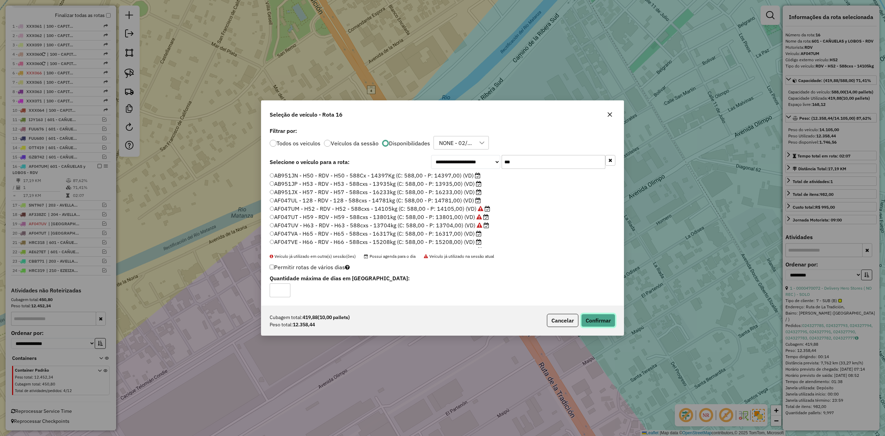
click at [612, 327] on button "Confirmar" at bounding box center [598, 320] width 34 height 13
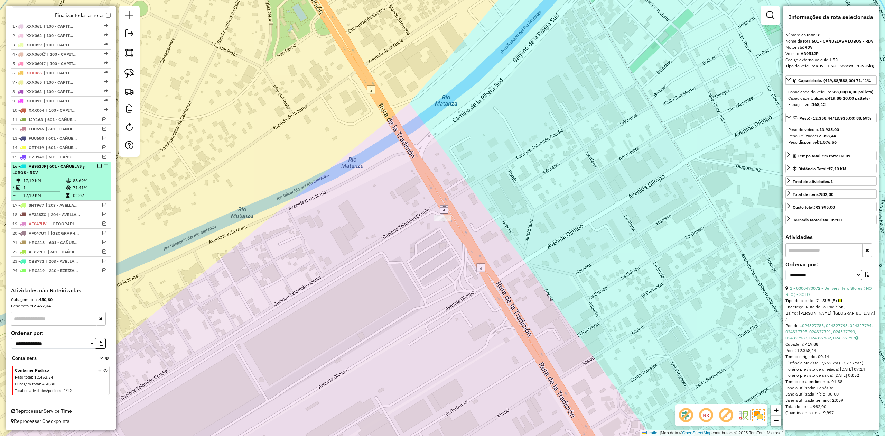
click at [98, 165] on em at bounding box center [100, 166] width 4 height 4
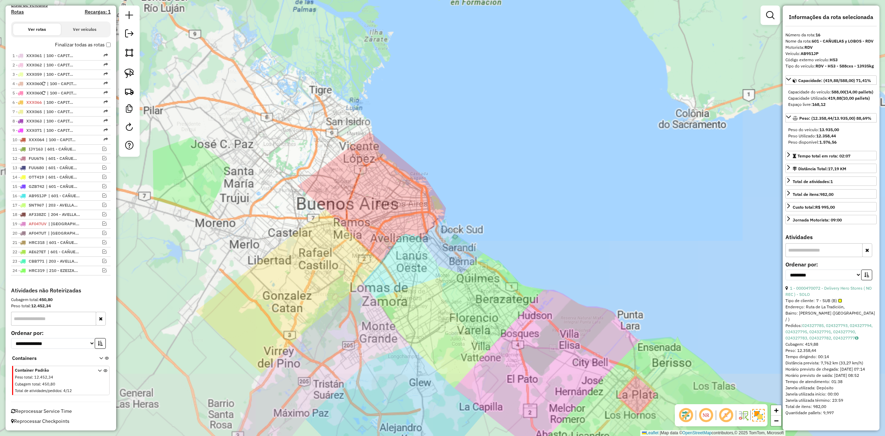
drag, startPoint x: 382, startPoint y: 330, endPoint x: 378, endPoint y: 330, distance: 3.8
click at [381, 330] on div "Janela de atendimento Grade de atendimento Capacidade Transportadoras Veículos …" at bounding box center [442, 218] width 885 height 436
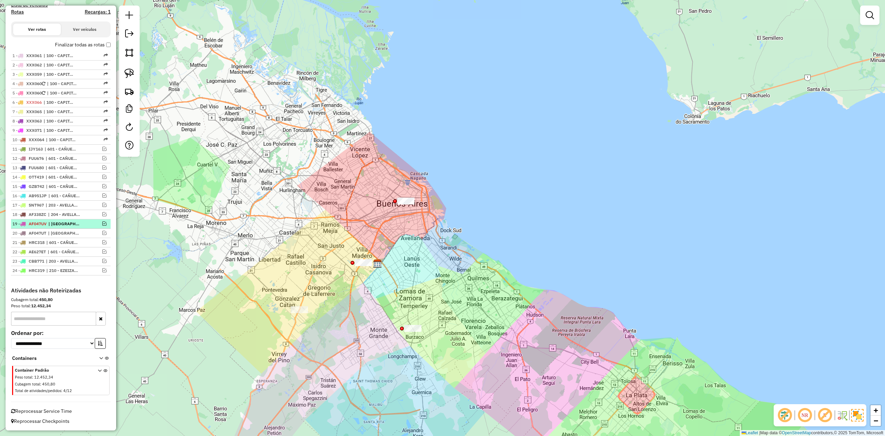
click at [74, 221] on span "| [GEOGRAPHIC_DATA], [GEOGRAPHIC_DATA] SUR" at bounding box center [64, 224] width 32 height 6
select select "**********"
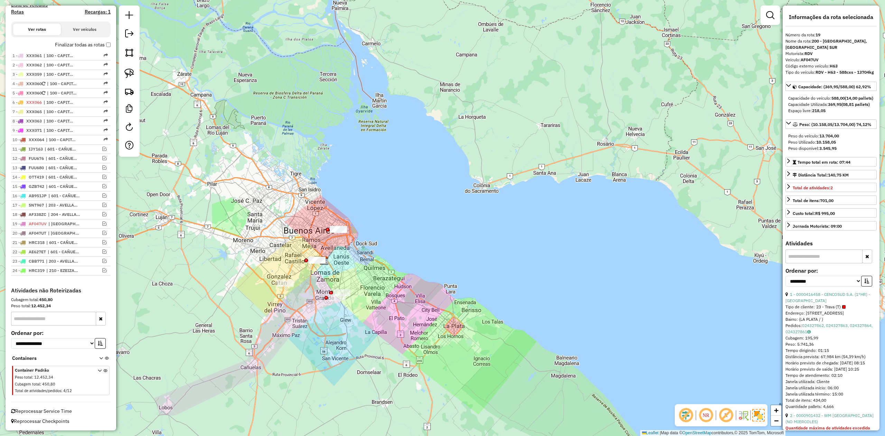
drag, startPoint x: 280, startPoint y: 272, endPoint x: 343, endPoint y: 272, distance: 63.6
click at [343, 272] on div "Janela de atendimento Grade de atendimento Capacidade Transportadoras Veículos …" at bounding box center [442, 218] width 885 height 436
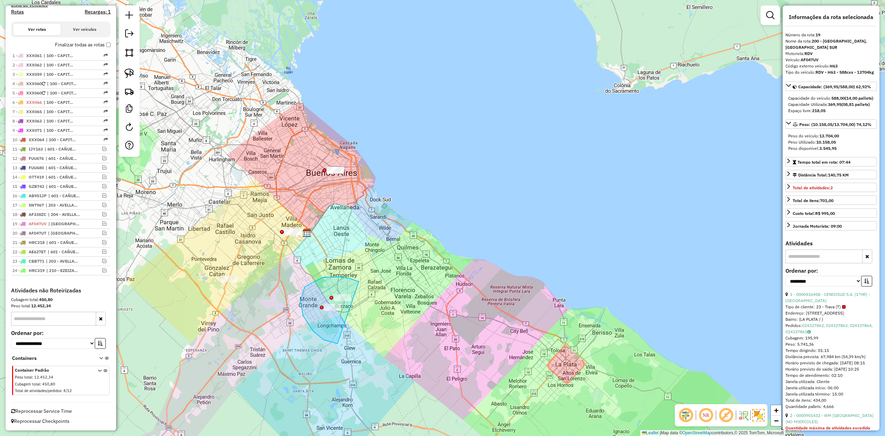
drag, startPoint x: 340, startPoint y: 277, endPoint x: 402, endPoint y: 294, distance: 64.5
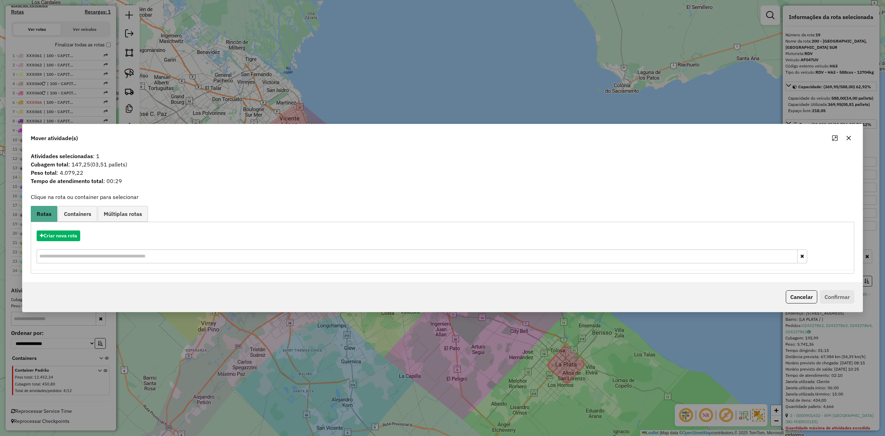
click at [847, 137] on icon "button" at bounding box center [849, 138] width 6 height 6
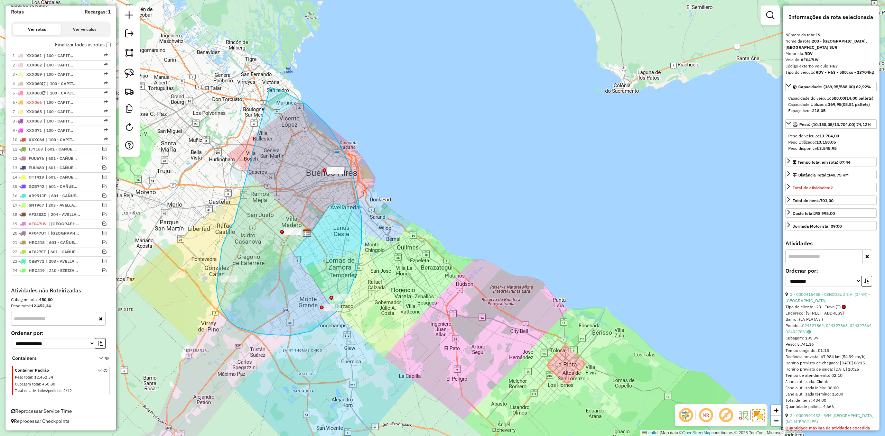
drag, startPoint x: 218, startPoint y: 297, endPoint x: 253, endPoint y: 90, distance: 209.5
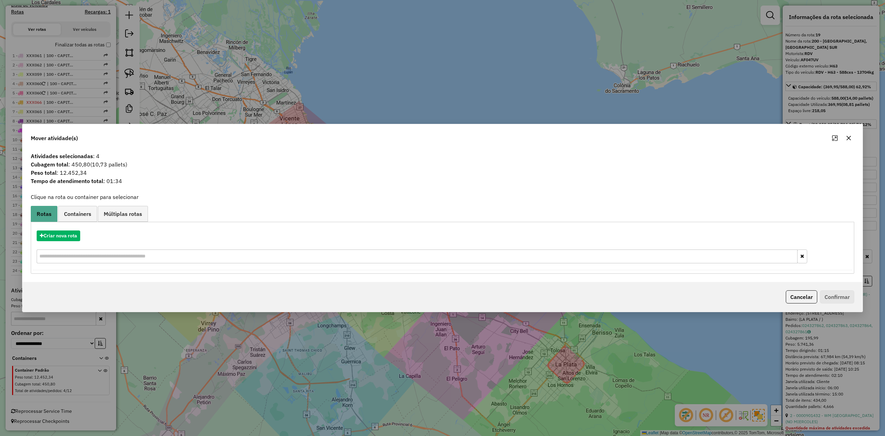
click at [851, 138] on button "button" at bounding box center [848, 137] width 11 height 11
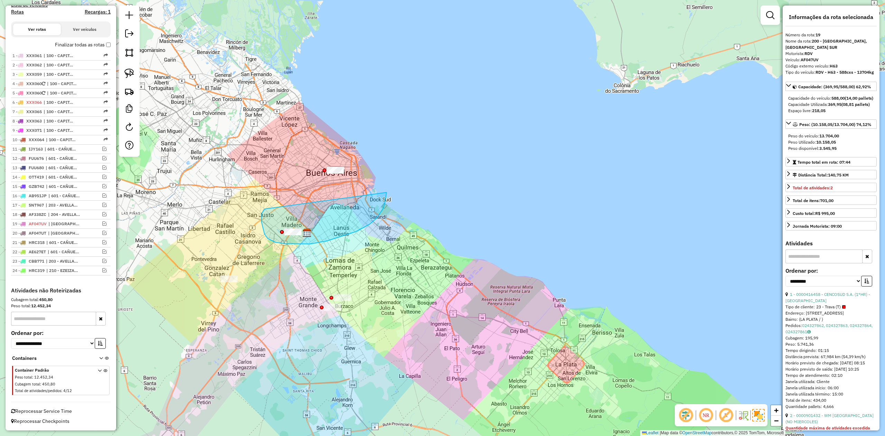
drag, startPoint x: 265, startPoint y: 234, endPoint x: 371, endPoint y: 154, distance: 133.1
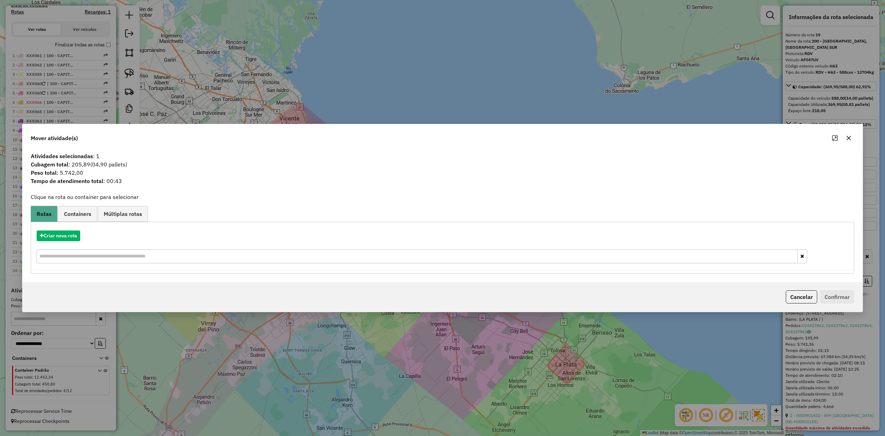
click at [848, 135] on icon "button" at bounding box center [849, 138] width 6 height 6
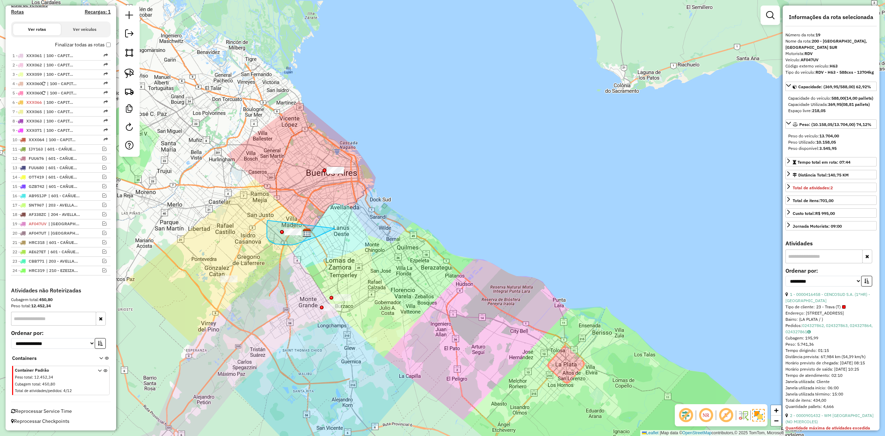
drag, startPoint x: 291, startPoint y: 245, endPoint x: 311, endPoint y: 129, distance: 117.6
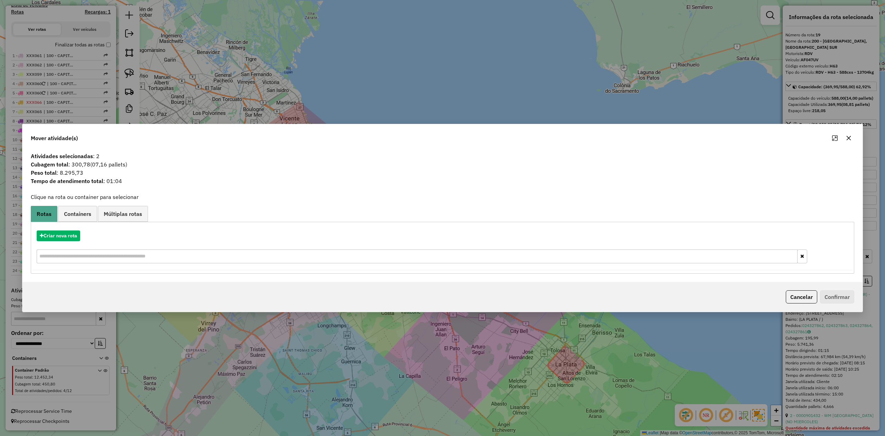
drag, startPoint x: 853, startPoint y: 137, endPoint x: 808, endPoint y: 170, distance: 56.4
click at [852, 137] on button "button" at bounding box center [848, 137] width 11 height 11
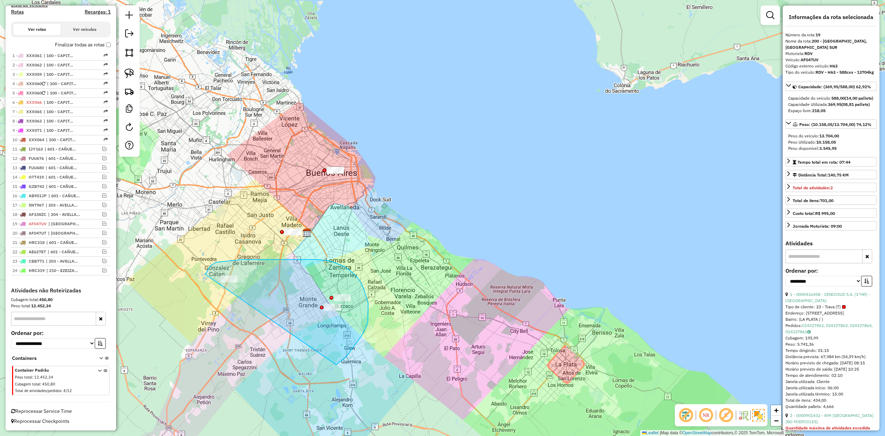
drag, startPoint x: 368, startPoint y: 303, endPoint x: 220, endPoint y: 328, distance: 150.4
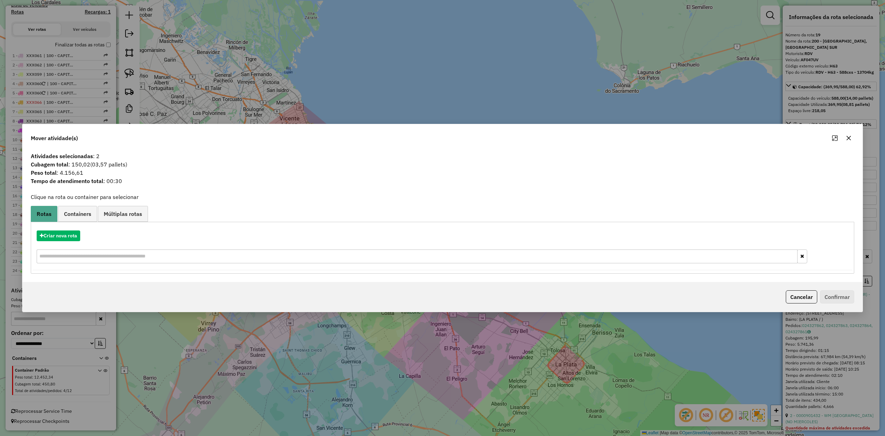
click at [849, 138] on icon "button" at bounding box center [849, 138] width 6 height 6
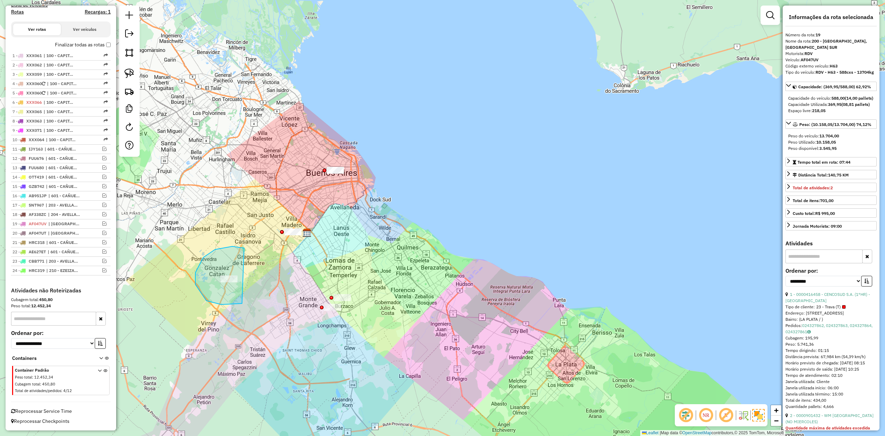
drag, startPoint x: 215, startPoint y: 249, endPoint x: 280, endPoint y: 278, distance: 70.7
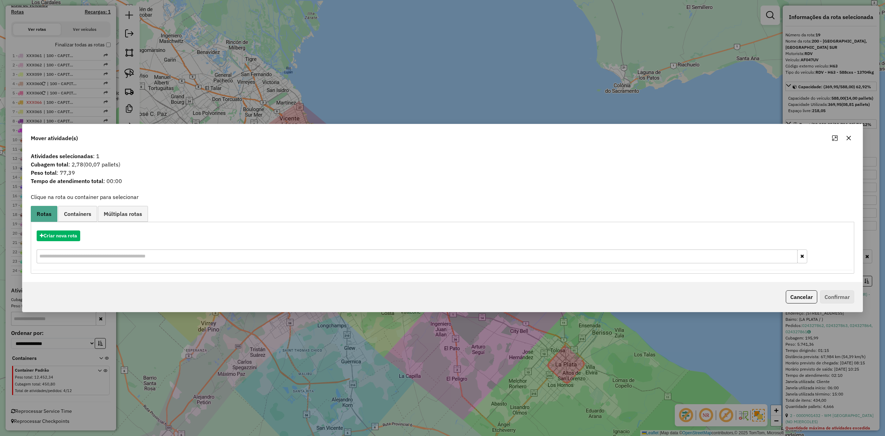
click at [846, 136] on icon "button" at bounding box center [849, 138] width 6 height 6
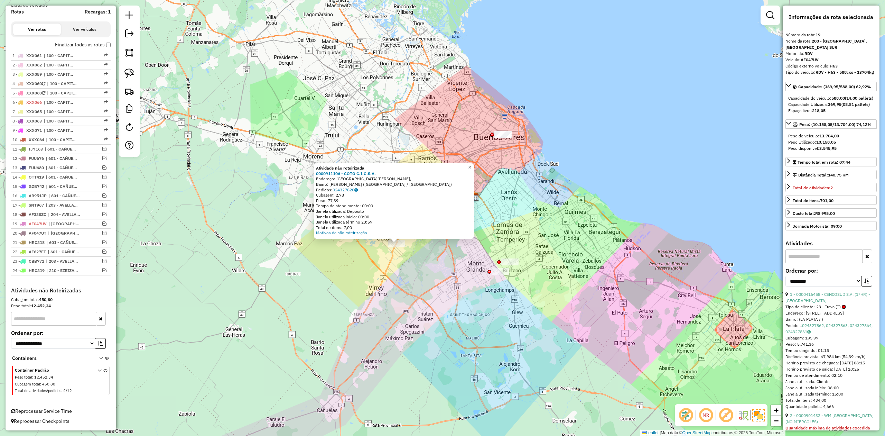
click at [407, 266] on div "Atividade não roteirizada 0000911106 - COTO C.I.C.S.A. Endereço: Avenida Brigad…" at bounding box center [442, 218] width 885 height 436
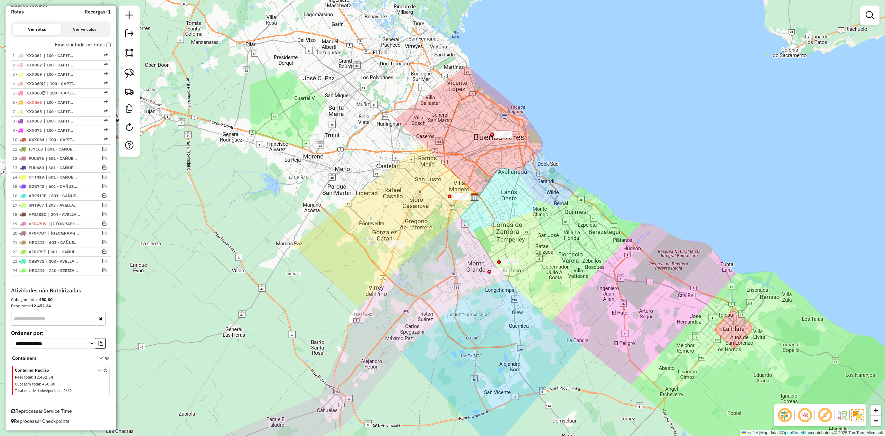
drag, startPoint x: 391, startPoint y: 229, endPoint x: 443, endPoint y: 239, distance: 52.1
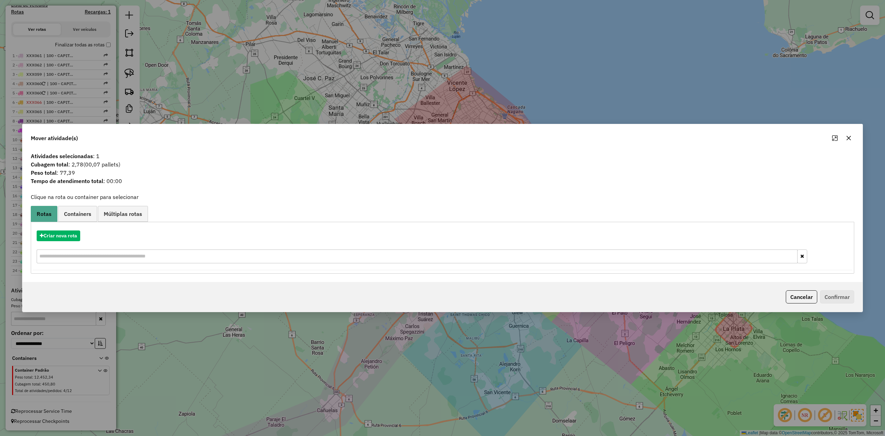
click at [849, 138] on icon "button" at bounding box center [849, 138] width 4 height 4
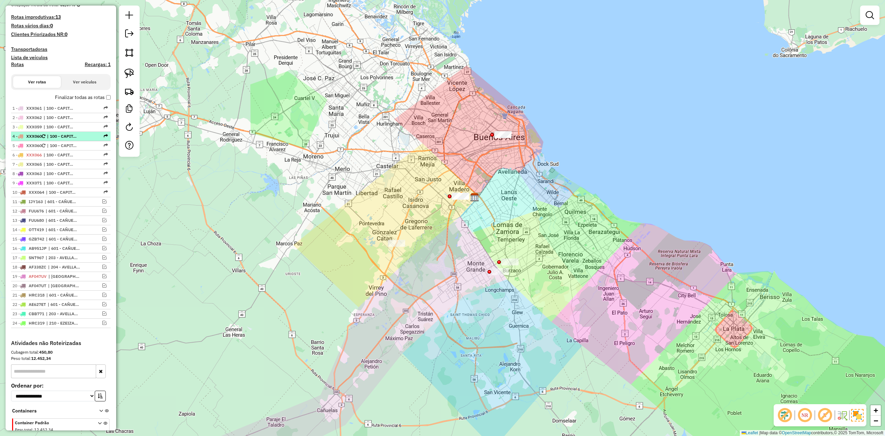
scroll to position [85, 0]
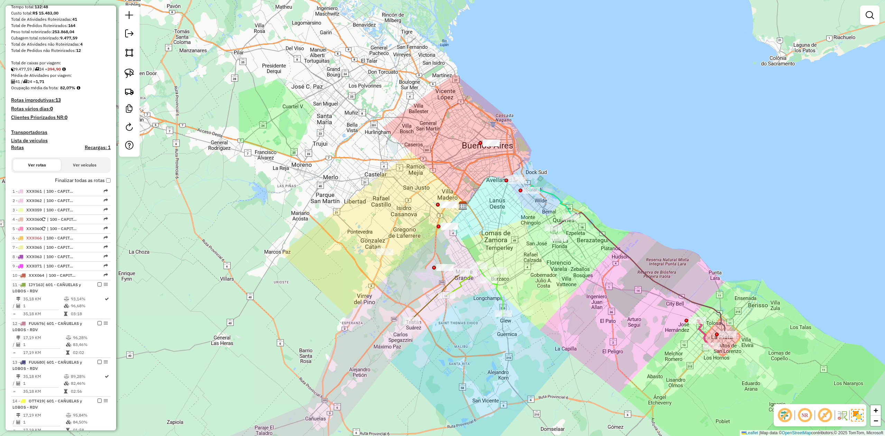
drag, startPoint x: 425, startPoint y: 246, endPoint x: 378, endPoint y: 262, distance: 49.8
click at [391, 262] on div "Janela de atendimento Grade de atendimento Capacidade Transportadoras Veículos …" at bounding box center [442, 218] width 885 height 436
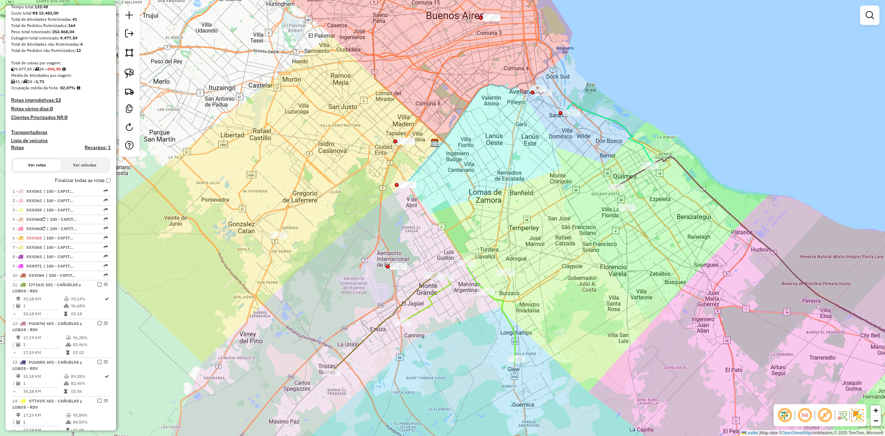
click at [364, 367] on div "Janela de atendimento Grade de atendimento Capacidade Transportadoras Veículos …" at bounding box center [442, 218] width 885 height 436
click at [350, 346] on div "Janela de atendimento Grade de atendimento Capacidade Transportadoras Veículos …" at bounding box center [442, 218] width 885 height 436
click at [353, 348] on icon at bounding box center [384, 323] width 107 height 100
select select "**********"
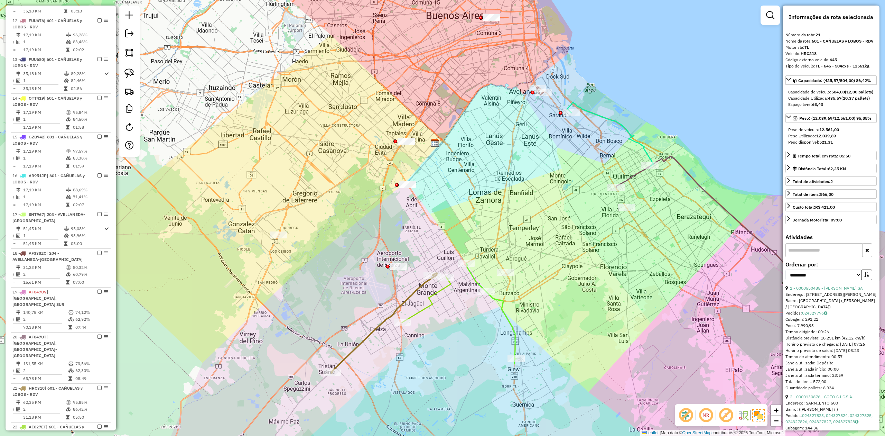
scroll to position [660, 0]
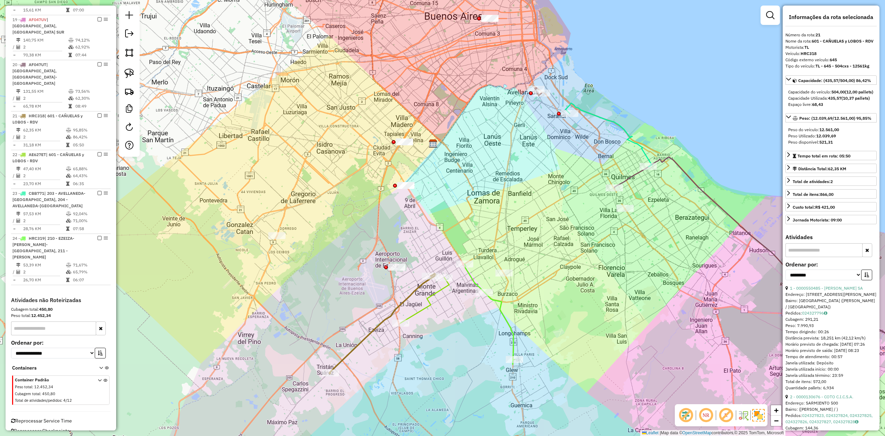
drag, startPoint x: 373, startPoint y: 351, endPoint x: 335, endPoint y: 365, distance: 40.7
click at [332, 367] on div "Janela de atendimento Grade de atendimento Capacidade Transportadoras Veículos …" at bounding box center [442, 218] width 885 height 436
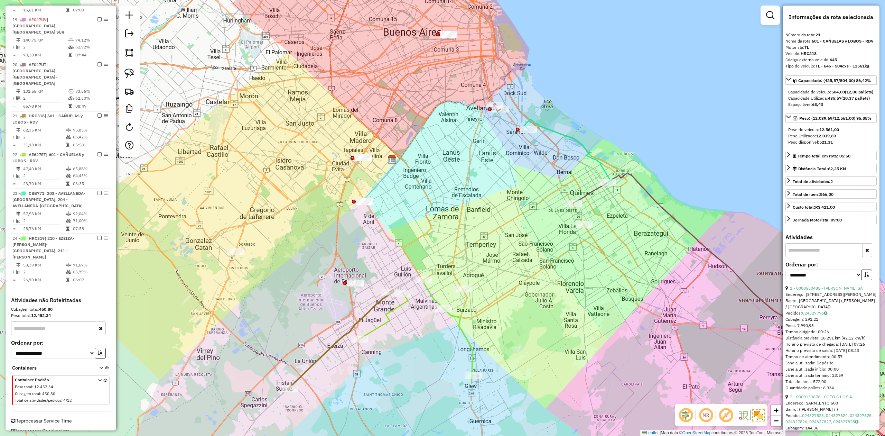
click at [396, 309] on icon at bounding box center [383, 316] width 49 height 46
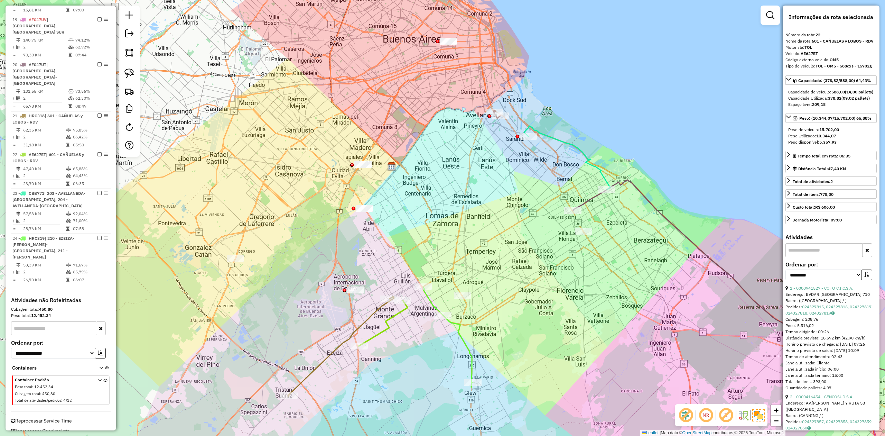
drag, startPoint x: 419, startPoint y: 346, endPoint x: 440, endPoint y: 333, distance: 25.0
click at [404, 356] on div "Janela de atendimento Grade de atendimento Capacidade Transportadoras Veículos …" at bounding box center [442, 218] width 885 height 436
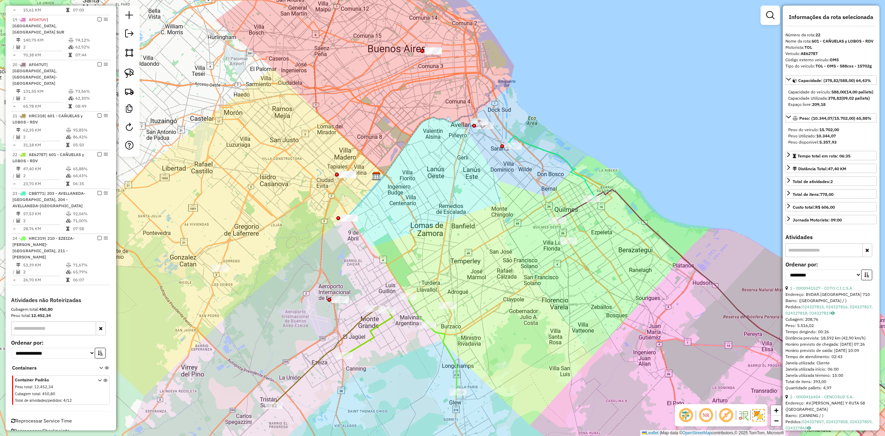
click at [416, 311] on icon at bounding box center [433, 346] width 50 height 100
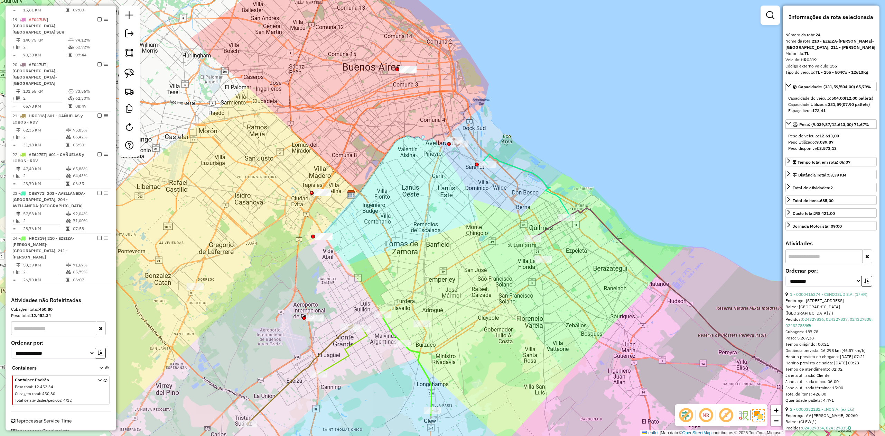
drag, startPoint x: 414, startPoint y: 316, endPoint x: 443, endPoint y: 336, distance: 35.6
click at [392, 333] on div "Janela de atendimento Grade de atendimento Capacidade Transportadoras Veículos …" at bounding box center [442, 218] width 885 height 436
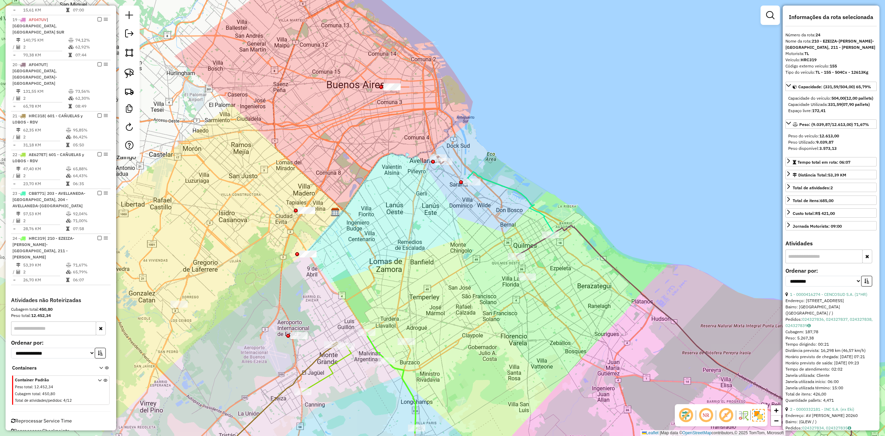
drag, startPoint x: 464, startPoint y: 332, endPoint x: 454, endPoint y: 346, distance: 17.3
click at [454, 346] on div "Janela de atendimento Grade de atendimento Capacidade Transportadoras Veículos …" at bounding box center [442, 218] width 885 height 436
click at [530, 280] on div at bounding box center [527, 276] width 17 height 7
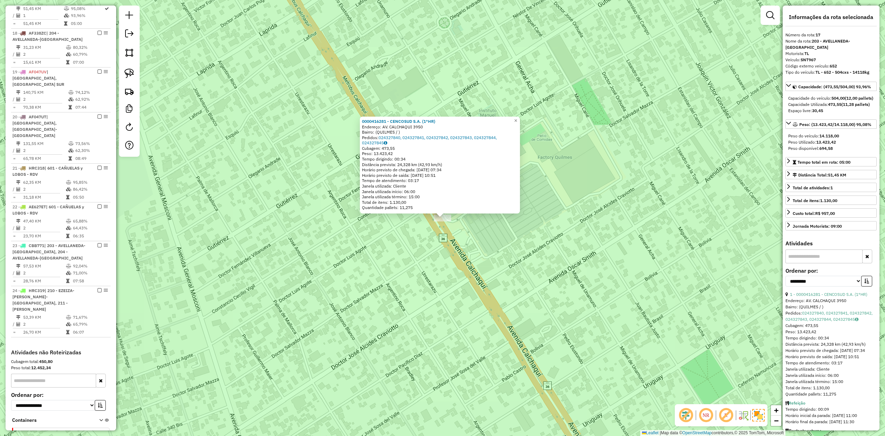
scroll to position [594, 0]
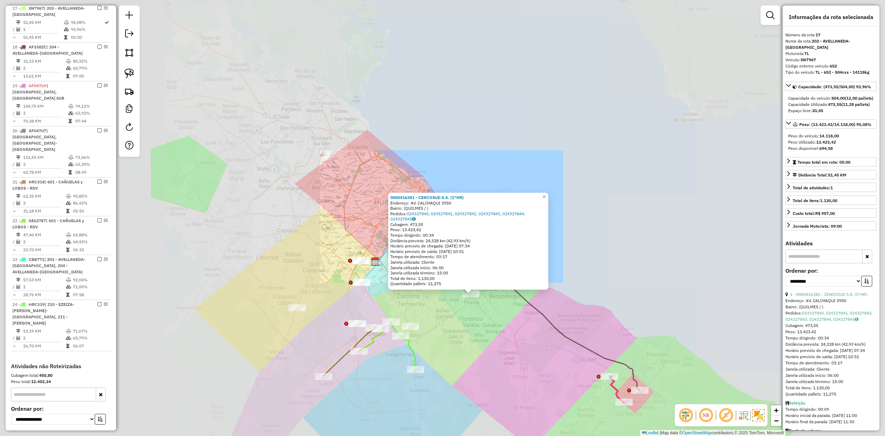
drag, startPoint x: 438, startPoint y: 330, endPoint x: 436, endPoint y: 322, distance: 8.0
click at [440, 323] on div "0000416281 - CENCOSUD S.A. (1°HR) Endereço: AV. CALCHAQUI 3950 Bairro: (QUILMES…" at bounding box center [442, 218] width 885 height 436
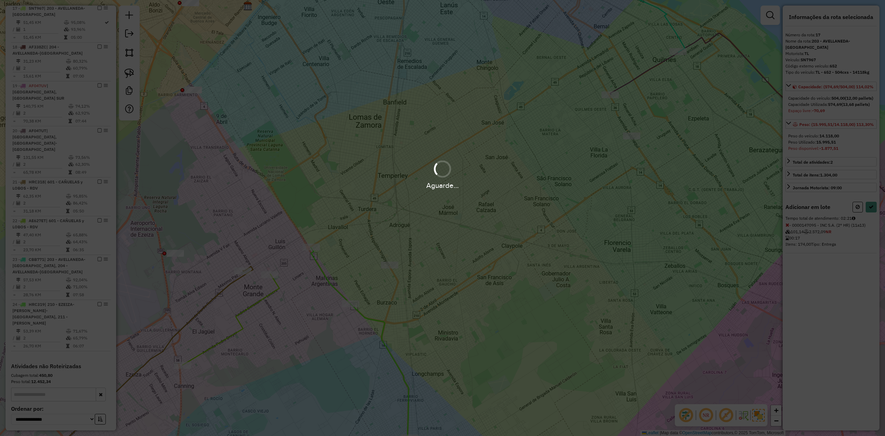
select select "**********"
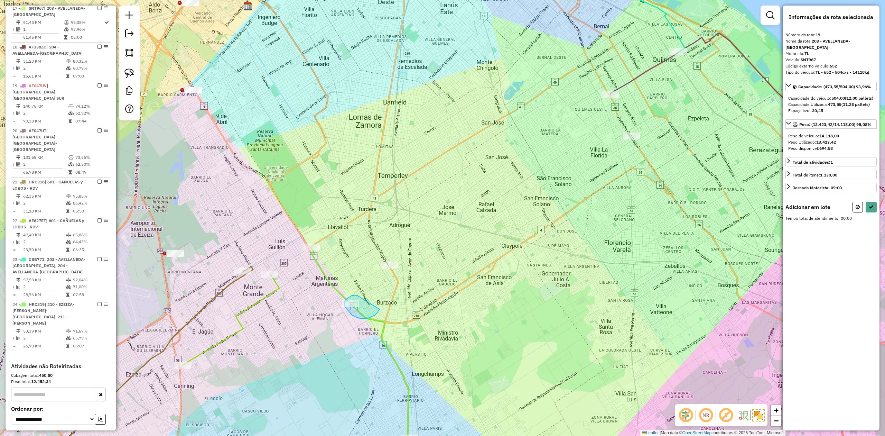
drag, startPoint x: 355, startPoint y: 295, endPoint x: 380, endPoint y: 307, distance: 27.7
select select "**********"
drag, startPoint x: 376, startPoint y: 276, endPoint x: 429, endPoint y: 266, distance: 54.1
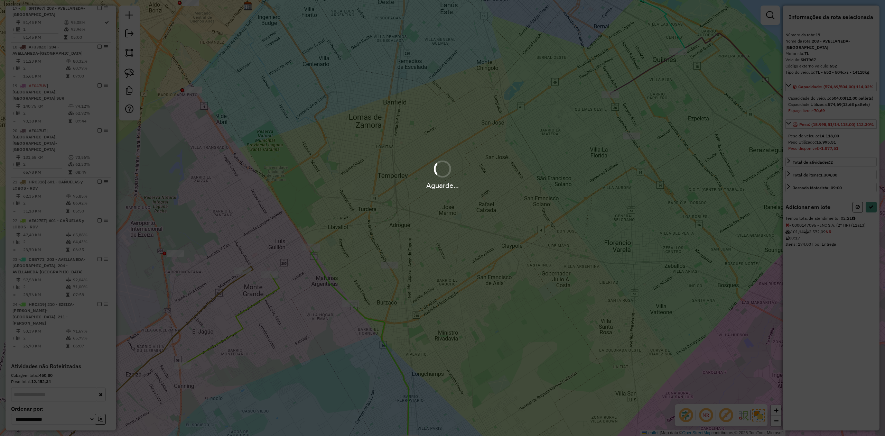
select select "**********"
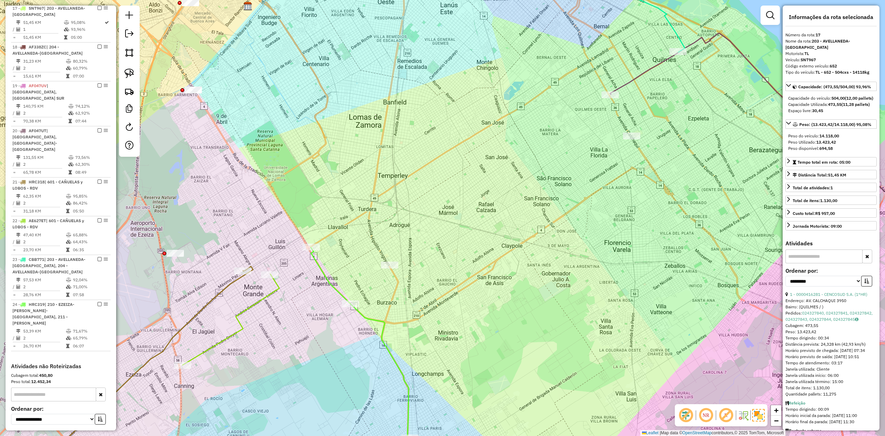
drag, startPoint x: 425, startPoint y: 276, endPoint x: 407, endPoint y: 266, distance: 20.6
click at [425, 276] on div "Janela de atendimento Grade de atendimento Capacidade Transportadoras Veículos …" at bounding box center [442, 218] width 885 height 436
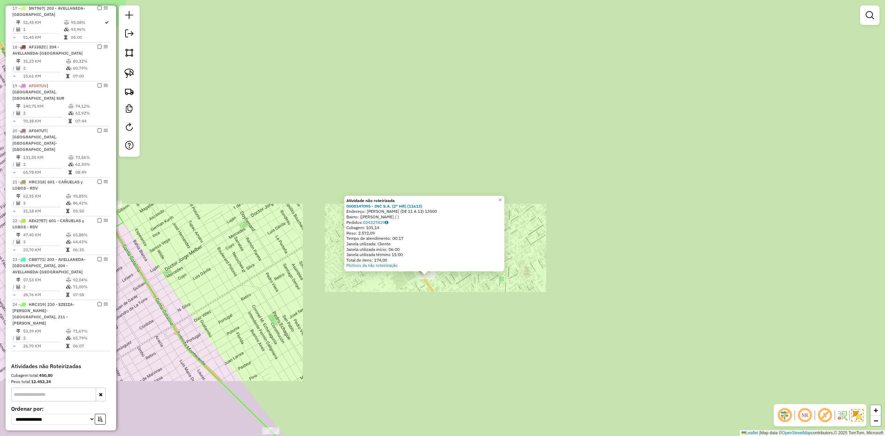
drag, startPoint x: 445, startPoint y: 255, endPoint x: 487, endPoint y: 283, distance: 50.9
click at [483, 286] on div "Atividade não roteirizada 0000147095 - INC S.A. (2° HR) (11a13) Endereço: HIPOL…" at bounding box center [442, 218] width 885 height 436
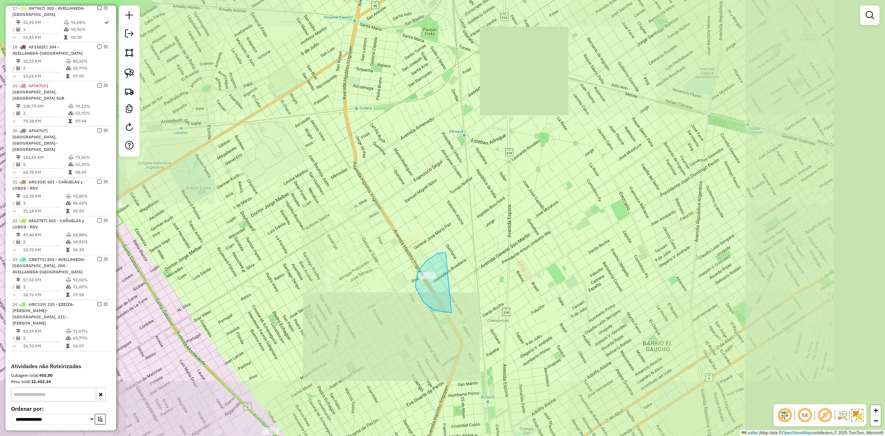
drag, startPoint x: 452, startPoint y: 313, endPoint x: 547, endPoint y: 276, distance: 102.4
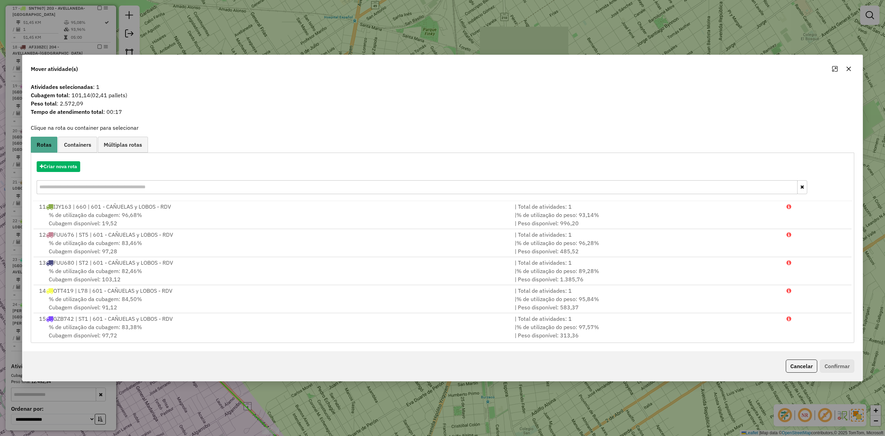
click at [851, 71] on button "button" at bounding box center [848, 68] width 11 height 11
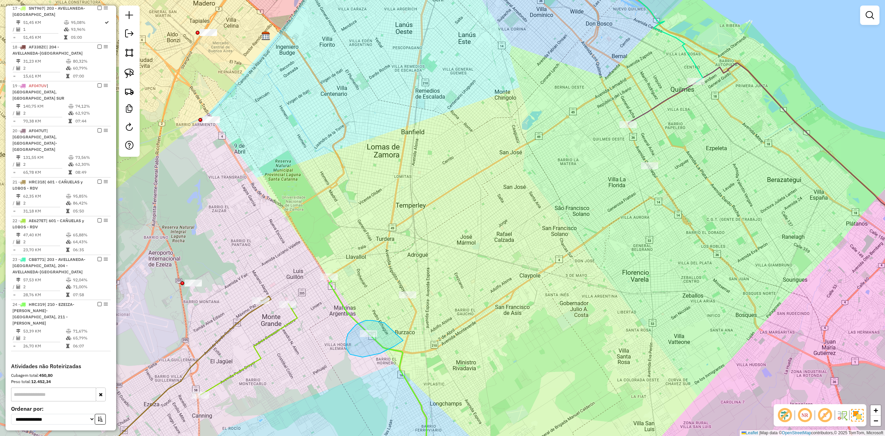
drag, startPoint x: 356, startPoint y: 324, endPoint x: 417, endPoint y: 327, distance: 60.9
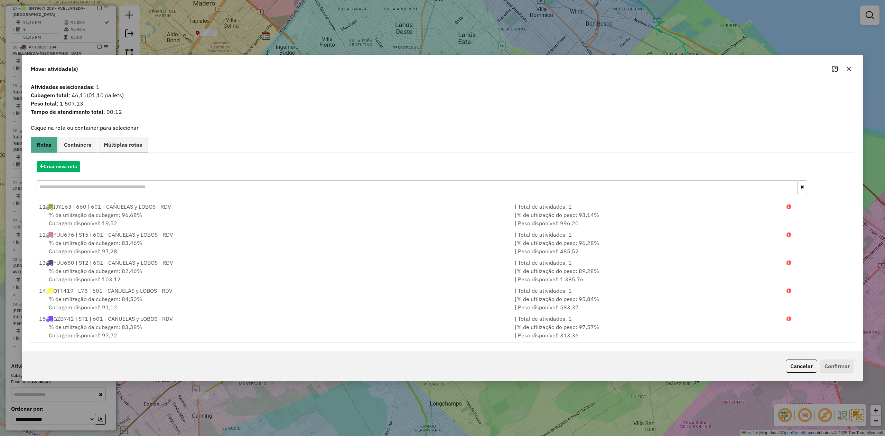
click at [849, 68] on icon "button" at bounding box center [849, 69] width 4 height 4
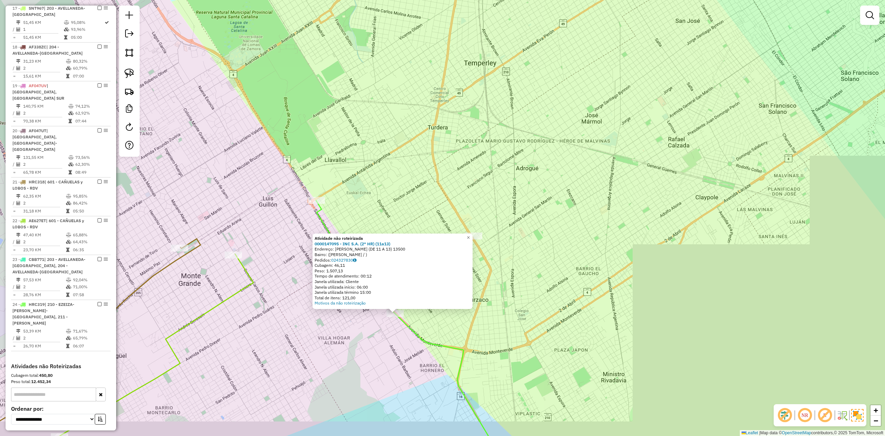
click at [479, 340] on div "Atividade não roteirizada 0000147095 - INC S.A. (2° HR) (11a13) Endereço: HIPOL…" at bounding box center [442, 218] width 885 height 436
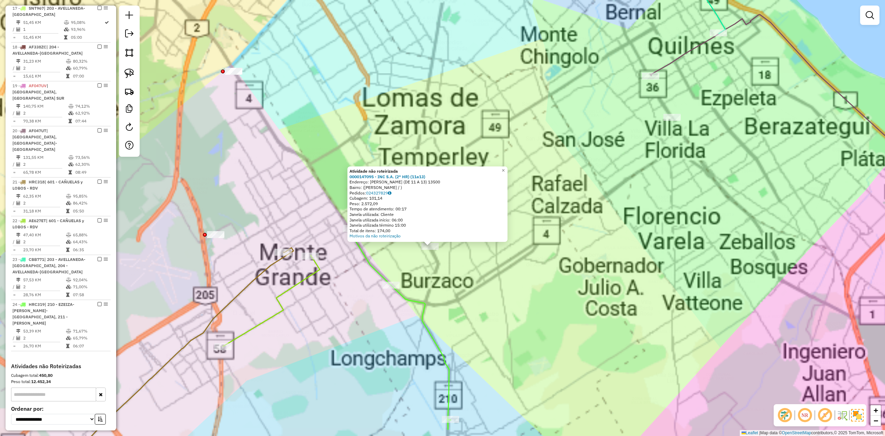
click at [475, 291] on div "Atividade não roteirizada 0000147095 - INC S.A. (2° HR) (11a13) Endereço: HIPOL…" at bounding box center [442, 218] width 885 height 436
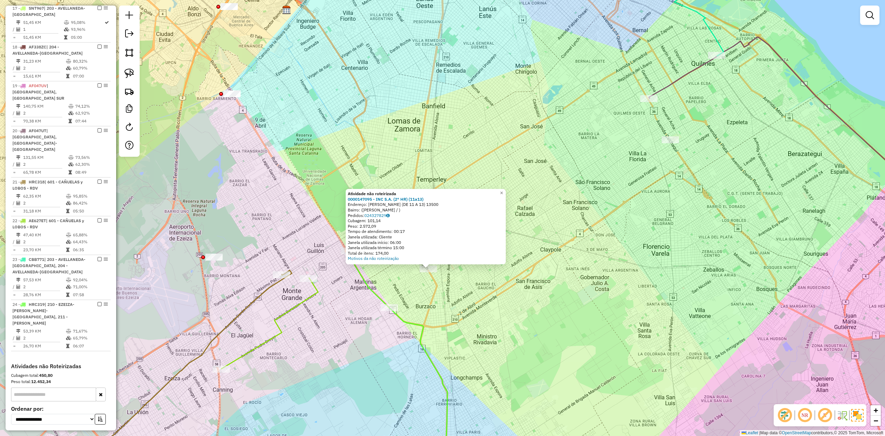
drag, startPoint x: 496, startPoint y: 303, endPoint x: 451, endPoint y: 307, distance: 44.8
click at [451, 307] on div "Atividade não roteirizada 0000147095 - INC S.A. (2° HR) (11a13) Endereço: HIPOL…" at bounding box center [442, 218] width 885 height 436
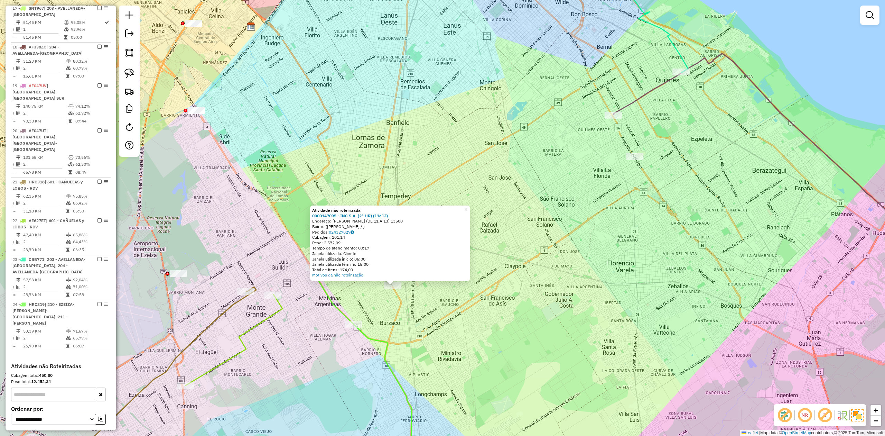
drag, startPoint x: 617, startPoint y: 260, endPoint x: 625, endPoint y: 272, distance: 14.3
click at [625, 272] on div "Atividade não roteirizada 0000147095 - INC S.A. (2° HR) (11a13) Endereço: HIPOL…" at bounding box center [442, 218] width 885 height 436
select select "**********"
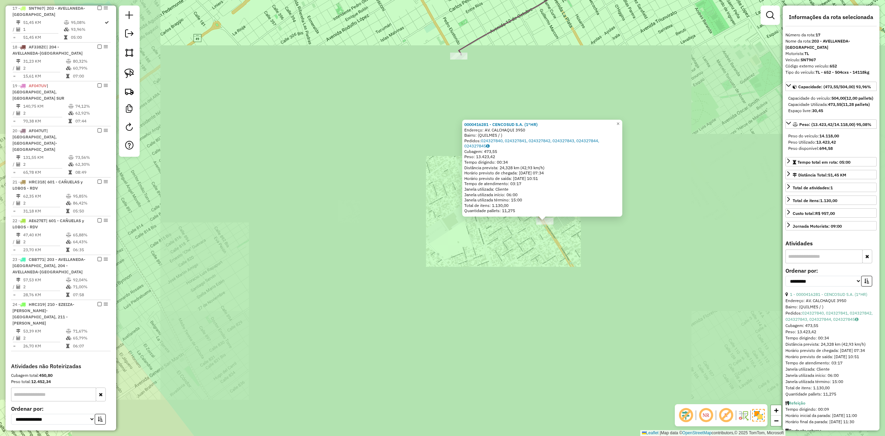
drag, startPoint x: 543, startPoint y: 301, endPoint x: 584, endPoint y: 262, distance: 56.5
click at [579, 268] on div "0000416281 - CENCOSUD S.A. (1°HR) Endereço: AV. CALCHAQUI 3950 Bairro: (QUILMES…" at bounding box center [442, 218] width 885 height 436
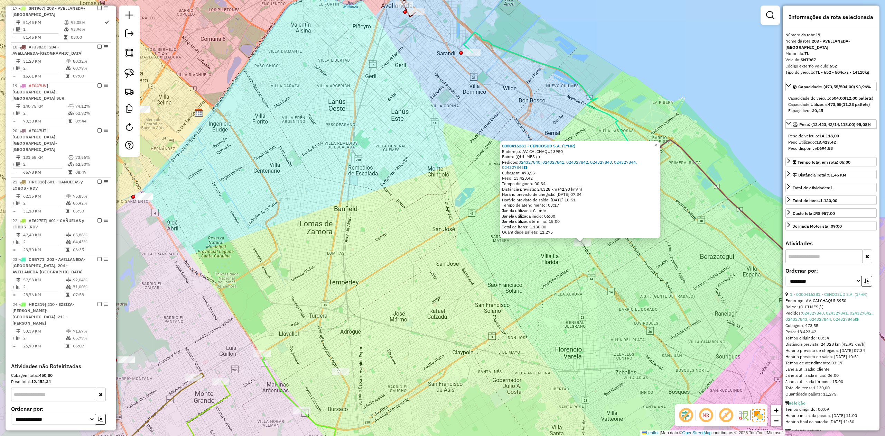
drag, startPoint x: 513, startPoint y: 317, endPoint x: 526, endPoint y: 290, distance: 29.7
click at [538, 284] on div "0000416281 - CENCOSUD S.A. (1°HR) Endereço: AV. CALCHAQUI 3950 Bairro: (QUILMES…" at bounding box center [442, 218] width 885 height 436
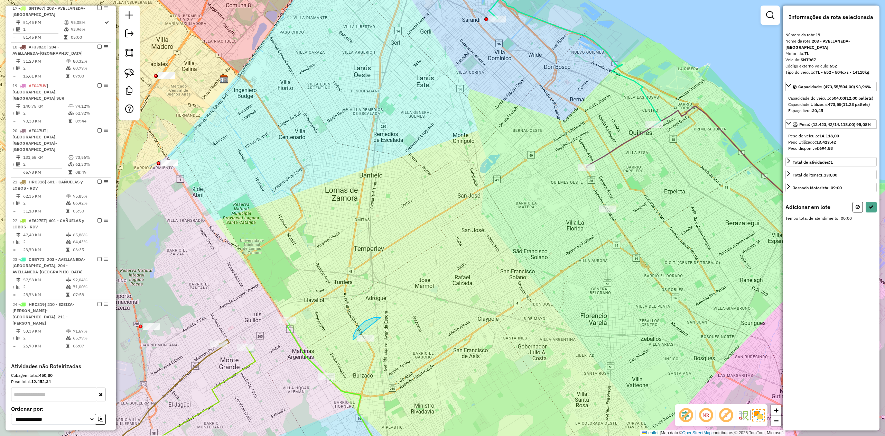
drag, startPoint x: 356, startPoint y: 330, endPoint x: 417, endPoint y: 327, distance: 60.6
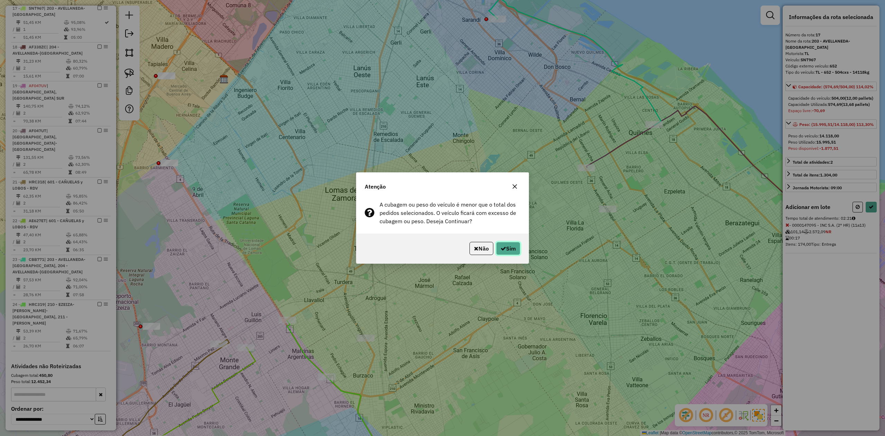
click at [516, 248] on button "Sim" at bounding box center [508, 248] width 24 height 13
select select "**********"
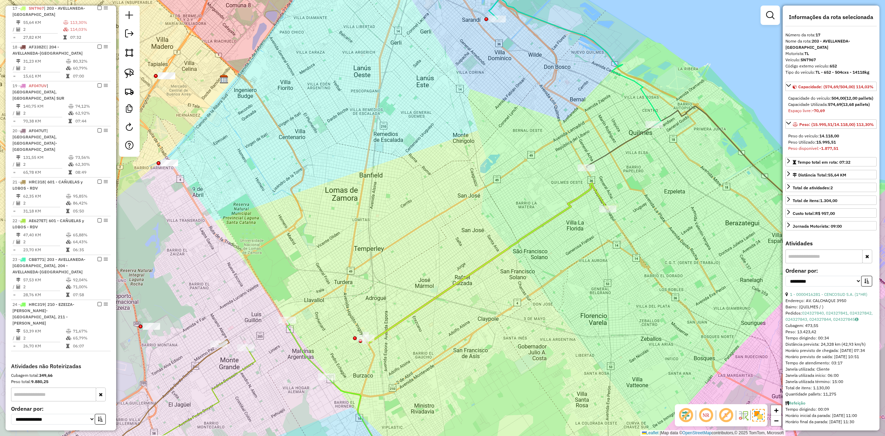
click at [567, 208] on icon at bounding box center [486, 263] width 243 height 160
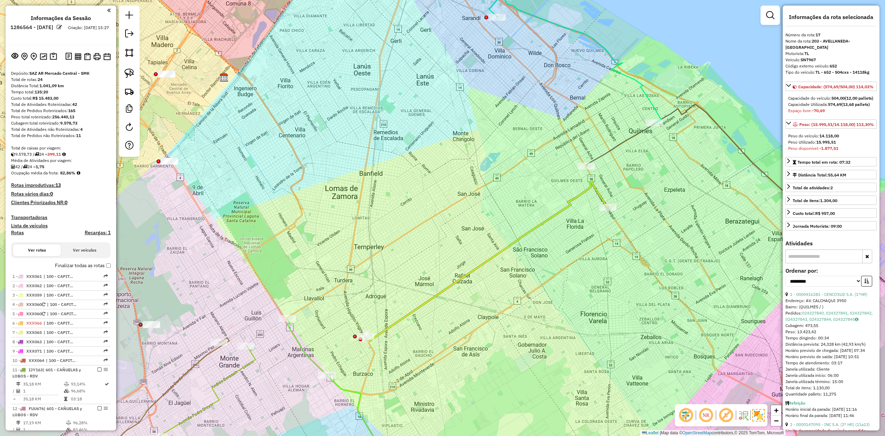
select select "**********"
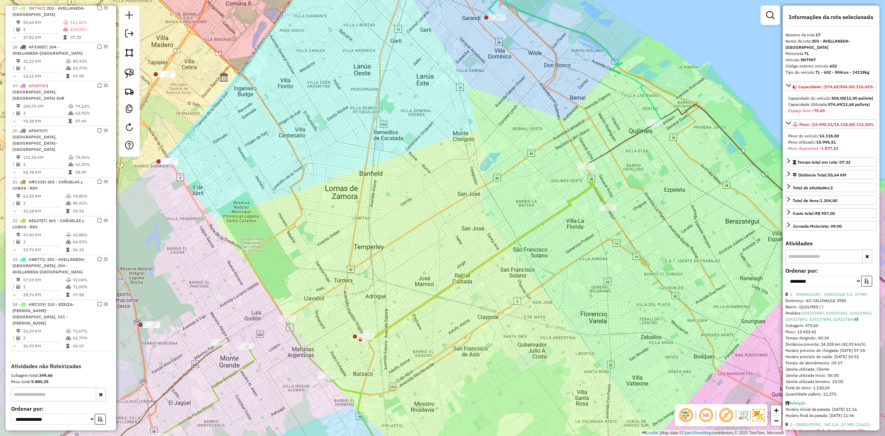
click at [561, 212] on icon at bounding box center [486, 262] width 243 height 160
click at [561, 243] on div "Janela de atendimento Grade de atendimento Capacidade Transportadoras Veículos …" at bounding box center [442, 218] width 885 height 436
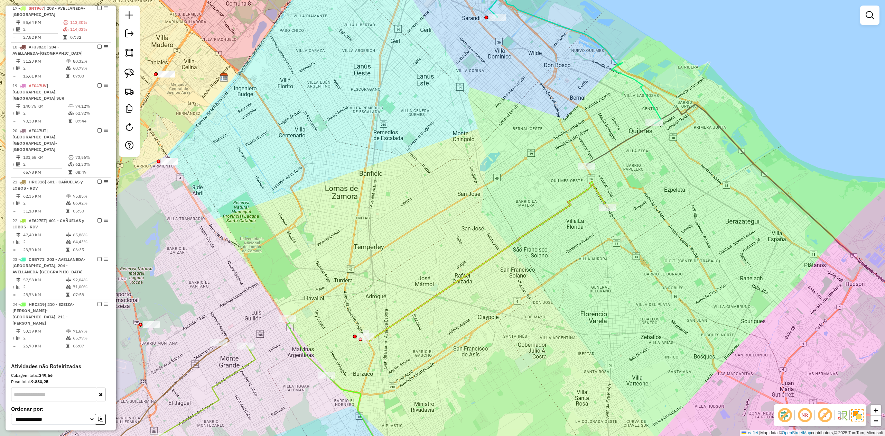
click at [556, 214] on icon at bounding box center [486, 262] width 243 height 160
select select "**********"
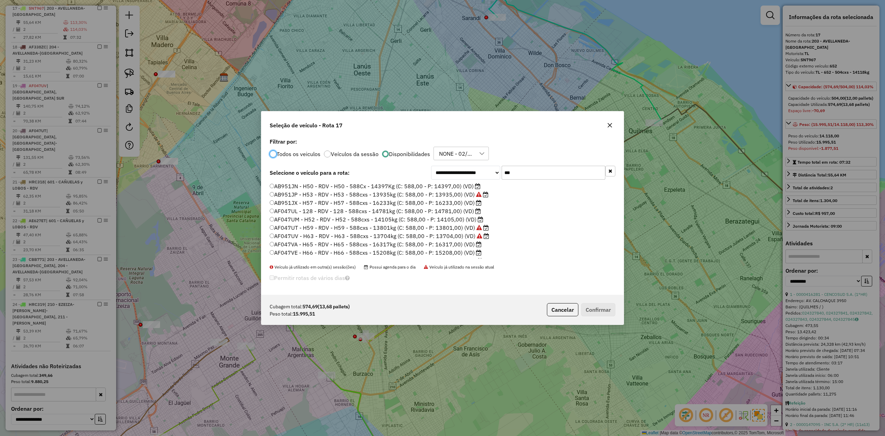
scroll to position [3, 2]
drag, startPoint x: 535, startPoint y: 169, endPoint x: 461, endPoint y: 168, distance: 74.7
click at [461, 168] on div "**********" at bounding box center [523, 173] width 184 height 14
type input "***"
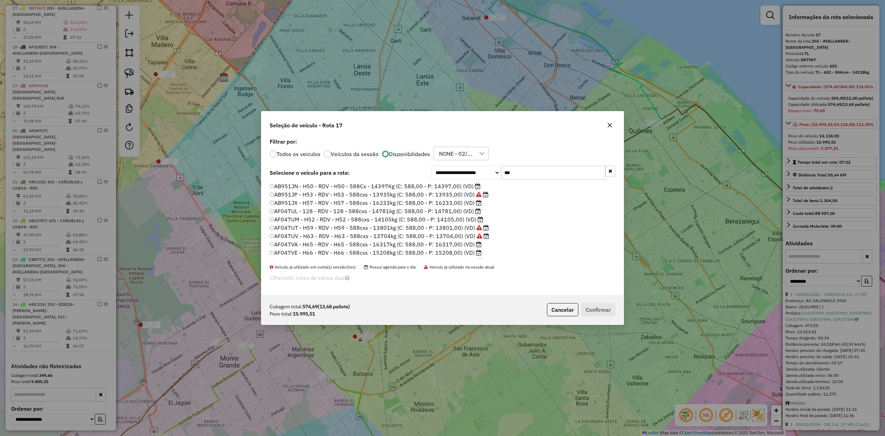
drag, startPoint x: 459, startPoint y: 202, endPoint x: 516, endPoint y: 245, distance: 71.7
click at [459, 202] on label "AB951JX - H57 - RDV - H57 - 588cxs - 16233kg (C: 588,00 - P: 16233,00) (VD)" at bounding box center [376, 202] width 212 height 8
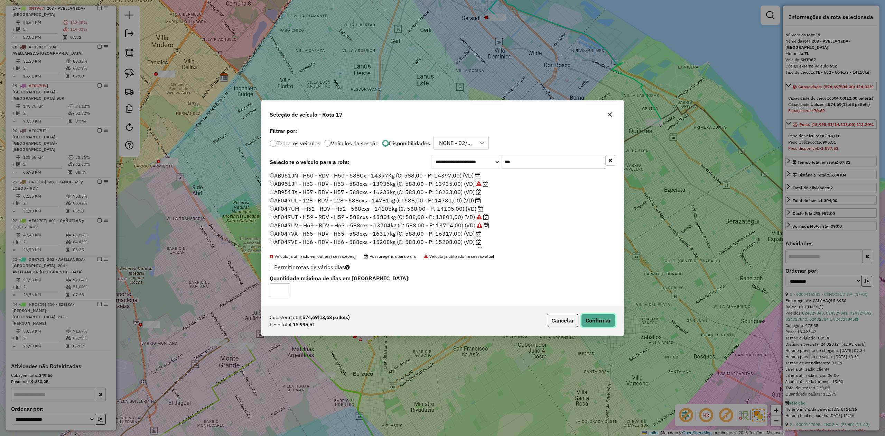
click at [607, 324] on button "Confirmar" at bounding box center [598, 320] width 34 height 13
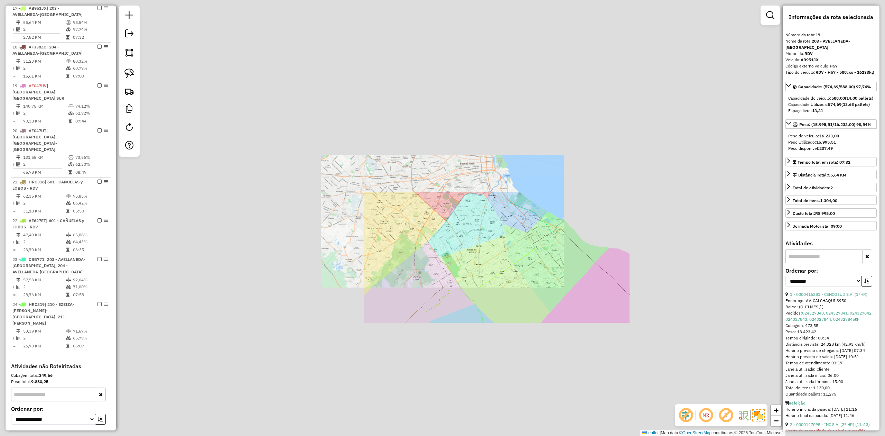
click at [514, 273] on div "Janela de atendimento Grade de atendimento Capacidade Transportadoras Veículos …" at bounding box center [442, 218] width 885 height 436
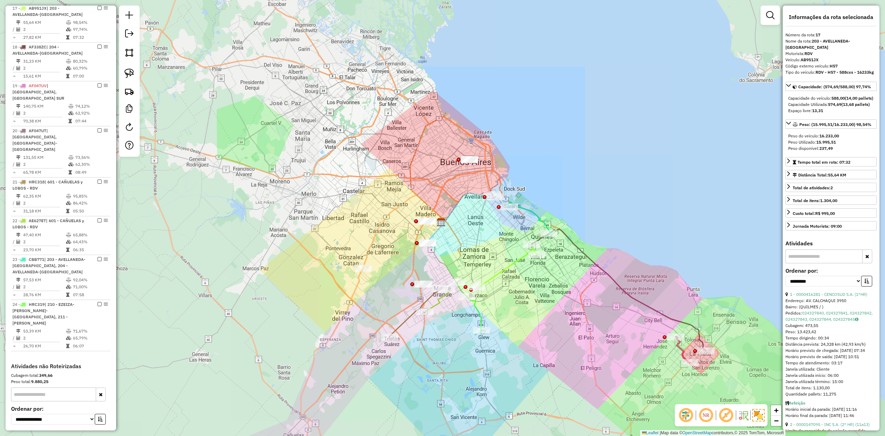
click at [511, 264] on icon at bounding box center [507, 268] width 61 height 40
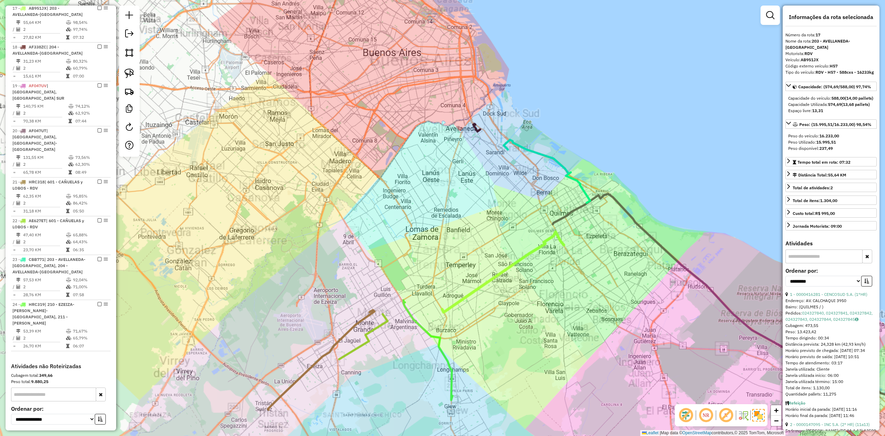
click at [498, 242] on div "Janela de atendimento Grade de atendimento Capacidade Transportadoras Veículos …" at bounding box center [442, 218] width 885 height 436
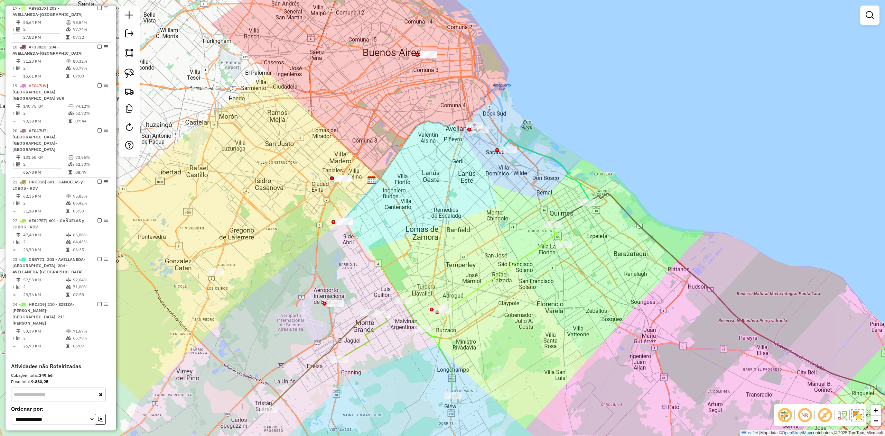
click at [508, 267] on icon at bounding box center [502, 272] width 121 height 80
select select "**********"
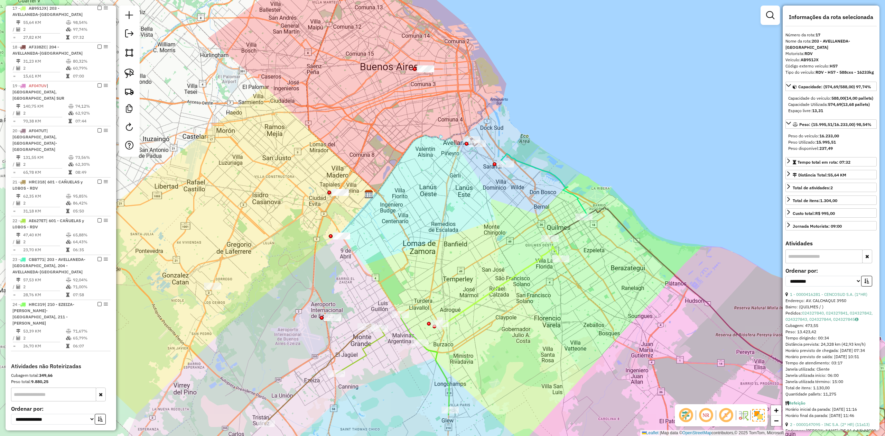
drag, startPoint x: 503, startPoint y: 260, endPoint x: 500, endPoint y: 274, distance: 14.4
click at [500, 274] on div "Janela de atendimento Grade de atendimento Capacidade Transportadoras Veículos …" at bounding box center [442, 218] width 885 height 436
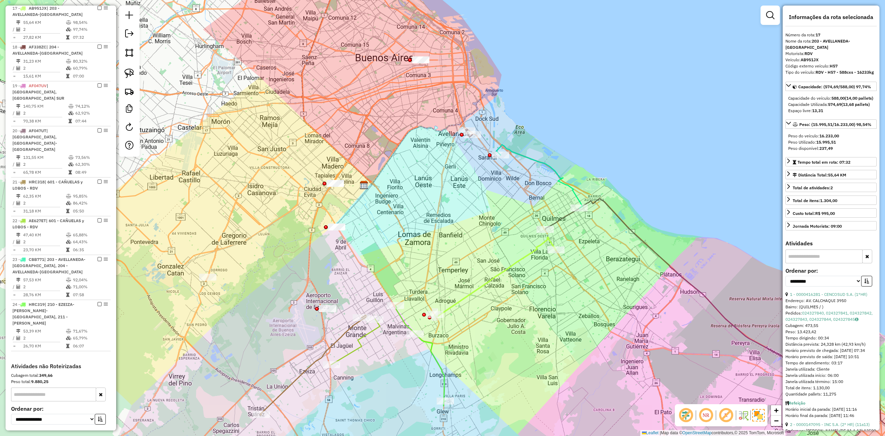
drag, startPoint x: 599, startPoint y: 242, endPoint x: 552, endPoint y: 210, distance: 57.1
click at [556, 210] on div "Janela de atendimento Grade de atendimento Capacidade Transportadoras Veículos …" at bounding box center [442, 218] width 885 height 436
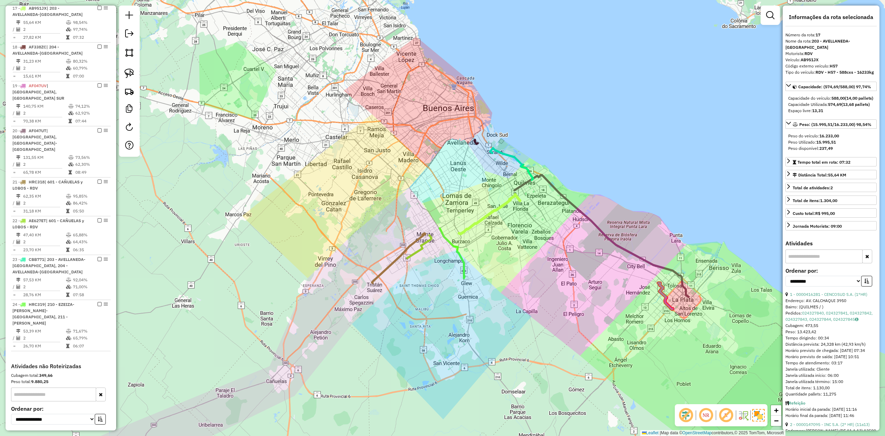
click at [566, 255] on div "Janela de atendimento Grade de atendimento Capacidade Transportadoras Veículos …" at bounding box center [442, 218] width 885 height 436
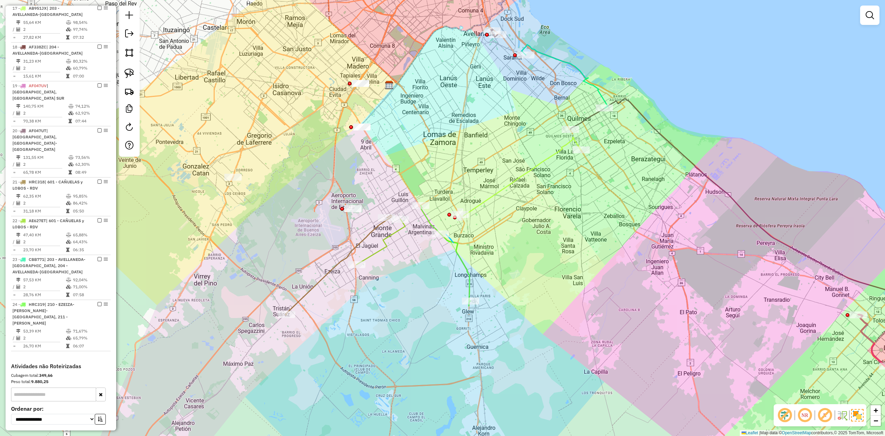
drag, startPoint x: 451, startPoint y: 239, endPoint x: 437, endPoint y: 253, distance: 19.6
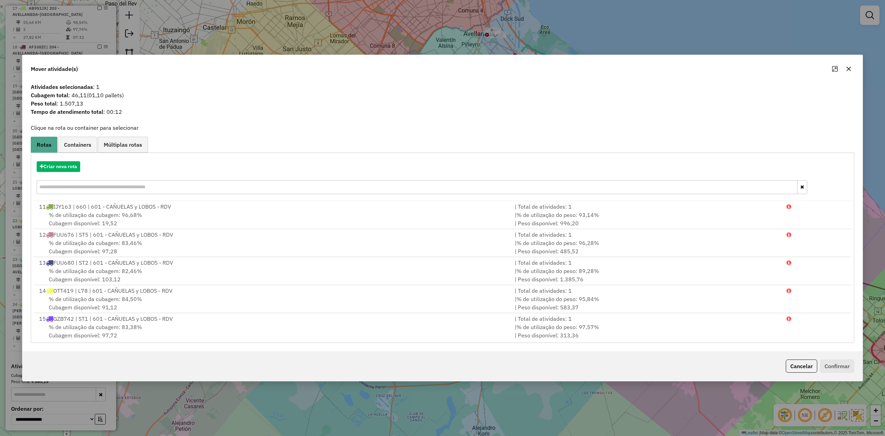
click at [847, 69] on icon "button" at bounding box center [849, 69] width 6 height 6
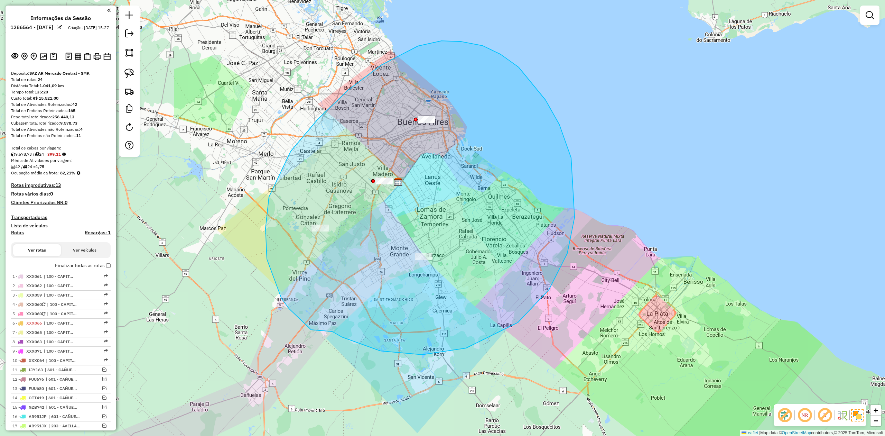
drag, startPoint x: 466, startPoint y: 348, endPoint x: 320, endPoint y: 335, distance: 146.9
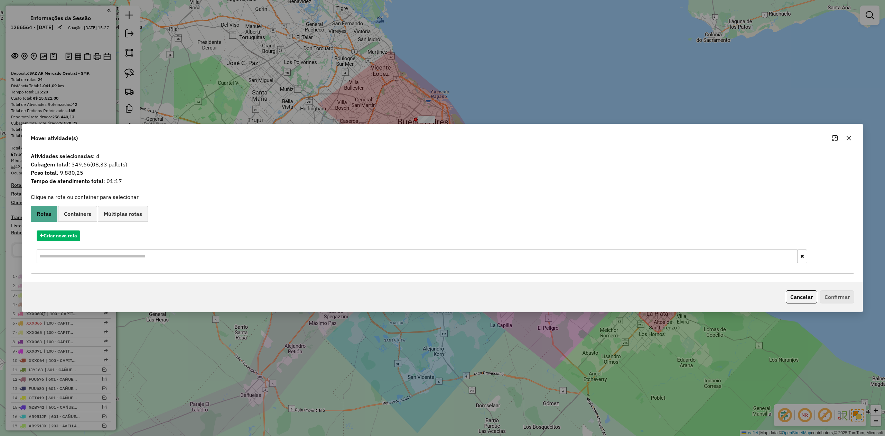
click at [849, 135] on icon "button" at bounding box center [849, 138] width 6 height 6
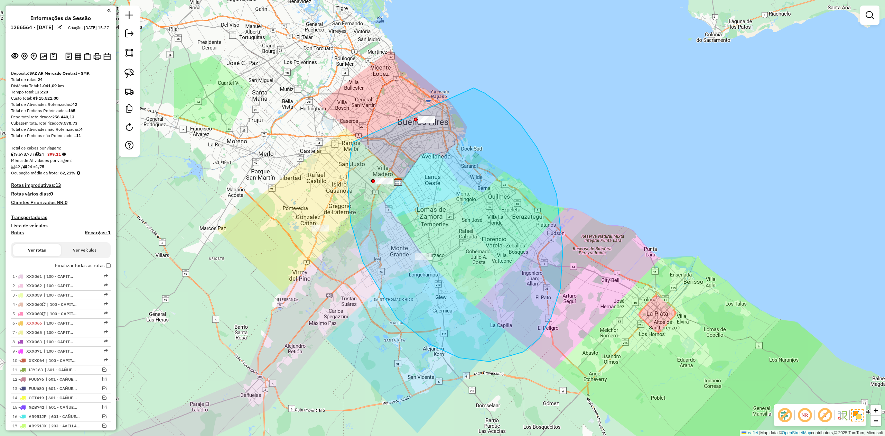
drag, startPoint x: 353, startPoint y: 144, endPoint x: 442, endPoint y: 81, distance: 109.1
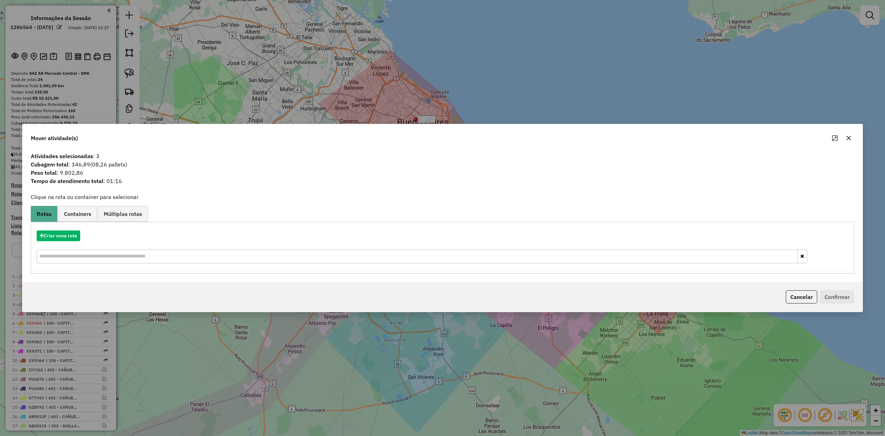
click at [848, 136] on icon "button" at bounding box center [849, 138] width 4 height 4
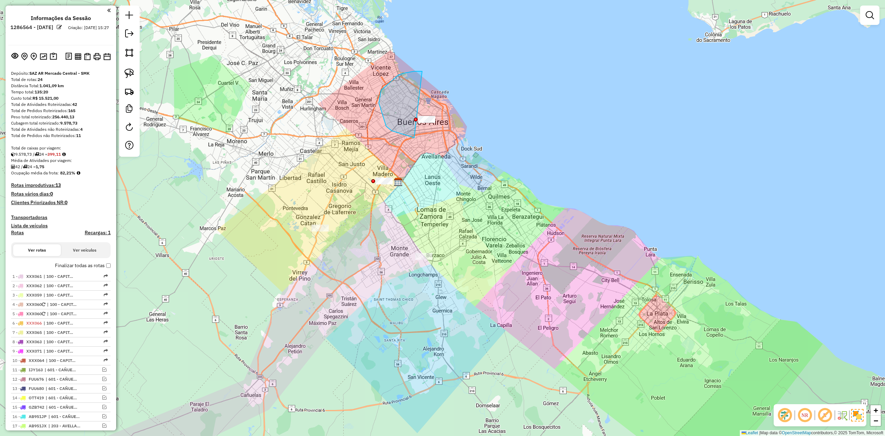
drag, startPoint x: 403, startPoint y: 73, endPoint x: 473, endPoint y: 107, distance: 77.6
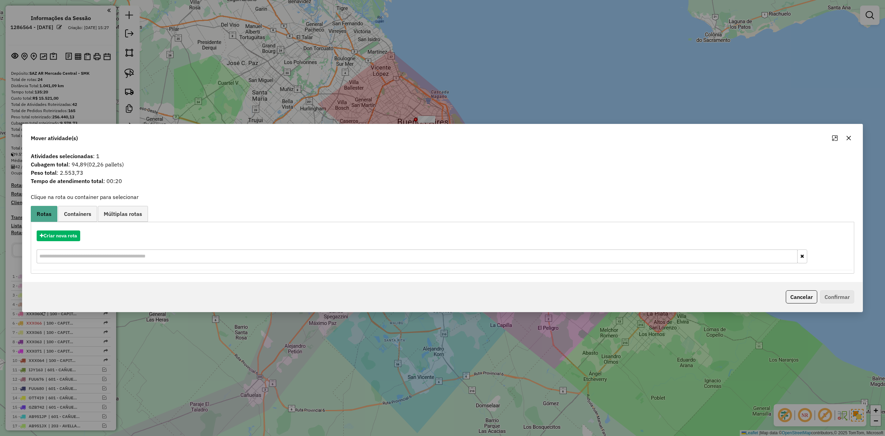
click at [847, 138] on icon "button" at bounding box center [849, 138] width 6 height 6
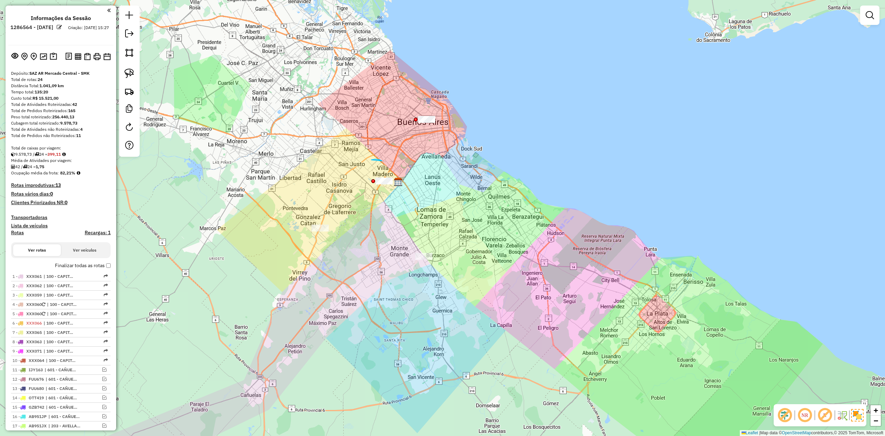
drag, startPoint x: 382, startPoint y: 161, endPoint x: 411, endPoint y: 158, distance: 28.9
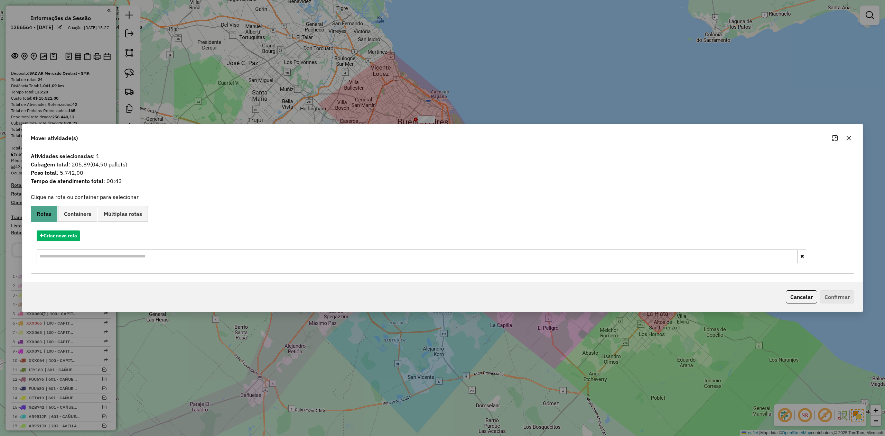
drag, startPoint x: 852, startPoint y: 138, endPoint x: 638, endPoint y: 244, distance: 239.4
click at [851, 138] on button "button" at bounding box center [848, 137] width 11 height 11
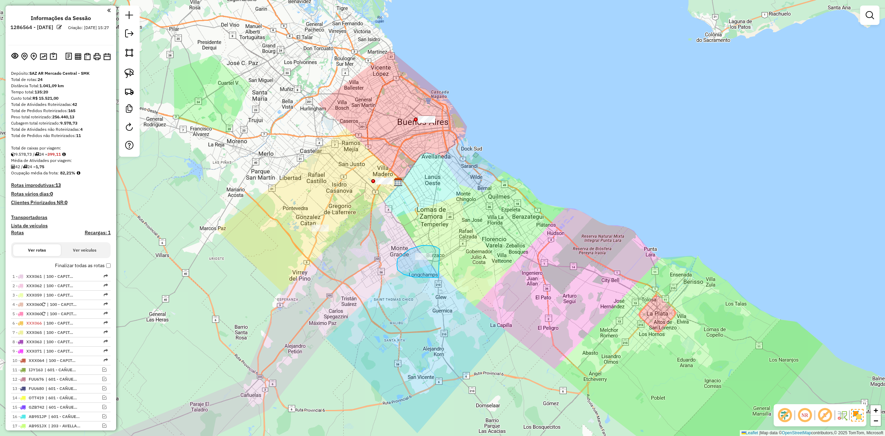
drag, startPoint x: 398, startPoint y: 259, endPoint x: 475, endPoint y: 262, distance: 77.5
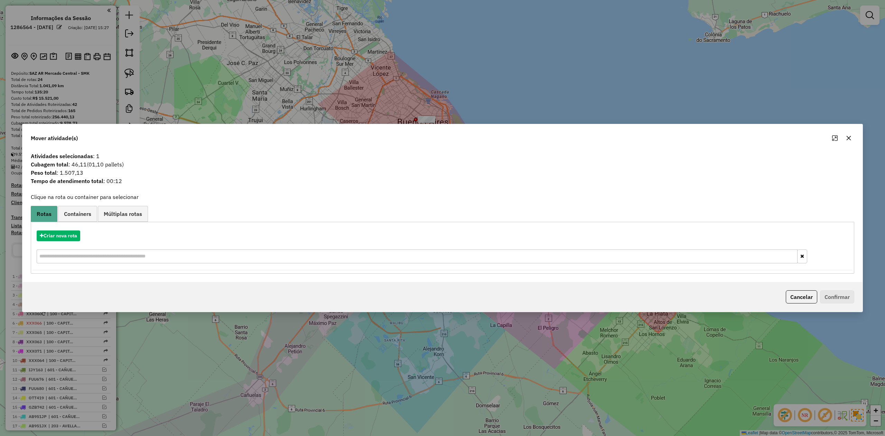
click at [847, 136] on icon "button" at bounding box center [849, 138] width 6 height 6
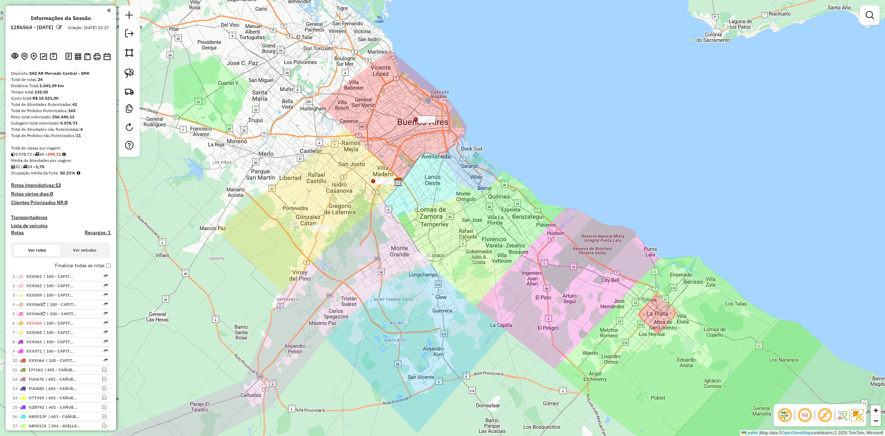
drag, startPoint x: 380, startPoint y: 156, endPoint x: 465, endPoint y: 244, distance: 123.0
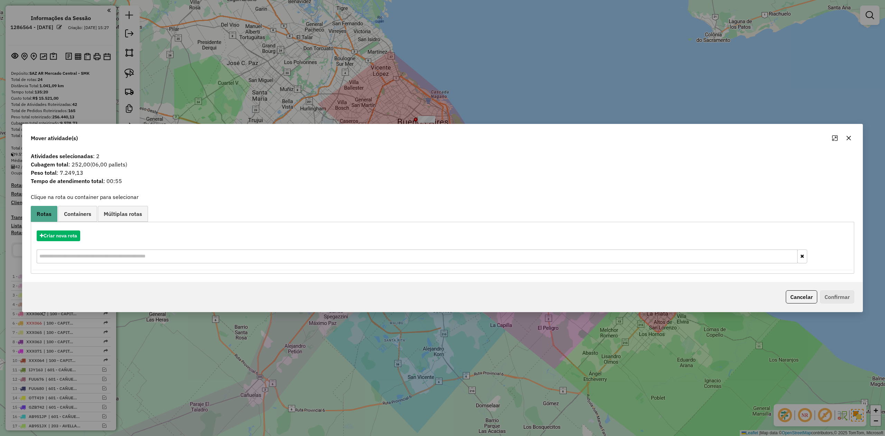
click at [851, 139] on button "button" at bounding box center [848, 137] width 11 height 11
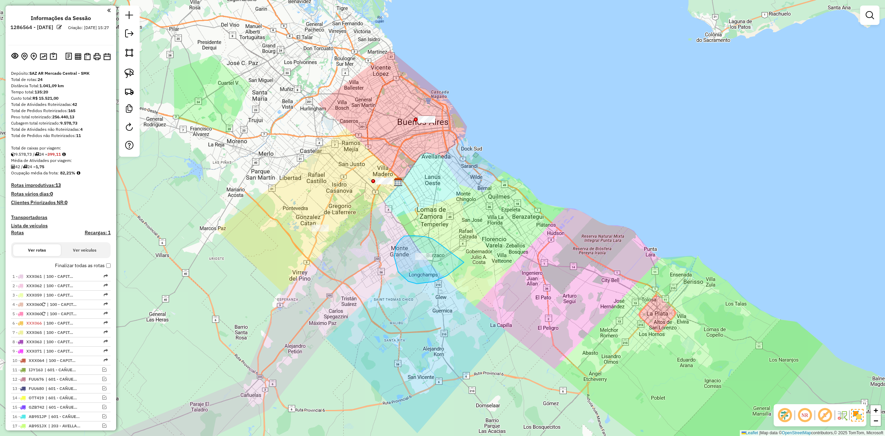
drag, startPoint x: 405, startPoint y: 236, endPoint x: 463, endPoint y: 252, distance: 60.2
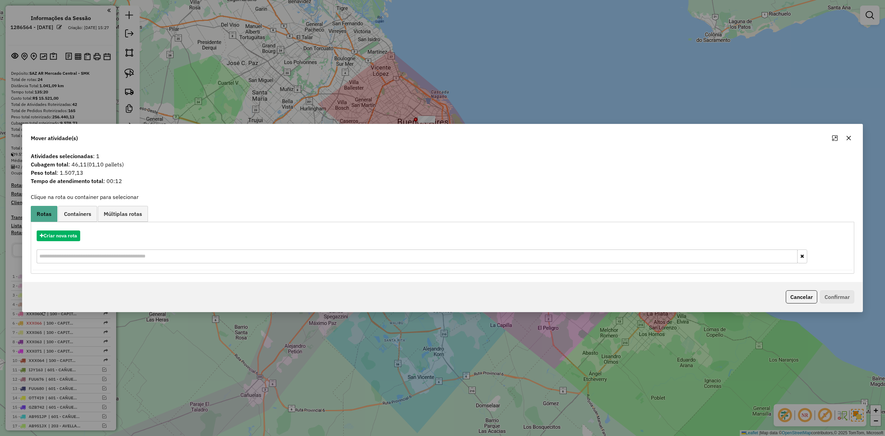
click at [848, 137] on icon "button" at bounding box center [849, 138] width 4 height 4
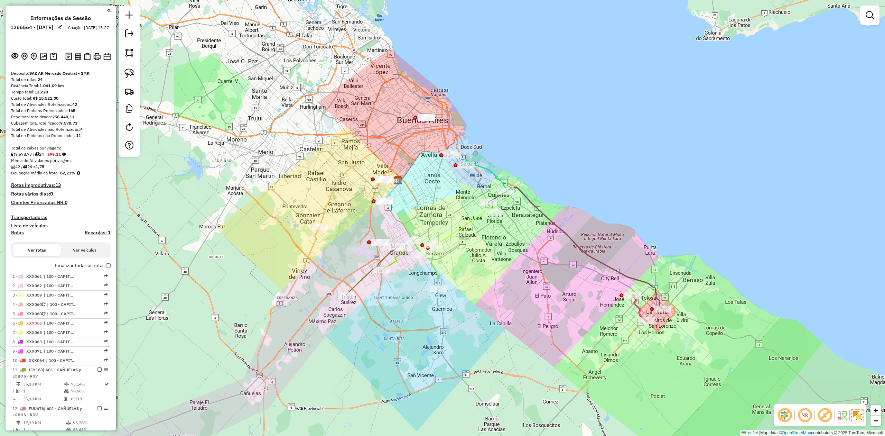
drag, startPoint x: 501, startPoint y: 299, endPoint x: 432, endPoint y: 280, distance: 71.4
click at [432, 281] on div "Janela de atendimento Grade de atendimento Capacidade Transportadoras Veículos …" at bounding box center [442, 218] width 885 height 436
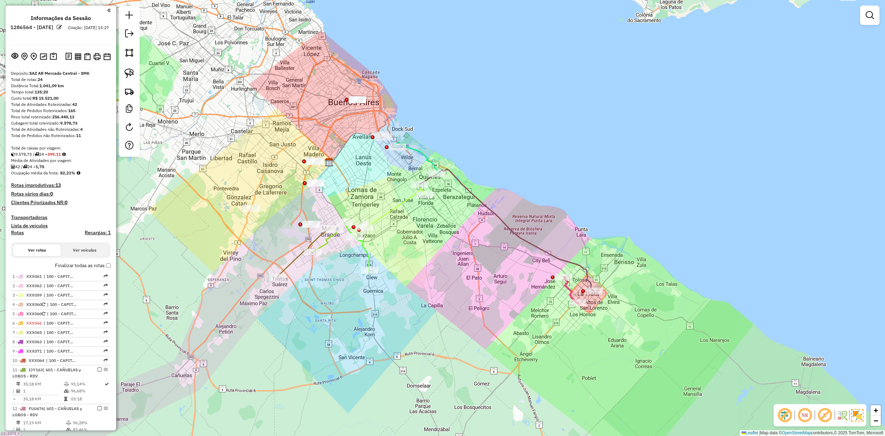
click at [572, 291] on icon at bounding box center [571, 290] width 14 height 26
select select "**********"
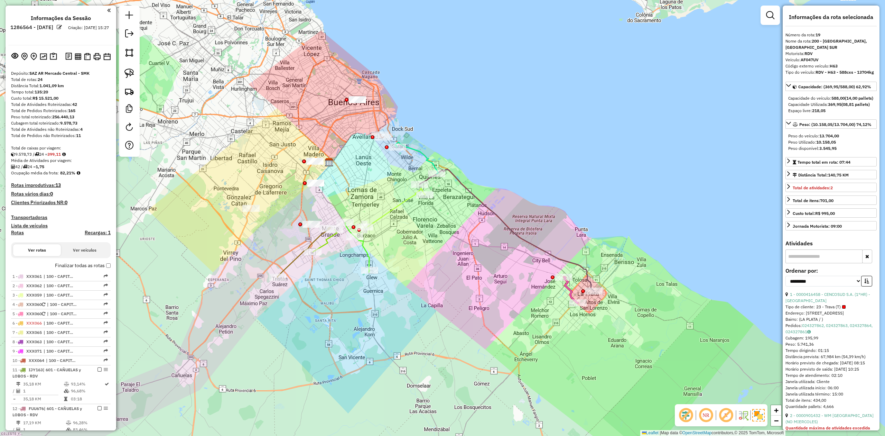
scroll to position [660, 0]
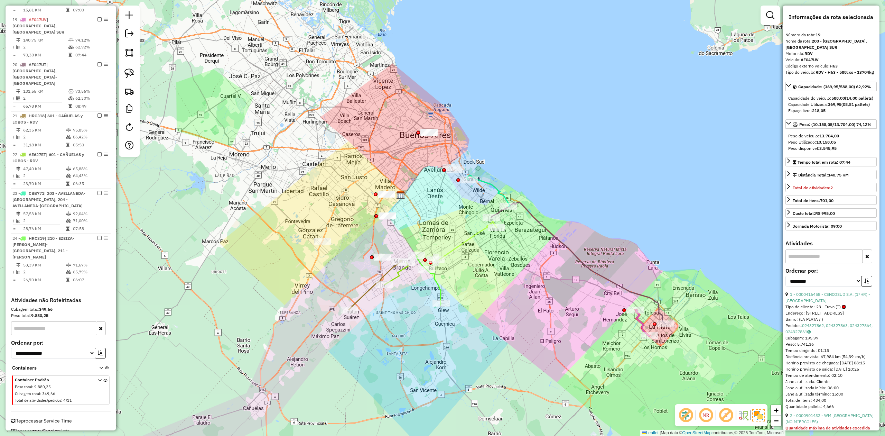
drag, startPoint x: 523, startPoint y: 280, endPoint x: 558, endPoint y: 289, distance: 35.9
click at [597, 313] on div "Janela de atendimento Grade de atendimento Capacidade Transportadoras Veículos …" at bounding box center [442, 218] width 885 height 436
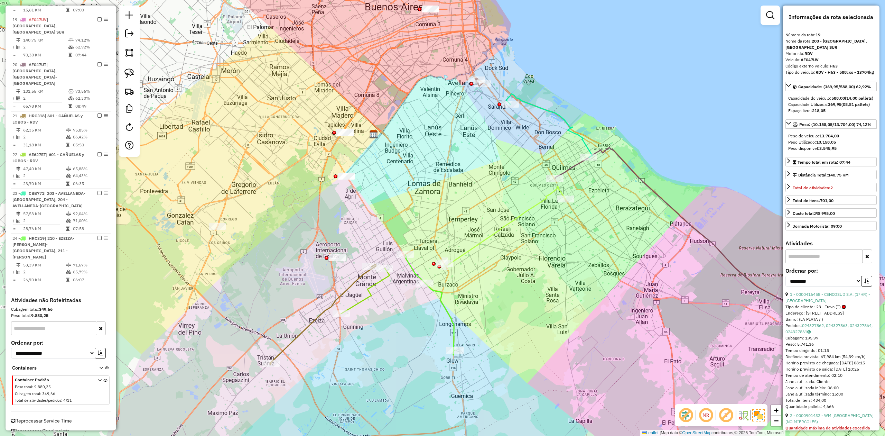
drag, startPoint x: 510, startPoint y: 296, endPoint x: 514, endPoint y: 309, distance: 13.3
click at [514, 309] on div "Janela de atendimento Grade de atendimento Capacidade Transportadoras Veículos …" at bounding box center [442, 218] width 885 height 436
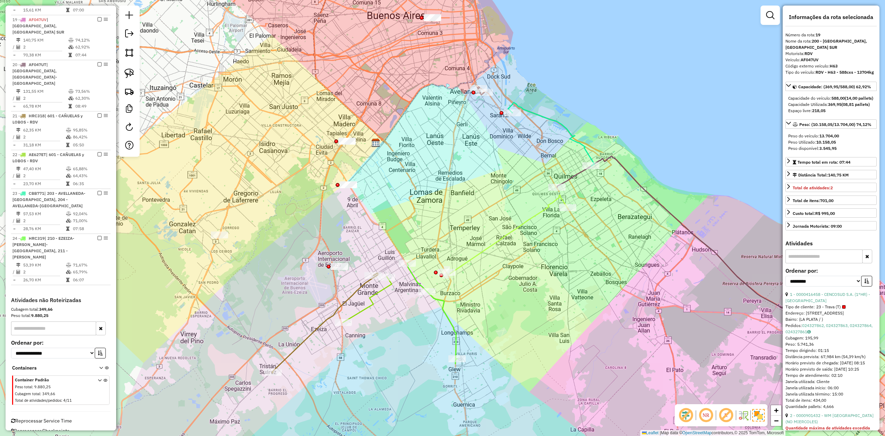
click at [342, 270] on div at bounding box center [339, 266] width 17 height 7
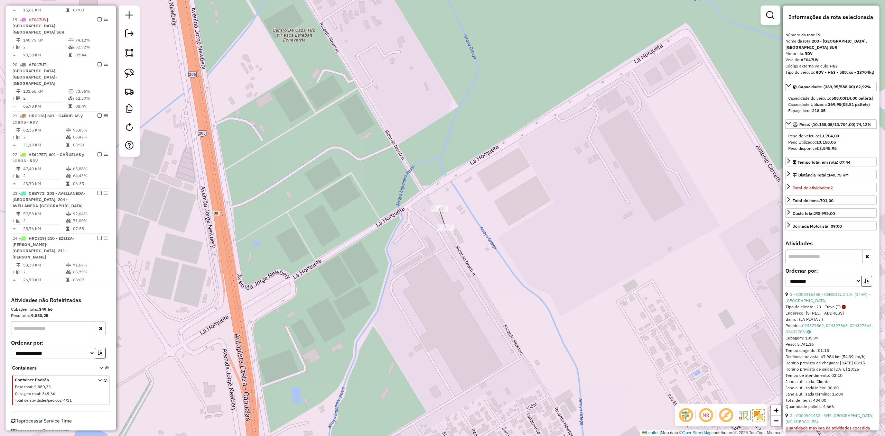
click at [442, 212] on div at bounding box center [439, 208] width 17 height 7
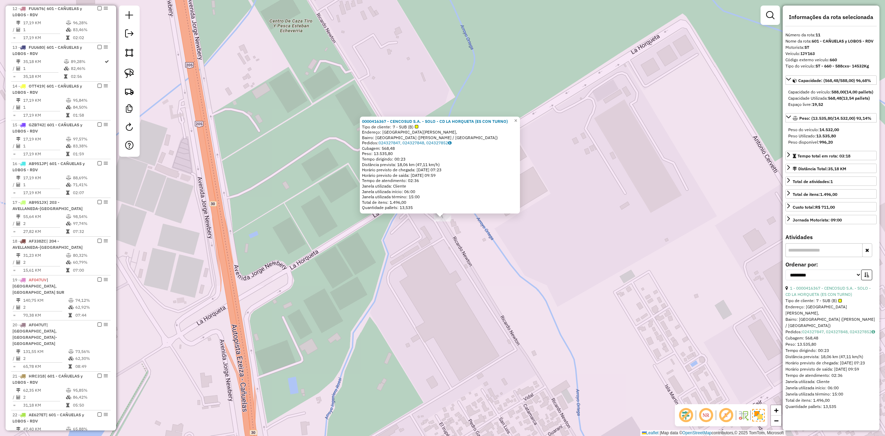
scroll to position [360, 0]
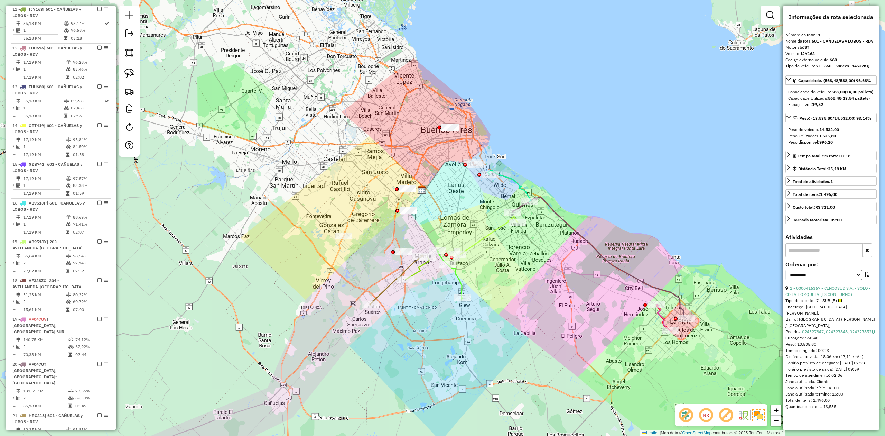
drag, startPoint x: 490, startPoint y: 239, endPoint x: 451, endPoint y: 223, distance: 41.7
click at [451, 223] on div "Janela de atendimento Grade de atendimento Capacidade Transportadoras Veículos …" at bounding box center [442, 218] width 885 height 436
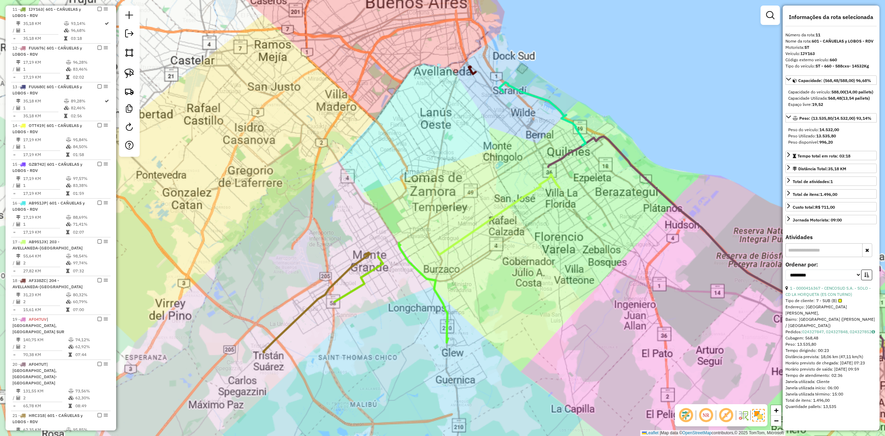
click at [488, 273] on div "Janela de atendimento Grade de atendimento Capacidade Transportadoras Veículos …" at bounding box center [442, 218] width 885 height 436
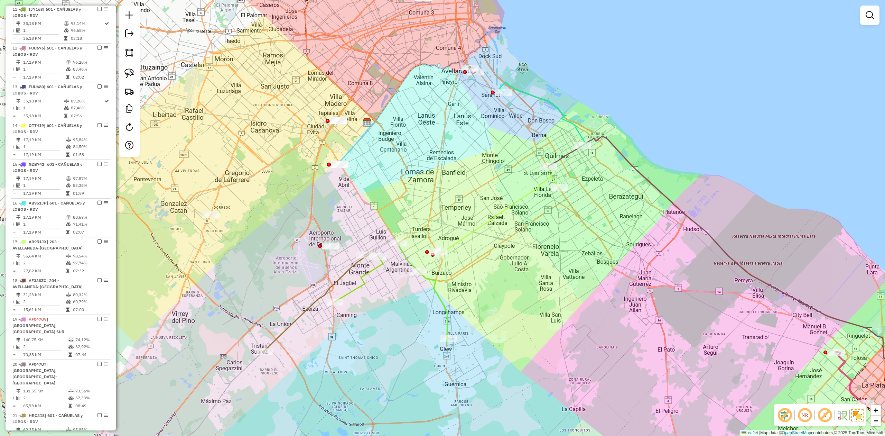
select select "**********"
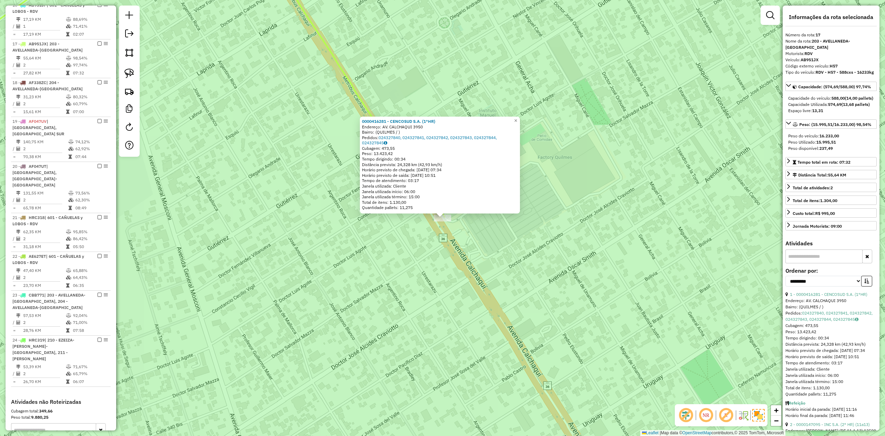
scroll to position [594, 0]
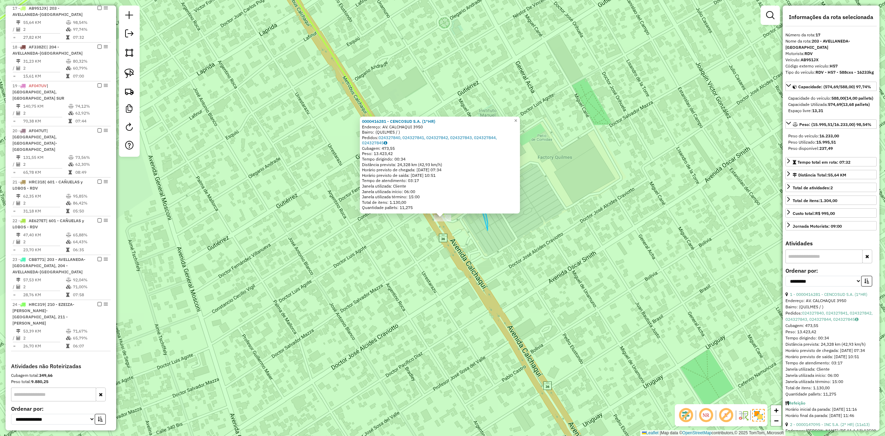
drag, startPoint x: 488, startPoint y: 221, endPoint x: 478, endPoint y: 247, distance: 27.2
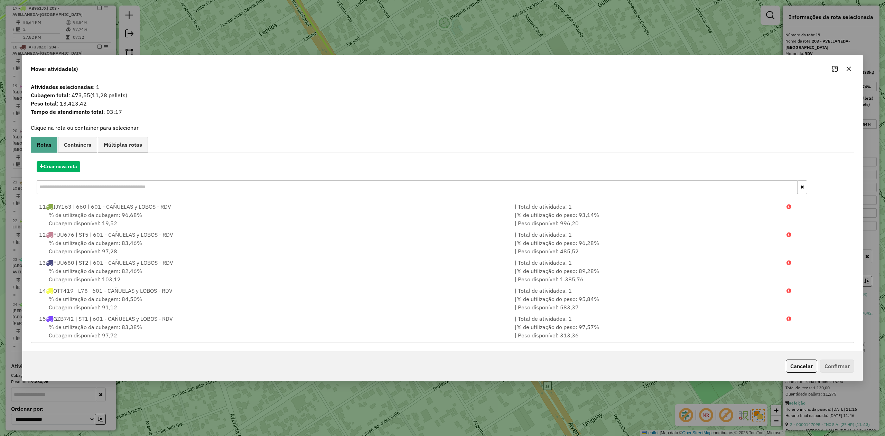
click at [848, 68] on icon "button" at bounding box center [849, 69] width 6 height 6
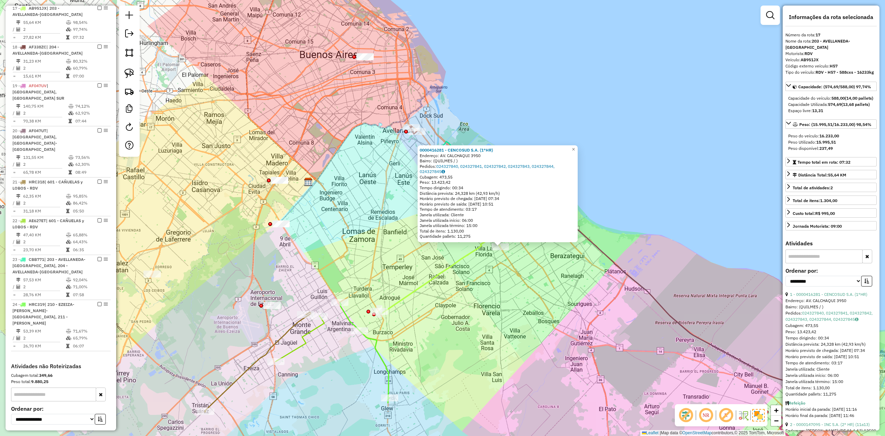
click at [515, 287] on div "0000416281 - CENCOSUD S.A. (1°HR) Endereço: AV. CALCHAQUI 3950 Bairro: (QUILMES…" at bounding box center [442, 218] width 885 height 436
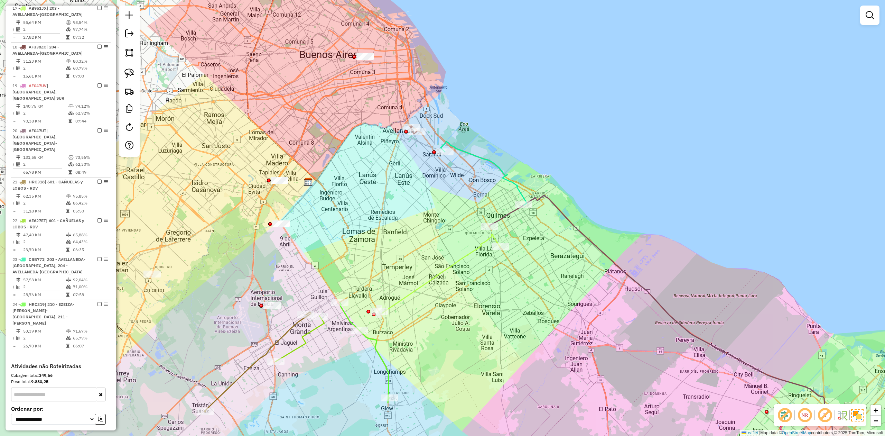
drag, startPoint x: 523, startPoint y: 303, endPoint x: 515, endPoint y: 259, distance: 44.7
click at [518, 265] on div "0000416281 - CENCOSUD S.A. (1°HR) Endereço: AV. CALCHAQUI 3950 Bairro: (QUILMES…" at bounding box center [442, 218] width 885 height 436
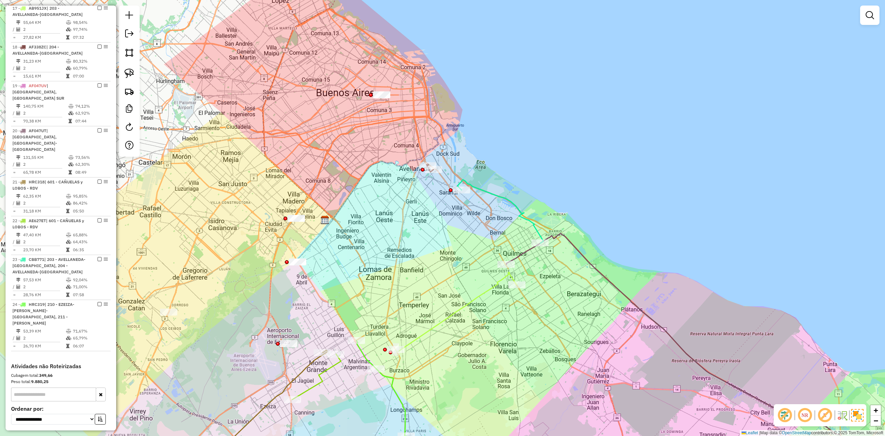
click at [497, 190] on div "Janela de atendimento Grade de atendimento Capacidade Transportadoras Veículos …" at bounding box center [442, 218] width 885 height 436
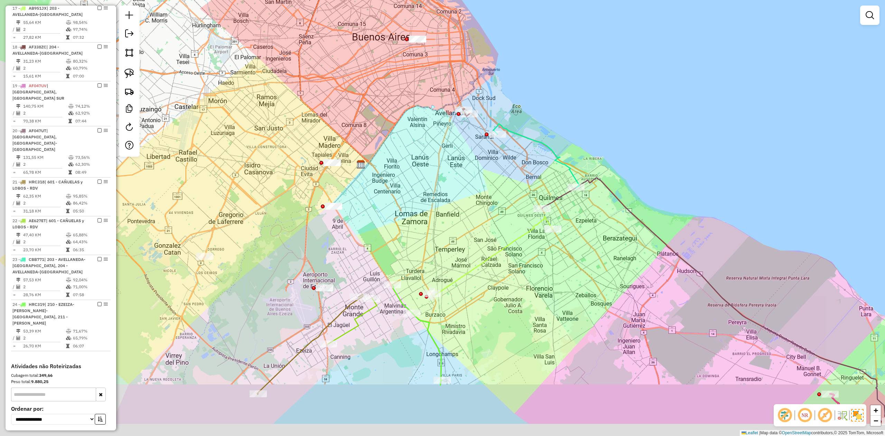
drag, startPoint x: 393, startPoint y: 221, endPoint x: 122, endPoint y: 215, distance: 270.8
click at [393, 220] on div "Janela de atendimento Grade de atendimento Capacidade Transportadoras Veículos …" at bounding box center [442, 218] width 885 height 436
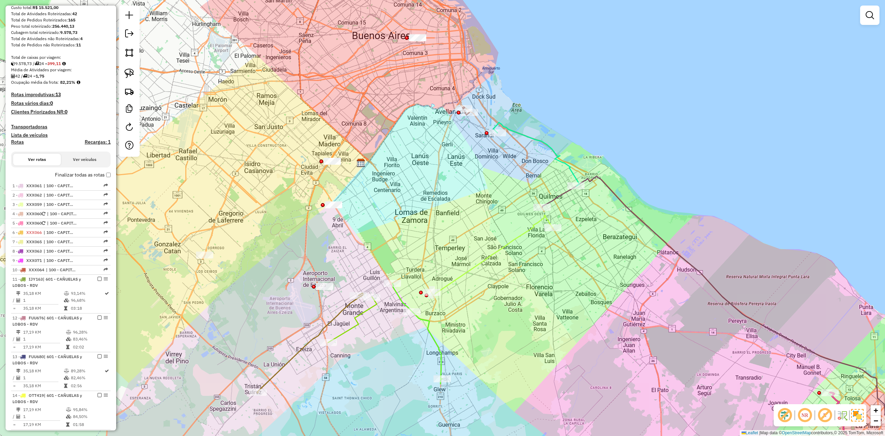
scroll to position [0, 0]
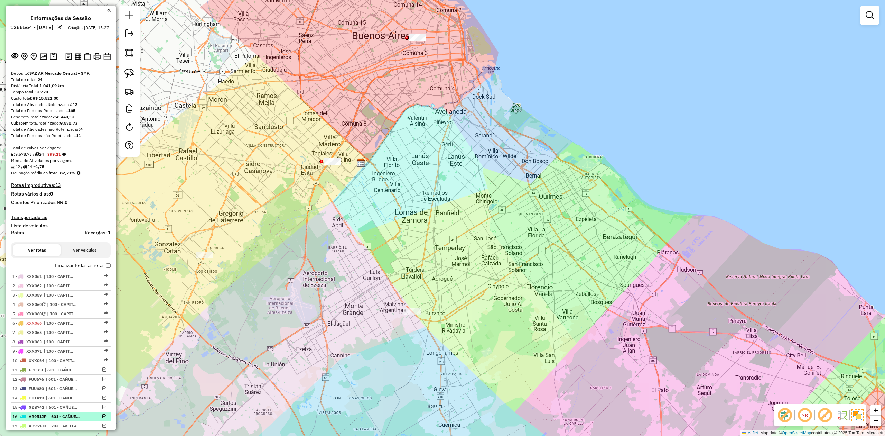
click at [34, 216] on h4 "Transportadoras" at bounding box center [61, 217] width 100 height 6
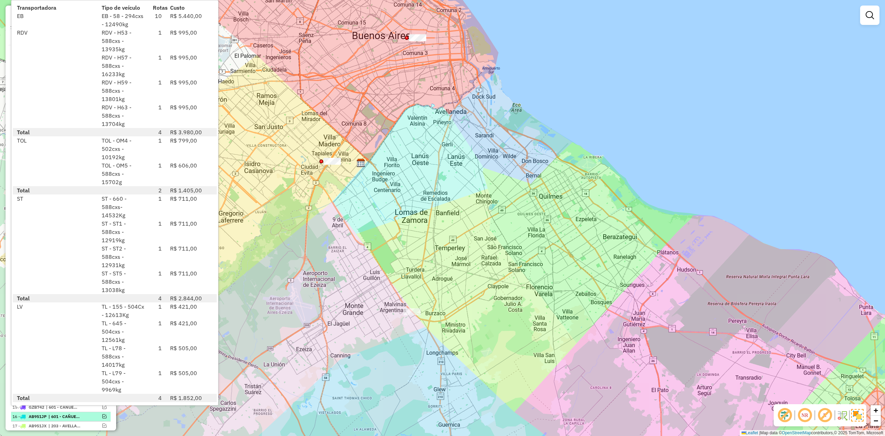
click at [494, 242] on div "Janela de atendimento Grade de atendimento Capacidade Transportadoras Veículos …" at bounding box center [442, 218] width 885 height 436
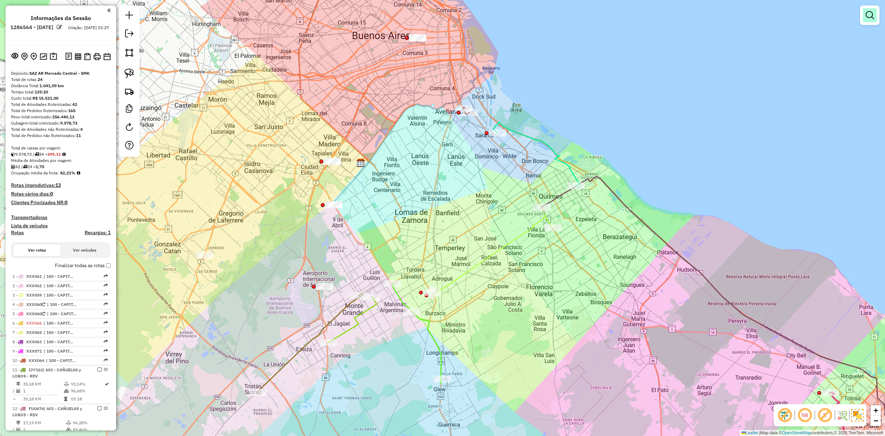
click at [875, 11] on link at bounding box center [870, 15] width 14 height 14
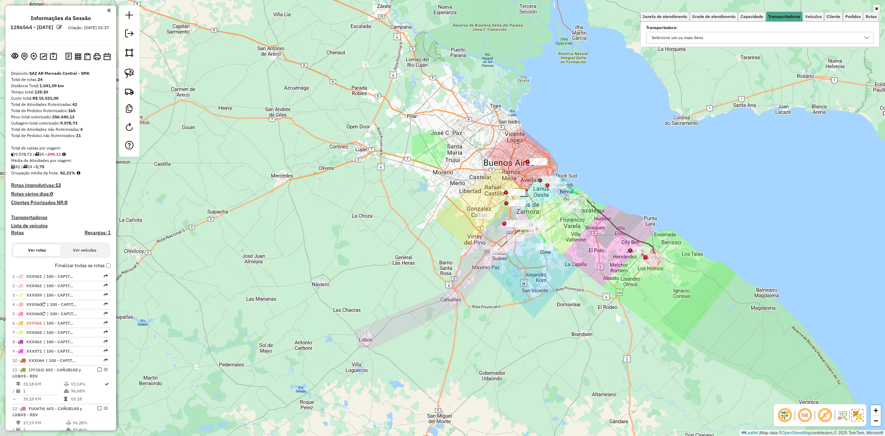
drag, startPoint x: 598, startPoint y: 260, endPoint x: 586, endPoint y: 254, distance: 14.1
click at [588, 257] on div "Janela de atendimento Grade de atendimento Capacidade Transportadoras Veículos …" at bounding box center [442, 218] width 885 height 436
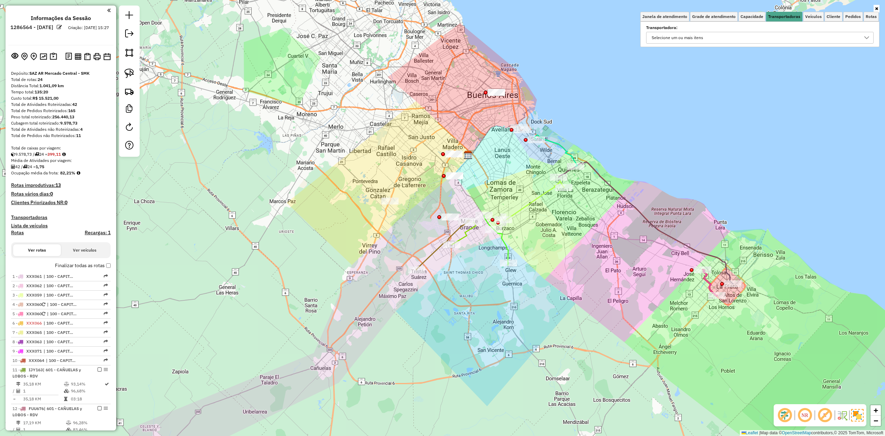
drag, startPoint x: 767, startPoint y: 36, endPoint x: 761, endPoint y: 43, distance: 8.6
click at [766, 36] on div "Selecione um ou mais itens" at bounding box center [754, 37] width 211 height 11
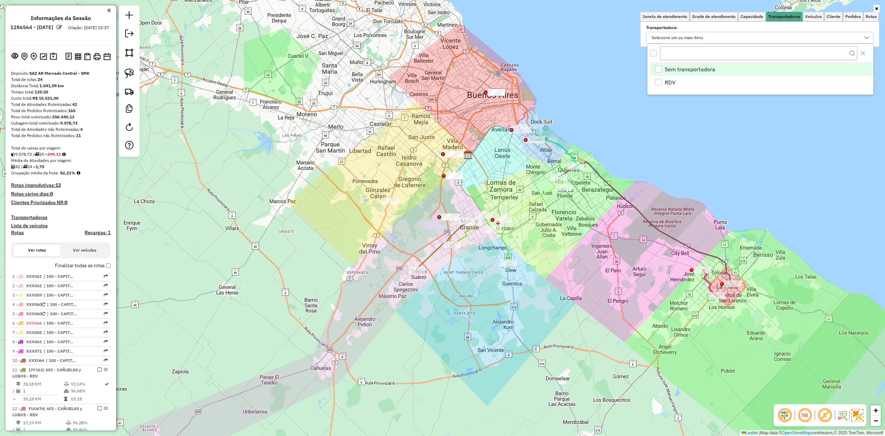
scroll to position [4, 26]
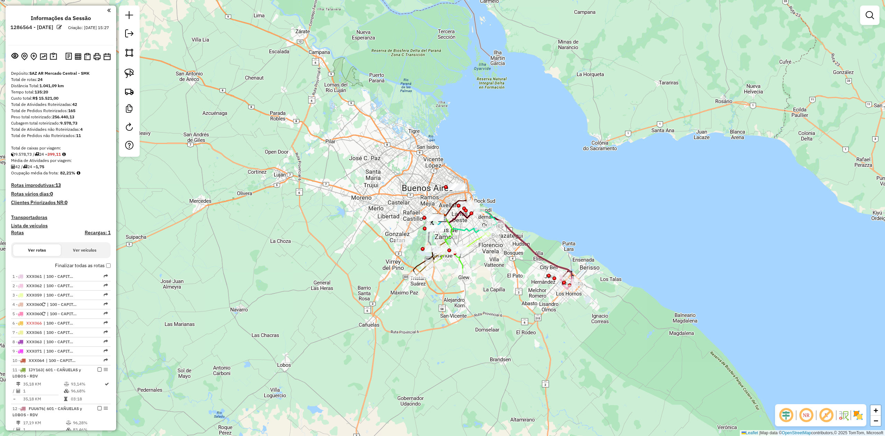
click at [854, 412] on img at bounding box center [858, 414] width 11 height 11
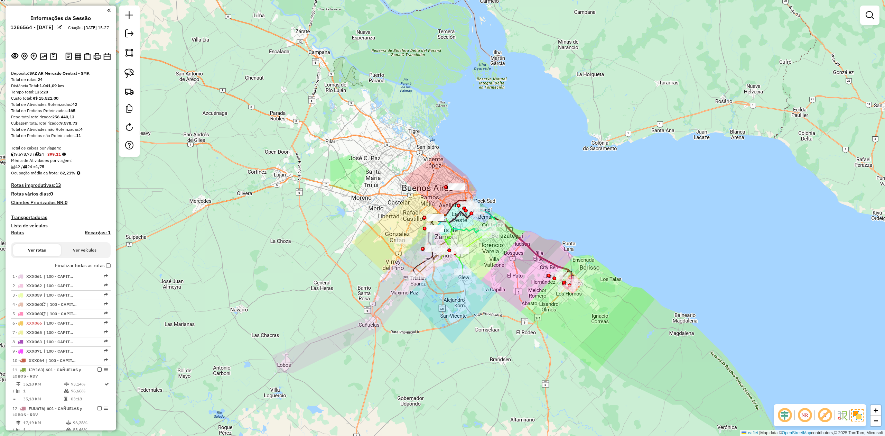
click at [879, 18] on div at bounding box center [869, 15] width 19 height 19
click at [872, 18] on em at bounding box center [870, 15] width 8 height 8
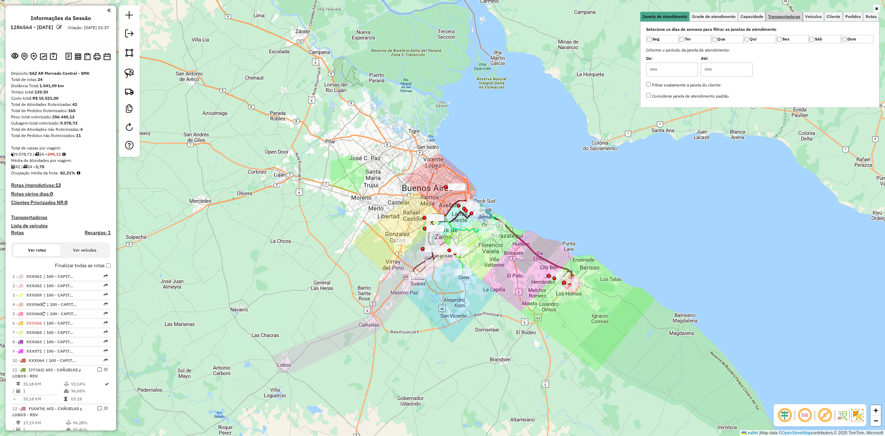
click at [777, 17] on span "Transportadoras" at bounding box center [784, 17] width 32 height 4
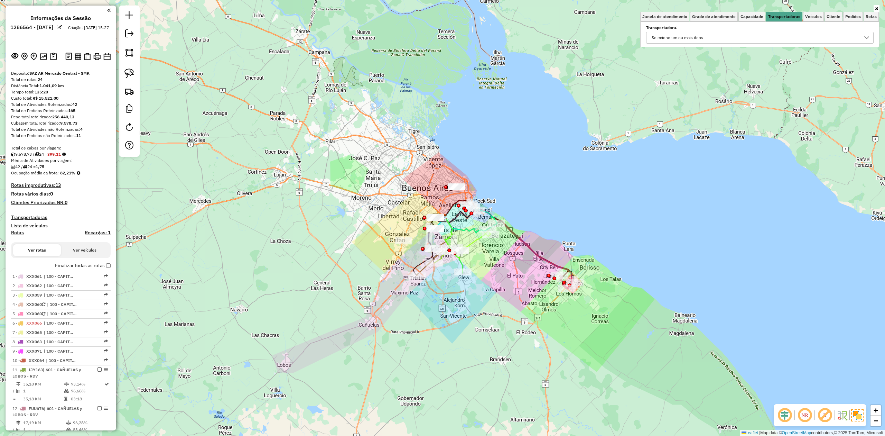
click at [687, 39] on div "Selecione um ou mais itens" at bounding box center [677, 37] width 56 height 11
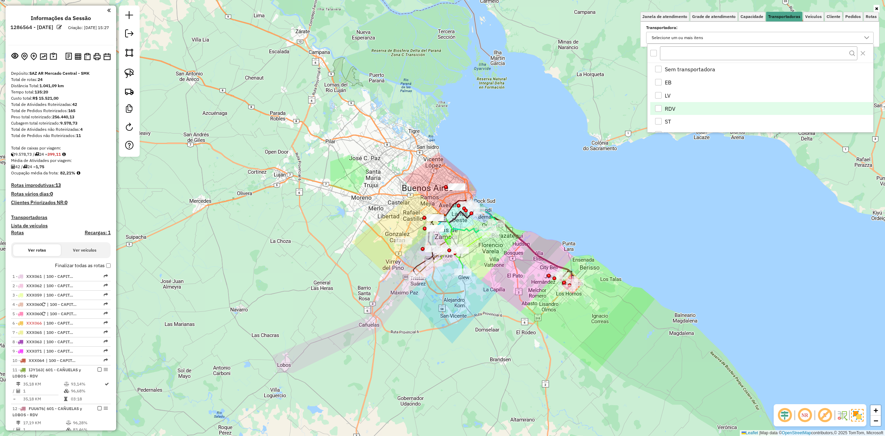
click at [658, 109] on div "RDV" at bounding box center [658, 108] width 7 height 7
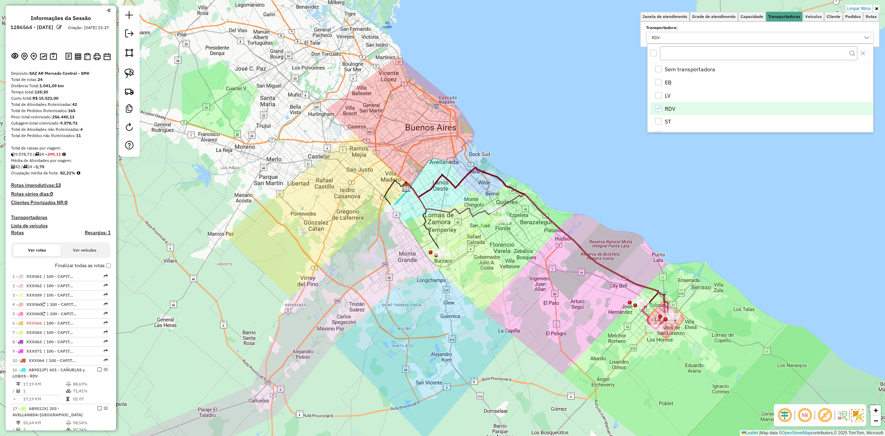
click at [490, 252] on div "Limpar filtros Janela de atendimento Grade de atendimento Capacidade Transporta…" at bounding box center [442, 218] width 885 height 436
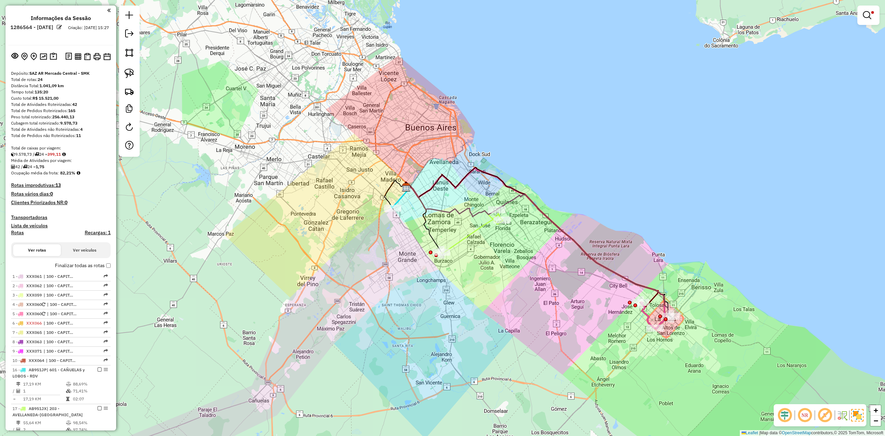
click at [477, 230] on icon at bounding box center [472, 233] width 61 height 40
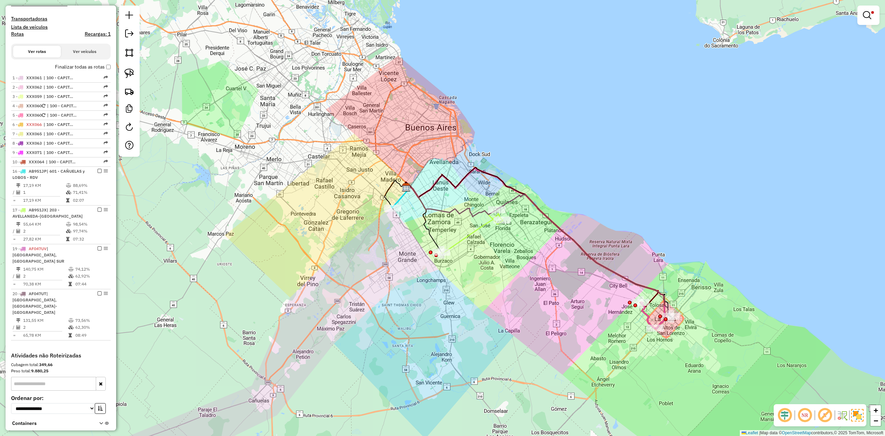
select select "**********"
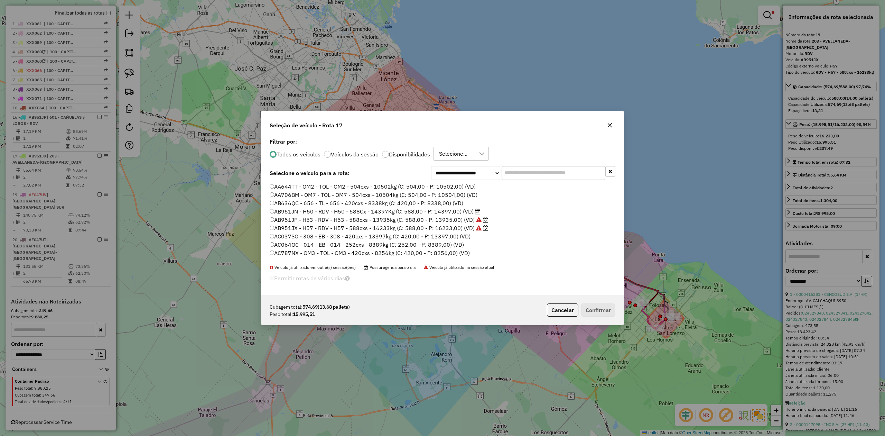
scroll to position [3, 2]
click at [415, 152] on label "Disponibilidades" at bounding box center [409, 154] width 41 height 6
click at [523, 170] on input "text" at bounding box center [554, 173] width 104 height 14
drag, startPoint x: 608, startPoint y: 127, endPoint x: 613, endPoint y: 122, distance: 6.4
click at [608, 127] on icon "button" at bounding box center [610, 125] width 4 height 4
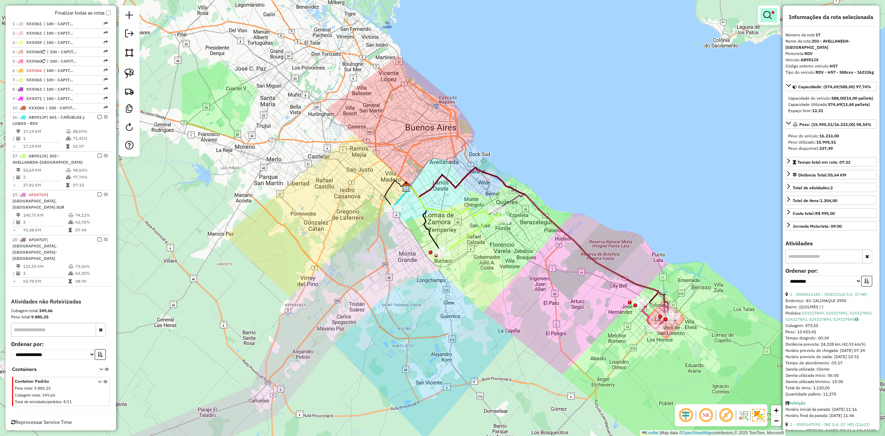
click at [774, 10] on link at bounding box center [769, 15] width 17 height 14
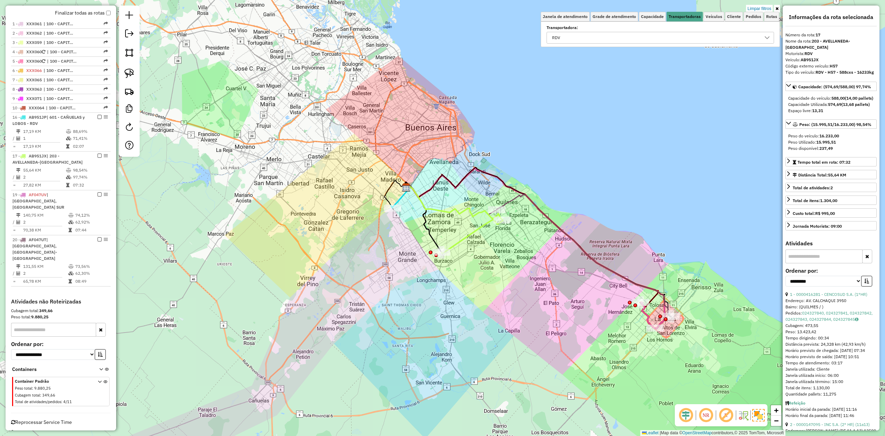
click at [620, 36] on div "RDV" at bounding box center [655, 37] width 211 height 11
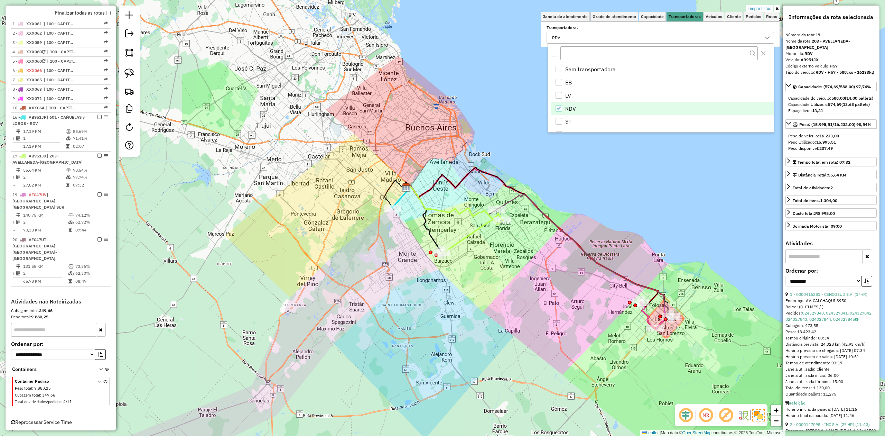
click at [558, 107] on icon "RDV" at bounding box center [558, 108] width 5 height 5
click at [559, 119] on div "ST" at bounding box center [559, 121] width 7 height 7
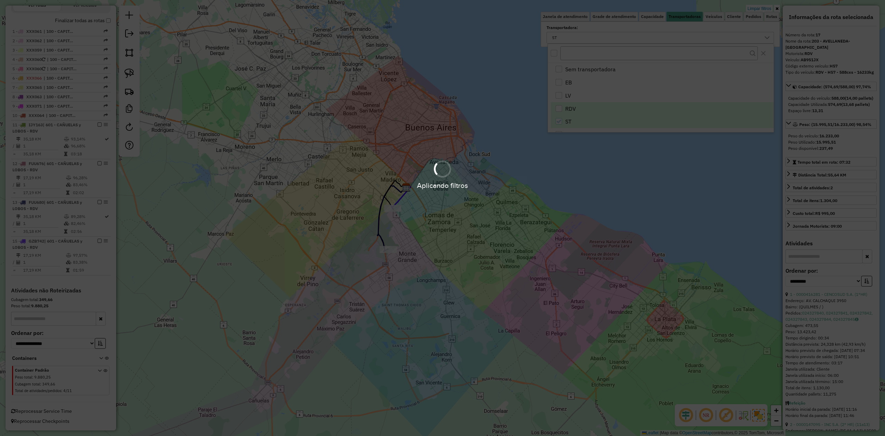
scroll to position [247, 0]
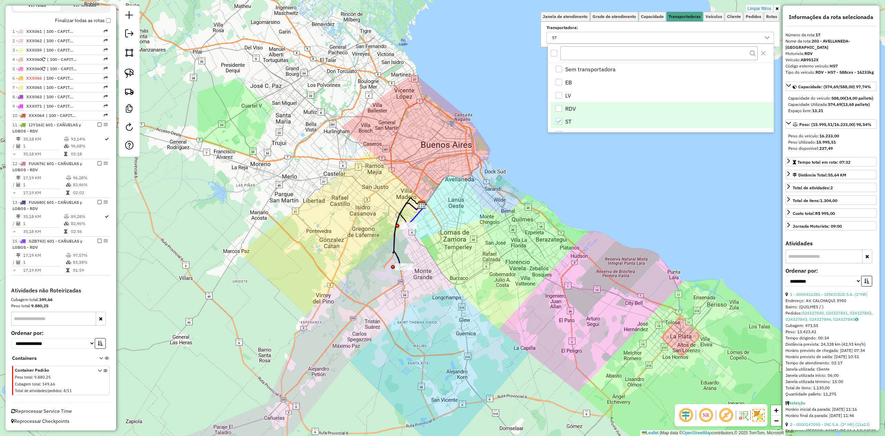
drag, startPoint x: 490, startPoint y: 250, endPoint x: 480, endPoint y: 250, distance: 10.0
click at [518, 262] on div "Limpar filtros Janela de atendimento Grade de atendimento Capacidade Transporta…" at bounding box center [442, 218] width 885 height 436
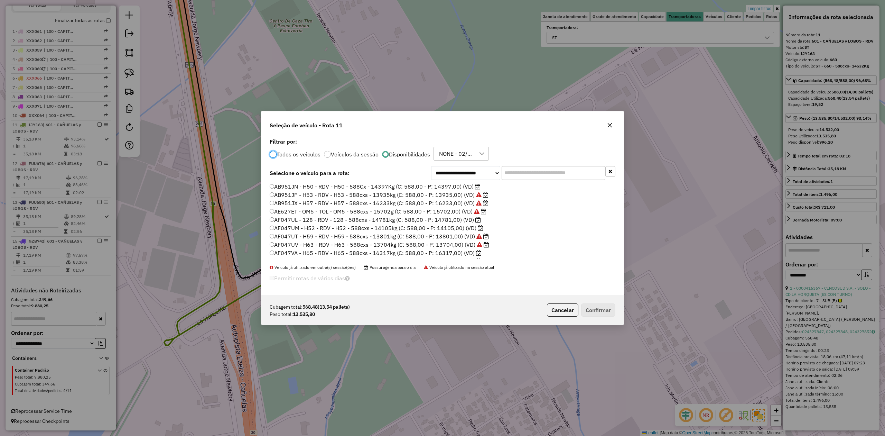
scroll to position [3, 2]
click at [533, 173] on input "text" at bounding box center [554, 173] width 104 height 14
type input "***"
click at [463, 220] on label "AF047UM - H52 - RDV - H52 - 588cxs - 14105kg (C: 588,00 - P: 14105,00) (VD)" at bounding box center [377, 219] width 214 height 8
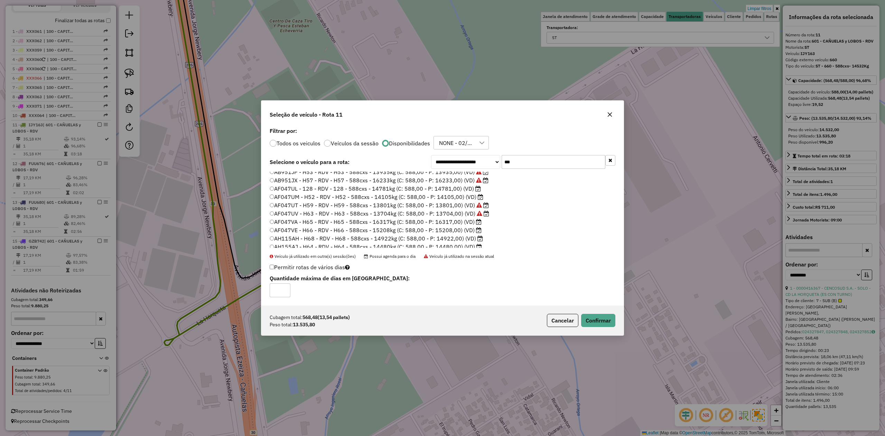
scroll to position [15, 0]
click at [608, 321] on button "Confirmar" at bounding box center [598, 320] width 34 height 13
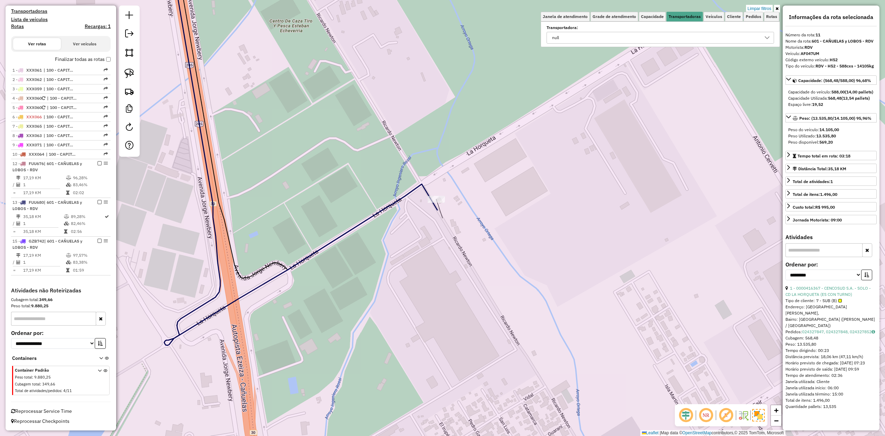
scroll to position [207, 0]
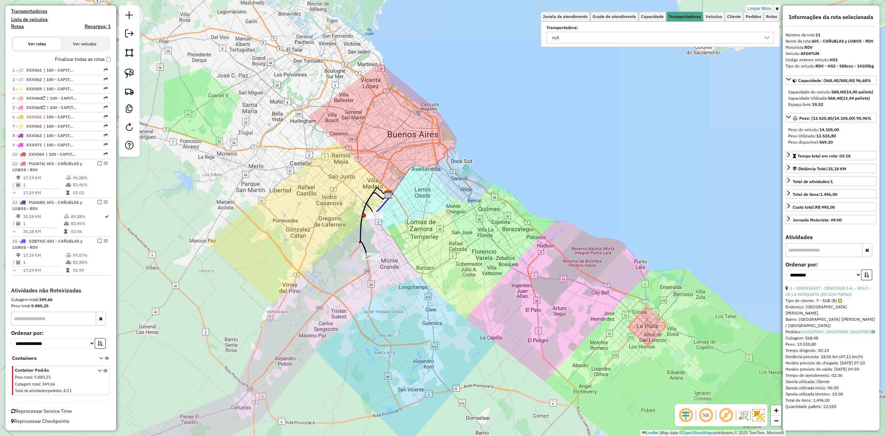
drag, startPoint x: 408, startPoint y: 247, endPoint x: 401, endPoint y: 251, distance: 8.1
click at [409, 259] on div "Limpar filtros Janela de atendimento Grade de atendimento Capacidade Transporta…" at bounding box center [442, 218] width 885 height 436
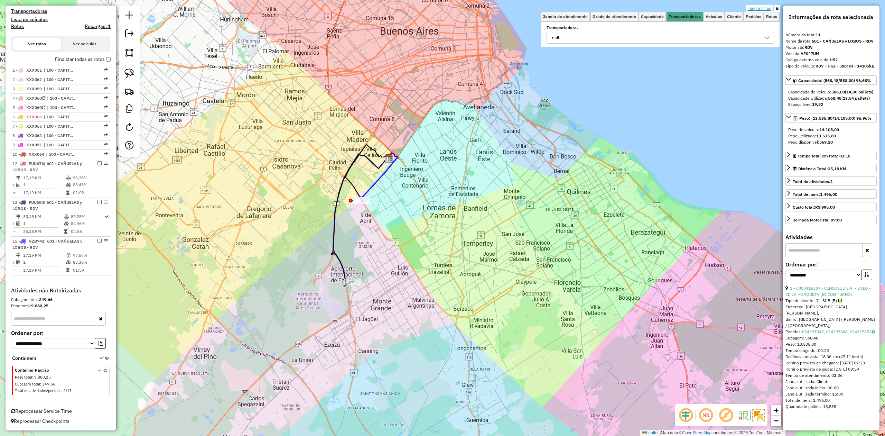
click at [761, 7] on link "Limpar filtros" at bounding box center [759, 9] width 27 height 8
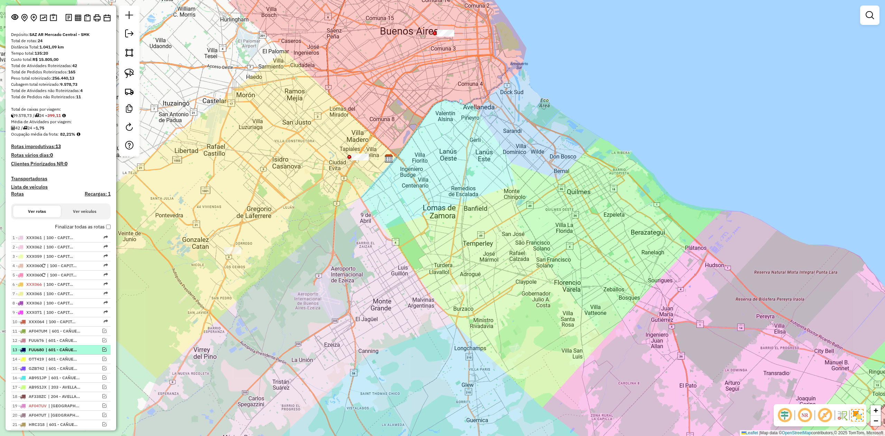
scroll to position [0, 0]
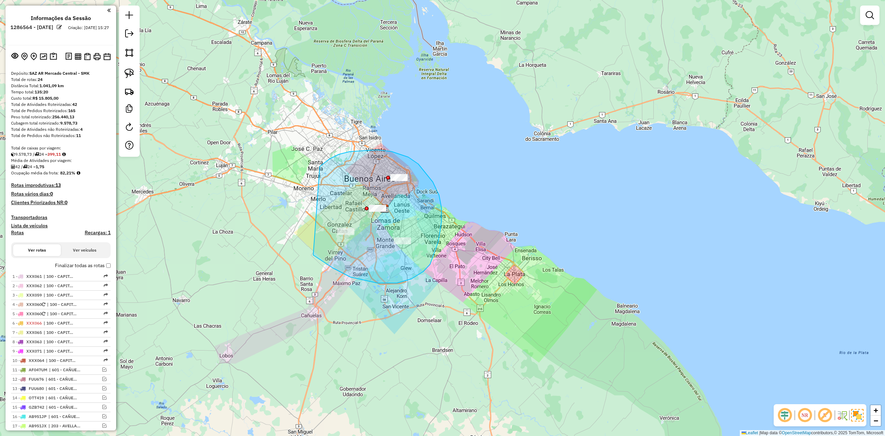
drag, startPoint x: 412, startPoint y: 279, endPoint x: 306, endPoint y: 202, distance: 130.4
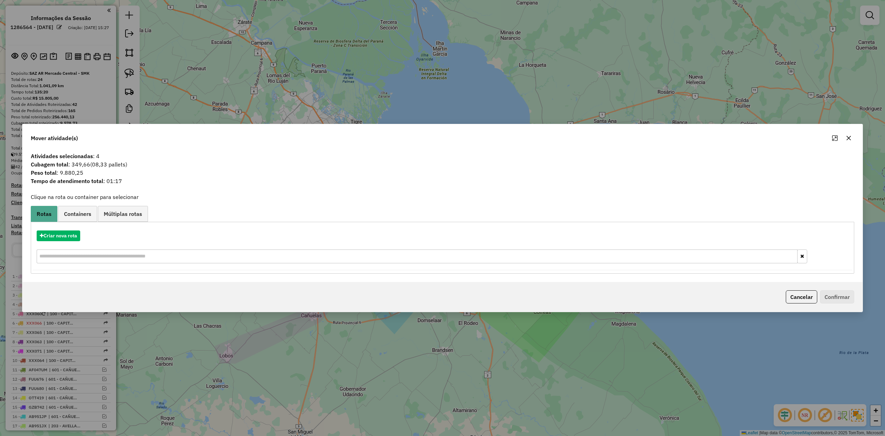
click at [848, 137] on icon "button" at bounding box center [849, 138] width 4 height 4
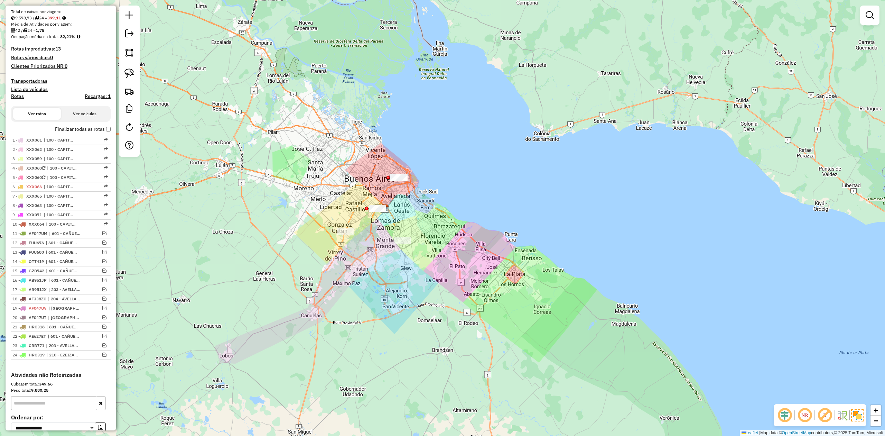
scroll to position [39, 0]
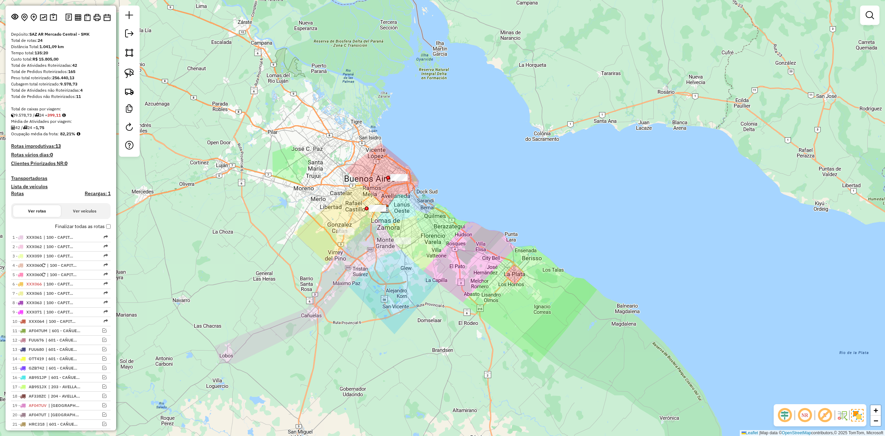
click at [325, 263] on div "Janela de atendimento Grade de atendimento Capacidade Transportadoras Veículos …" at bounding box center [442, 218] width 885 height 436
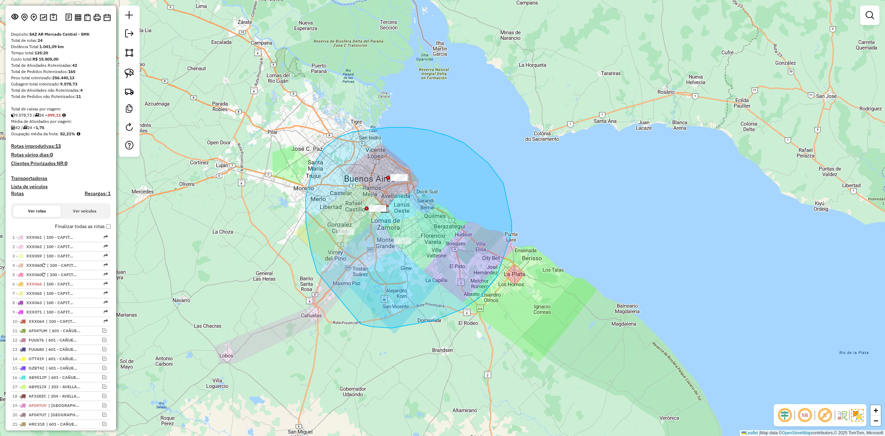
drag, startPoint x: 481, startPoint y: 296, endPoint x: 336, endPoint y: 315, distance: 146.4
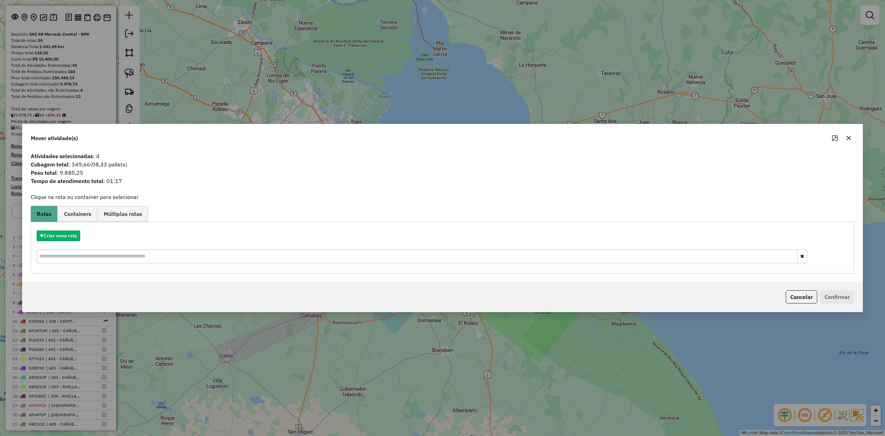
click at [850, 136] on icon "button" at bounding box center [849, 138] width 6 height 6
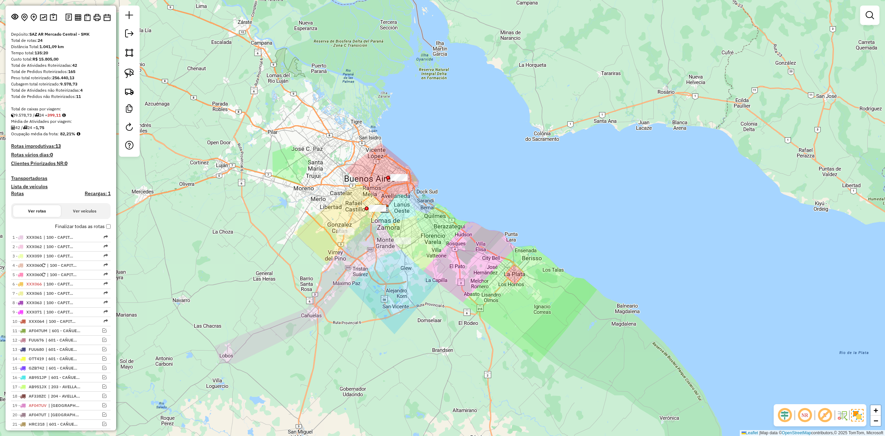
click at [477, 301] on div "Janela de atendimento Grade de atendimento Capacidade Transportadoras Veículos …" at bounding box center [442, 218] width 885 height 436
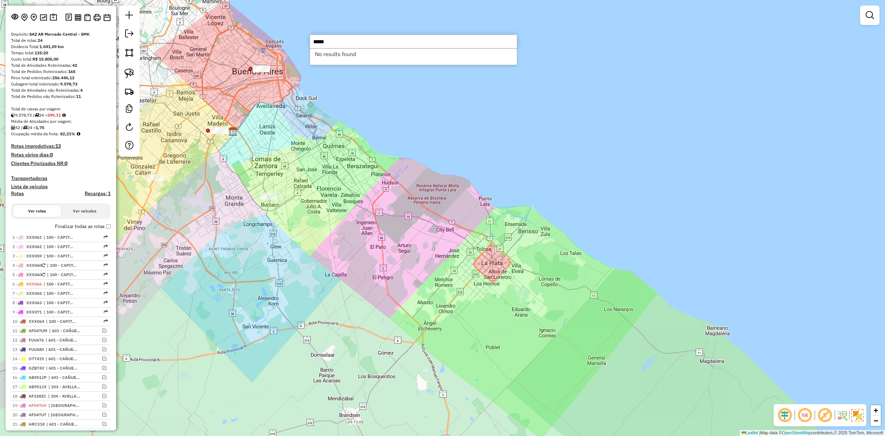
click at [314, 39] on input "*****" at bounding box center [413, 42] width 207 height 14
click at [333, 43] on input "*****" at bounding box center [413, 42] width 207 height 14
type input "*****"
click at [302, 35] on div "Janela de atendimento Grade de atendimento Capacidade Transportadoras Veículos …" at bounding box center [442, 218] width 885 height 436
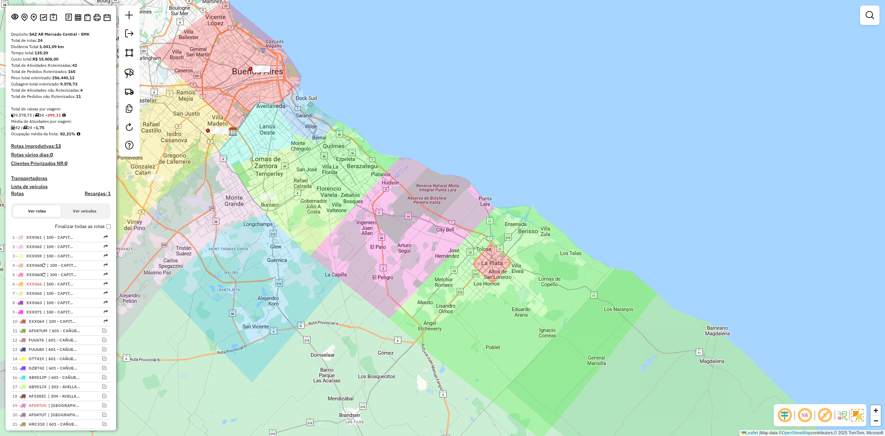
click at [327, 119] on div "Janela de atendimento Grade de atendimento Capacidade Transportadoras Veículos …" at bounding box center [442, 218] width 885 height 436
click at [266, 246] on div "Janela de atendimento Grade de atendimento Capacidade Transportadoras Veículos …" at bounding box center [442, 218] width 885 height 436
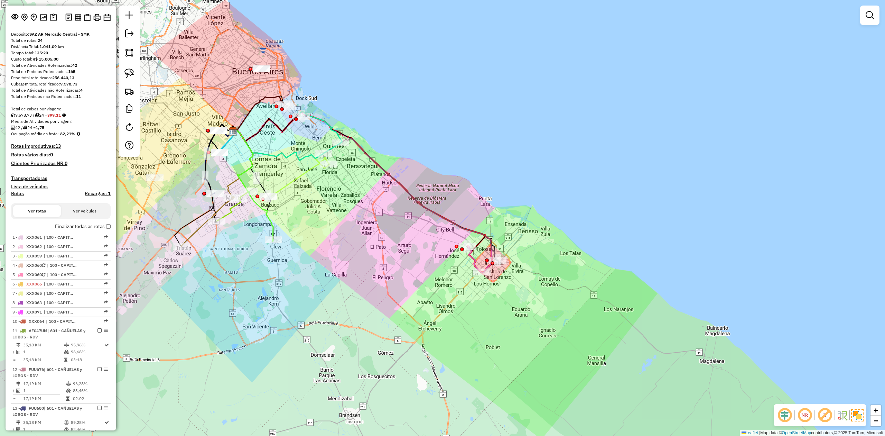
click at [338, 262] on div "Janela de atendimento Grade de atendimento Capacidade Transportadoras Veículos …" at bounding box center [442, 218] width 885 height 436
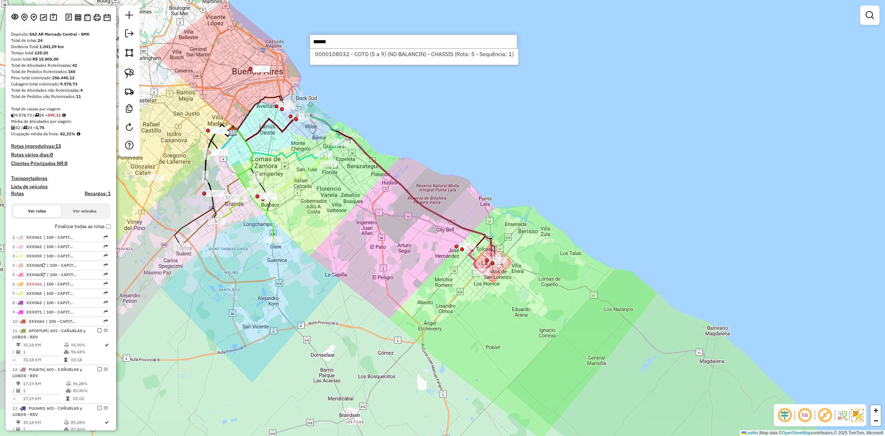
click at [349, 47] on input "******" at bounding box center [413, 42] width 207 height 14
type input "******"
click at [349, 54] on li "0000108032 - COTO (5 a 9) (NO BALANCIN) - CHASSIS (Rota: 5 - Sequência: 1)" at bounding box center [414, 54] width 208 height 10
select select "**********"
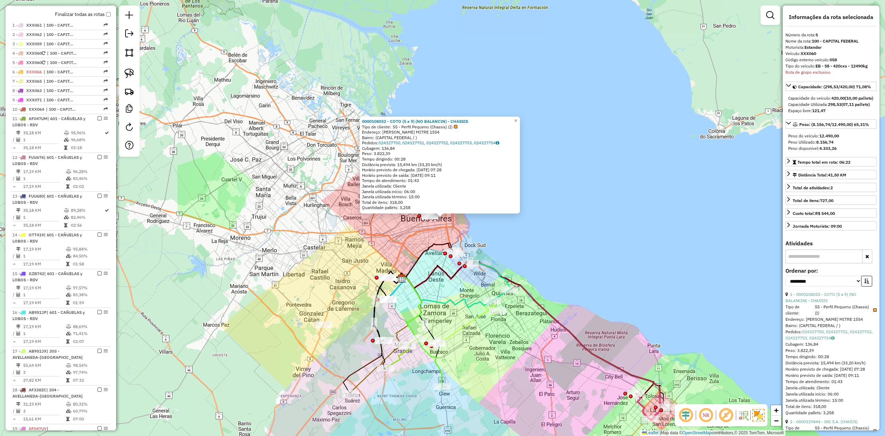
scroll to position [304, 0]
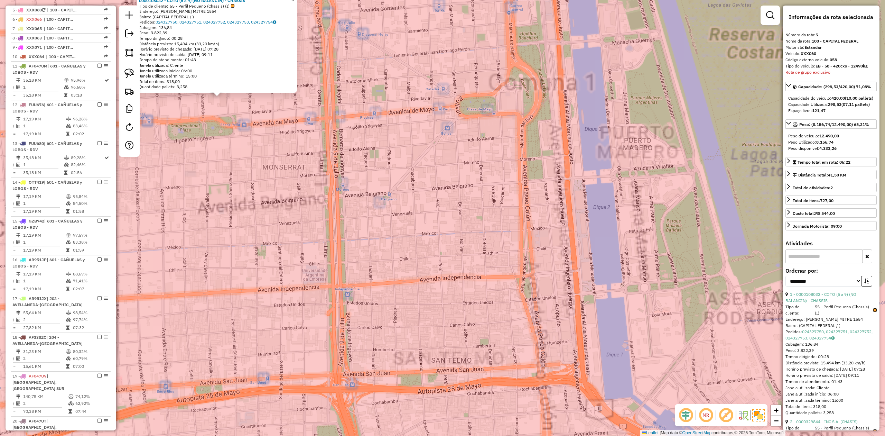
drag, startPoint x: 319, startPoint y: 186, endPoint x: 458, endPoint y: 253, distance: 154.7
click at [454, 253] on div "0000108032 - COTO (5 a 9) (NO BALANCIN) - CHASSIS Tipo de cliente: 55 - Perfil …" at bounding box center [442, 218] width 885 height 436
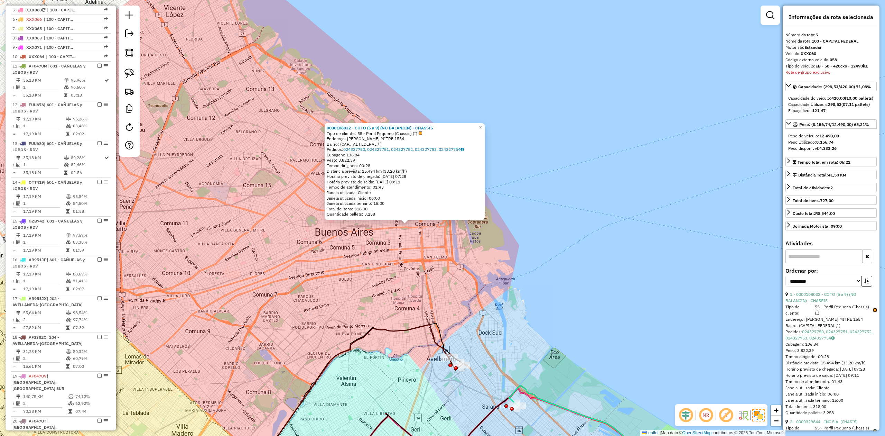
drag, startPoint x: 390, startPoint y: 252, endPoint x: 396, endPoint y: 258, distance: 8.1
click at [396, 258] on div "0000108032 - COTO (5 a 9) (NO BALANCIN) - CHASSIS Tipo de cliente: 55 - Perfil …" at bounding box center [442, 218] width 885 height 436
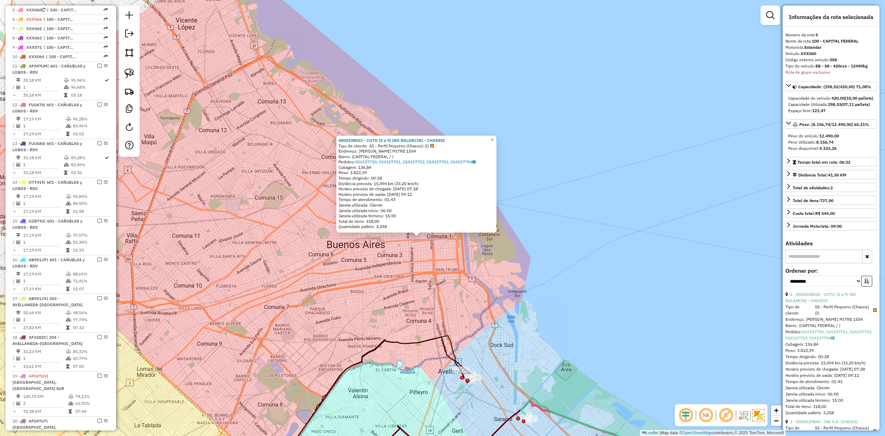
drag, startPoint x: 390, startPoint y: 251, endPoint x: 396, endPoint y: 257, distance: 8.6
click at [396, 257] on div "0000108032 - COTO (5 a 9) (NO BALANCIN) - CHASSIS Tipo de cliente: 55 - Perfil …" at bounding box center [442, 218] width 885 height 436
click at [364, 258] on div "0000108032 - COTO (5 a 9) (NO BALANCIN) - CHASSIS Tipo de cliente: 55 - Perfil …" at bounding box center [442, 218] width 885 height 436
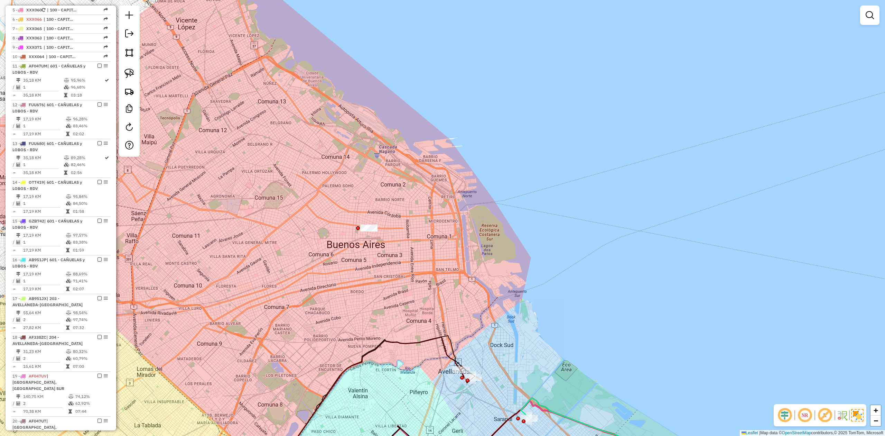
drag, startPoint x: 364, startPoint y: 258, endPoint x: 314, endPoint y: 253, distance: 50.3
click at [363, 250] on div "Janela de atendimento Grade de atendimento Capacidade Transportadoras Veículos …" at bounding box center [442, 218] width 885 height 436
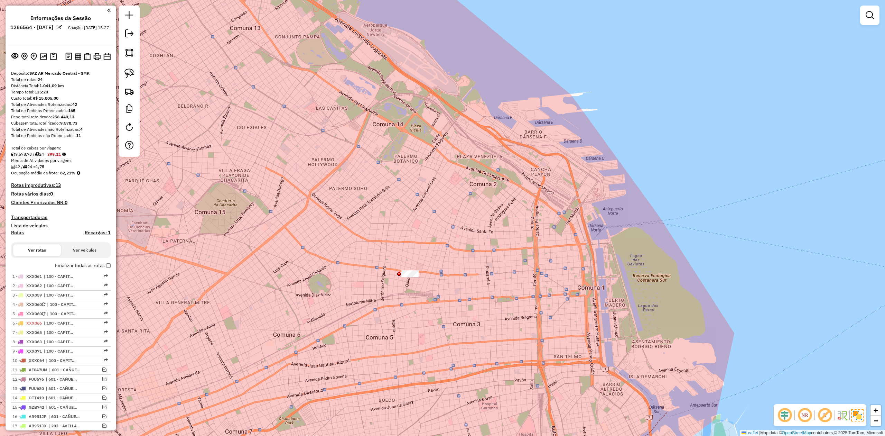
scroll to position [223, 0]
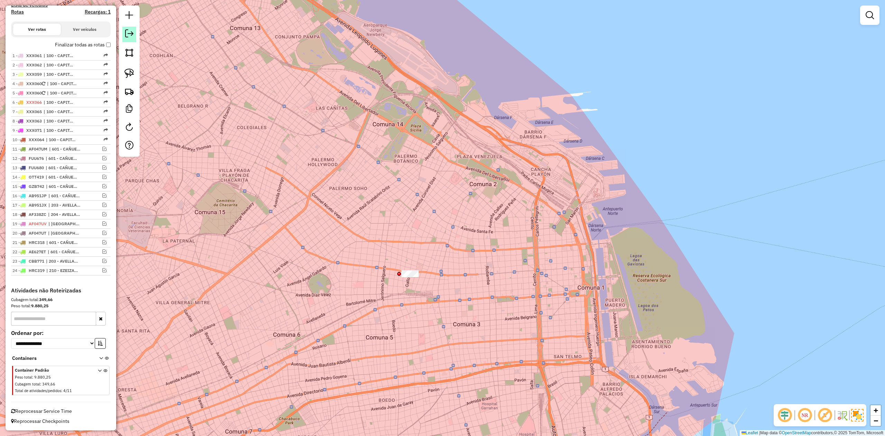
click at [123, 35] on link at bounding box center [129, 35] width 14 height 16
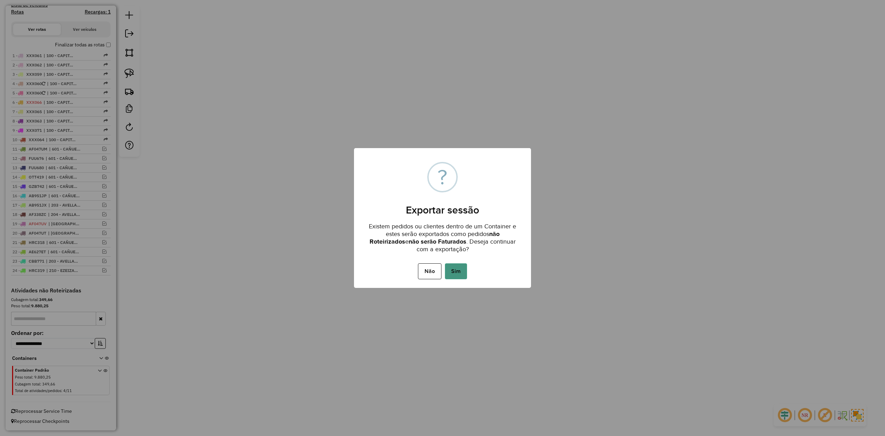
click at [449, 265] on button "Sim" at bounding box center [456, 271] width 22 height 16
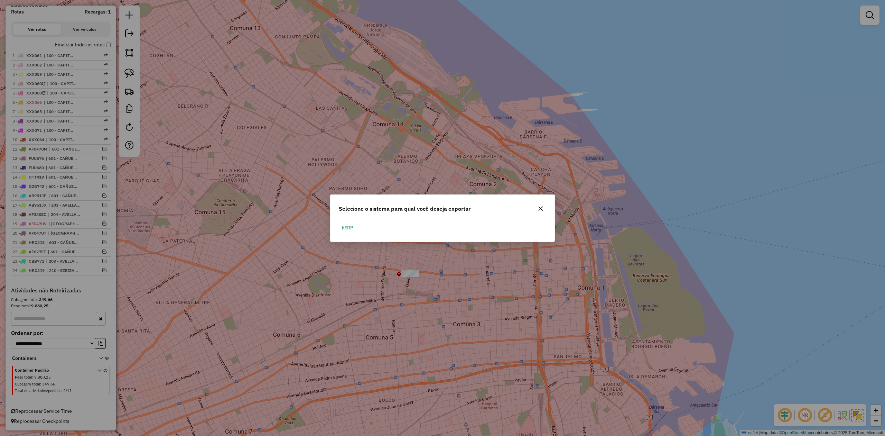
click at [355, 225] on button "ERP" at bounding box center [348, 227] width 18 height 11
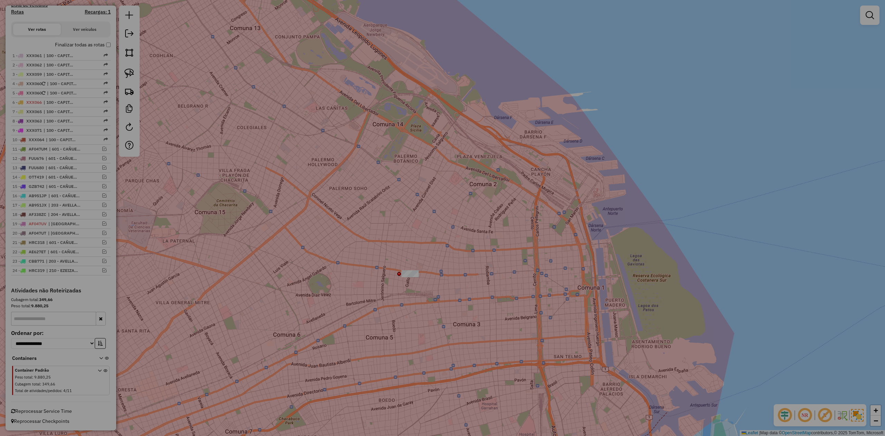
select select "**"
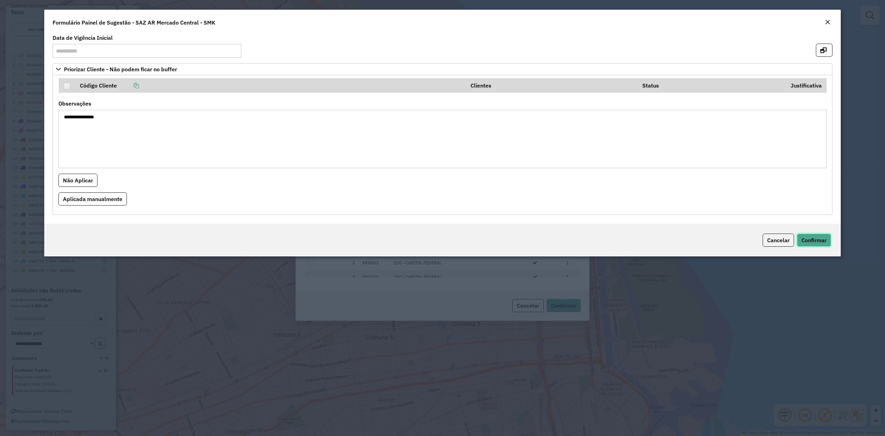
click at [805, 238] on span "Confirmar" at bounding box center [814, 240] width 25 height 7
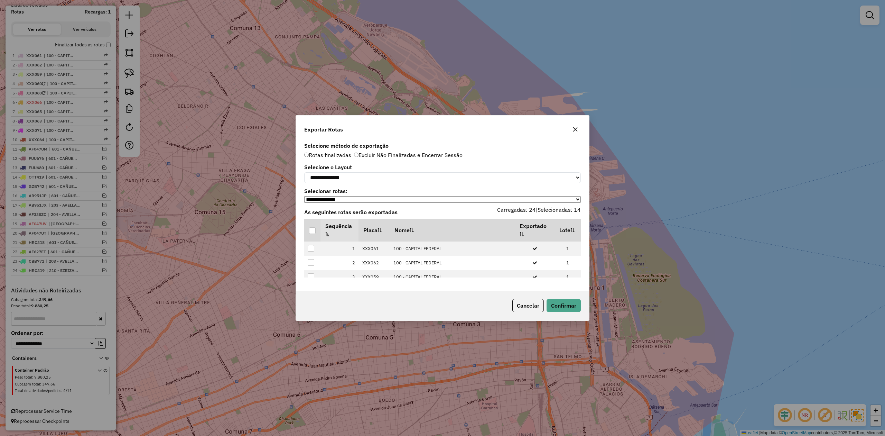
click at [355, 170] on div "**********" at bounding box center [442, 174] width 277 height 18
drag, startPoint x: 356, startPoint y: 176, endPoint x: 356, endPoint y: 182, distance: 5.9
click at [356, 176] on select "**********" at bounding box center [442, 177] width 277 height 11
select select "*********"
click at [304, 172] on select "**********" at bounding box center [442, 177] width 277 height 11
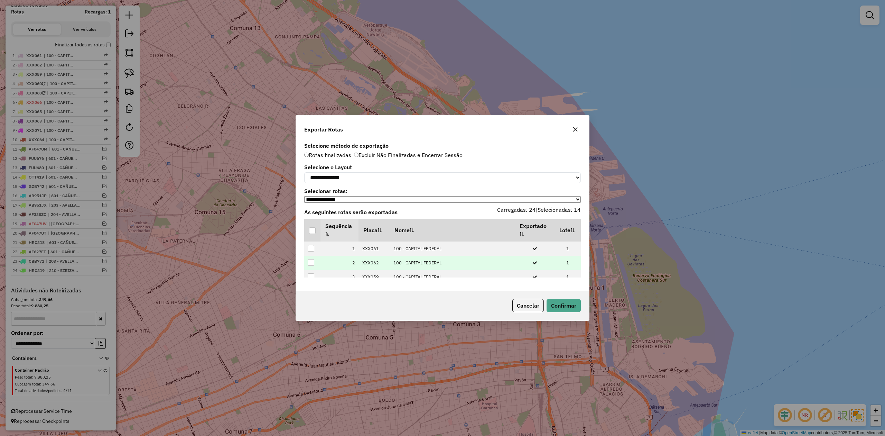
drag, startPoint x: 315, startPoint y: 229, endPoint x: 372, endPoint y: 258, distance: 64.3
click at [315, 229] on div at bounding box center [312, 230] width 7 height 7
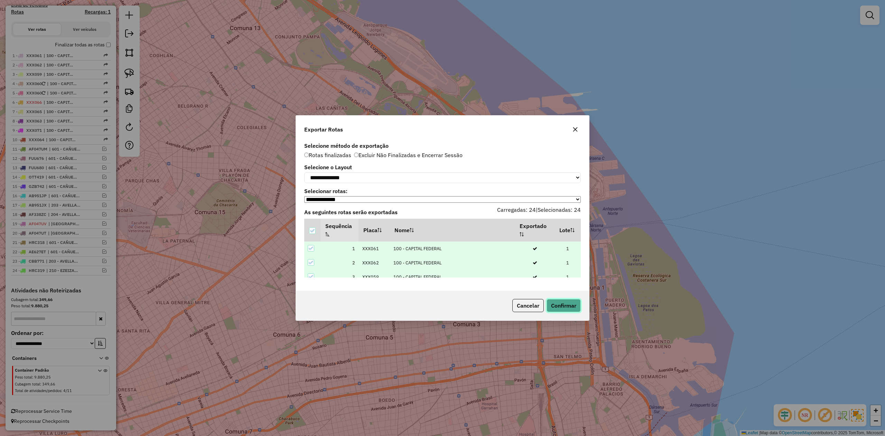
click at [565, 306] on button "Confirmar" at bounding box center [564, 305] width 34 height 13
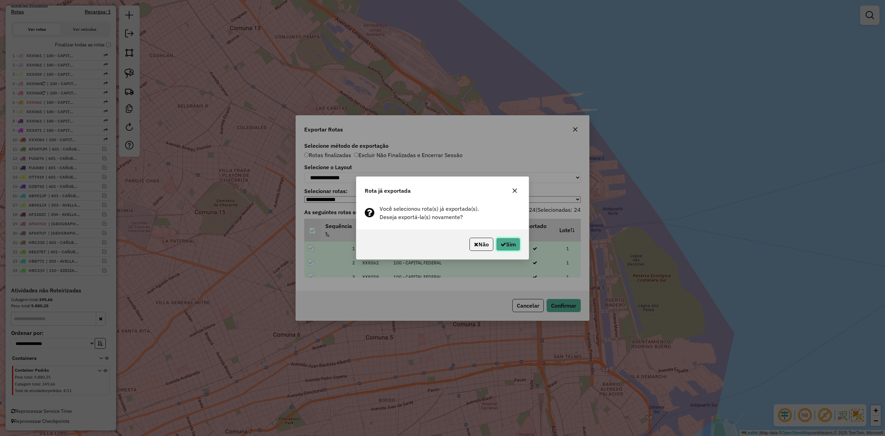
click at [506, 243] on button "Sim" at bounding box center [508, 244] width 24 height 13
click at [505, 243] on button "Sim" at bounding box center [508, 244] width 24 height 13
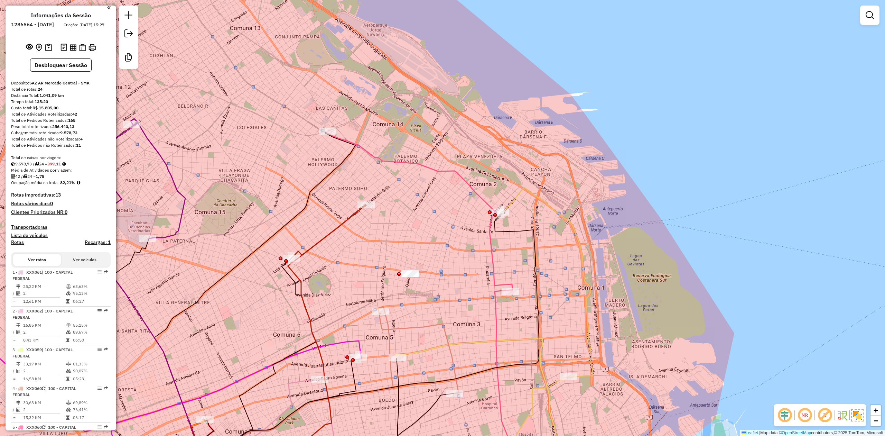
scroll to position [0, 0]
click at [72, 74] on button "Desbloquear Sessão" at bounding box center [61, 67] width 62 height 13
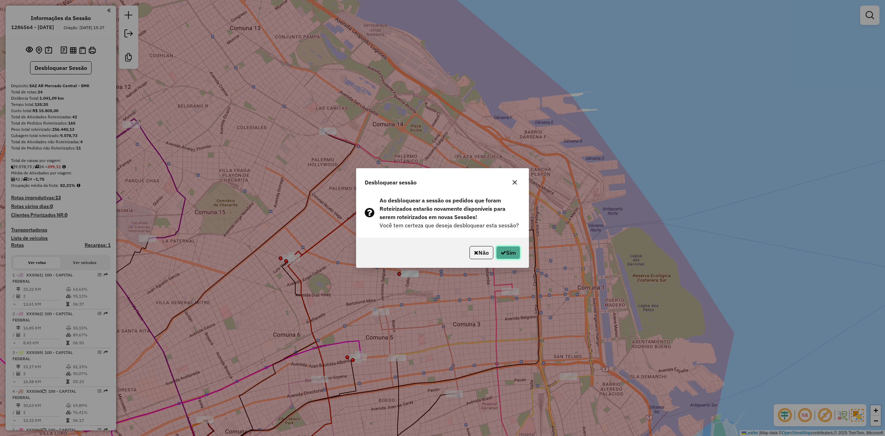
click at [514, 253] on button "Sim" at bounding box center [508, 252] width 24 height 13
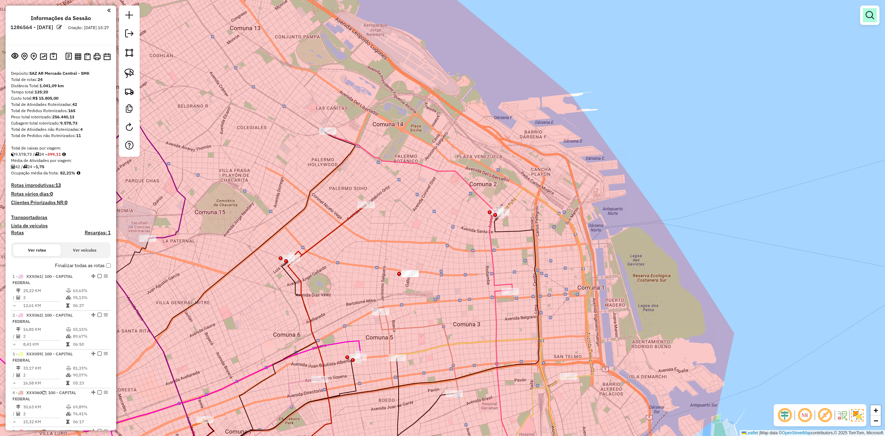
click at [868, 19] on link at bounding box center [870, 15] width 14 height 14
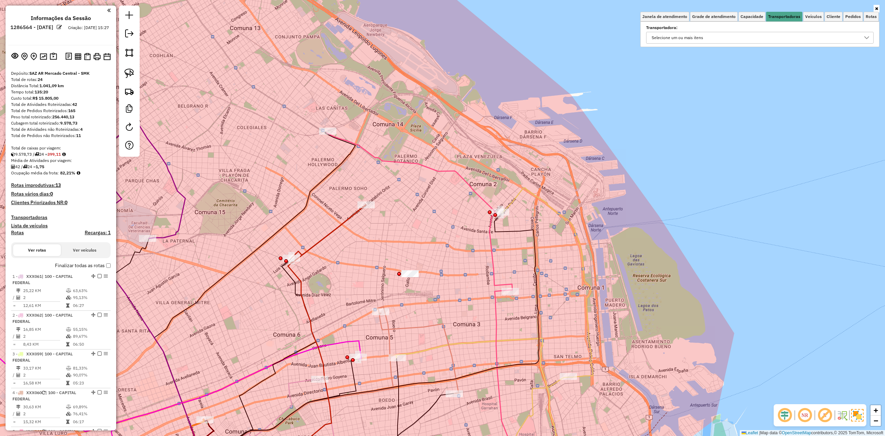
click at [731, 36] on div "Selecione um ou mais itens" at bounding box center [754, 37] width 211 height 11
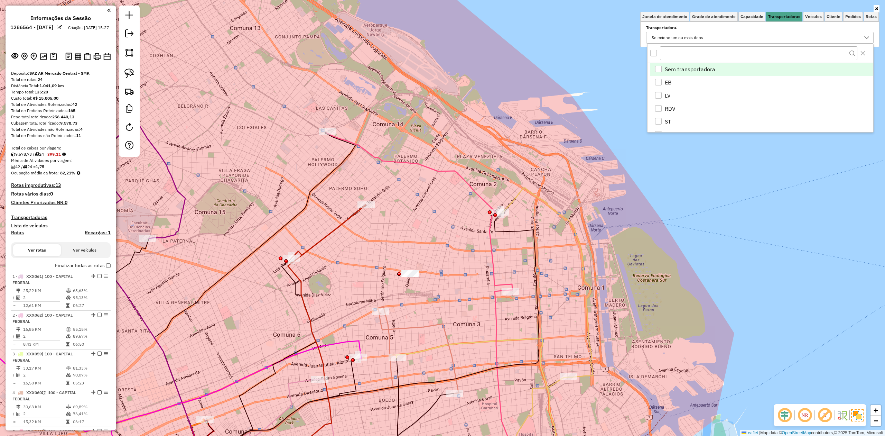
scroll to position [4, 26]
click at [660, 82] on div "EB" at bounding box center [658, 82] width 7 height 7
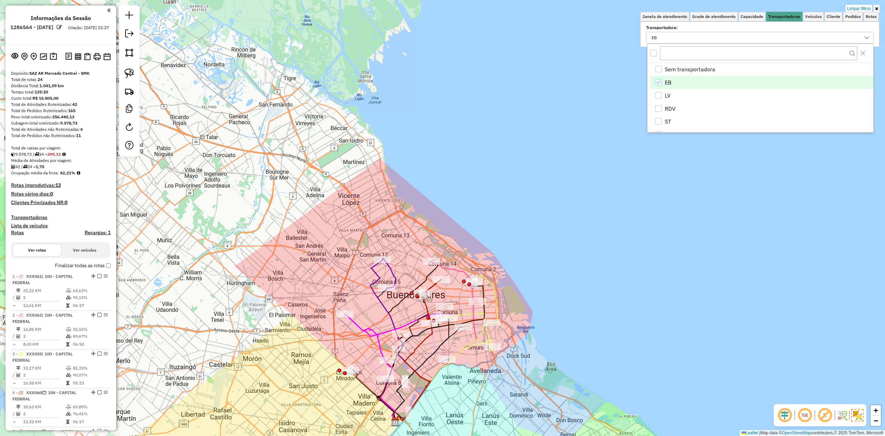
click at [323, 294] on div "Limpar filtros Janela de atendimento Grade de atendimento Capacidade Transporta…" at bounding box center [442, 218] width 885 height 436
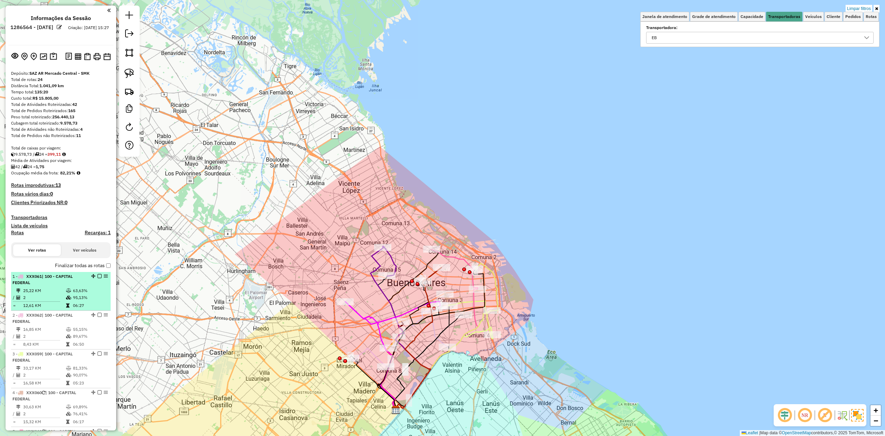
click at [57, 282] on div "1 - XXX061 | 100 - CAPITAL FEDERAL" at bounding box center [48, 279] width 73 height 12
select select "**********"
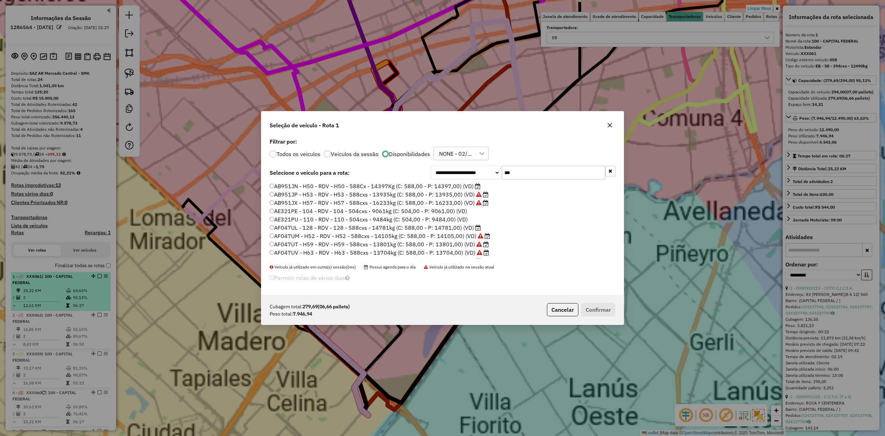
scroll to position [3, 2]
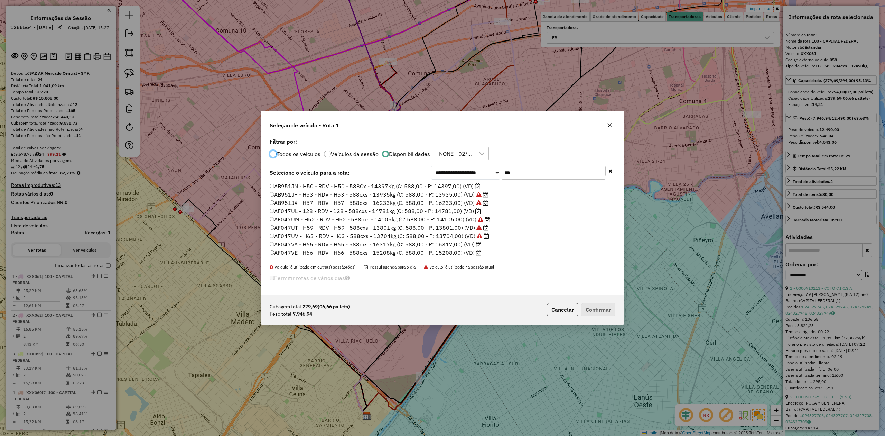
click at [298, 155] on label "Todos os veiculos" at bounding box center [299, 154] width 44 height 6
drag, startPoint x: 522, startPoint y: 173, endPoint x: 464, endPoint y: 164, distance: 58.8
click at [463, 164] on div "**********" at bounding box center [442, 215] width 362 height 159
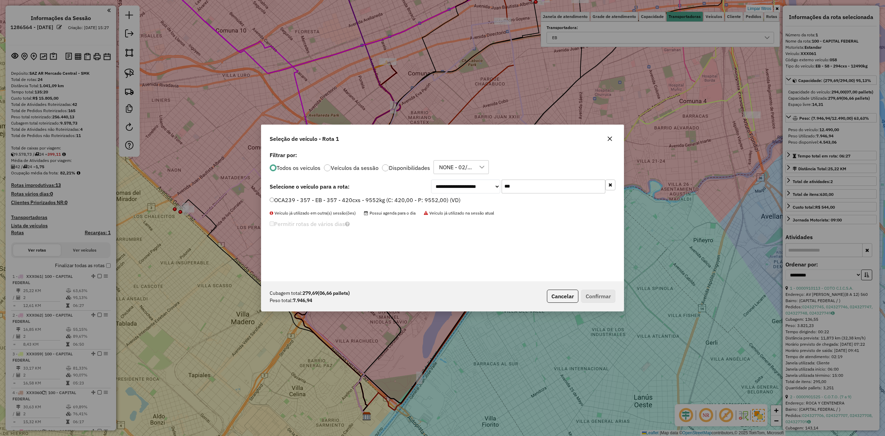
type input "***"
click at [447, 198] on label "OCA239 - 357 - EB - 357 - 420cxs - 9552kg (C: 420,00 - P: 9552,00) (VD)" at bounding box center [365, 200] width 191 height 8
click at [596, 296] on button "Confirmar" at bounding box center [598, 295] width 34 height 13
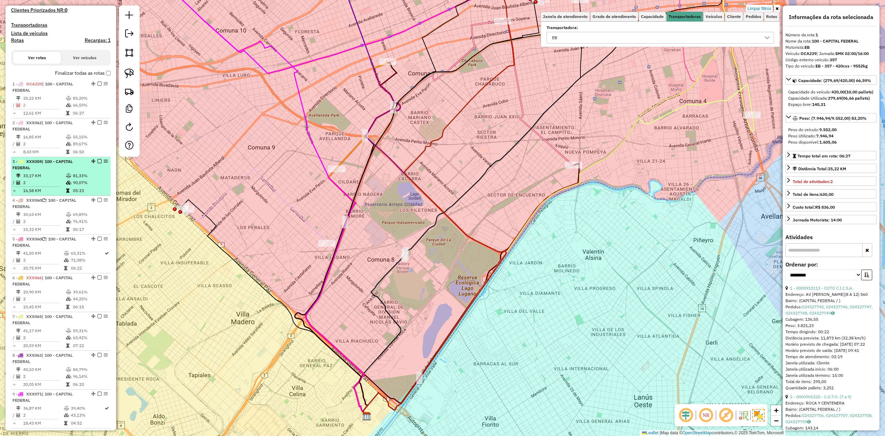
scroll to position [174, 0]
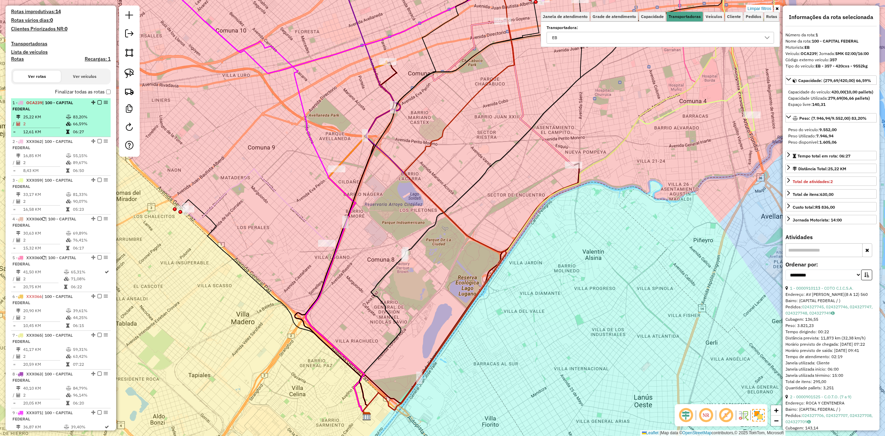
drag, startPoint x: 78, startPoint y: 121, endPoint x: 90, endPoint y: 117, distance: 12.9
click at [78, 121] on td "66,59%" at bounding box center [90, 123] width 35 height 7
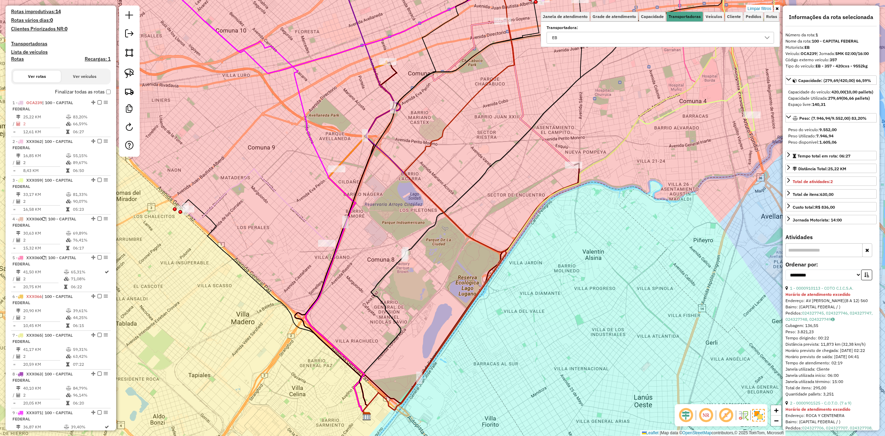
click at [98, 101] on em at bounding box center [100, 102] width 4 height 4
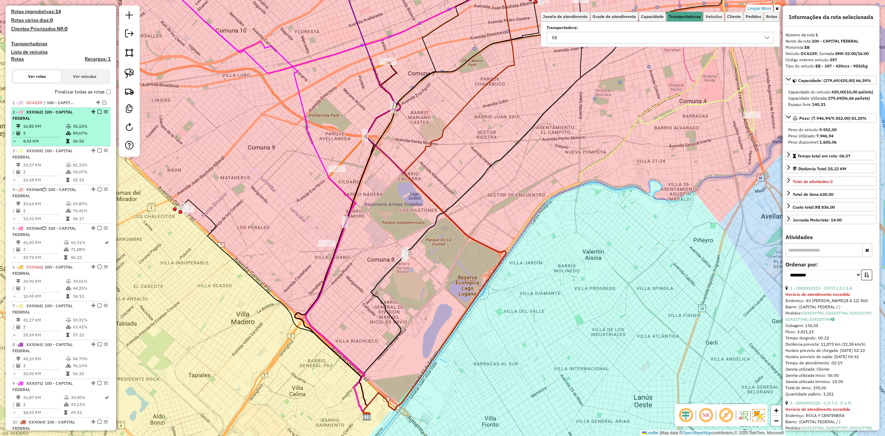
click at [56, 128] on td "16,85 KM" at bounding box center [44, 126] width 43 height 7
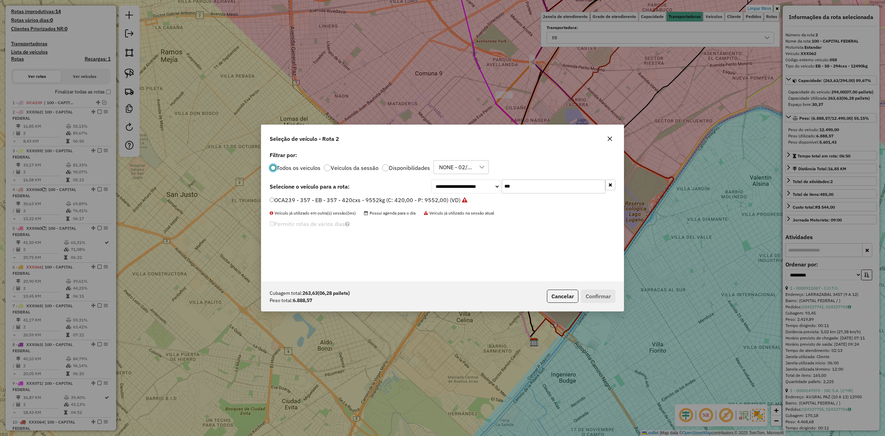
scroll to position [3, 2]
drag, startPoint x: 516, startPoint y: 189, endPoint x: 470, endPoint y: 179, distance: 47.5
click at [470, 179] on div "**********" at bounding box center [523, 186] width 184 height 14
type input "***"
click at [413, 202] on label "KUM536 - H39 - EB - H39 - 420Cx - 9597Kg (C: 420,00 - P: 9597,00) (VD)" at bounding box center [365, 200] width 191 height 8
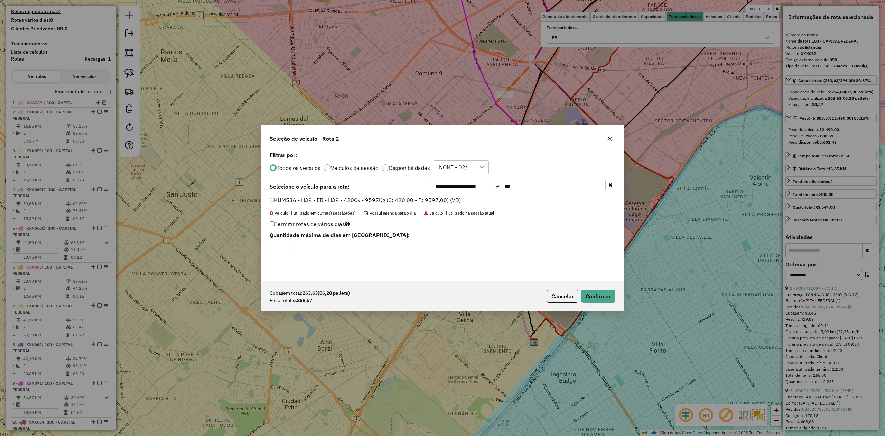
click at [608, 304] on div "Cubagem total: 263,63 (06,28 pallets) Peso total: 6.888,57 Cancelar Confirmar" at bounding box center [442, 296] width 362 height 30
click at [600, 296] on button "Confirmar" at bounding box center [598, 295] width 34 height 13
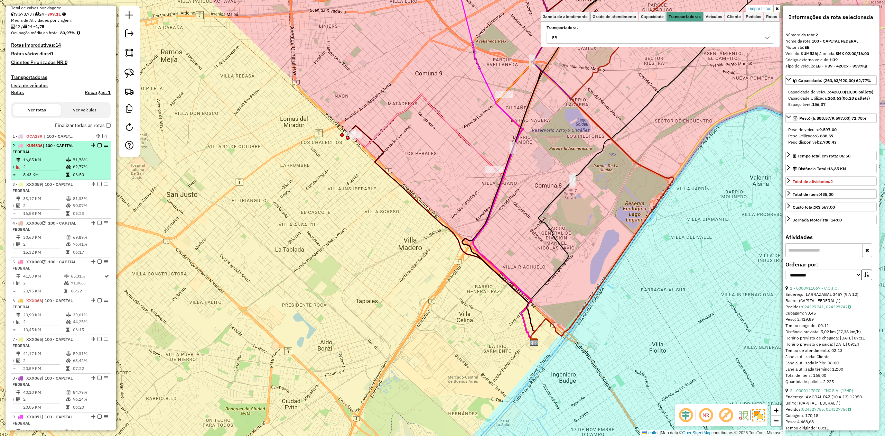
scroll to position [137, 0]
click at [64, 162] on td "16,85 KM" at bounding box center [44, 162] width 43 height 7
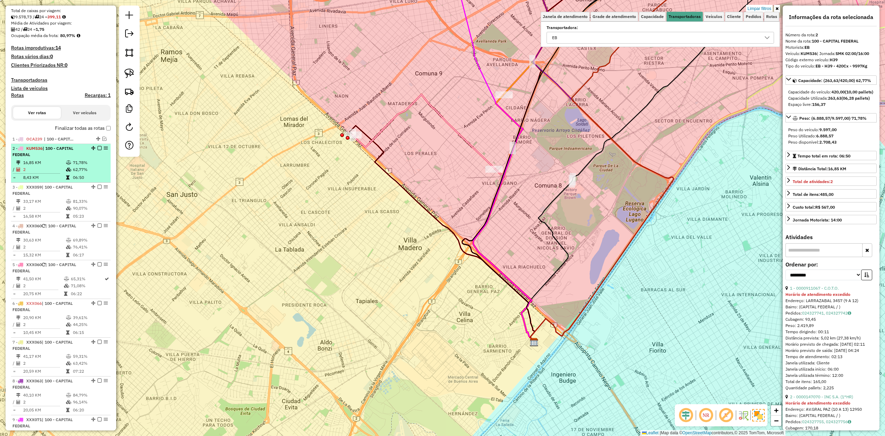
click at [98, 147] on em at bounding box center [100, 148] width 4 height 4
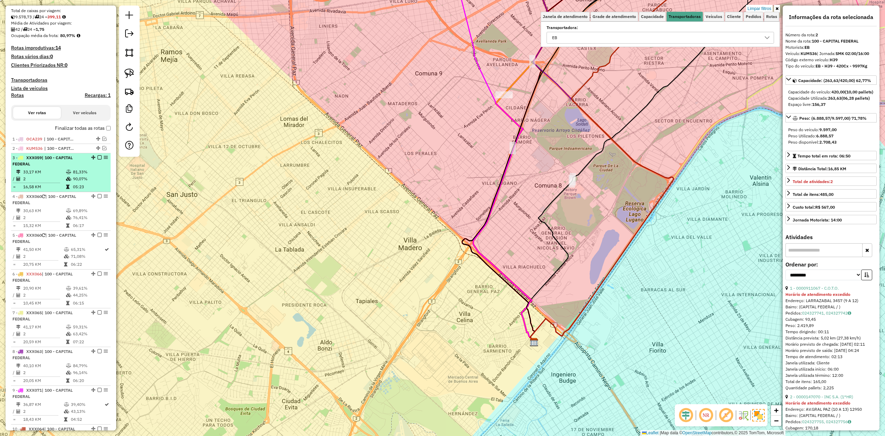
click at [57, 175] on td "2" at bounding box center [44, 178] width 43 height 7
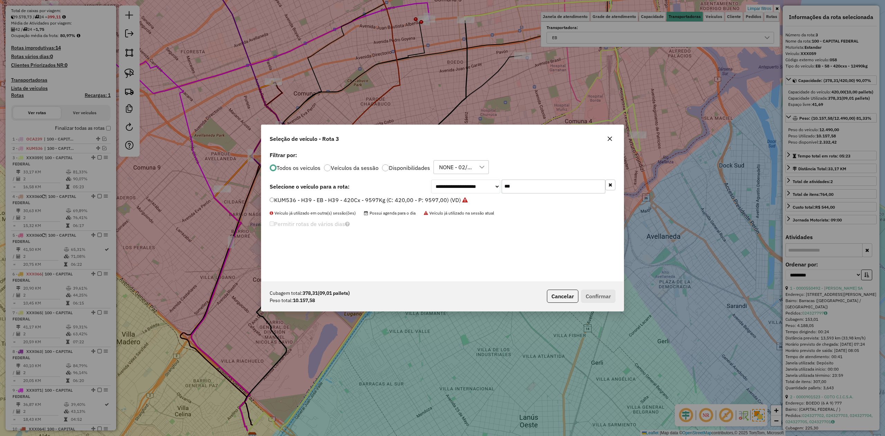
scroll to position [3, 2]
drag, startPoint x: 519, startPoint y: 184, endPoint x: 460, endPoint y: 180, distance: 59.3
click at [464, 180] on div "**********" at bounding box center [523, 186] width 184 height 14
drag, startPoint x: 546, startPoint y: 165, endPoint x: 535, endPoint y: 183, distance: 20.8
click at [545, 166] on div "Todos os veiculos Veículos da sessão Disponibilidades NONE - 02/10 - PROMAX" at bounding box center [443, 167] width 346 height 14
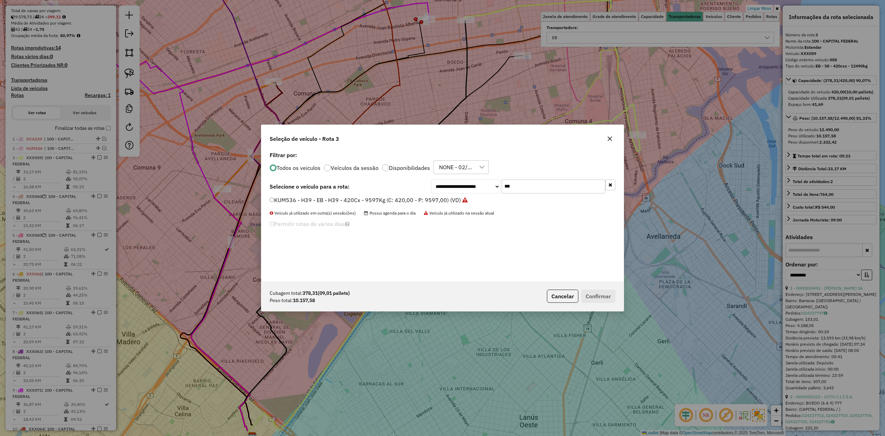
drag, startPoint x: 529, startPoint y: 186, endPoint x: 463, endPoint y: 186, distance: 65.7
click at [464, 186] on div "**********" at bounding box center [523, 186] width 184 height 14
type input "***"
click at [445, 199] on label "AC037SO - 308 - EB - 308 - 420cxs - 13397kg (C: 420,00 - P: 13397,00) (VD)" at bounding box center [370, 200] width 201 height 8
click at [596, 304] on div "Cubagem total: 378,31 (09,01 pallets) Peso total: 10.157,58 Cancelar Confirmar" at bounding box center [442, 296] width 362 height 30
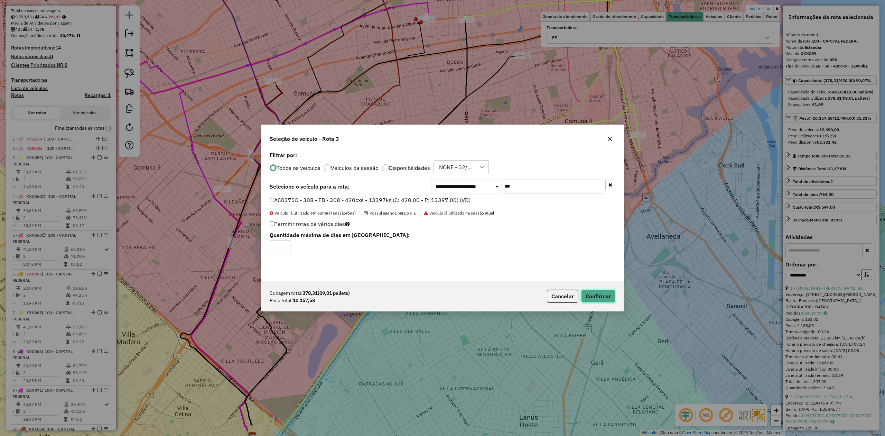
click at [596, 297] on button "Confirmar" at bounding box center [598, 295] width 34 height 13
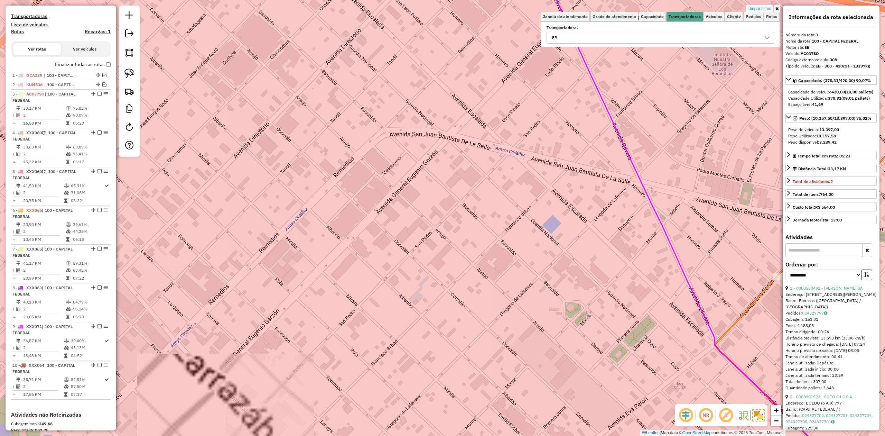
scroll to position [147, 0]
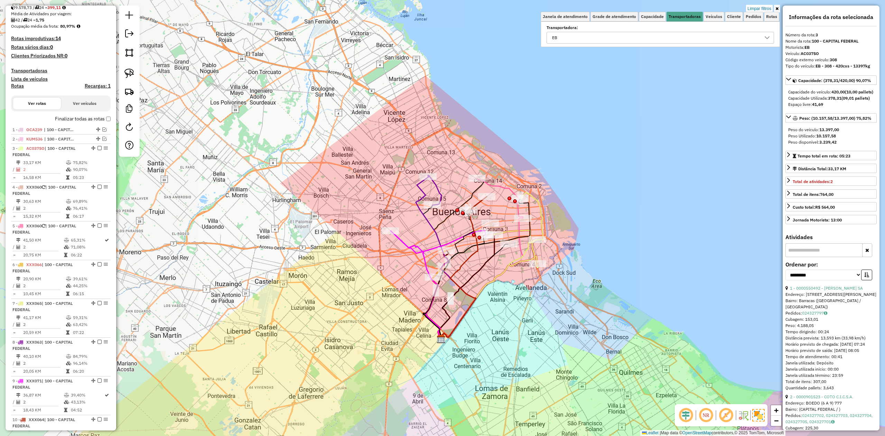
drag, startPoint x: 361, startPoint y: 261, endPoint x: 348, endPoint y: 277, distance: 20.3
click at [358, 281] on div "Limpar filtros Janela de atendimento Grade de atendimento Capacidade Transporta…" at bounding box center [442, 218] width 885 height 436
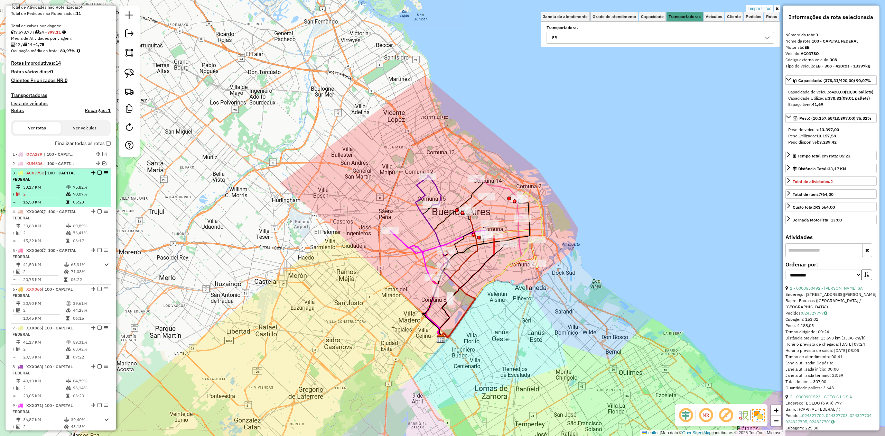
scroll to position [100, 0]
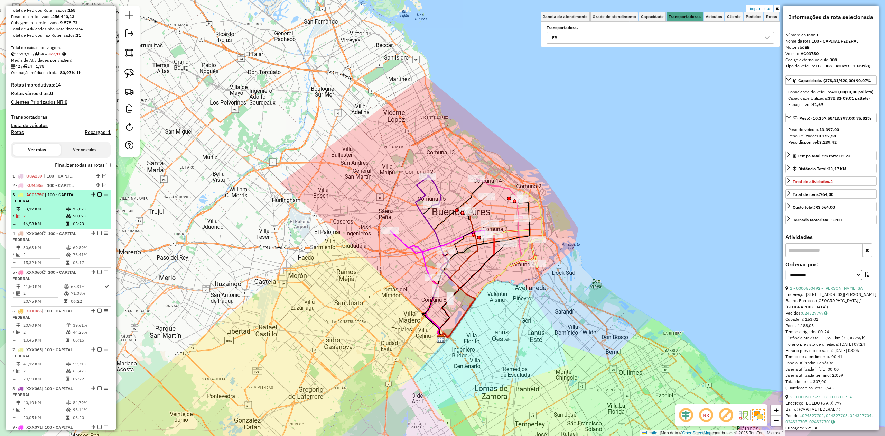
click at [99, 194] on em at bounding box center [100, 194] width 4 height 4
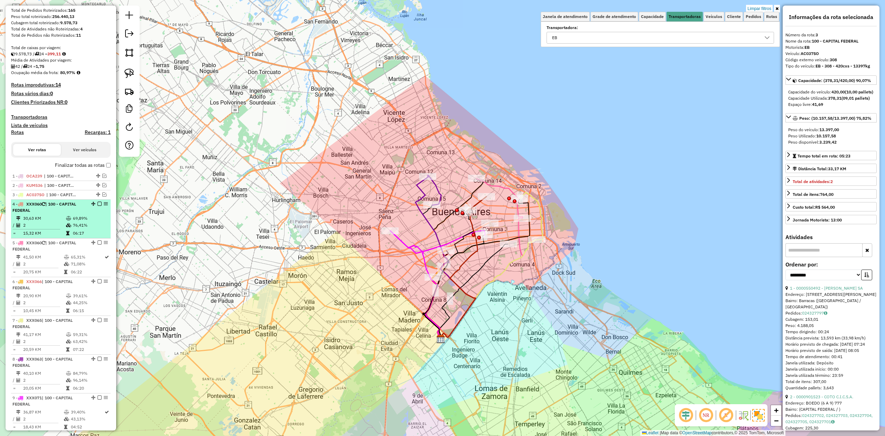
click at [77, 219] on td "69,89%" at bounding box center [90, 218] width 35 height 7
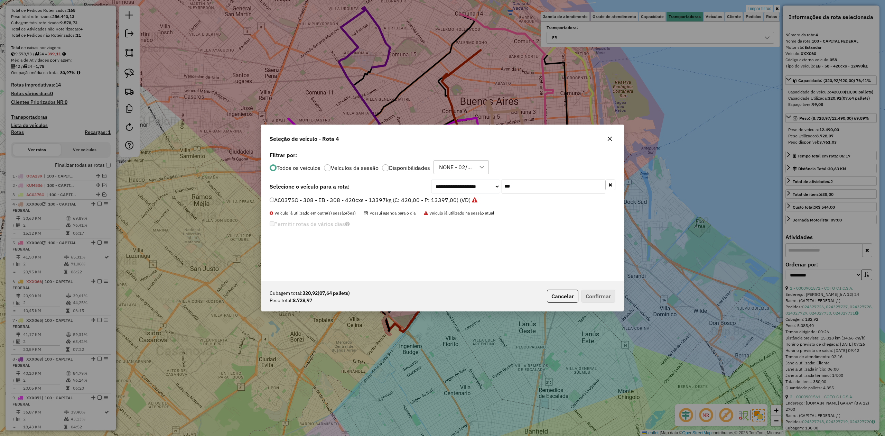
scroll to position [3, 2]
drag, startPoint x: 524, startPoint y: 185, endPoint x: 458, endPoint y: 178, distance: 66.0
click at [459, 179] on div "**********" at bounding box center [442, 215] width 362 height 131
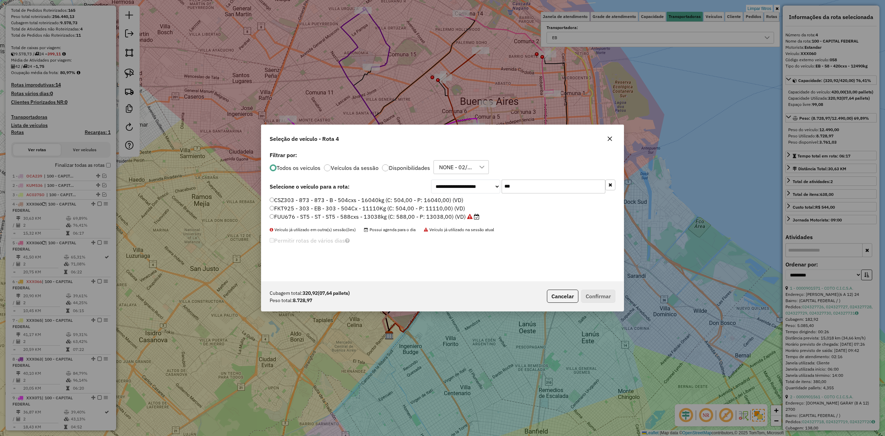
type input "***"
click at [437, 205] on label "FKT925 - 303 - EB - 303 - 504Cx - 11110Kg (C: 504,00 - P: 11110,00) (VD)" at bounding box center [367, 208] width 195 height 8
click at [598, 296] on button "Confirmar" at bounding box center [598, 295] width 34 height 13
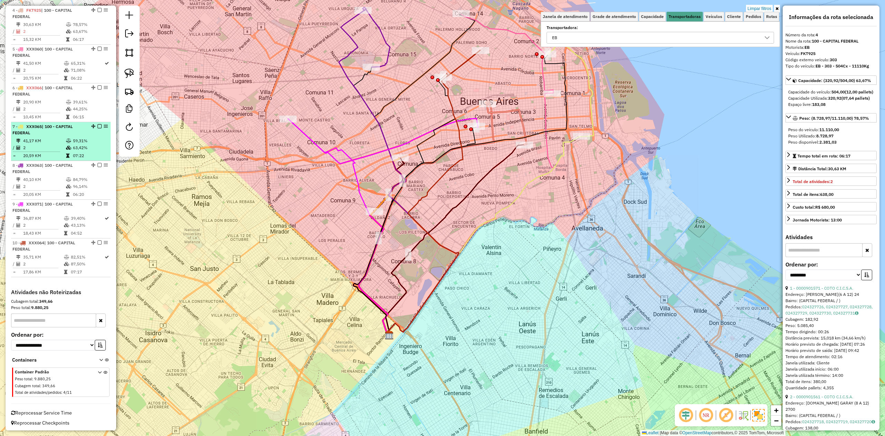
scroll to position [202, 0]
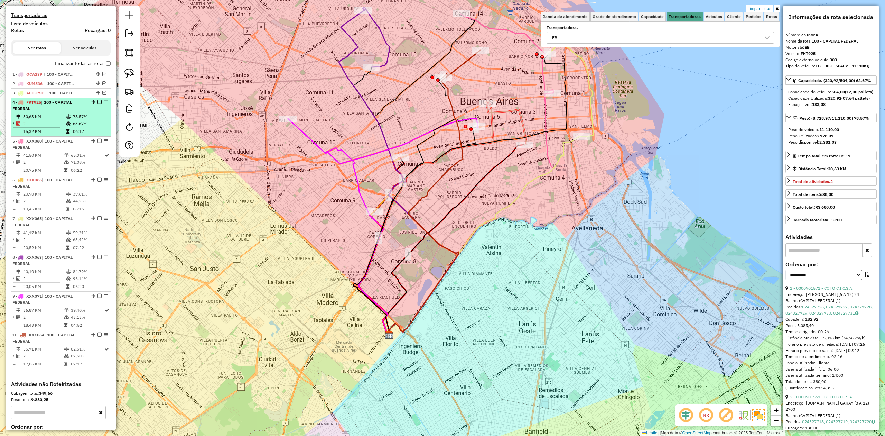
click at [74, 124] on td "63,67%" at bounding box center [90, 123] width 35 height 7
click at [98, 102] on em at bounding box center [100, 102] width 4 height 4
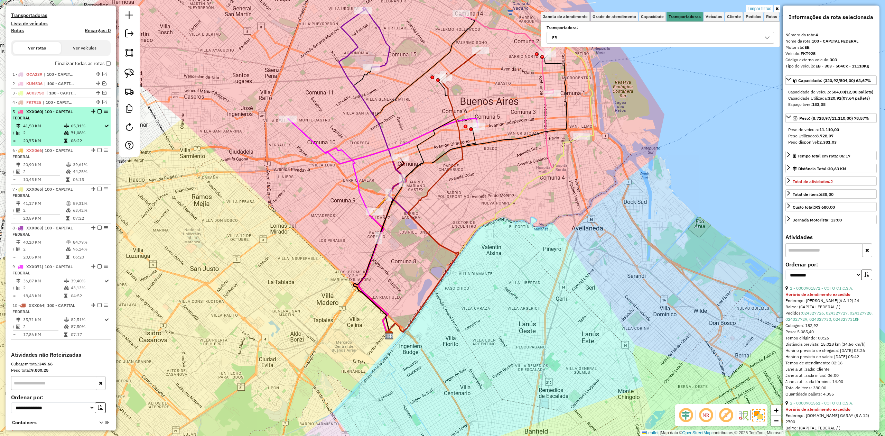
click at [64, 131] on td at bounding box center [67, 132] width 7 height 7
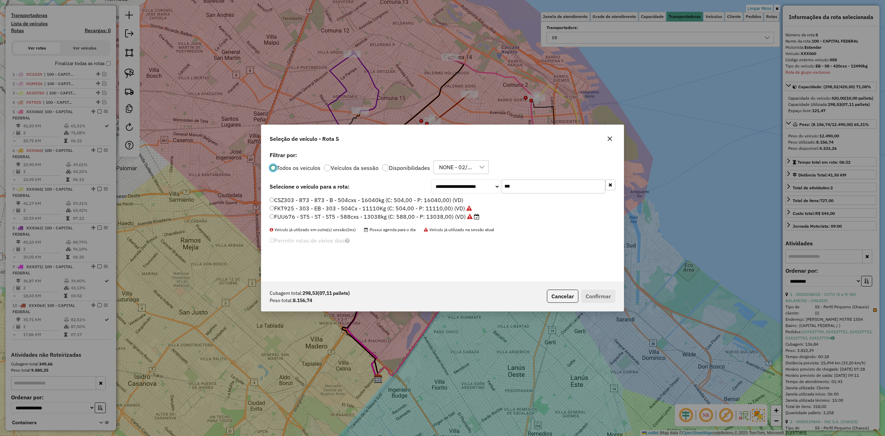
scroll to position [3, 2]
drag, startPoint x: 493, startPoint y: 181, endPoint x: 456, endPoint y: 178, distance: 37.5
click at [456, 178] on div "**********" at bounding box center [442, 215] width 362 height 131
type input "***"
click at [450, 200] on label "FGV289 - 049 - EB - 049 - 504cxs - 14134kg (C: 504,00 - P: 14134,00) (VD)" at bounding box center [368, 200] width 197 height 8
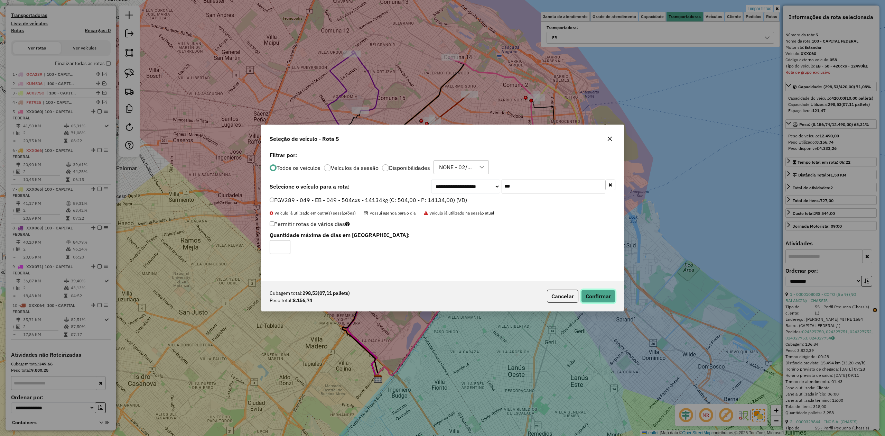
click at [600, 295] on button "Confirmar" at bounding box center [598, 295] width 34 height 13
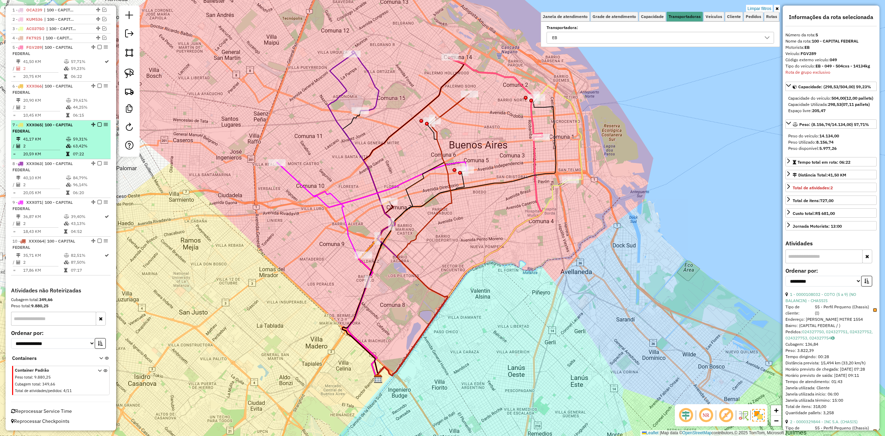
scroll to position [175, 0]
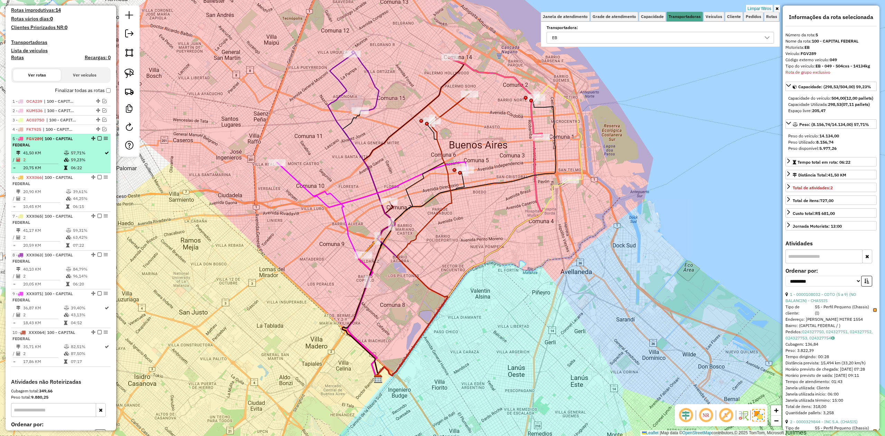
click at [76, 151] on td "57,71%" at bounding box center [88, 152] width 34 height 7
click at [98, 138] on em at bounding box center [100, 138] width 4 height 4
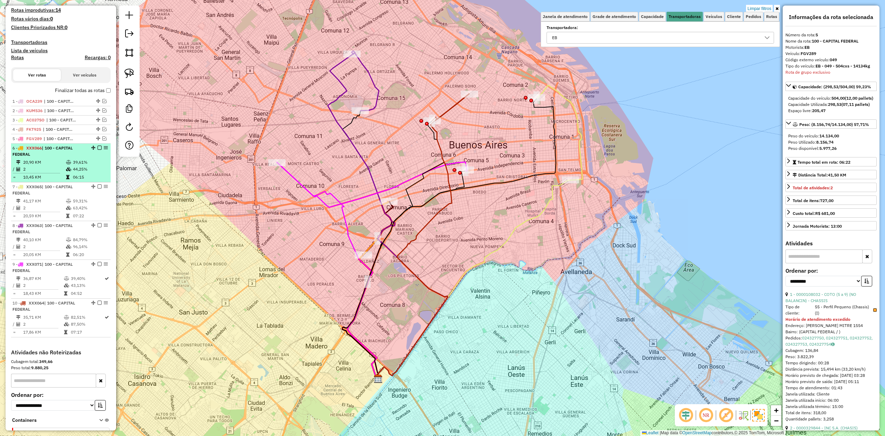
click at [64, 161] on td "20,90 KM" at bounding box center [44, 162] width 43 height 7
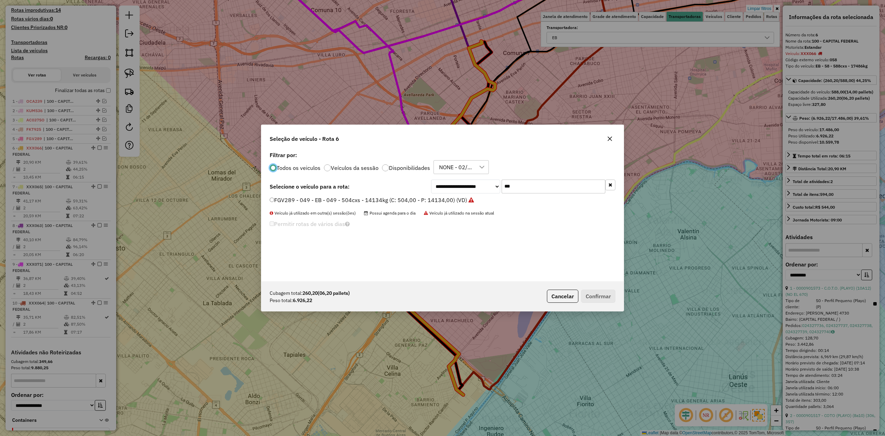
scroll to position [3, 2]
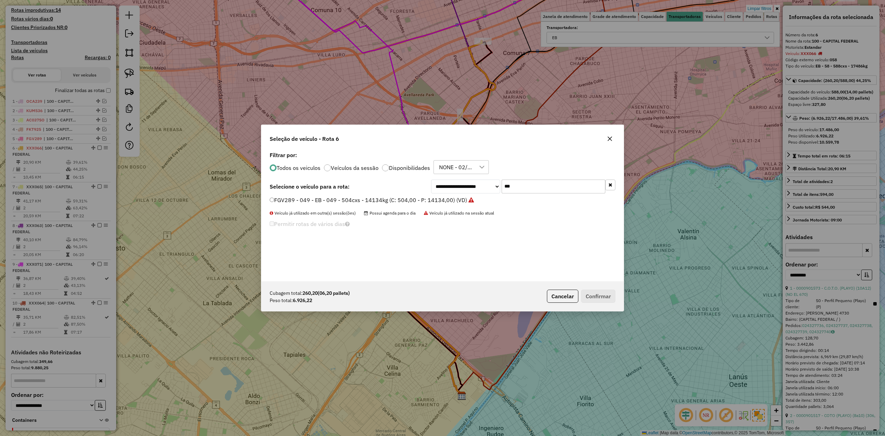
drag, startPoint x: 522, startPoint y: 186, endPoint x: 464, endPoint y: 183, distance: 57.9
click at [468, 183] on div "**********" at bounding box center [523, 186] width 184 height 14
click at [532, 161] on div "Todos os veiculos Veículos da sessão Disponibilidades NONE - 02/10 - PROMAX" at bounding box center [443, 167] width 346 height 14
click at [483, 182] on div "**********" at bounding box center [523, 186] width 184 height 14
type input "***"
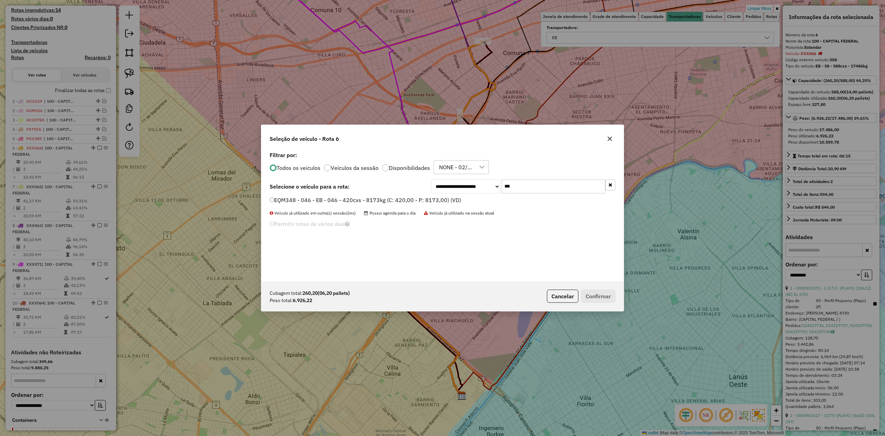
click at [438, 202] on label "EQM348 - 046 - EB - 046 - 420cxs - 8173kg (C: 420,00 - P: 8173,00) (VD)" at bounding box center [366, 200] width 192 height 8
click at [594, 296] on button "Confirmar" at bounding box center [598, 295] width 34 height 13
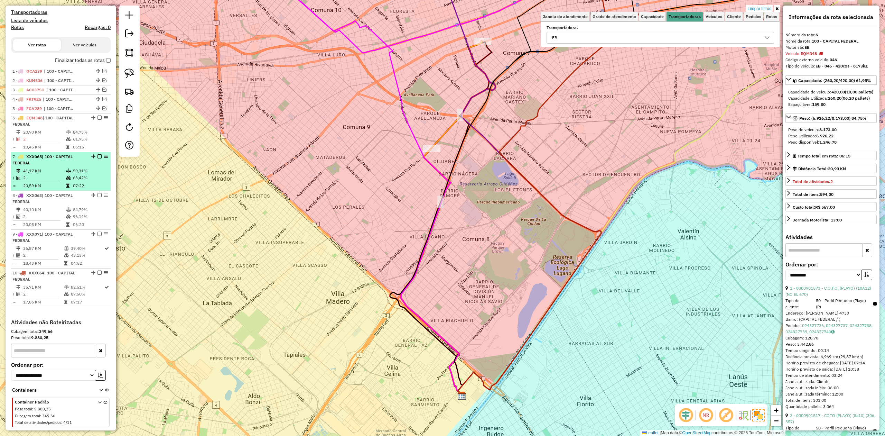
scroll to position [192, 0]
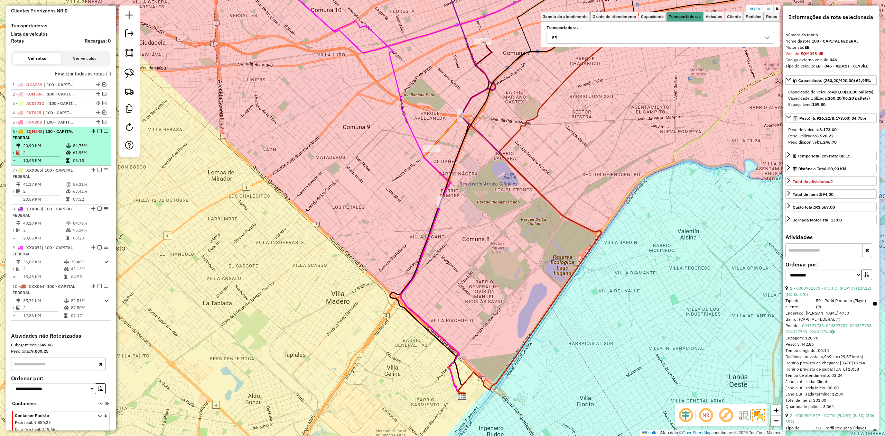
click at [80, 148] on table "20,90 KM 84,75% / 2 61,95% = 10,45 KM 06:15" at bounding box center [60, 153] width 97 height 22
click at [98, 131] on em at bounding box center [100, 131] width 4 height 4
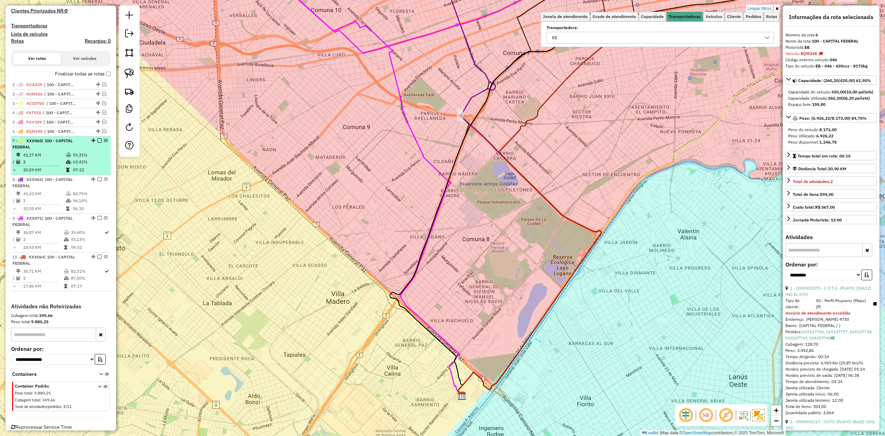
click at [62, 155] on td "41,17 KM" at bounding box center [44, 154] width 43 height 7
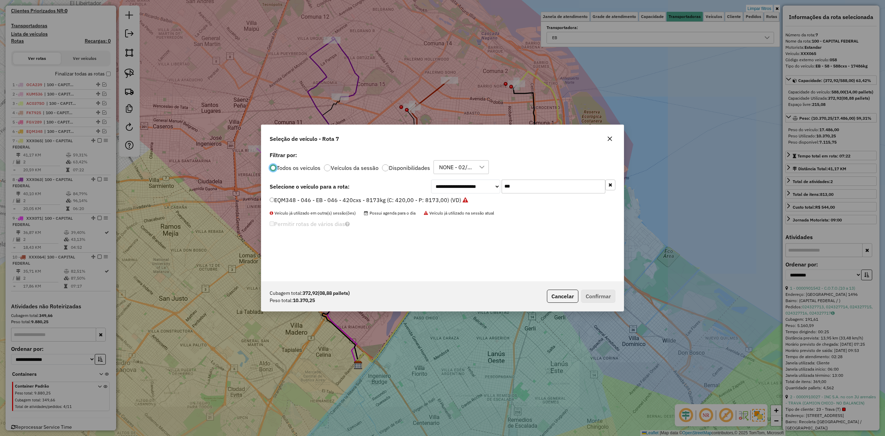
scroll to position [3, 2]
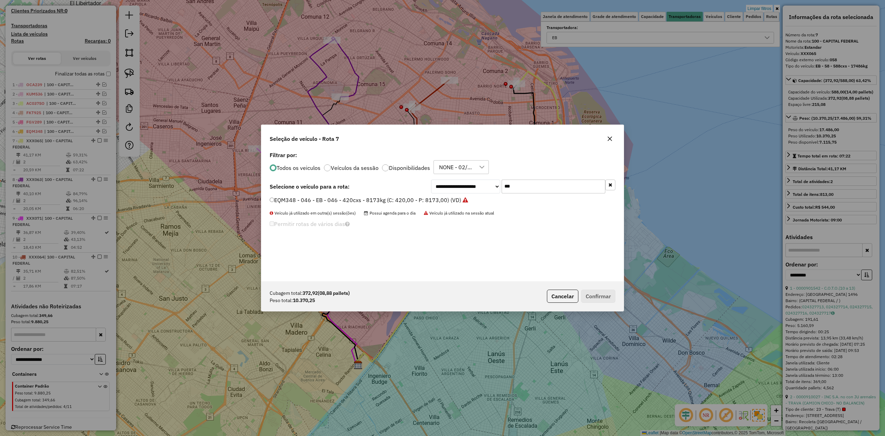
drag, startPoint x: 539, startPoint y: 187, endPoint x: 477, endPoint y: 182, distance: 62.5
click at [478, 182] on div "**********" at bounding box center [523, 186] width 184 height 14
type input "***"
click at [385, 200] on label "FXE278 - 616 - EB - 616 - 504cxs - 15513kg (C: 504,00 - P: 15513,00) (VD)" at bounding box center [368, 200] width 197 height 8
click at [603, 298] on button "Confirmar" at bounding box center [598, 295] width 34 height 13
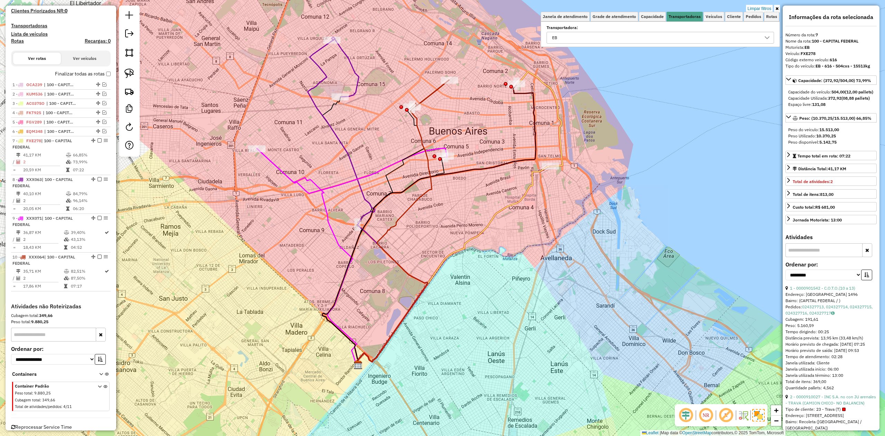
scroll to position [209, 0]
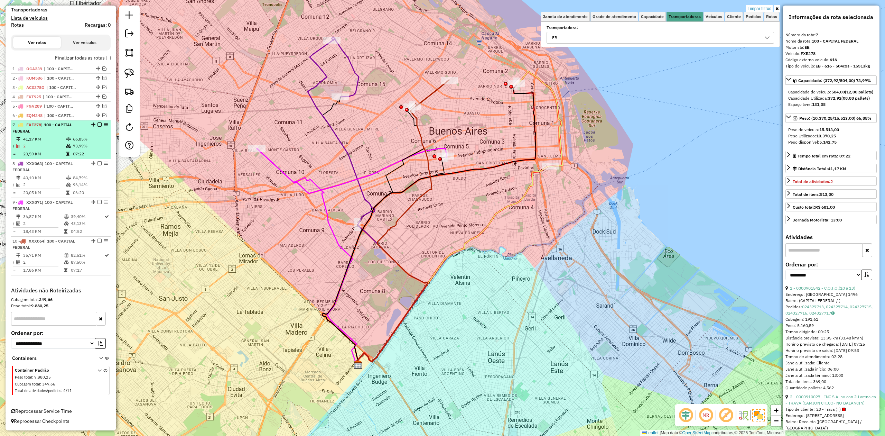
drag, startPoint x: 86, startPoint y: 137, endPoint x: 93, endPoint y: 133, distance: 8.0
click at [87, 137] on td "66,85%" at bounding box center [90, 139] width 35 height 7
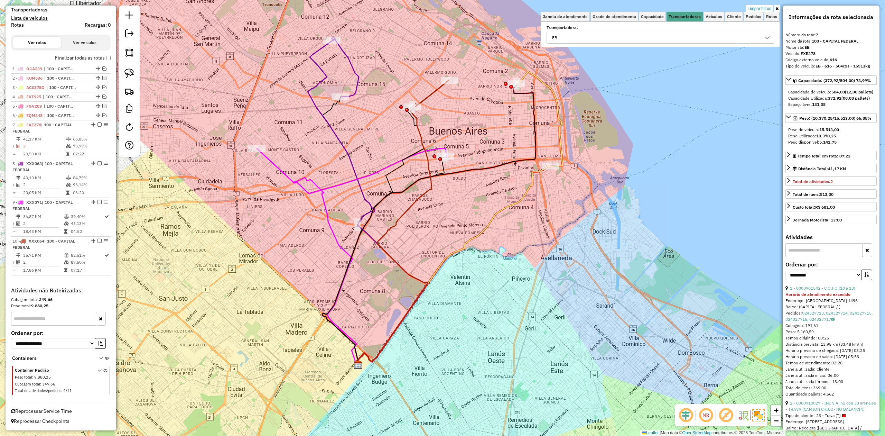
click at [98, 123] on em at bounding box center [100, 124] width 4 height 4
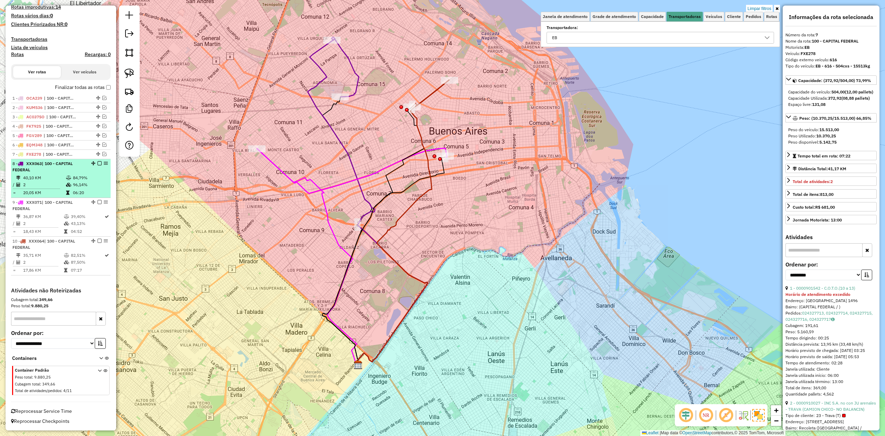
click at [59, 181] on td "2" at bounding box center [44, 184] width 43 height 7
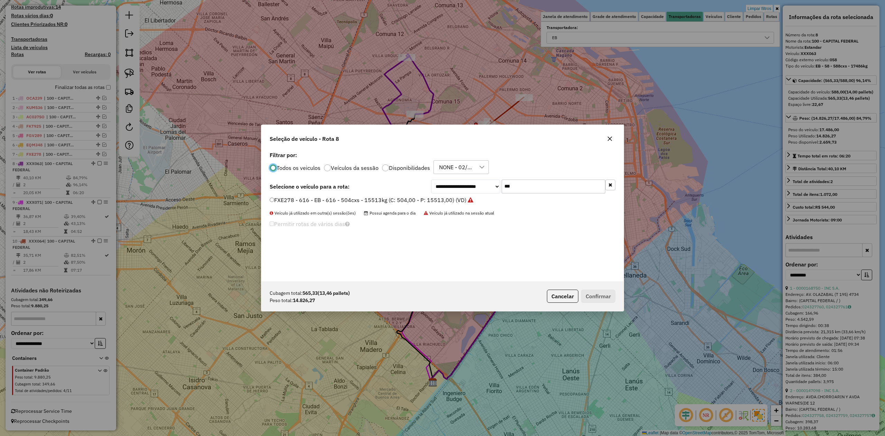
scroll to position [3, 2]
drag, startPoint x: 508, startPoint y: 183, endPoint x: 483, endPoint y: 180, distance: 24.7
click at [483, 180] on div "**********" at bounding box center [523, 186] width 184 height 14
type input "***"
drag, startPoint x: 447, startPoint y: 196, endPoint x: 460, endPoint y: 206, distance: 15.5
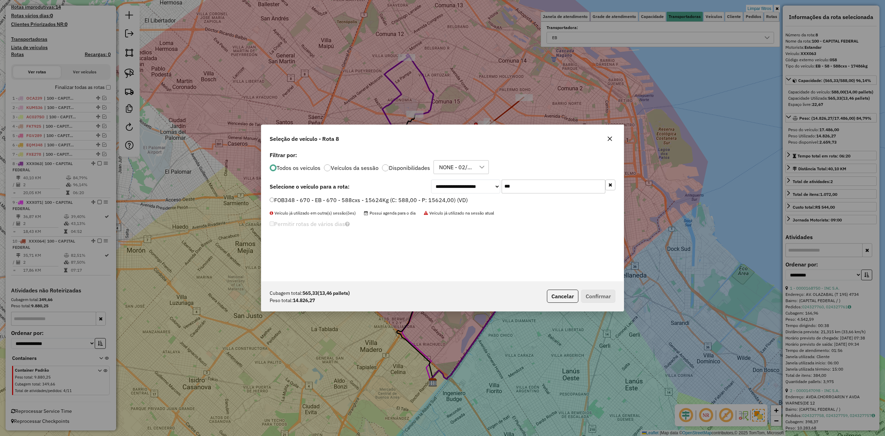
click at [447, 196] on label "FOB348 - 670 - EB - 670 - 588cxs - 15624Kg (C: 588,00 - P: 15624,00) (VD)" at bounding box center [369, 200] width 198 height 8
click at [602, 295] on button "Confirmar" at bounding box center [598, 295] width 34 height 13
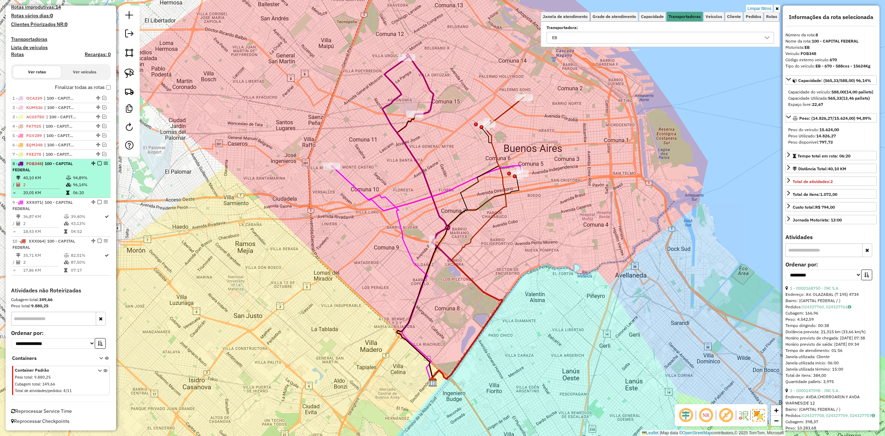
click at [99, 163] on em at bounding box center [100, 163] width 4 height 4
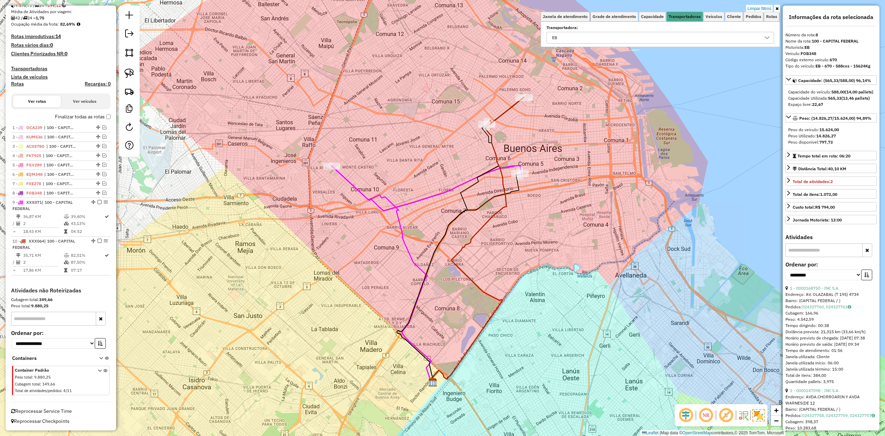
scroll to position [150, 0]
click at [68, 221] on td at bounding box center [67, 223] width 7 height 7
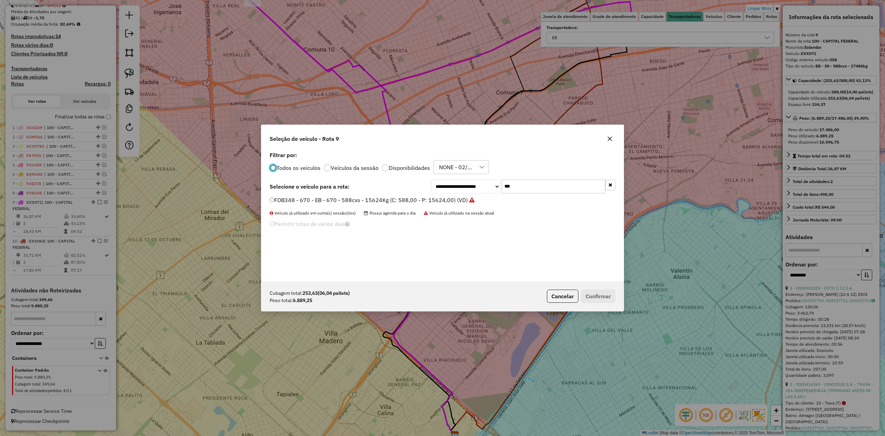
scroll to position [3, 2]
drag, startPoint x: 543, startPoint y: 182, endPoint x: 467, endPoint y: 183, distance: 75.7
click at [468, 183] on div "**********" at bounding box center [523, 186] width 184 height 14
type input "***"
click at [444, 201] on label "EQM346 - 649 - EB - 649 - 504cxs - 13235kg (C: 504,00 - P: 13235,00) (VD)" at bounding box center [369, 200] width 198 height 8
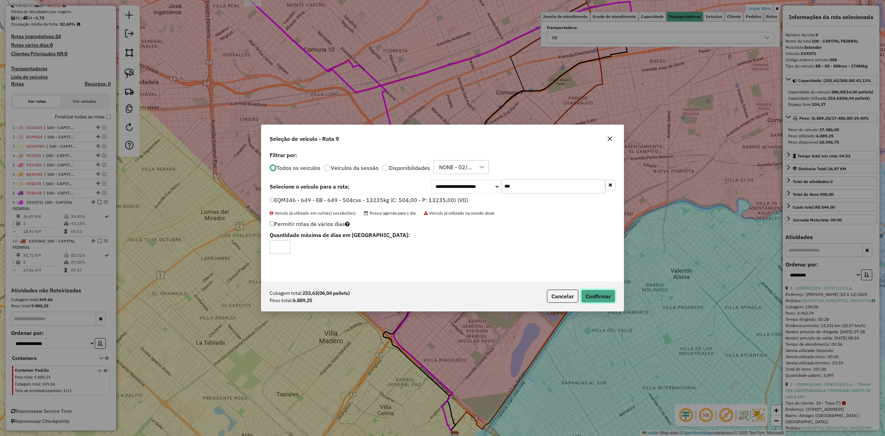
click at [602, 297] on button "Confirmar" at bounding box center [598, 295] width 34 height 13
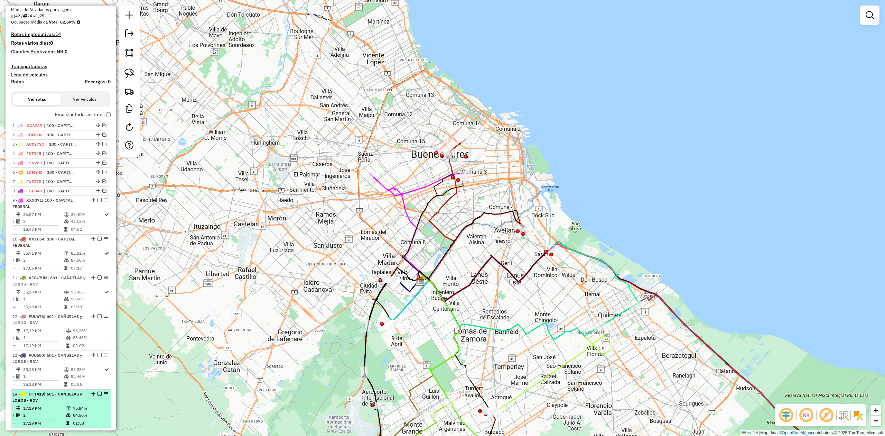
scroll to position [230, 0]
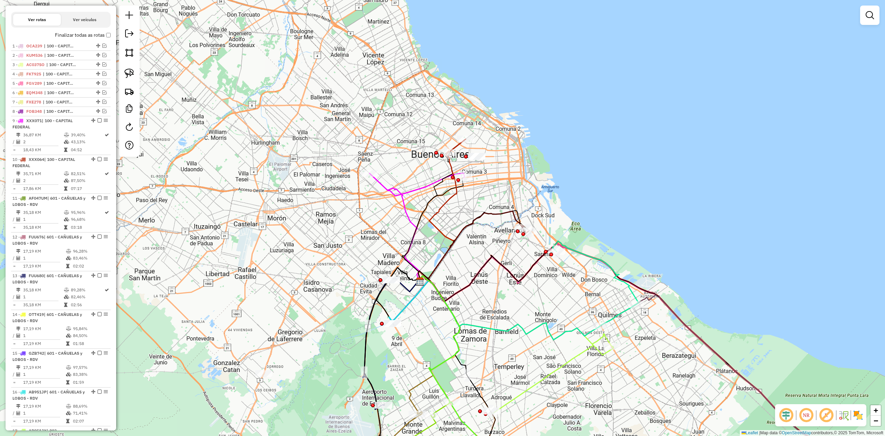
click at [875, 18] on link at bounding box center [870, 15] width 14 height 14
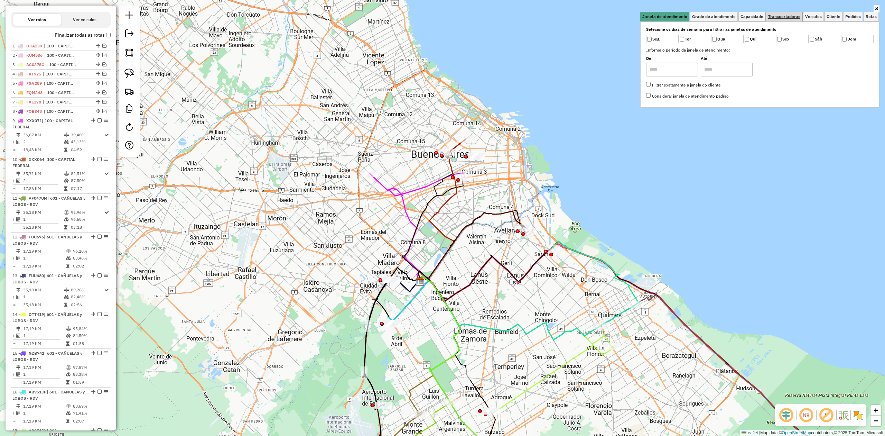
click at [784, 16] on span "Transportadoras" at bounding box center [784, 17] width 32 height 4
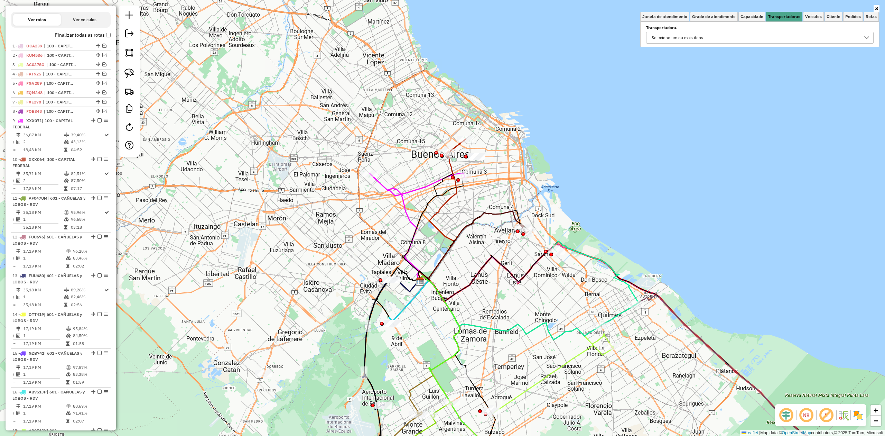
click at [684, 34] on div "Selecione um ou mais itens" at bounding box center [677, 37] width 56 height 11
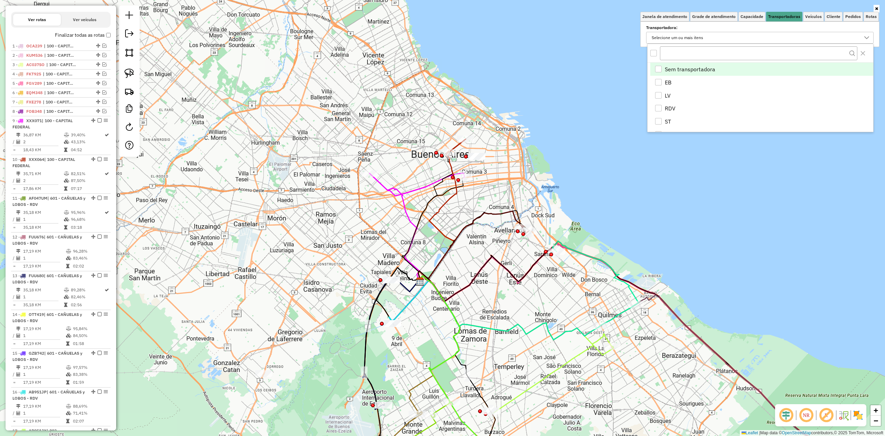
scroll to position [4, 26]
click at [658, 80] on div "EB" at bounding box center [658, 82] width 7 height 7
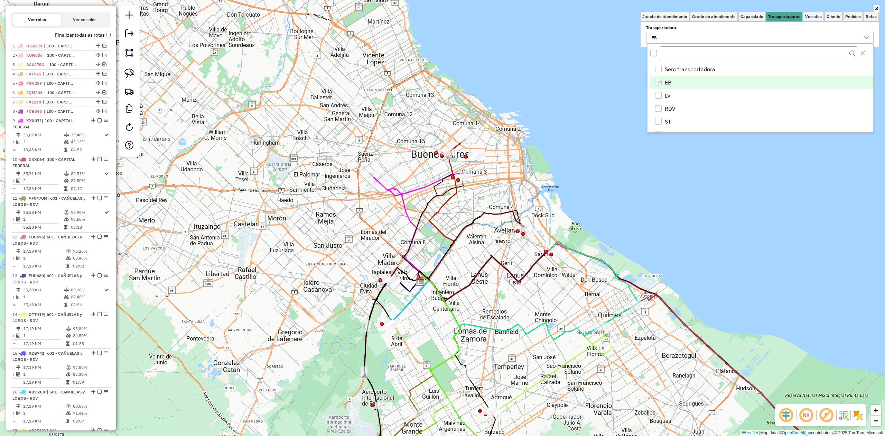
scroll to position [150, 0]
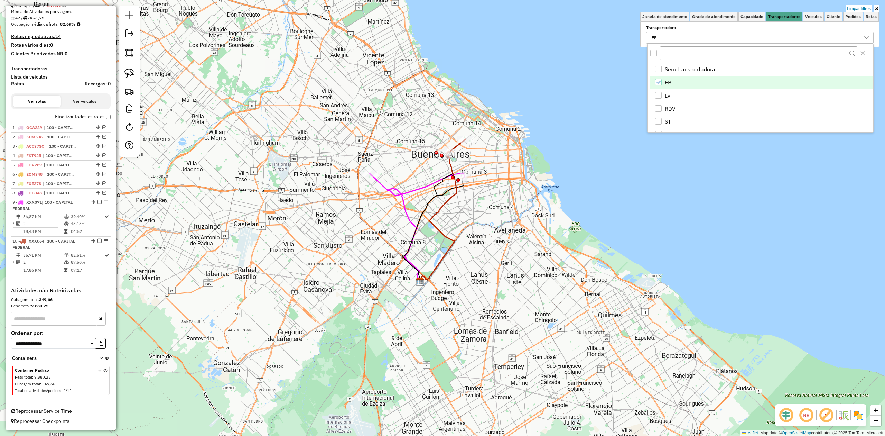
click at [857, 414] on img at bounding box center [858, 414] width 11 height 11
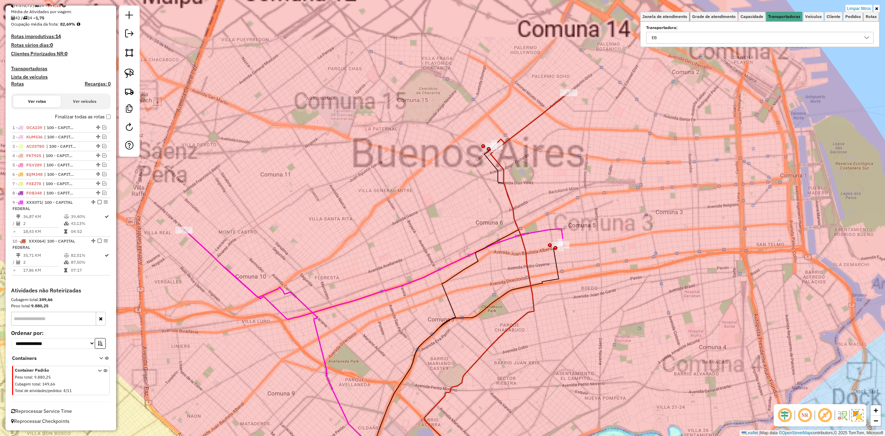
drag, startPoint x: 429, startPoint y: 173, endPoint x: 451, endPoint y: 209, distance: 42.4
click at [447, 212] on div "Limpar filtros Janela de atendimento Grade de atendimento Capacidade Transporta…" at bounding box center [442, 218] width 885 height 436
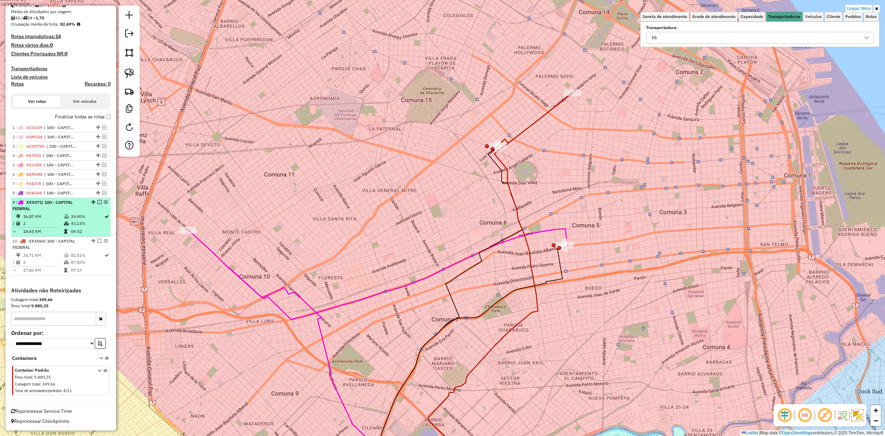
click at [80, 220] on td "43,13%" at bounding box center [88, 223] width 34 height 7
select select "**********"
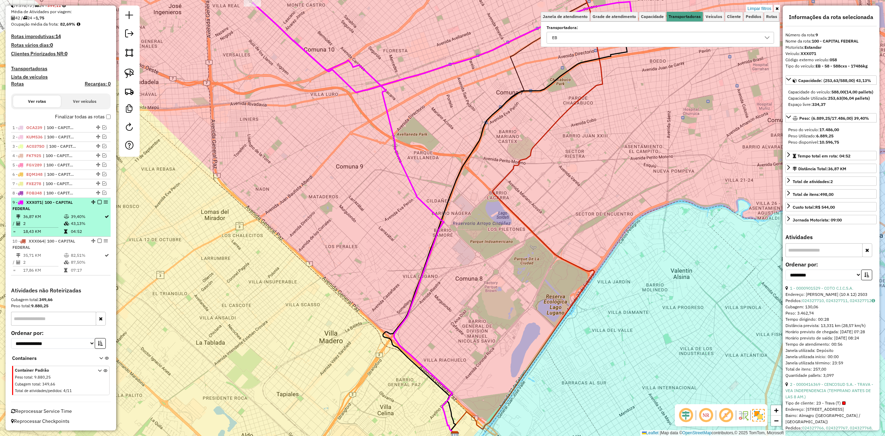
click at [80, 221] on td "43,13%" at bounding box center [88, 223] width 34 height 7
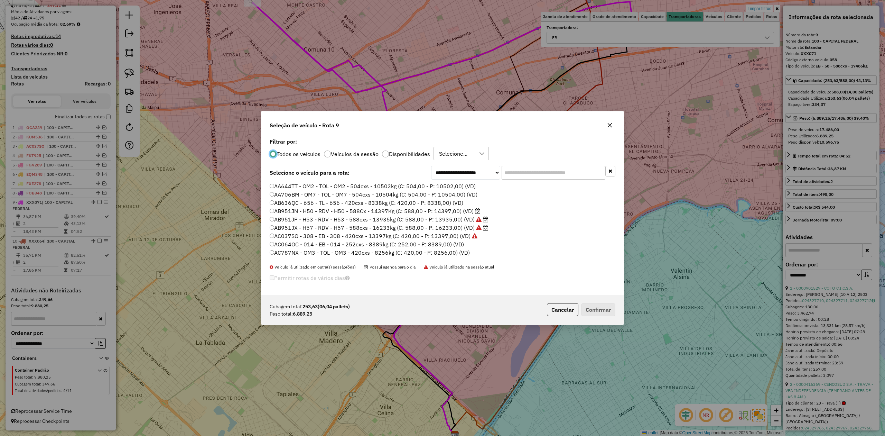
scroll to position [3, 2]
click at [530, 176] on input "text" at bounding box center [554, 173] width 104 height 14
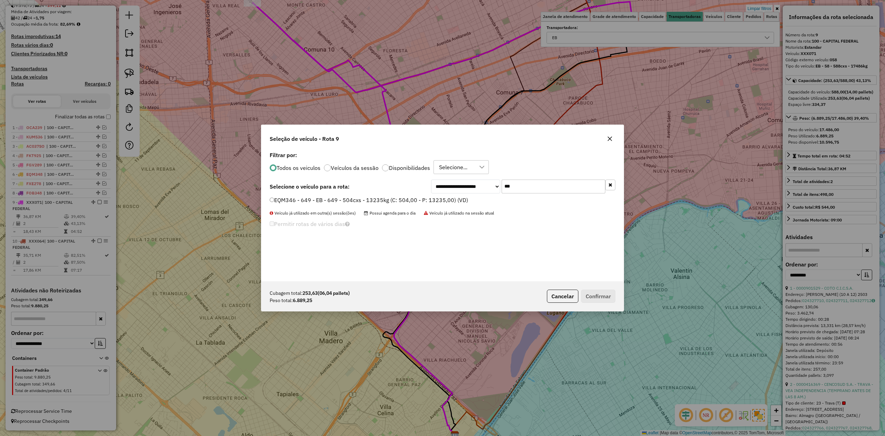
type input "***"
click at [454, 200] on label "EQM346 - 649 - EB - 649 - 504cxs - 13235kg (C: 504,00 - P: 13235,00) (VD)" at bounding box center [369, 200] width 198 height 8
click at [605, 294] on button "Confirmar" at bounding box center [598, 295] width 34 height 13
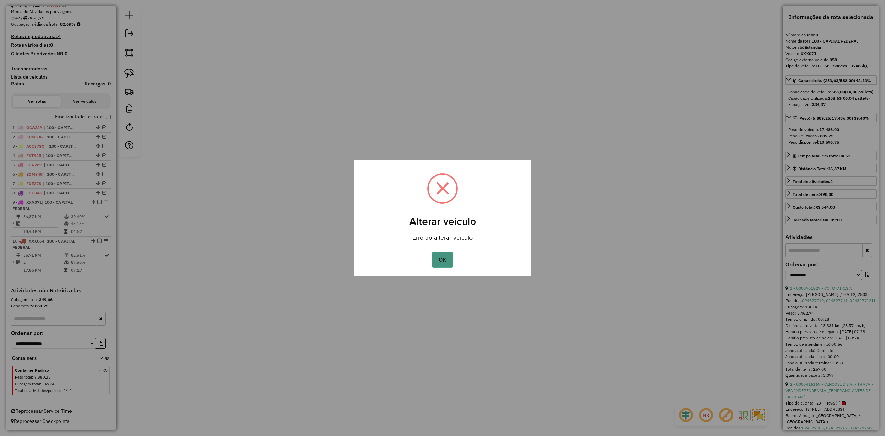
click at [436, 258] on button "OK" at bounding box center [442, 260] width 20 height 16
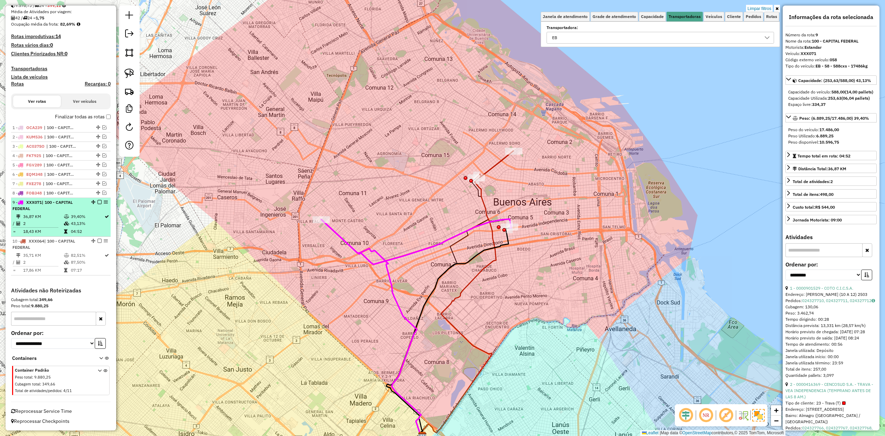
click at [71, 213] on td "39,40%" at bounding box center [88, 216] width 34 height 7
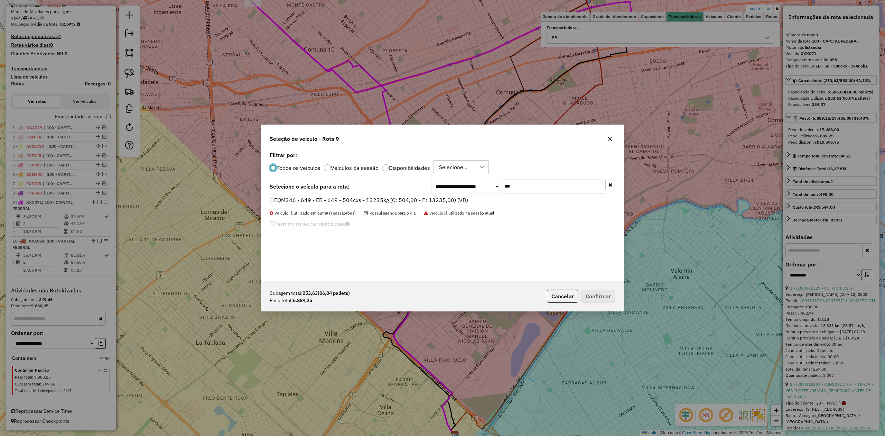
click at [538, 180] on input "***" at bounding box center [554, 186] width 104 height 14
click at [437, 196] on label "EQM346 - 649 - EB - 649 - 504cxs - 13235kg (C: 504,00 - P: 13235,00) (VD)" at bounding box center [369, 200] width 198 height 8
click at [437, 199] on label "EQM346 - 649 - EB - 649 - 504cxs - 13235kg (C: 504,00 - P: 13235,00) (VD)" at bounding box center [369, 200] width 198 height 8
click at [605, 298] on button "Confirmar" at bounding box center [598, 295] width 34 height 13
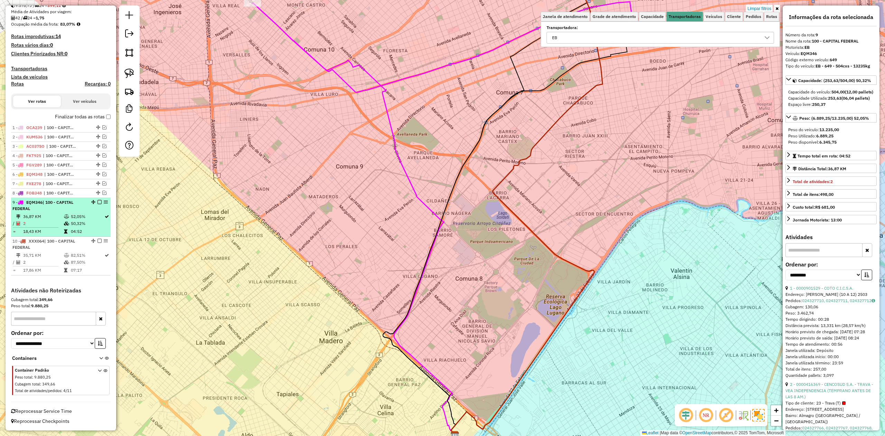
click at [67, 210] on div "9 - EQM346 | 100 - CAPITAL FEDERAL" at bounding box center [48, 205] width 73 height 12
click at [98, 201] on em at bounding box center [100, 202] width 4 height 4
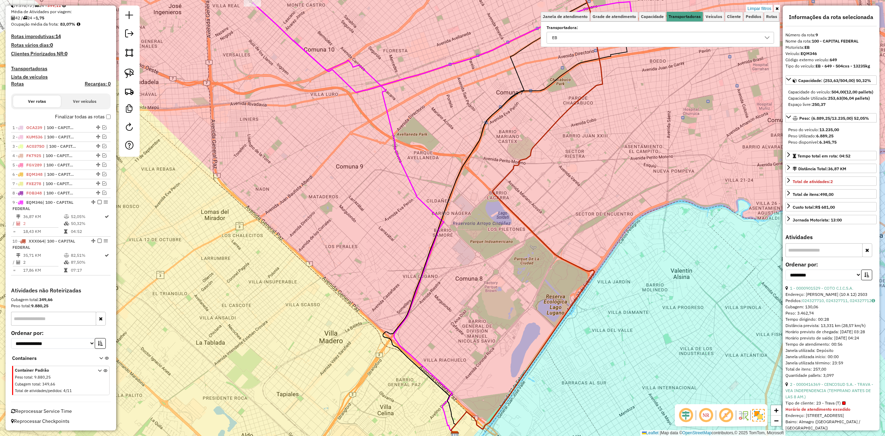
scroll to position [120, 0]
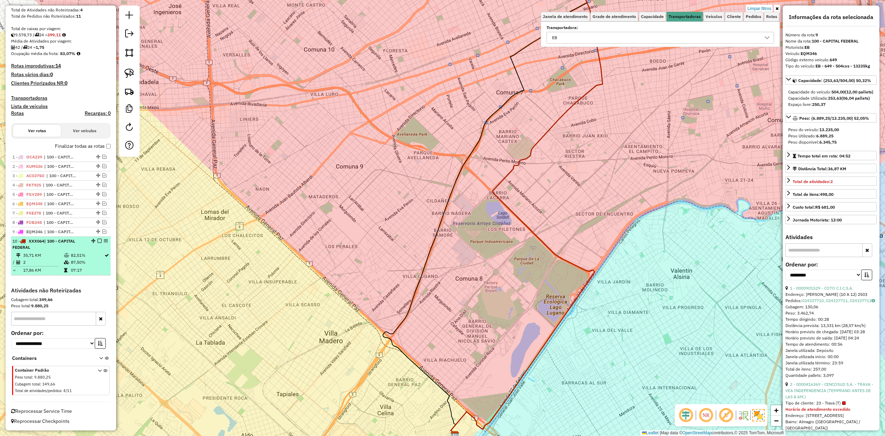
click at [71, 258] on td "82,51%" at bounding box center [88, 255] width 34 height 7
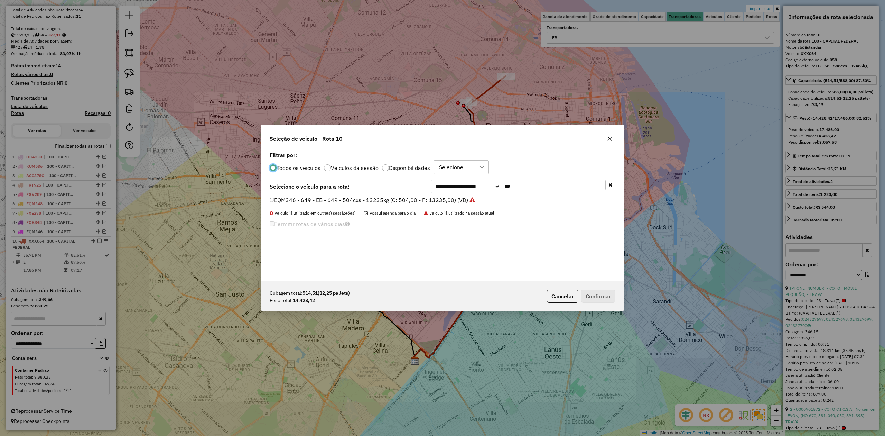
scroll to position [3, 2]
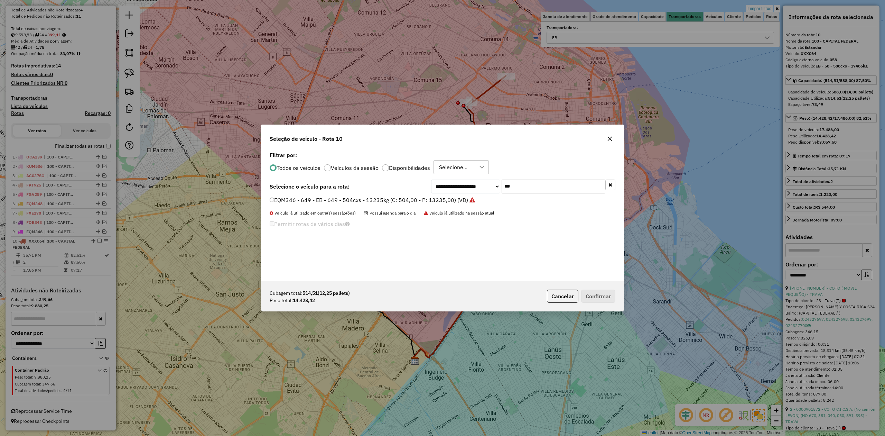
drag, startPoint x: 523, startPoint y: 191, endPoint x: 430, endPoint y: 183, distance: 93.3
click at [458, 183] on div "**********" at bounding box center [523, 186] width 184 height 14
click at [522, 165] on div "Todos os veiculos Veículos da sessão Disponibilidades Selecione..." at bounding box center [443, 167] width 346 height 14
drag, startPoint x: 528, startPoint y: 185, endPoint x: 488, endPoint y: 182, distance: 40.9
click at [488, 182] on div "**********" at bounding box center [523, 186] width 184 height 14
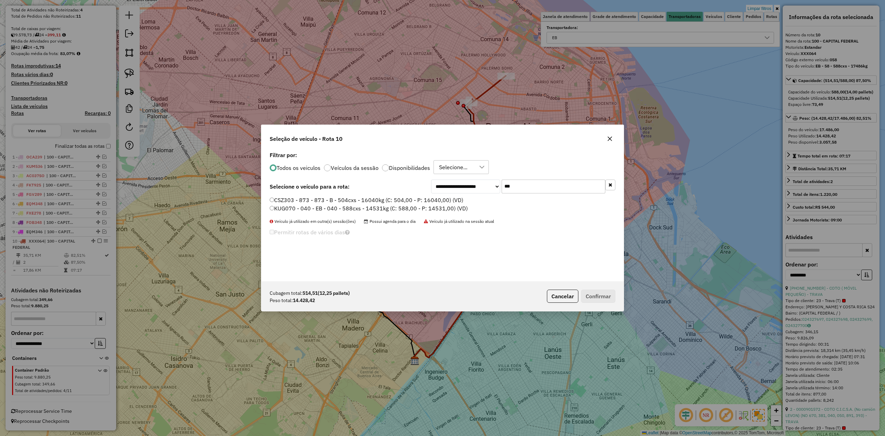
type input "***"
drag, startPoint x: 373, startPoint y: 209, endPoint x: 378, endPoint y: 210, distance: 5.0
click at [373, 209] on label "KUG070 - 040 - EB - 040 - 588cxs - 14531kg (C: 588,00 - P: 14531,00) (VD)" at bounding box center [369, 208] width 198 height 8
click at [609, 303] on div "Cubagem total: 514,51 (12,25 pallets) Peso total: 14.428,42 Cancelar Confirmar" at bounding box center [442, 296] width 362 height 30
click at [605, 299] on button "Confirmar" at bounding box center [598, 295] width 34 height 13
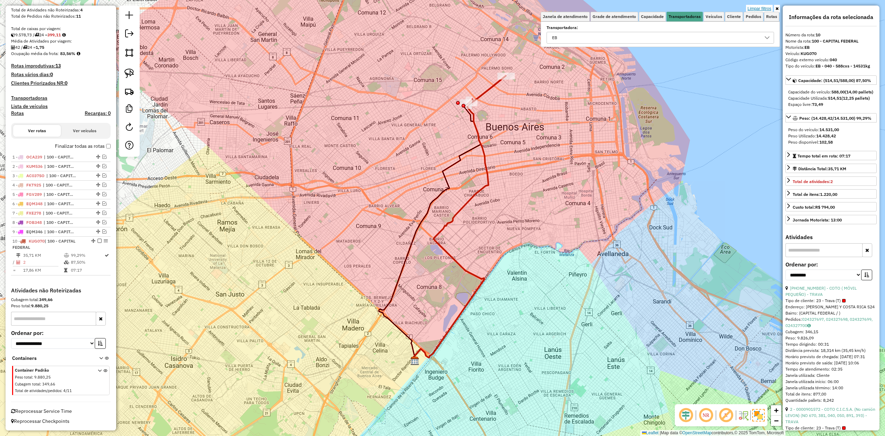
click at [765, 8] on link "Limpar filtros" at bounding box center [759, 9] width 27 height 8
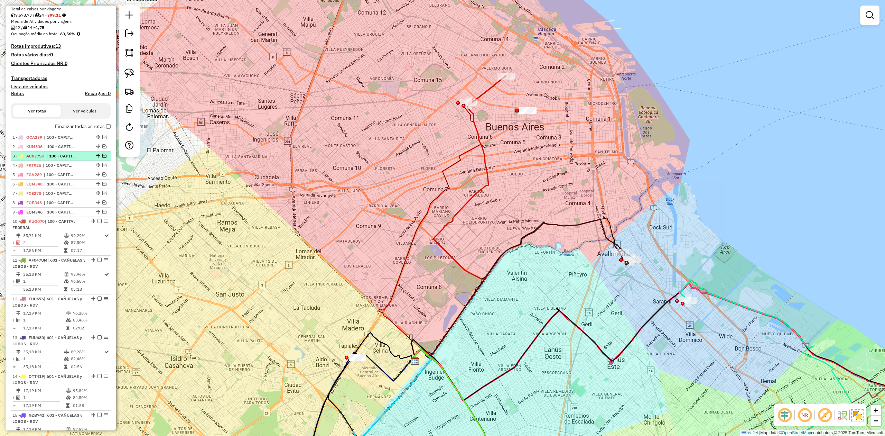
scroll to position [138, 0]
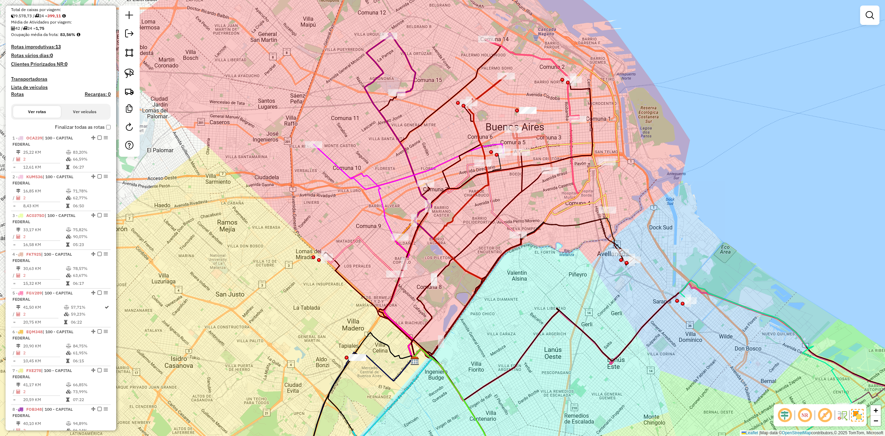
click at [18, 94] on h4 "Rotas" at bounding box center [17, 94] width 13 height 6
select select "*"
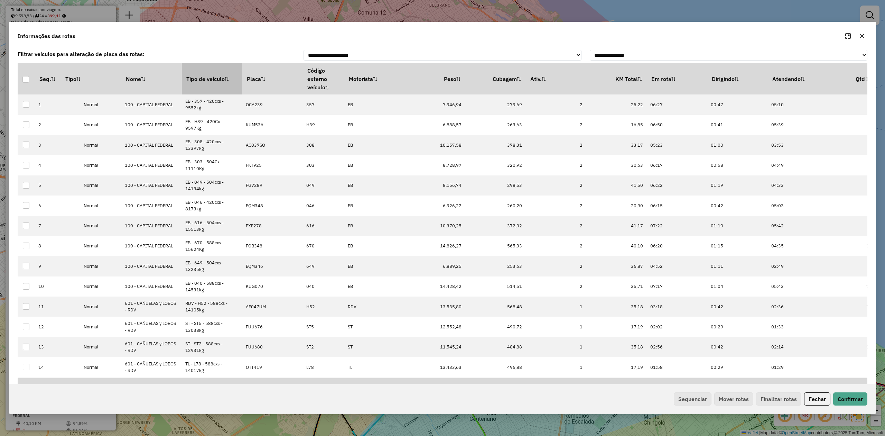
click at [216, 74] on th "Tipo de veículo" at bounding box center [212, 78] width 61 height 31
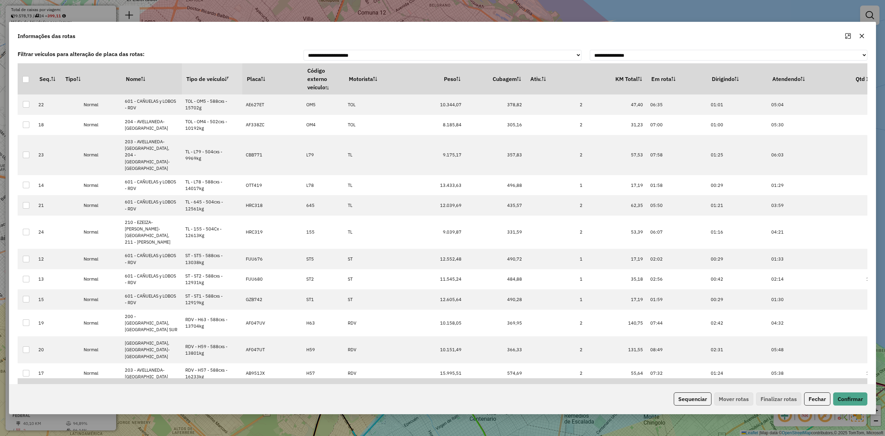
drag, startPoint x: 214, startPoint y: 75, endPoint x: 359, endPoint y: 147, distance: 161.9
click at [213, 75] on th "Tipo de veículo" at bounding box center [212, 78] width 61 height 31
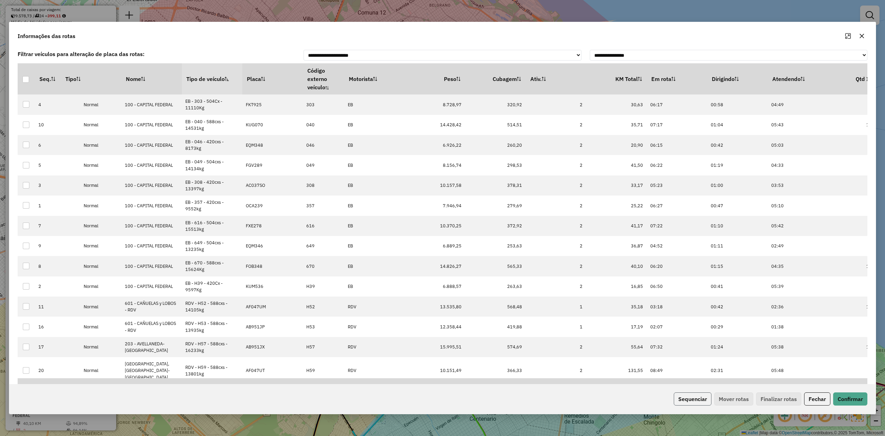
click at [693, 392] on button "Sequenciar" at bounding box center [693, 398] width 38 height 13
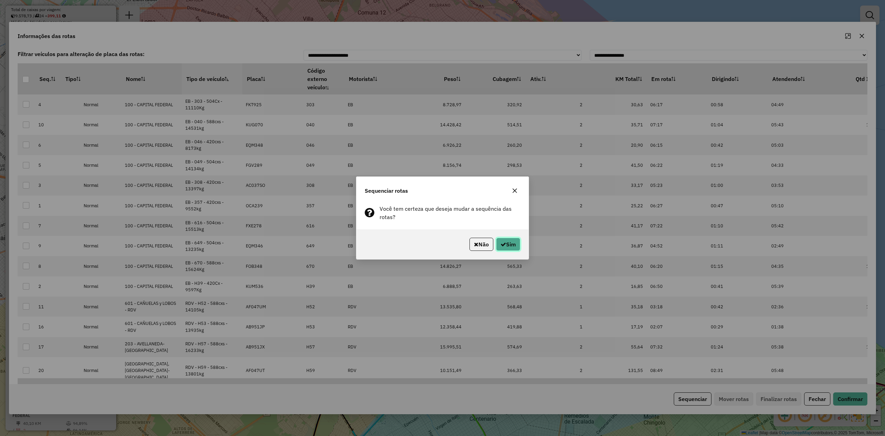
click at [511, 246] on button "Sim" at bounding box center [508, 244] width 24 height 13
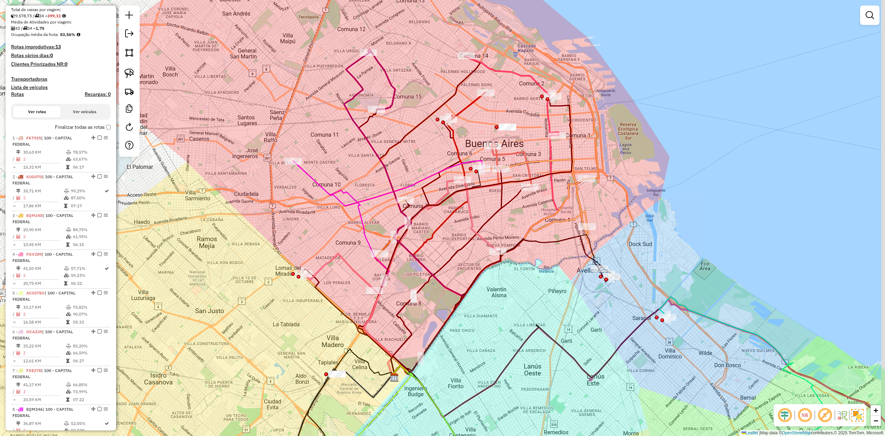
drag, startPoint x: 320, startPoint y: 219, endPoint x: 235, endPoint y: 287, distance: 108.5
click at [231, 288] on div "Janela de atendimento Grade de atendimento Capacidade Transportadoras Veículos …" at bounding box center [442, 218] width 885 height 436
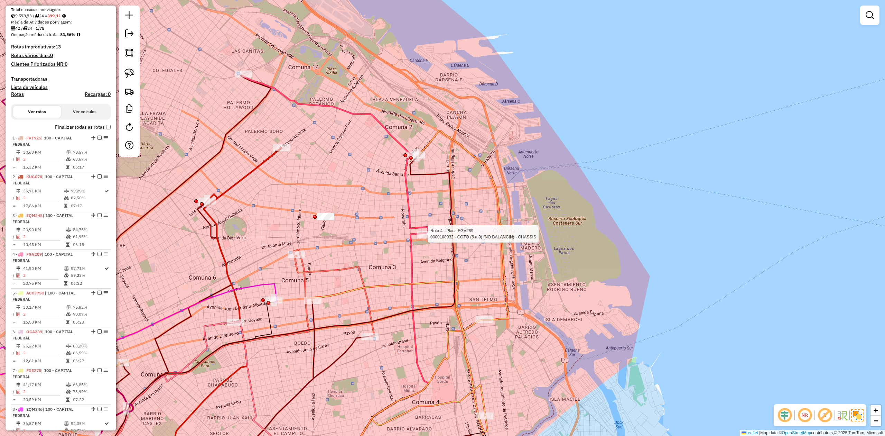
select select "**********"
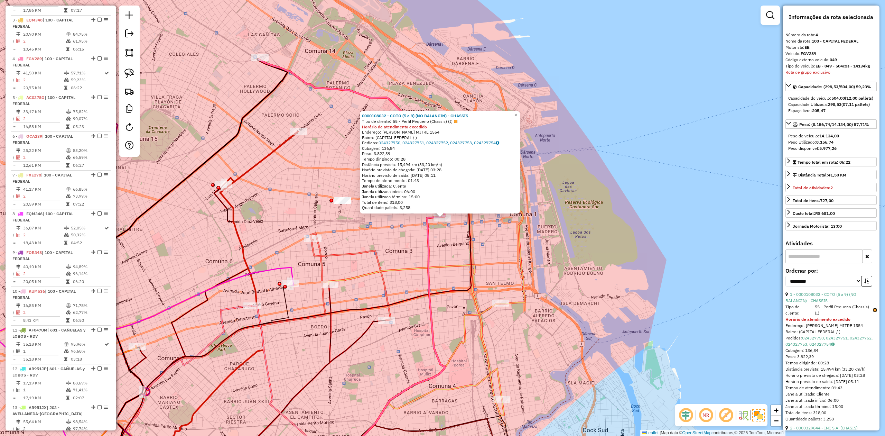
scroll to position [382, 0]
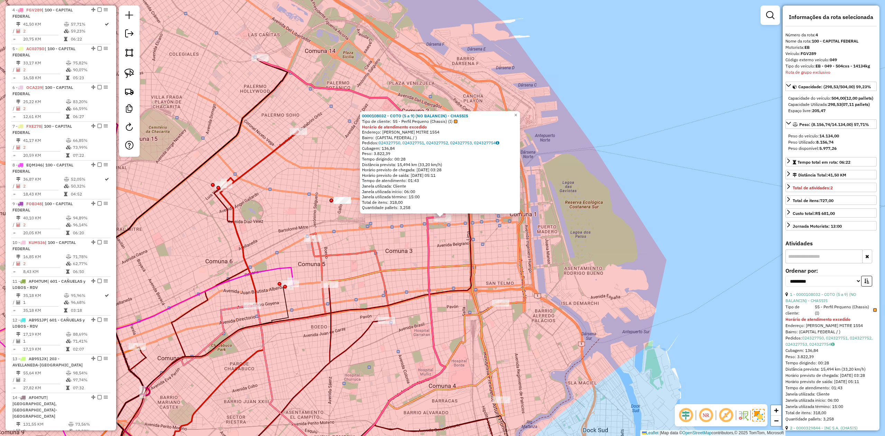
drag, startPoint x: 409, startPoint y: 243, endPoint x: 427, endPoint y: 249, distance: 18.8
click at [427, 249] on div "0000108032 - COTO (5 a 9) (NO BALANCIN) - CHASSIS Tipo de cliente: 55 - Perfil …" at bounding box center [442, 218] width 885 height 436
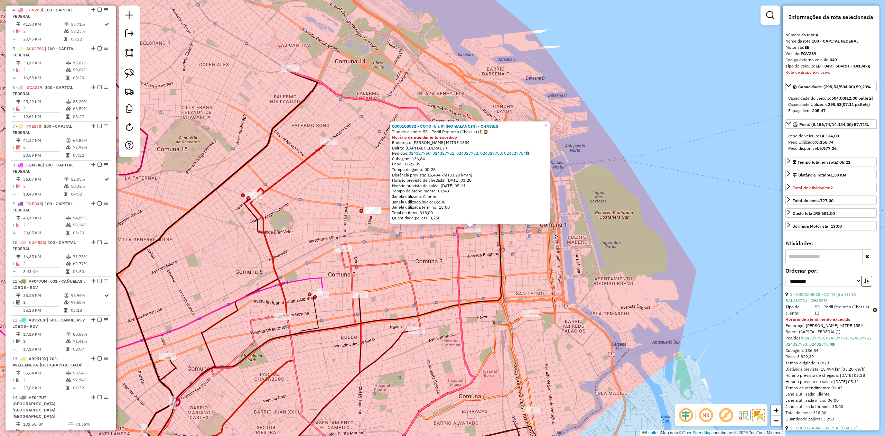
click at [415, 239] on div "0000108032 - COTO (5 a 9) (NO BALANCIN) - CHASSIS Tipo de cliente: 55 - Perfil …" at bounding box center [442, 218] width 885 height 436
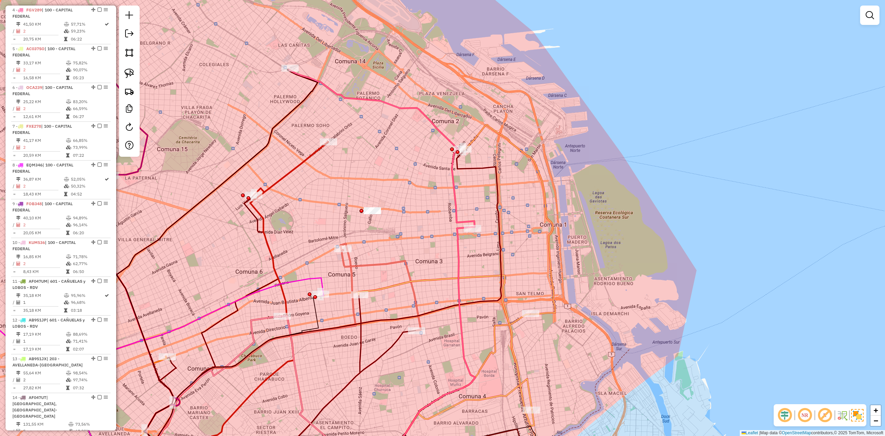
click at [454, 198] on icon at bounding box center [382, 148] width 186 height 157
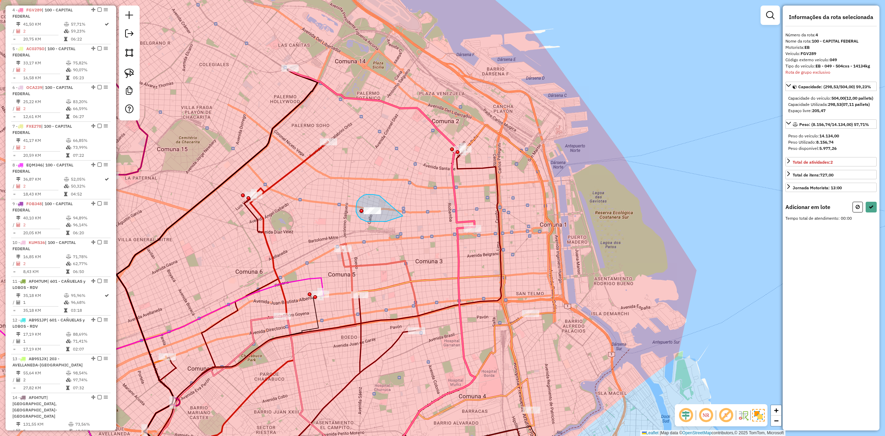
drag, startPoint x: 356, startPoint y: 207, endPoint x: 418, endPoint y: 202, distance: 62.4
select select "**********"
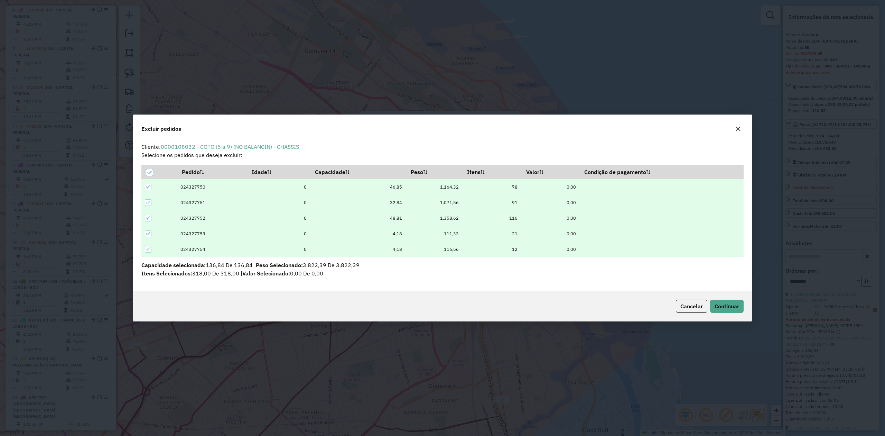
scroll to position [0, 0]
click at [722, 306] on span "Continuar" at bounding box center [727, 306] width 25 height 7
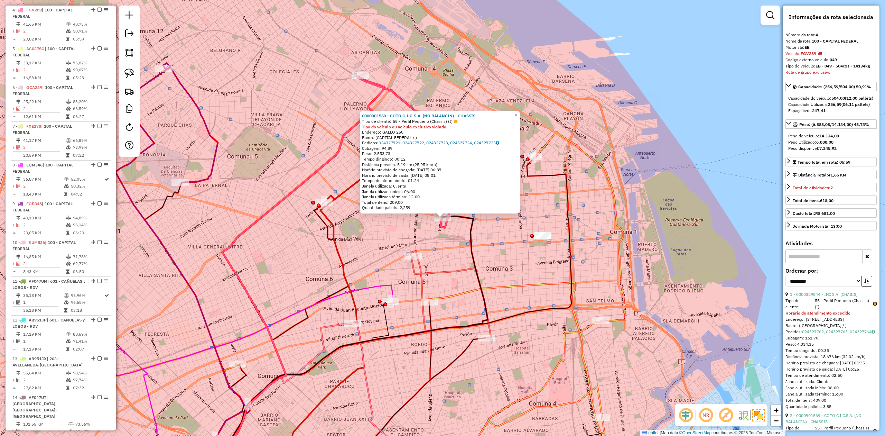
click at [460, 233] on div "Rota 4 - Placa FGV289 0000901569 - COTO C.I.C.S.A. (NO BALANCIN) - CHASSIS 0000…" at bounding box center [442, 218] width 885 height 436
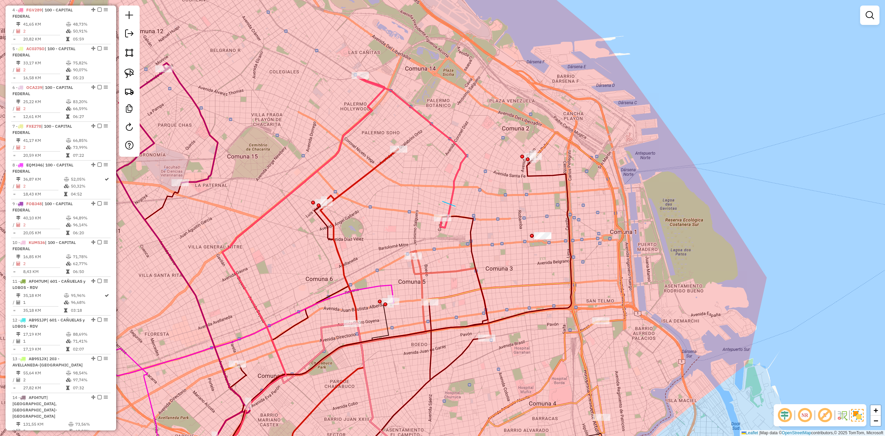
drag, startPoint x: 455, startPoint y: 206, endPoint x: 489, endPoint y: 221, distance: 36.5
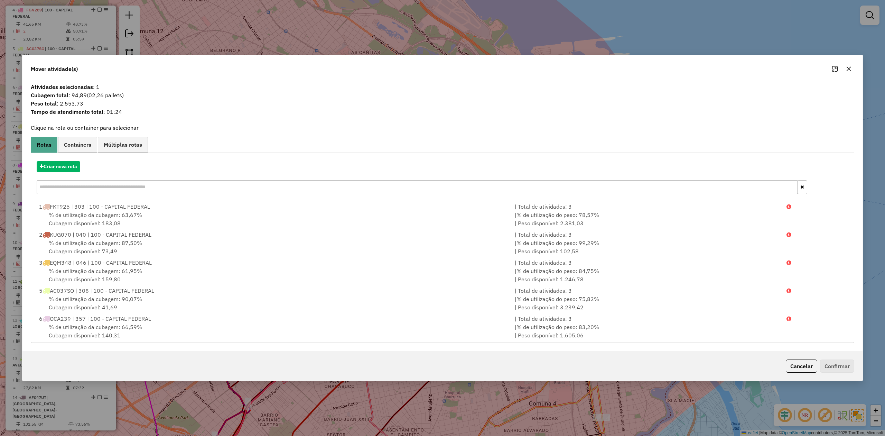
click at [847, 71] on icon "button" at bounding box center [849, 69] width 6 height 6
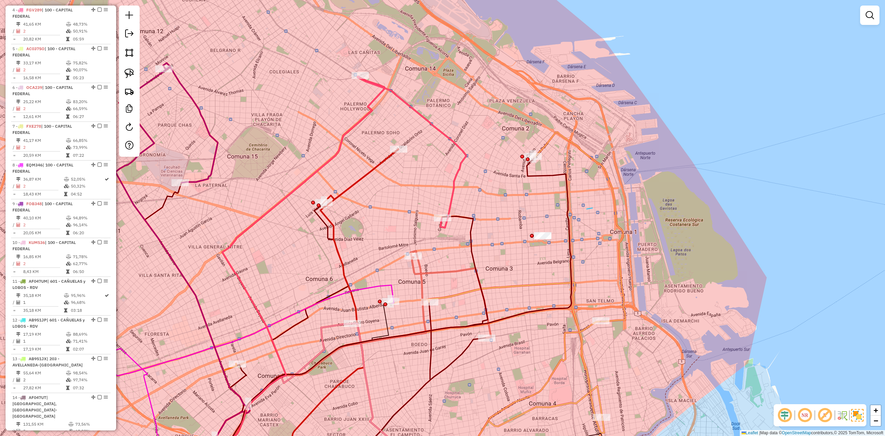
drag, startPoint x: 587, startPoint y: 209, endPoint x: 608, endPoint y: 245, distance: 41.7
drag, startPoint x: 570, startPoint y: 213, endPoint x: 637, endPoint y: 234, distance: 70.0
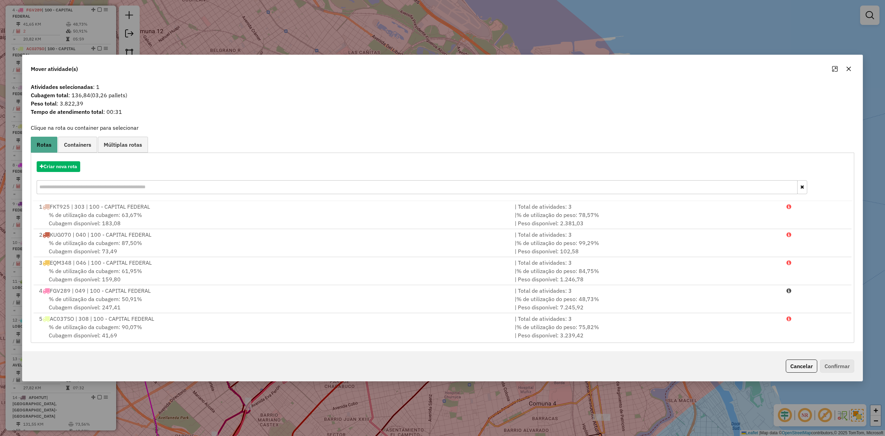
click at [850, 68] on icon "button" at bounding box center [849, 69] width 6 height 6
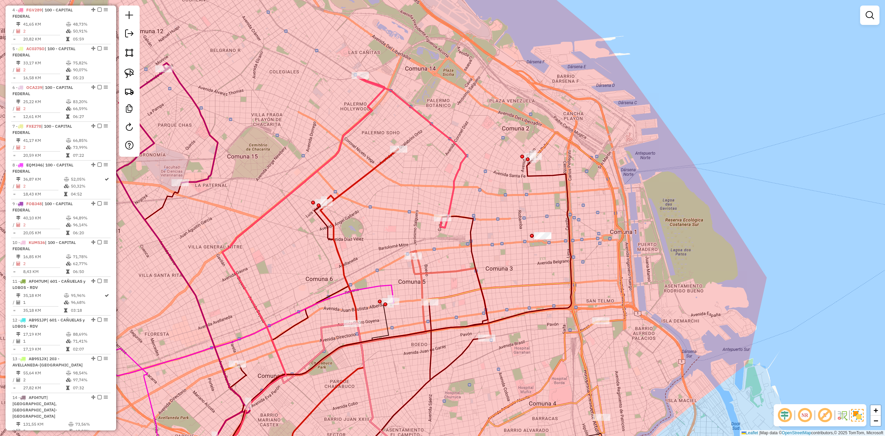
click at [446, 134] on icon at bounding box center [412, 151] width 109 height 151
select select "**********"
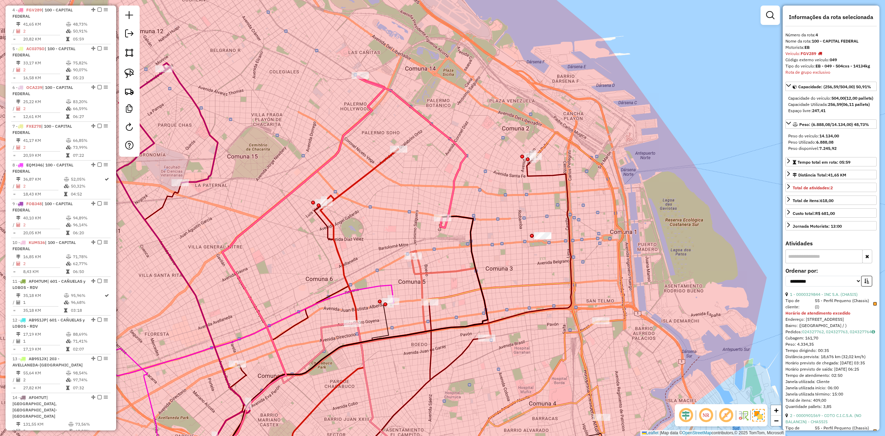
drag, startPoint x: 450, startPoint y: 129, endPoint x: 468, endPoint y: 155, distance: 31.1
click at [468, 155] on div "Janela de atendimento Grade de atendimento Capacidade Transportadoras Veículos …" at bounding box center [442, 218] width 885 height 436
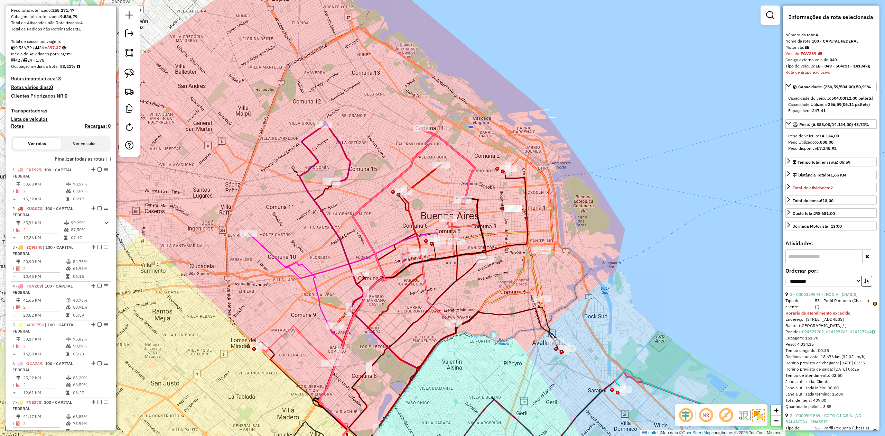
scroll to position [106, 0]
click at [17, 128] on h4 "Rotas" at bounding box center [17, 127] width 13 height 6
select select "*"
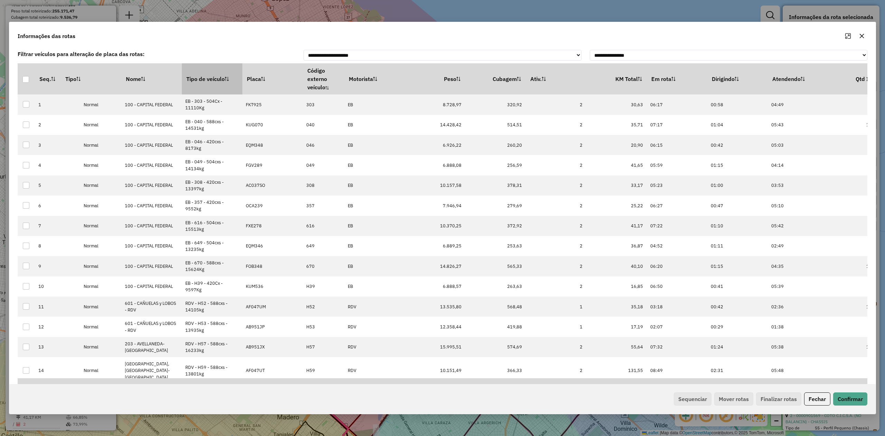
click at [208, 81] on th "Tipo de veículo" at bounding box center [212, 78] width 61 height 31
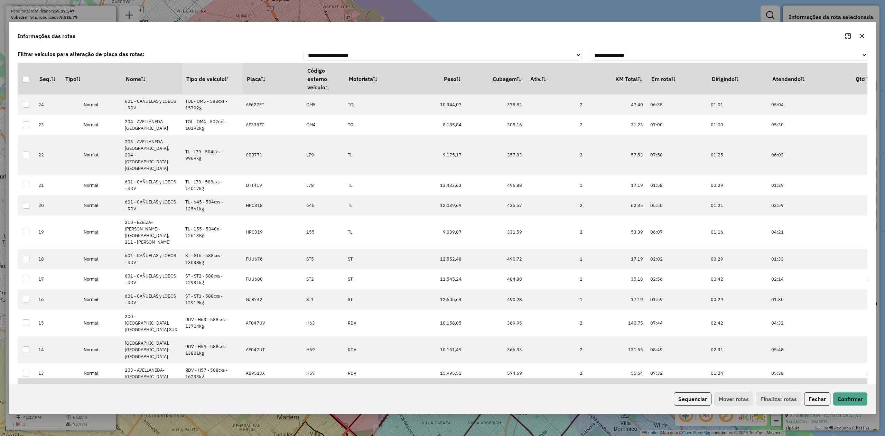
click at [207, 79] on th "Tipo de veículo" at bounding box center [212, 78] width 61 height 31
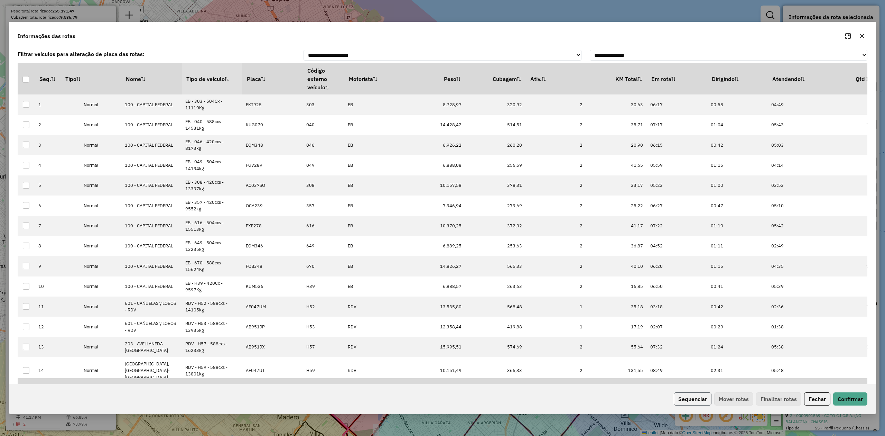
click at [687, 397] on button "Sequenciar" at bounding box center [693, 398] width 38 height 13
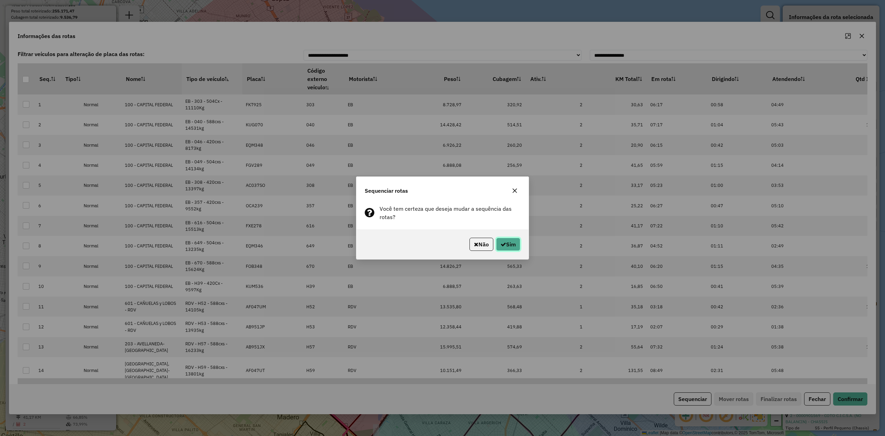
click at [509, 247] on button "Sim" at bounding box center [508, 244] width 24 height 13
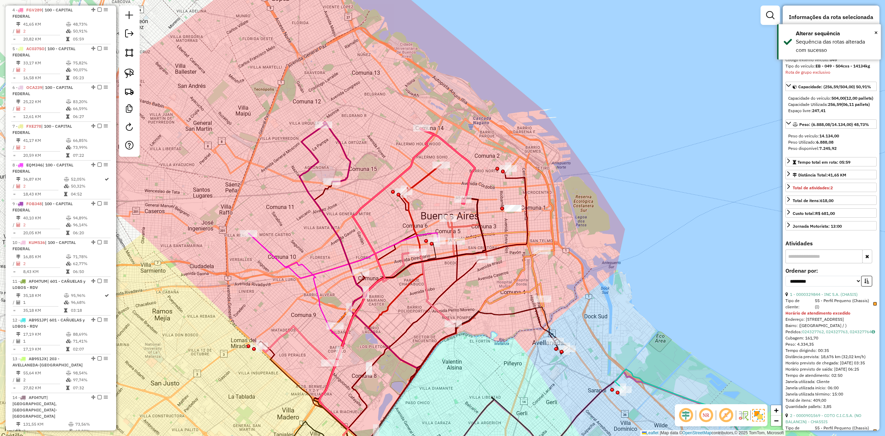
click at [558, 264] on div "Janela de atendimento Grade de atendimento Capacidade Transportadoras Veículos …" at bounding box center [442, 218] width 885 height 436
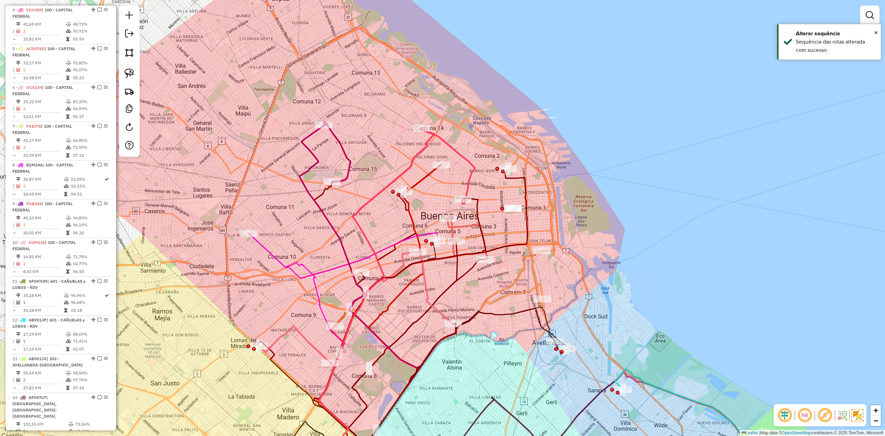
click at [554, 242] on icon at bounding box center [531, 203] width 45 height 95
select select "**********"
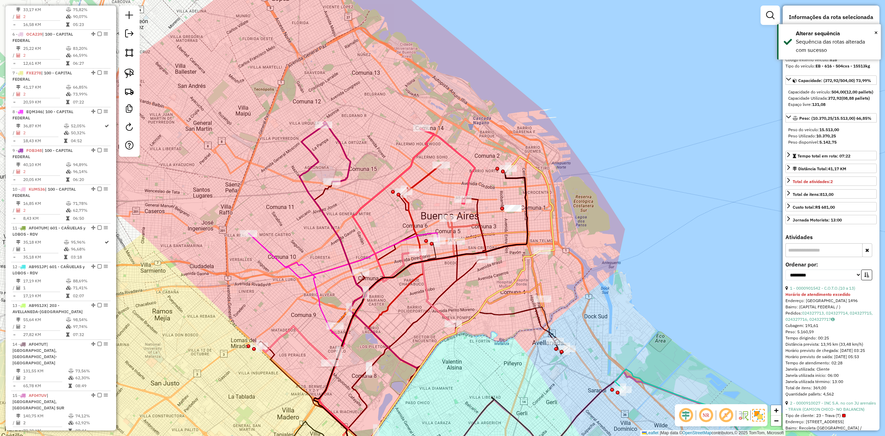
scroll to position [499, 0]
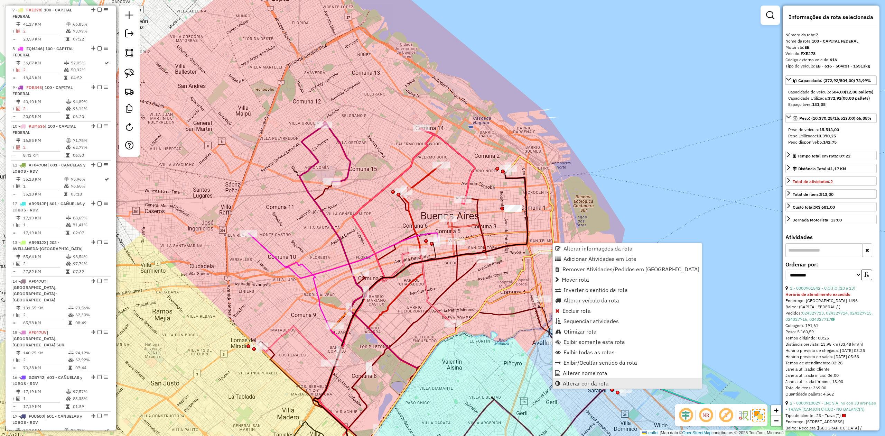
click at [589, 380] on span "Alterar cor da rota" at bounding box center [586, 383] width 46 height 6
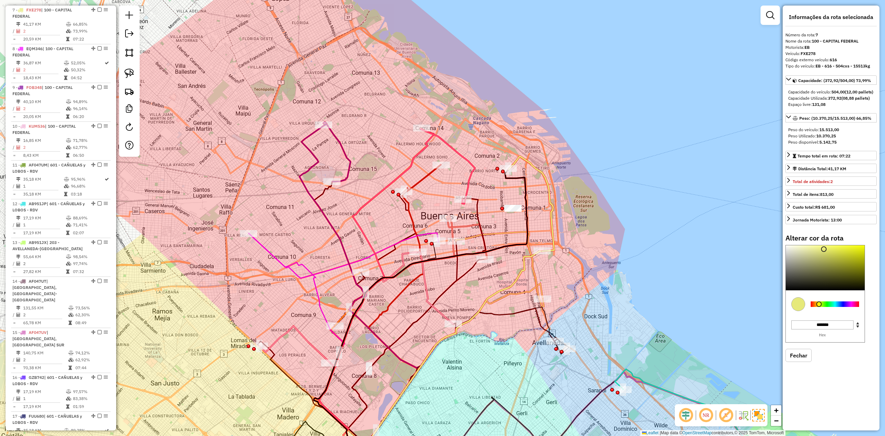
drag, startPoint x: 838, startPoint y: 311, endPoint x: 840, endPoint y: 307, distance: 4.6
click at [837, 307] on div at bounding box center [835, 304] width 48 height 6
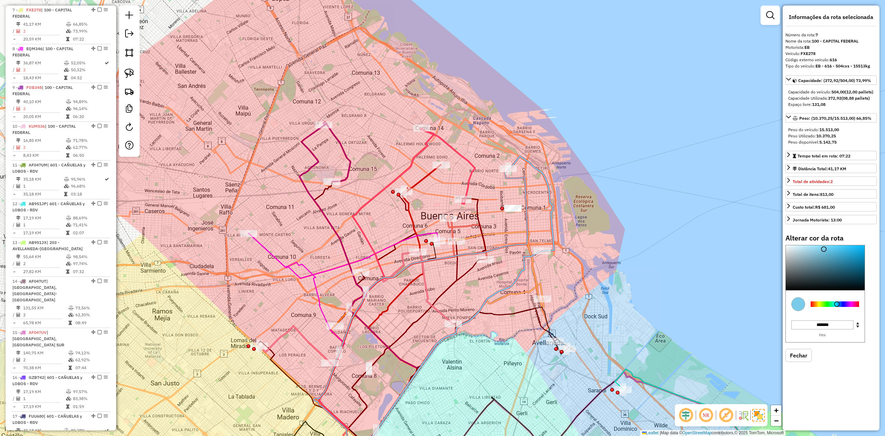
click at [816, 307] on div at bounding box center [835, 304] width 48 height 6
click at [820, 307] on div at bounding box center [835, 304] width 48 height 6
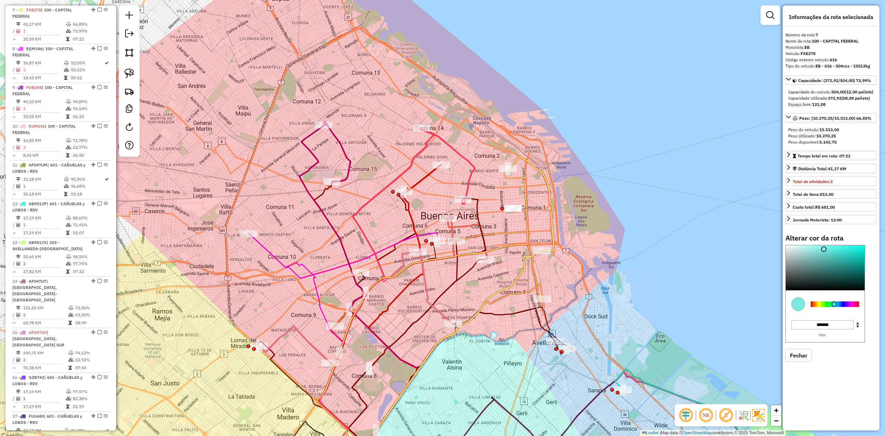
type input "*******"
click at [835, 307] on div at bounding box center [835, 304] width 48 height 6
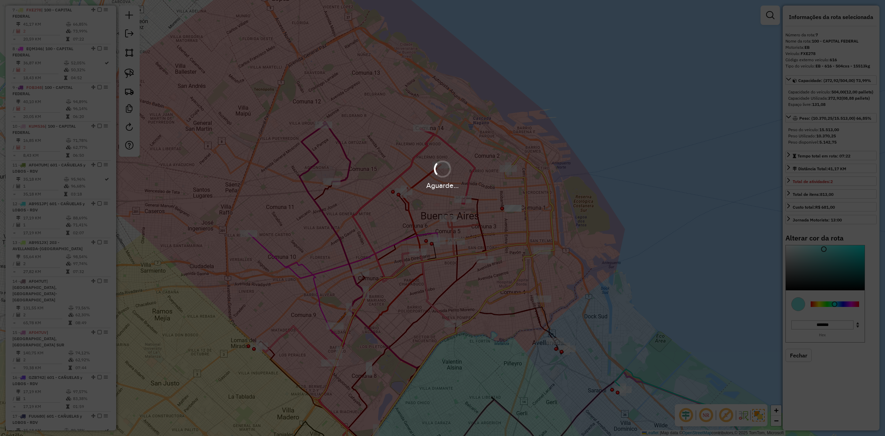
click at [864, 266] on div "Aguarde..." at bounding box center [442, 218] width 885 height 436
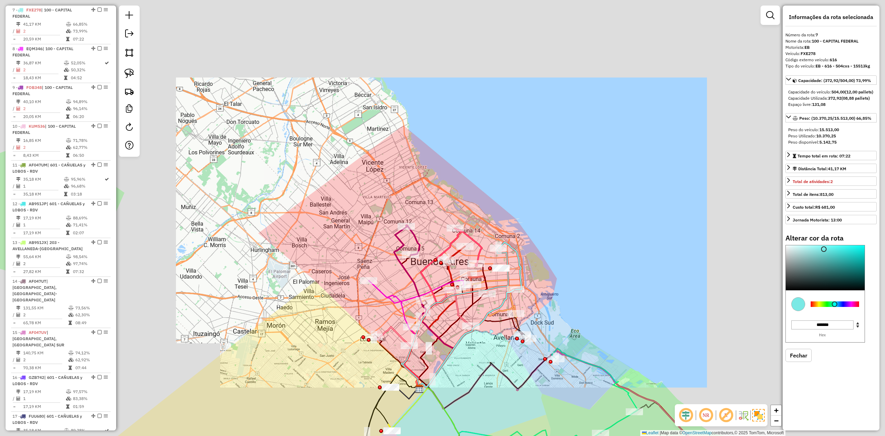
click at [614, 306] on div "Janela de atendimento Grade de atendimento Capacidade Transportadoras Veículos …" at bounding box center [442, 218] width 885 height 436
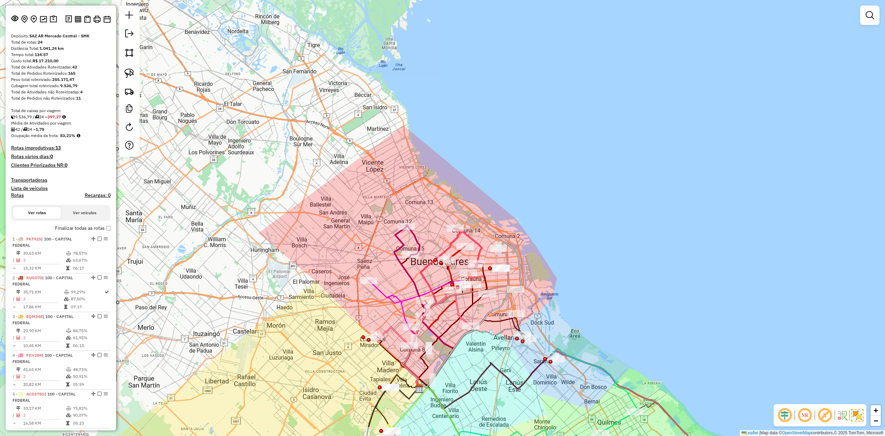
scroll to position [0, 0]
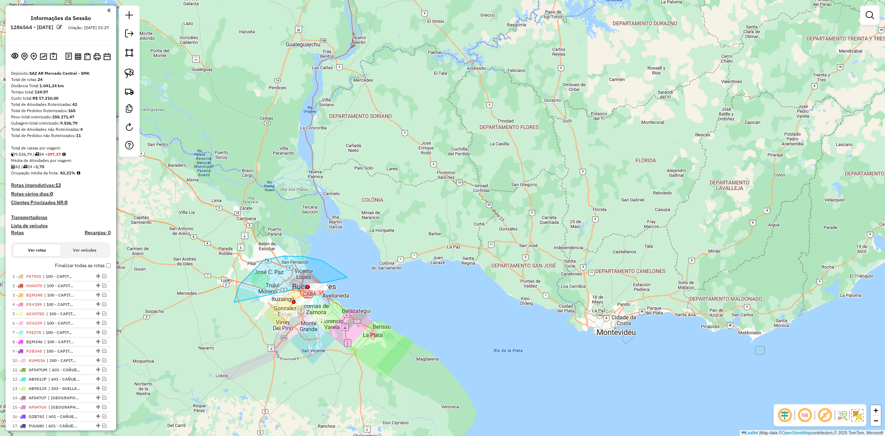
drag, startPoint x: 284, startPoint y: 256, endPoint x: 403, endPoint y: 301, distance: 127.2
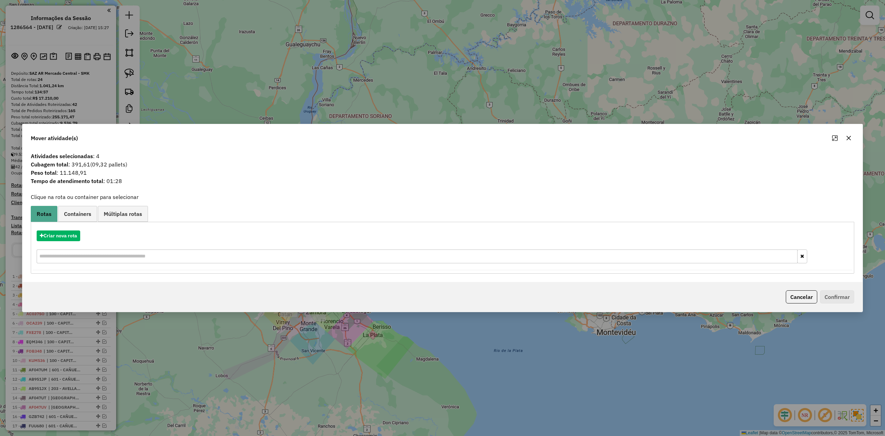
click at [847, 136] on icon "button" at bounding box center [849, 138] width 6 height 6
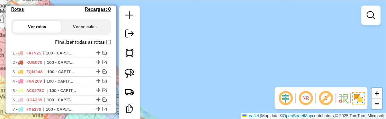
scroll to position [224, 0]
